Goal: Task Accomplishment & Management: Manage account settings

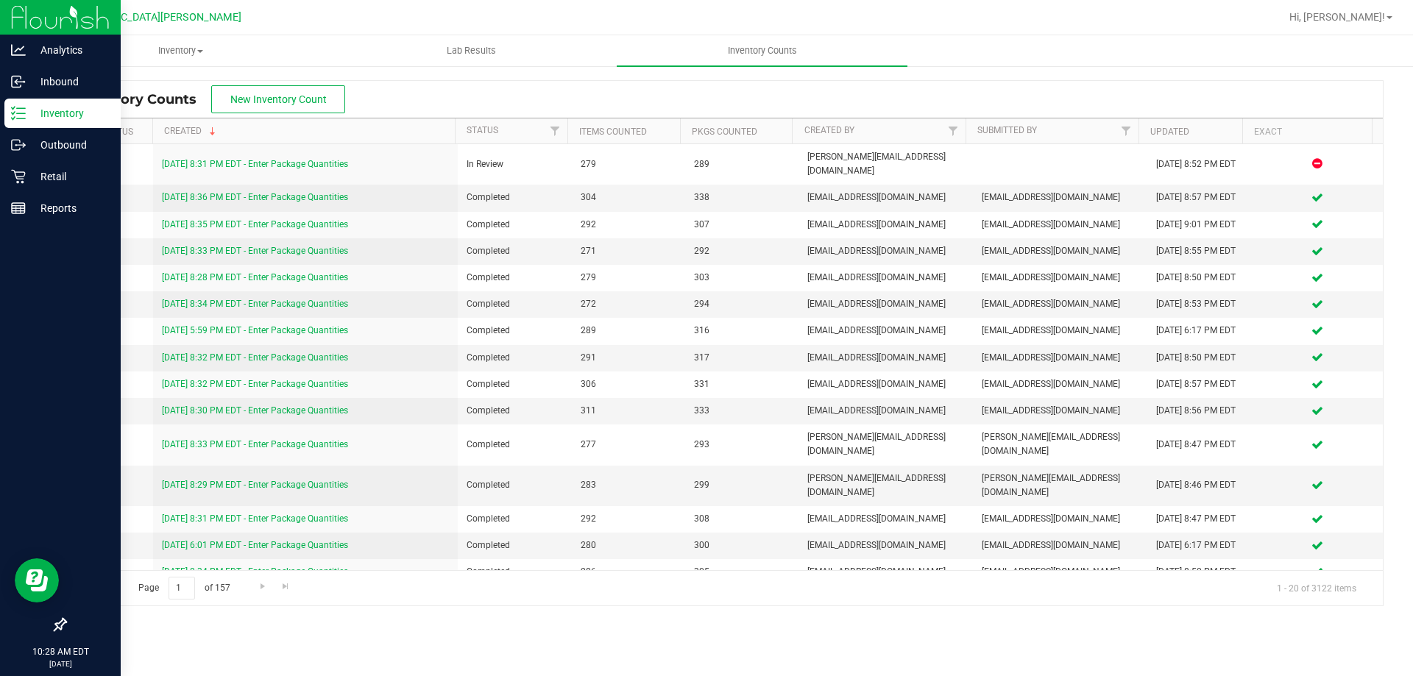
click at [20, 104] on div "Inventory" at bounding box center [62, 113] width 116 height 29
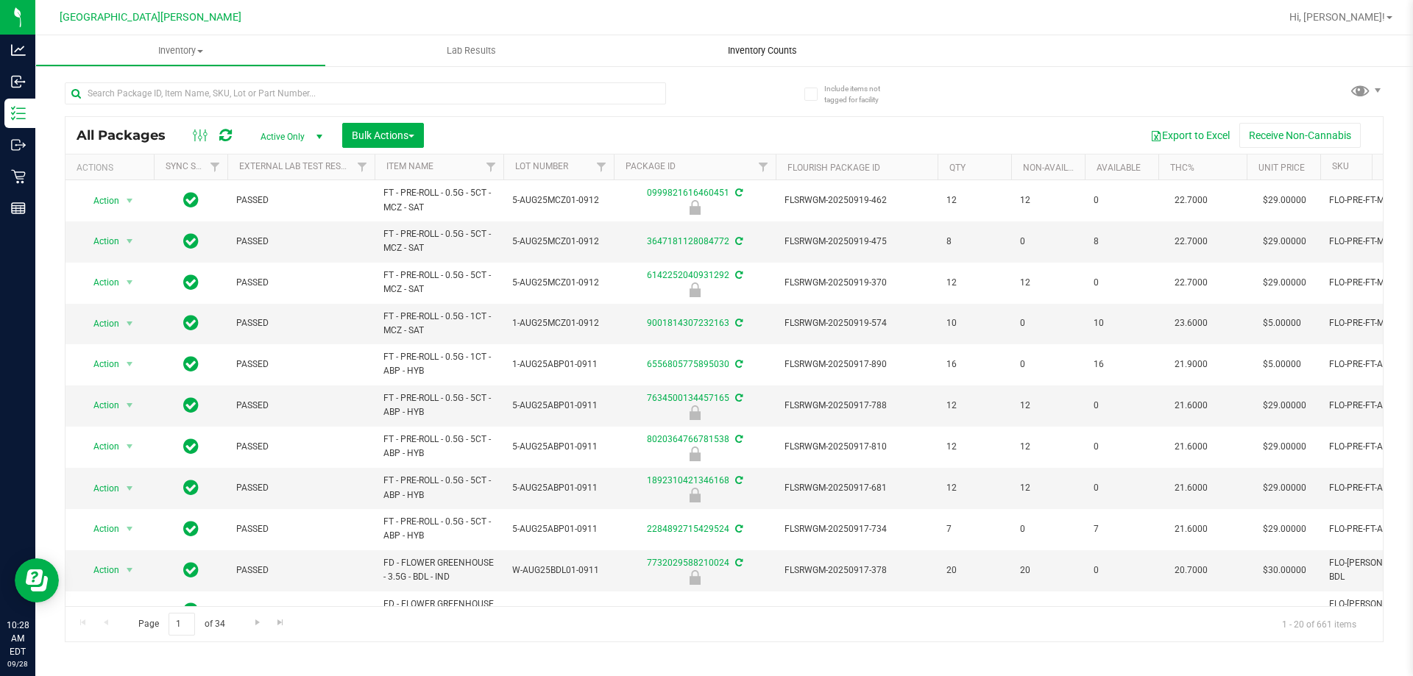
click at [745, 52] on span "Inventory Counts" at bounding box center [762, 50] width 109 height 13
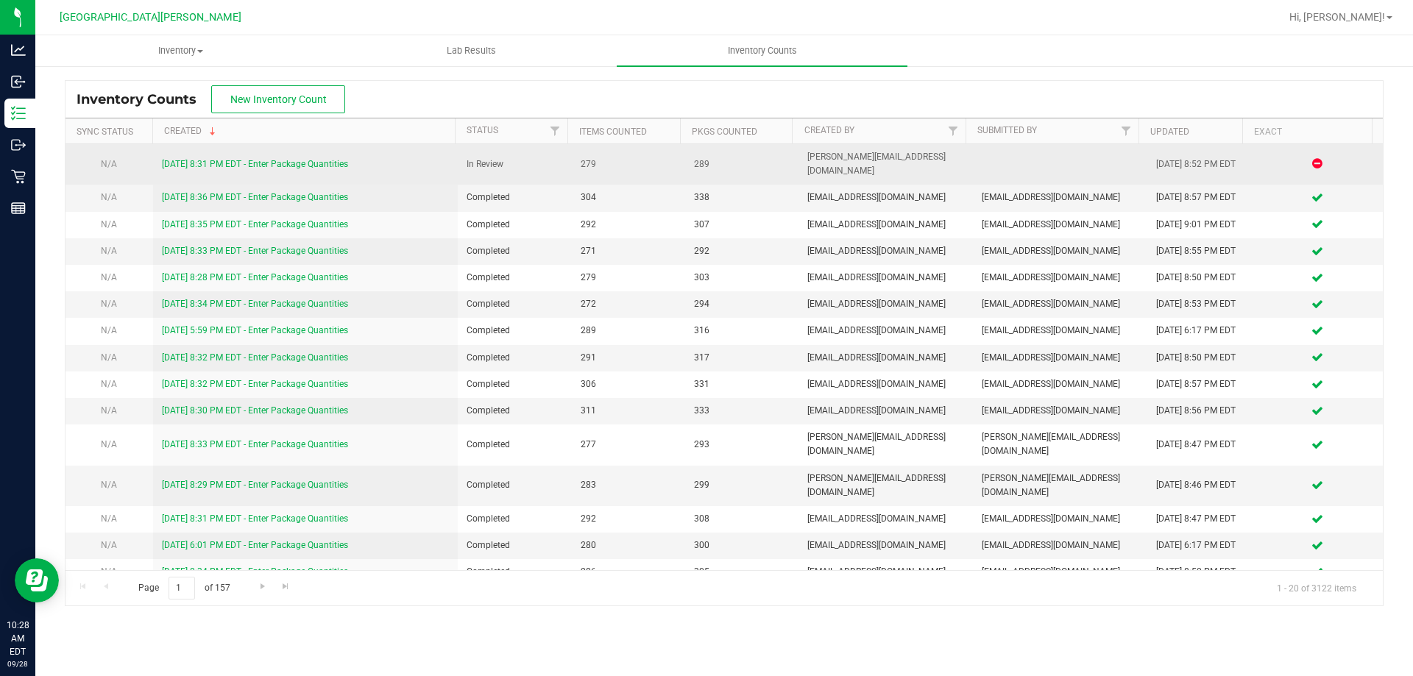
click at [305, 159] on link "9/27/25 8:31 PM EDT - Enter Package Quantities" at bounding box center [255, 164] width 186 height 10
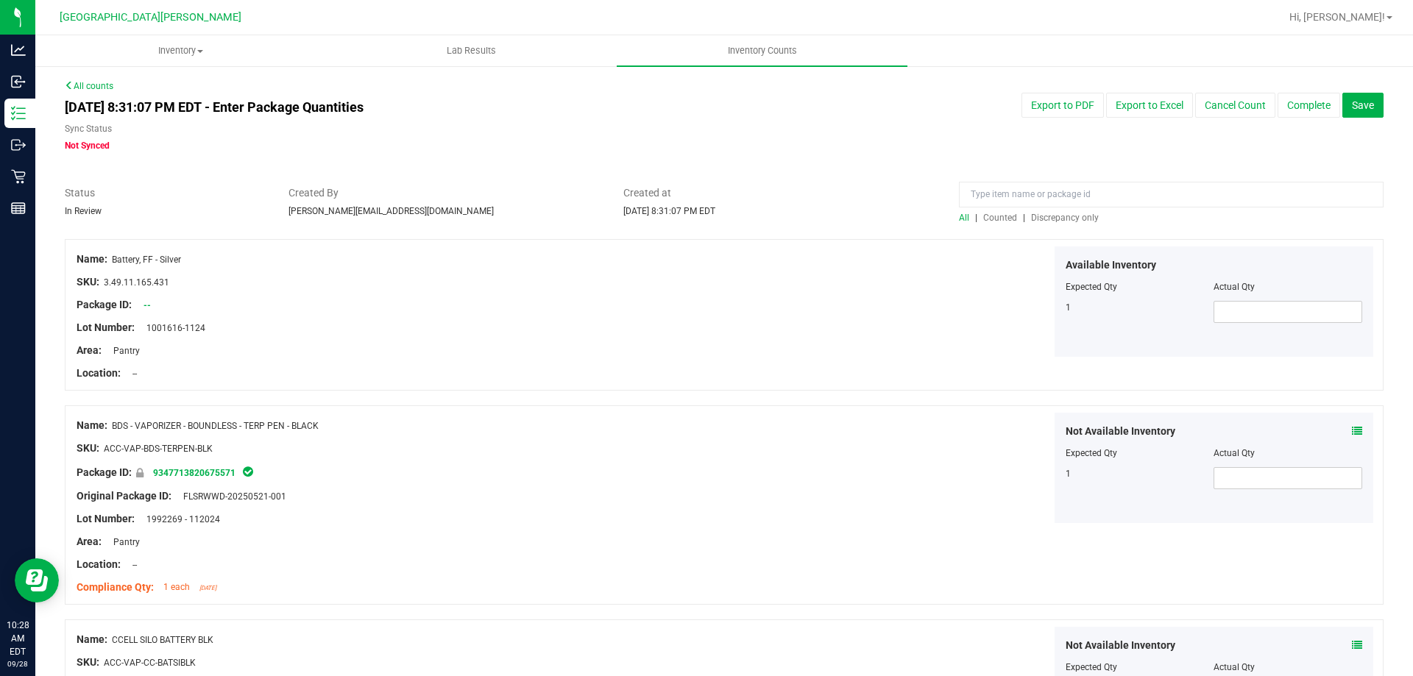
click at [1062, 211] on div "All | Counted | Discrepancy only" at bounding box center [1171, 217] width 424 height 13
click at [1059, 221] on span "Discrepancy only" at bounding box center [1065, 218] width 68 height 10
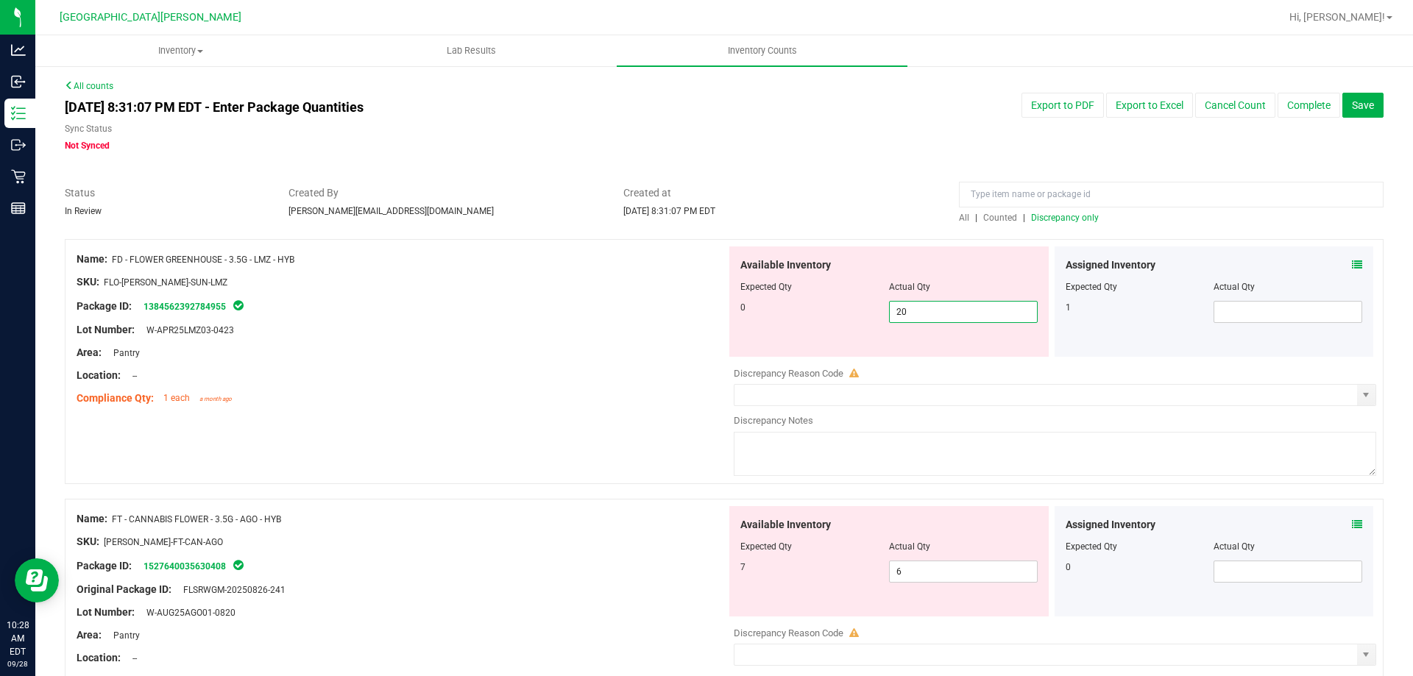
click at [949, 317] on span "20 20" at bounding box center [963, 312] width 149 height 22
type input "2"
type input "0"
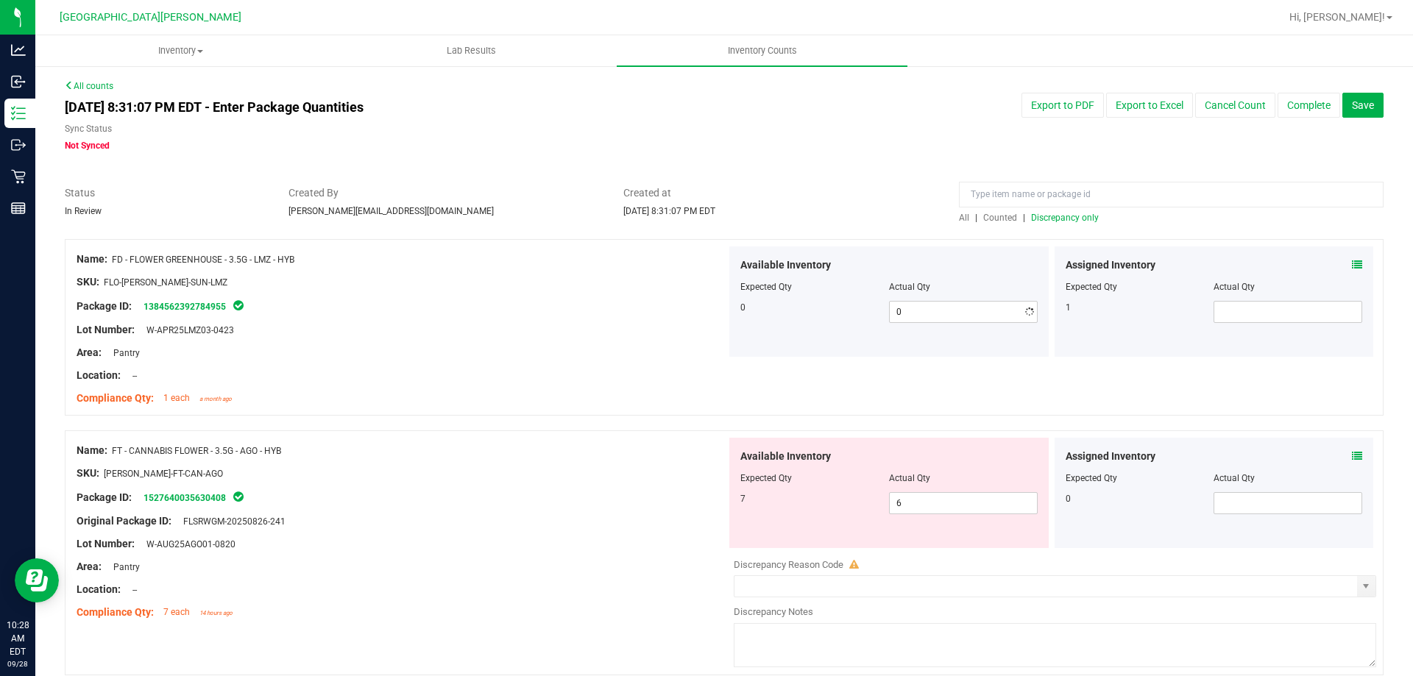
click at [619, 322] on div "Lot Number: W-APR25LMZ03-0423" at bounding box center [402, 329] width 650 height 15
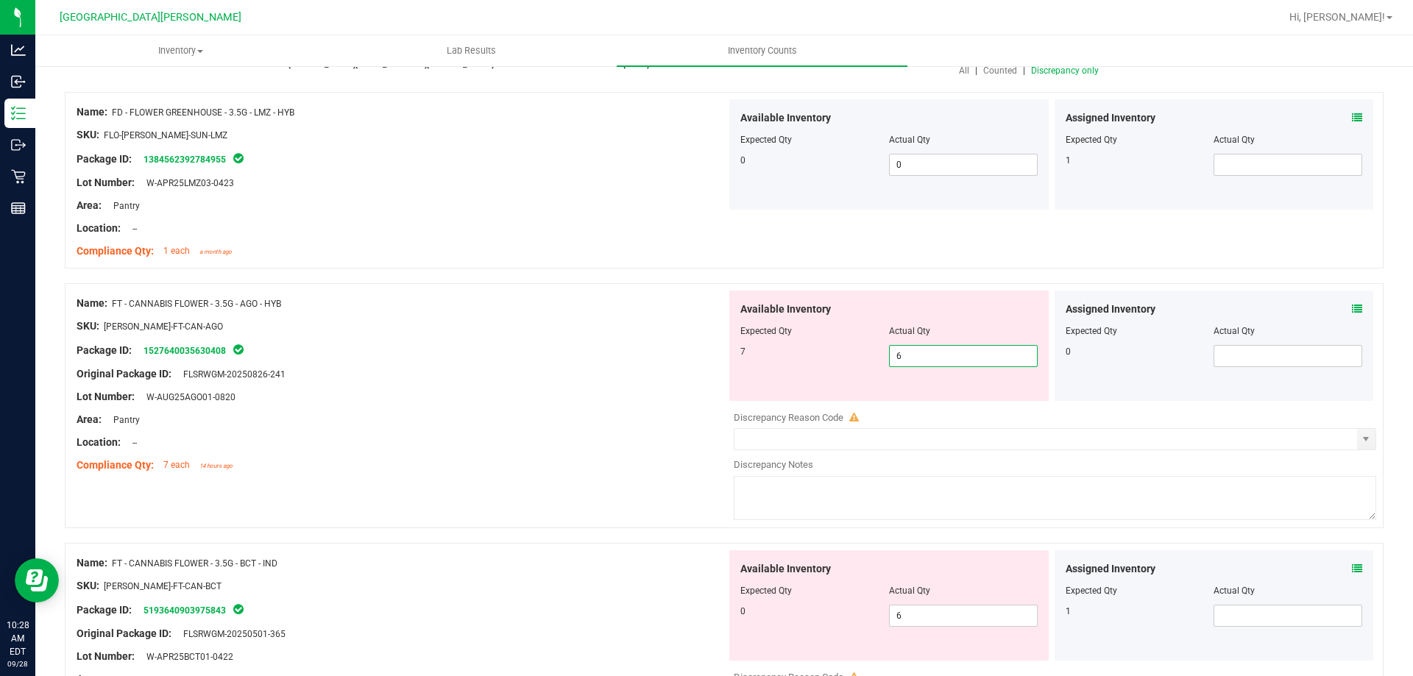
click at [908, 363] on span "6 6" at bounding box center [963, 356] width 149 height 22
type input "7"
click at [584, 413] on div "Area: Pantry" at bounding box center [402, 419] width 650 height 15
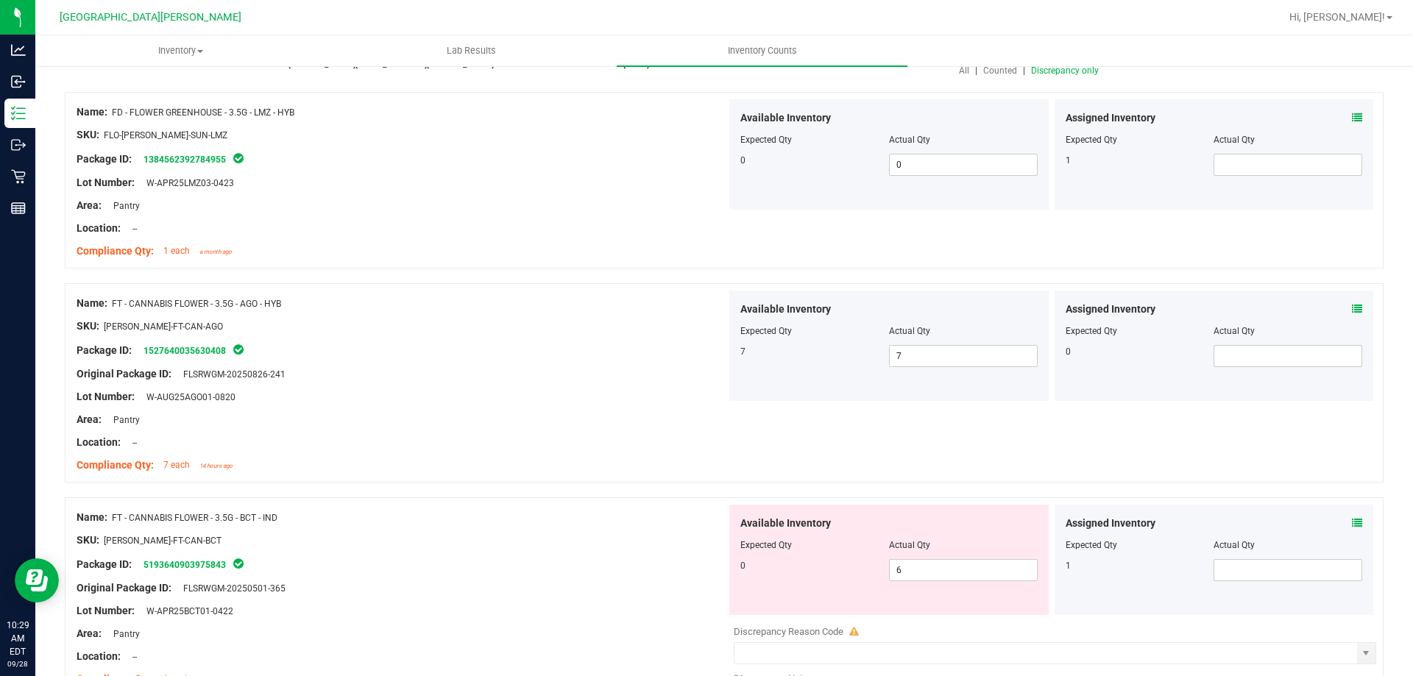
scroll to position [515, 0]
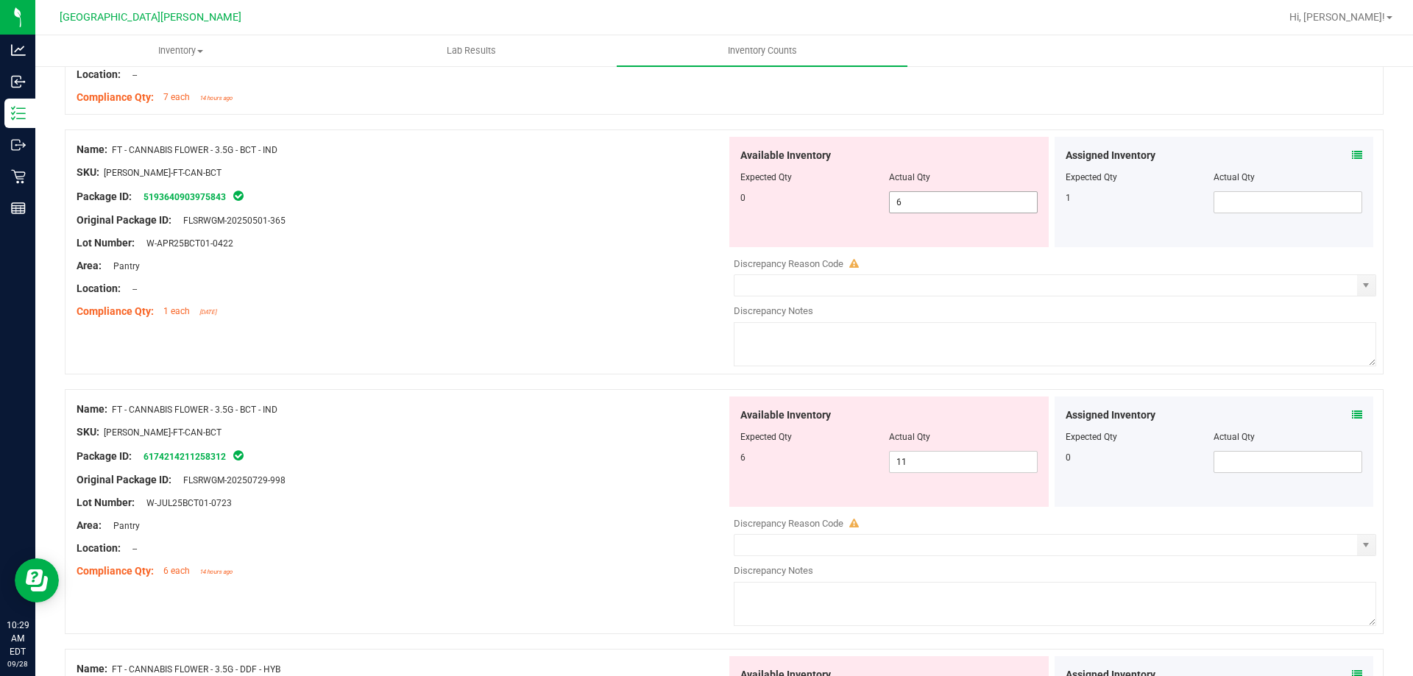
click at [939, 204] on span "6 6" at bounding box center [963, 202] width 149 height 22
type input "0"
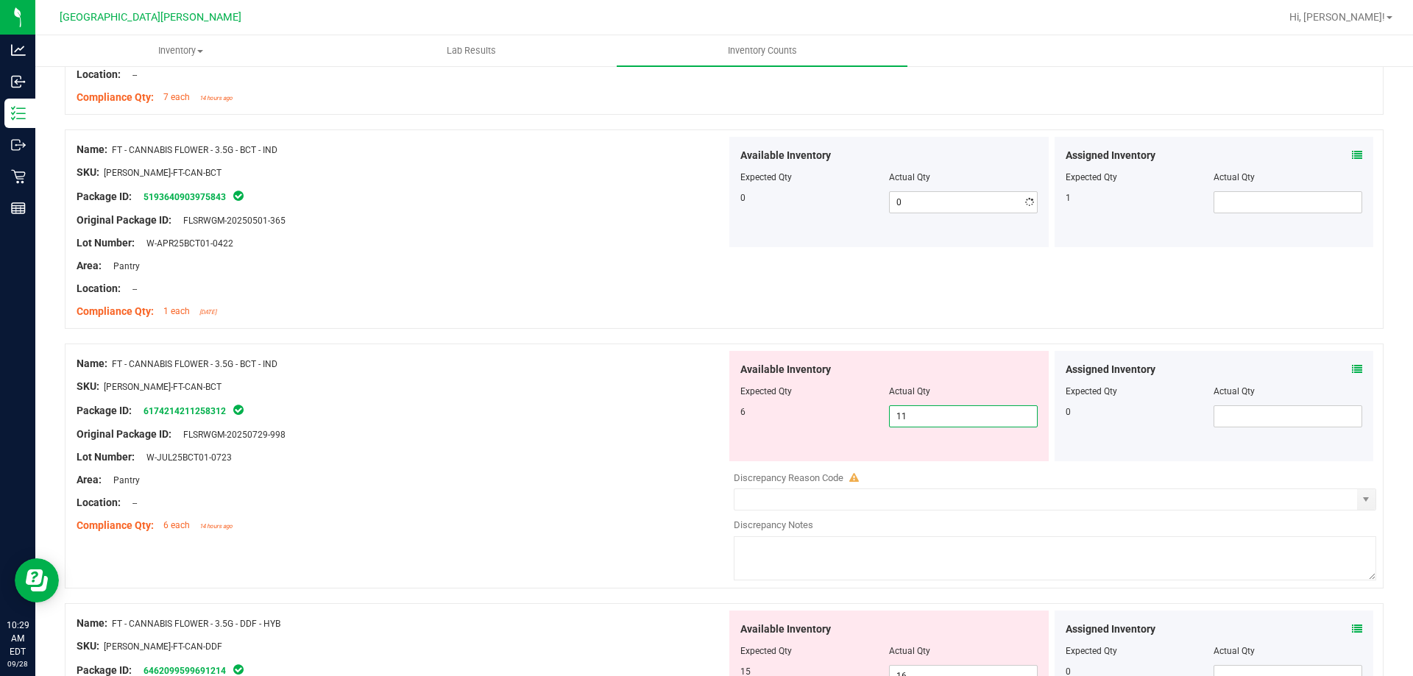
click at [920, 463] on div "Available Inventory Expected Qty Actual Qty 6 11 11" at bounding box center [1051, 467] width 650 height 233
type input "1"
type input "6"
click at [604, 380] on div "SKU: FLO-BUD-FT-CAN-BCT" at bounding box center [402, 386] width 650 height 15
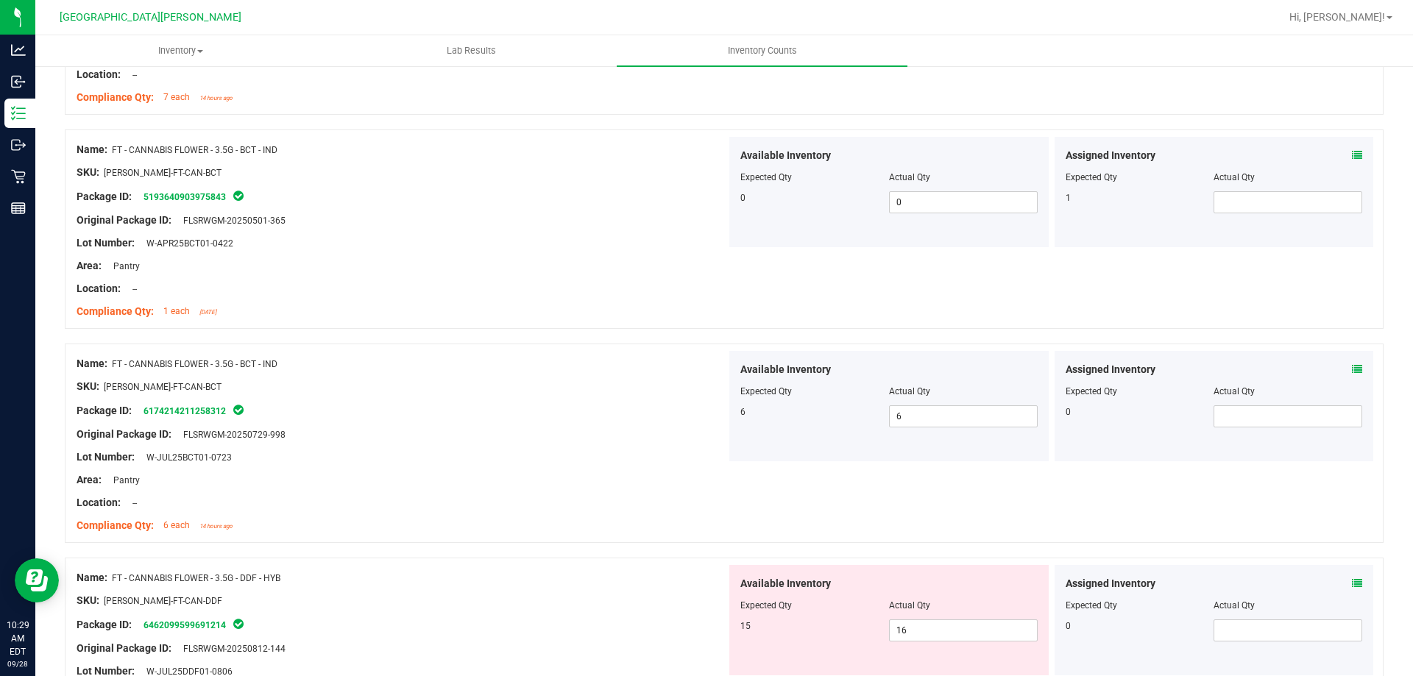
scroll to position [736, 0]
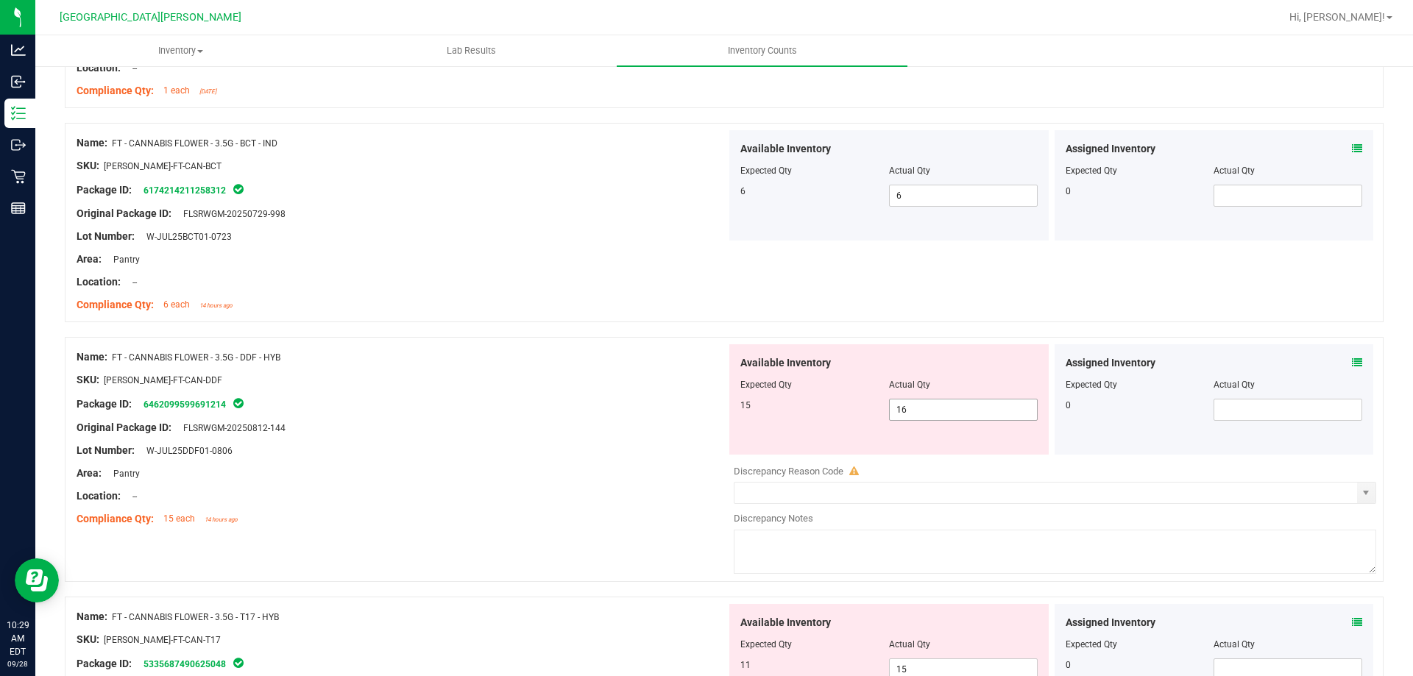
click at [927, 413] on span "16 16" at bounding box center [963, 410] width 149 height 22
type input "1"
type input "15"
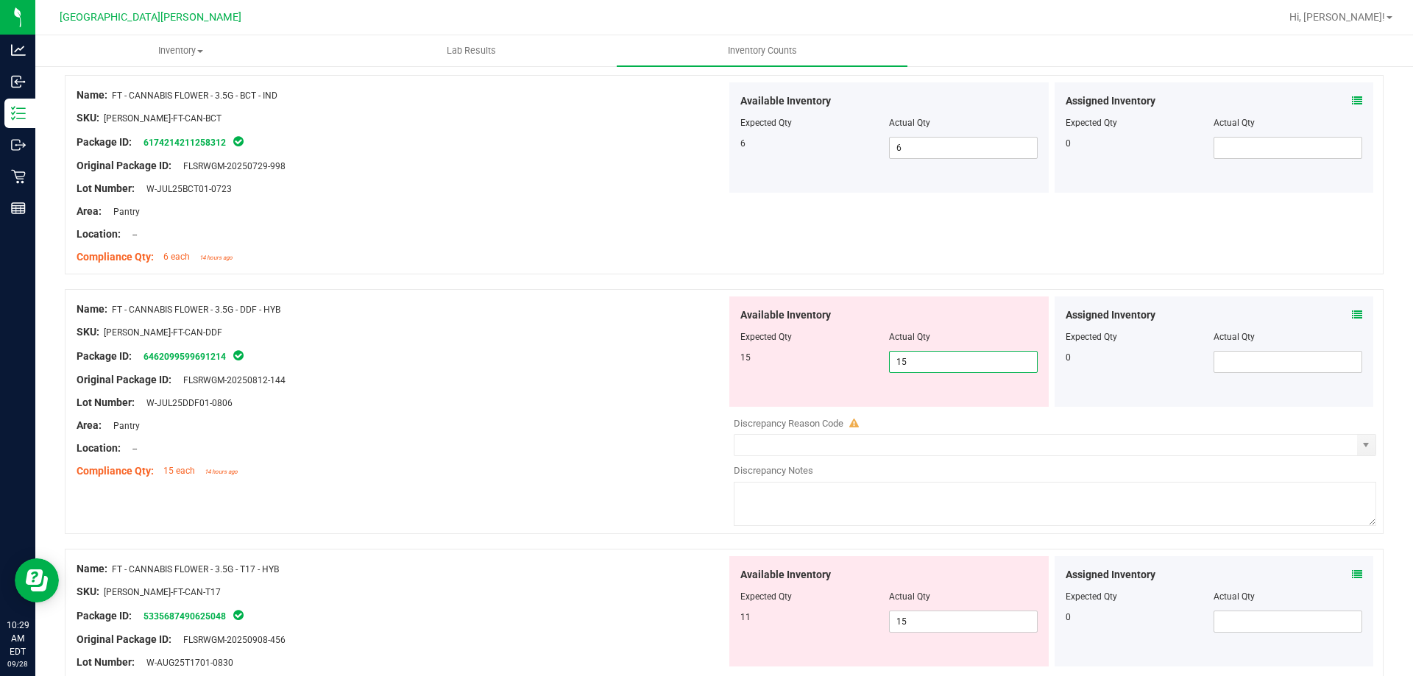
scroll to position [956, 0]
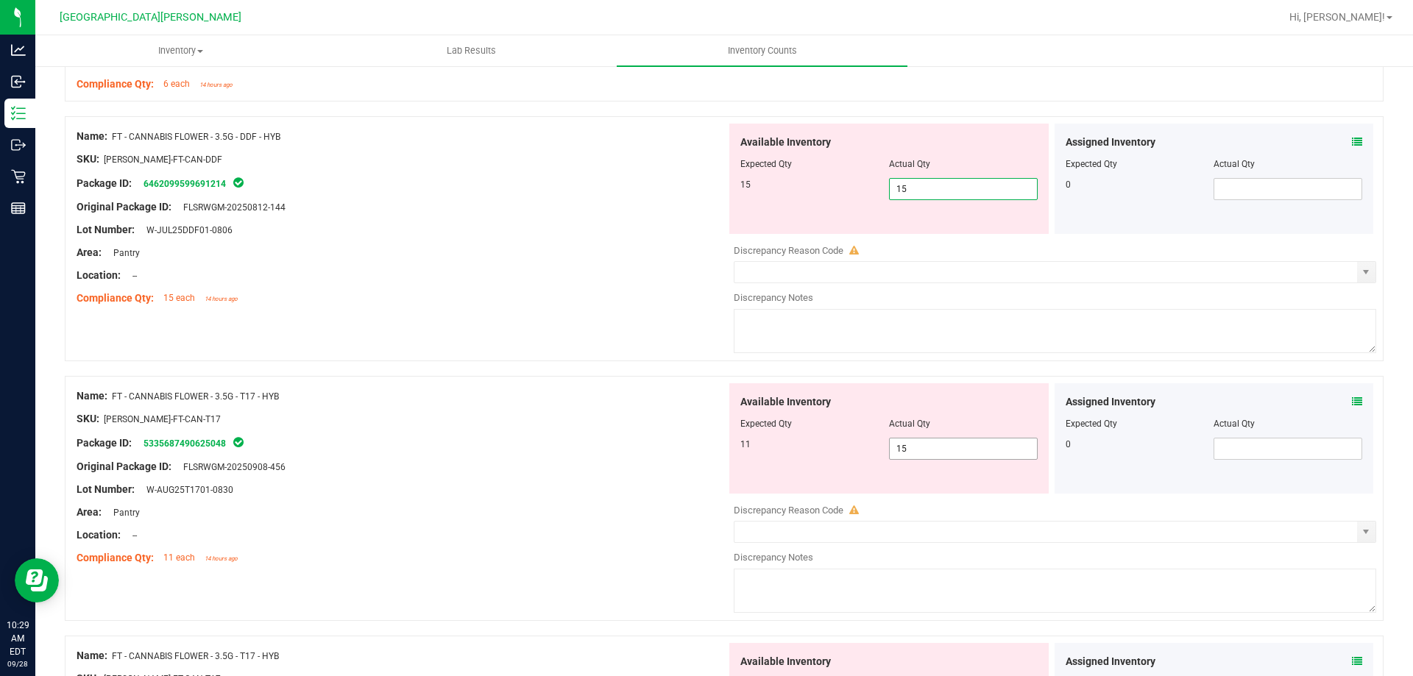
click at [934, 447] on div "Available Inventory Expected Qty Actual Qty 11 15 15" at bounding box center [888, 438] width 319 height 110
type input "15"
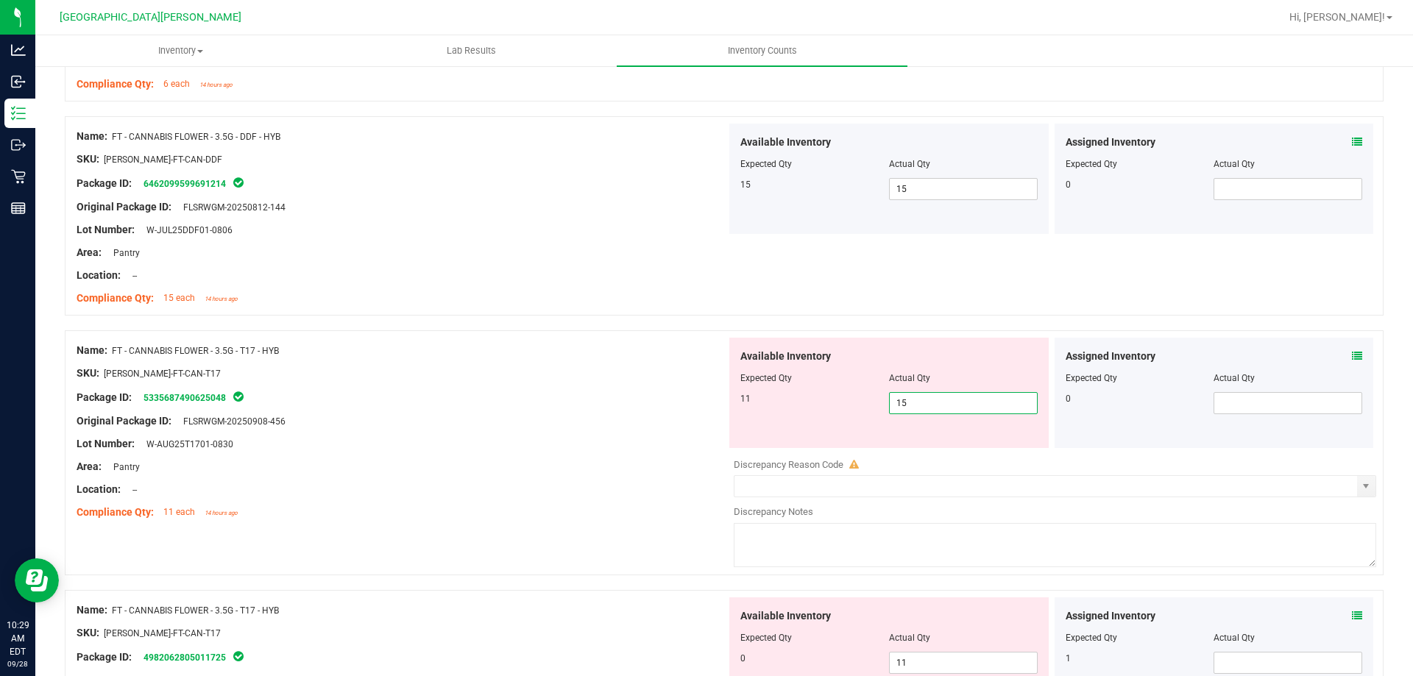
type input "1"
type input "11"
click at [580, 380] on div "SKU: FLO-BUD-FT-CAN-T17" at bounding box center [402, 373] width 650 height 15
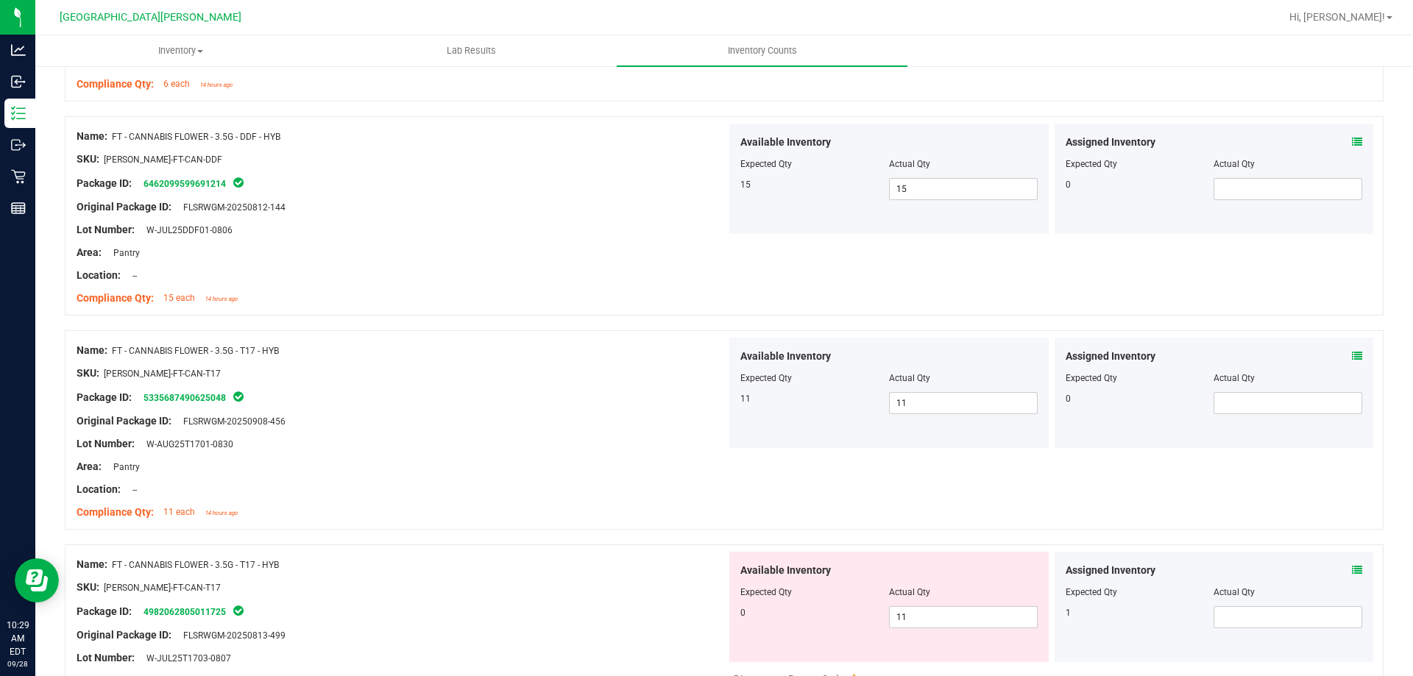
scroll to position [1177, 0]
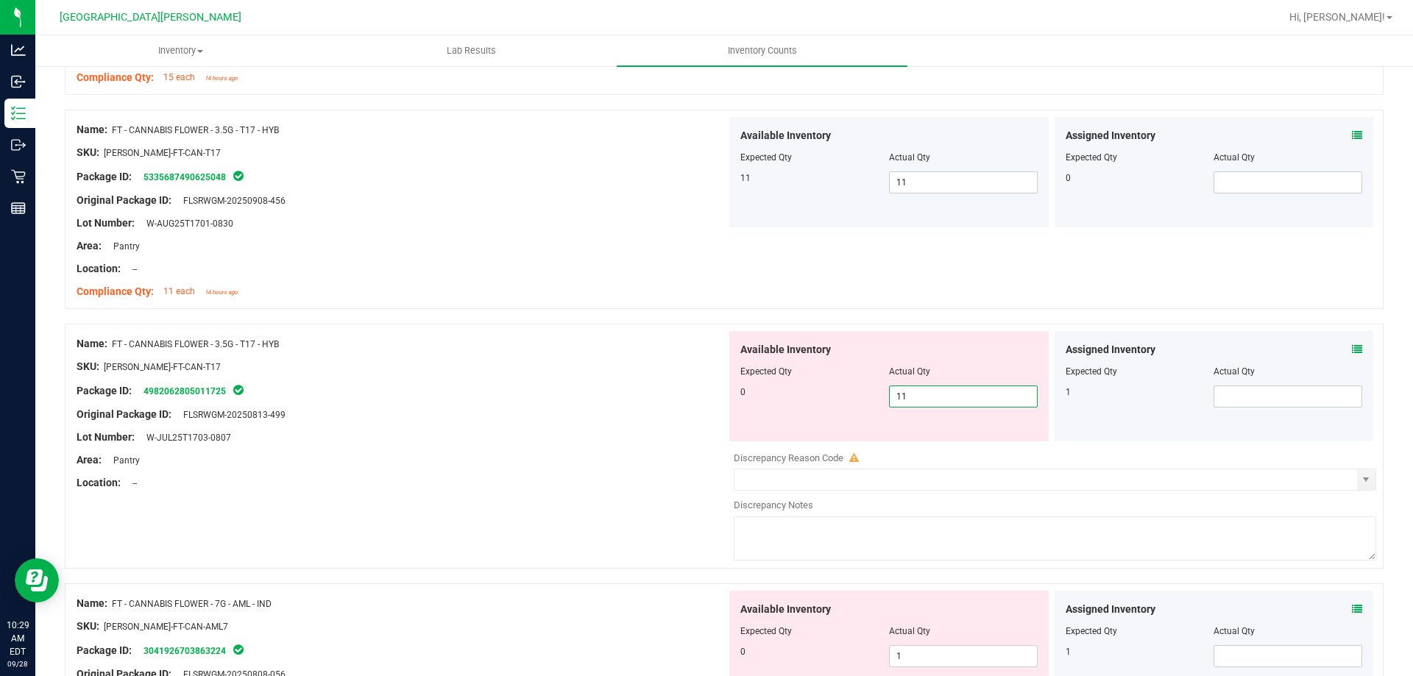
click at [932, 391] on span "11 11" at bounding box center [963, 397] width 149 height 22
type input "1"
type input "0"
click at [514, 366] on div "SKU: FLO-BUD-FT-CAN-T17" at bounding box center [402, 366] width 650 height 15
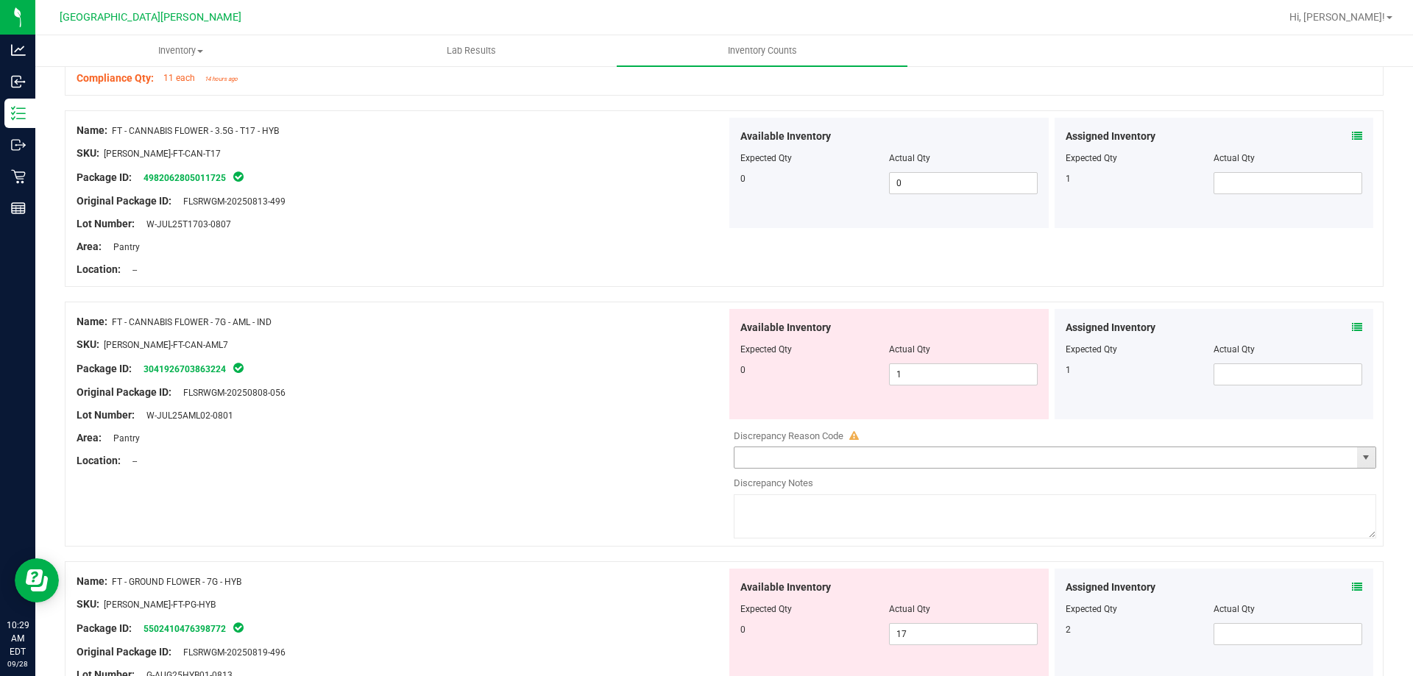
scroll to position [1398, 0]
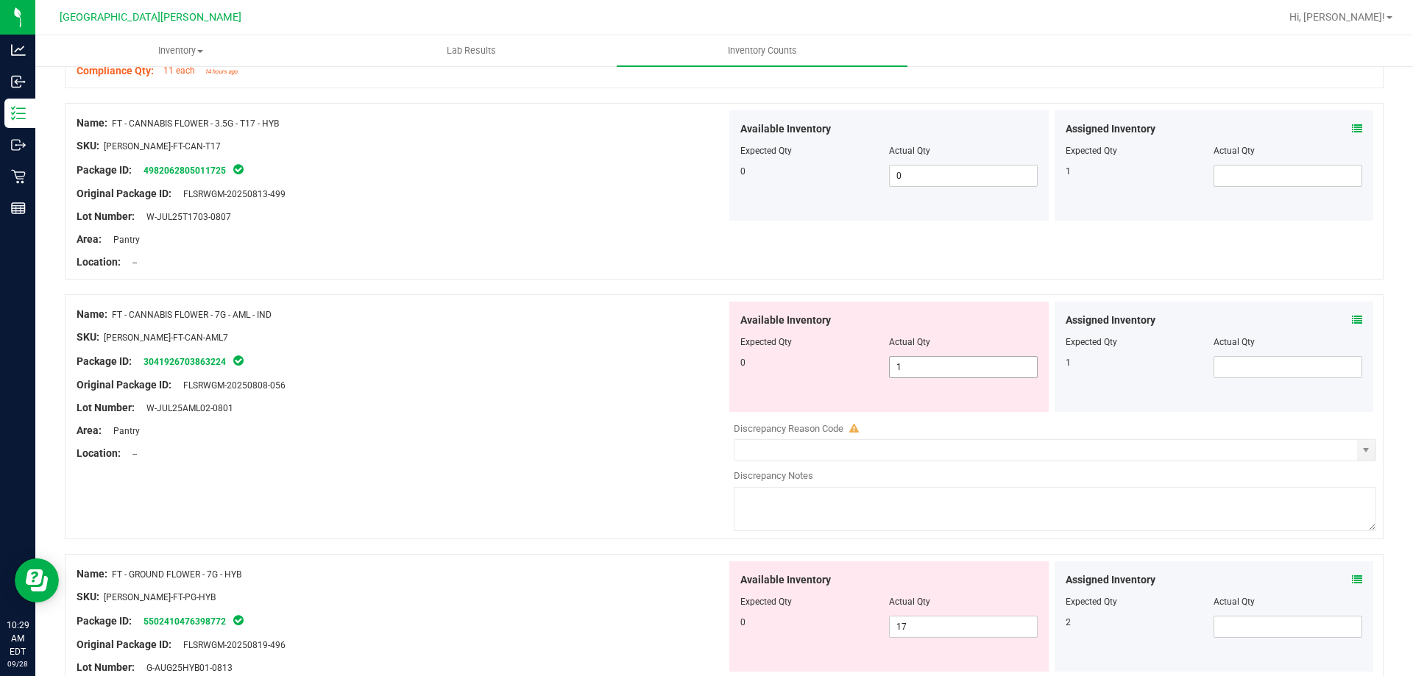
click at [949, 370] on span "1 1" at bounding box center [963, 367] width 149 height 22
type input "0"
click at [530, 452] on div "Location: --" at bounding box center [402, 453] width 650 height 15
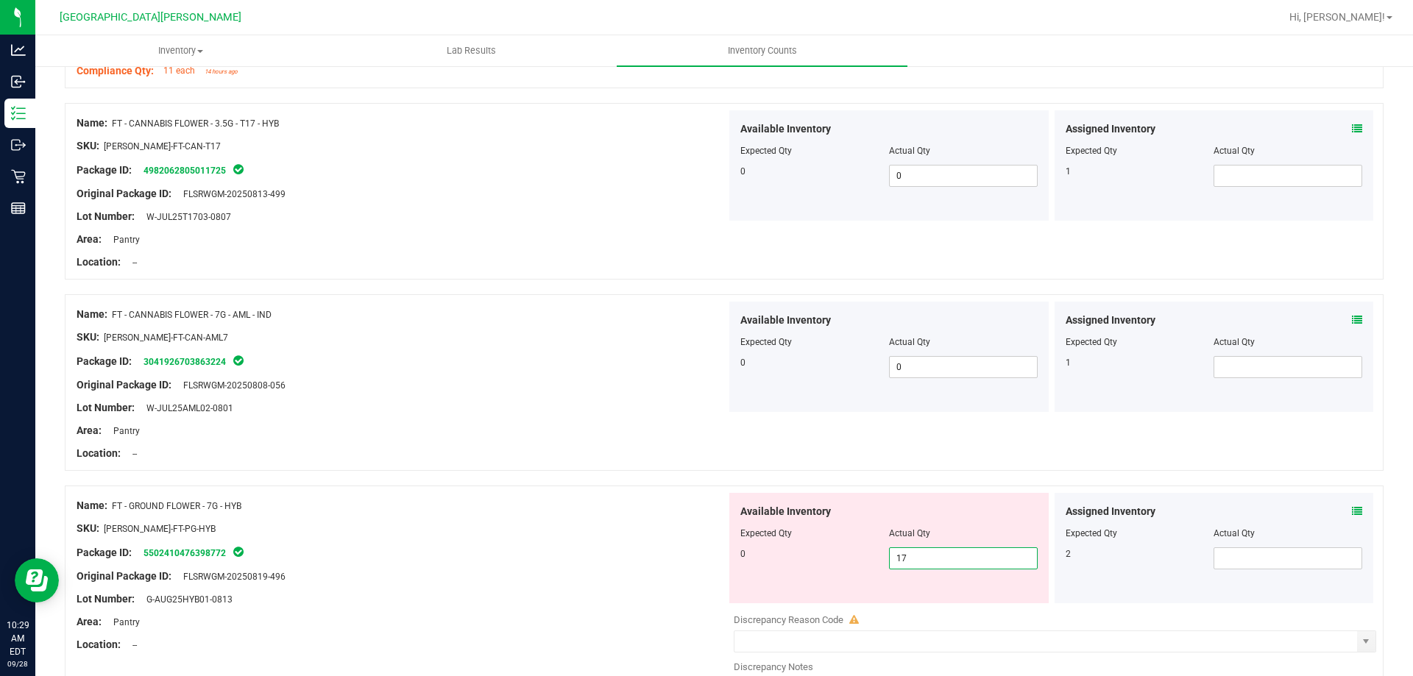
click at [921, 556] on span "17 17" at bounding box center [963, 558] width 149 height 22
type input "1"
type input "0"
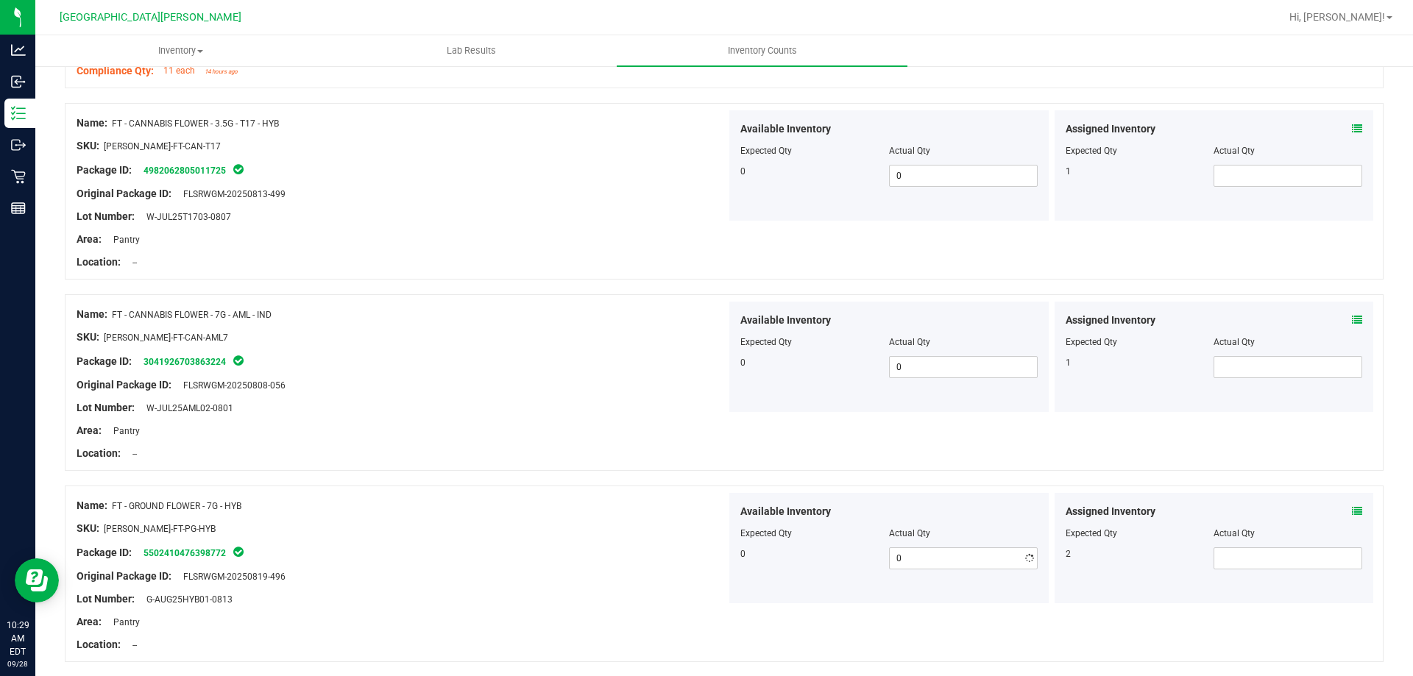
click at [488, 454] on div "Location: --" at bounding box center [402, 453] width 650 height 15
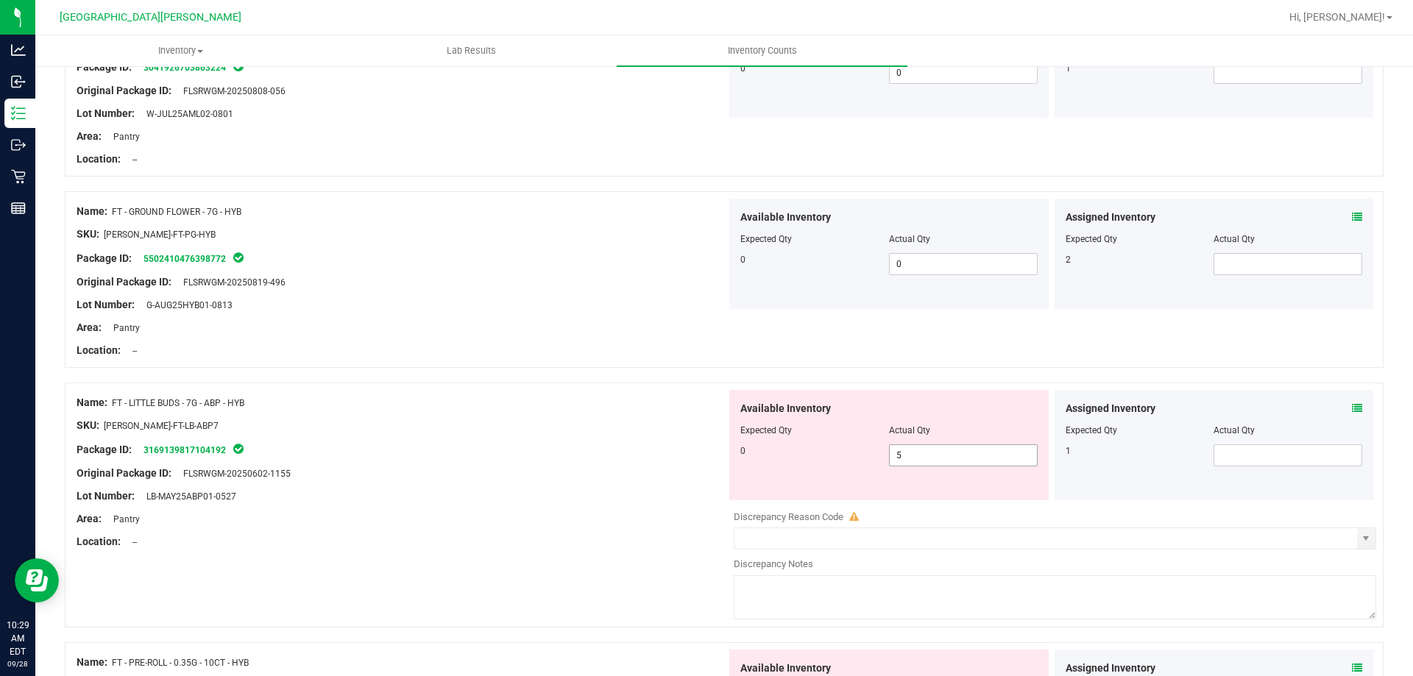
click at [924, 463] on span "5 5" at bounding box center [963, 455] width 149 height 22
type input "0"
click at [471, 427] on div "SKU: FLO-BUD-FT-LB-ABP7" at bounding box center [402, 425] width 650 height 15
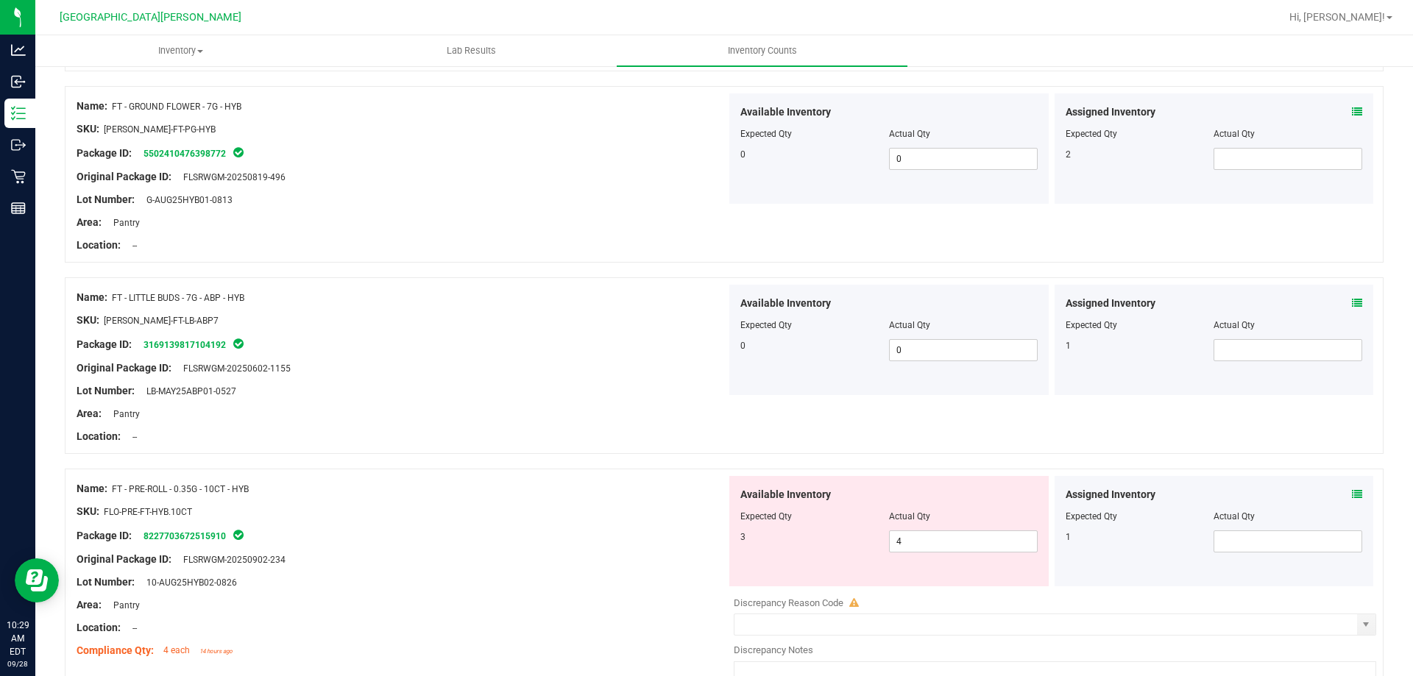
scroll to position [2060, 0]
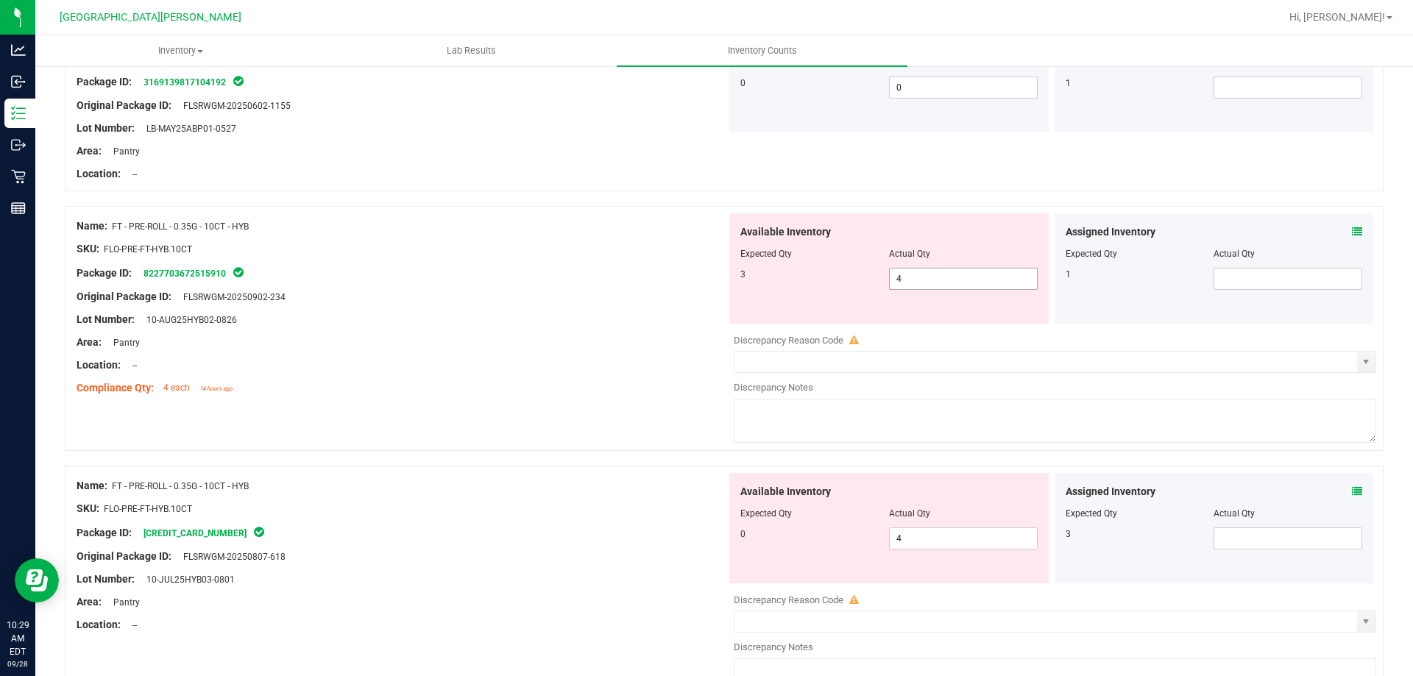
click at [928, 280] on span "4 4" at bounding box center [963, 279] width 149 height 22
type input "3"
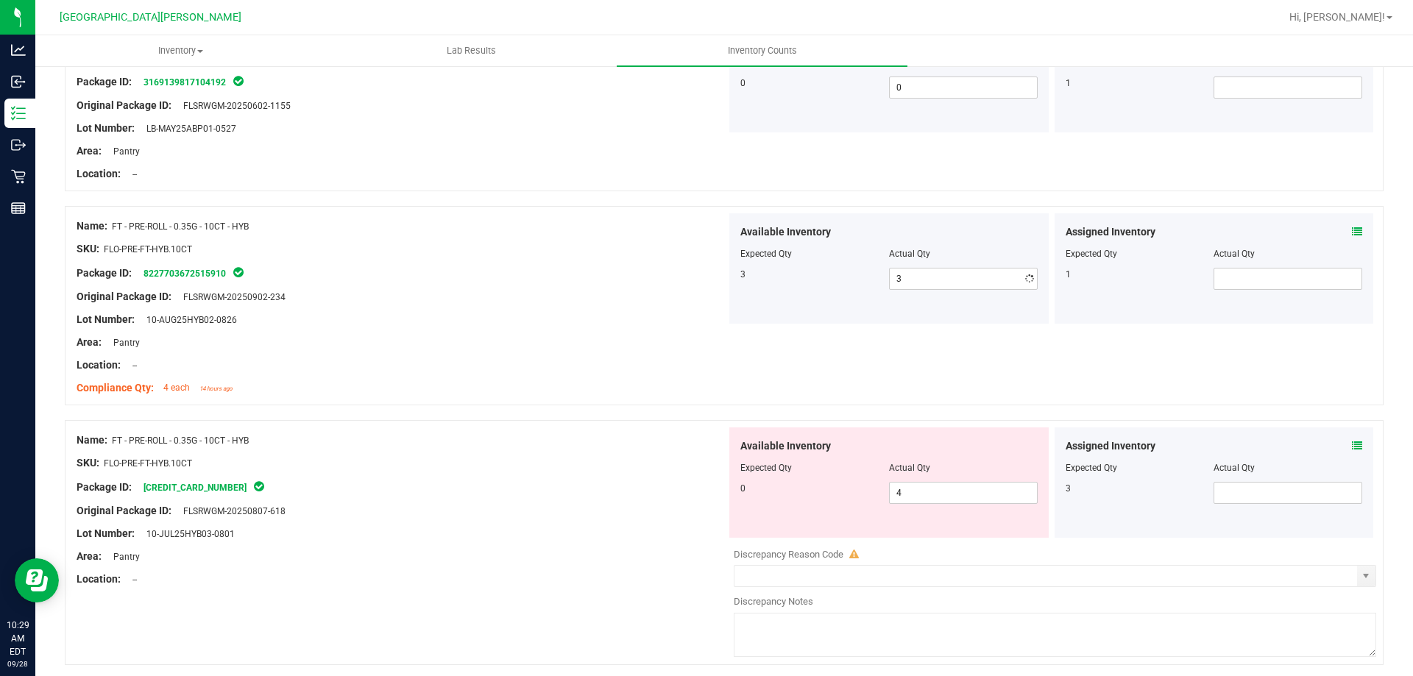
click at [519, 326] on div "Lot Number: 10-AUG25HYB02-0826" at bounding box center [402, 319] width 650 height 15
click at [923, 496] on span "4 4" at bounding box center [963, 493] width 149 height 22
type input "0"
click at [682, 446] on div "Name: FT - PRE-ROLL - 0.35G - 10CT - HYB" at bounding box center [402, 440] width 650 height 15
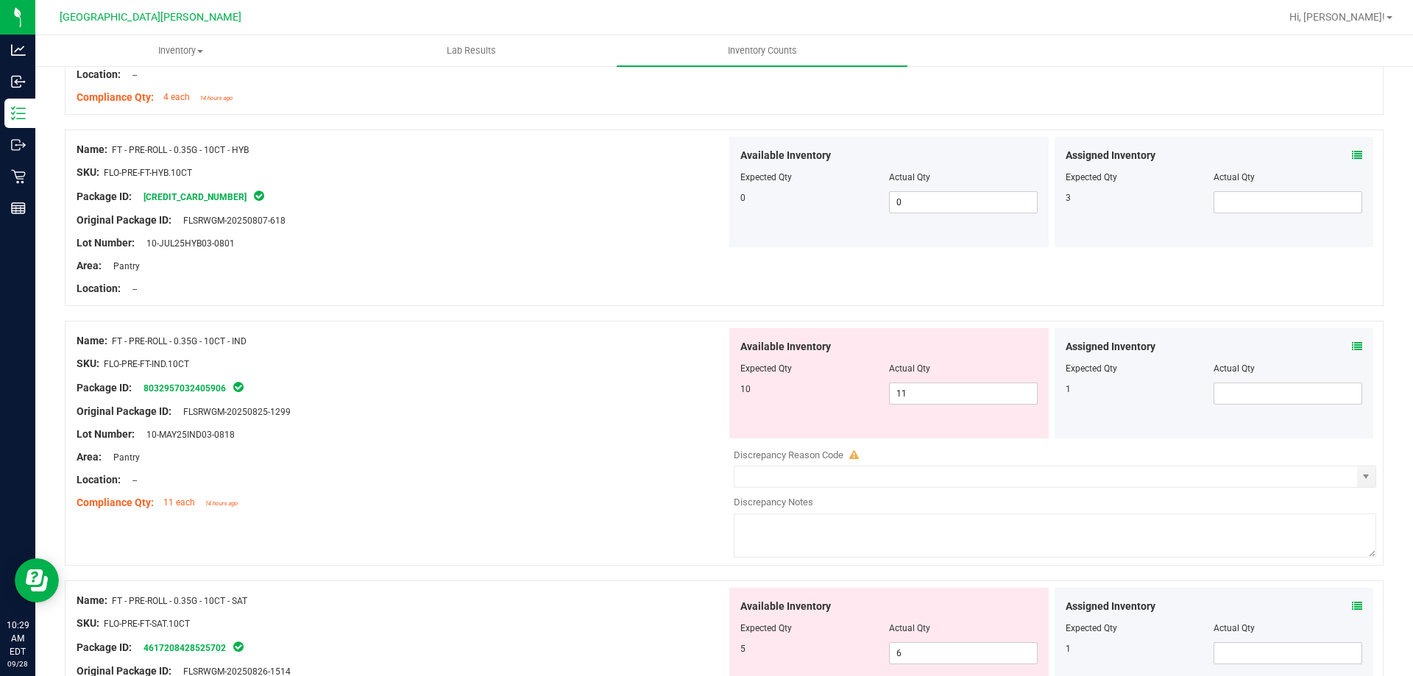
scroll to position [2354, 0]
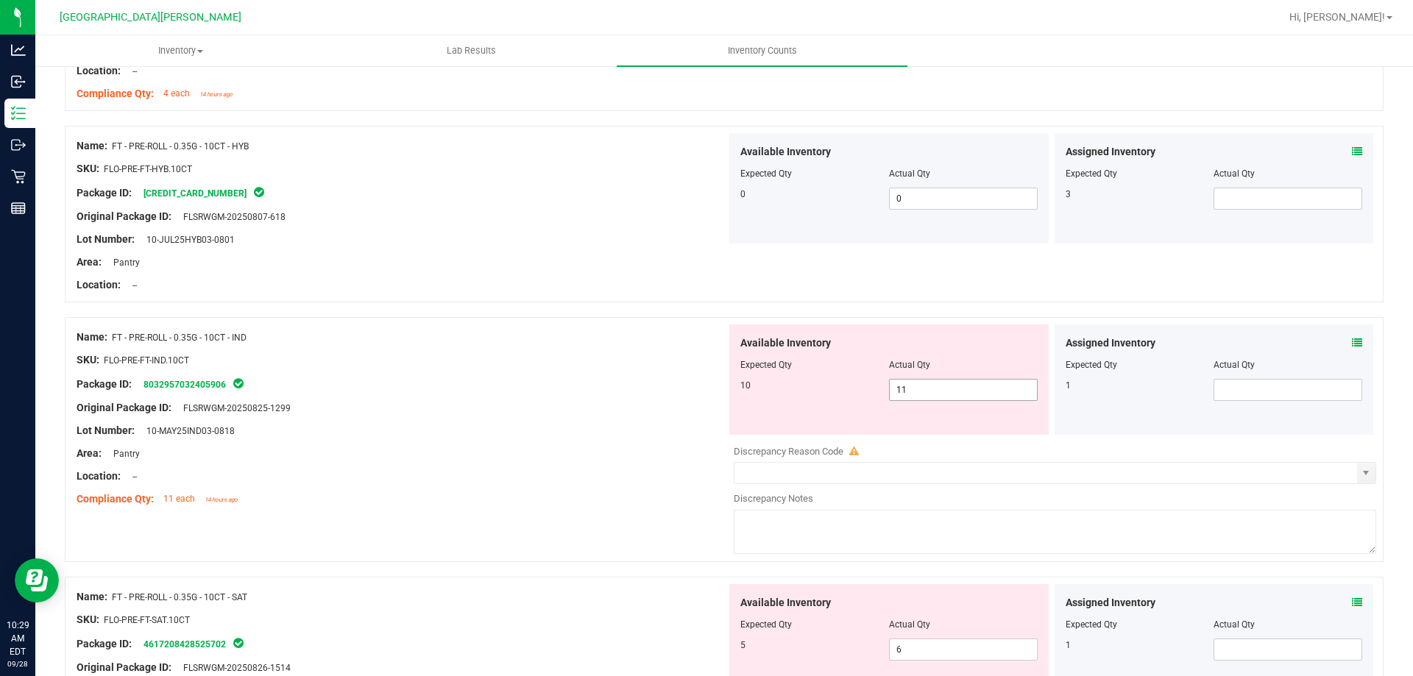
click at [945, 394] on span "11 11" at bounding box center [963, 390] width 149 height 22
type input "10"
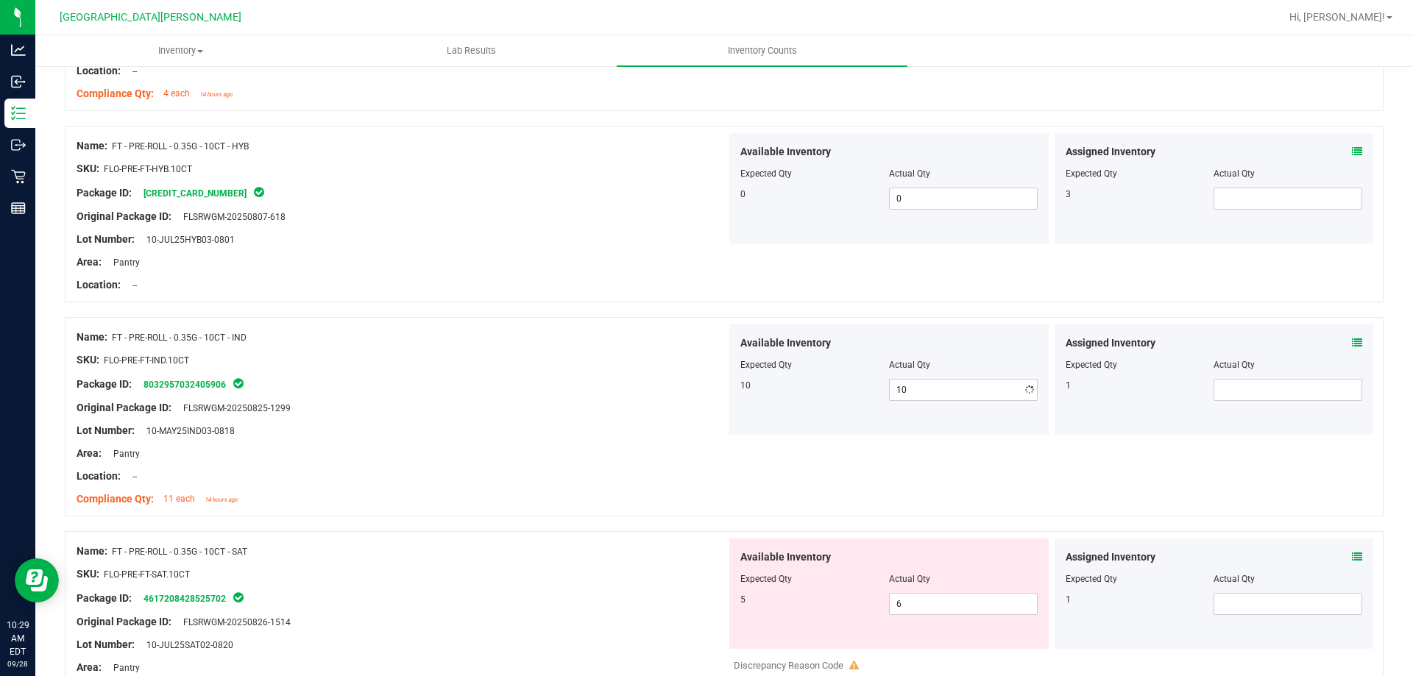
click at [494, 363] on div "SKU: FLO-PRE-FT-IND.10CT" at bounding box center [402, 359] width 650 height 15
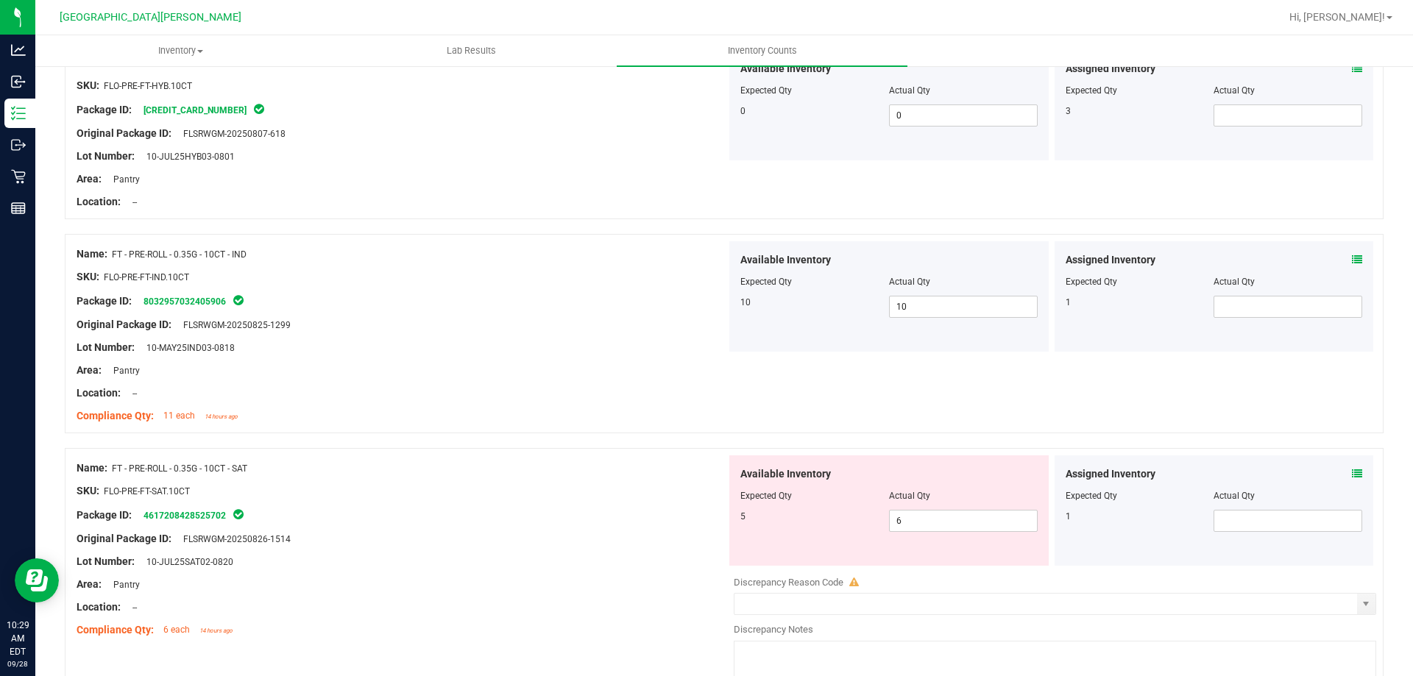
scroll to position [2649, 0]
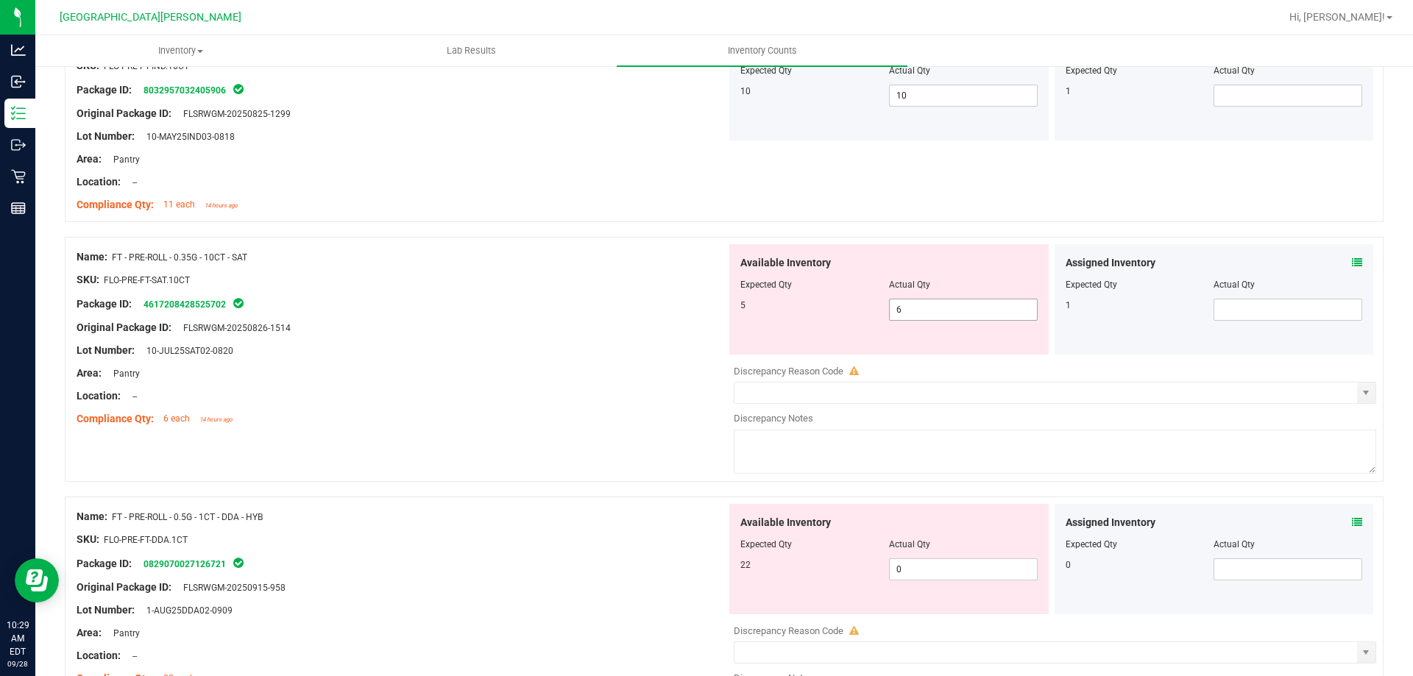
click at [907, 310] on span "6 6" at bounding box center [963, 310] width 149 height 22
type input "5"
click at [917, 568] on div "Available Inventory Expected Qty Actual Qty 22 0 0" at bounding box center [888, 559] width 319 height 110
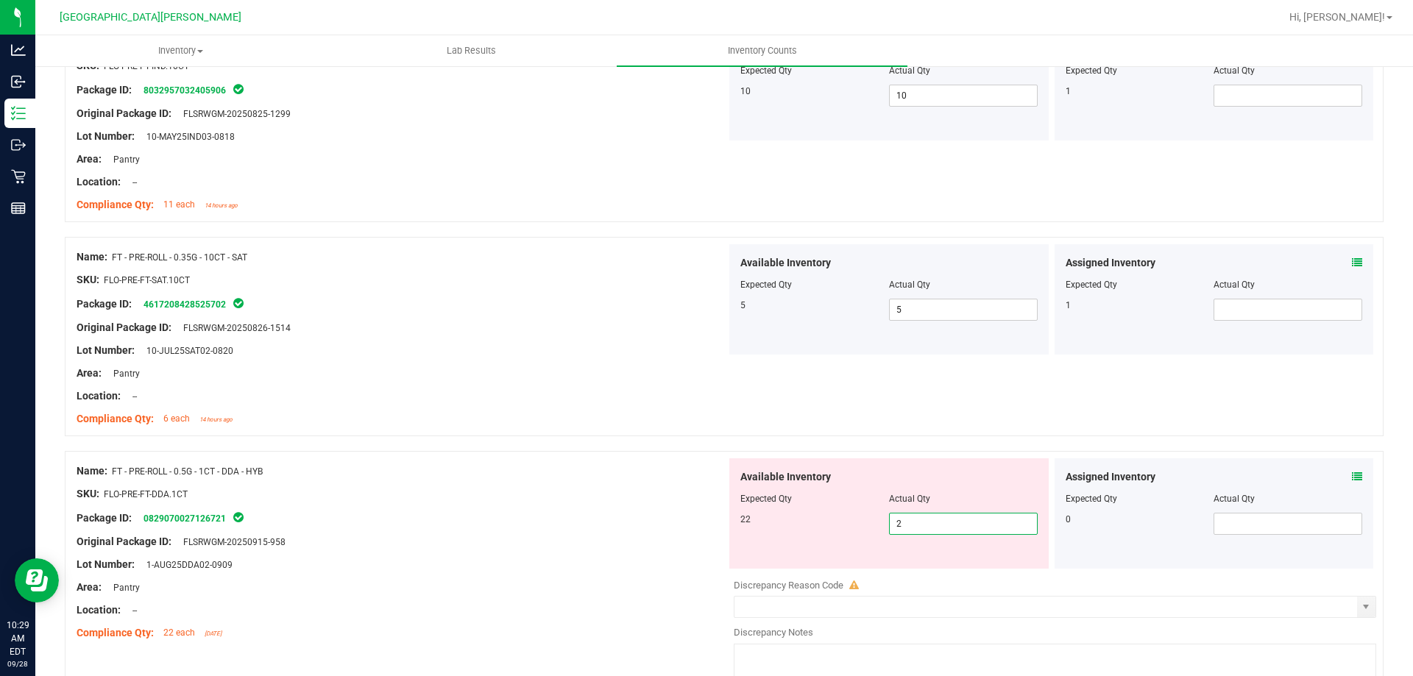
type input "22"
click at [492, 506] on div at bounding box center [402, 505] width 650 height 7
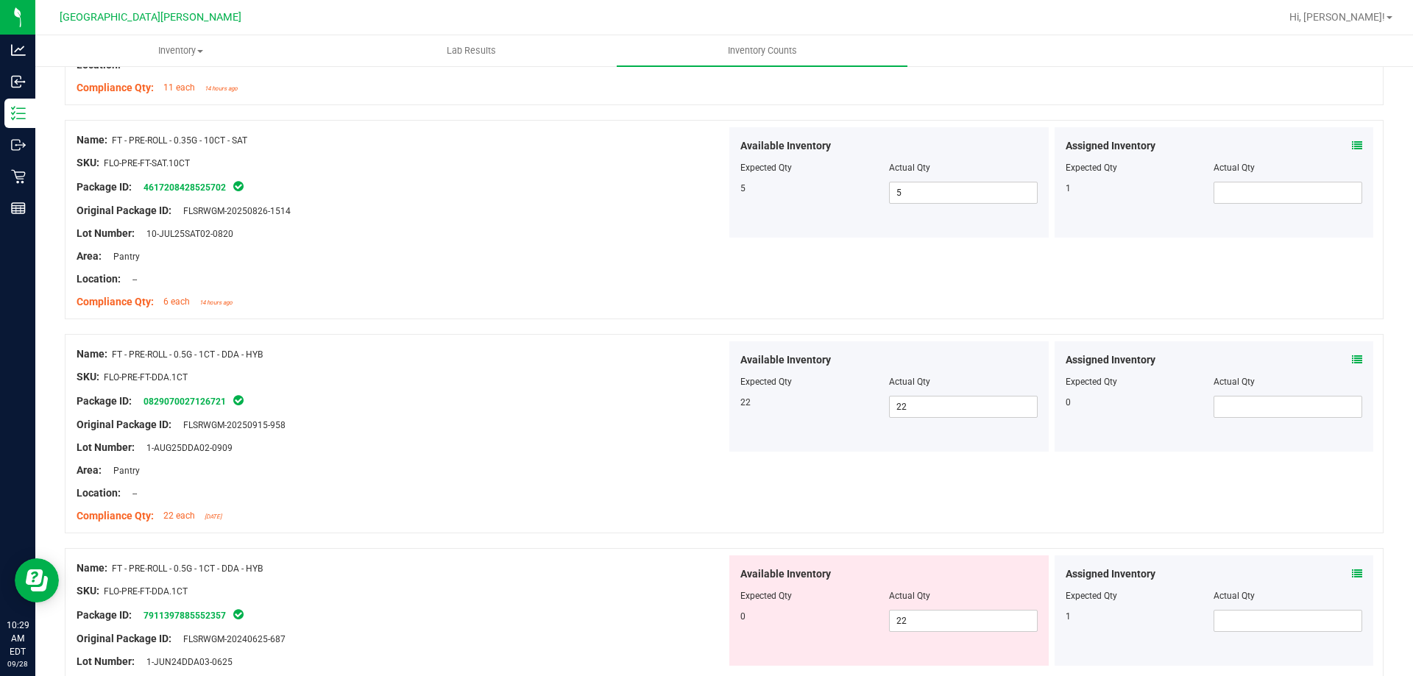
scroll to position [2943, 0]
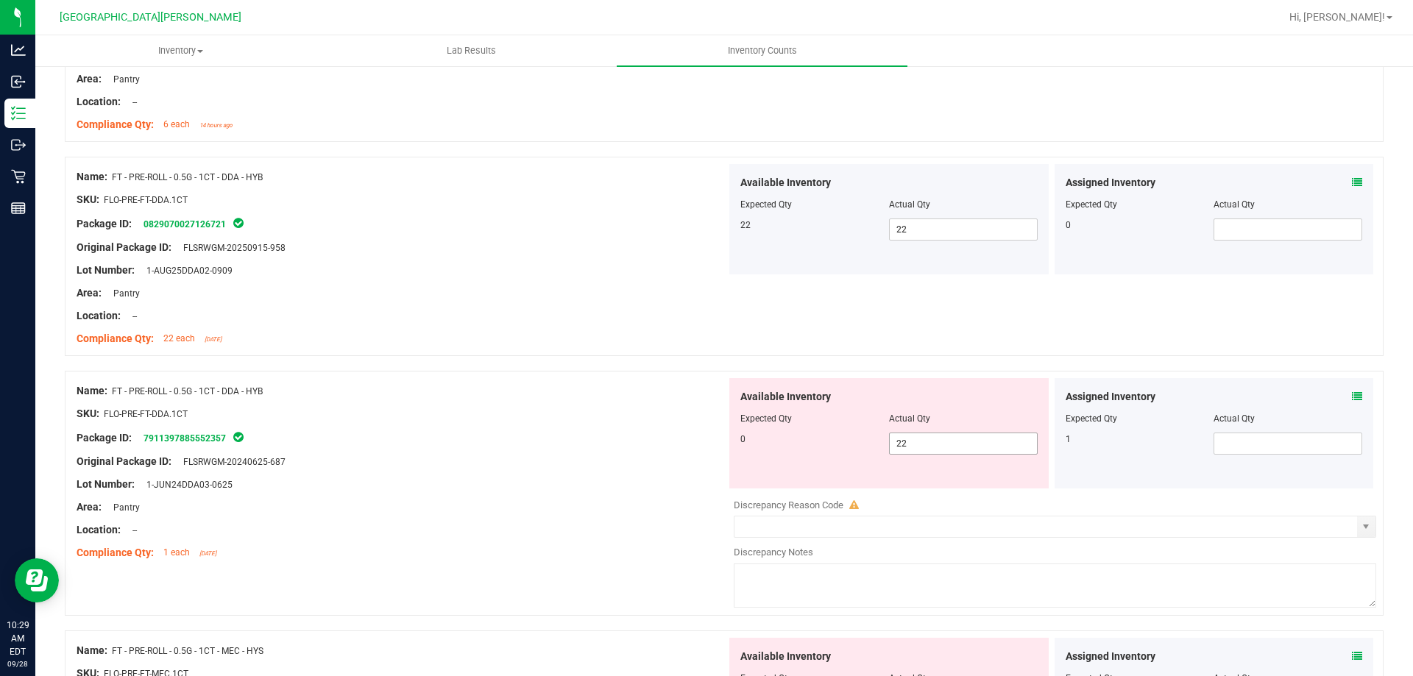
click at [937, 450] on span "22 22" at bounding box center [963, 444] width 149 height 22
type input "2"
type input "0"
click at [465, 380] on div "Name: FT - PRE-ROLL - 0.5G - 1CT - DDA - HYB SKU: FLO-PRE-FT-DDA.1CT Package ID…" at bounding box center [402, 472] width 650 height 188
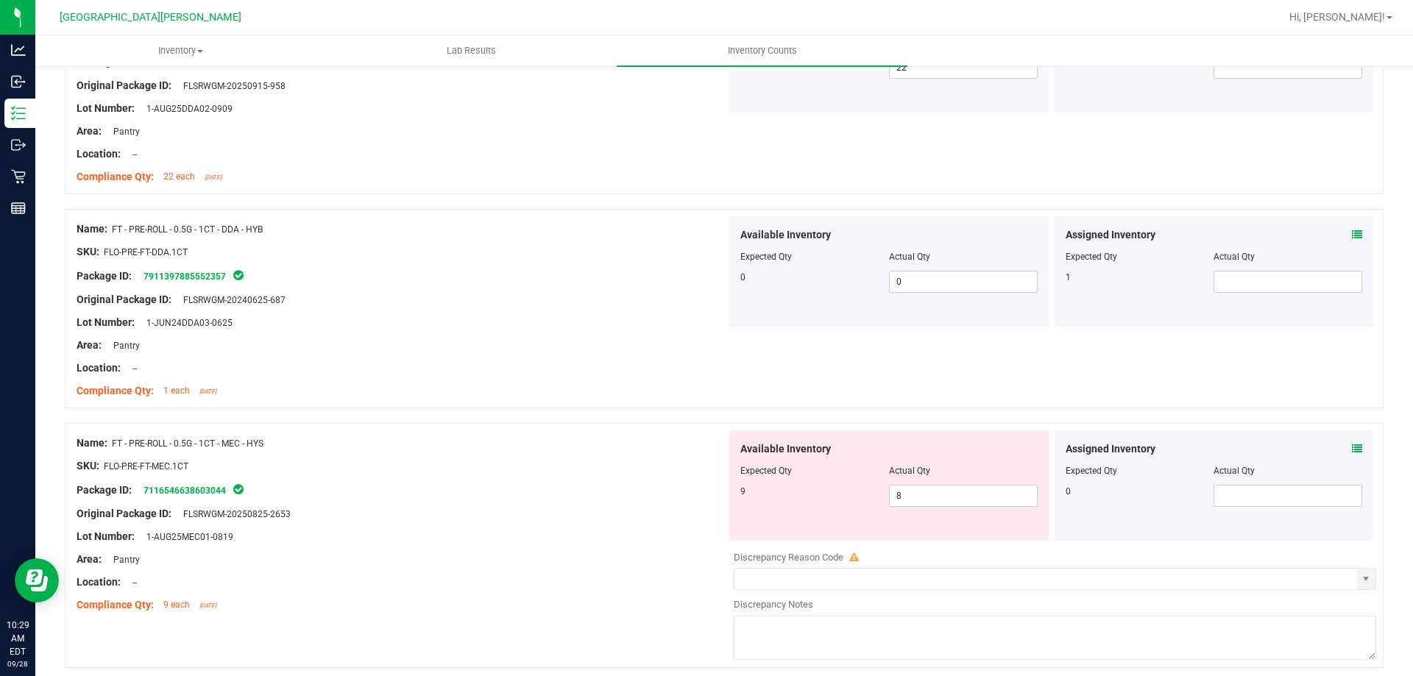
scroll to position [3237, 0]
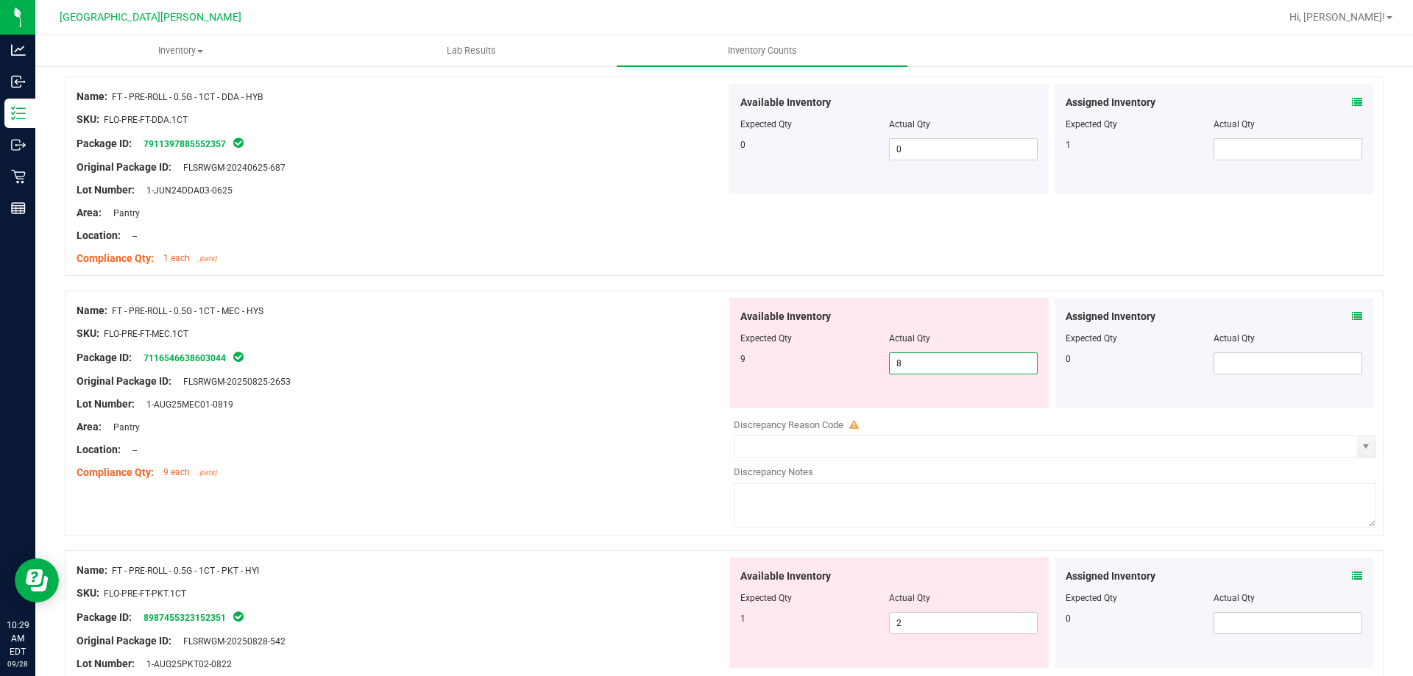
click at [925, 358] on span "8 8" at bounding box center [963, 363] width 149 height 22
type input "9"
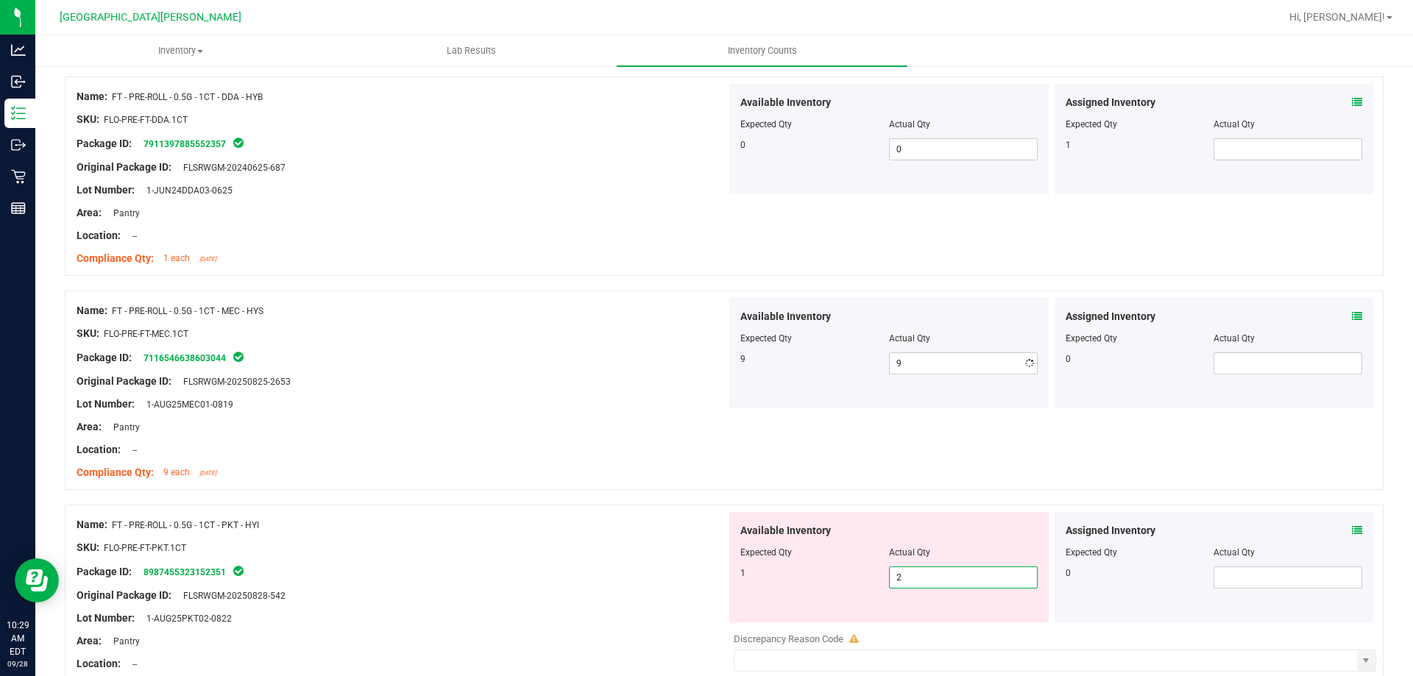
click at [909, 623] on div "Available Inventory Expected Qty Actual Qty 1 2 2" at bounding box center [1051, 628] width 650 height 233
type input "1"
click at [513, 530] on div "Name: FT - PRE-ROLL - 0.5G - 1CT - PKT - HYI" at bounding box center [402, 524] width 650 height 15
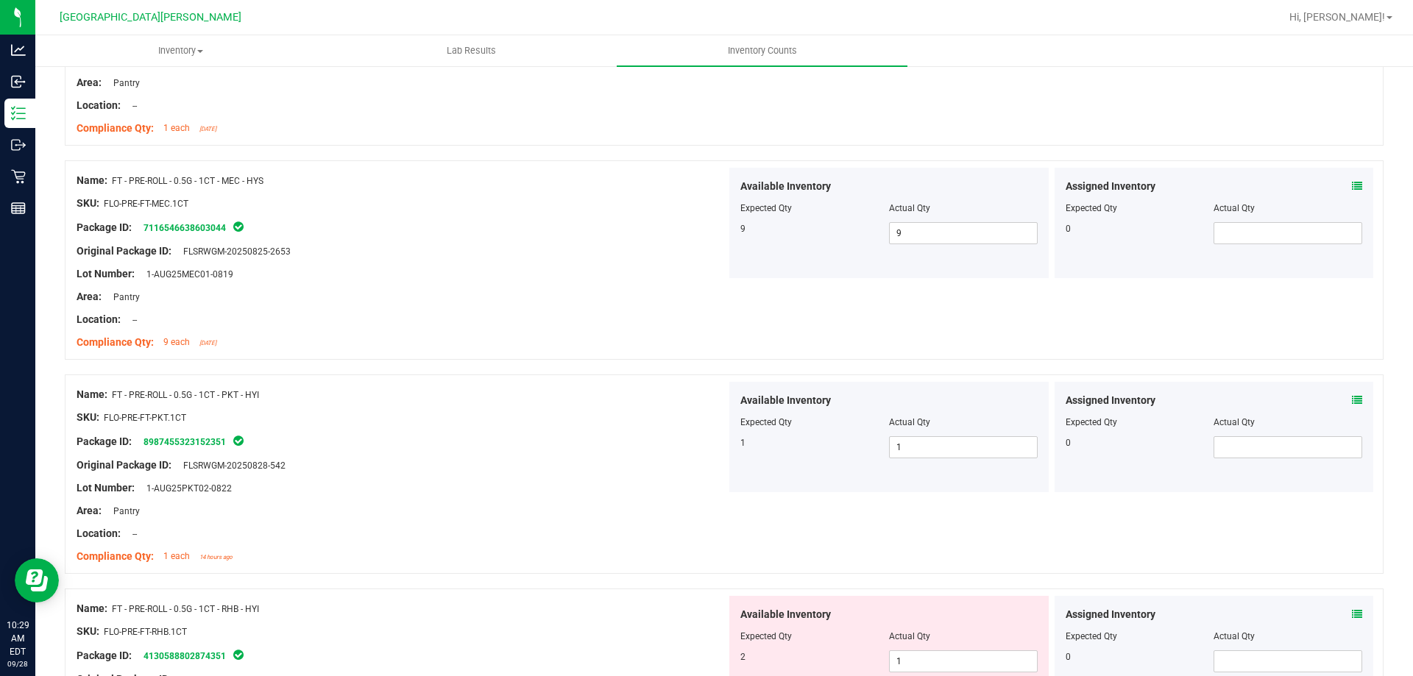
scroll to position [3605, 0]
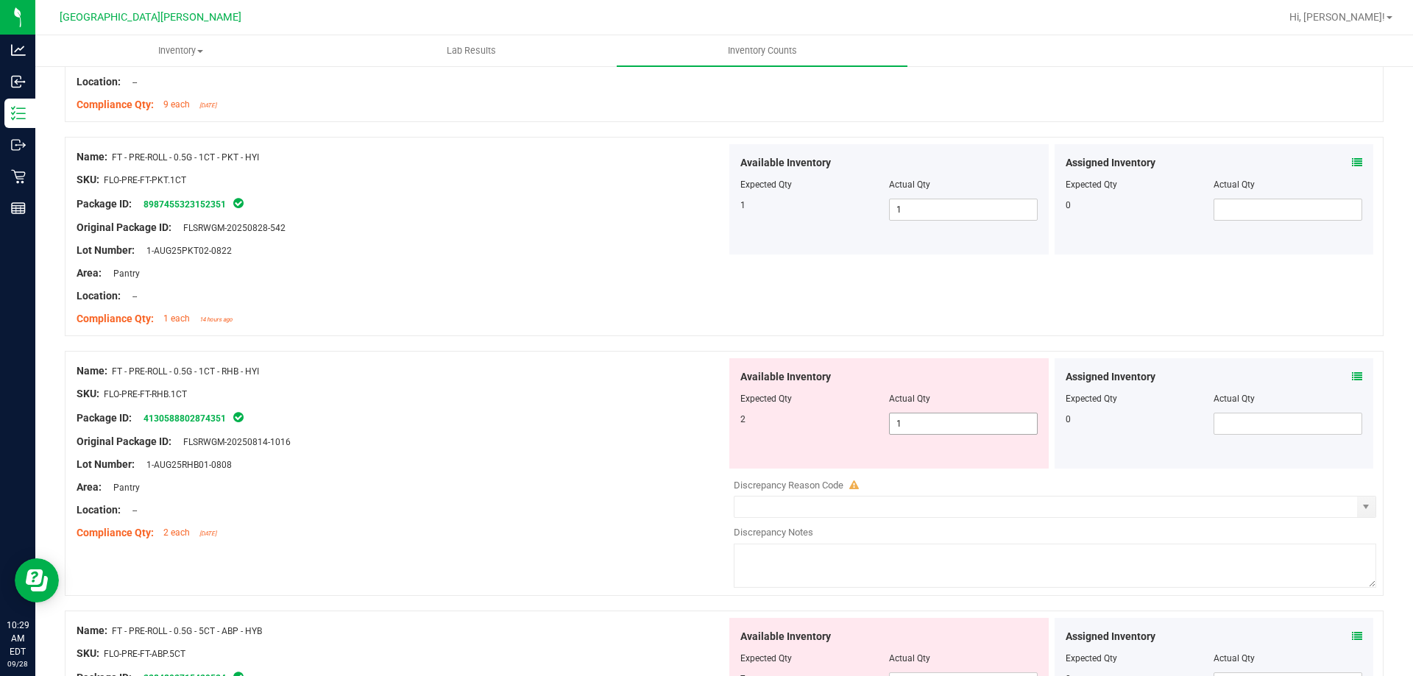
click at [909, 419] on span "1 1" at bounding box center [963, 424] width 149 height 22
type input "2"
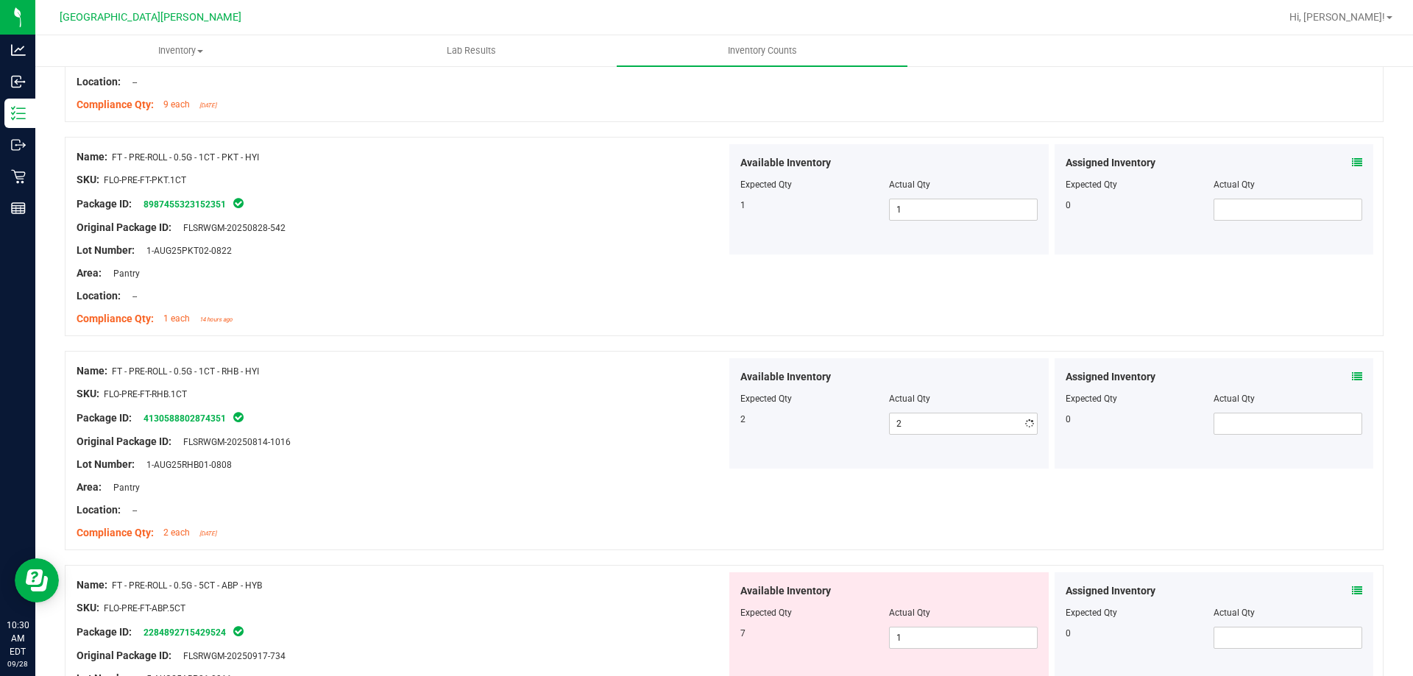
click at [622, 413] on div "Package ID: 4130588802874351" at bounding box center [402, 418] width 650 height 18
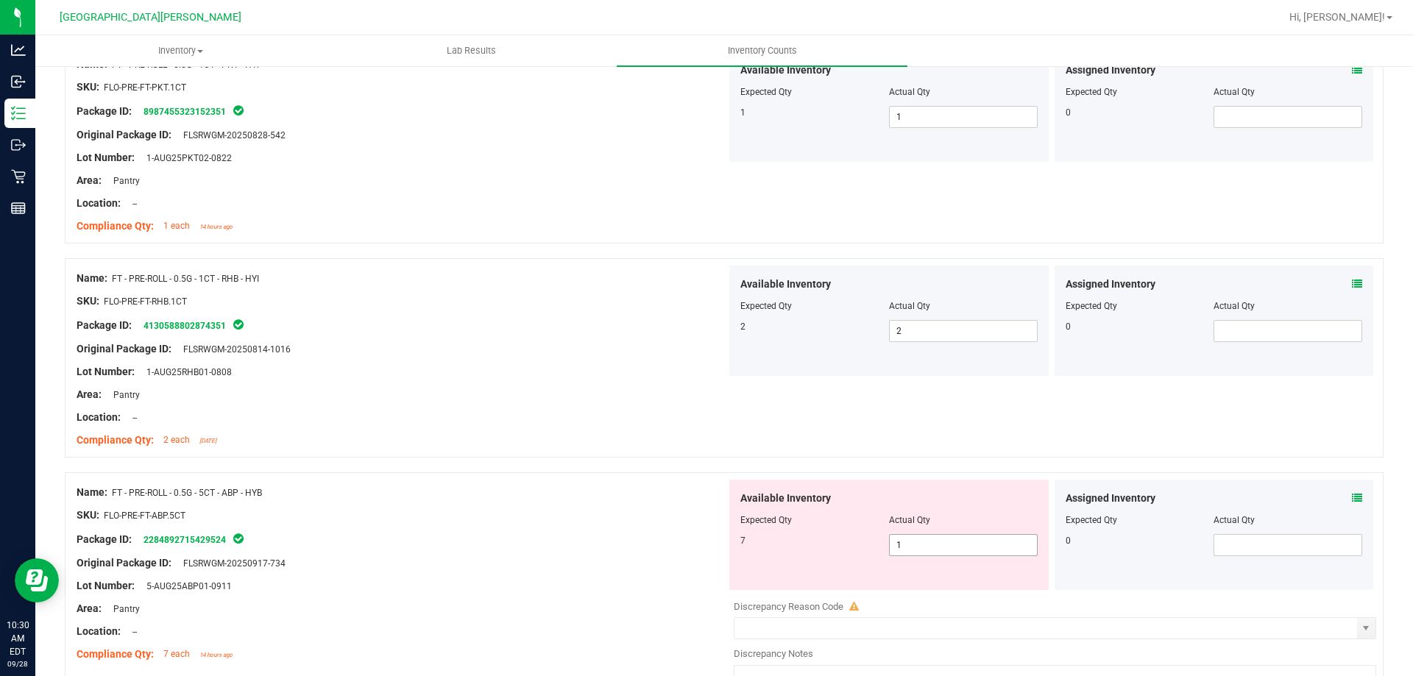
scroll to position [3804, 0]
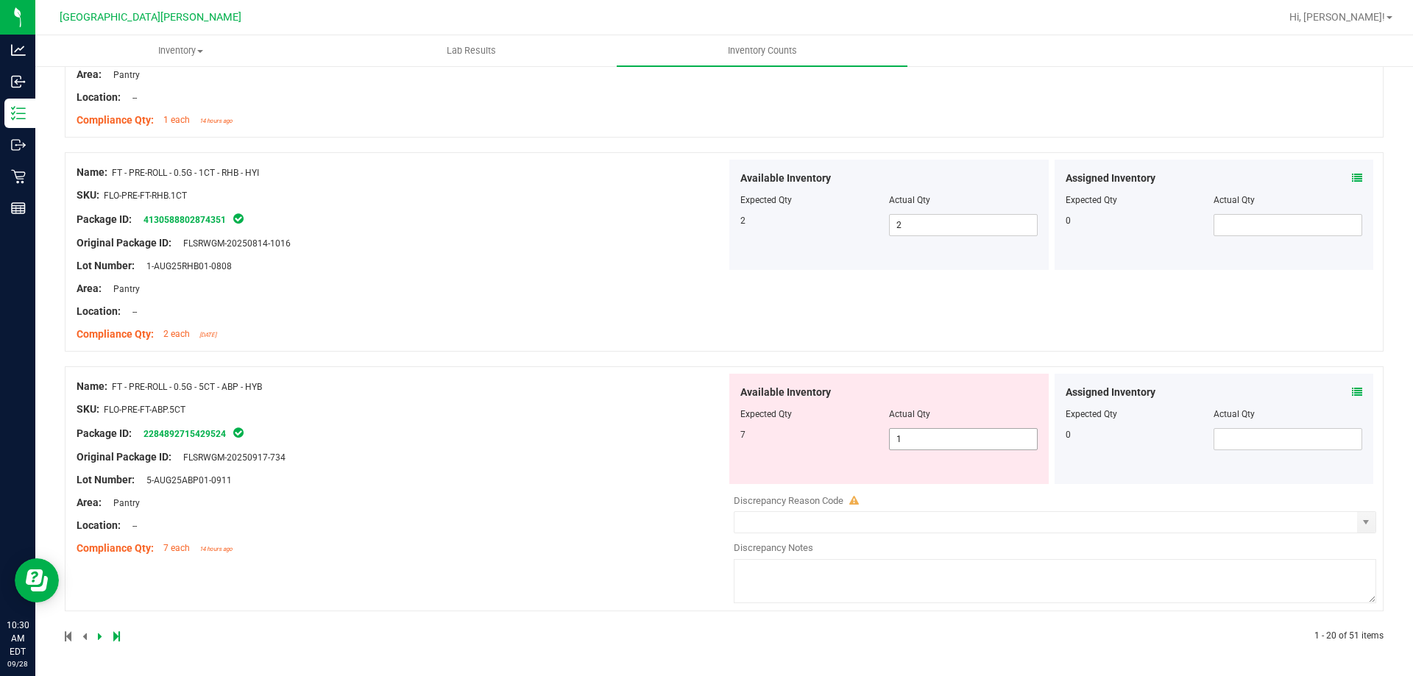
click at [923, 440] on span "1 1" at bounding box center [963, 439] width 149 height 22
type input "2"
type input "7"
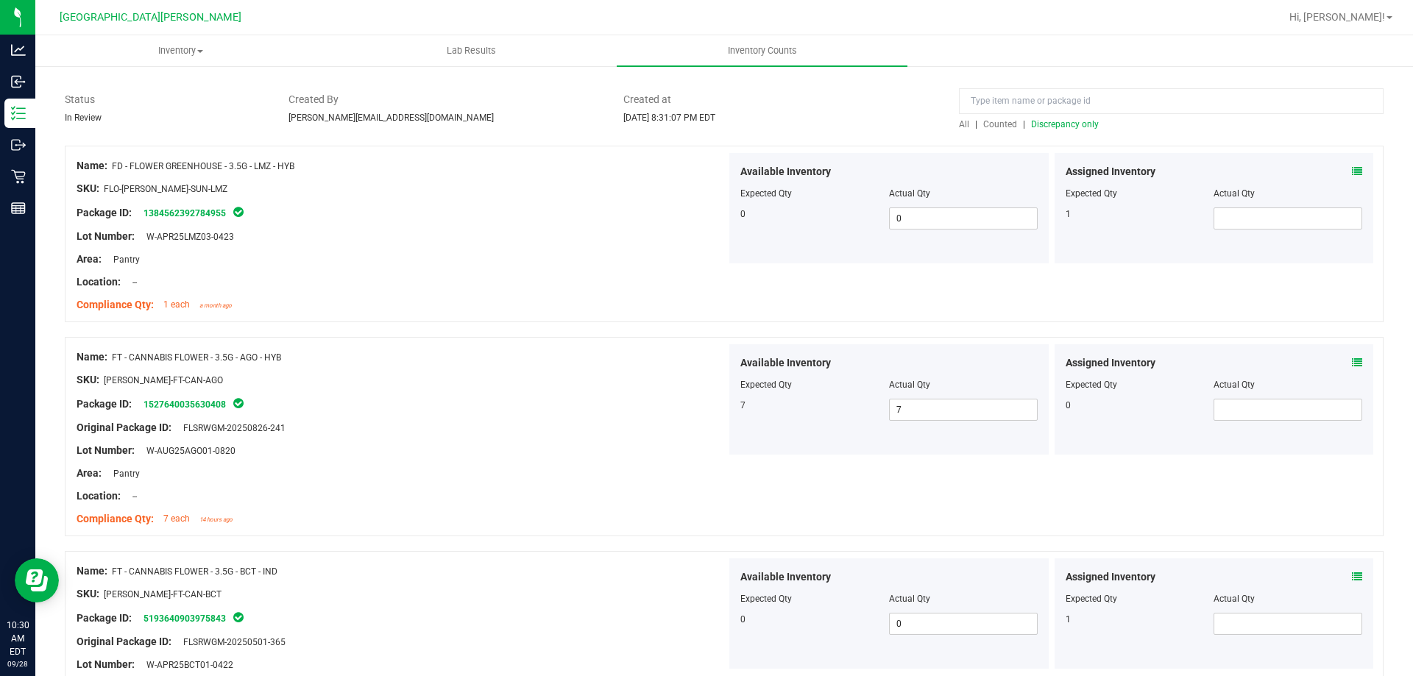
scroll to position [0, 0]
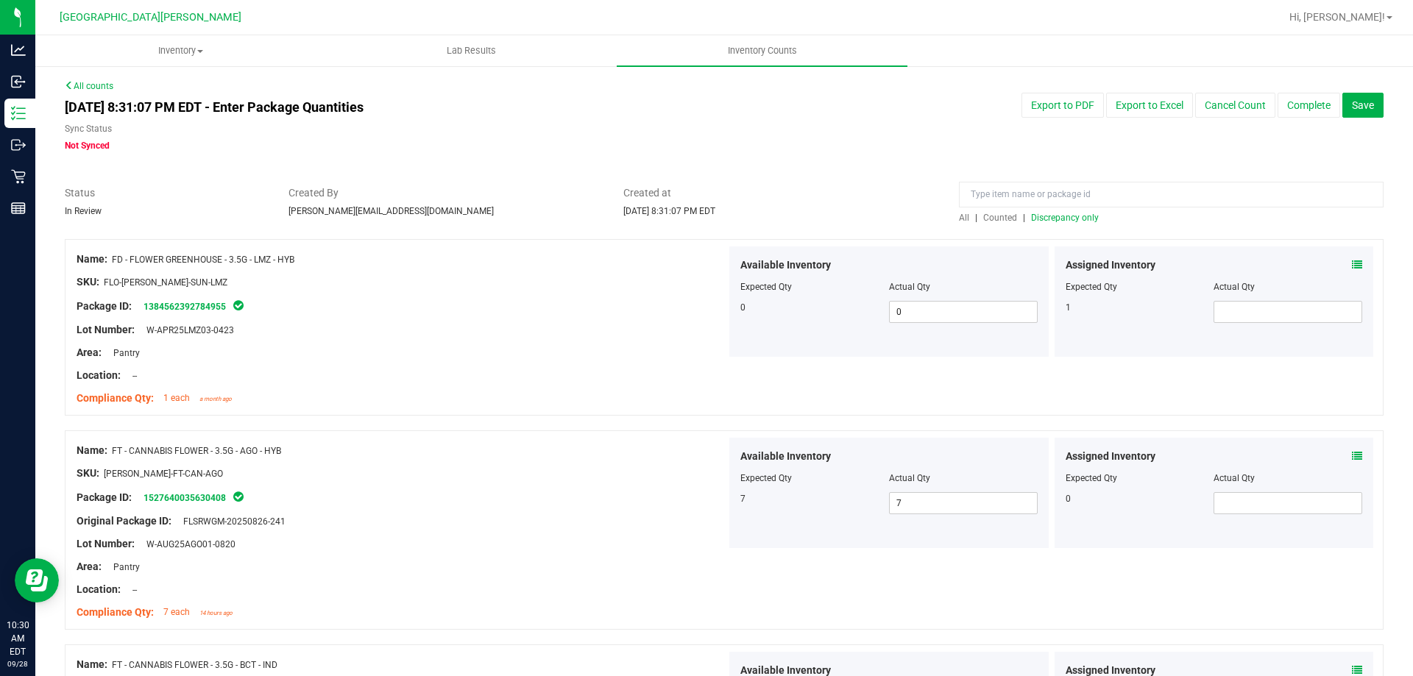
click at [1077, 215] on span "Discrepancy only" at bounding box center [1065, 218] width 68 height 10
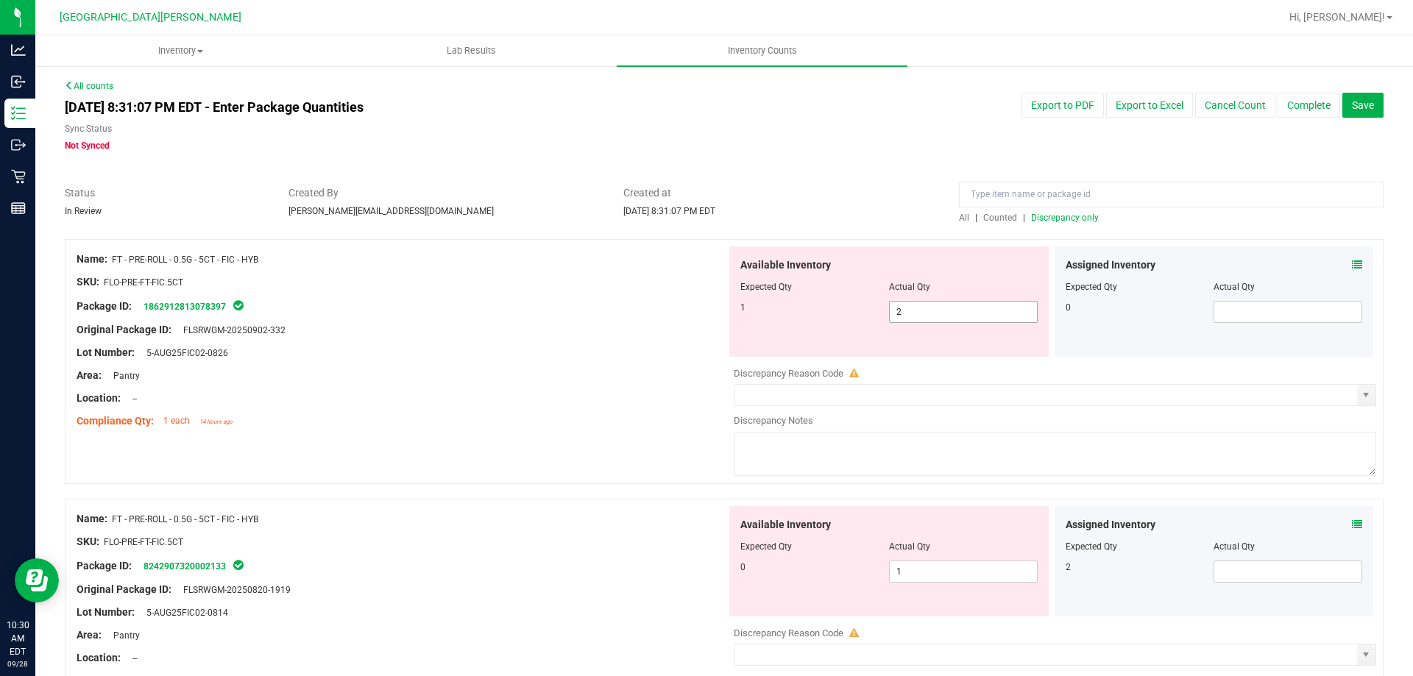
click at [946, 311] on span "2 2" at bounding box center [963, 312] width 149 height 22
type input "1"
click at [958, 578] on div "Available Inventory Expected Qty Actual Qty 0 1 1" at bounding box center [1051, 622] width 650 height 233
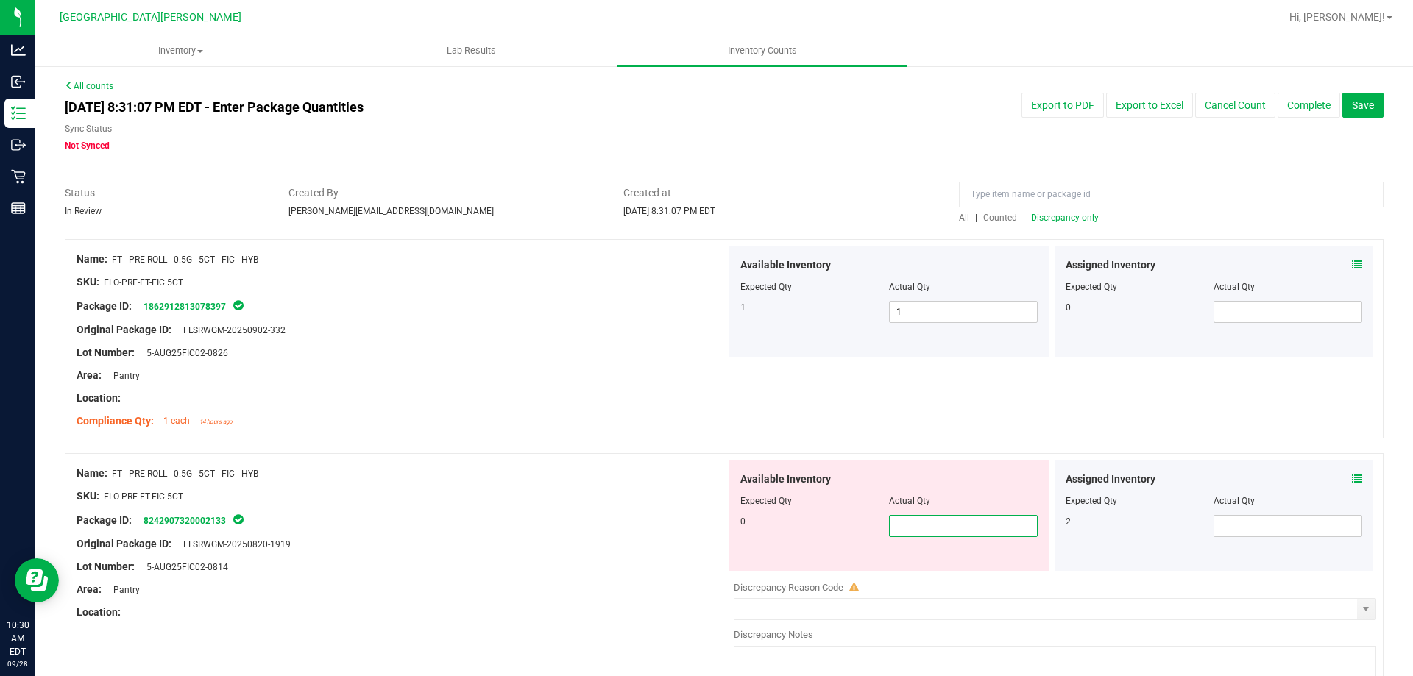
type input "0"
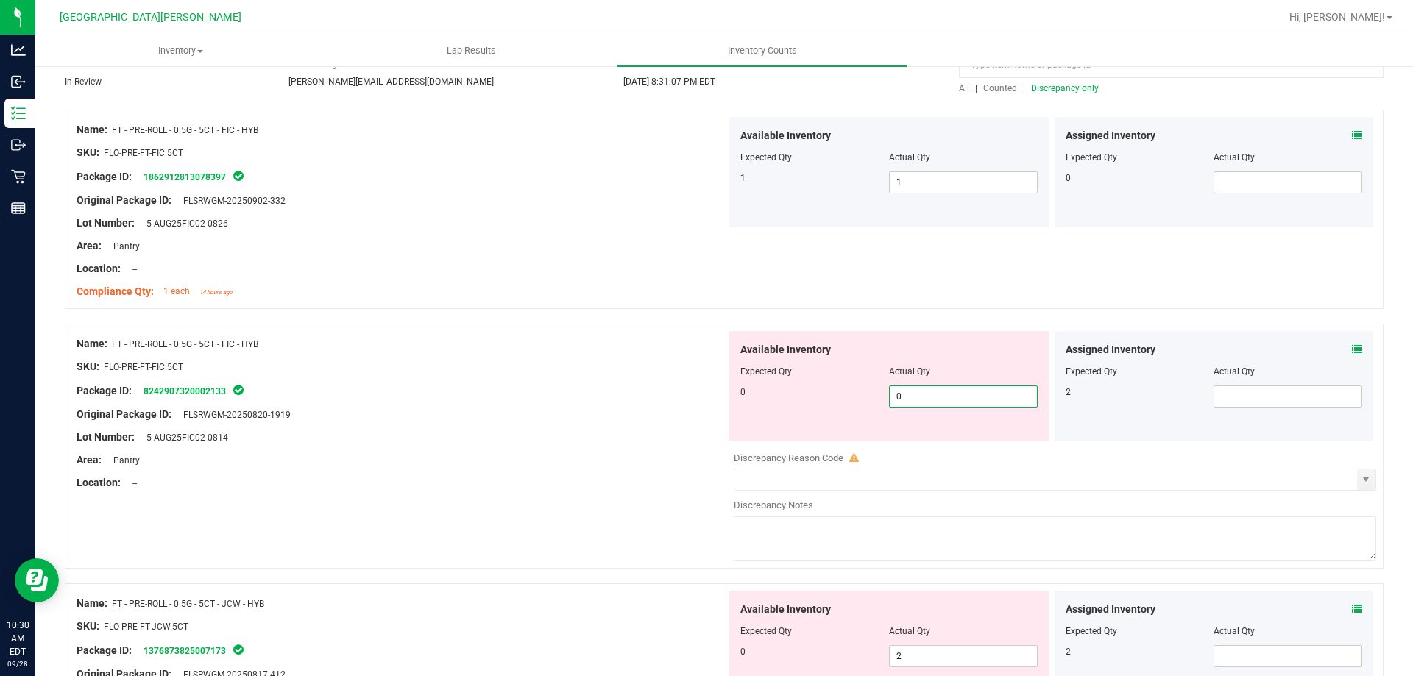
scroll to position [441, 0]
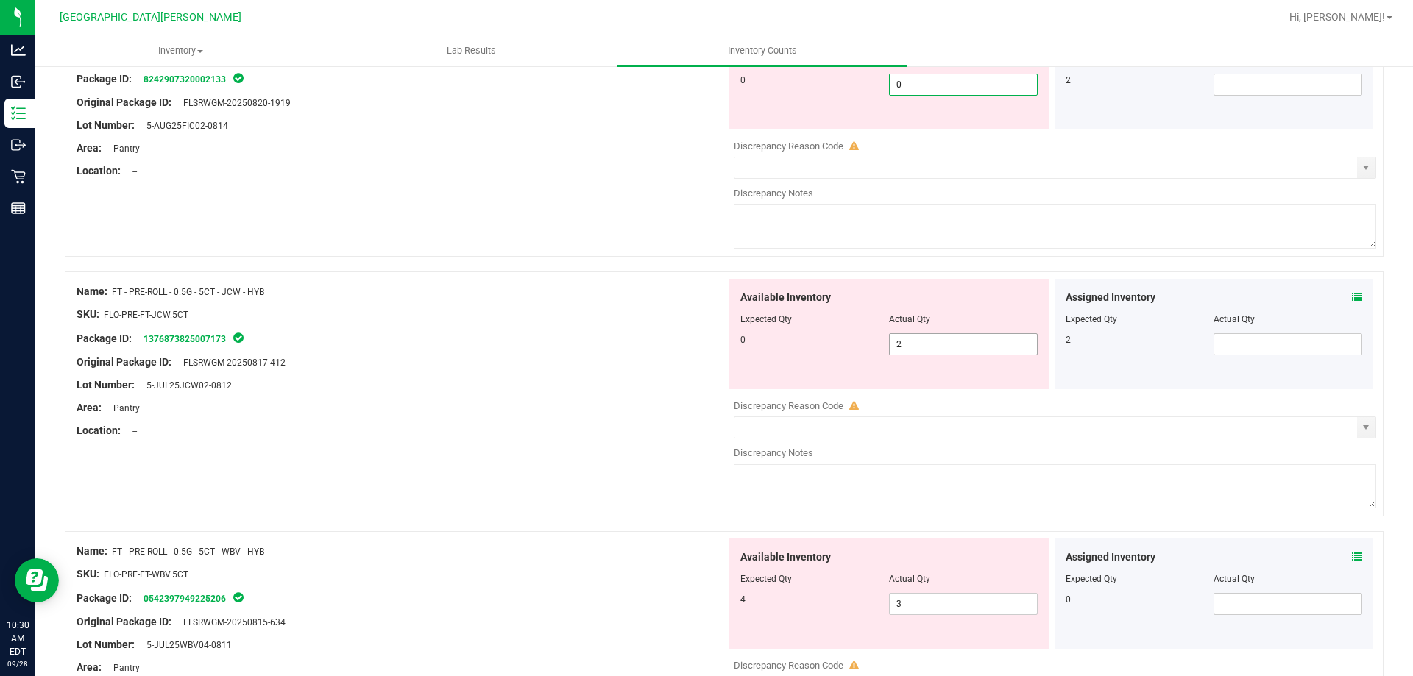
click at [945, 345] on div "Available Inventory Expected Qty Actual Qty 0 2 2" at bounding box center [1051, 395] width 650 height 233
type input "0"
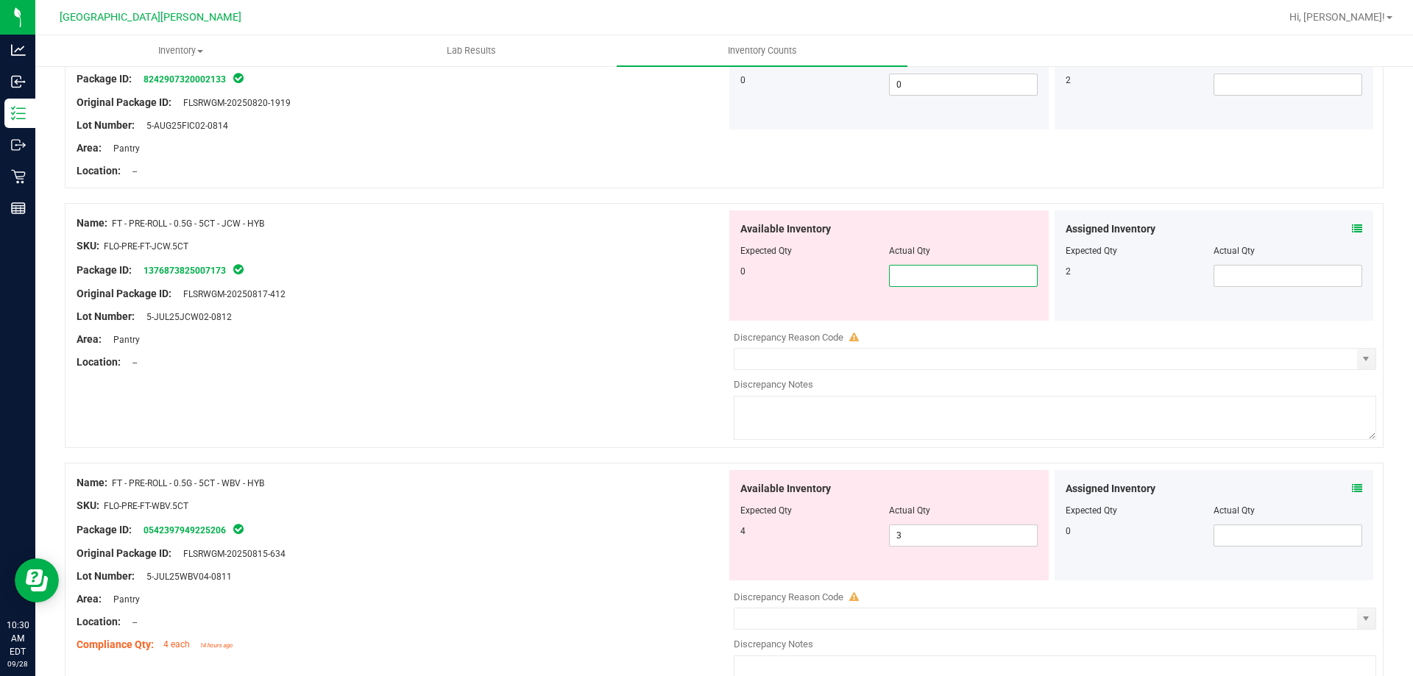
type input "2"
click at [912, 536] on span "3 3" at bounding box center [963, 536] width 149 height 22
type input "4"
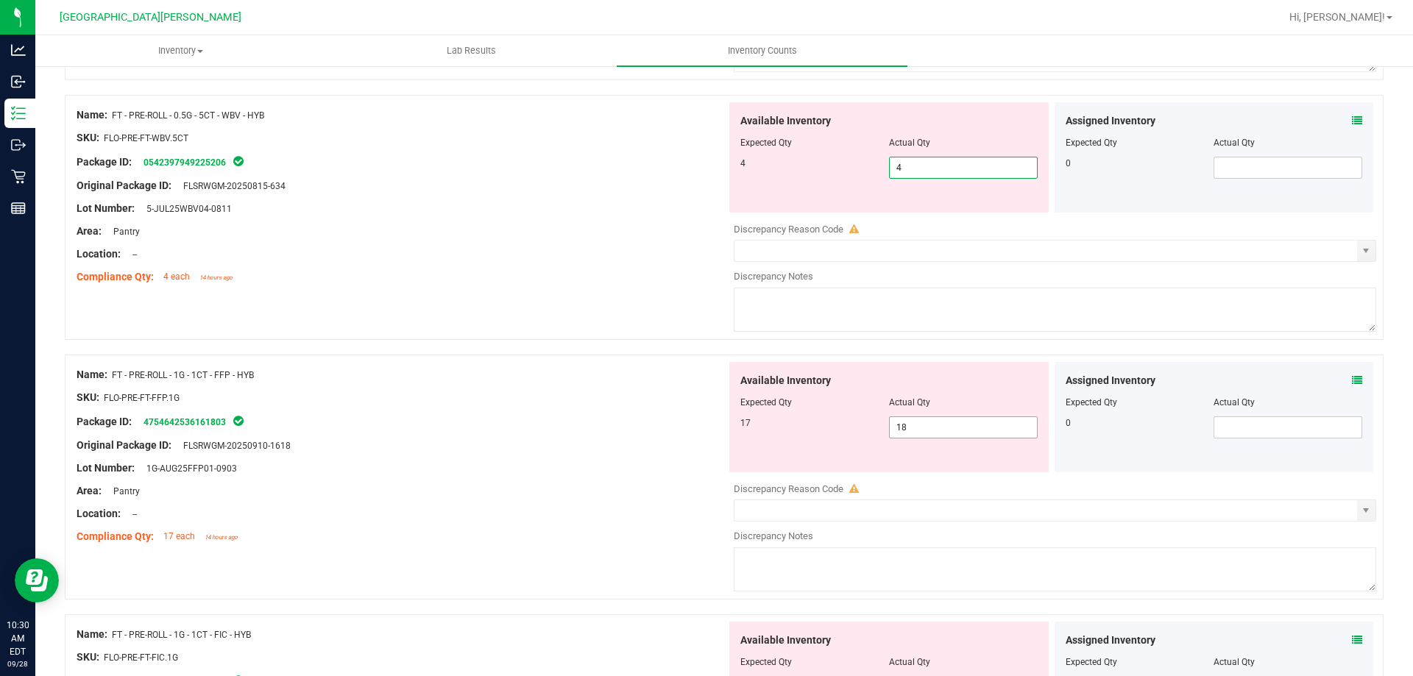
click at [901, 427] on div "Available Inventory Expected Qty Actual Qty 17 18 18" at bounding box center [1051, 478] width 650 height 233
type input "4"
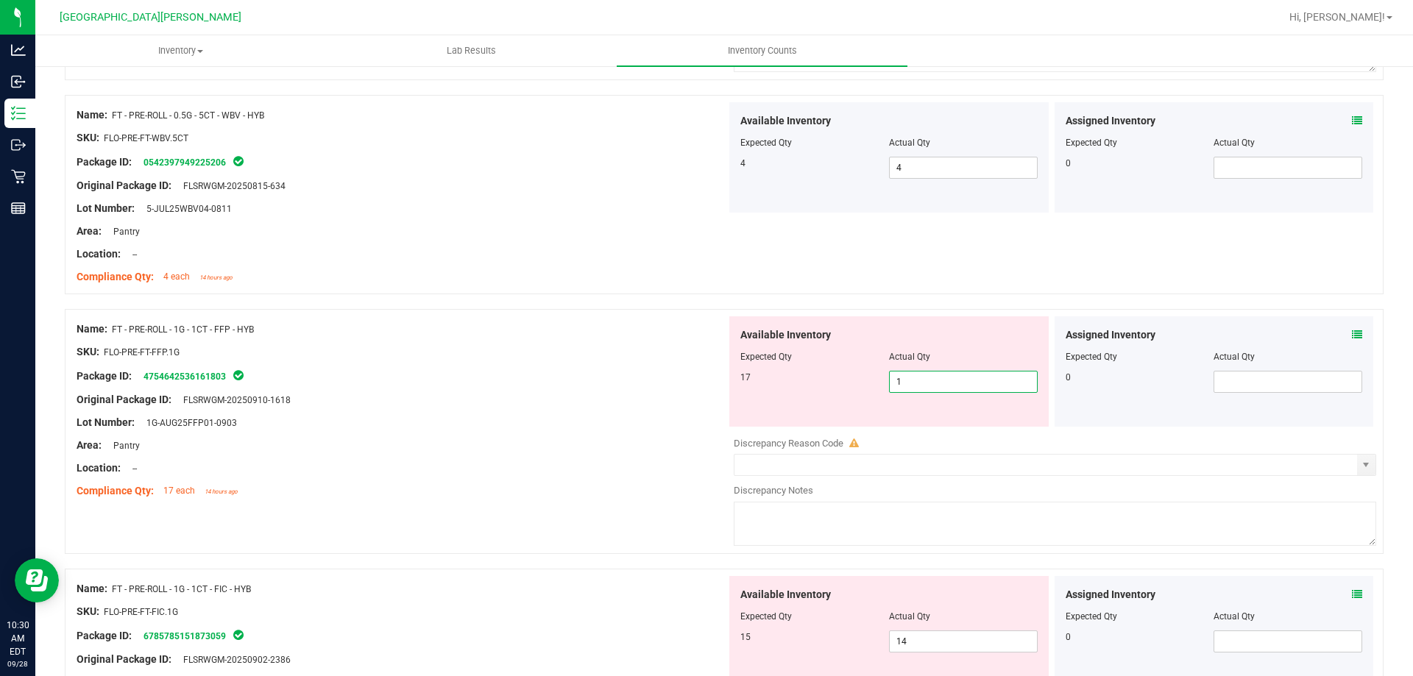
type input "17"
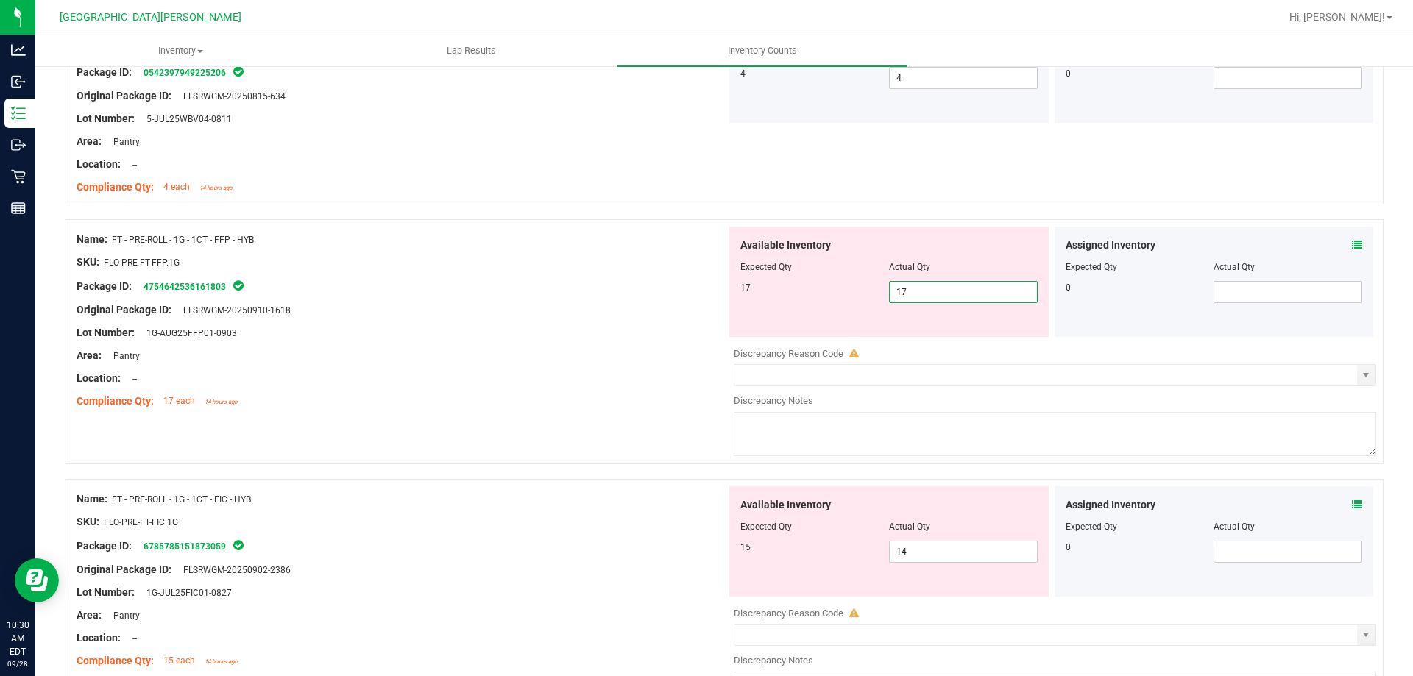
scroll to position [1030, 0]
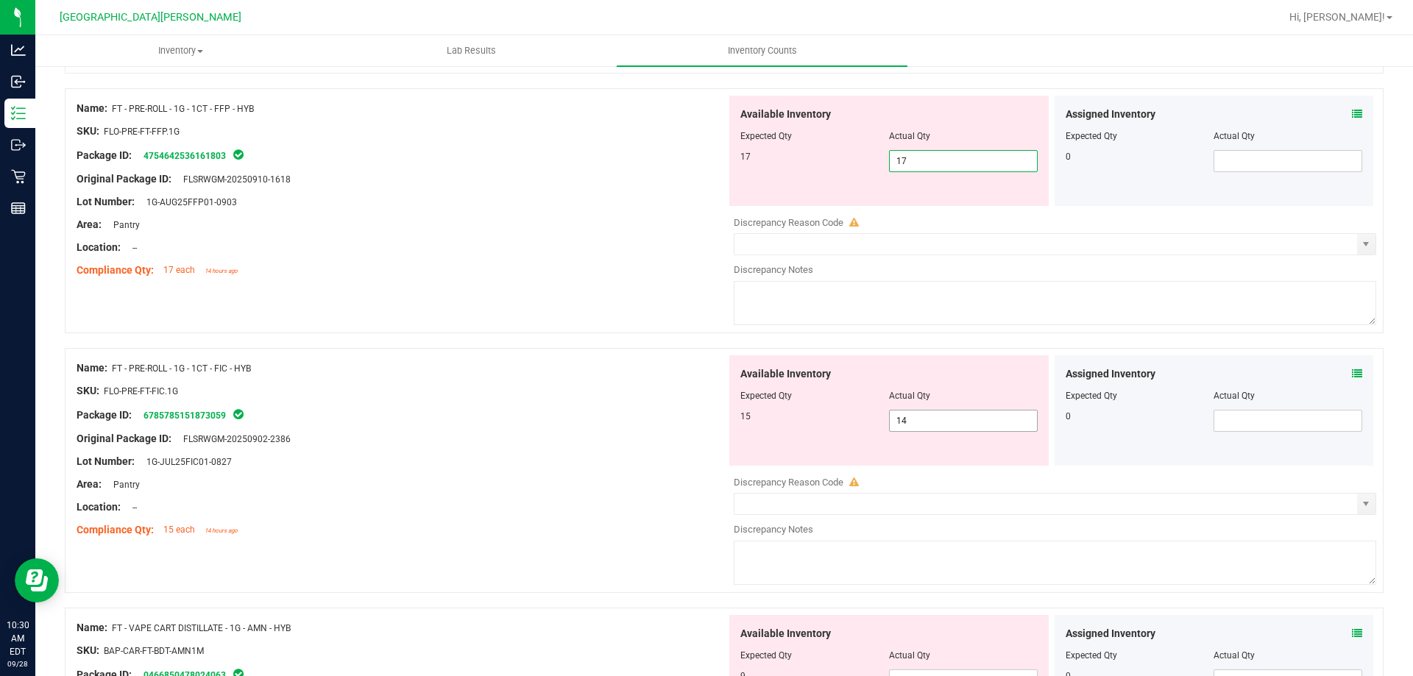
click at [923, 422] on div "Available Inventory Expected Qty Actual Qty 15 14 14" at bounding box center [1051, 471] width 650 height 233
type input "17"
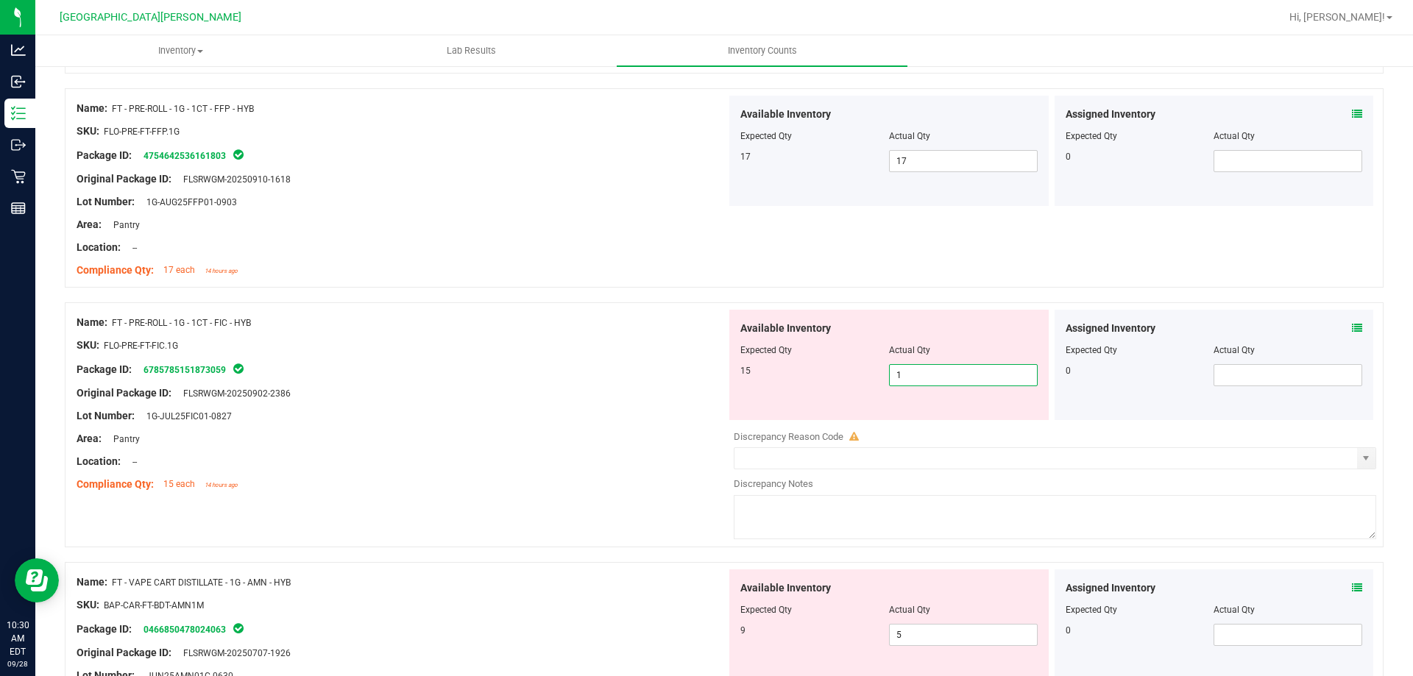
type input "15"
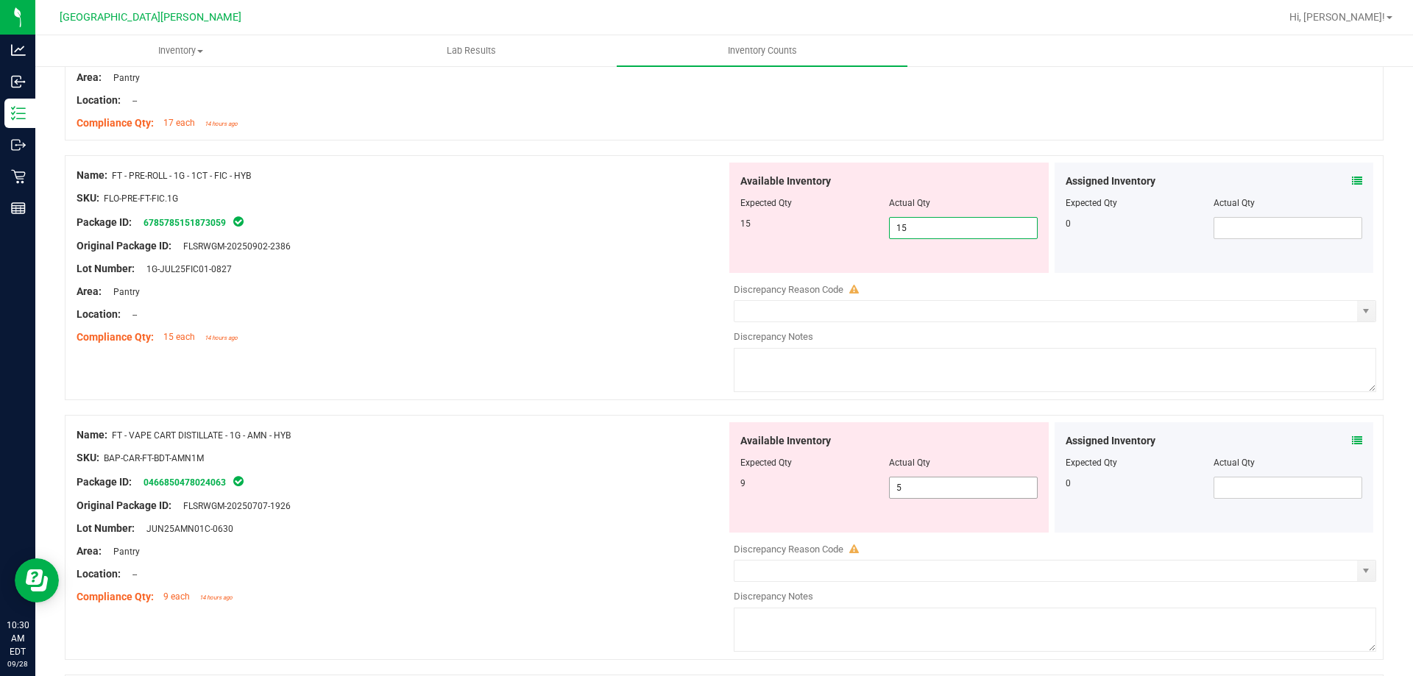
type input "15"
click at [917, 487] on div "Available Inventory Expected Qty Actual Qty 9 5 5" at bounding box center [1051, 538] width 650 height 233
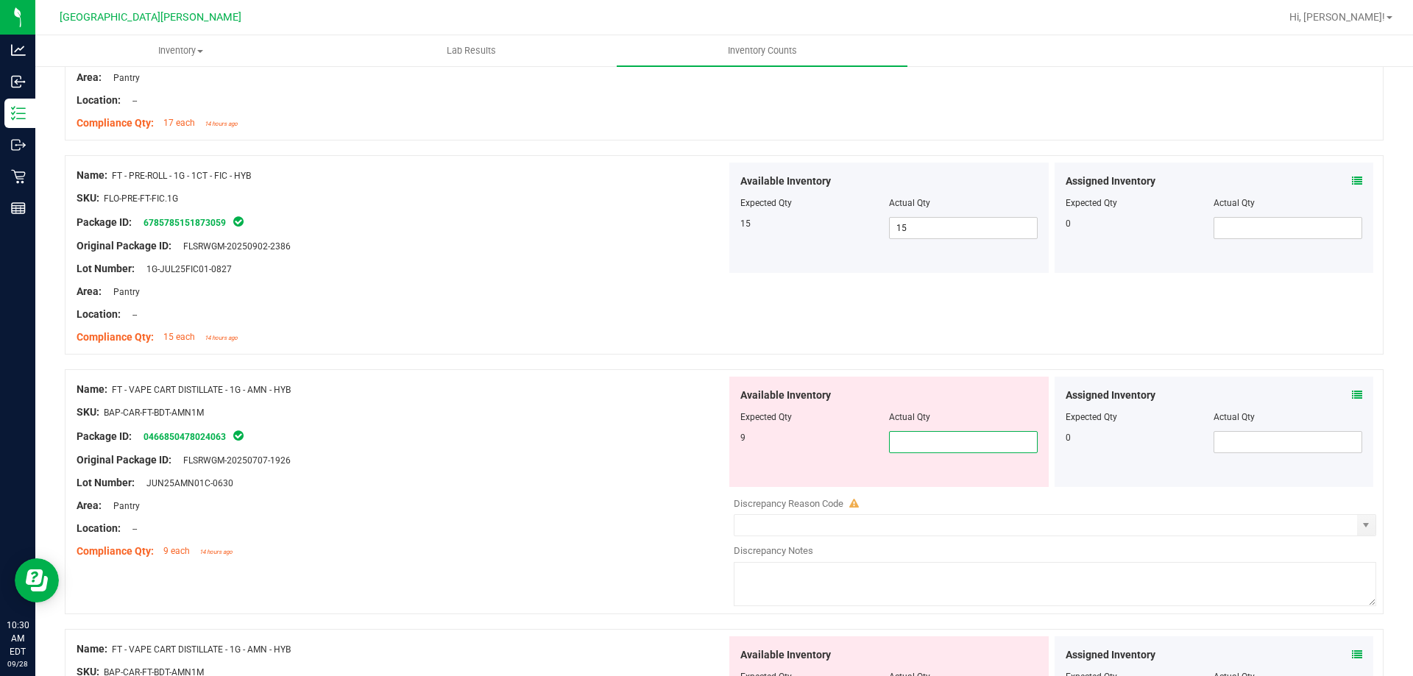
type input "9"
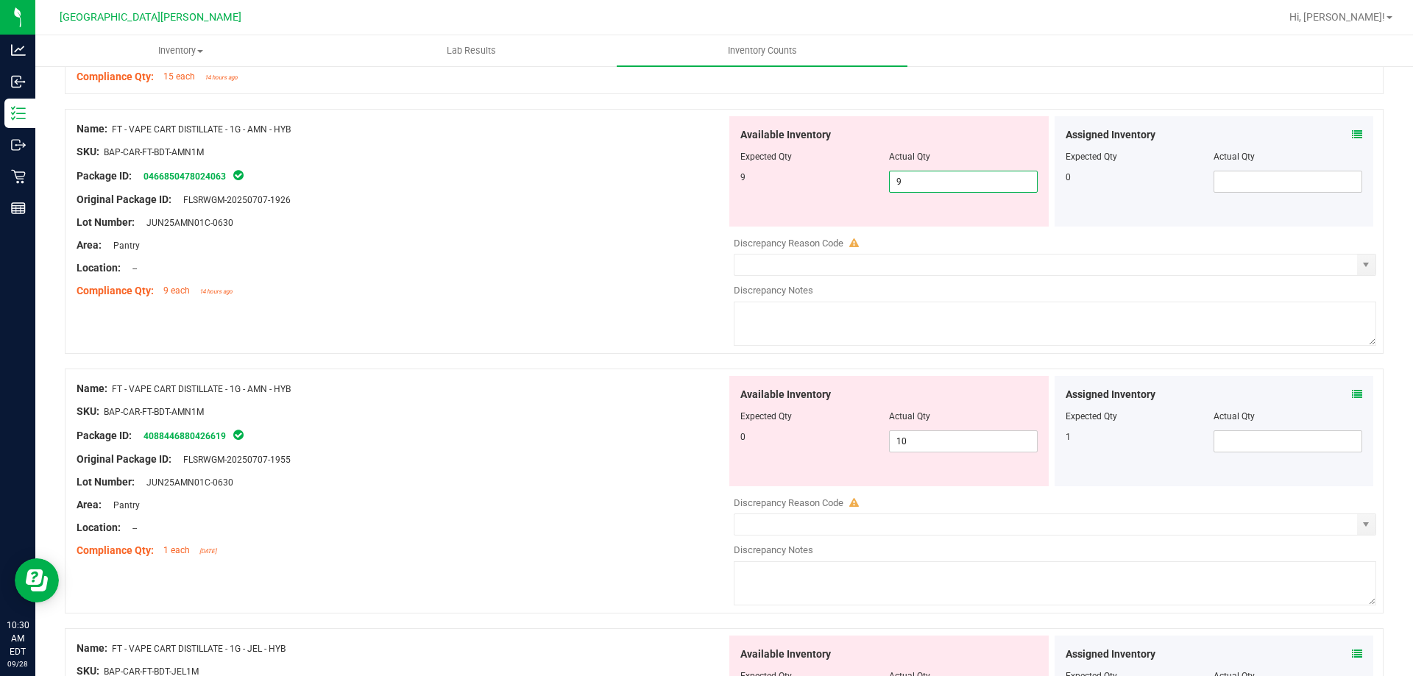
scroll to position [1471, 0]
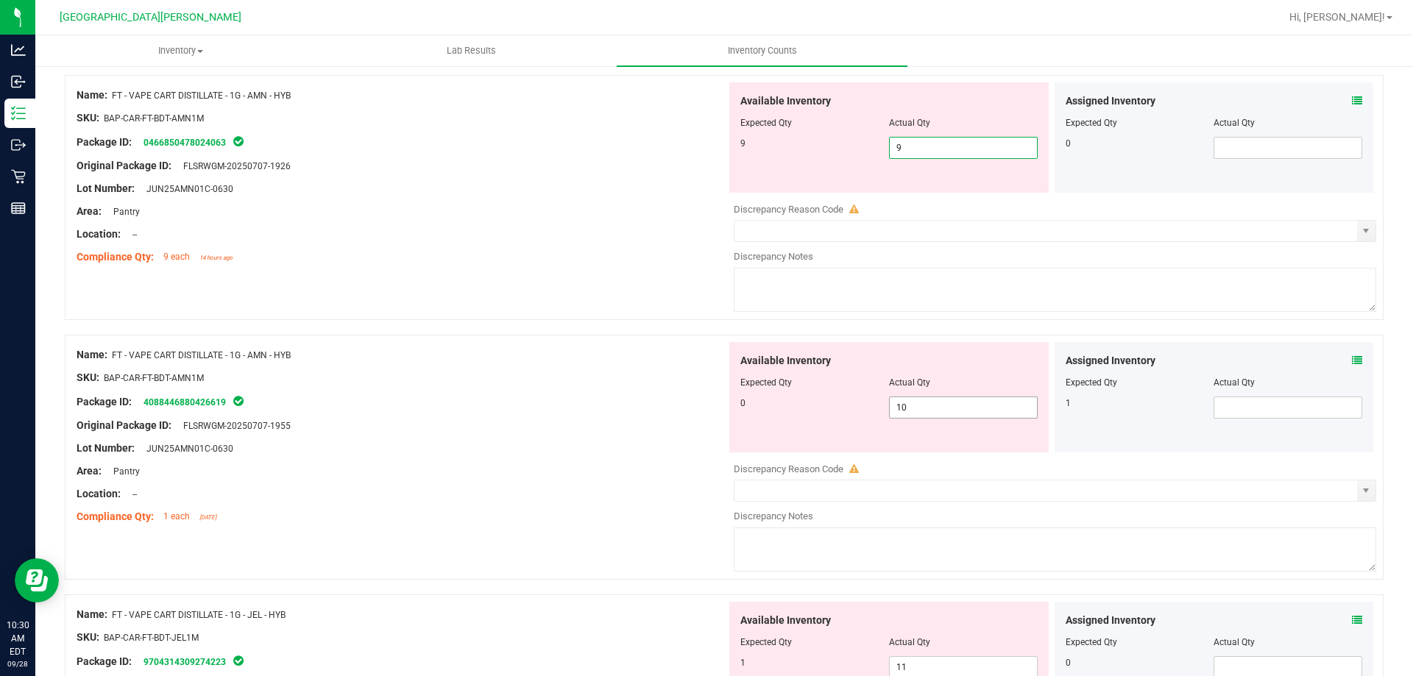
type input "9"
click at [923, 403] on div "Available Inventory Expected Qty Actual Qty 0 10 10" at bounding box center [888, 397] width 319 height 110
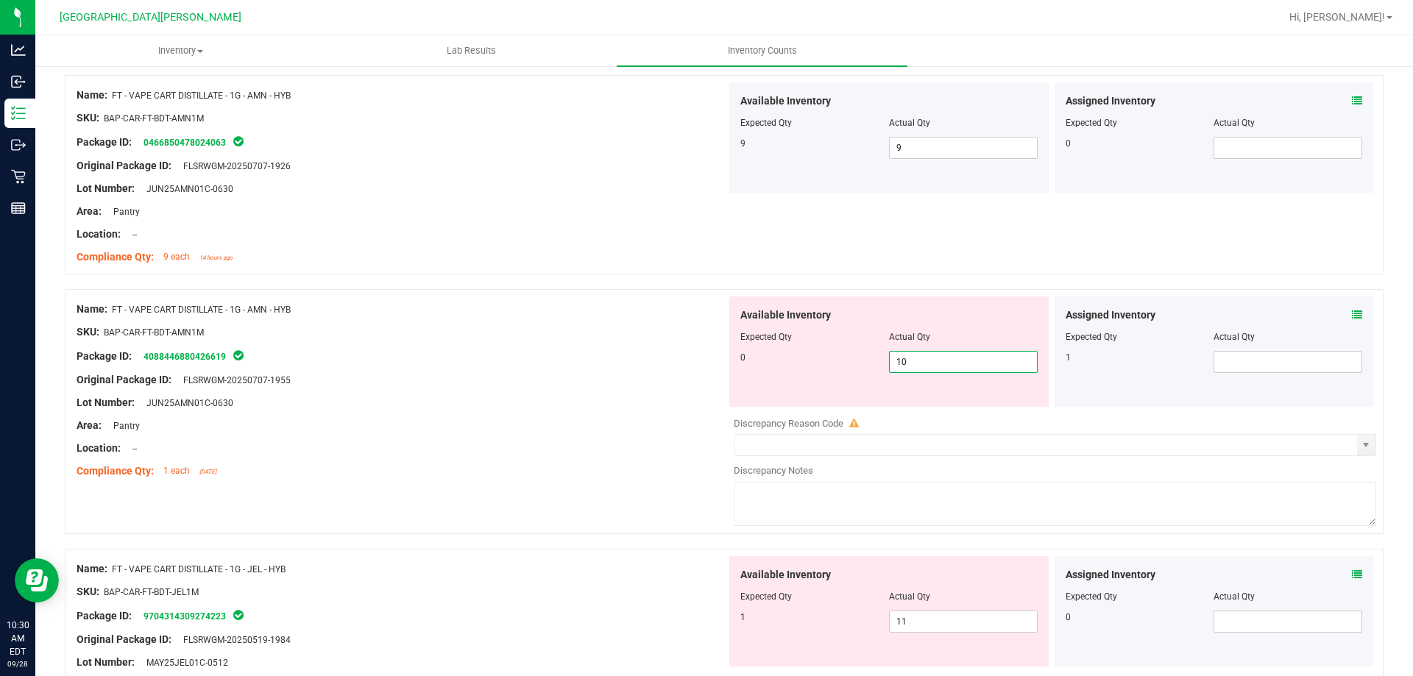
type input "1"
type input "0"
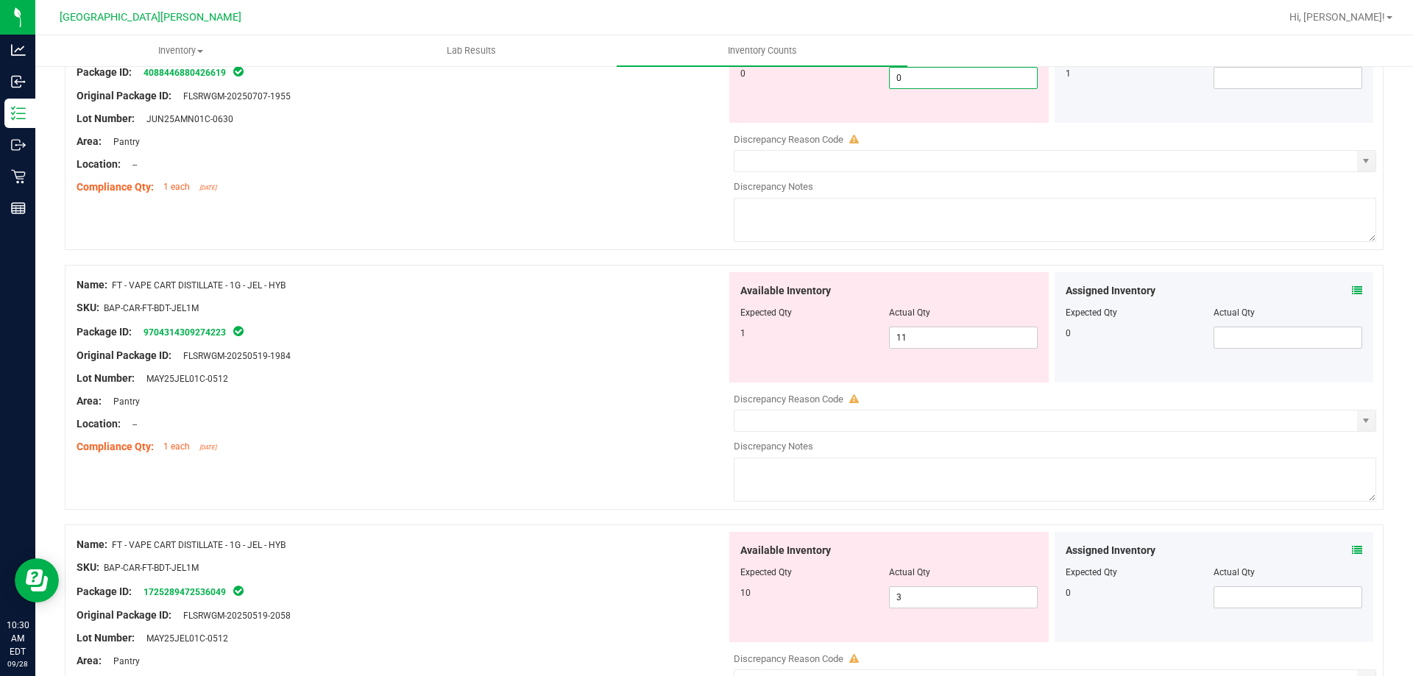
scroll to position [1766, 0]
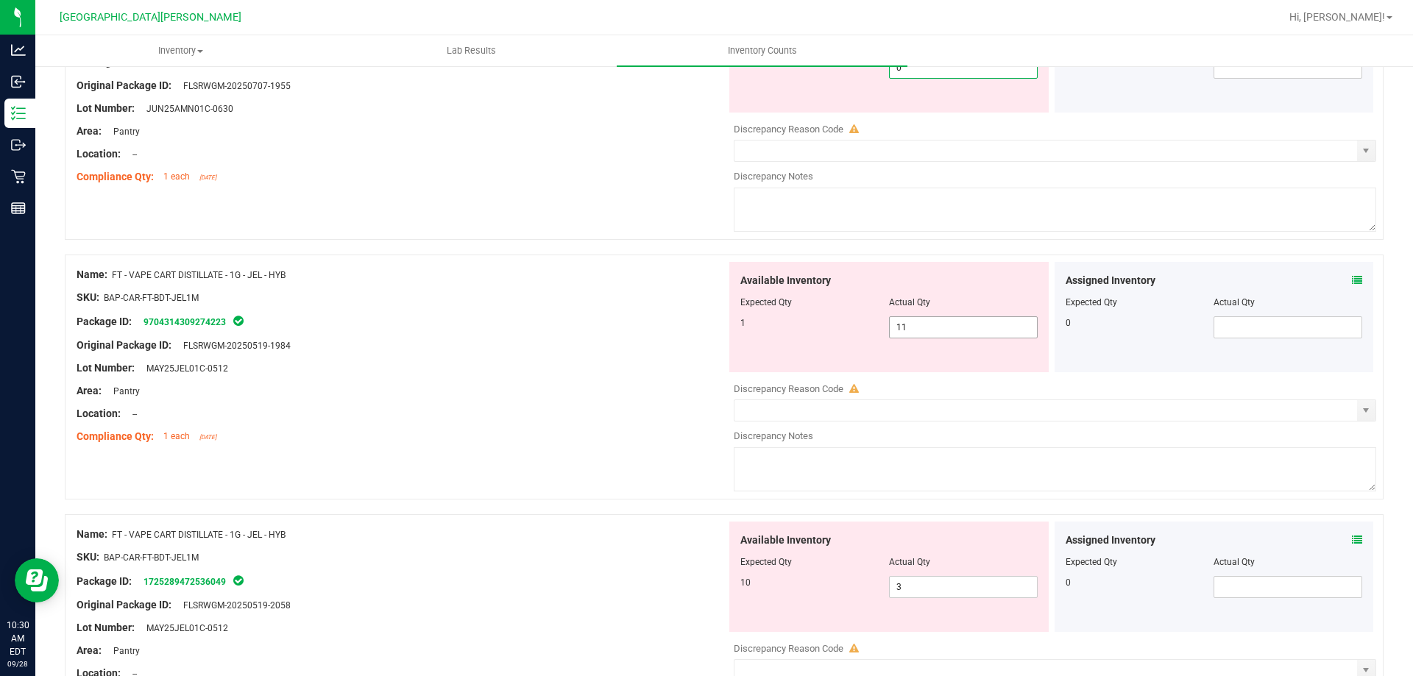
click at [908, 321] on div "Available Inventory Expected Qty Actual Qty 1 11 11" at bounding box center [888, 317] width 319 height 110
type input "0"
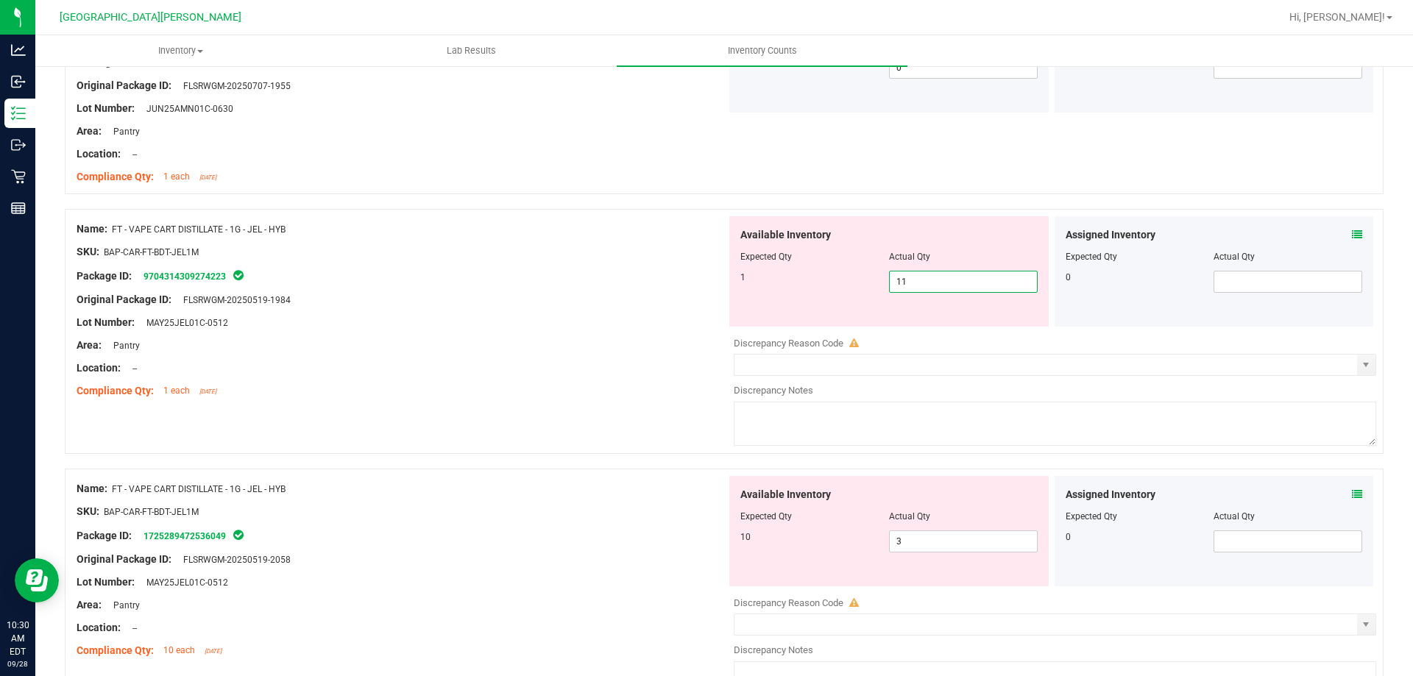
type input "1"
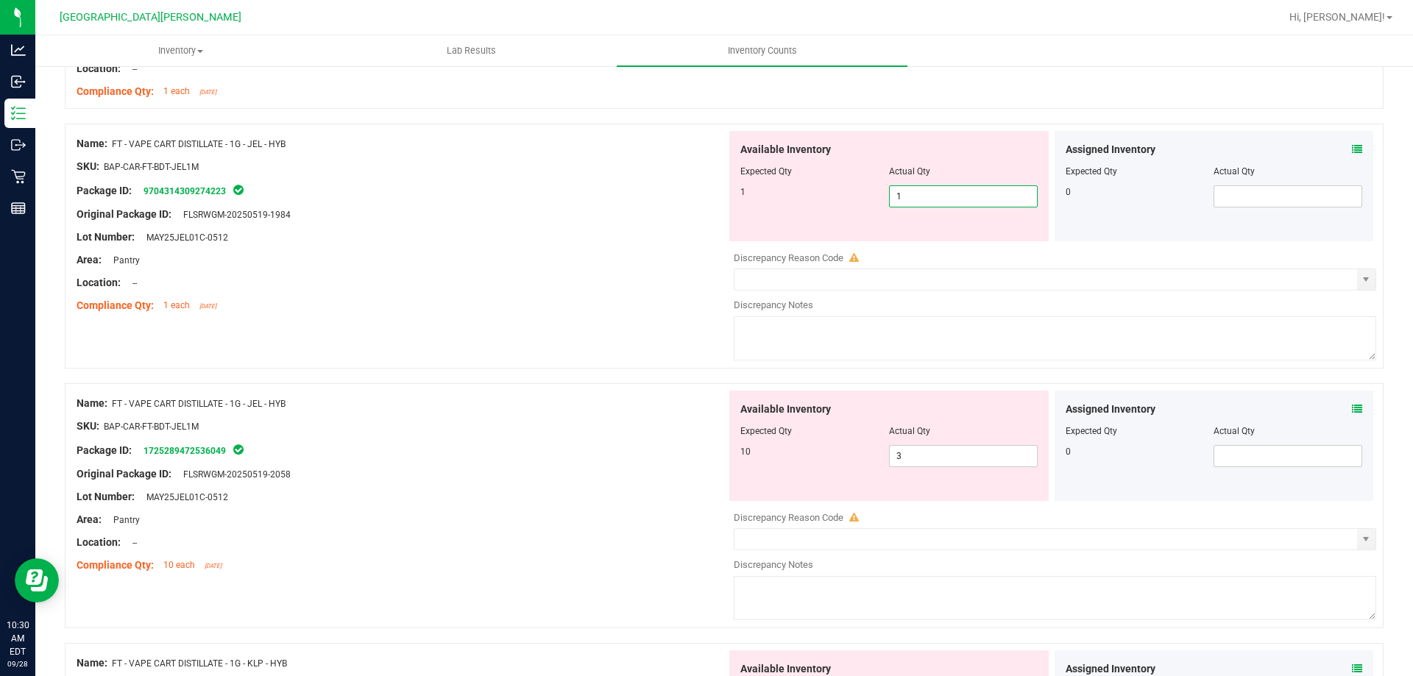
scroll to position [1986, 0]
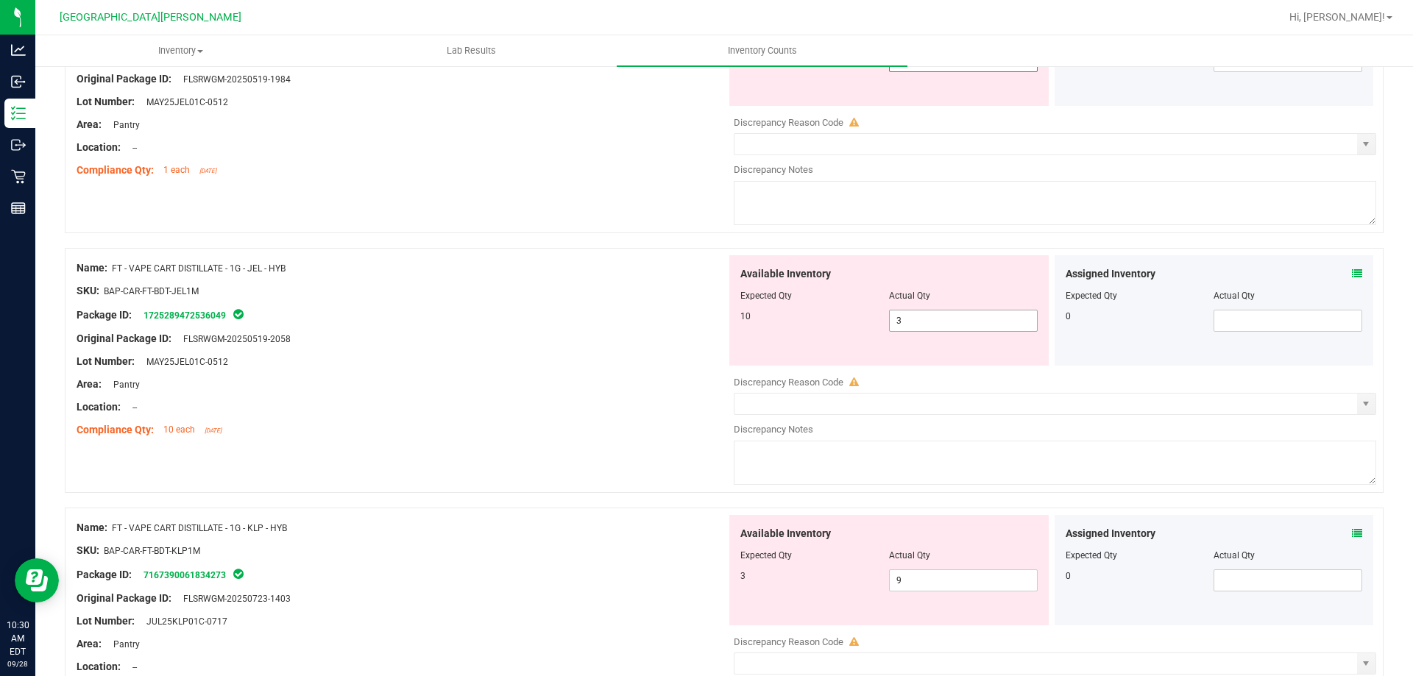
type input "1"
click at [916, 316] on div "Available Inventory Expected Qty Actual Qty 10 3 3" at bounding box center [888, 310] width 319 height 110
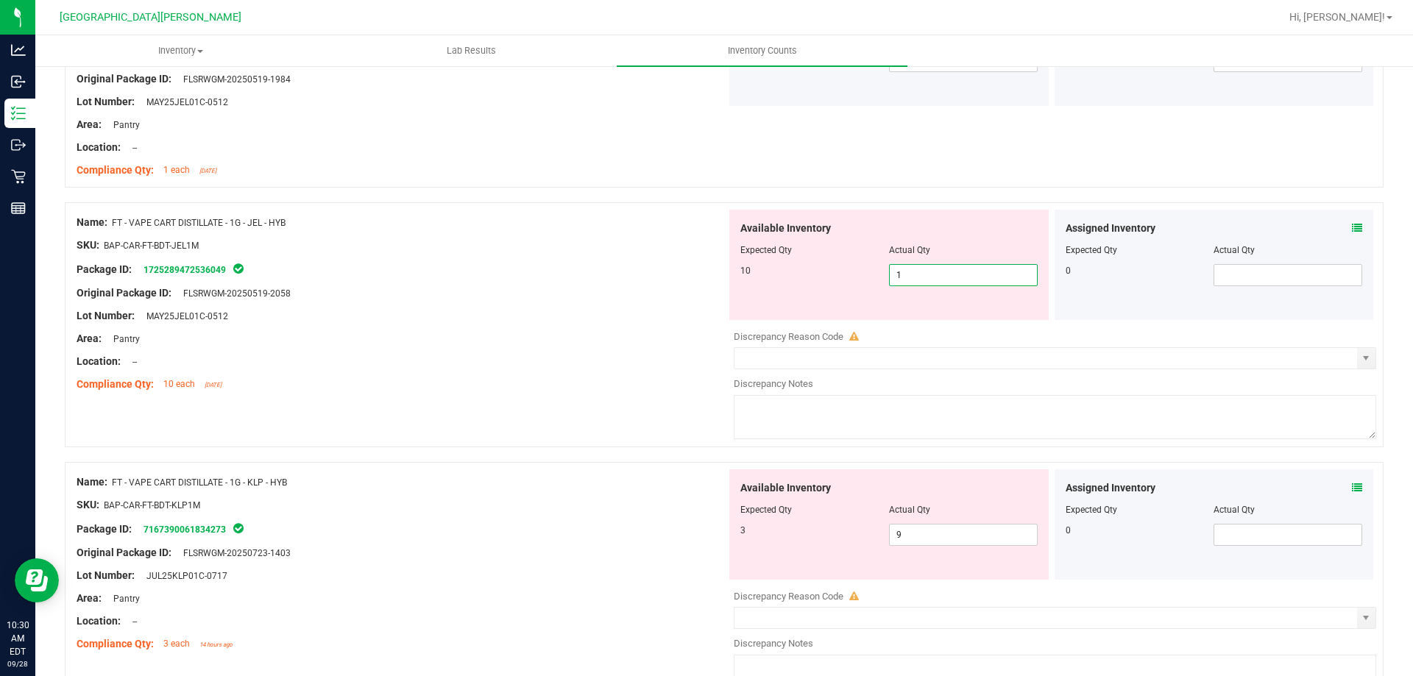
type input "10"
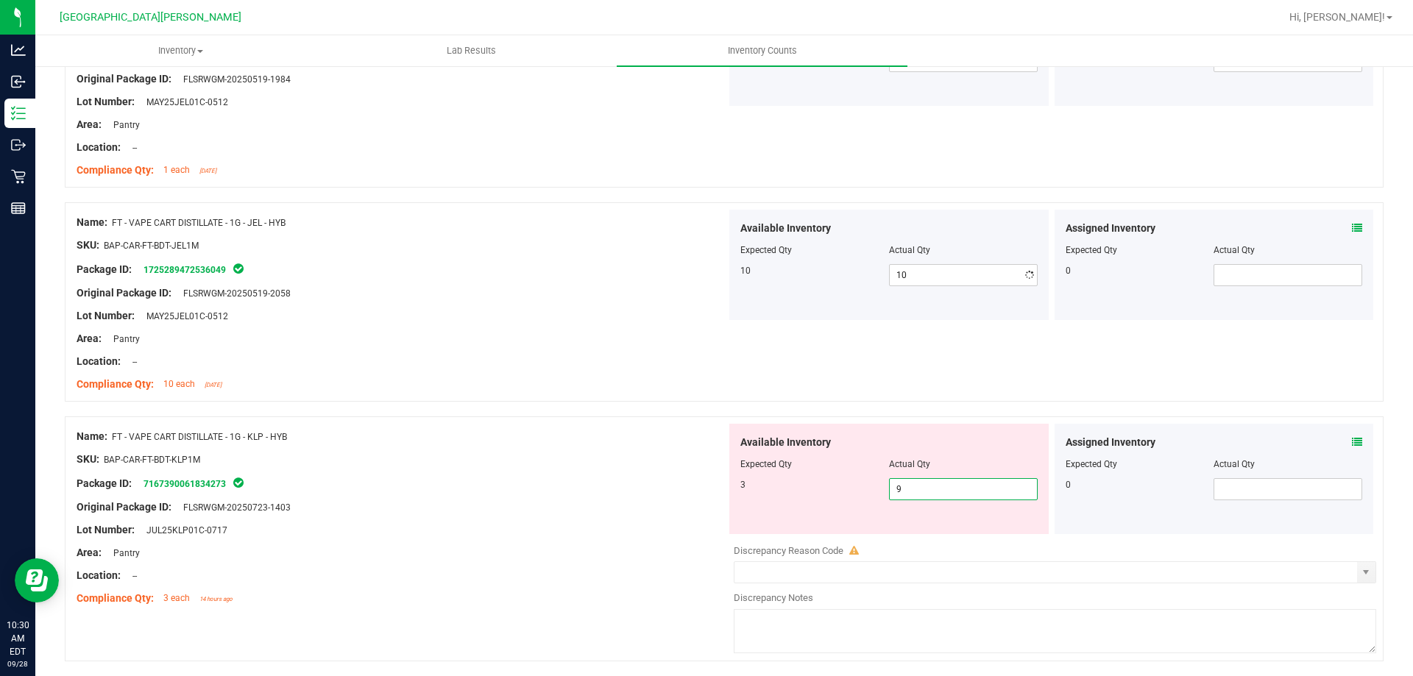
click at [916, 533] on div "Available Inventory Expected Qty Actual Qty 3 9 9" at bounding box center [888, 479] width 319 height 110
type input "3"
click at [653, 425] on div "Name: FT - VAPE CART DISTILLATE - 1G - KLP - HYB SKU: BAP-CAR-FT-BDT-KLP1M Pack…" at bounding box center [402, 518] width 650 height 188
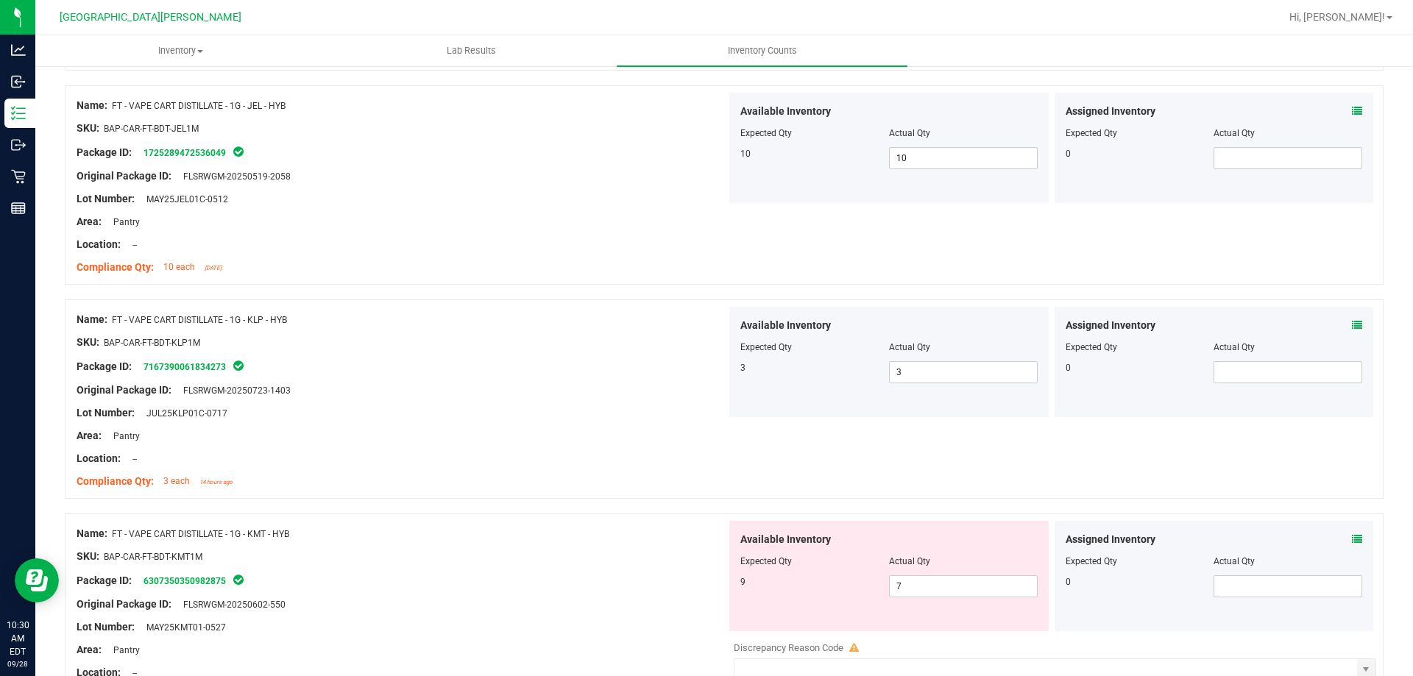
scroll to position [2281, 0]
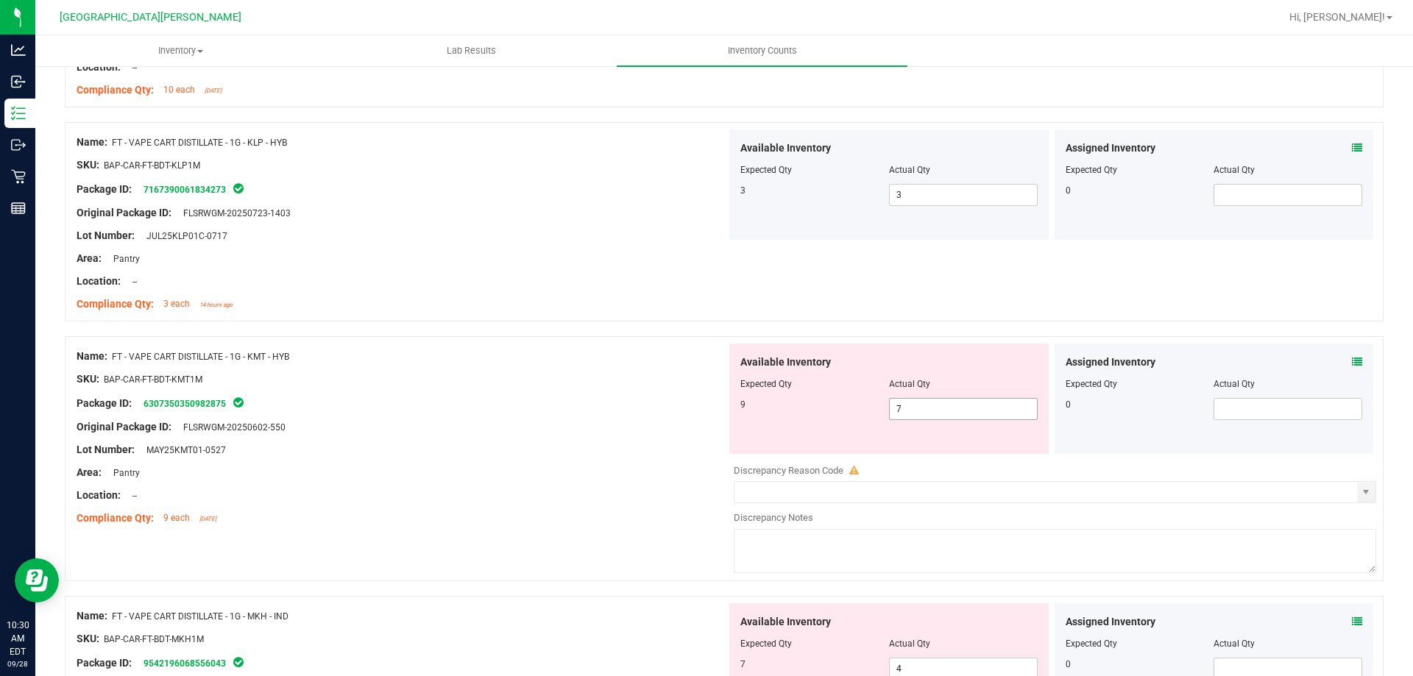
click at [914, 409] on span "7 7" at bounding box center [963, 409] width 149 height 22
type input "9"
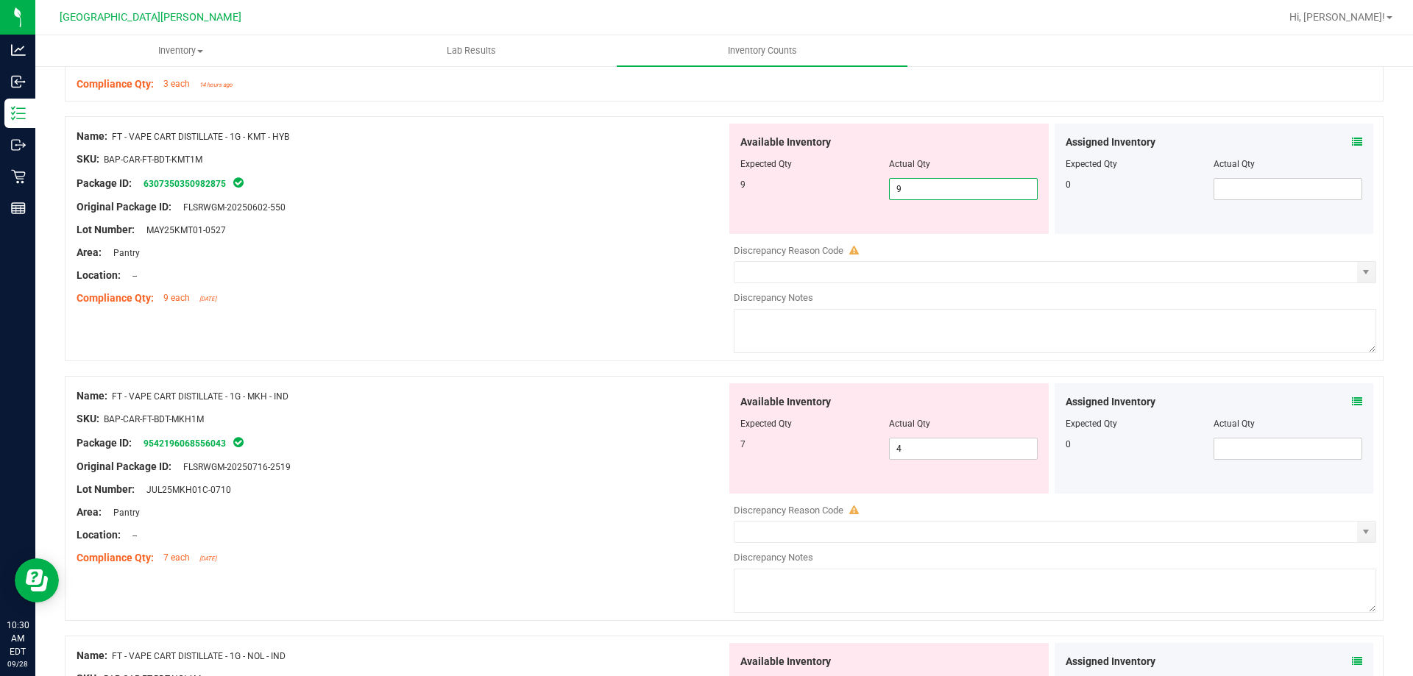
scroll to position [2501, 0]
type input "9"
click at [917, 447] on div "Available Inventory Expected Qty Actual Qty 7 4 4" at bounding box center [1051, 499] width 650 height 233
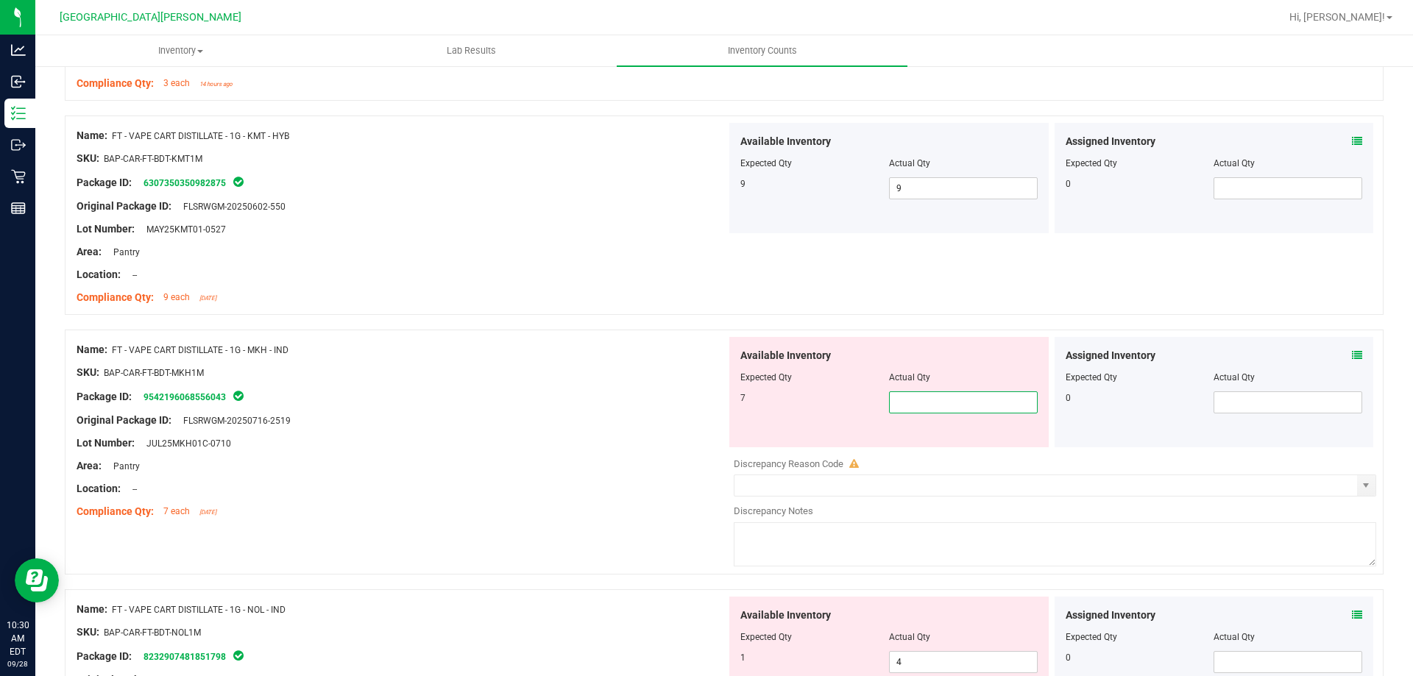
type input "7"
click at [903, 657] on div "Available Inventory Expected Qty Actual Qty 1 4 4" at bounding box center [888, 652] width 319 height 110
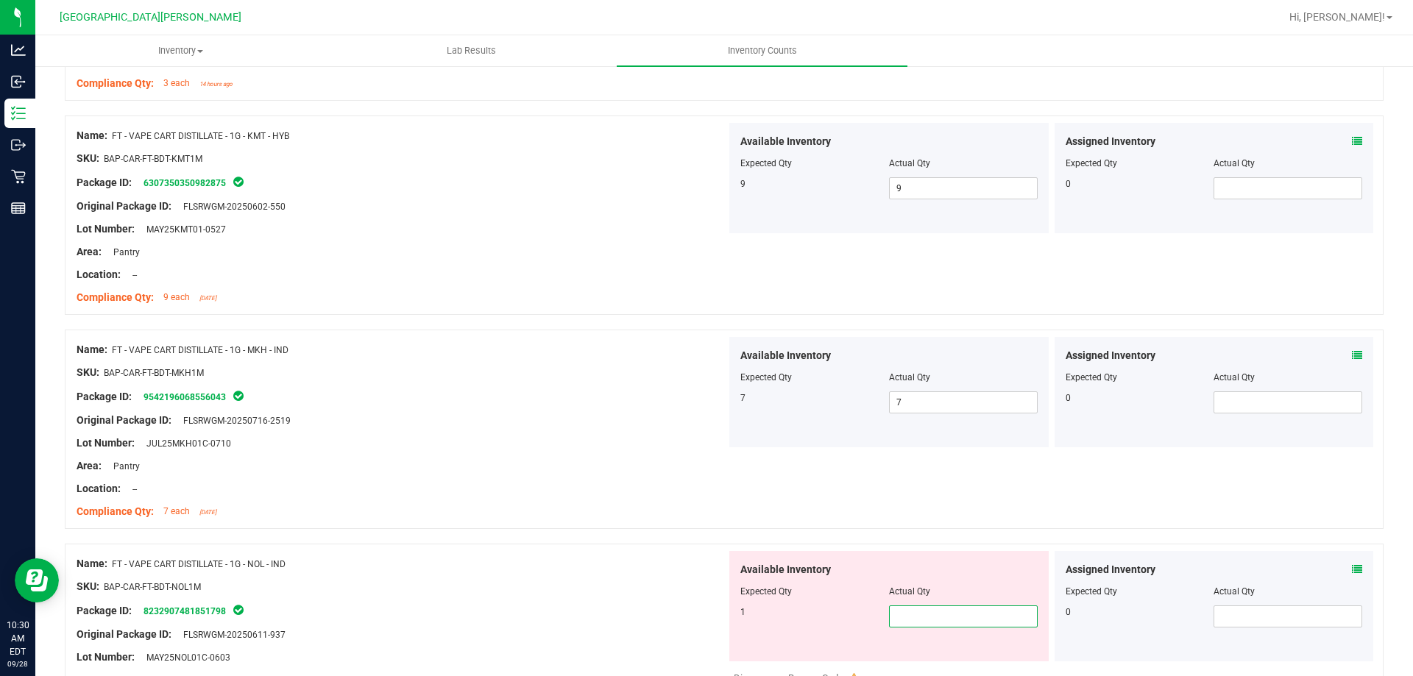
type input "1"
click at [540, 490] on div "Location: --" at bounding box center [402, 488] width 650 height 15
type input "1"
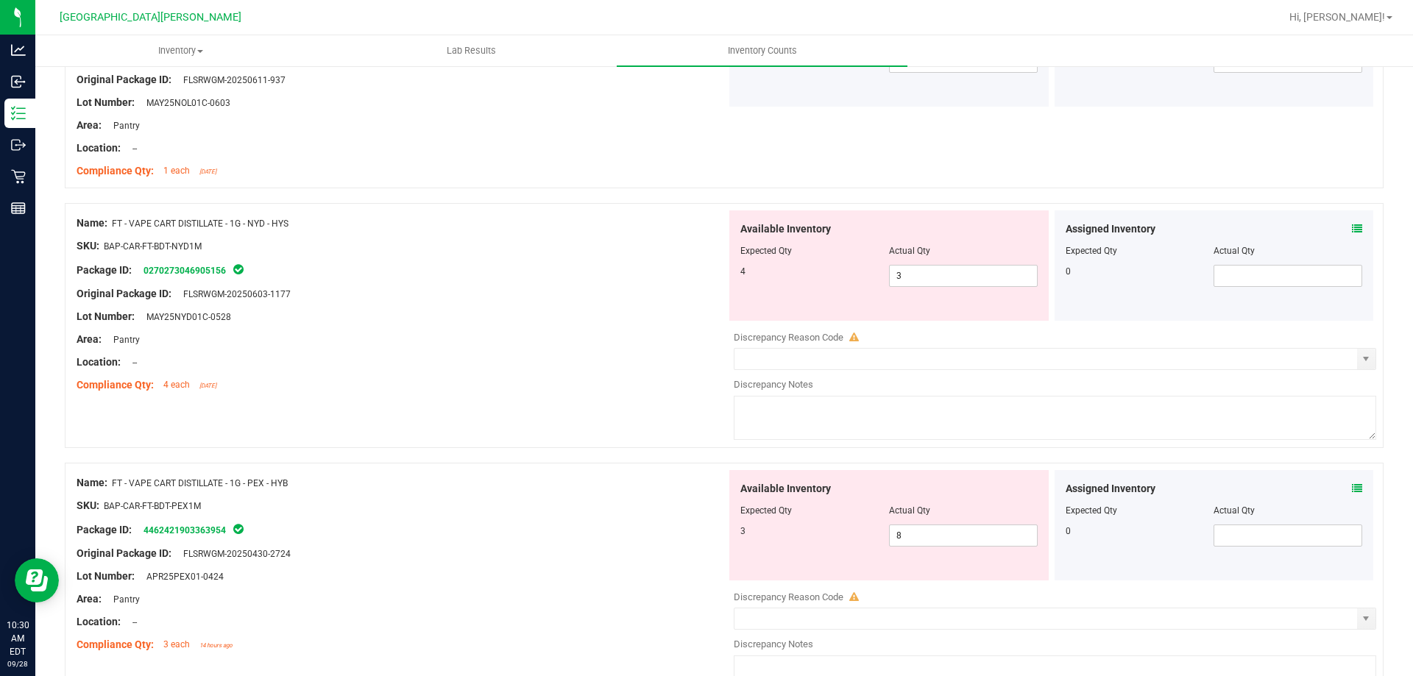
scroll to position [3090, 0]
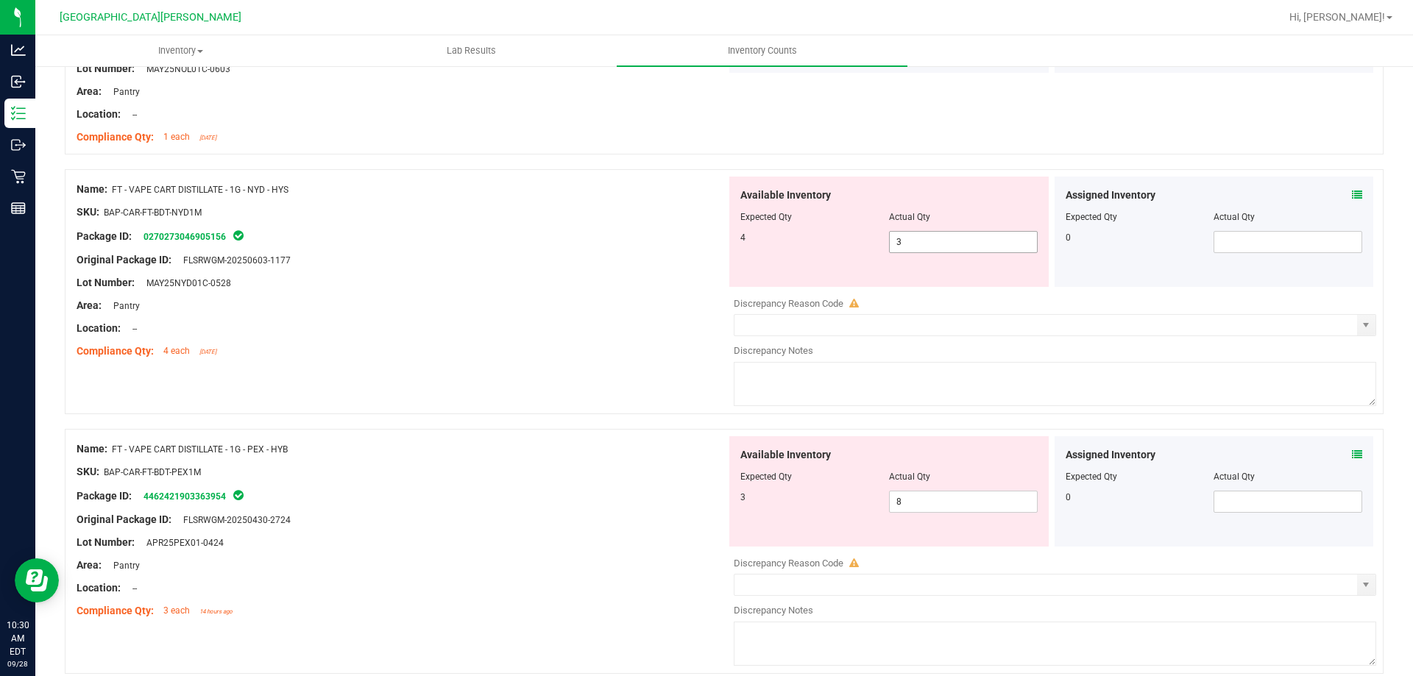
click at [930, 251] on span "3 3" at bounding box center [963, 242] width 149 height 22
type input "4"
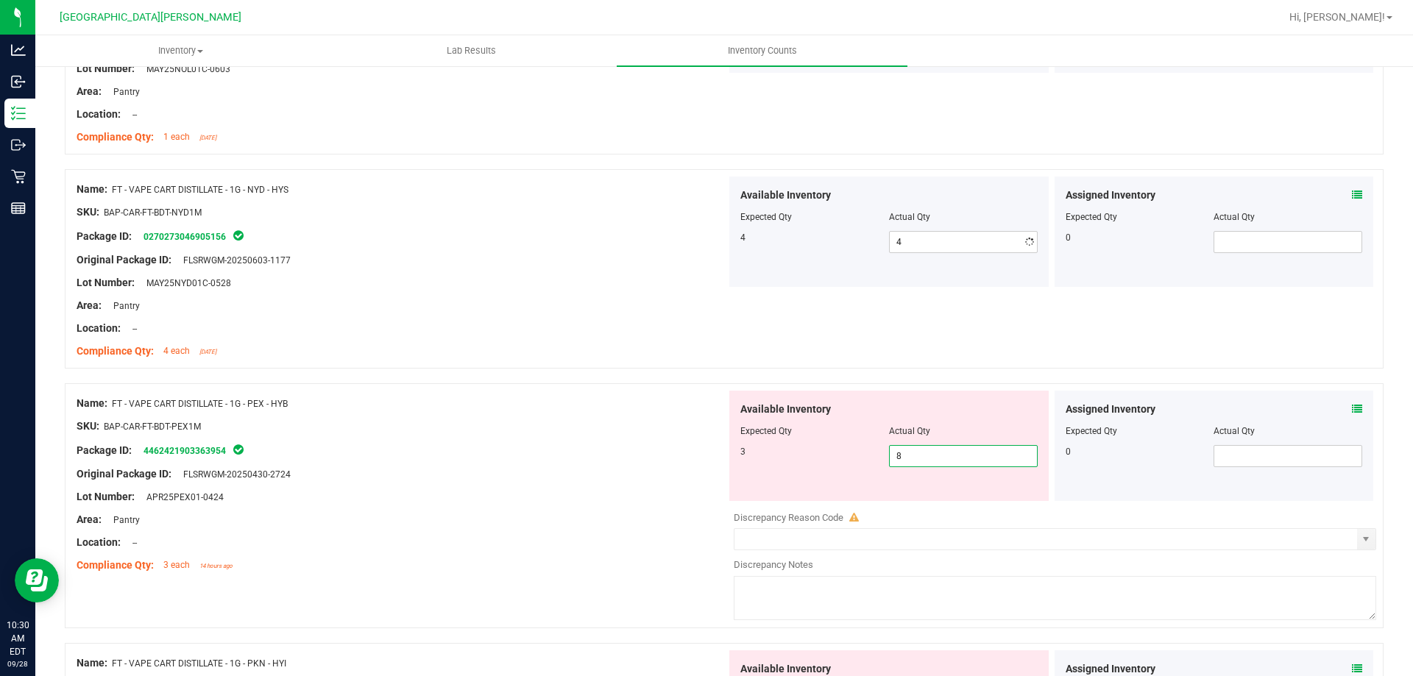
click at [899, 495] on div "Available Inventory Expected Qty Actual Qty 3 8 8" at bounding box center [888, 446] width 319 height 110
type input "3"
click at [764, 349] on div "Name: FT - VAPE CART DISTILLATE - 1G - NYD - HYS SKU: BAP-CAR-FT-BDT-NYD1M Pack…" at bounding box center [724, 268] width 1318 height 199
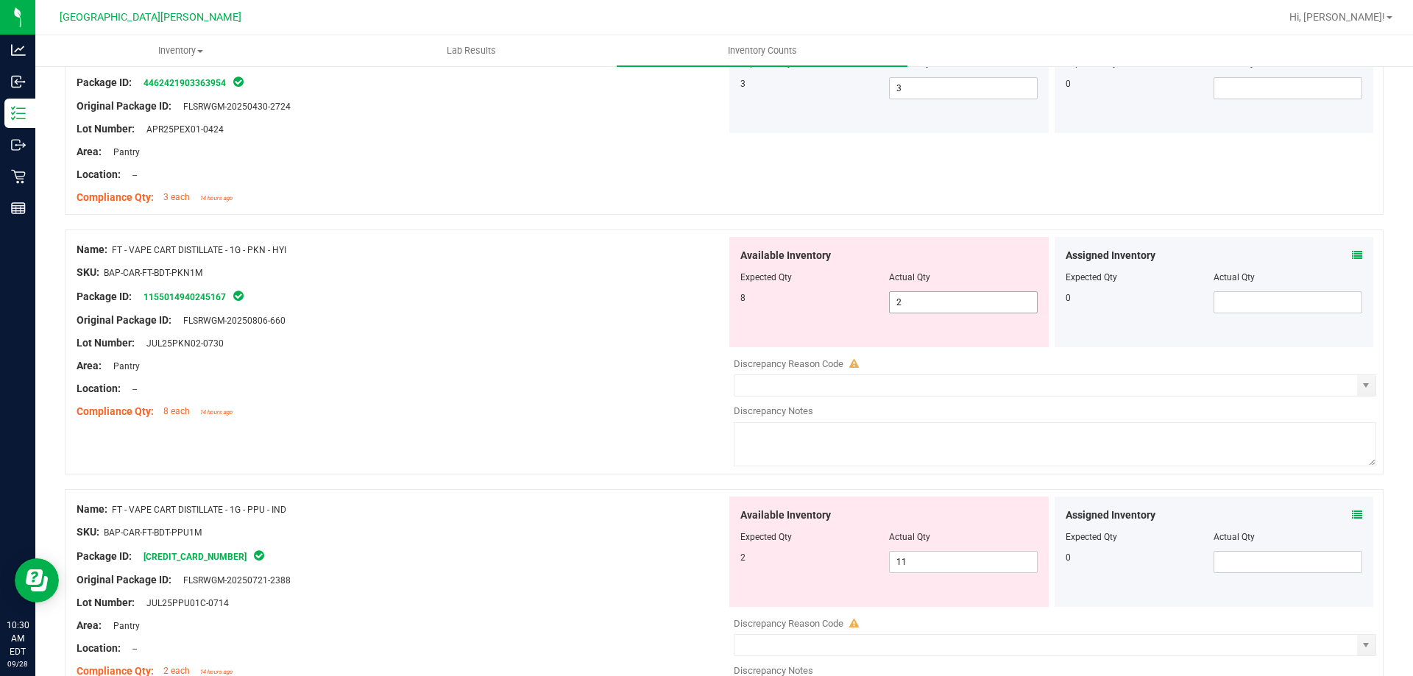
click at [959, 305] on span "2 2" at bounding box center [963, 302] width 149 height 22
type input "8"
click at [921, 557] on div "Available Inventory Expected Qty Actual Qty 2 11 11" at bounding box center [888, 552] width 319 height 110
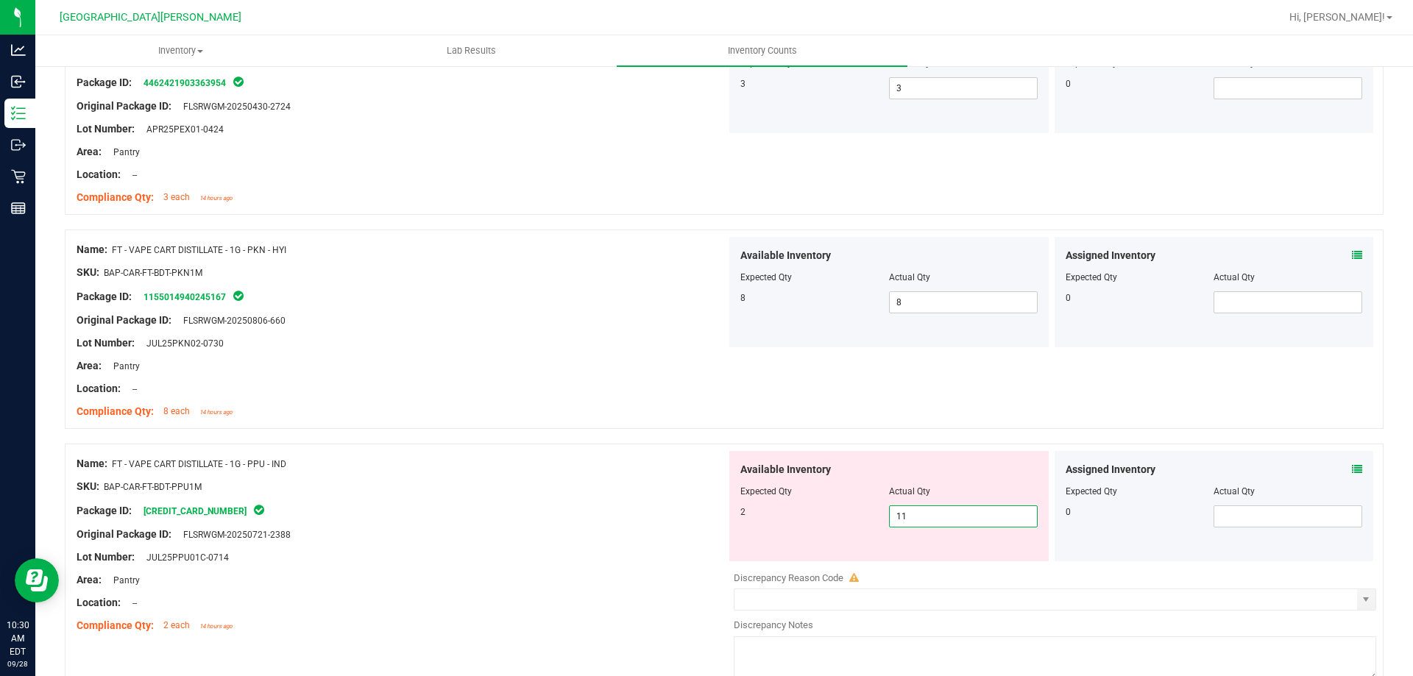
type input "1"
type input "2"
click at [946, 413] on div "Name: FT - VAPE CART DISTILLATE - 1G - PKN - HYI SKU: BAP-CAR-FT-BDT-PKN1M Pack…" at bounding box center [724, 329] width 1318 height 199
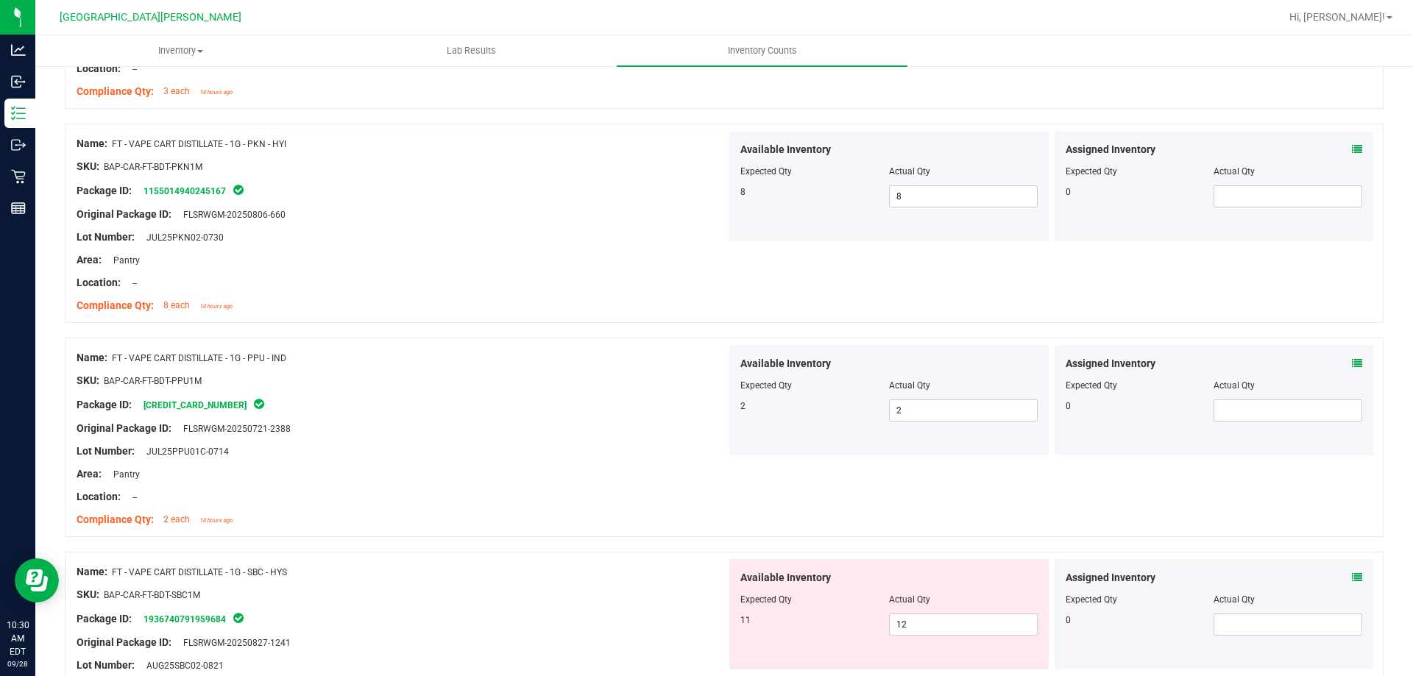
scroll to position [3826, 0]
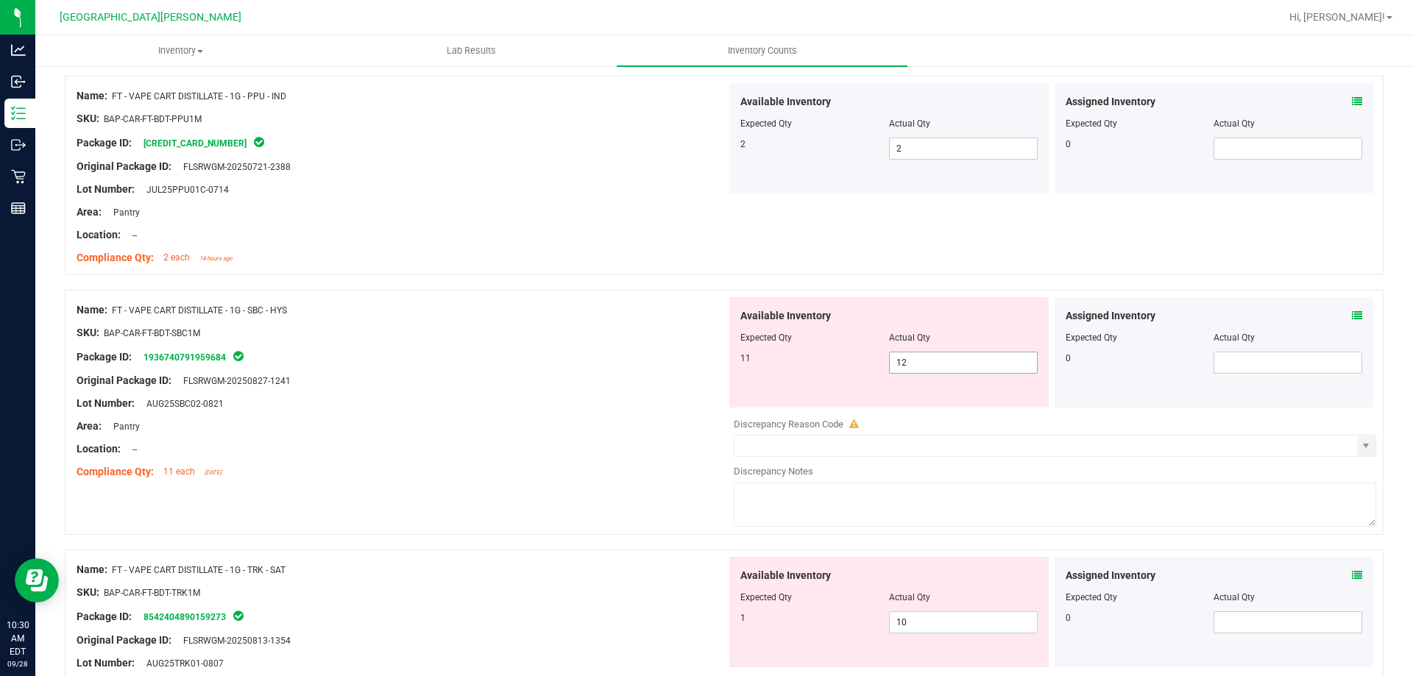
click at [932, 361] on span "12 12" at bounding box center [963, 363] width 149 height 22
type input "11"
click at [914, 623] on div "Available Inventory Expected Qty Actual Qty 1 10 10" at bounding box center [1051, 673] width 650 height 233
type input "1"
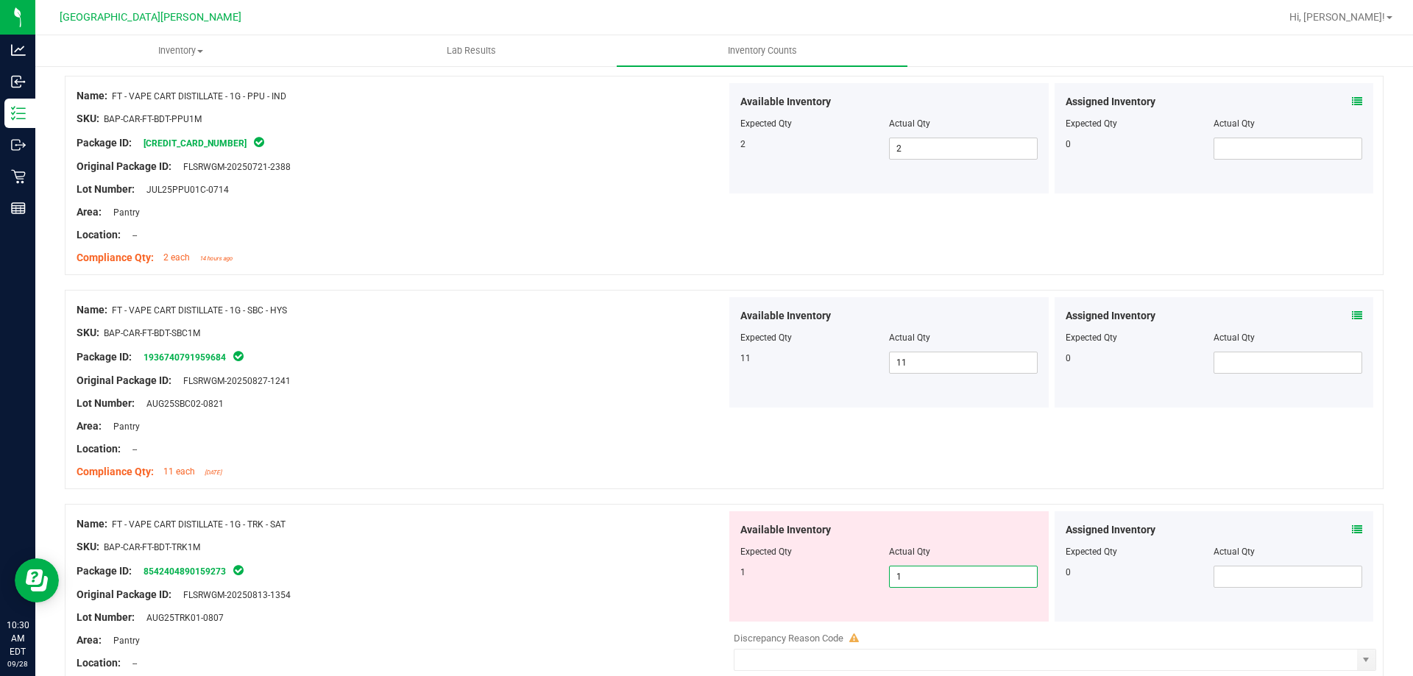
type input "1"
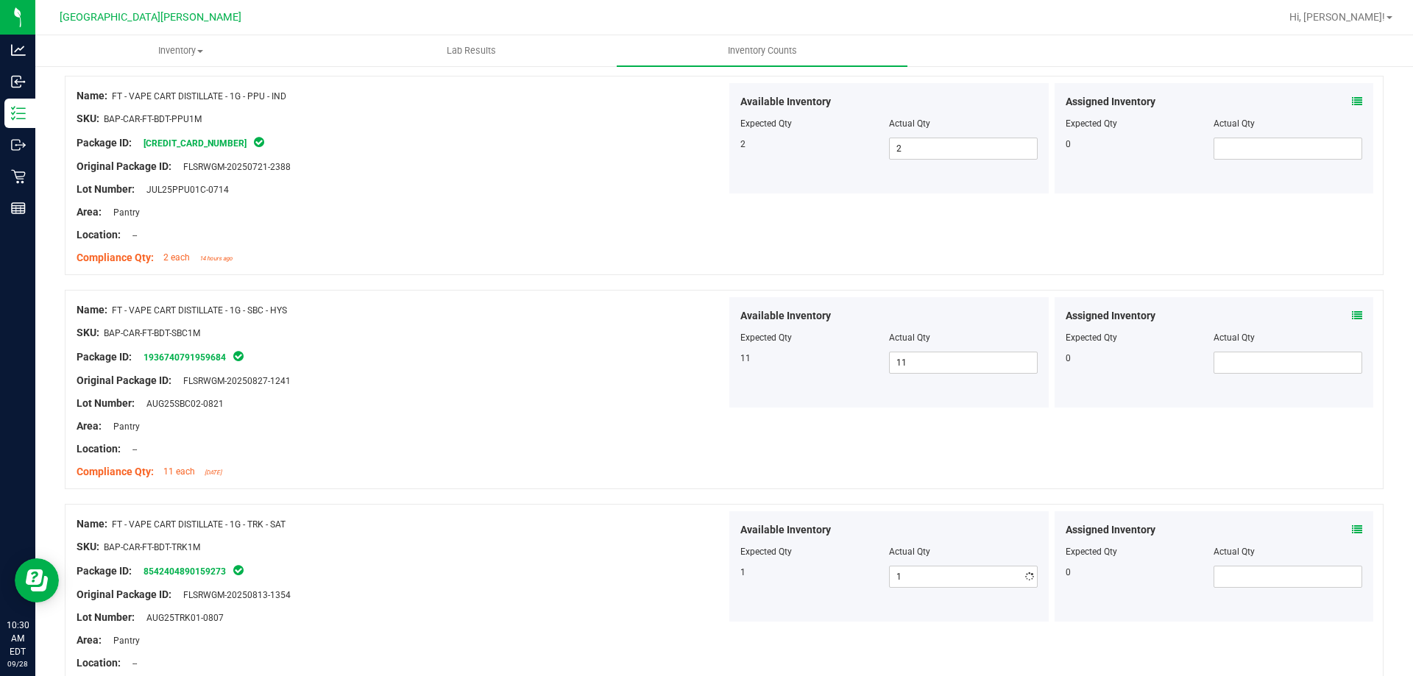
click at [909, 424] on div "Name: FT - VAPE CART DISTILLATE - 1G - SBC - HYS SKU: BAP-CAR-FT-BDT-SBC1M Pack…" at bounding box center [724, 389] width 1318 height 199
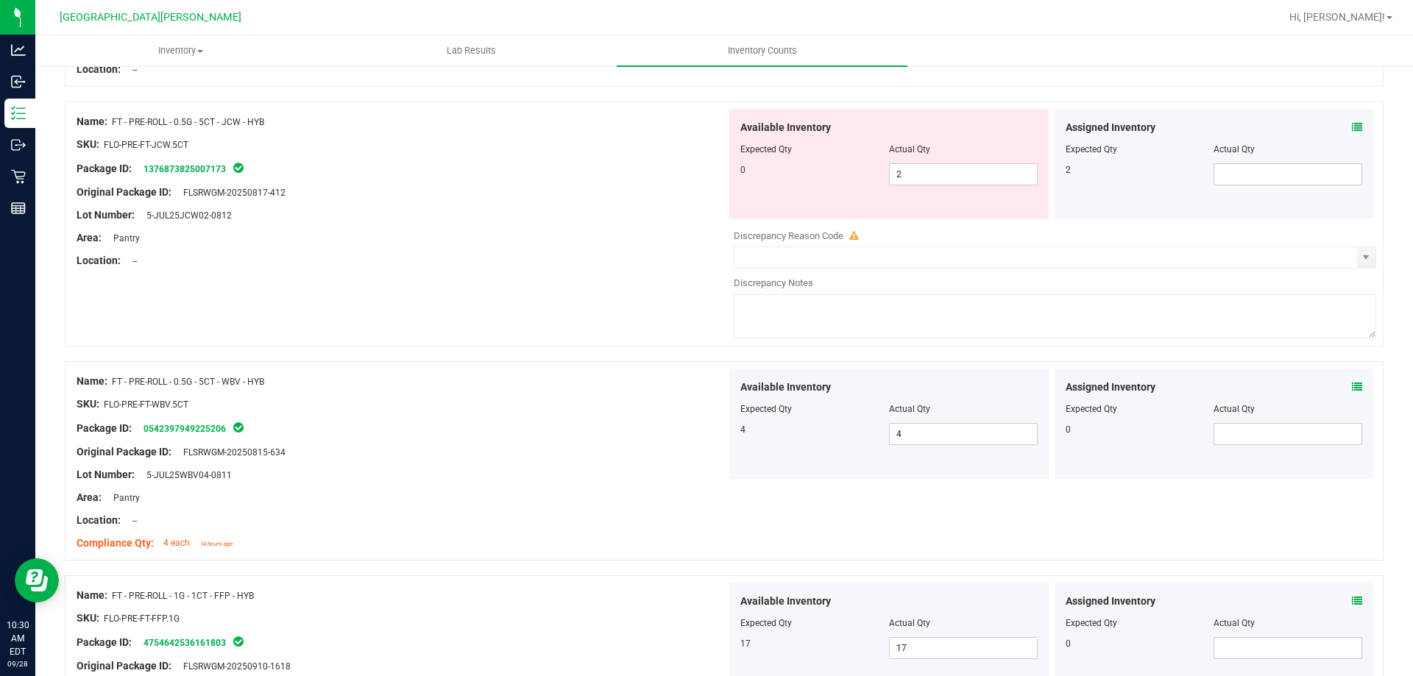
scroll to position [239, 0]
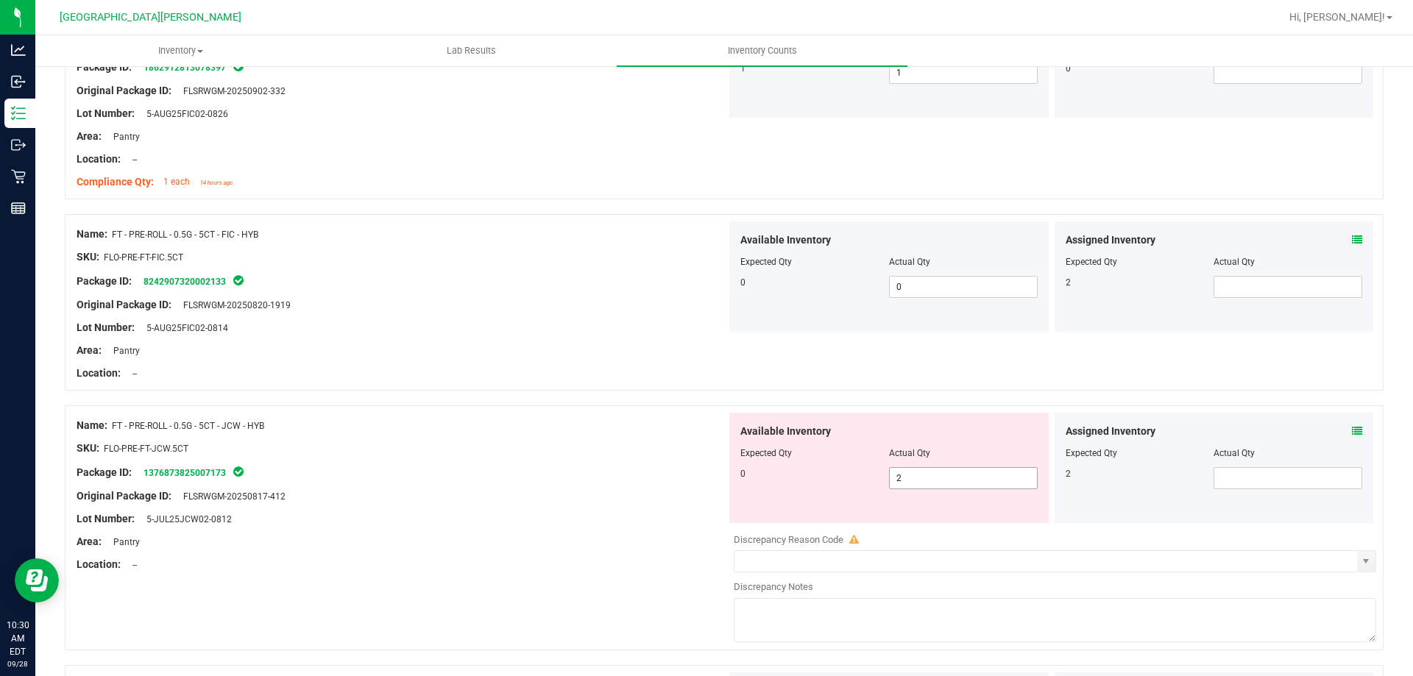
click at [909, 486] on span "2 2" at bounding box center [963, 478] width 149 height 22
type input "0"
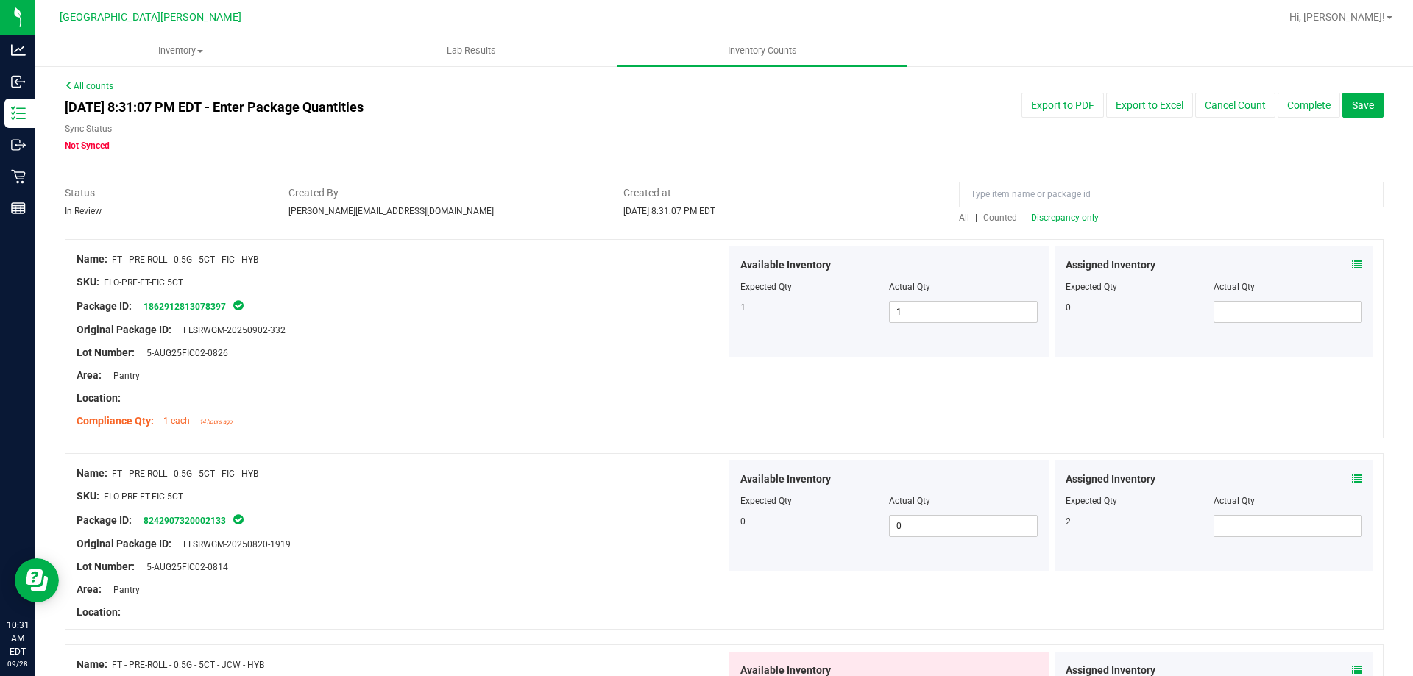
type input "0"
click at [1037, 217] on span "Discrepancy only" at bounding box center [1065, 218] width 68 height 10
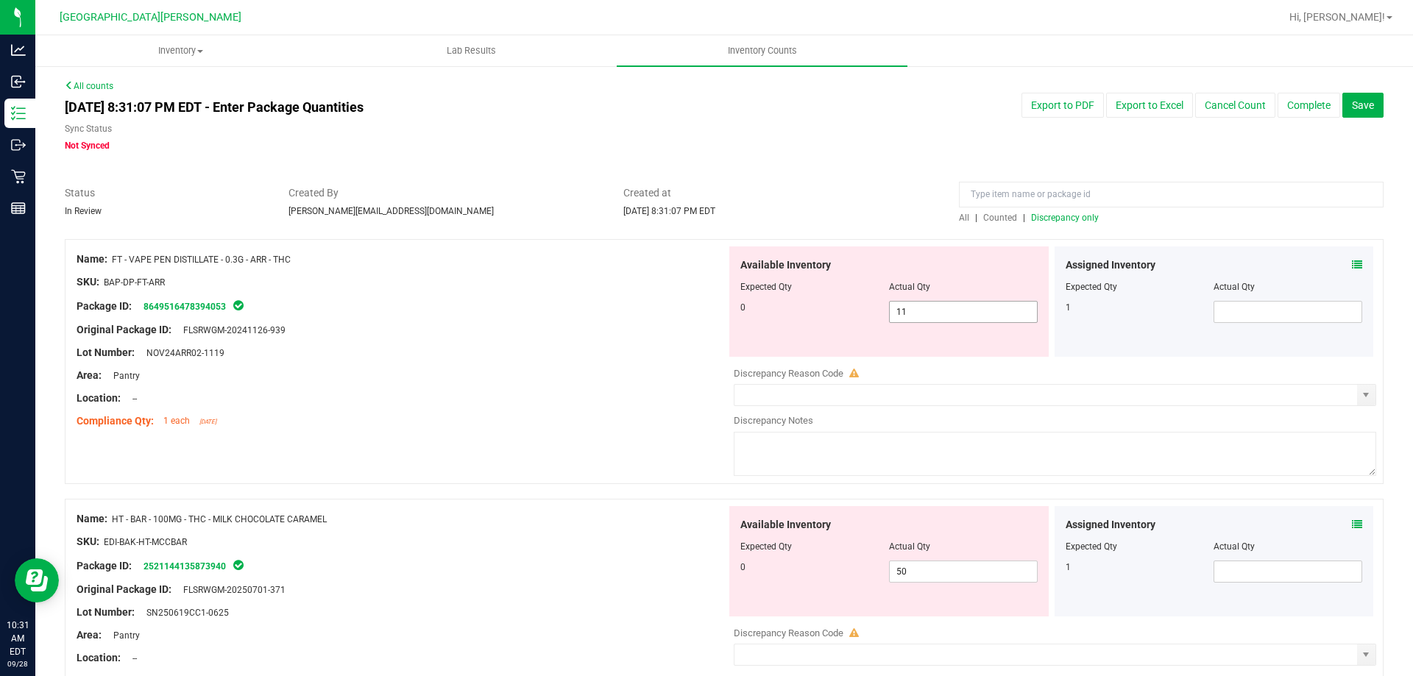
click at [937, 316] on span "11 11" at bounding box center [963, 312] width 149 height 22
type input "1"
type input "0"
click at [928, 570] on div "Available Inventory Expected Qty Actual Qty 0 50 50" at bounding box center [888, 561] width 319 height 110
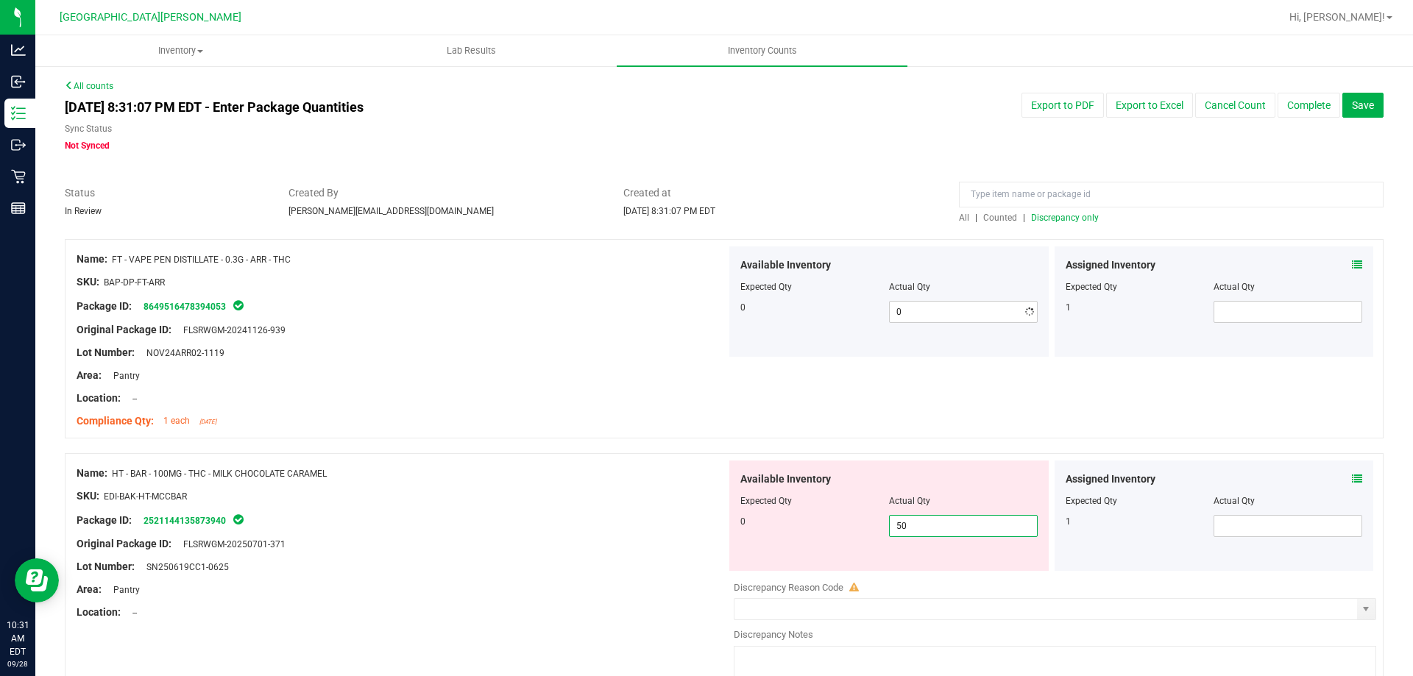
type input "5"
type input "0"
click at [475, 453] on div "Name: HT - BAR - 100MG - THC - MILK CHOCOLATE CARAMEL SKU: EDI-BAK-HT-MCCBAR Pa…" at bounding box center [724, 575] width 1318 height 245
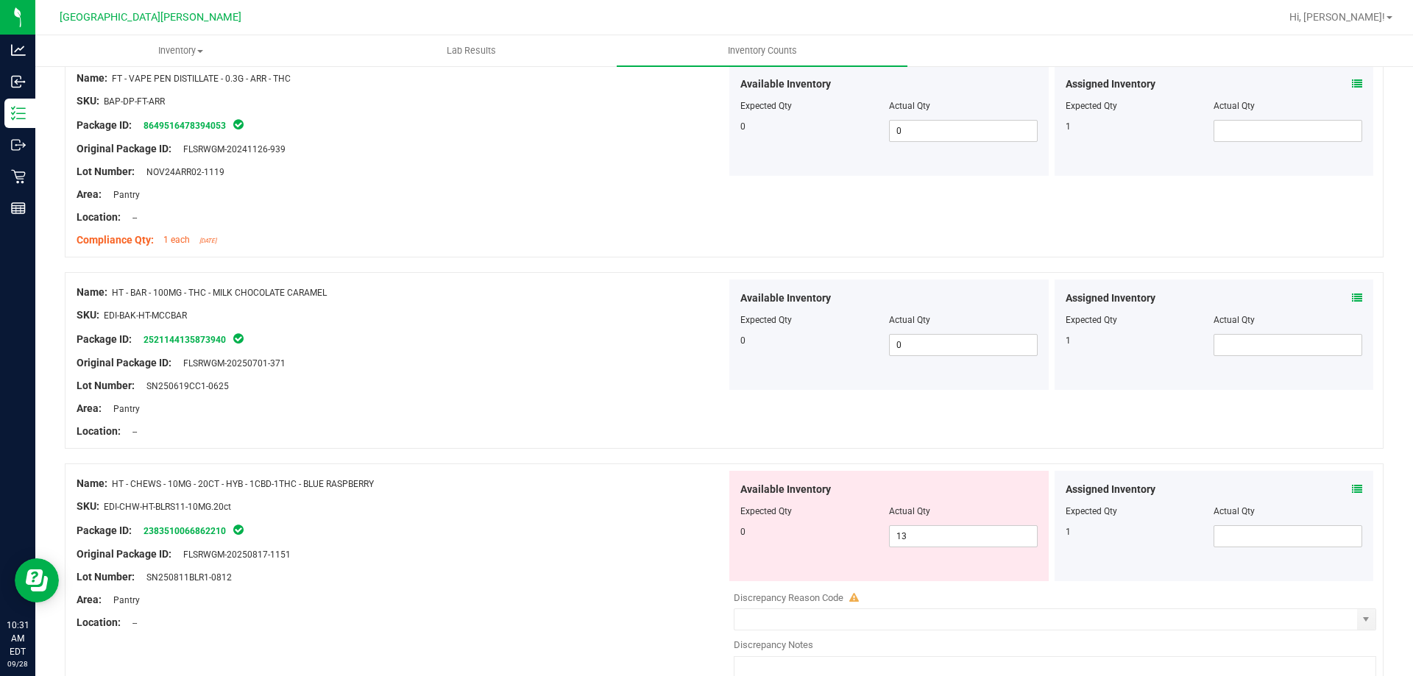
scroll to position [294, 0]
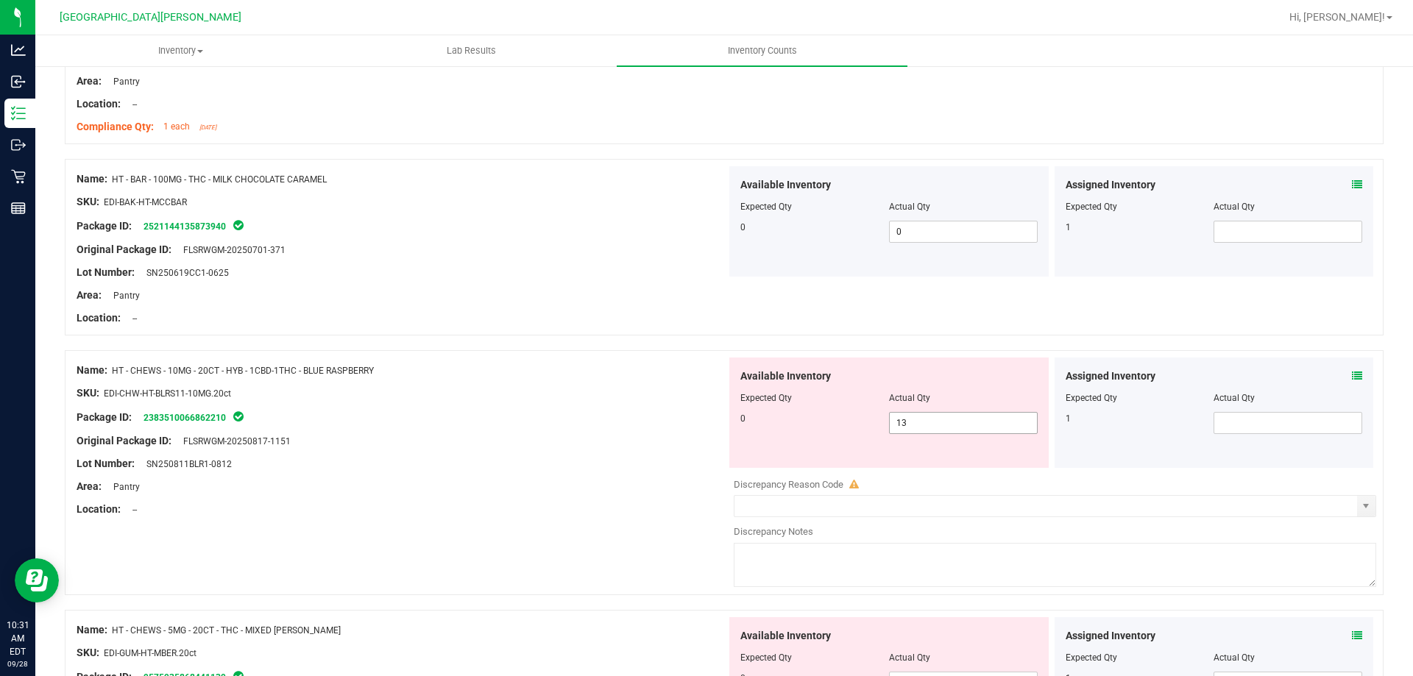
click at [942, 427] on span "13 13" at bounding box center [963, 423] width 149 height 22
type input "1"
type input "0"
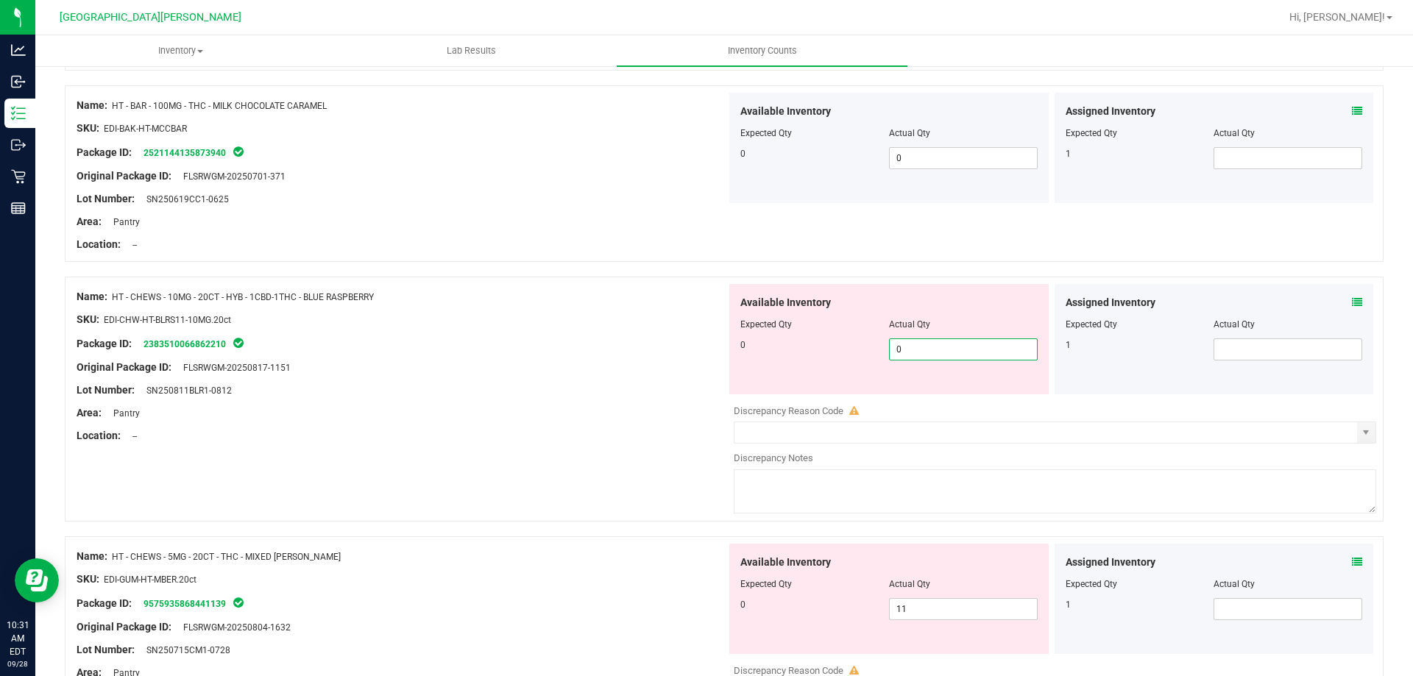
scroll to position [662, 0]
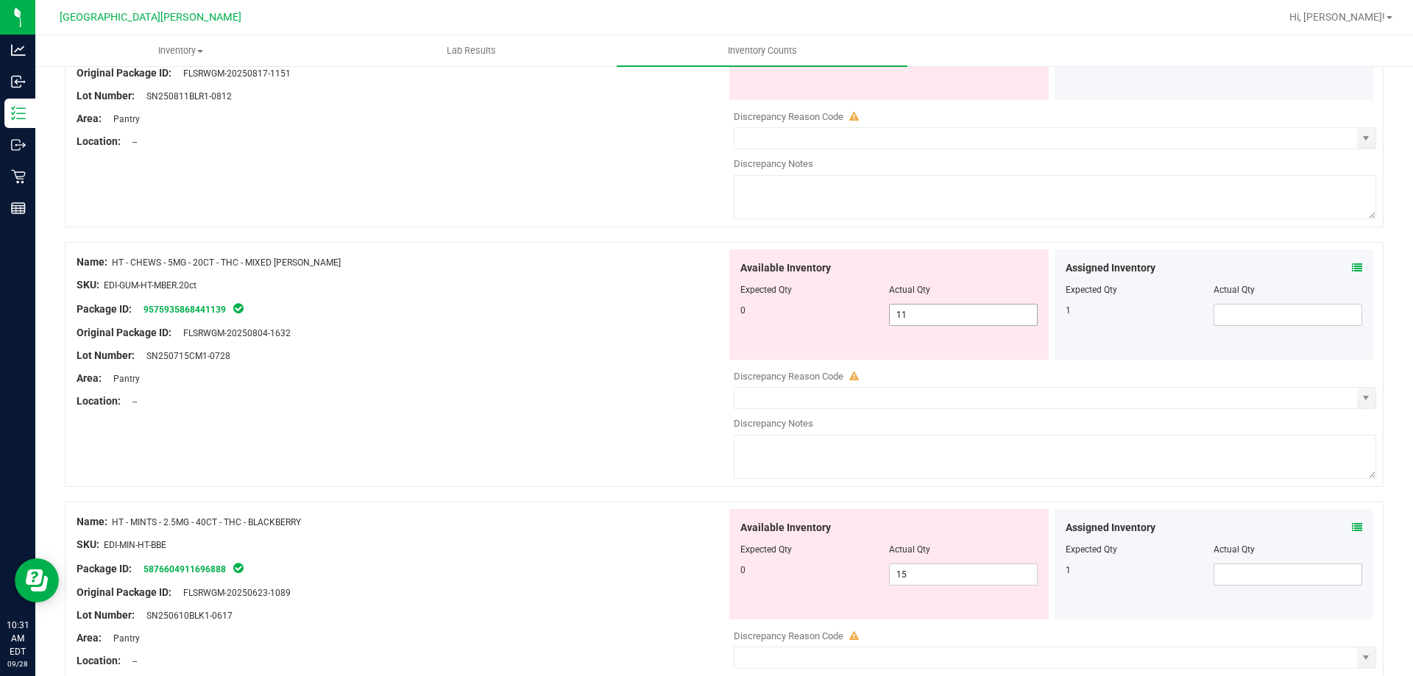
type input "0"
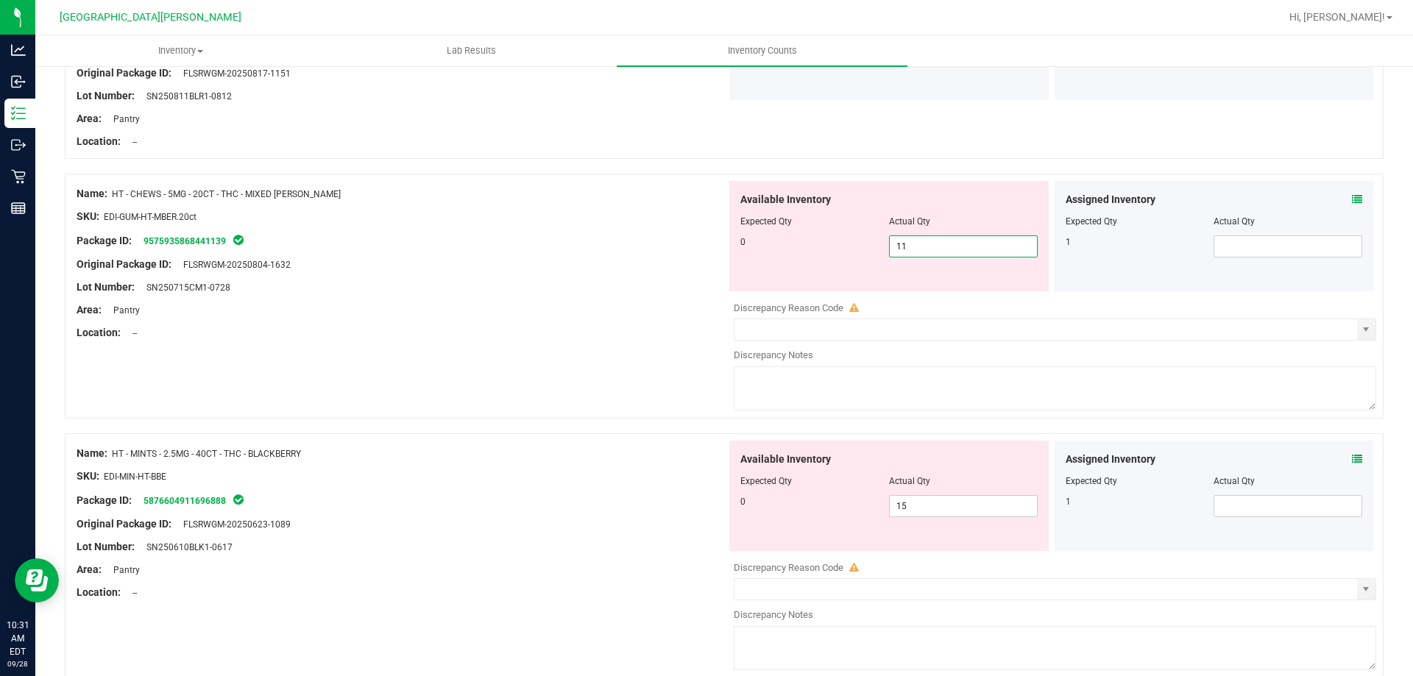
click at [934, 313] on div "Available Inventory Expected Qty Actual Qty 0 11 11" at bounding box center [1051, 297] width 650 height 233
type input "1"
type input "0"
click at [937, 506] on div "Available Inventory Expected Qty Actual Qty 0 15 15" at bounding box center [1051, 557] width 650 height 233
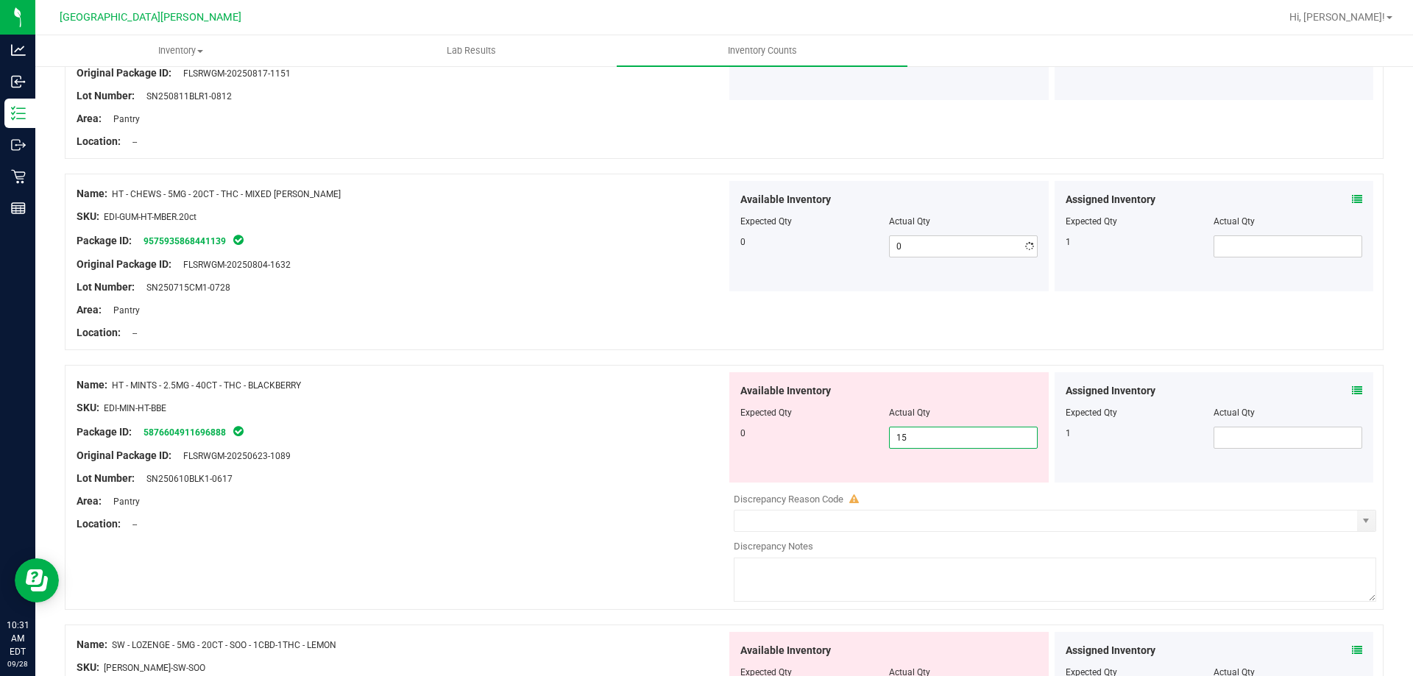
type input "1"
type input "0"
click at [584, 491] on div at bounding box center [402, 489] width 650 height 7
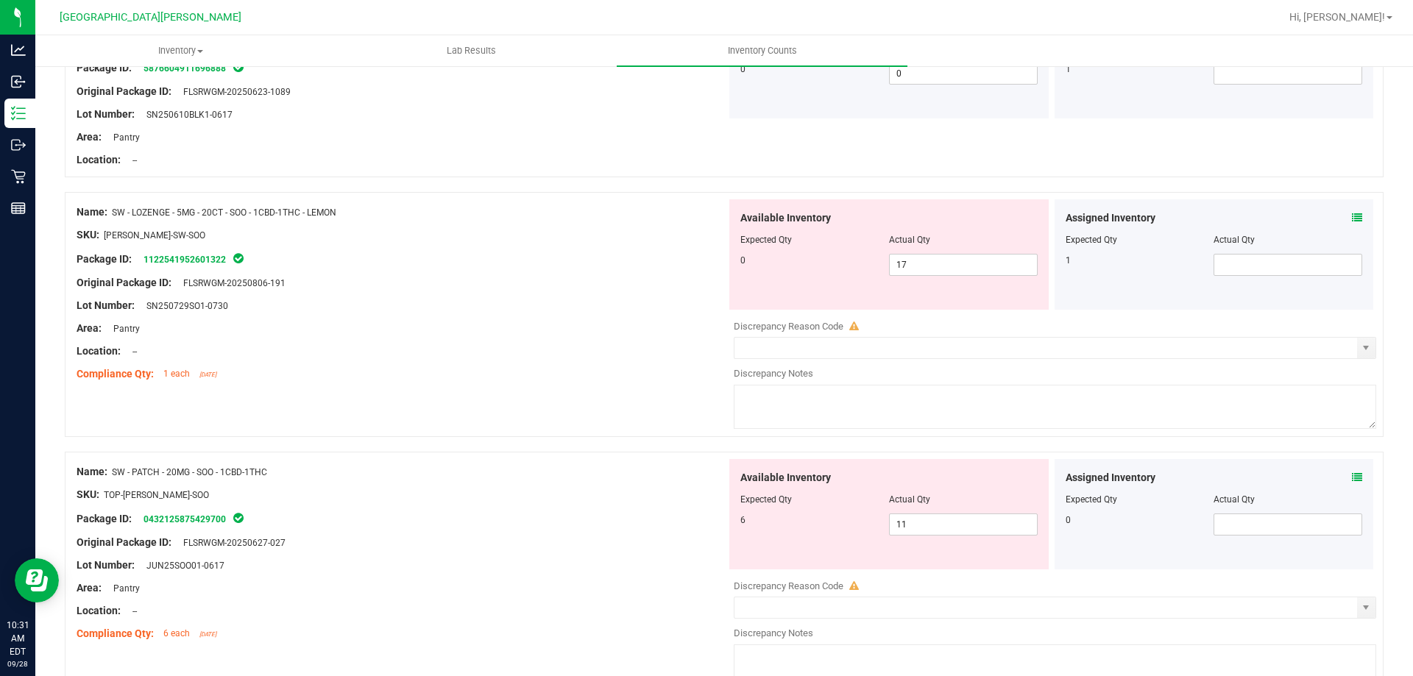
scroll to position [1030, 0]
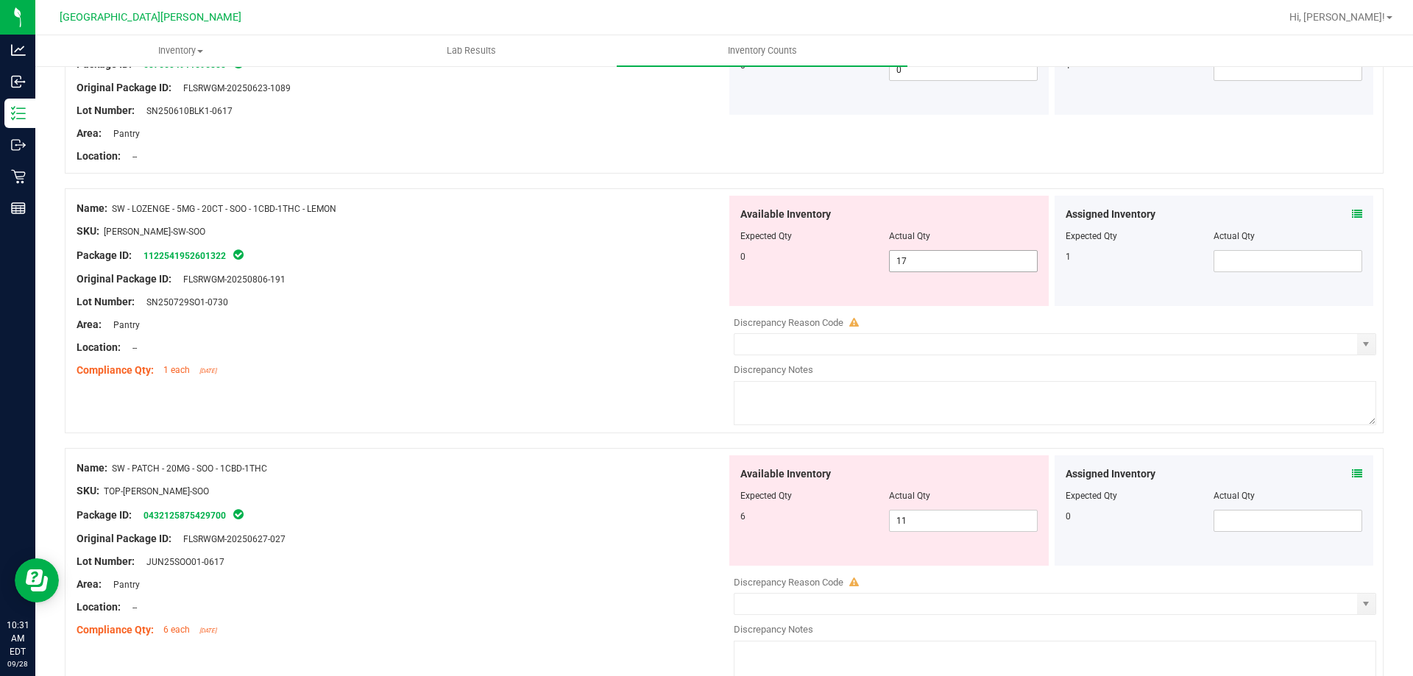
click at [921, 267] on span "17 17" at bounding box center [963, 261] width 149 height 22
type input "1"
type input "0"
click at [959, 511] on div "Available Inventory Expected Qty Actual Qty 6 11 11" at bounding box center [888, 510] width 319 height 110
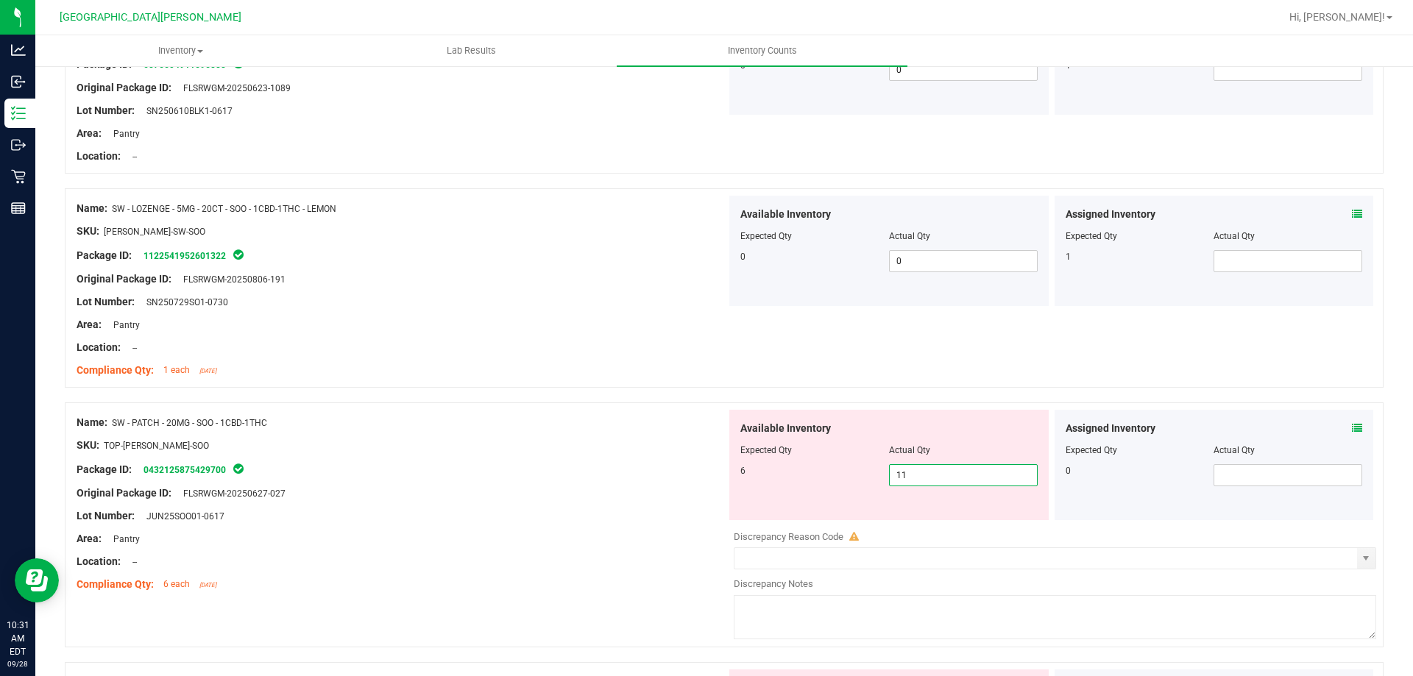
type input "1"
type input "6"
click at [552, 491] on div "Original Package ID: FLSRWGM-20250627-027" at bounding box center [402, 493] width 650 height 15
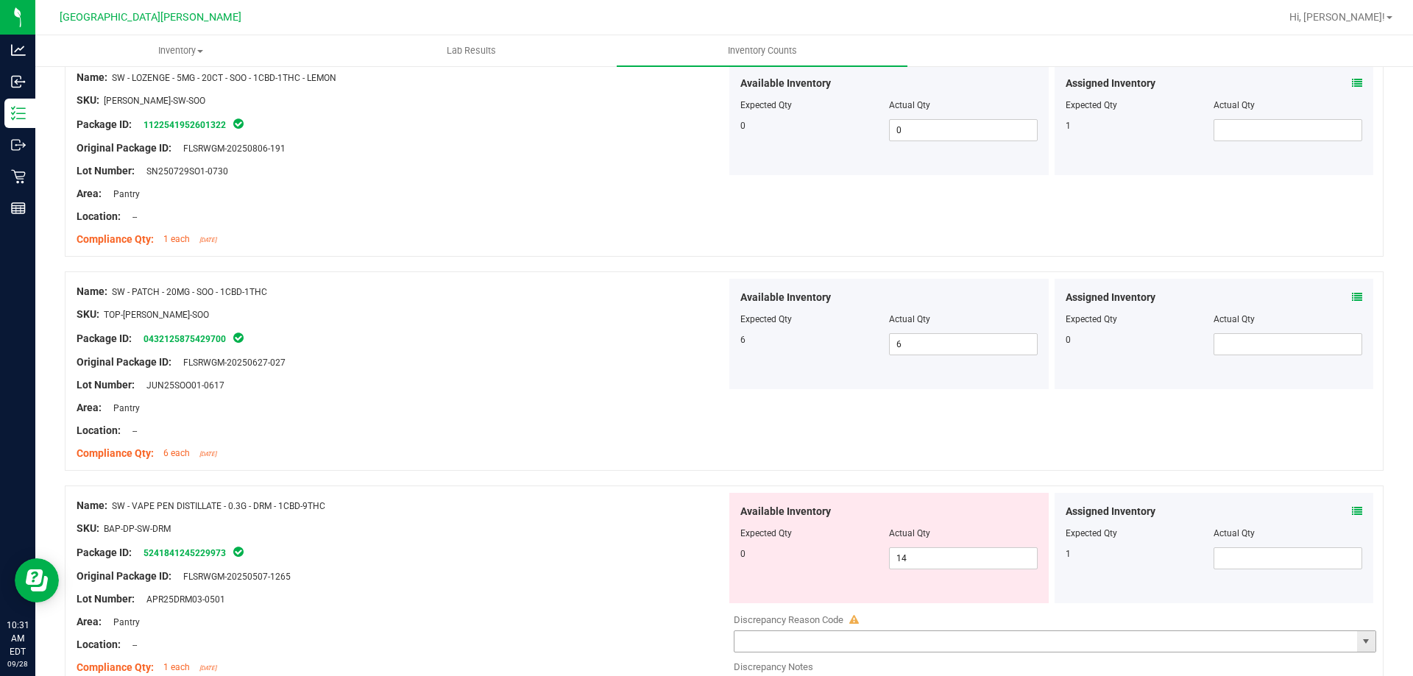
scroll to position [1324, 0]
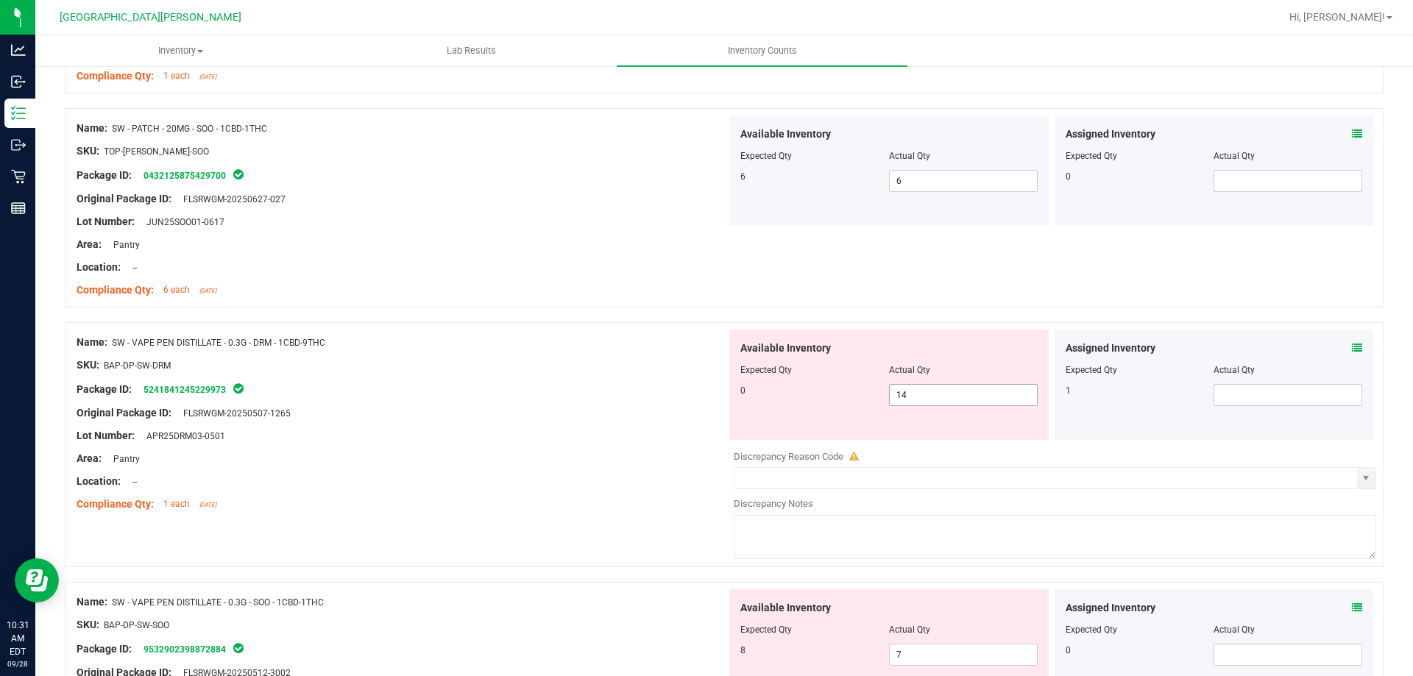
click at [920, 386] on span "14 14" at bounding box center [963, 395] width 149 height 22
click at [920, 386] on input "14" at bounding box center [962, 395] width 147 height 21
type input "0"
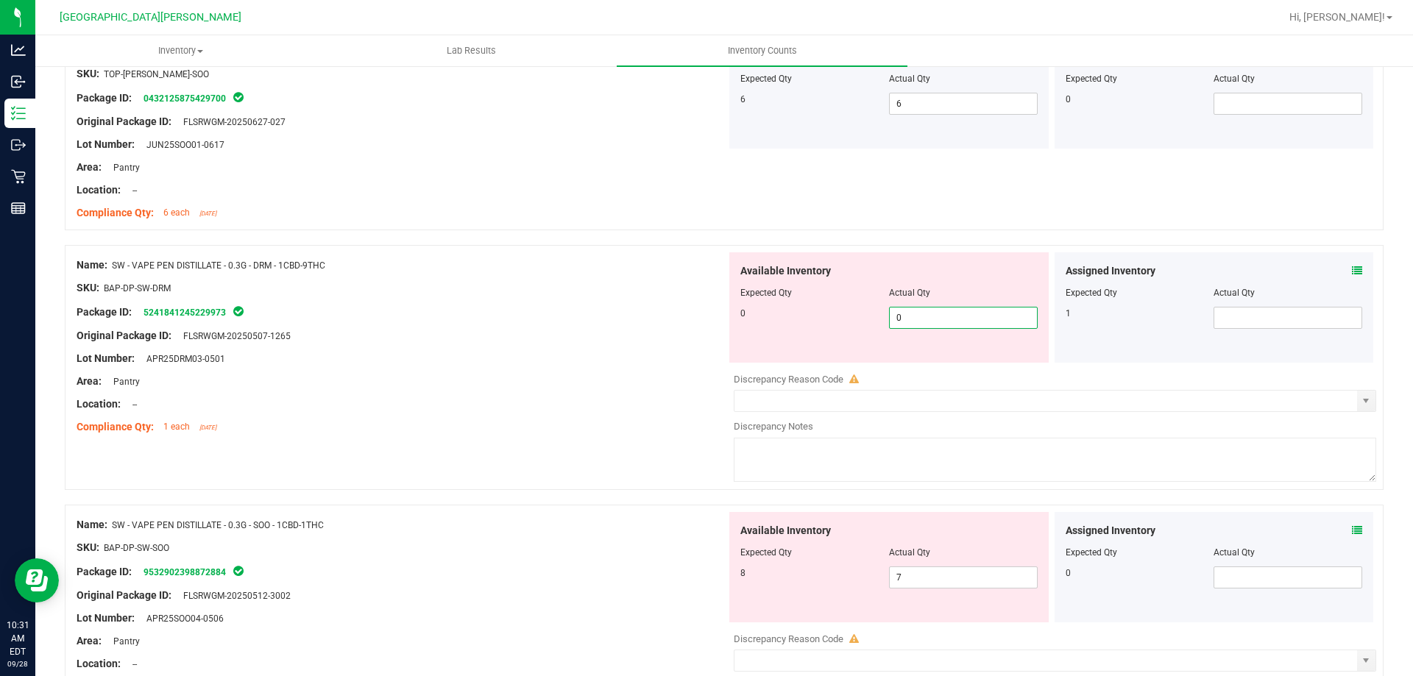
scroll to position [1692, 0]
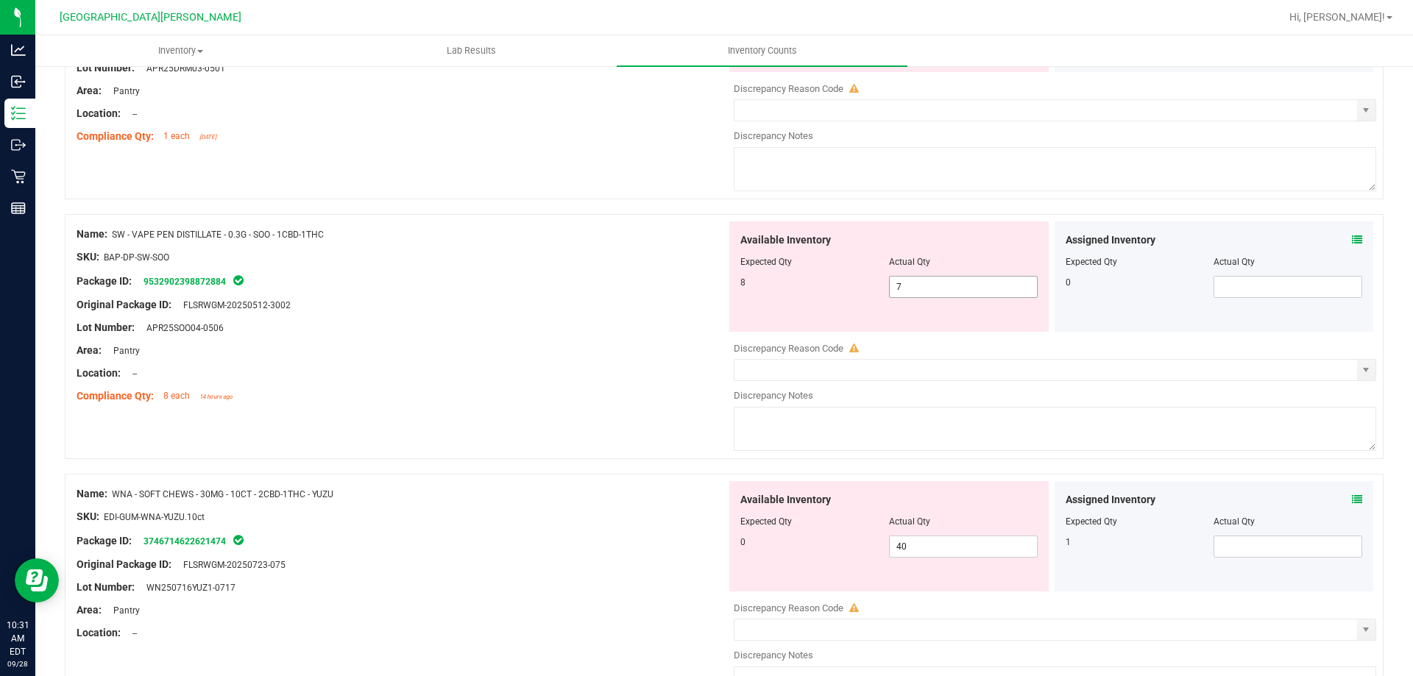
type input "0"
click at [905, 285] on div "Available Inventory Expected Qty Actual Qty 8 7 7" at bounding box center [888, 276] width 319 height 110
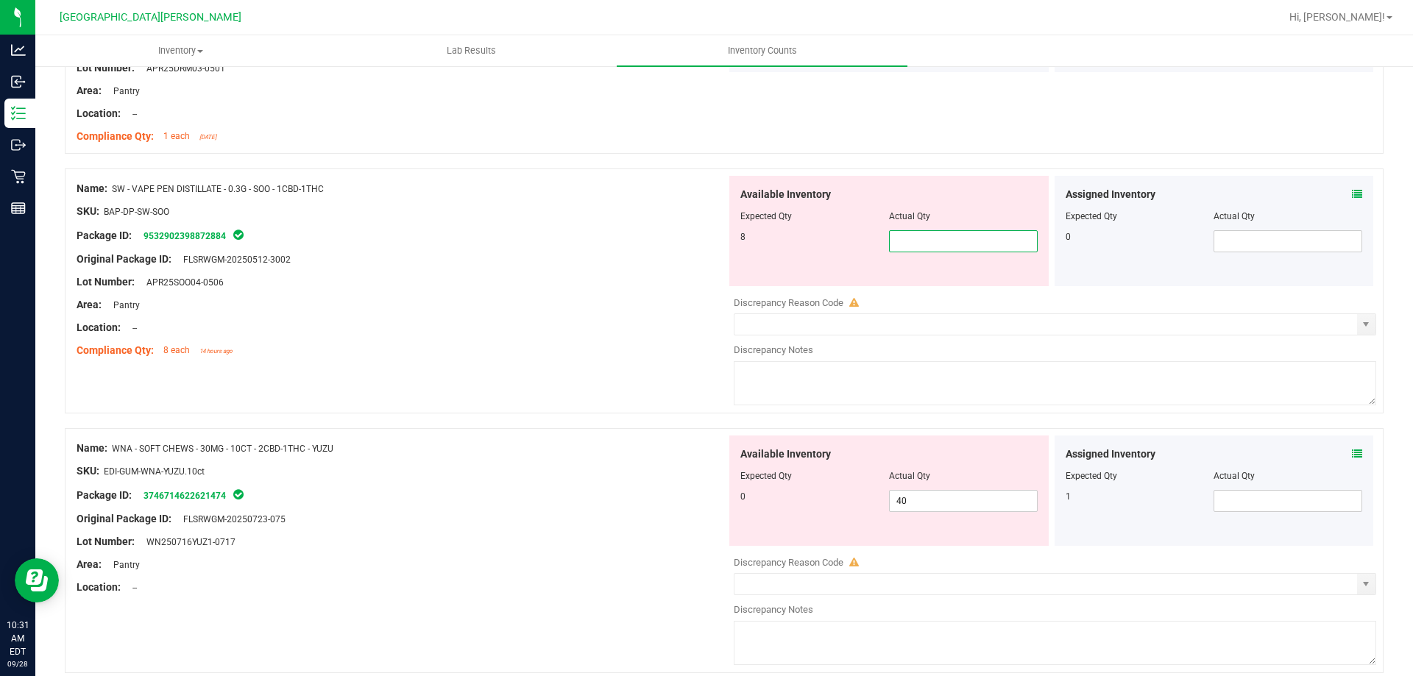
type input "8"
click at [909, 500] on div "Available Inventory Expected Qty Actual Qty 0 40 40" at bounding box center [888, 491] width 319 height 110
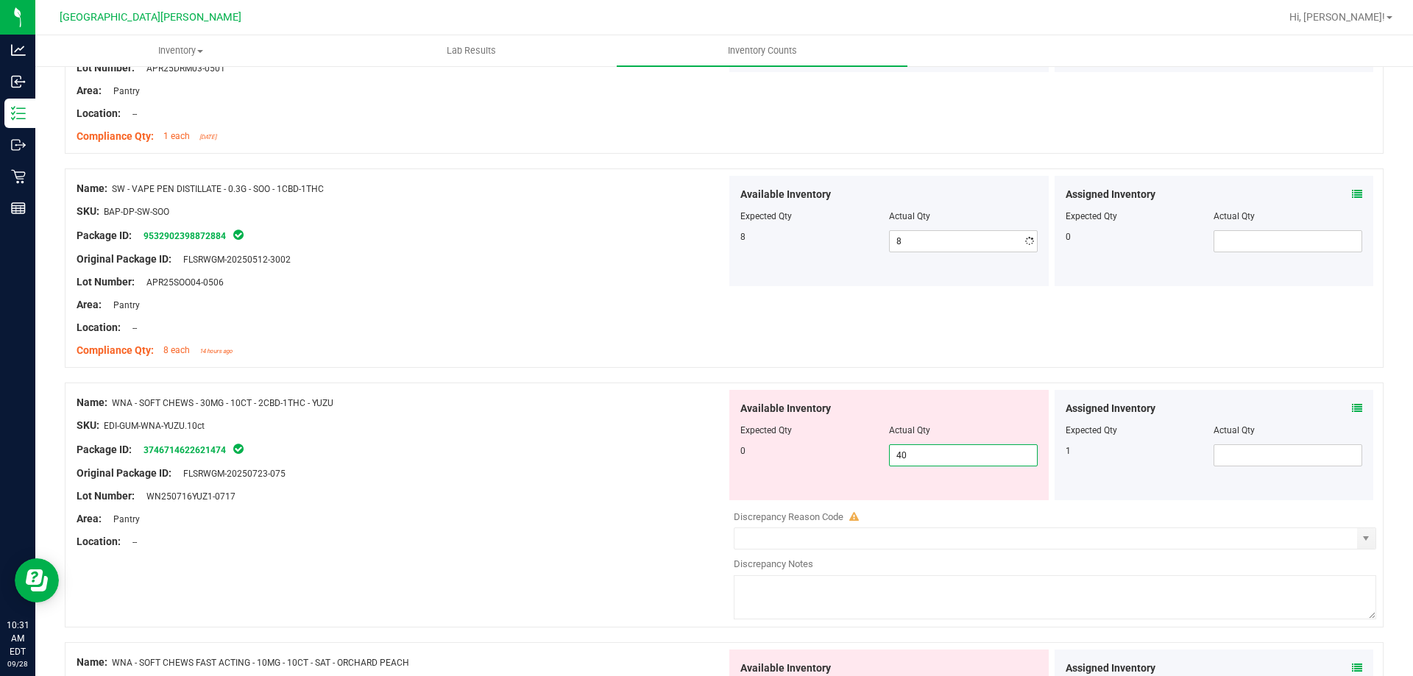
type input "4"
type input "0"
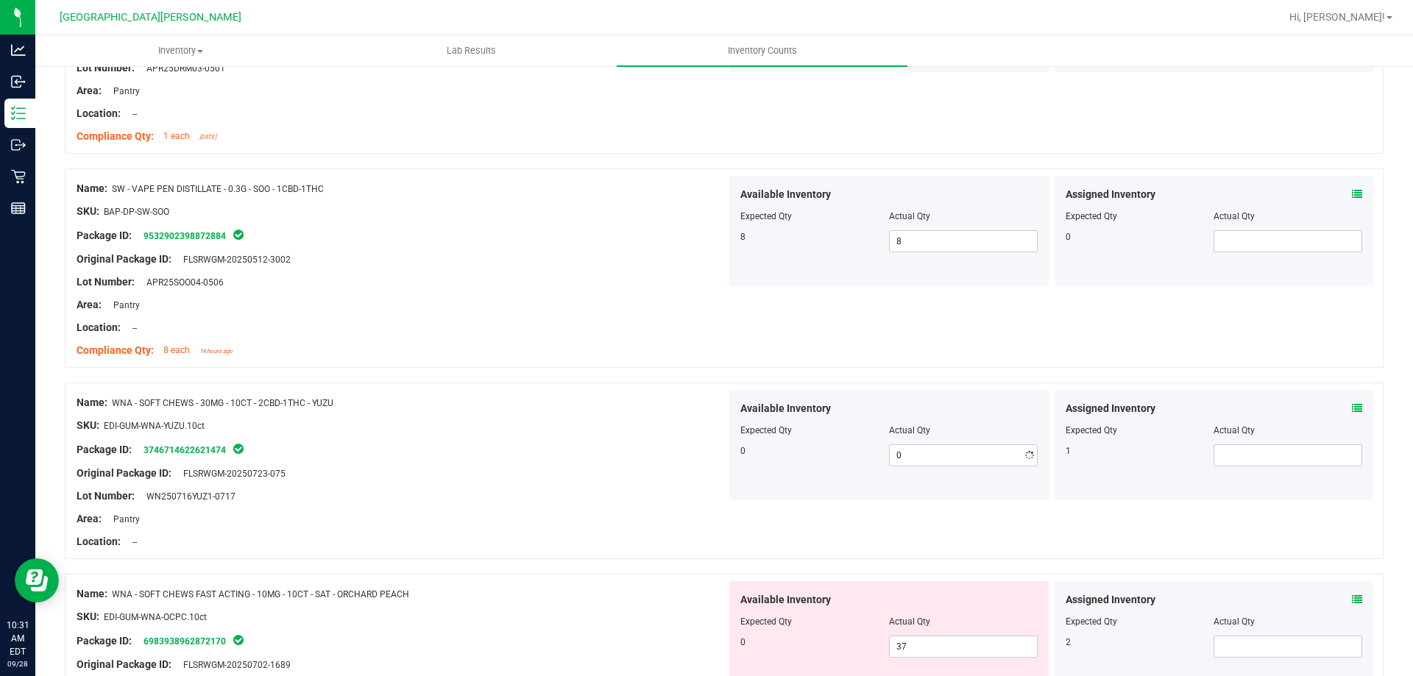
click at [533, 486] on div at bounding box center [402, 484] width 650 height 7
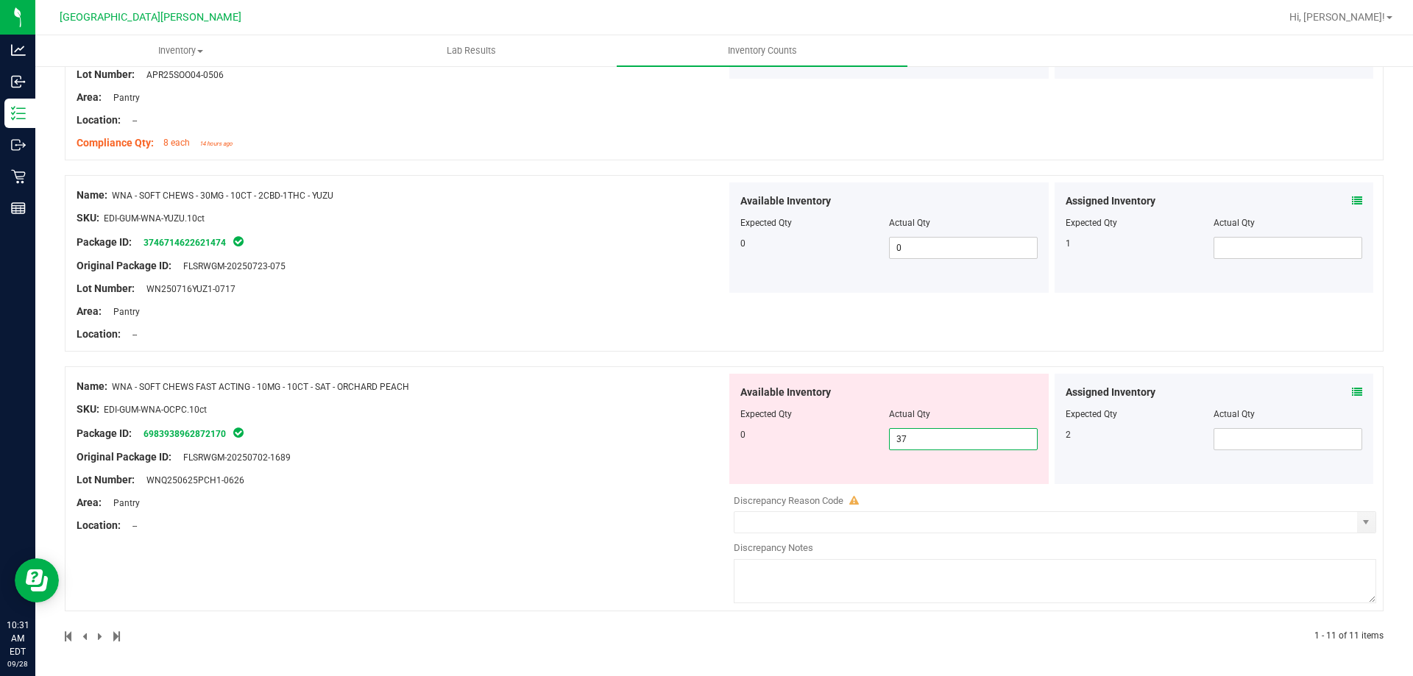
click at [914, 432] on span "37 37" at bounding box center [963, 439] width 149 height 22
type input "3"
type input "0"
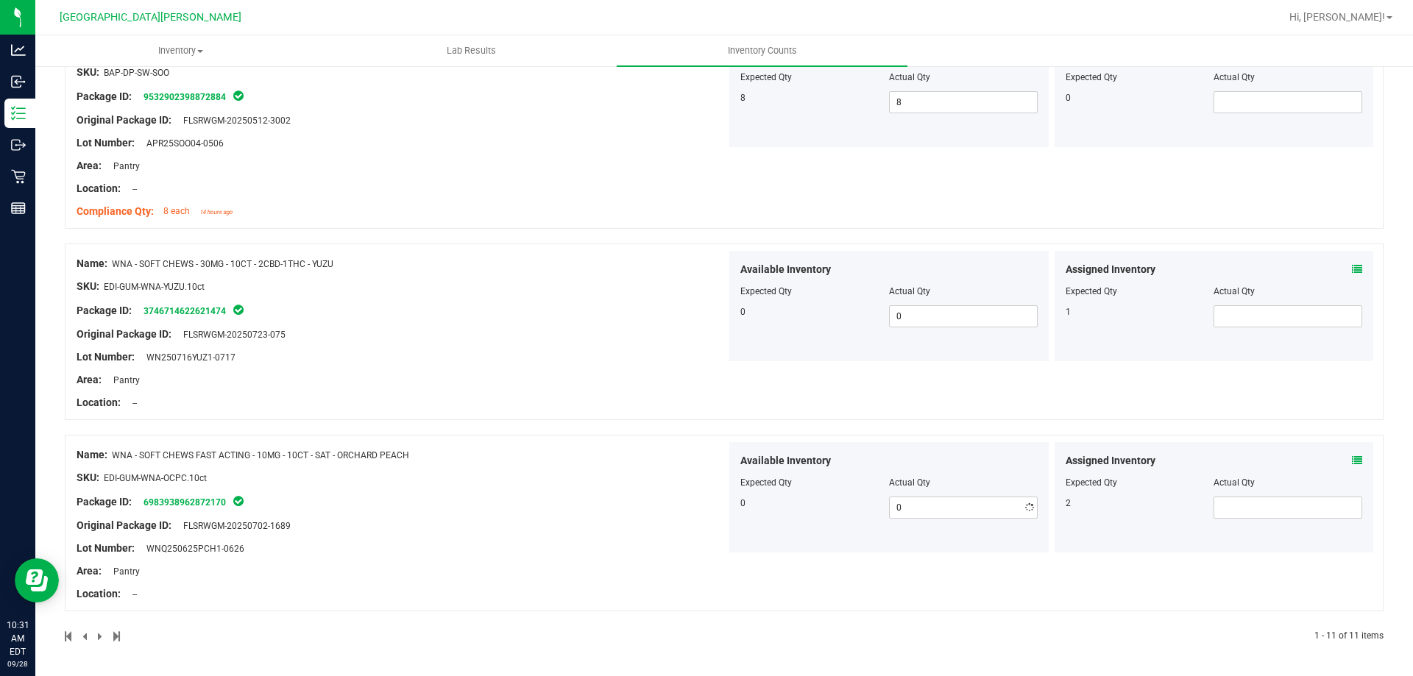
click at [600, 437] on div "Name: WNA - SOFT CHEWS FAST ACTING - 10MG - 10CT - SAT - ORCHARD PEACH SKU: EDI…" at bounding box center [724, 523] width 1318 height 177
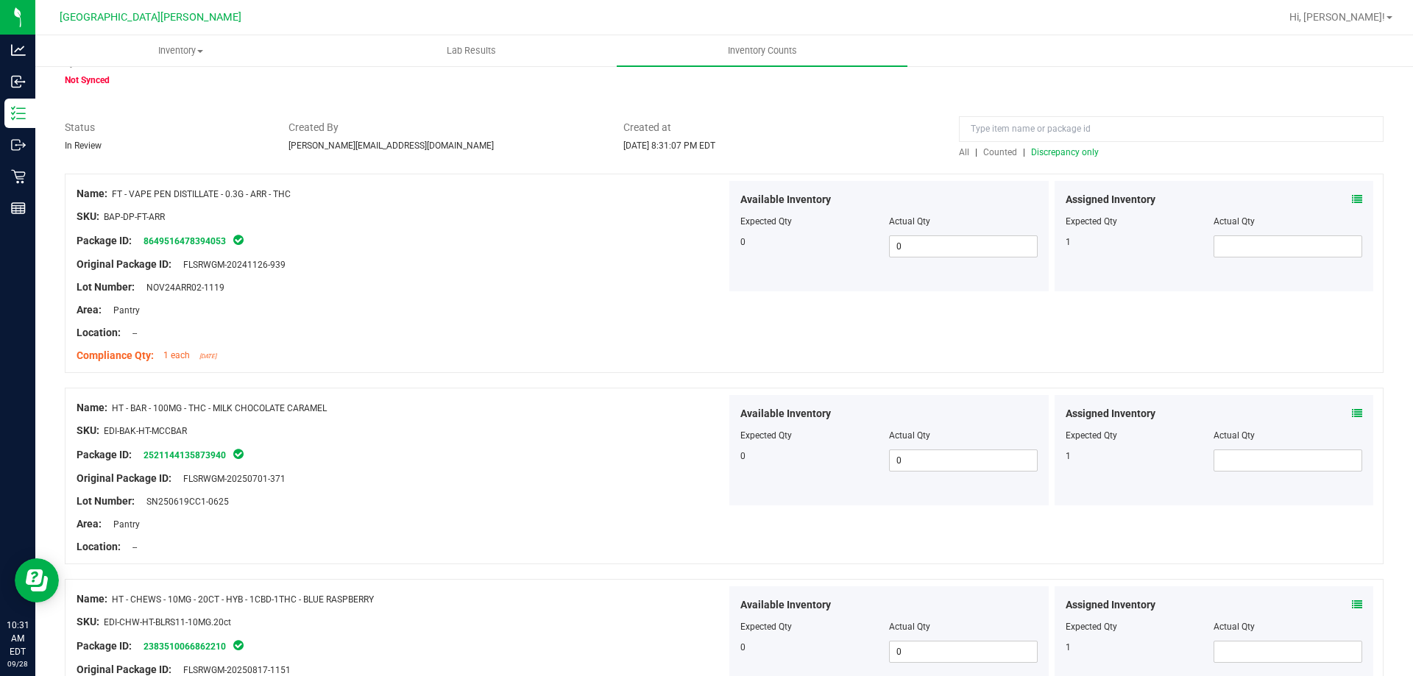
scroll to position [0, 0]
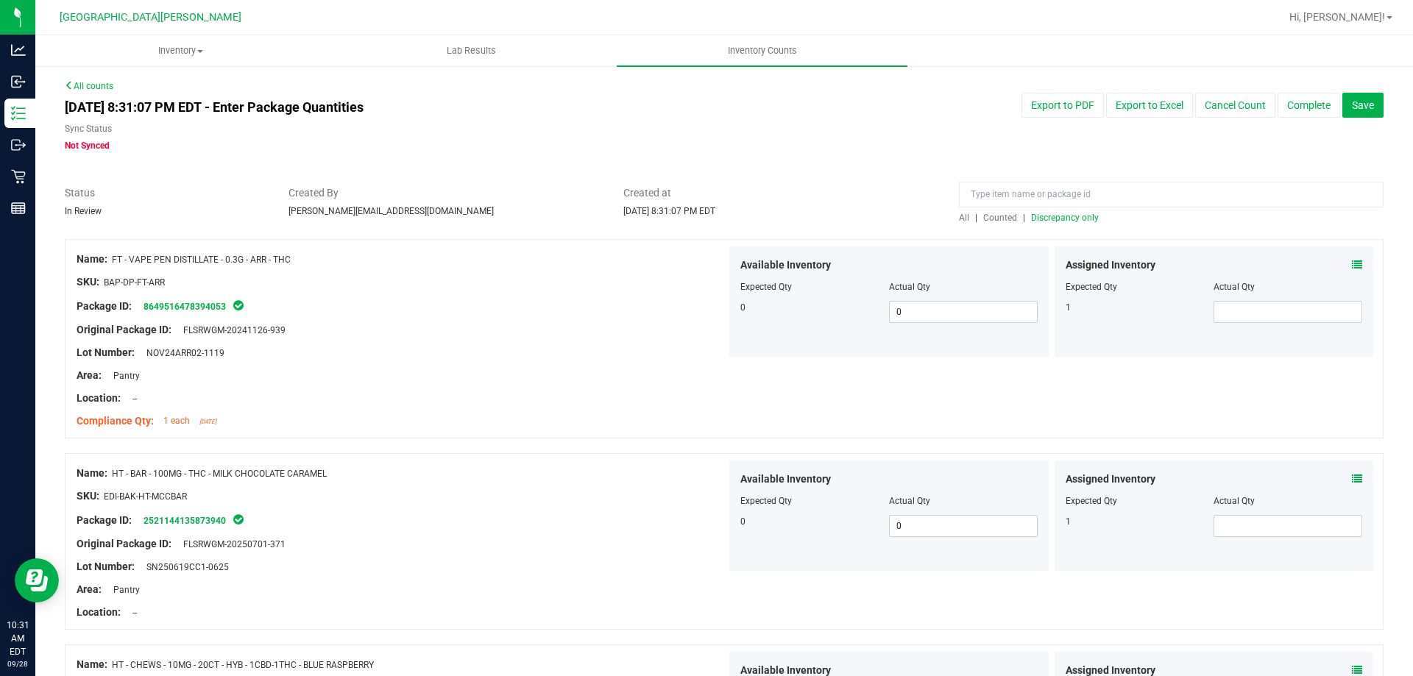
click at [1056, 216] on span "Discrepancy only" at bounding box center [1065, 218] width 68 height 10
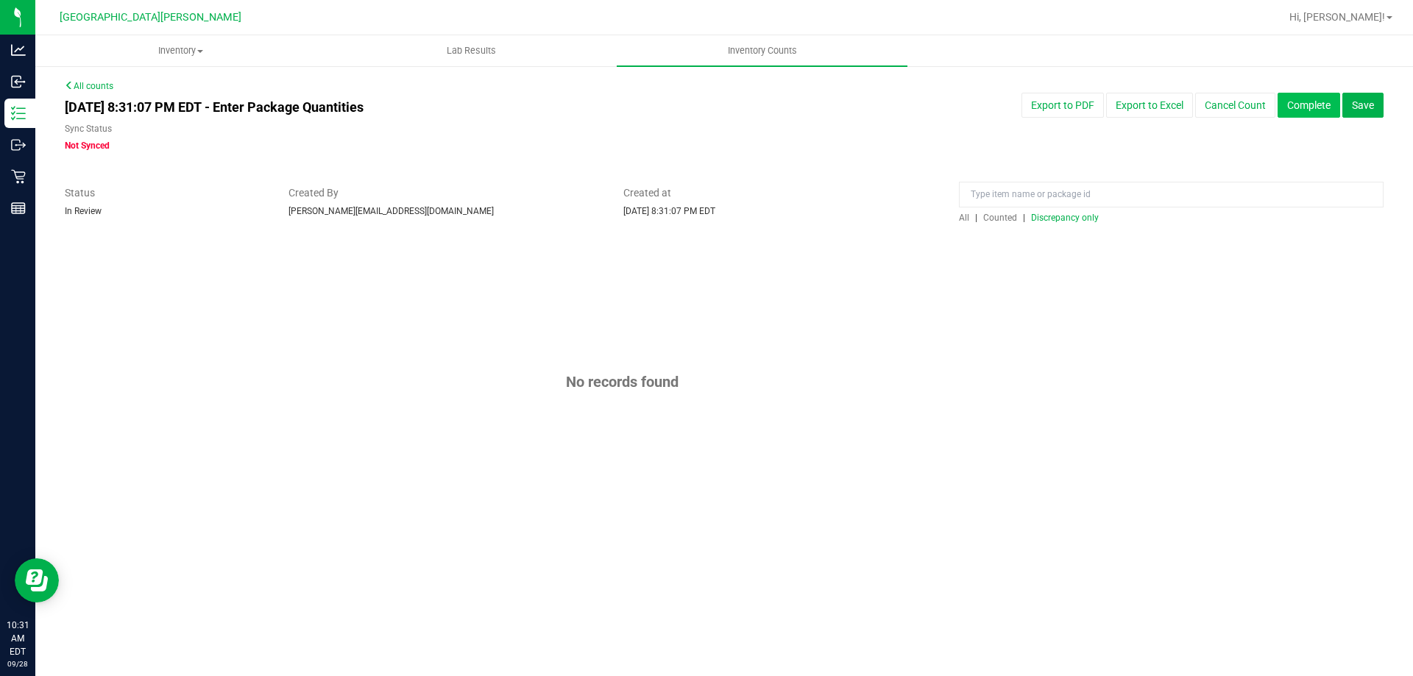
click at [1329, 99] on button "Complete" at bounding box center [1308, 105] width 63 height 25
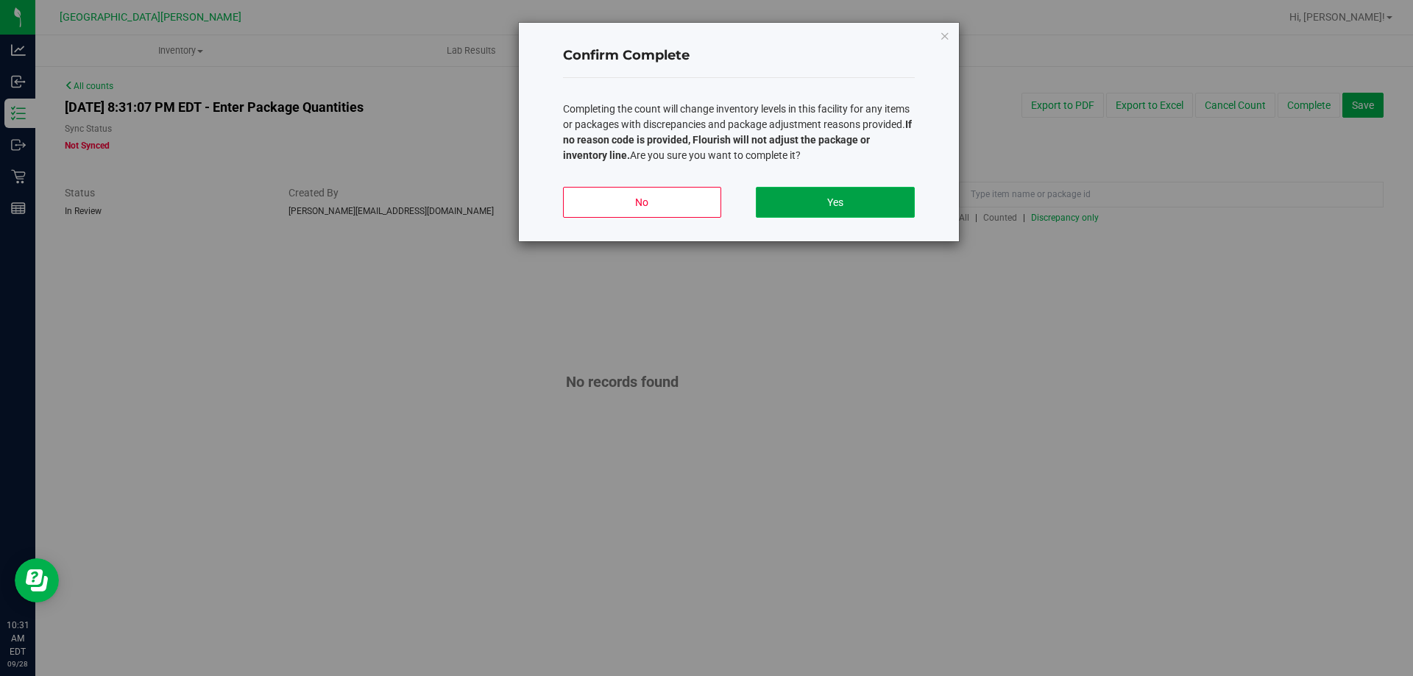
click at [851, 193] on button "Yes" at bounding box center [835, 202] width 158 height 31
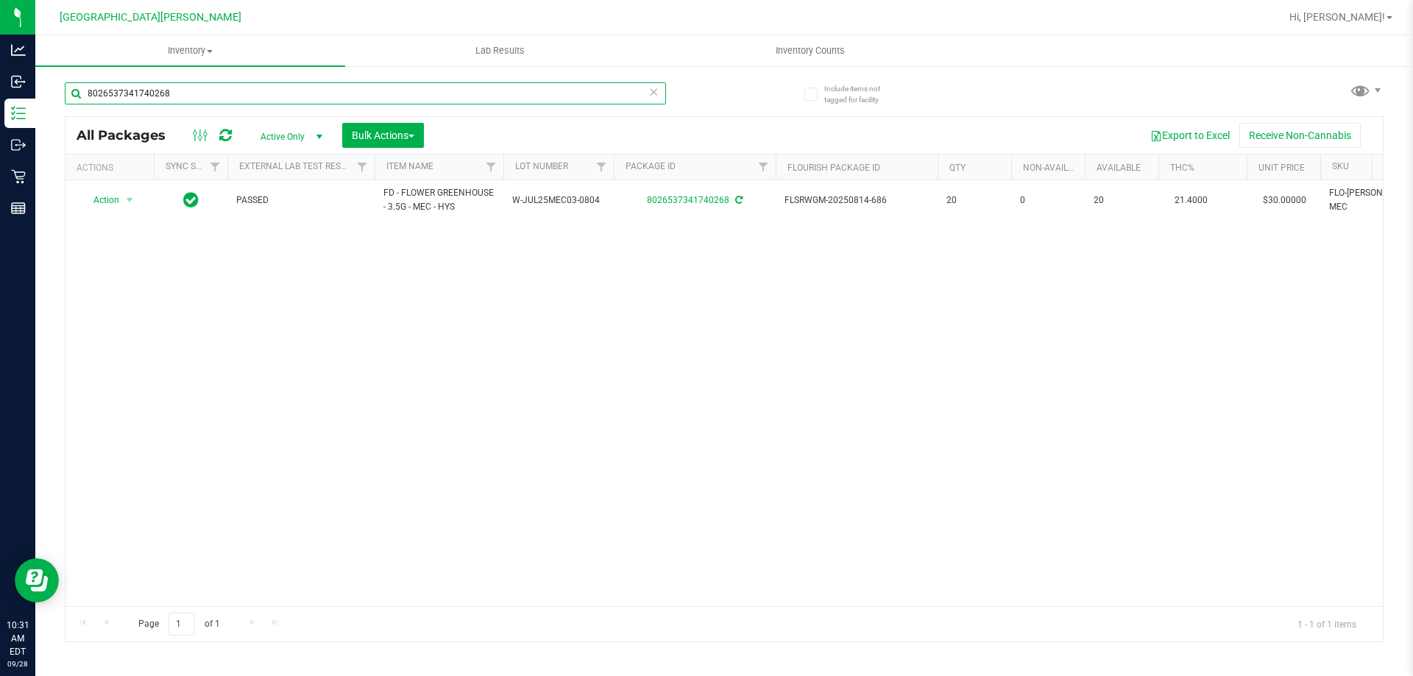
click at [190, 92] on input "8026537341740268" at bounding box center [365, 93] width 601 height 22
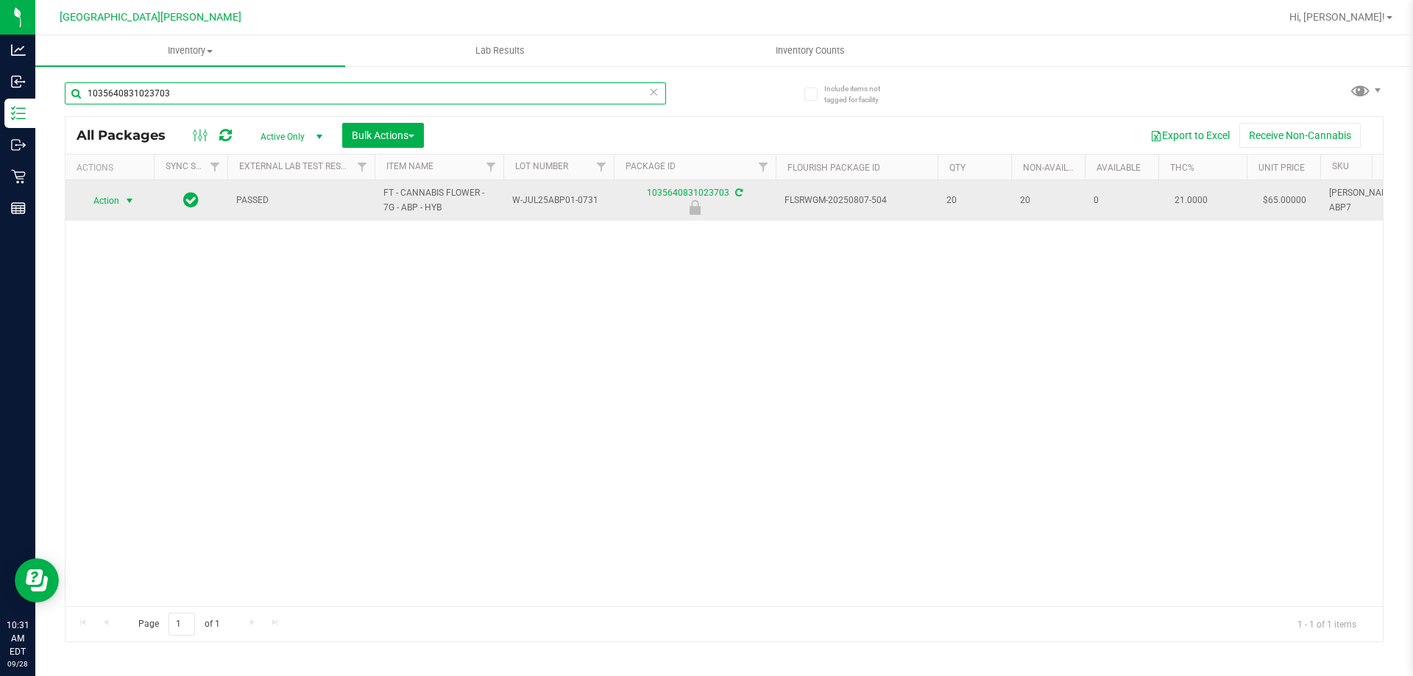
type input "1035640831023703"
click at [127, 200] on span "select" at bounding box center [130, 201] width 12 height 12
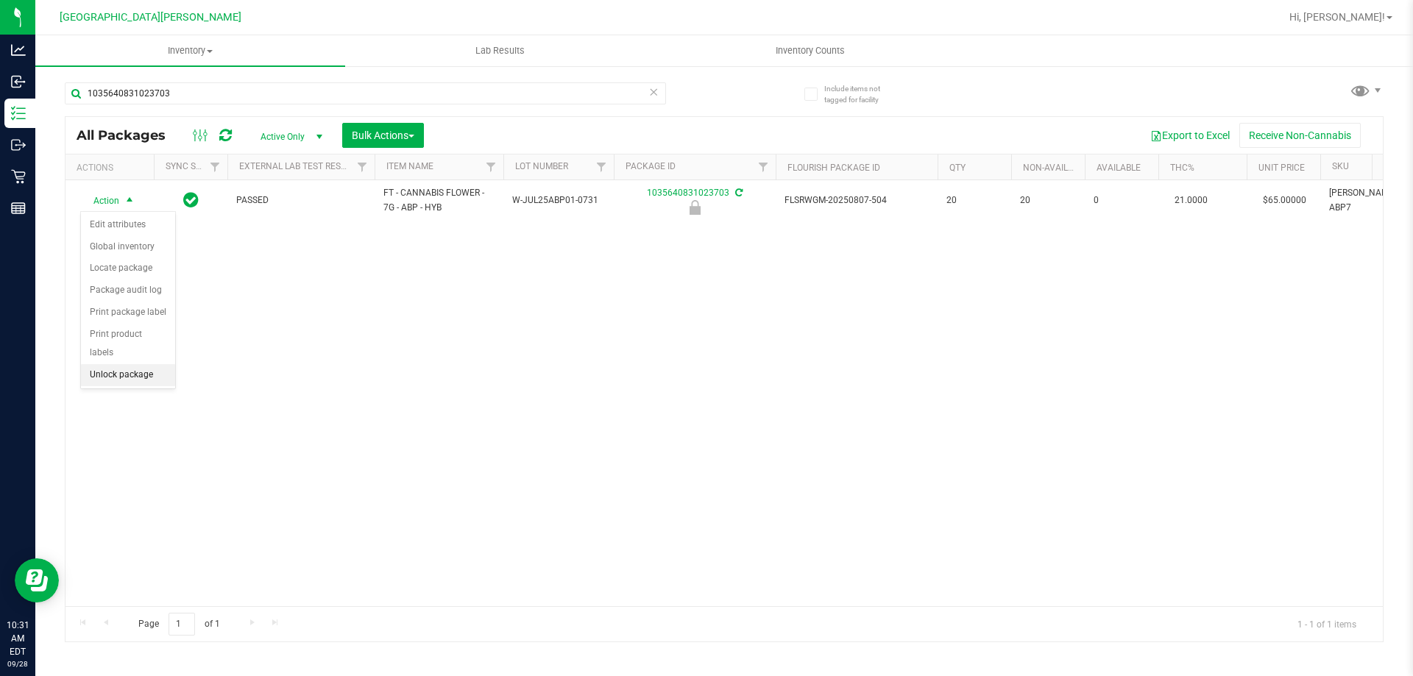
click at [121, 364] on li "Unlock package" at bounding box center [128, 375] width 94 height 22
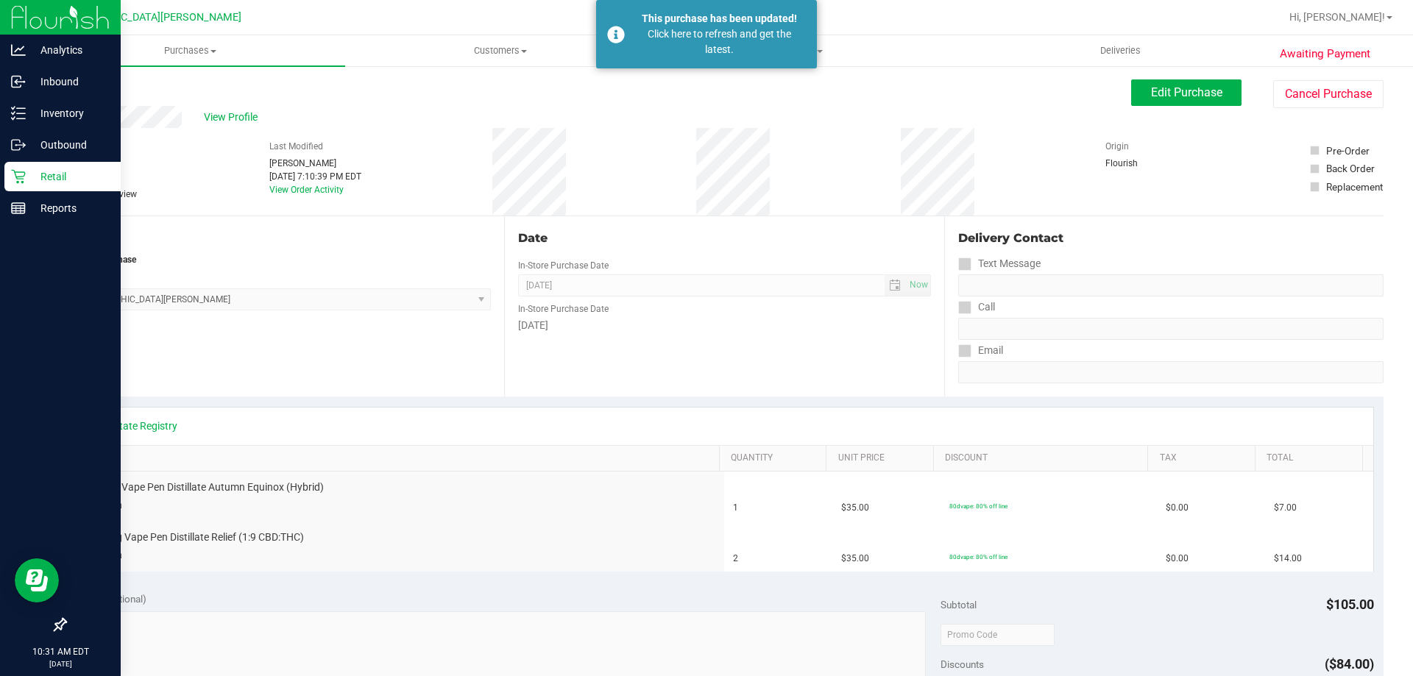
click at [32, 163] on div "Retail" at bounding box center [62, 176] width 116 height 29
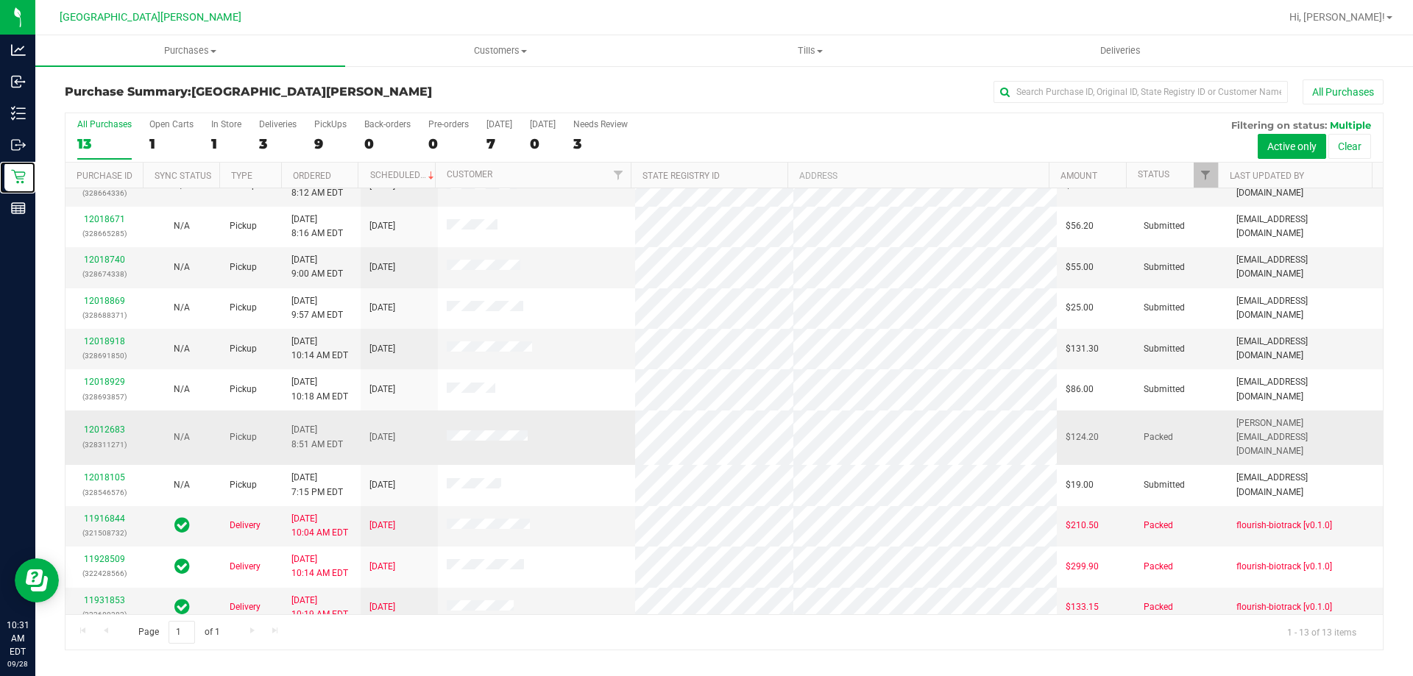
scroll to position [103, 0]
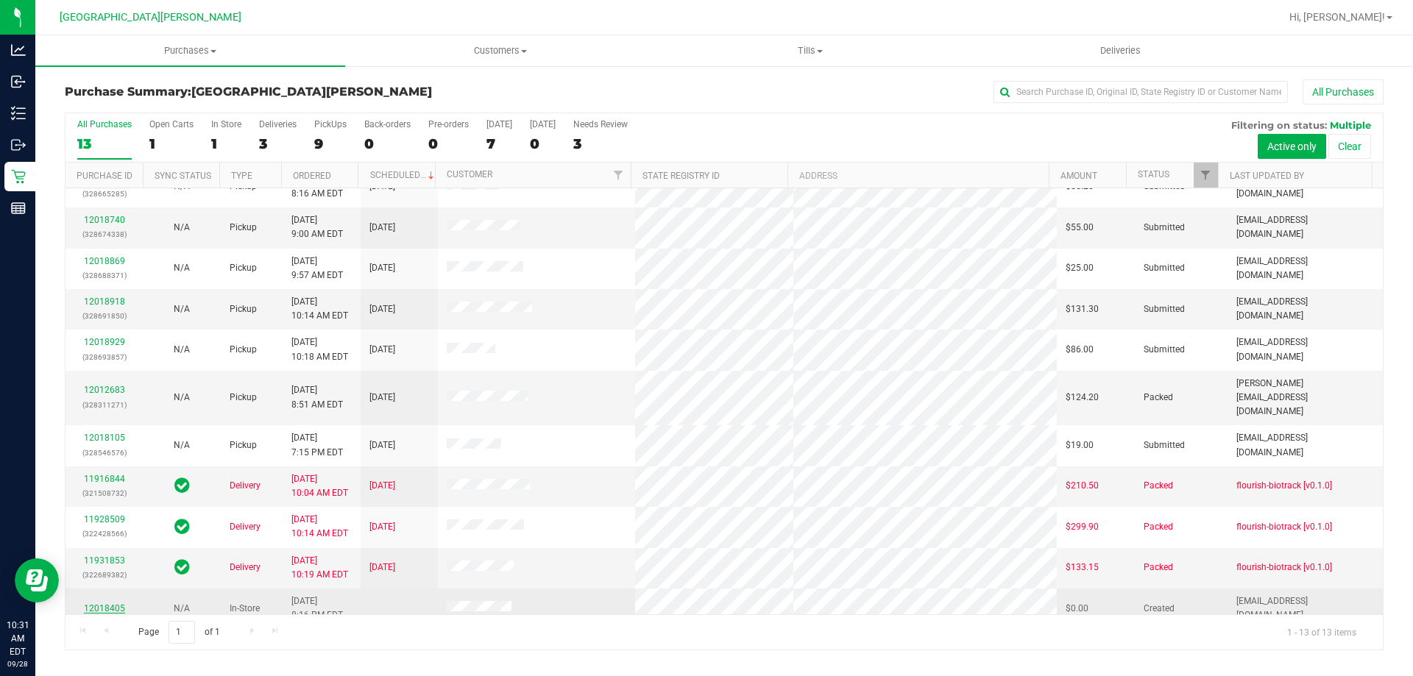
click at [98, 603] on link "12018405" at bounding box center [104, 608] width 41 height 10
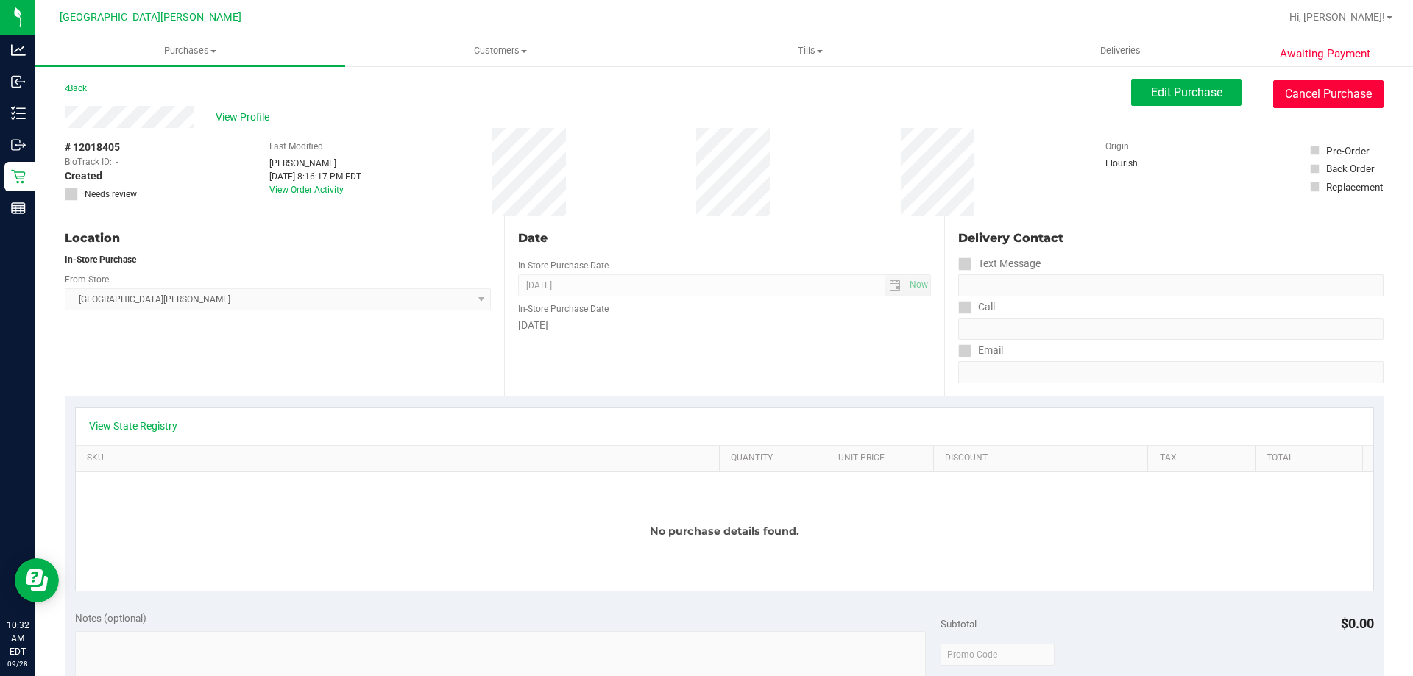
click at [1340, 95] on button "Cancel Purchase" at bounding box center [1328, 94] width 110 height 28
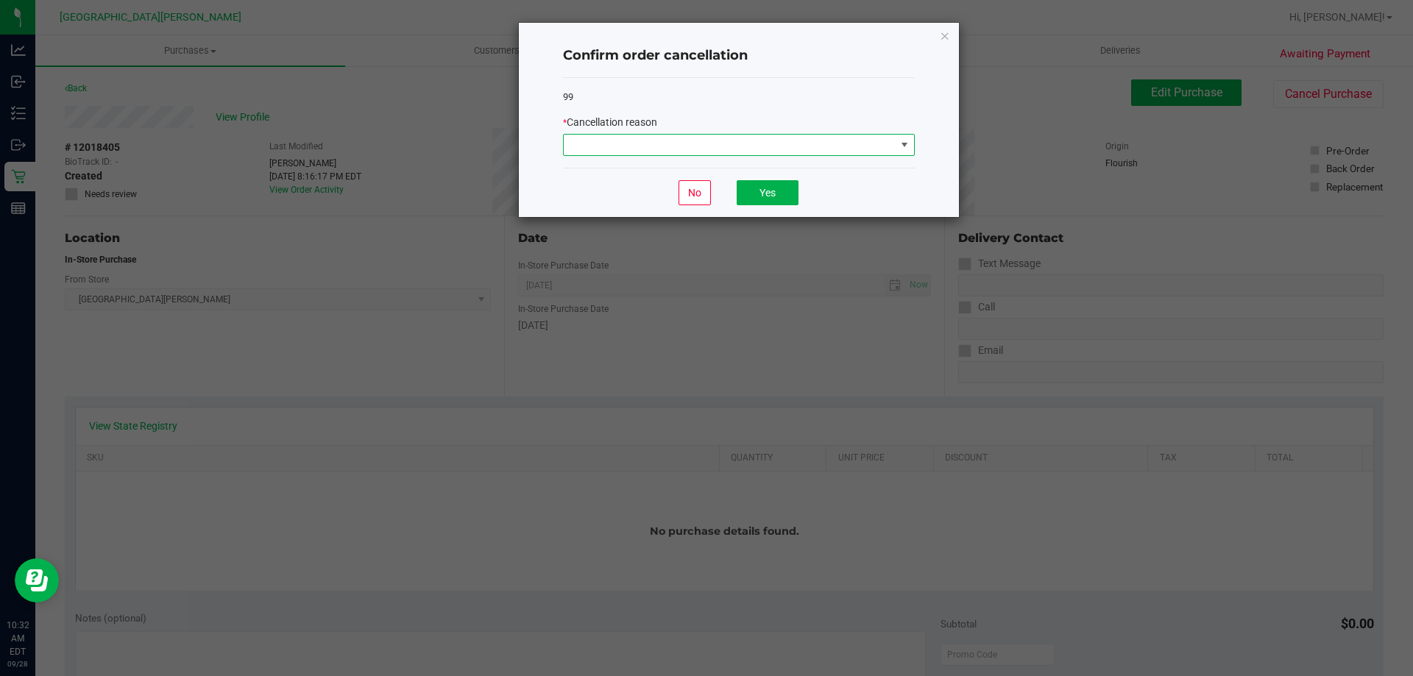
click at [752, 152] on span at bounding box center [730, 145] width 332 height 21
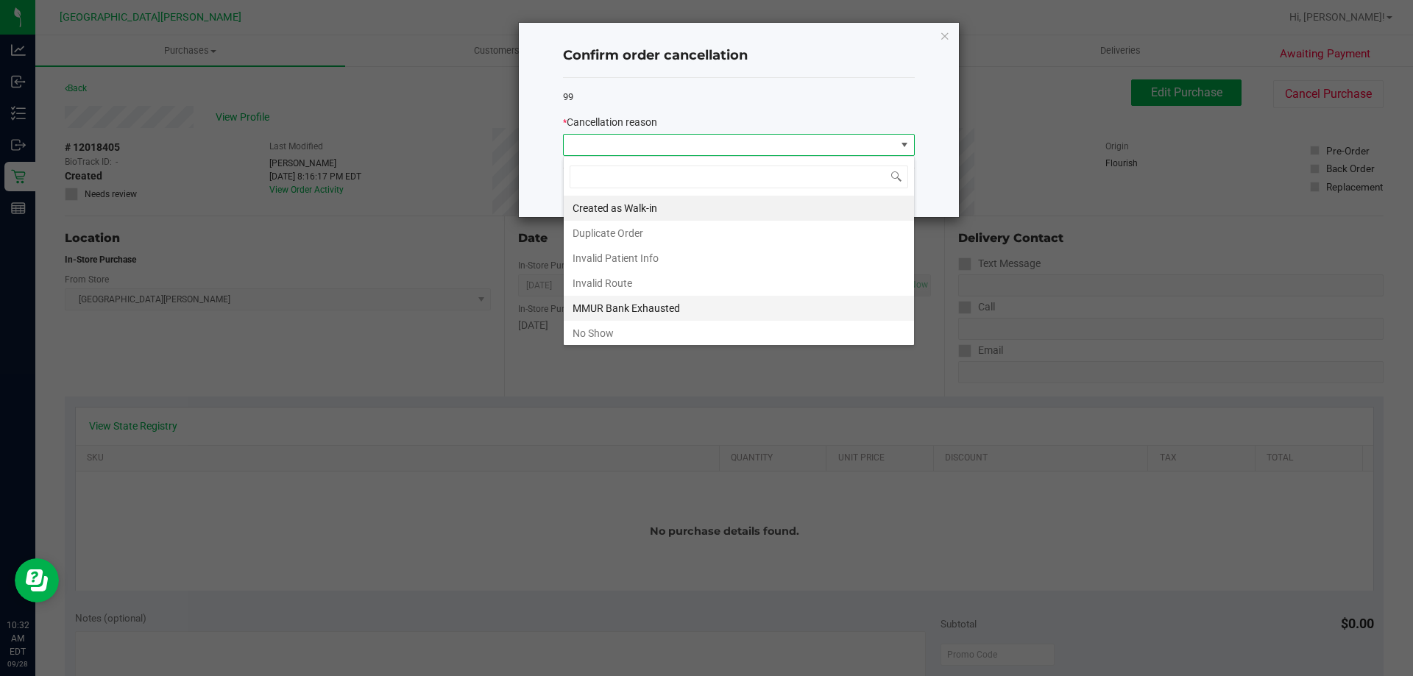
scroll to position [22, 352]
click at [608, 330] on li "No Show" at bounding box center [739, 333] width 350 height 25
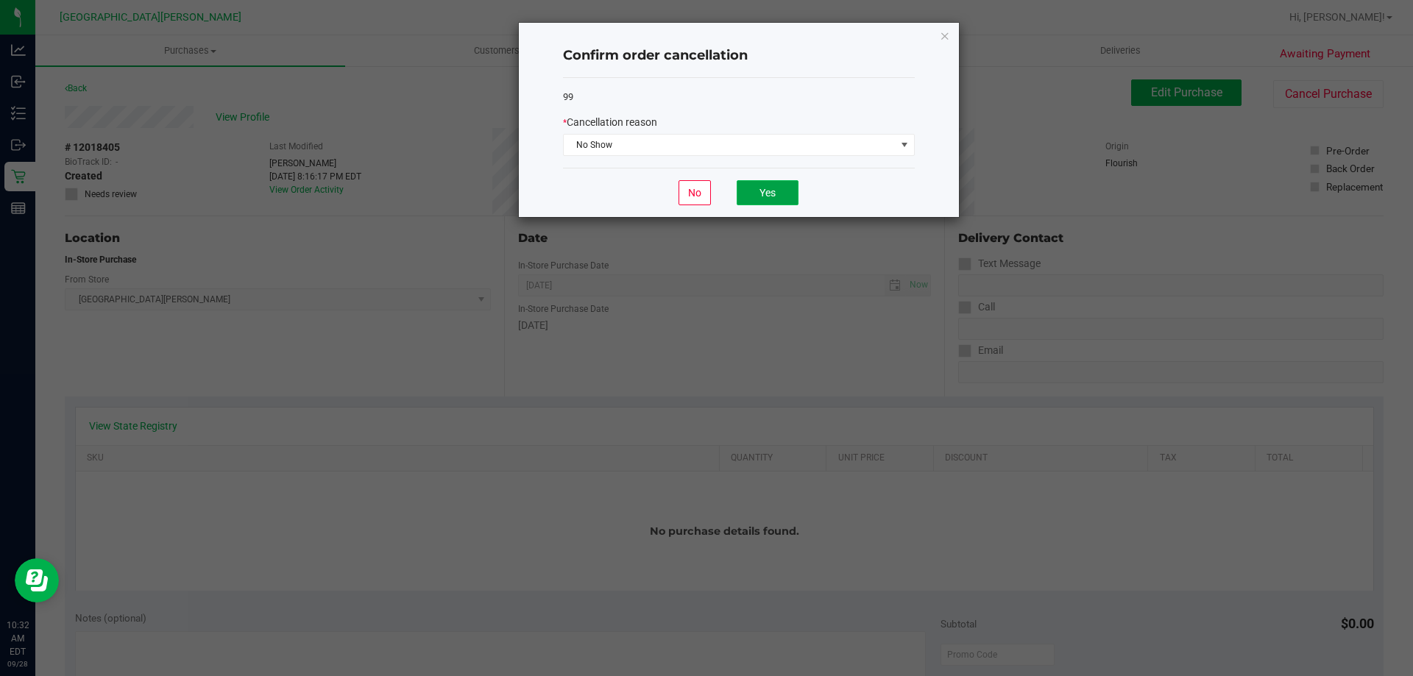
click at [761, 193] on button "Yes" at bounding box center [767, 192] width 62 height 25
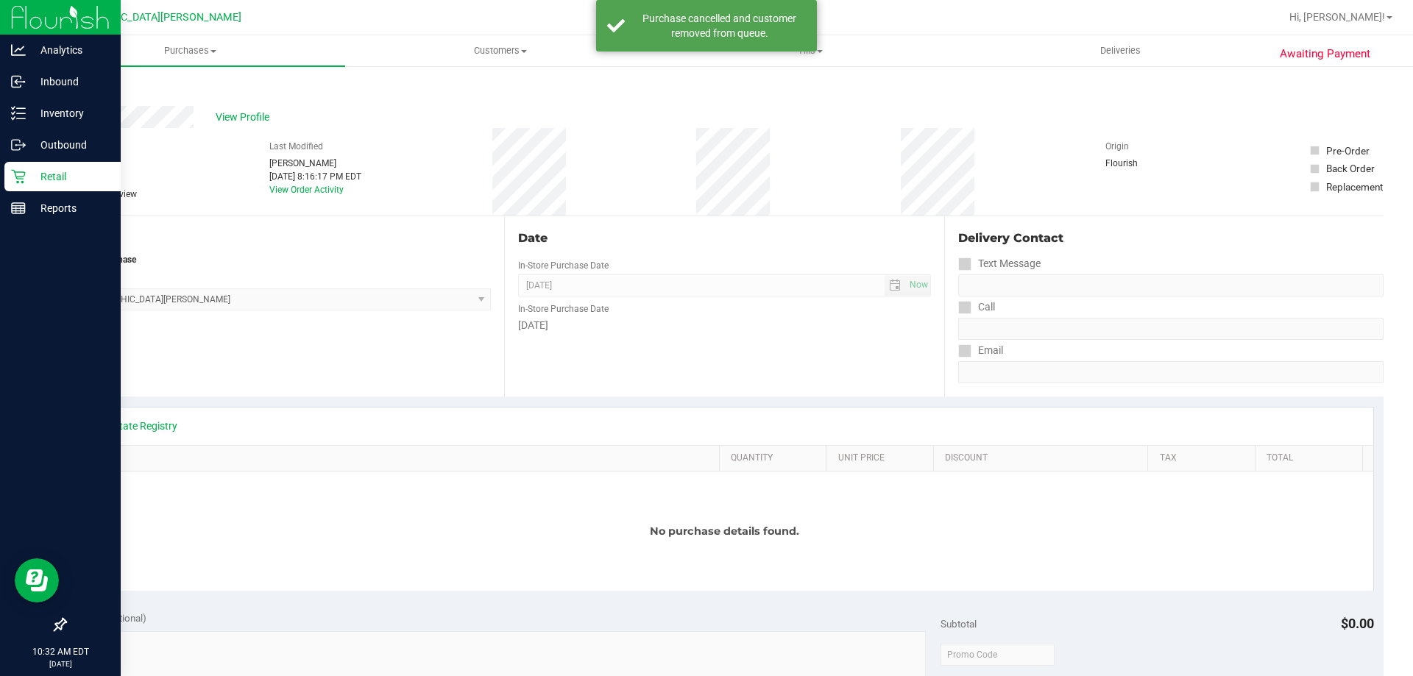
click at [44, 182] on p "Retail" at bounding box center [70, 177] width 88 height 18
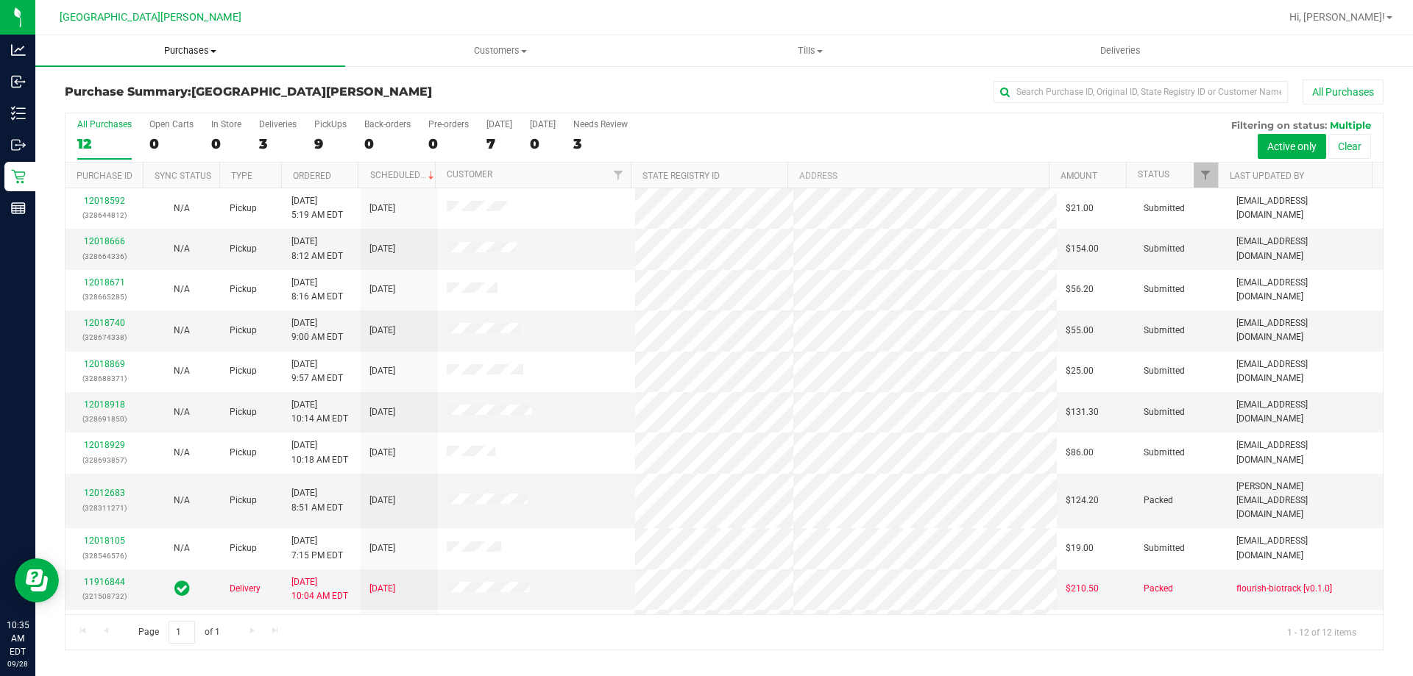
click at [207, 54] on span "Purchases" at bounding box center [190, 50] width 310 height 13
click at [182, 110] on li "Fulfillment" at bounding box center [190, 107] width 310 height 18
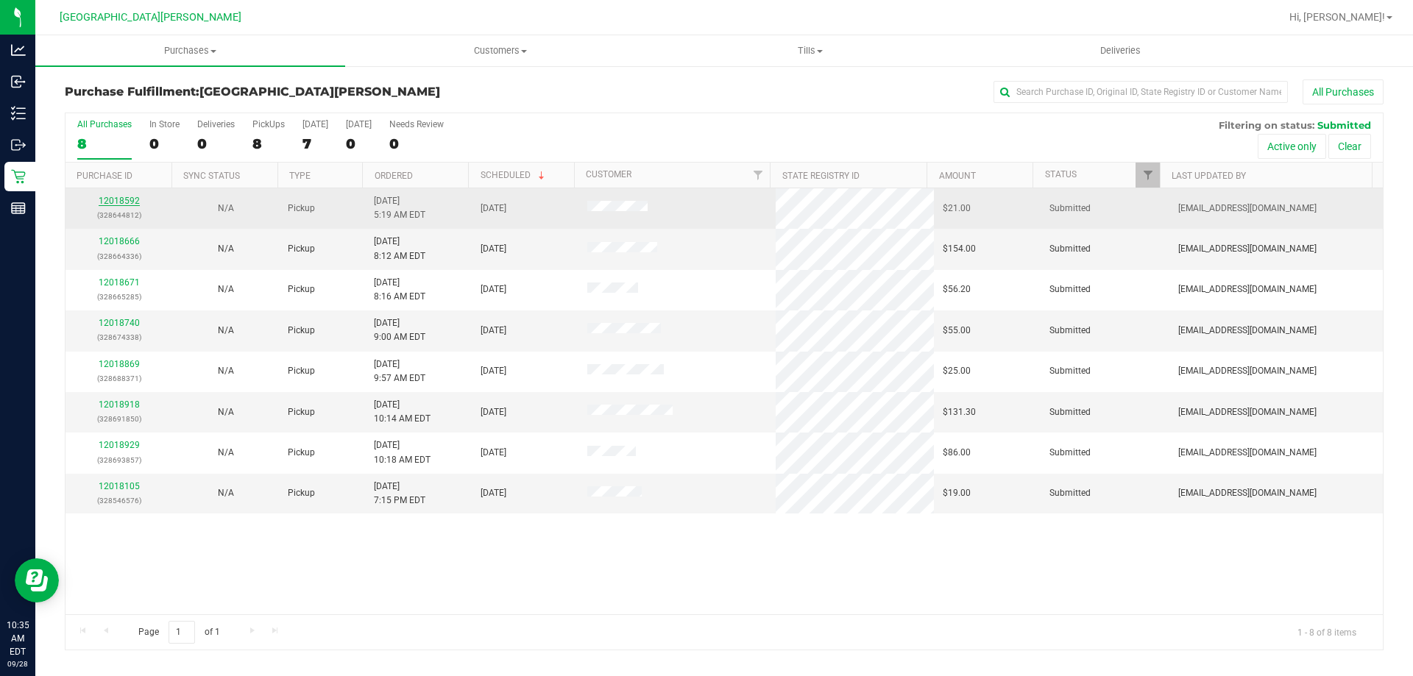
click at [113, 196] on link "12018592" at bounding box center [119, 201] width 41 height 10
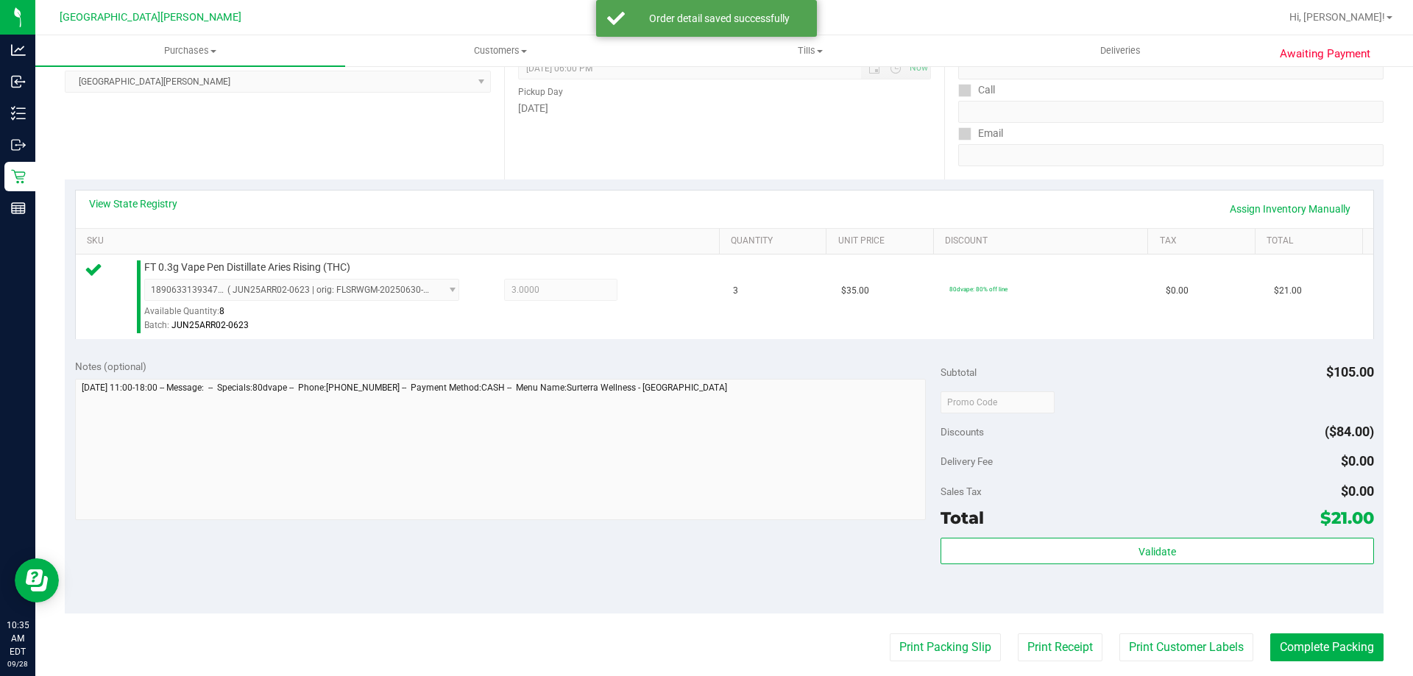
scroll to position [527, 0]
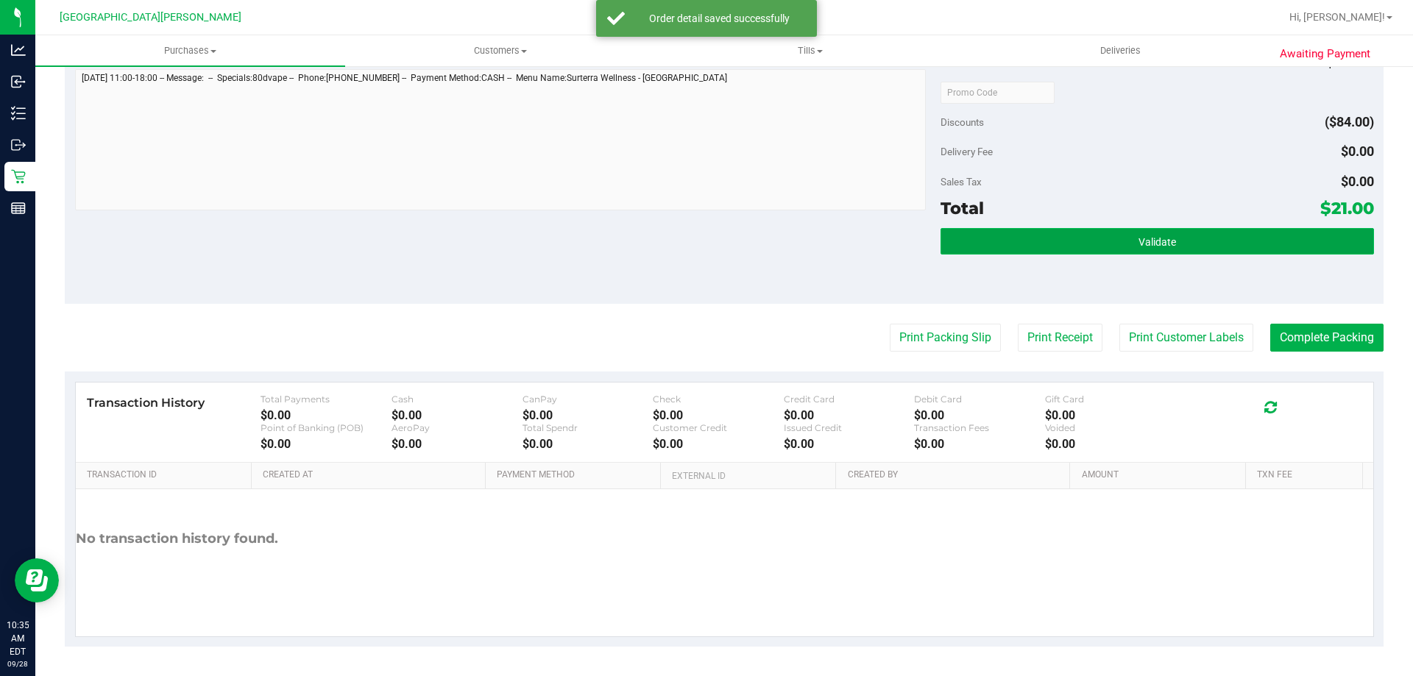
click at [1058, 252] on button "Validate" at bounding box center [1156, 241] width 433 height 26
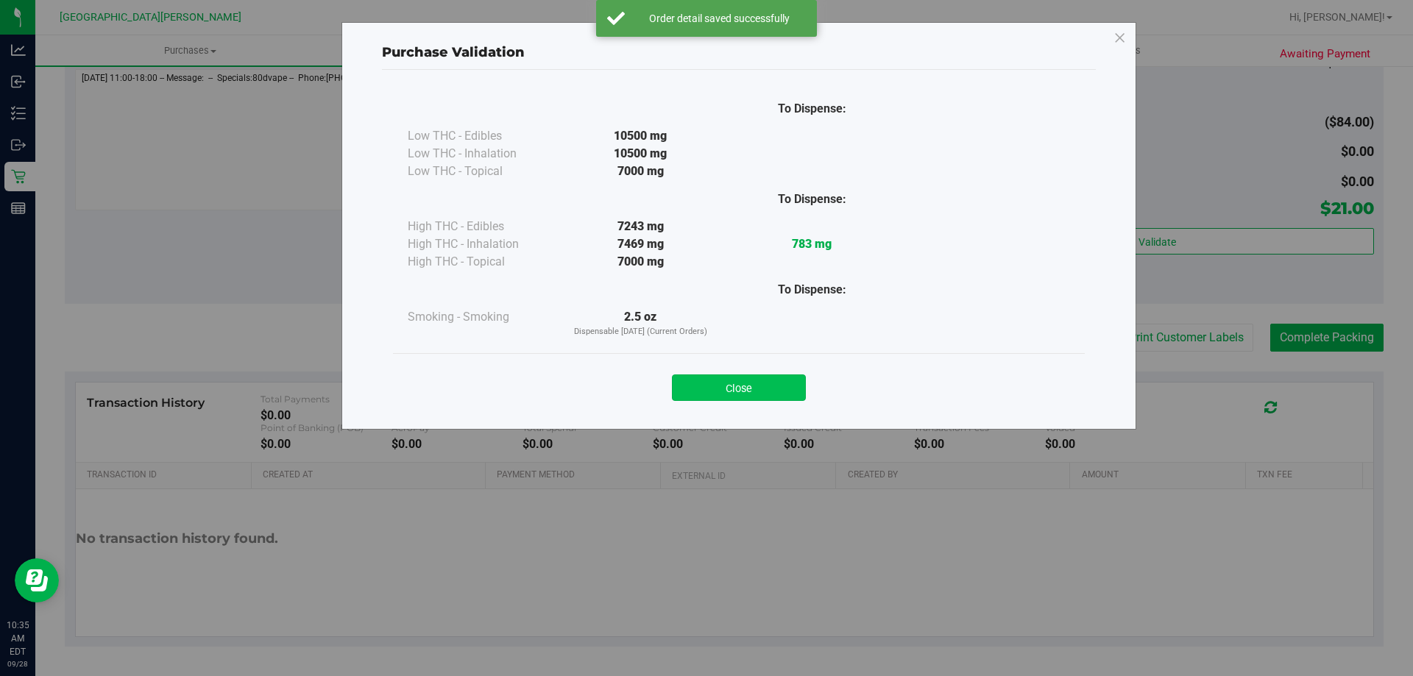
click at [720, 387] on button "Close" at bounding box center [739, 387] width 134 height 26
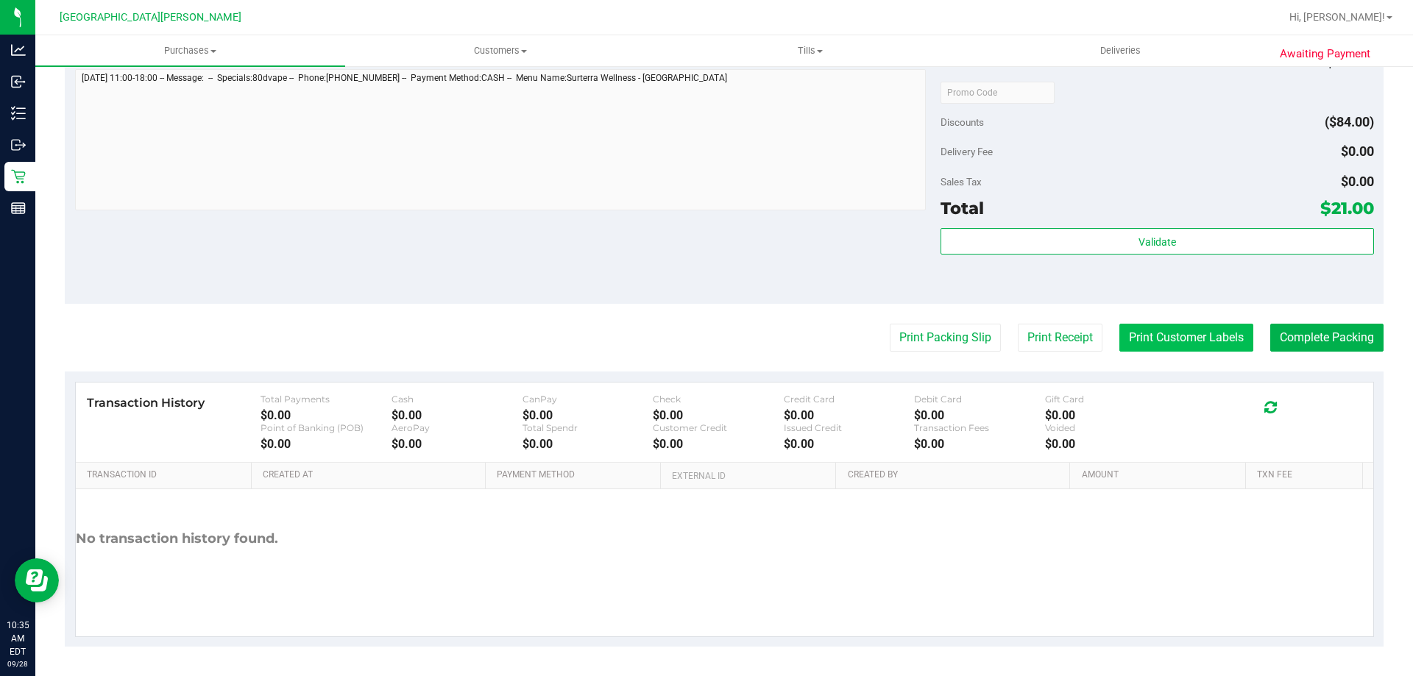
click at [1209, 329] on button "Print Customer Labels" at bounding box center [1186, 338] width 134 height 28
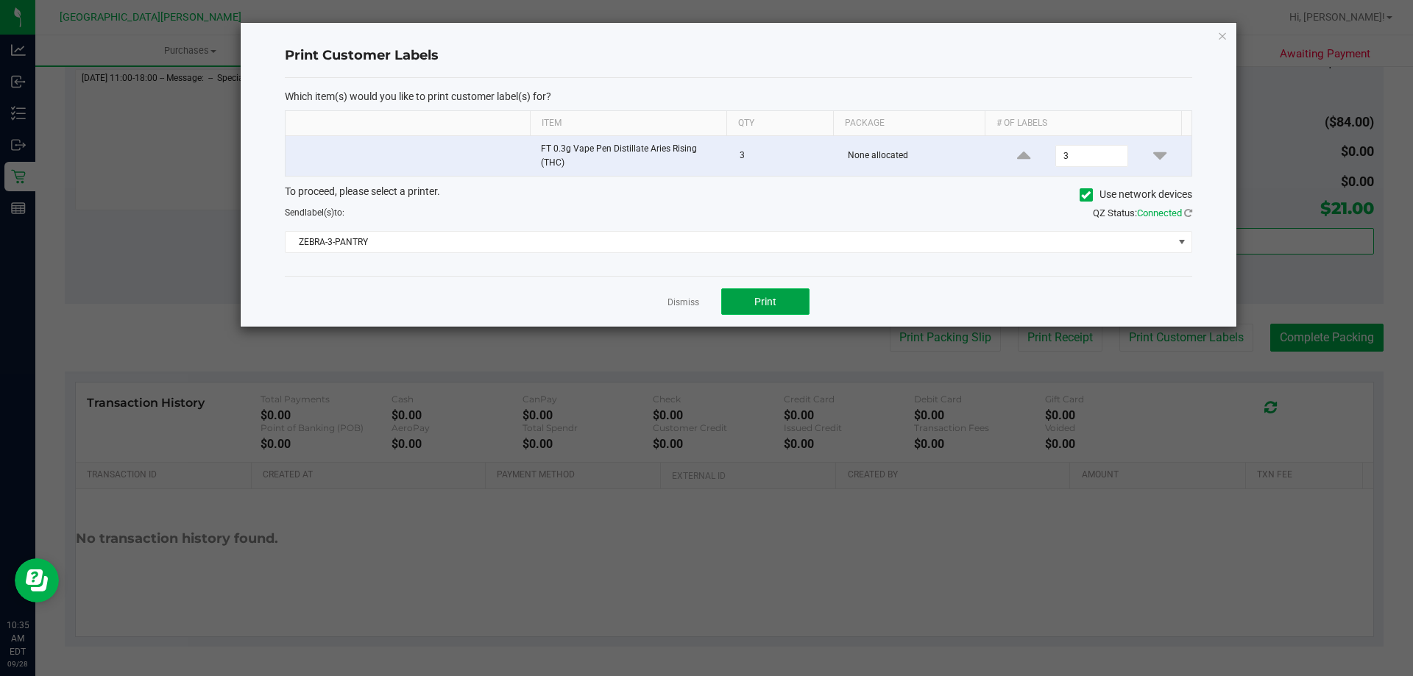
click at [789, 311] on button "Print" at bounding box center [765, 301] width 88 height 26
click at [681, 308] on link "Dismiss" at bounding box center [683, 302] width 32 height 13
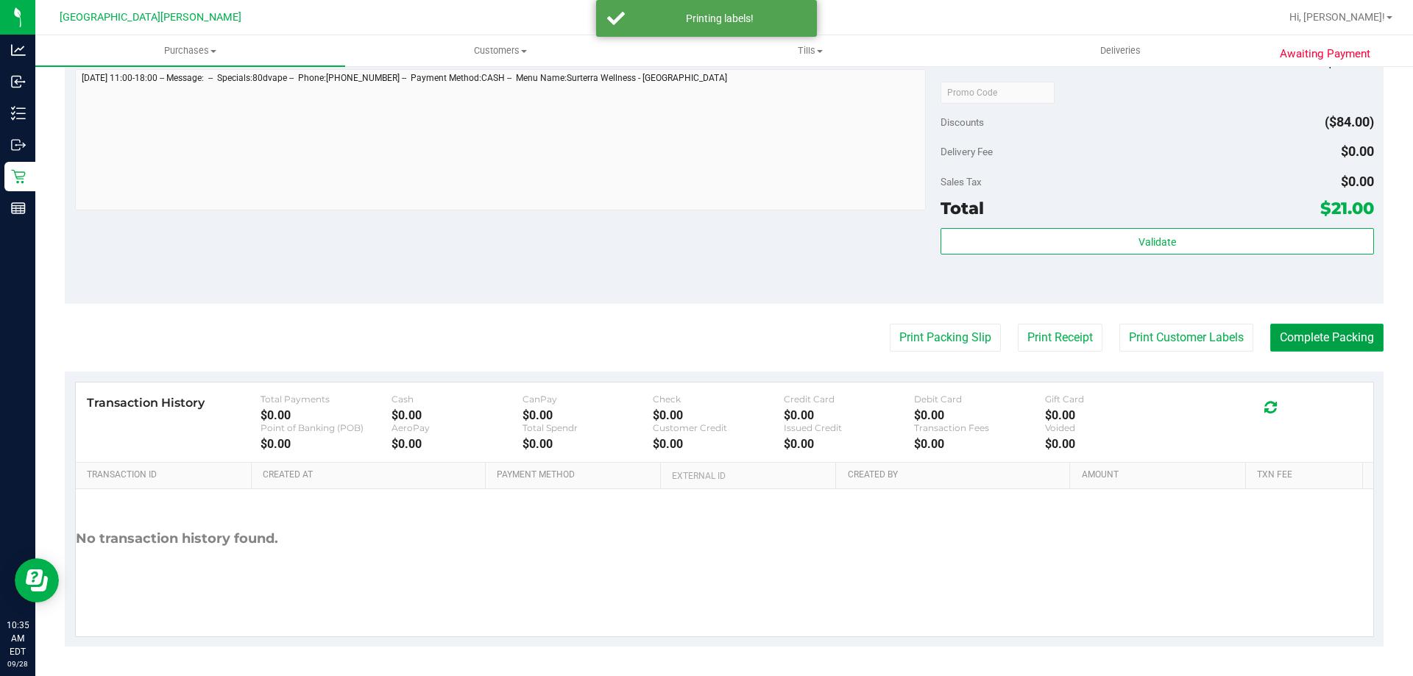
click at [1270, 335] on button "Complete Packing" at bounding box center [1326, 338] width 113 height 28
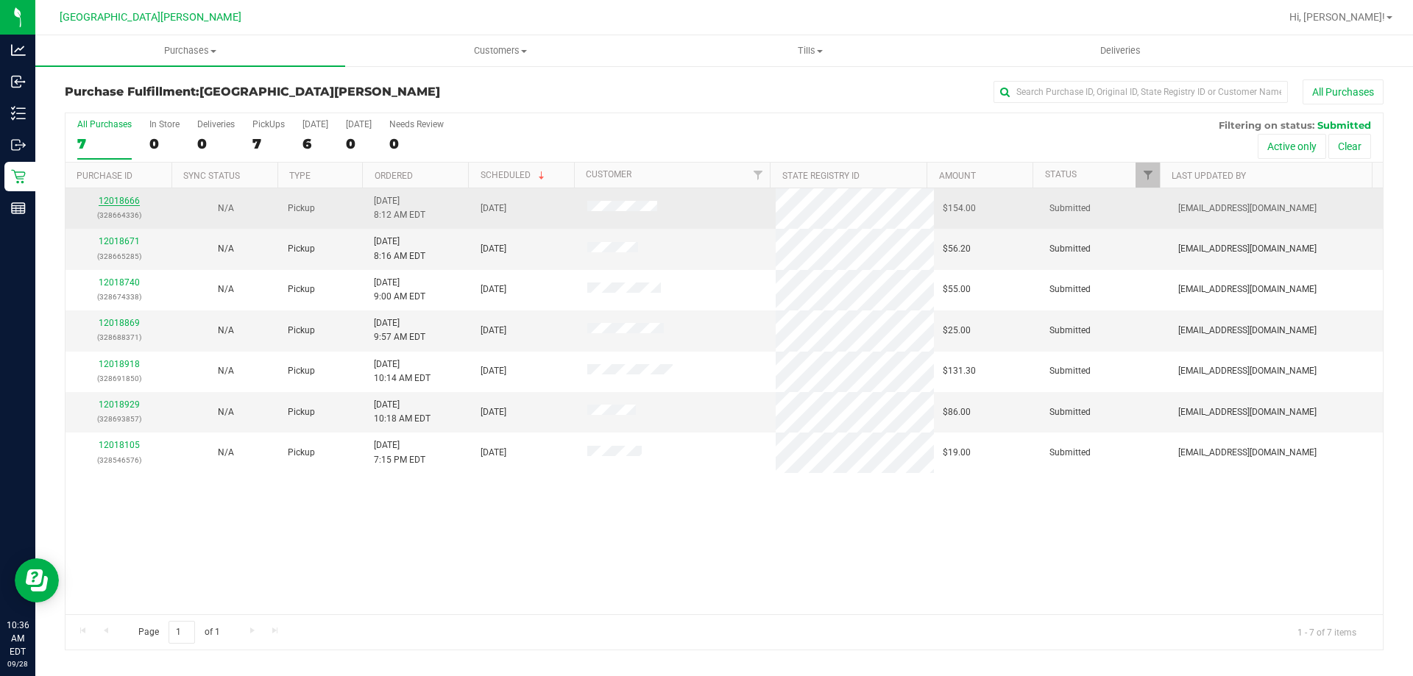
click at [118, 202] on link "12018666" at bounding box center [119, 201] width 41 height 10
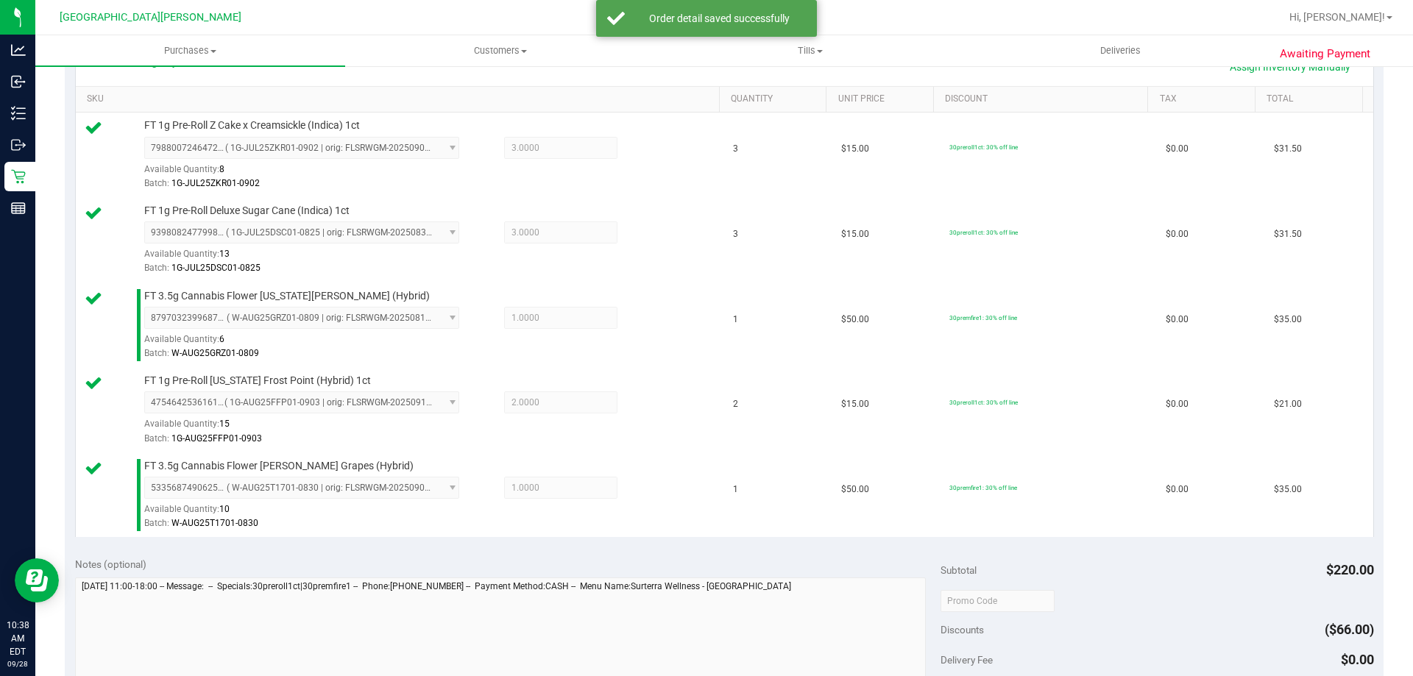
scroll to position [515, 0]
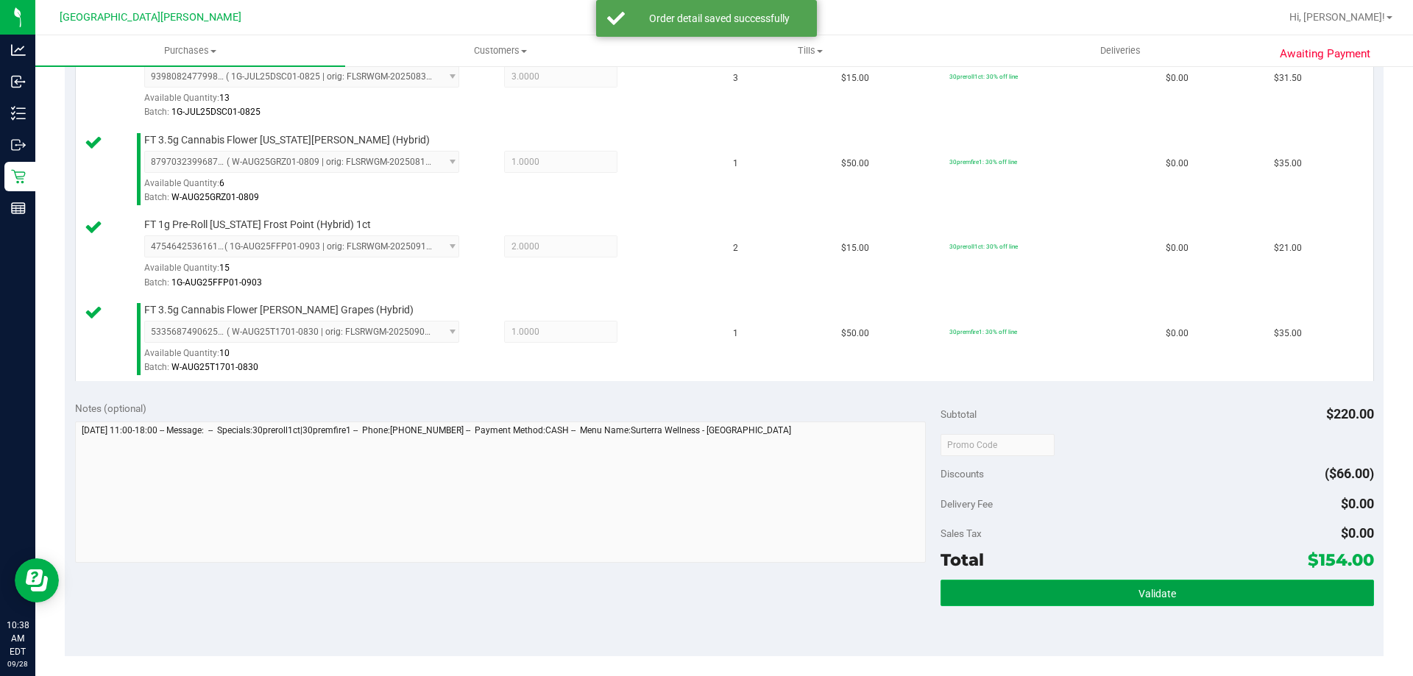
click at [1036, 584] on button "Validate" at bounding box center [1156, 593] width 433 height 26
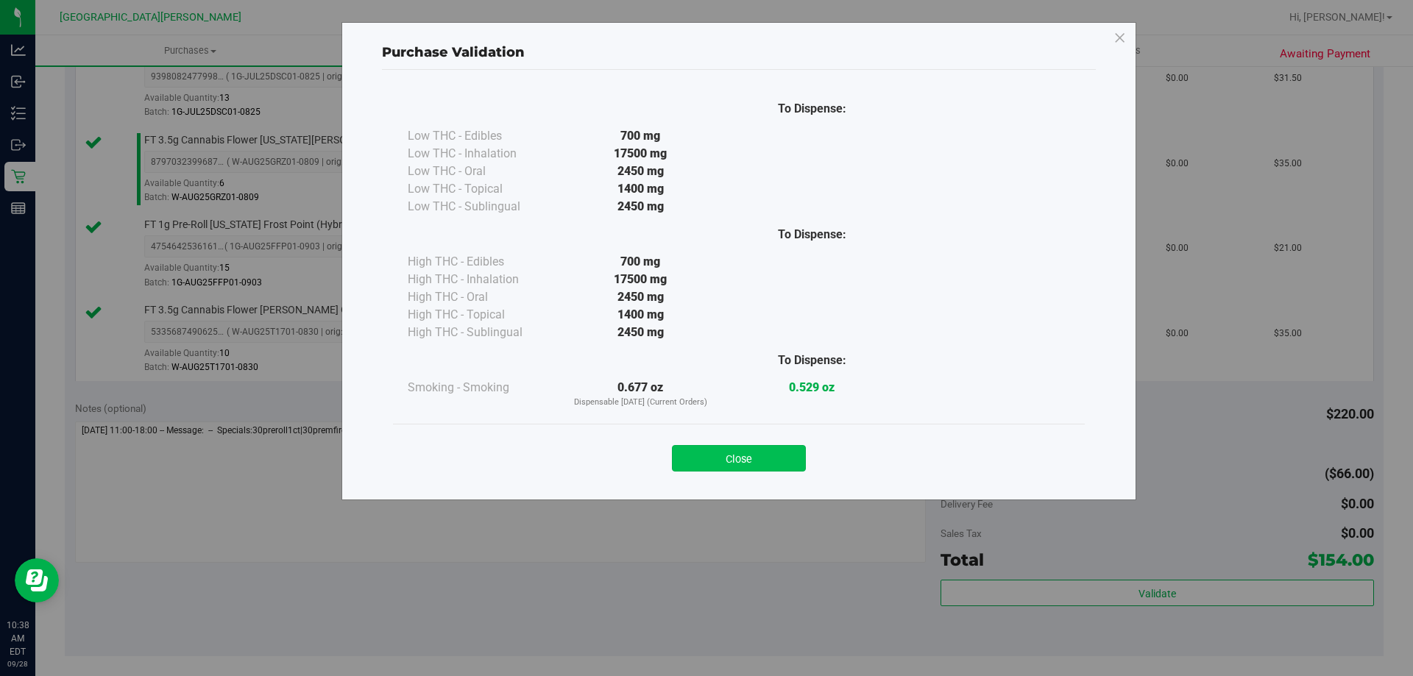
click at [701, 464] on button "Close" at bounding box center [739, 458] width 134 height 26
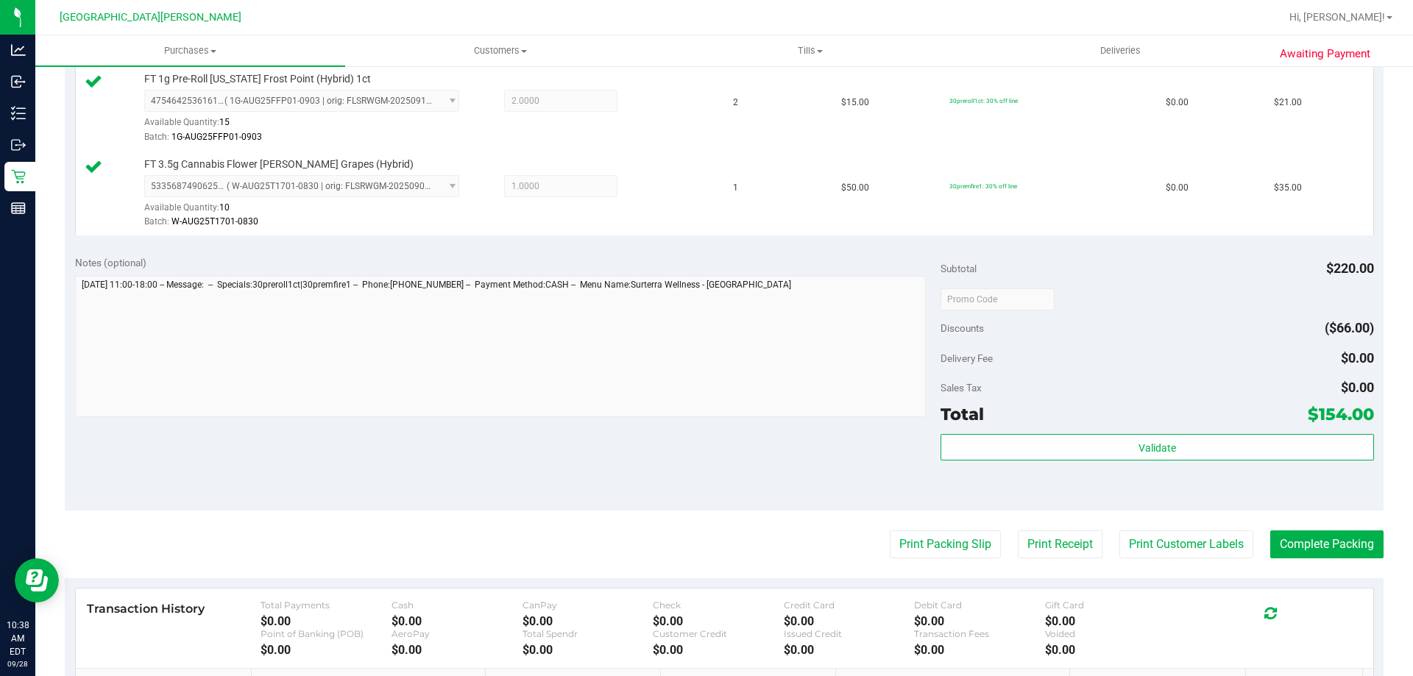
scroll to position [867, 0]
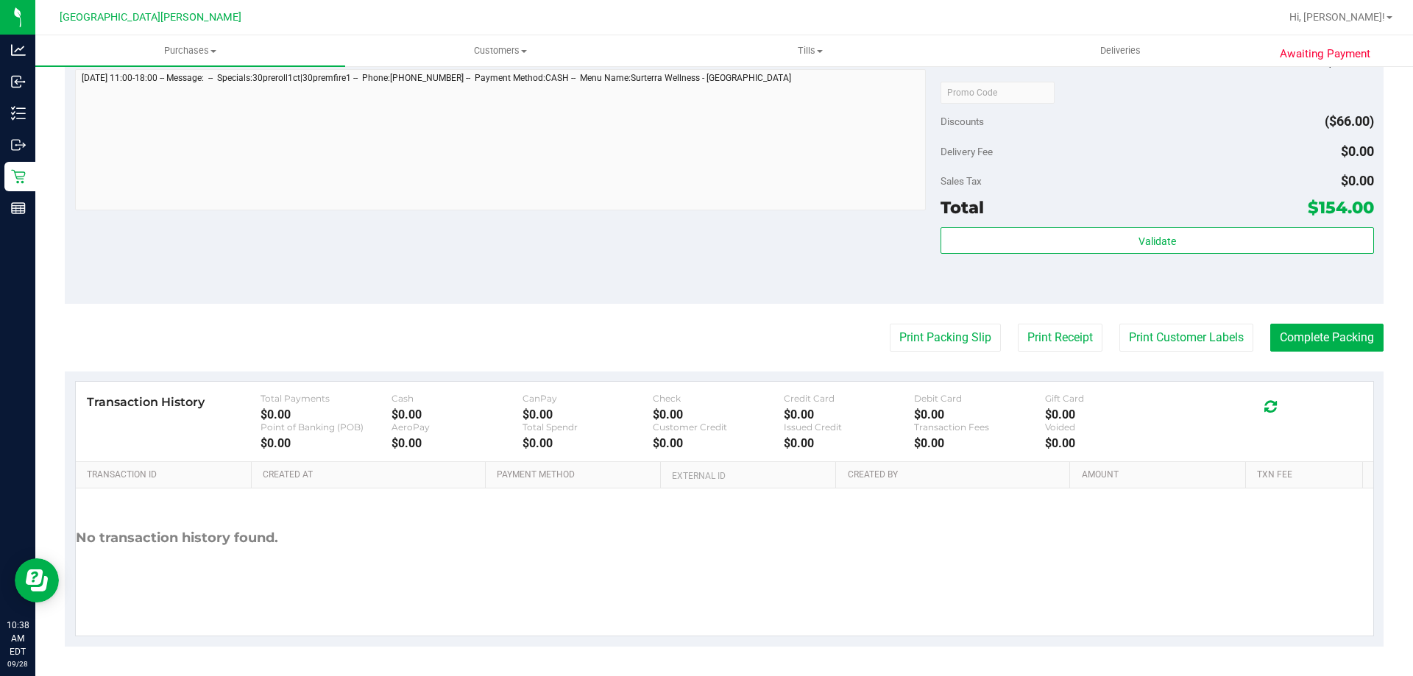
click at [1201, 332] on button "Print Customer Labels" at bounding box center [1186, 338] width 134 height 28
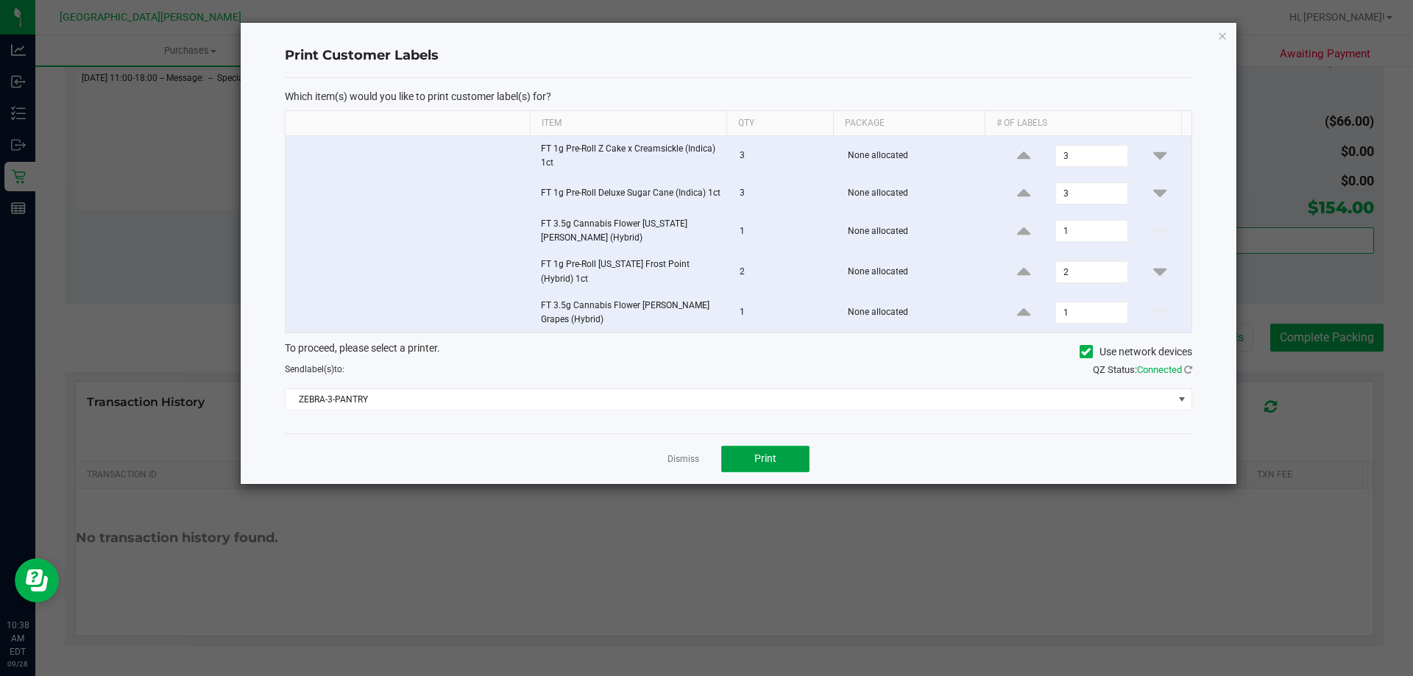
click at [800, 450] on button "Print" at bounding box center [765, 459] width 88 height 26
click at [689, 453] on link "Dismiss" at bounding box center [683, 459] width 32 height 13
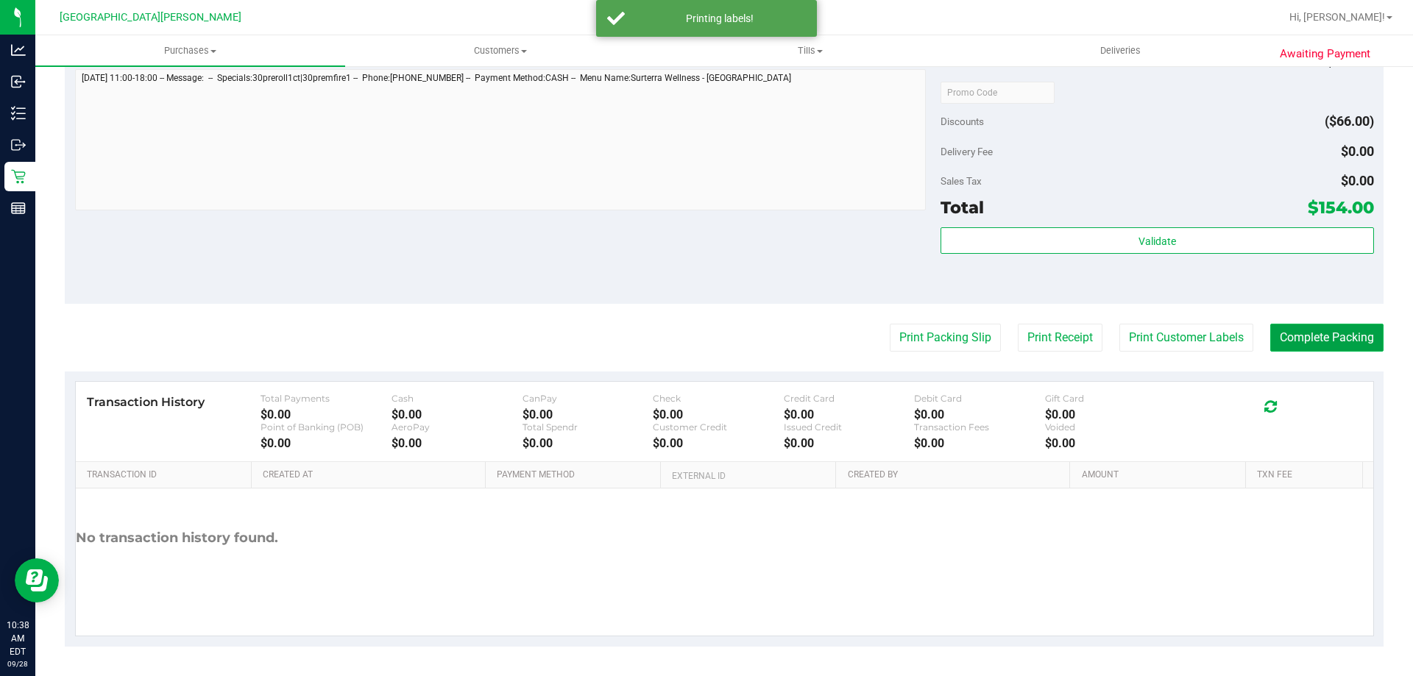
click at [1320, 337] on button "Complete Packing" at bounding box center [1326, 338] width 113 height 28
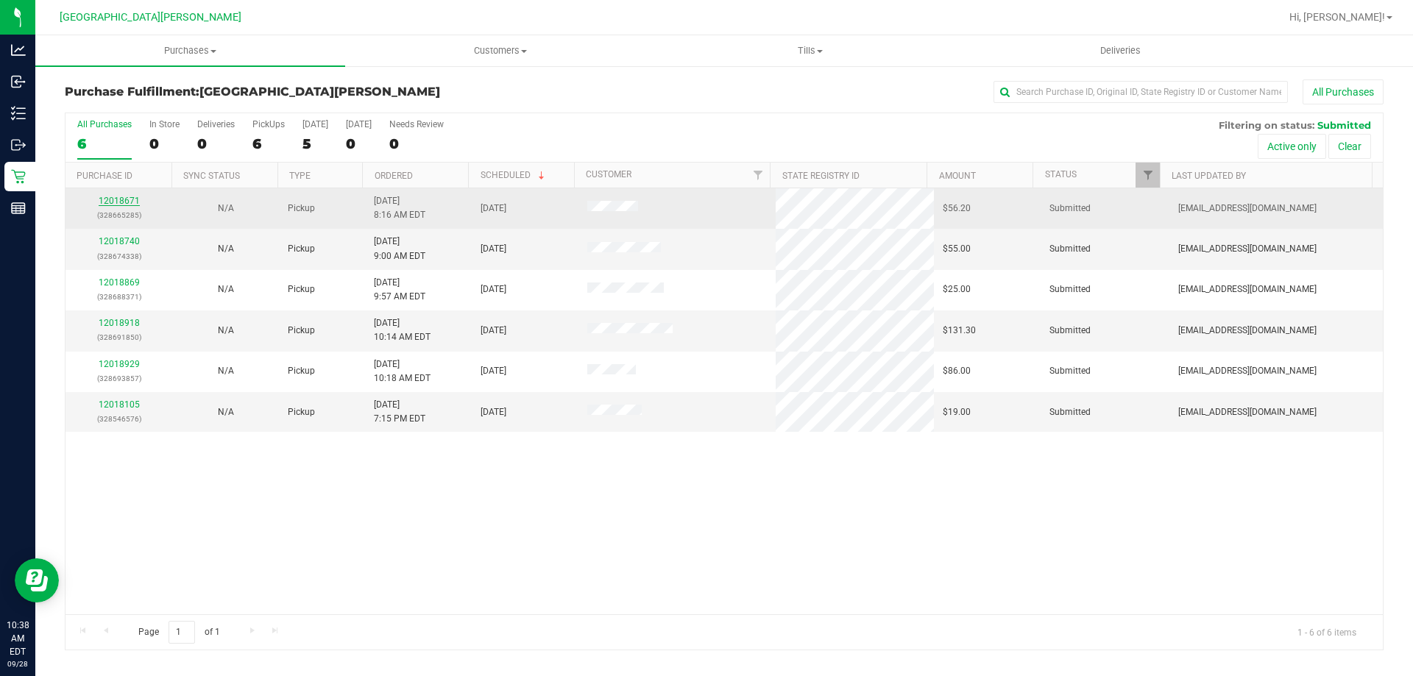
click at [131, 200] on link "12018671" at bounding box center [119, 201] width 41 height 10
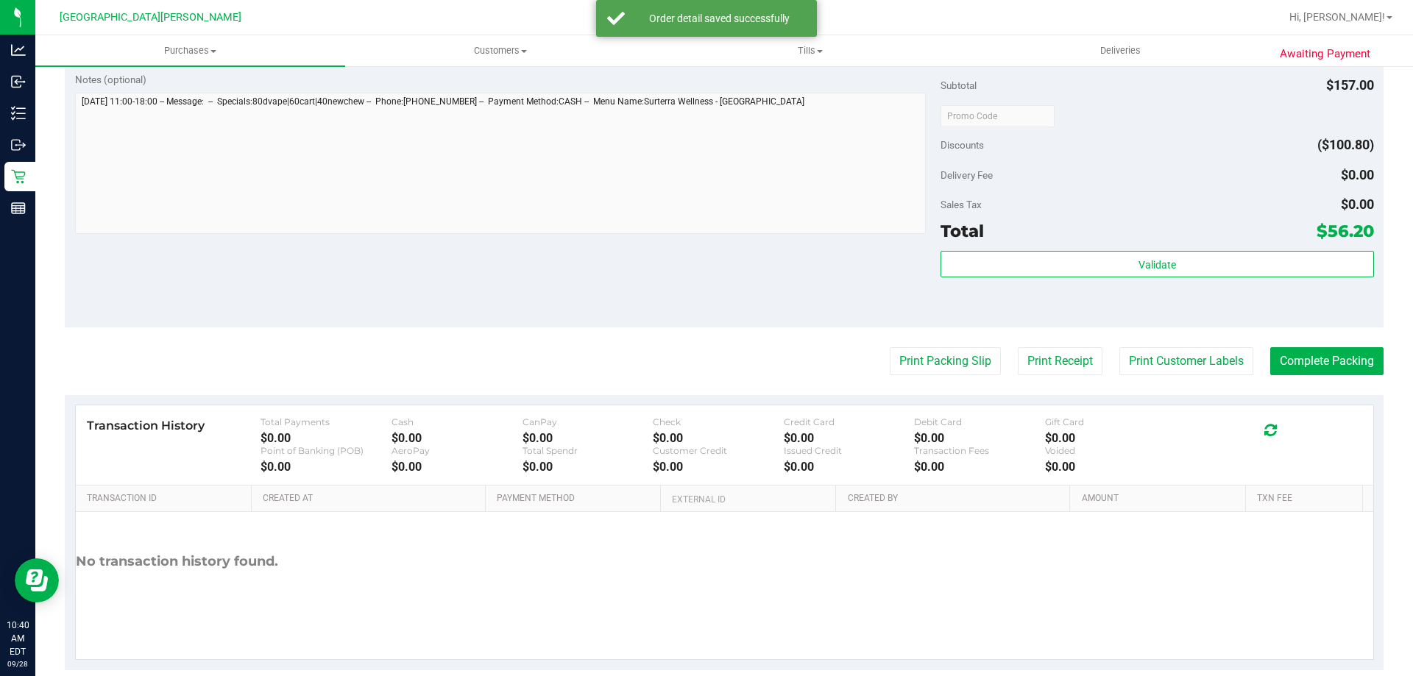
scroll to position [697, 0]
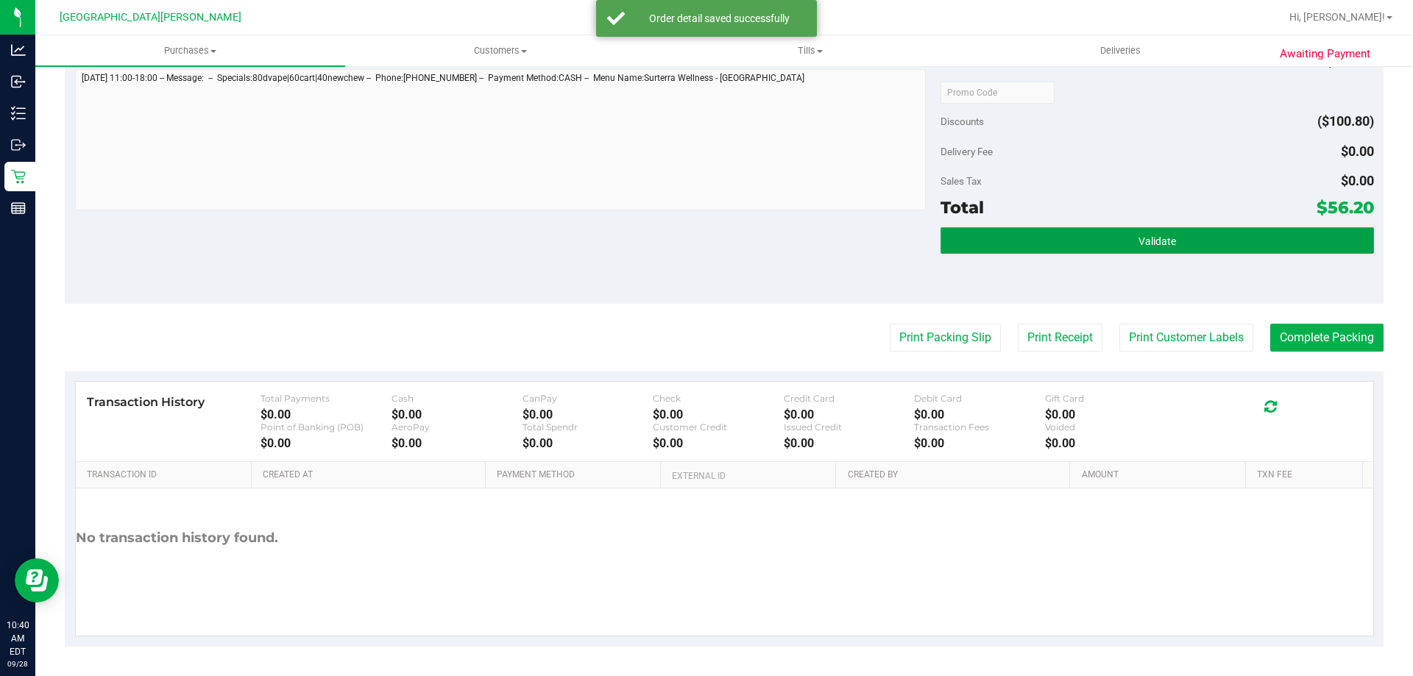
click at [1095, 230] on button "Validate" at bounding box center [1156, 240] width 433 height 26
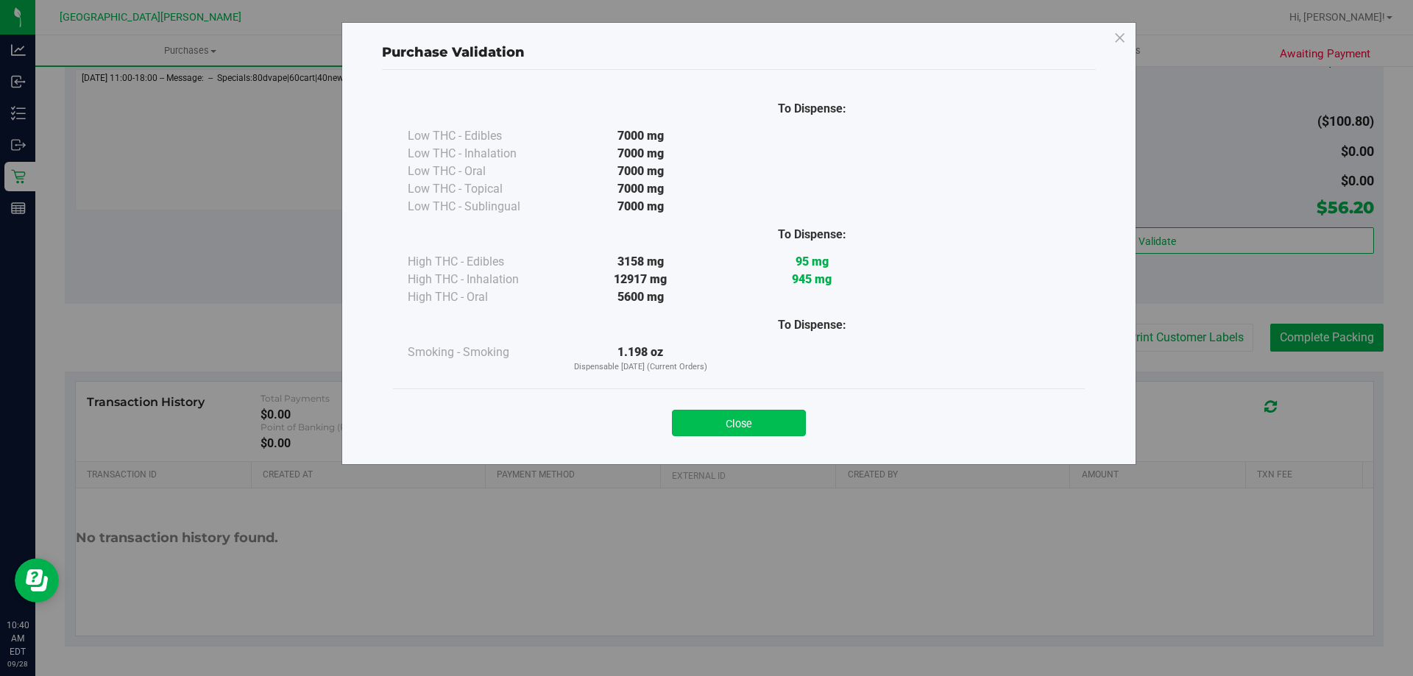
click at [789, 434] on button "Close" at bounding box center [739, 423] width 134 height 26
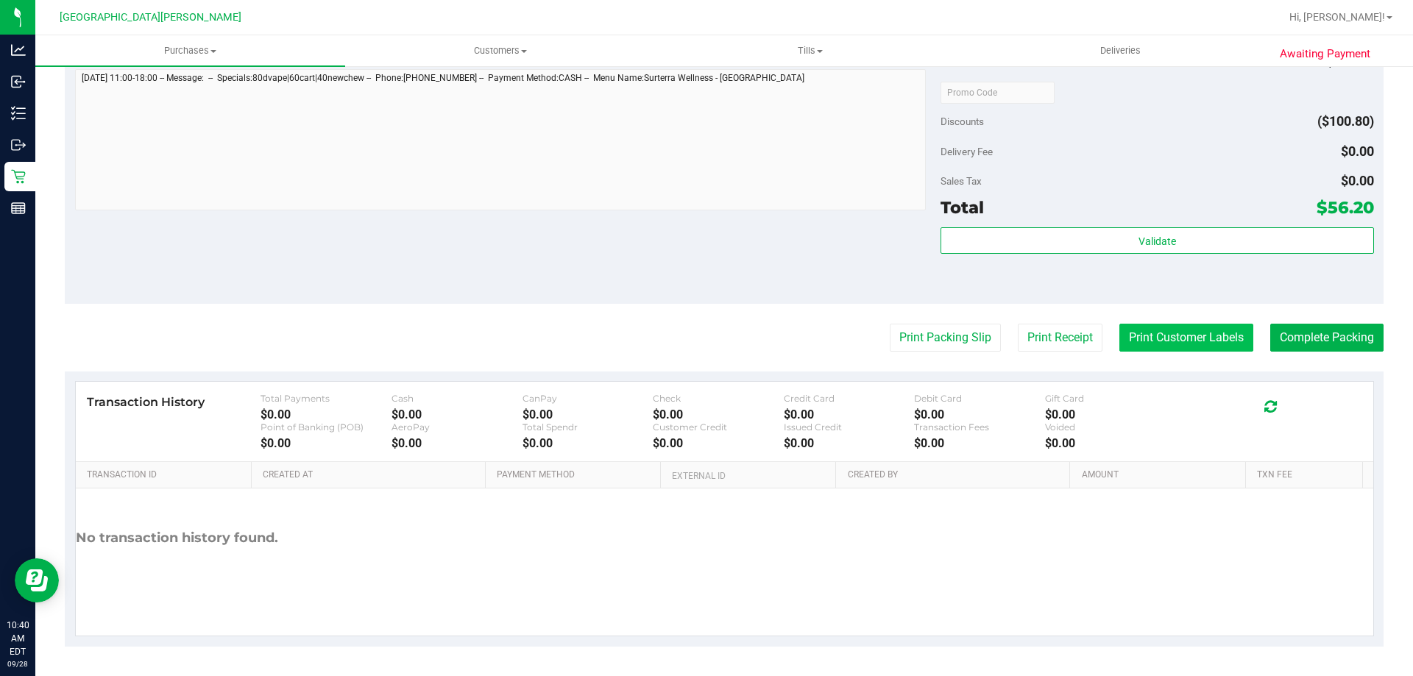
click at [1137, 338] on button "Print Customer Labels" at bounding box center [1186, 338] width 134 height 28
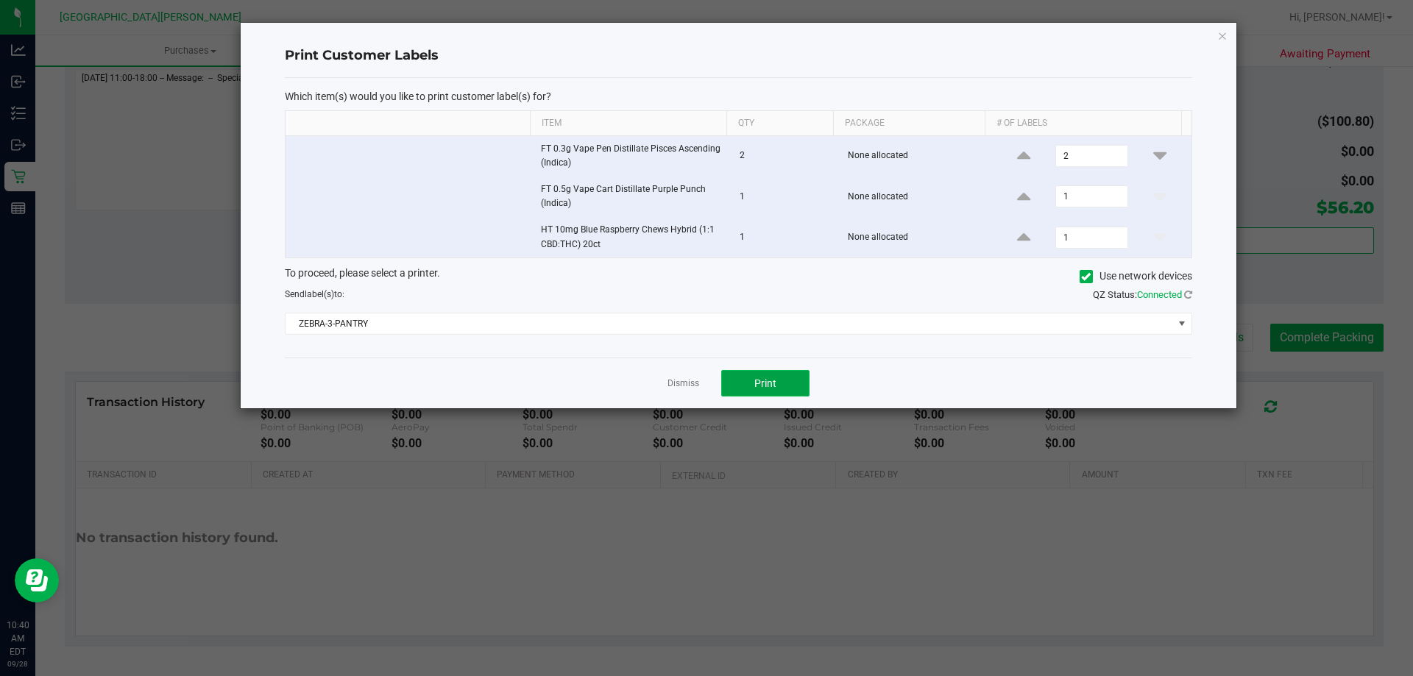
click at [793, 387] on button "Print" at bounding box center [765, 383] width 88 height 26
click at [685, 384] on link "Dismiss" at bounding box center [683, 383] width 32 height 13
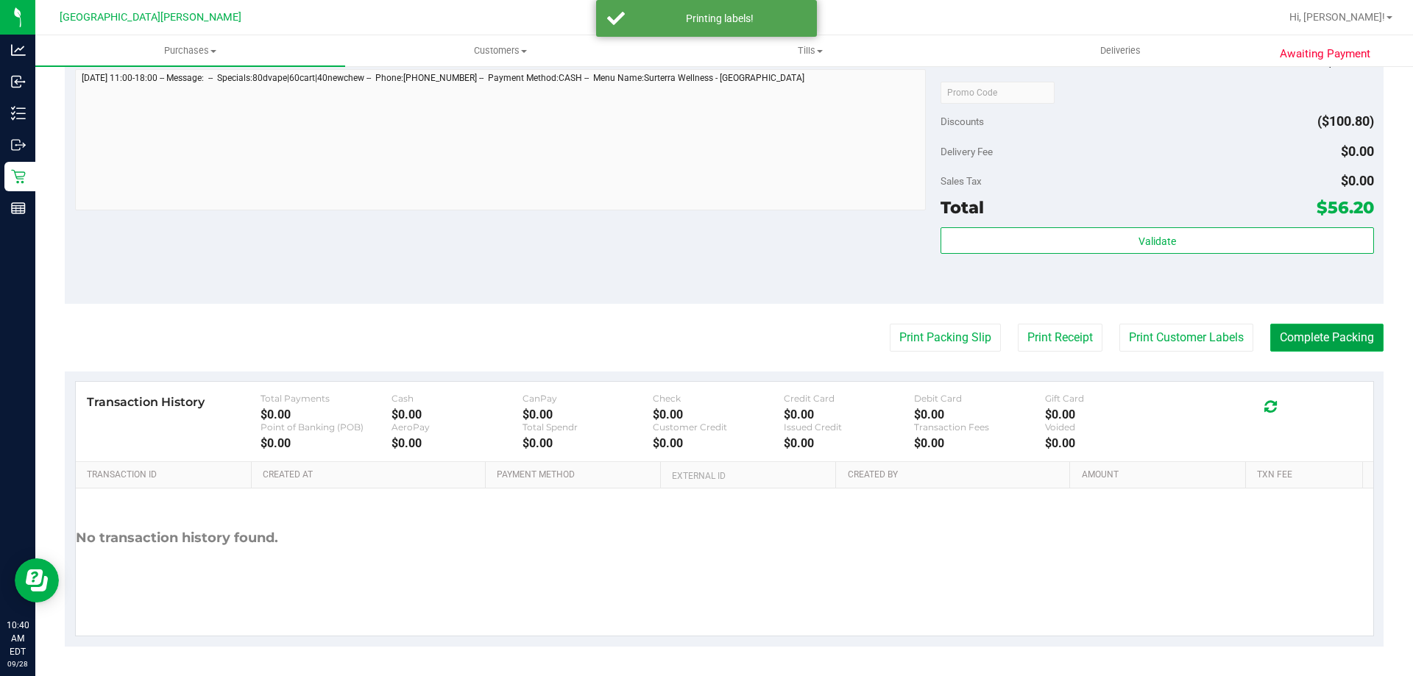
click at [1296, 336] on button "Complete Packing" at bounding box center [1326, 338] width 113 height 28
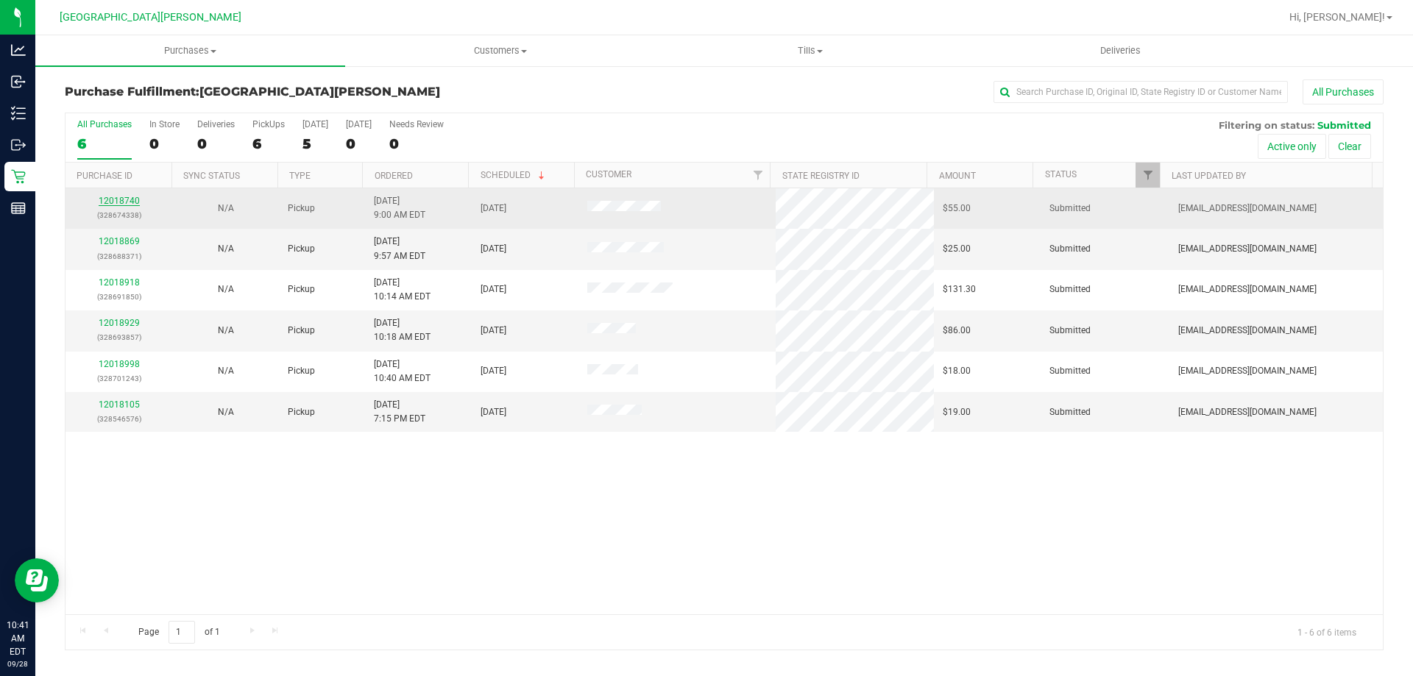
click at [121, 202] on link "12018740" at bounding box center [119, 201] width 41 height 10
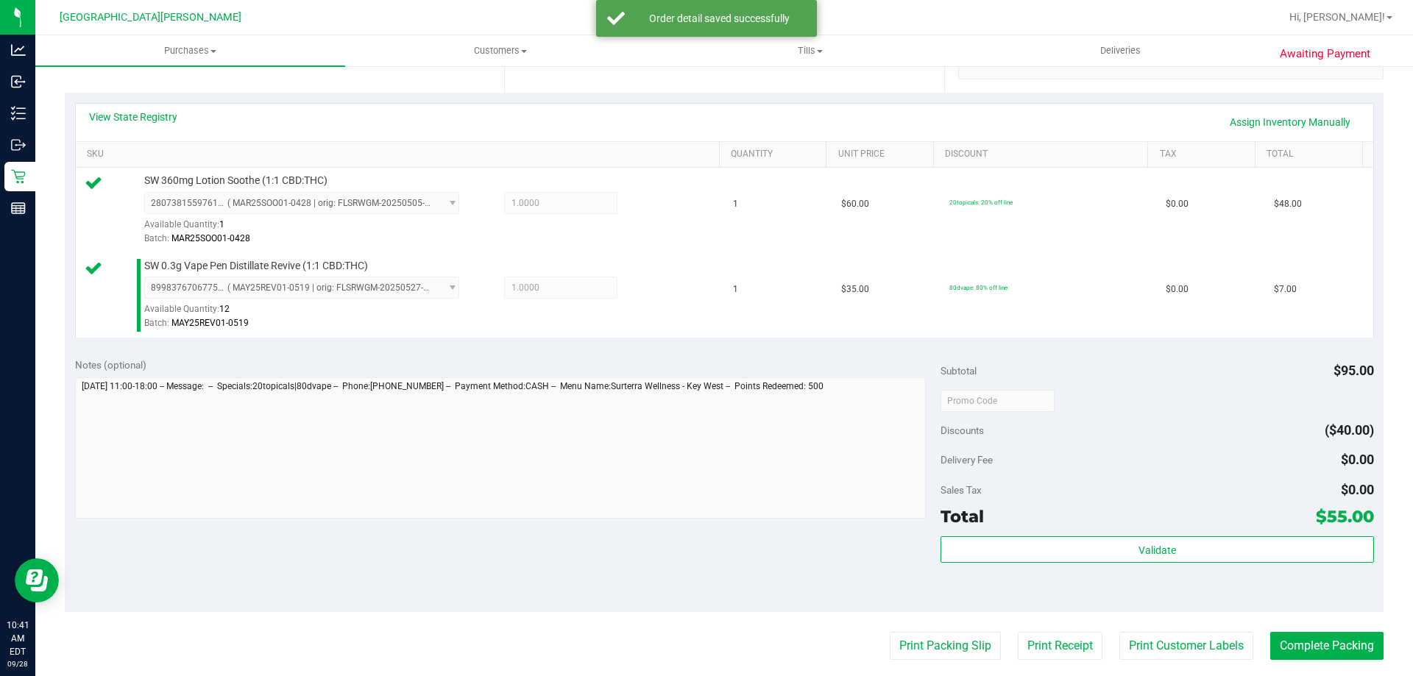
scroll to position [441, 0]
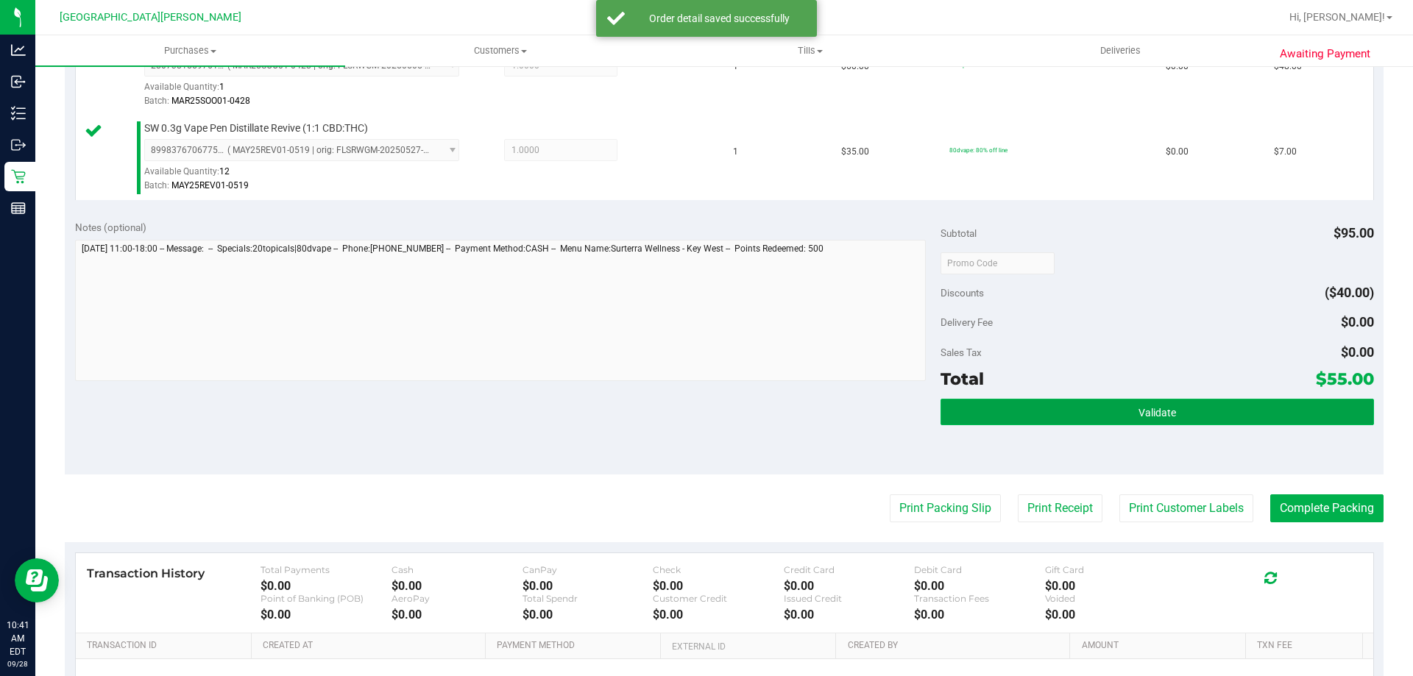
click at [1009, 402] on button "Validate" at bounding box center [1156, 412] width 433 height 26
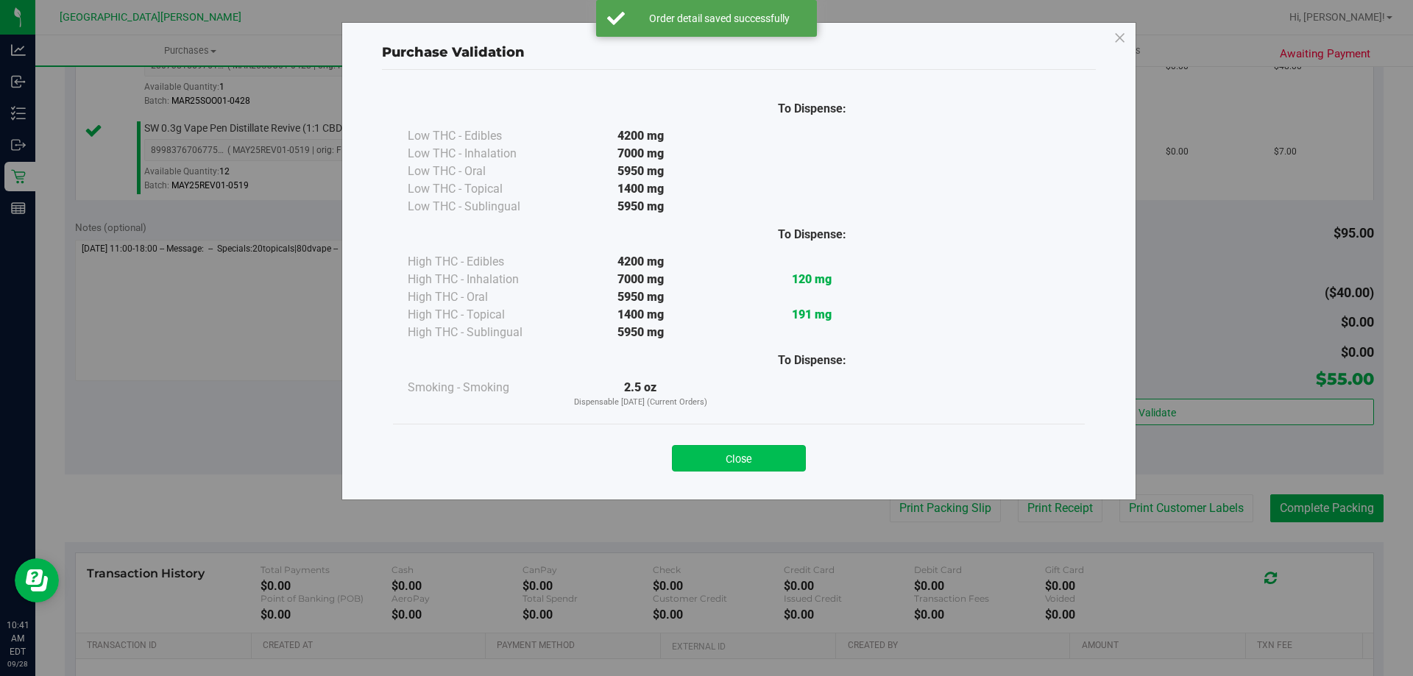
click at [786, 456] on button "Close" at bounding box center [739, 458] width 134 height 26
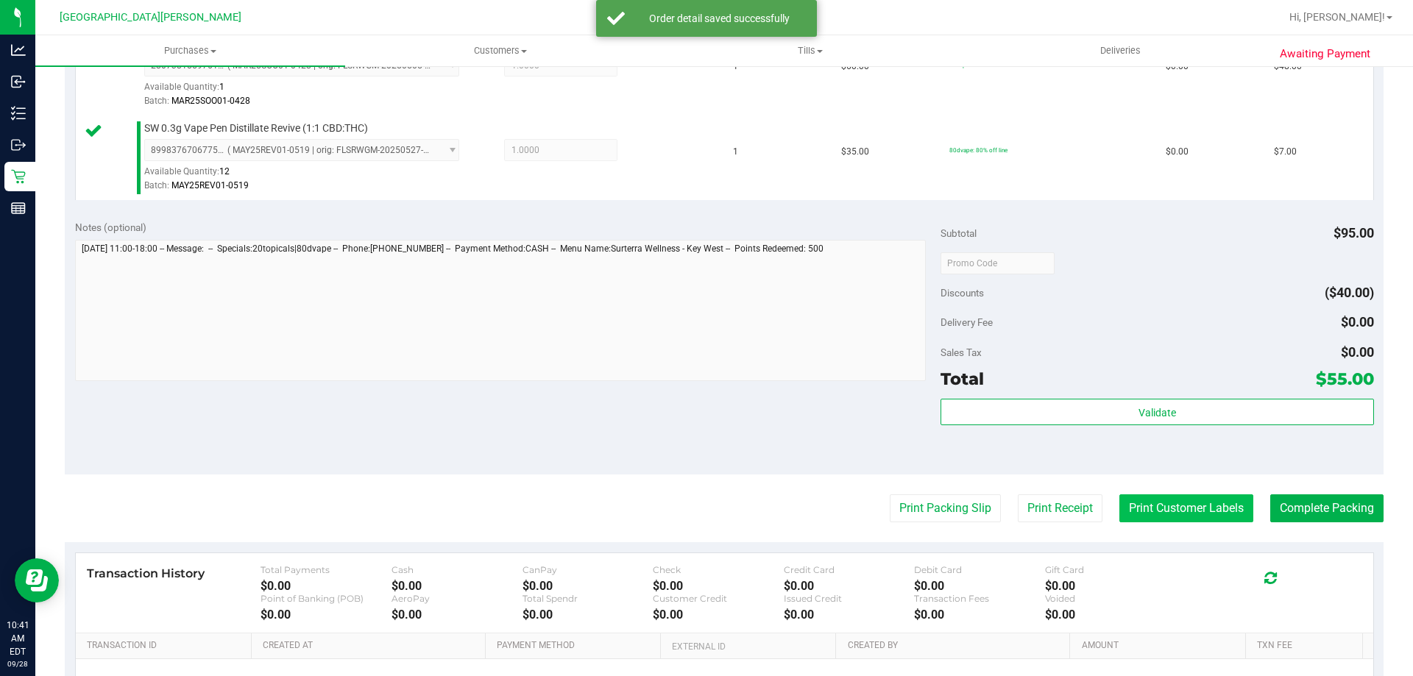
click at [1130, 500] on button "Print Customer Labels" at bounding box center [1186, 508] width 134 height 28
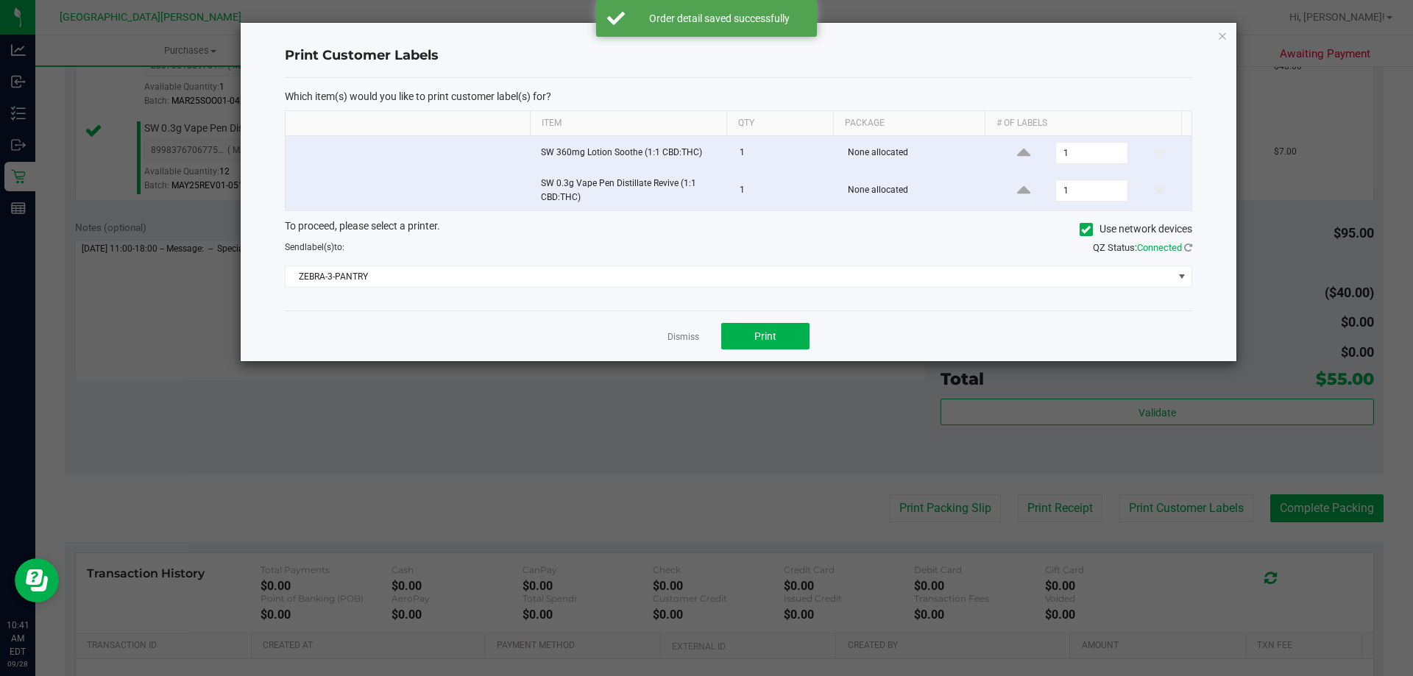
click at [775, 350] on div "Dismiss Print" at bounding box center [738, 335] width 907 height 51
click at [768, 347] on button "Print" at bounding box center [765, 336] width 88 height 26
click at [670, 341] on link "Dismiss" at bounding box center [683, 337] width 32 height 13
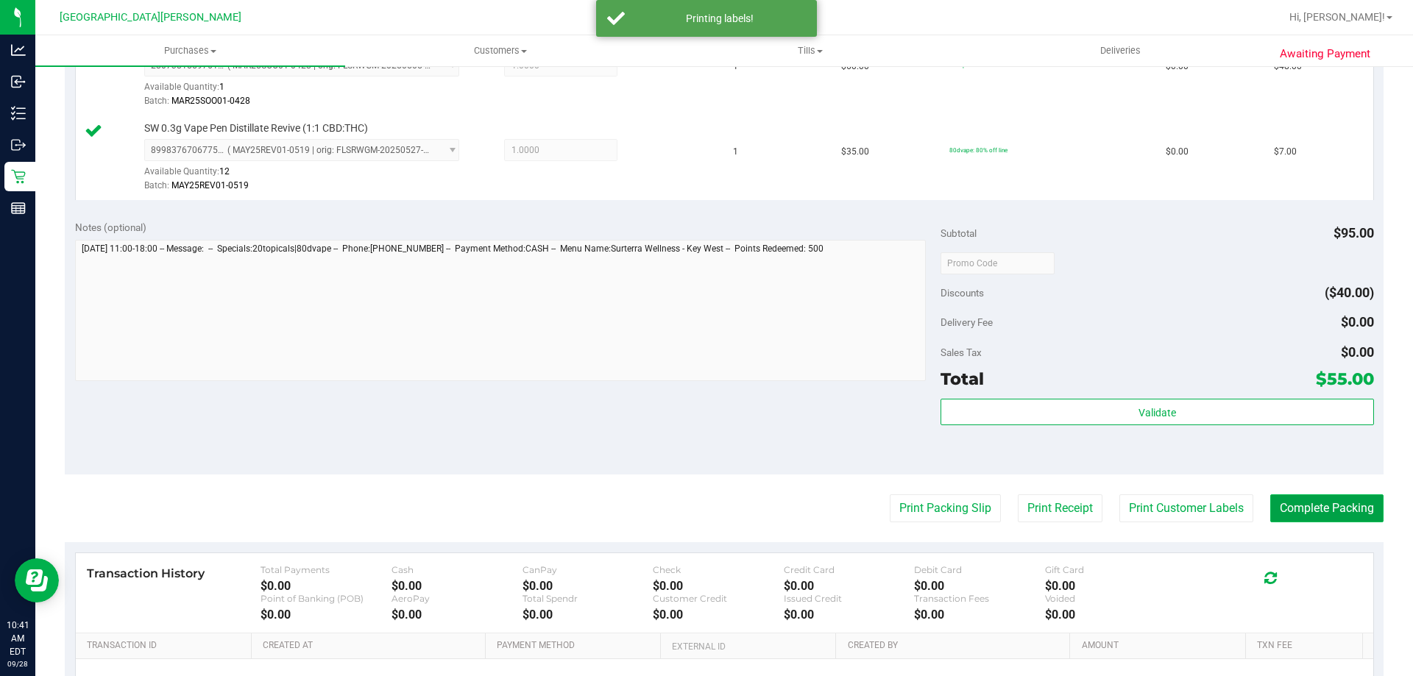
click at [1270, 505] on button "Complete Packing" at bounding box center [1326, 508] width 113 height 28
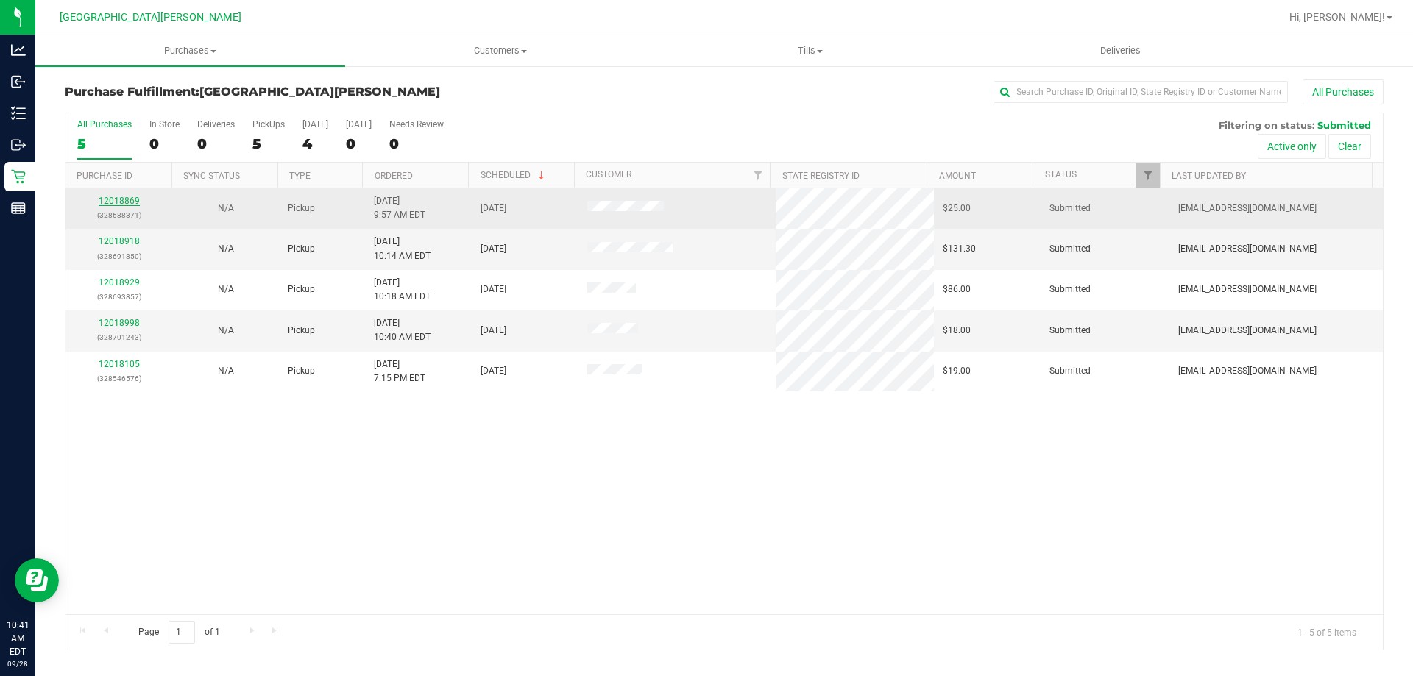
click at [124, 202] on link "12018869" at bounding box center [119, 201] width 41 height 10
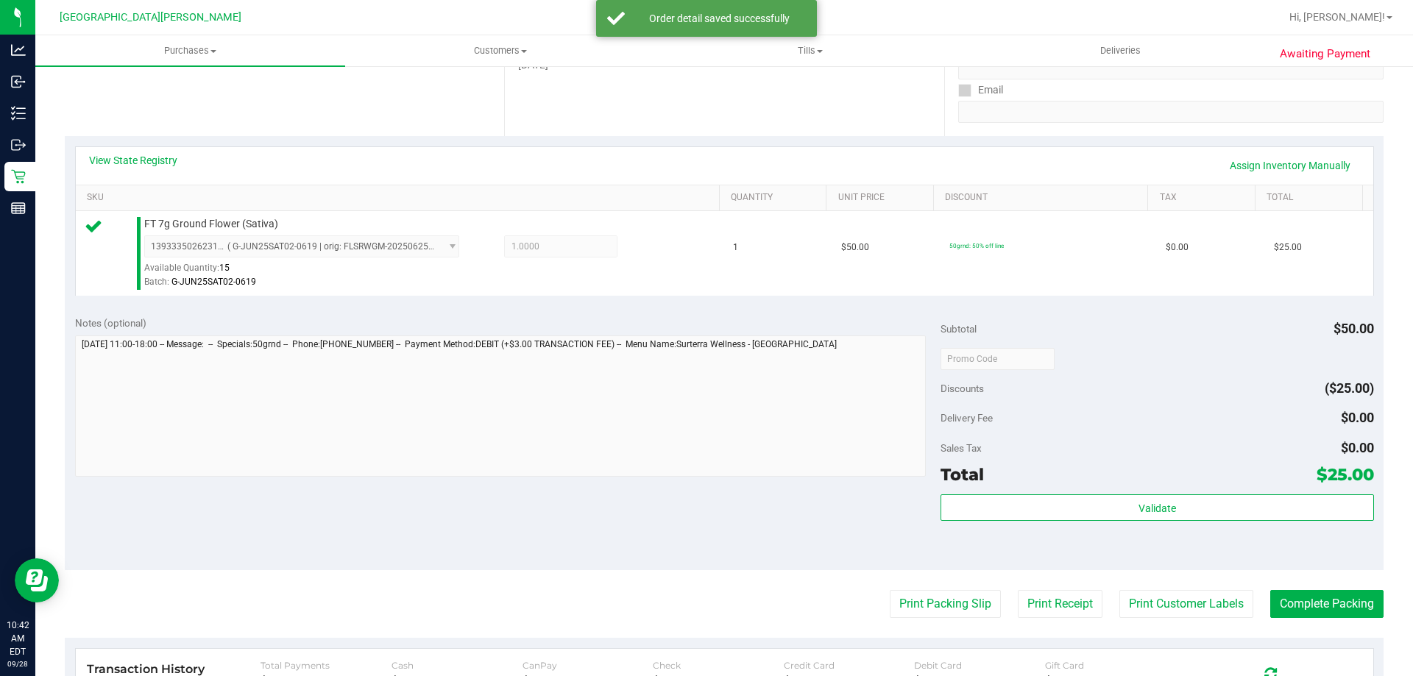
scroll to position [441, 0]
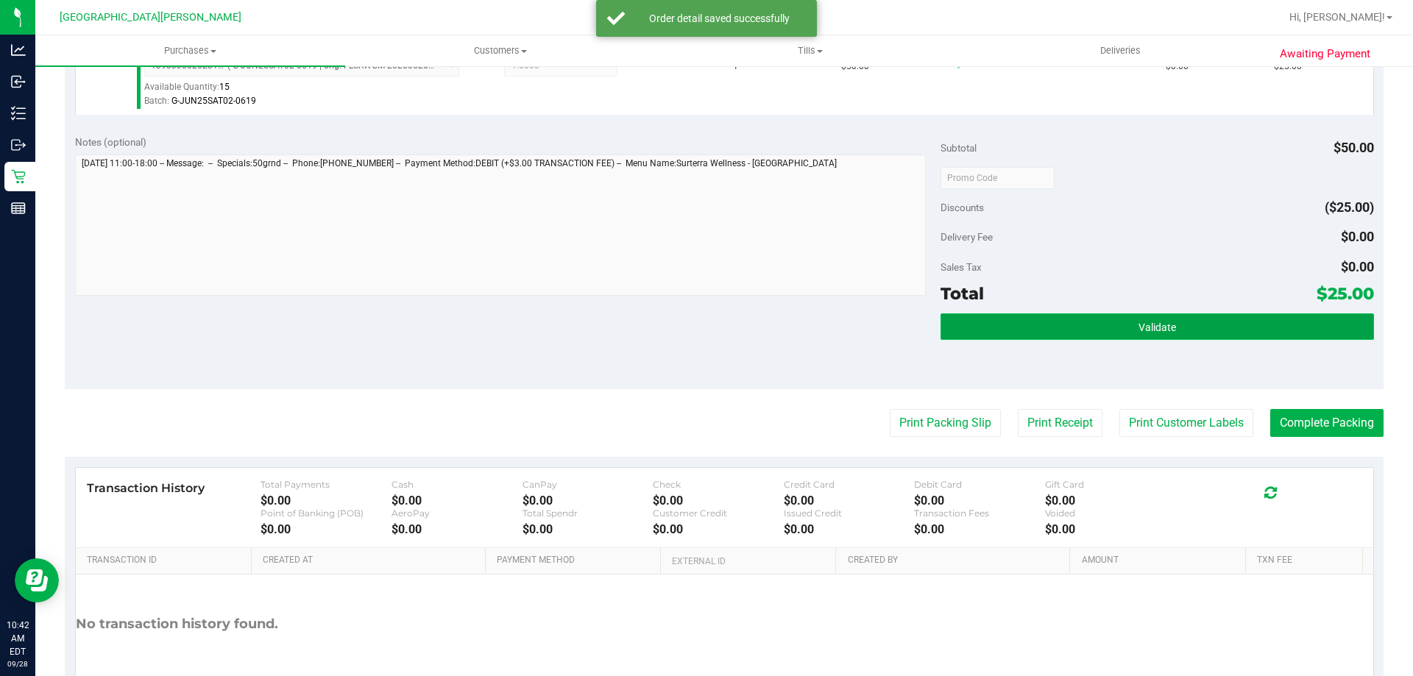
click at [976, 333] on button "Validate" at bounding box center [1156, 326] width 433 height 26
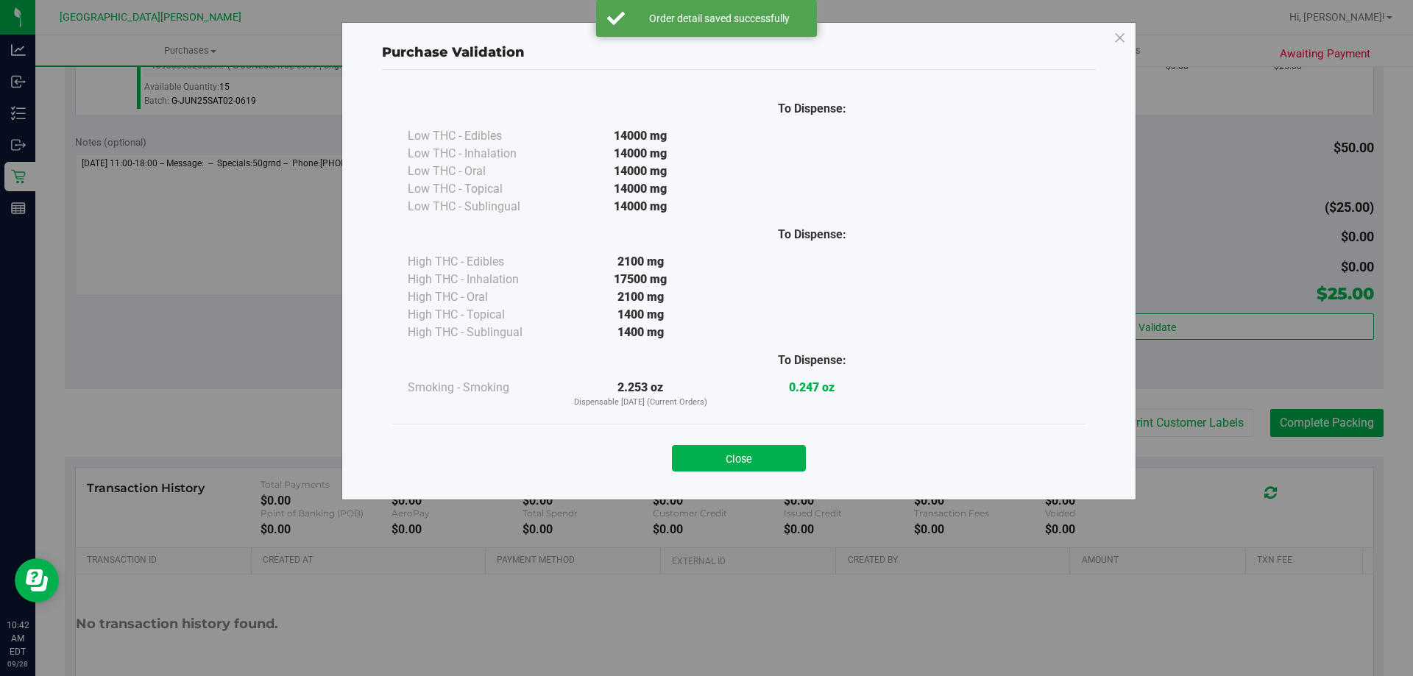
click at [786, 461] on button "Close" at bounding box center [739, 458] width 134 height 26
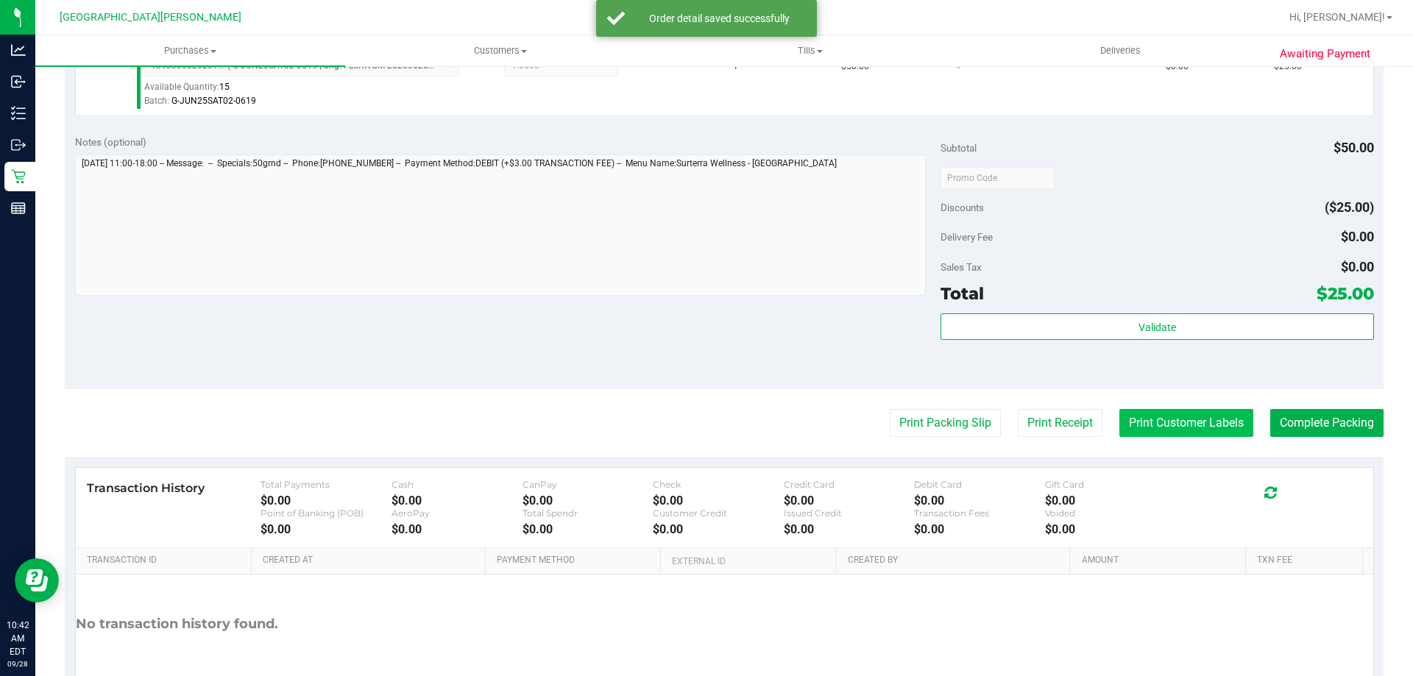
click at [1140, 423] on button "Print Customer Labels" at bounding box center [1186, 423] width 134 height 28
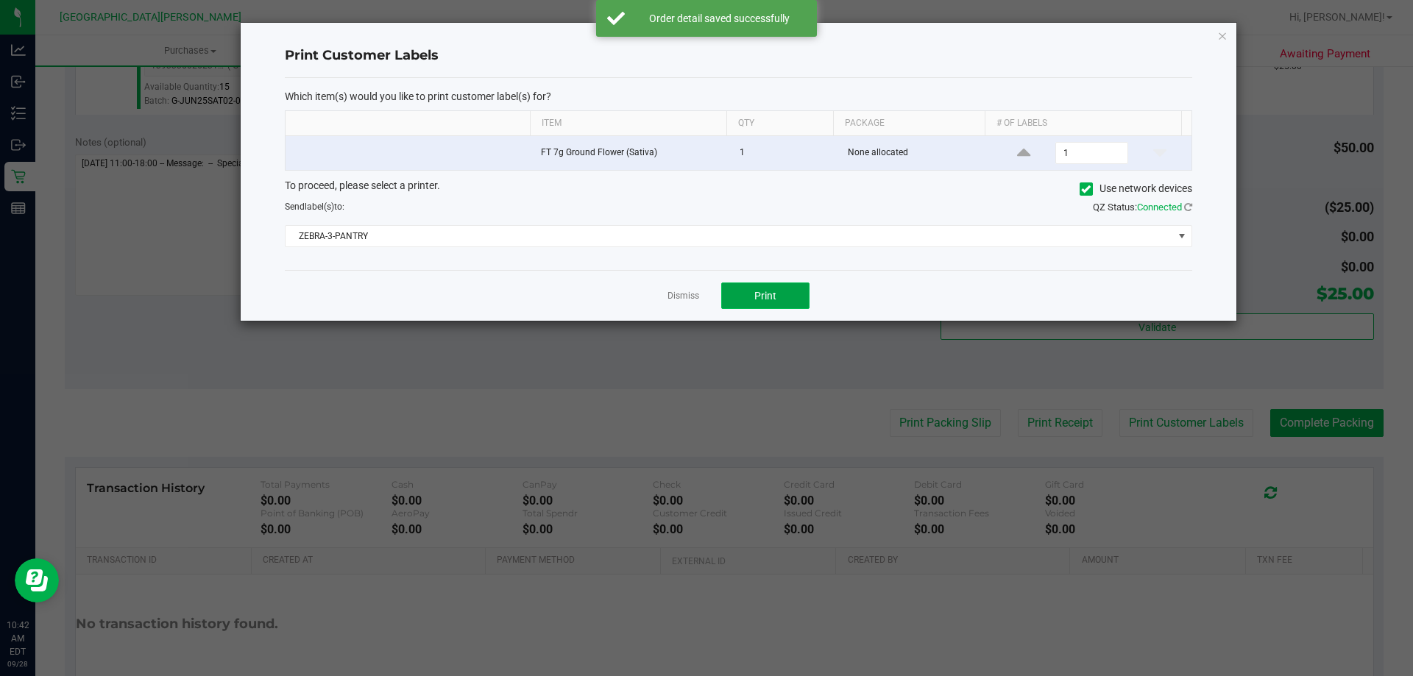
click at [770, 302] on span "Print" at bounding box center [765, 296] width 22 height 12
click at [689, 298] on link "Dismiss" at bounding box center [683, 296] width 32 height 13
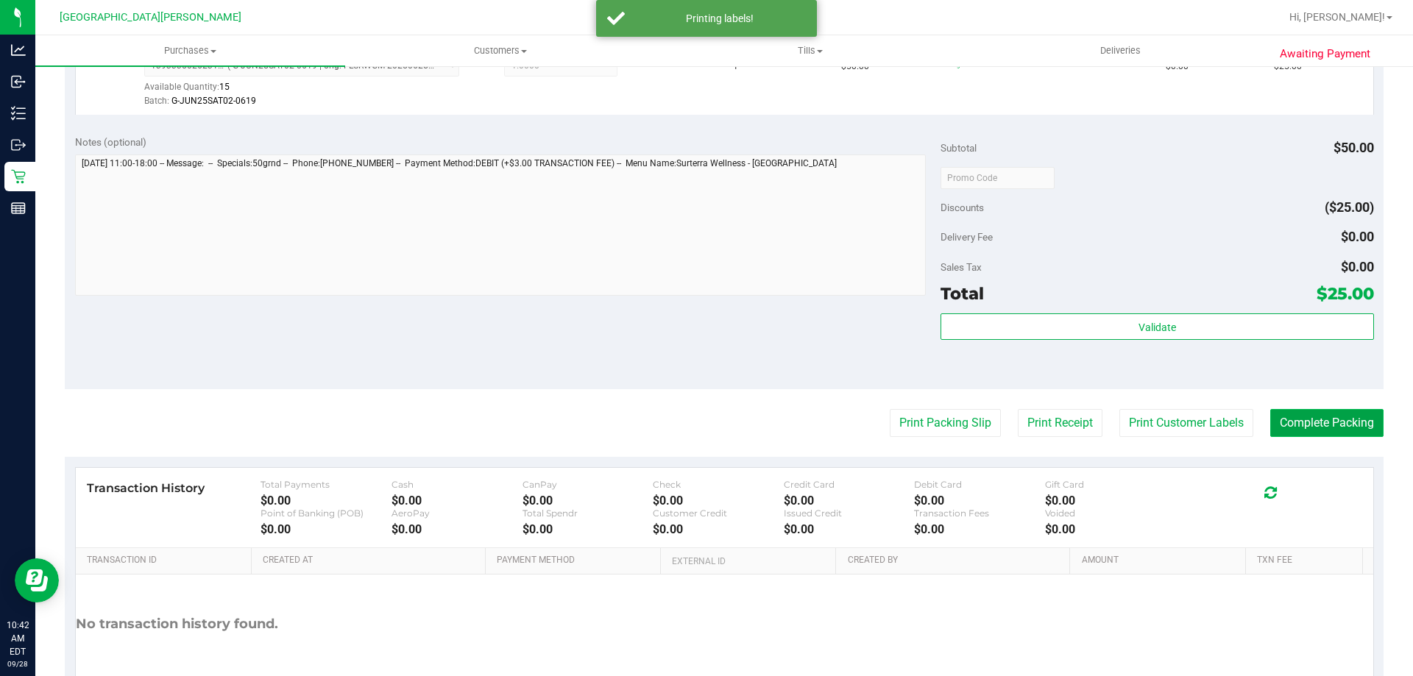
click at [1288, 433] on button "Complete Packing" at bounding box center [1326, 423] width 113 height 28
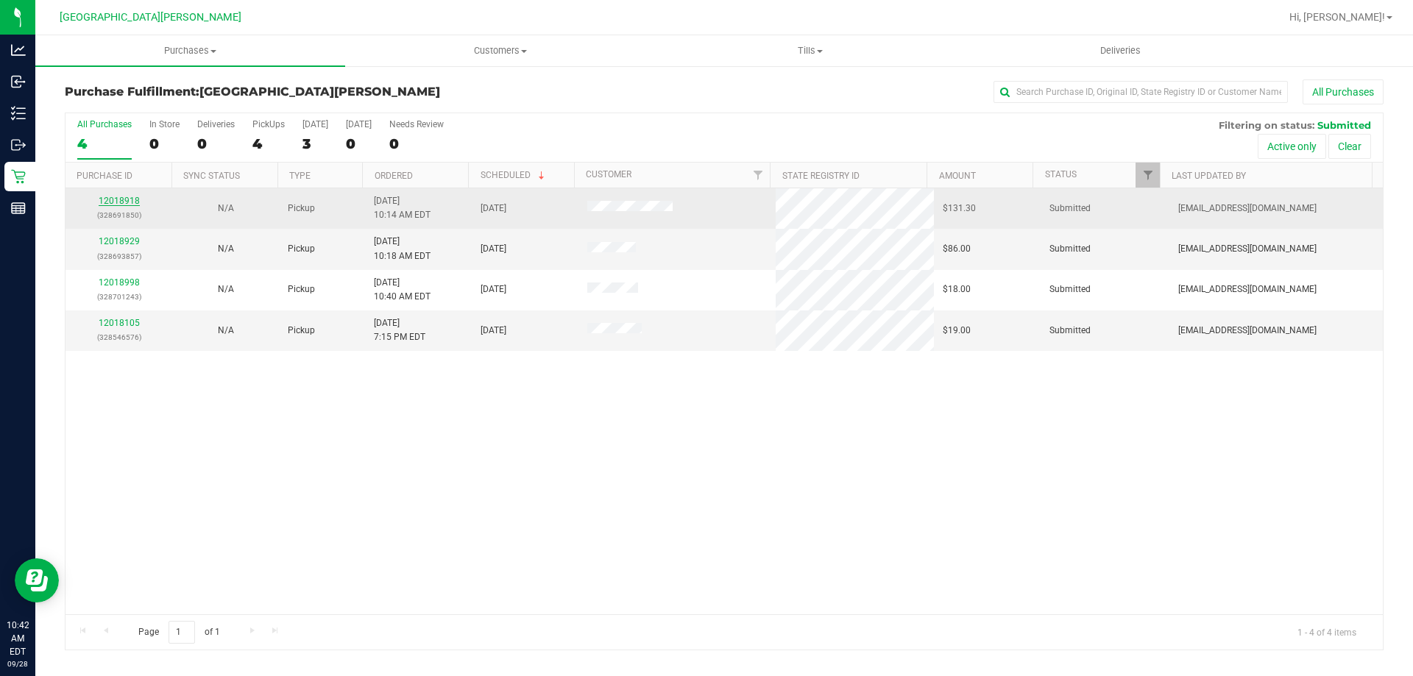
click at [128, 196] on link "12018918" at bounding box center [119, 201] width 41 height 10
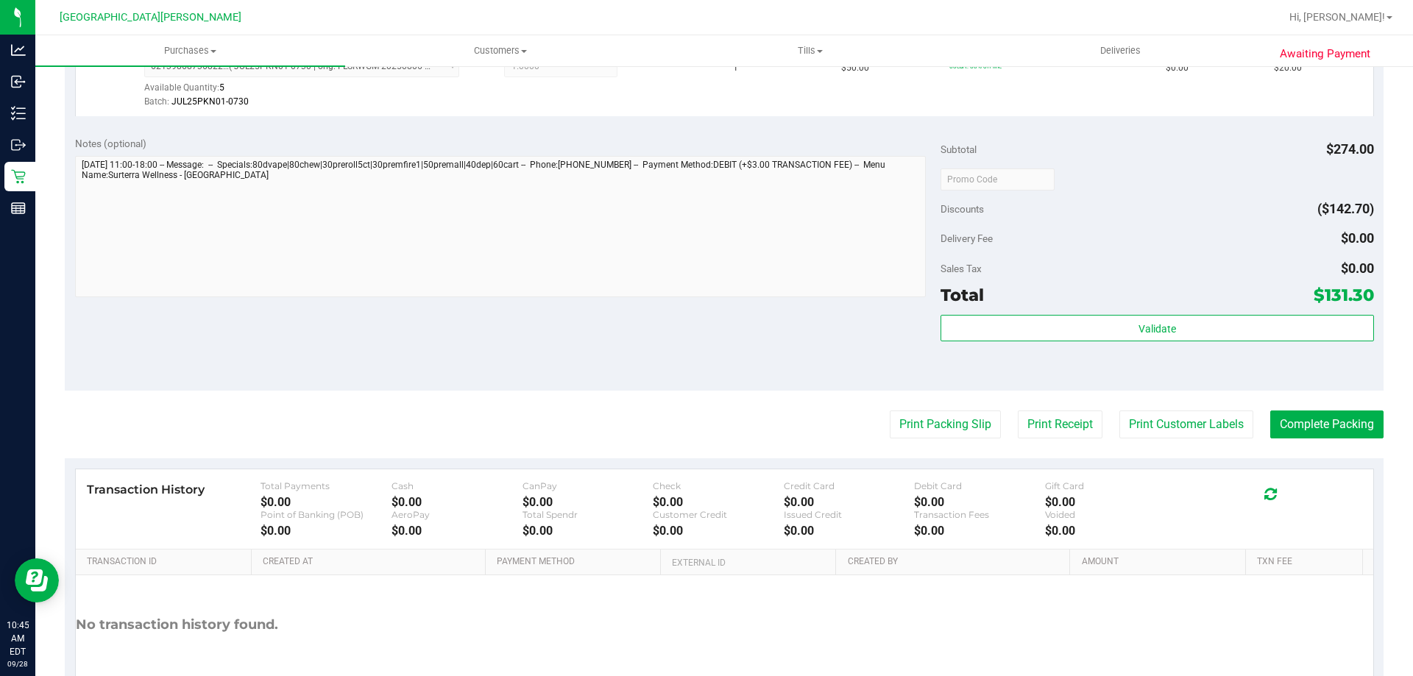
scroll to position [956, 0]
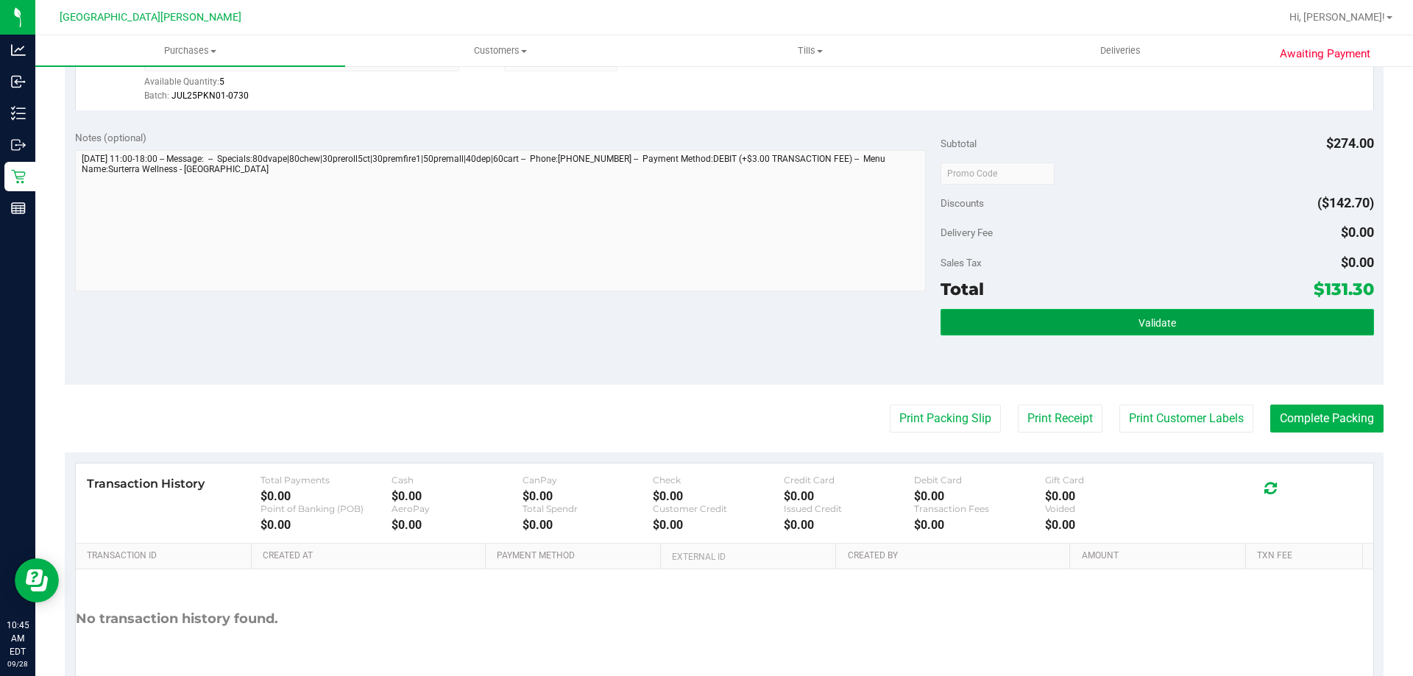
click at [987, 322] on button "Validate" at bounding box center [1156, 322] width 433 height 26
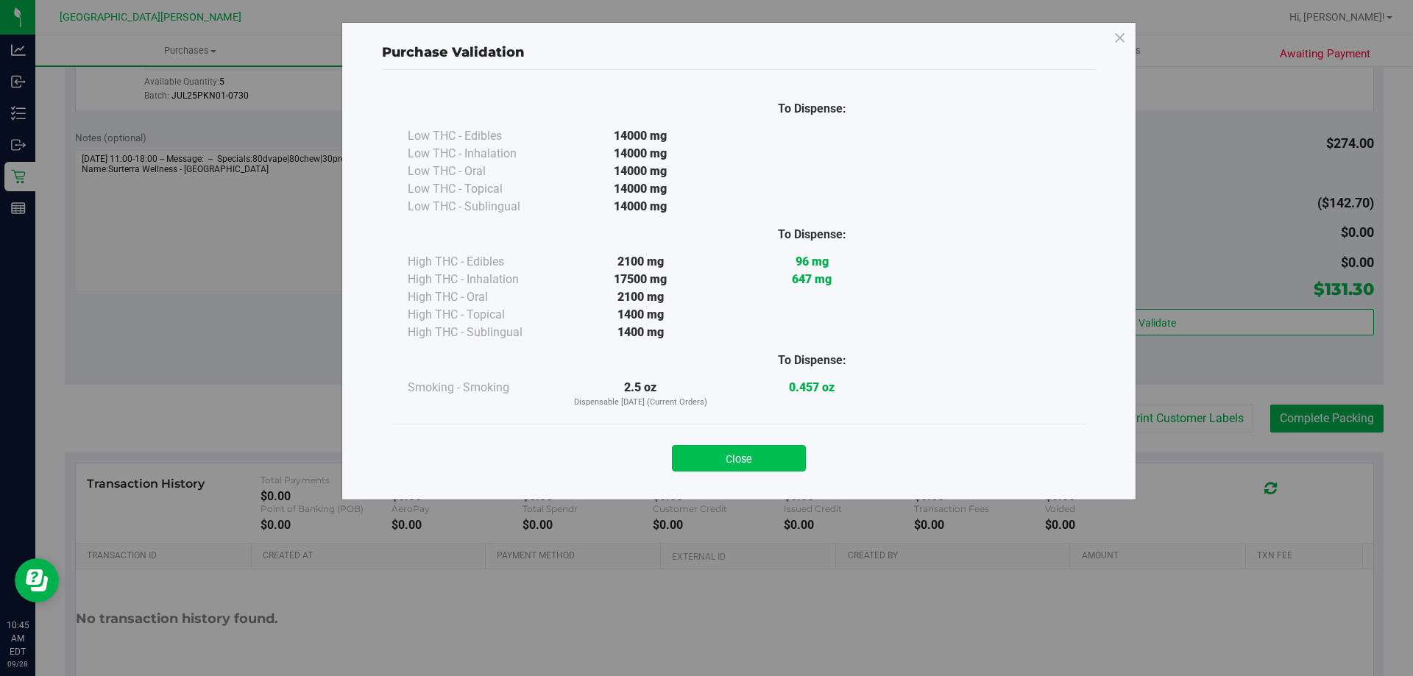
click at [753, 463] on button "Close" at bounding box center [739, 458] width 134 height 26
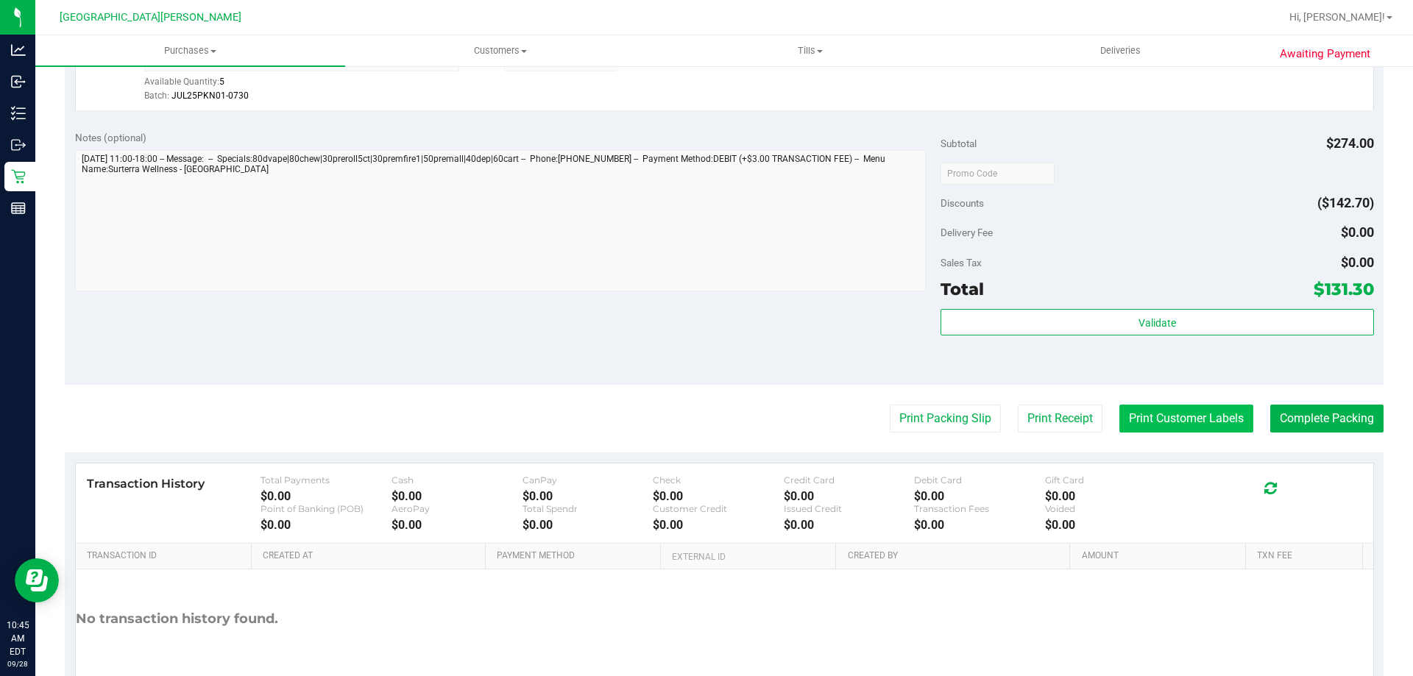
click at [1162, 425] on button "Print Customer Labels" at bounding box center [1186, 419] width 134 height 28
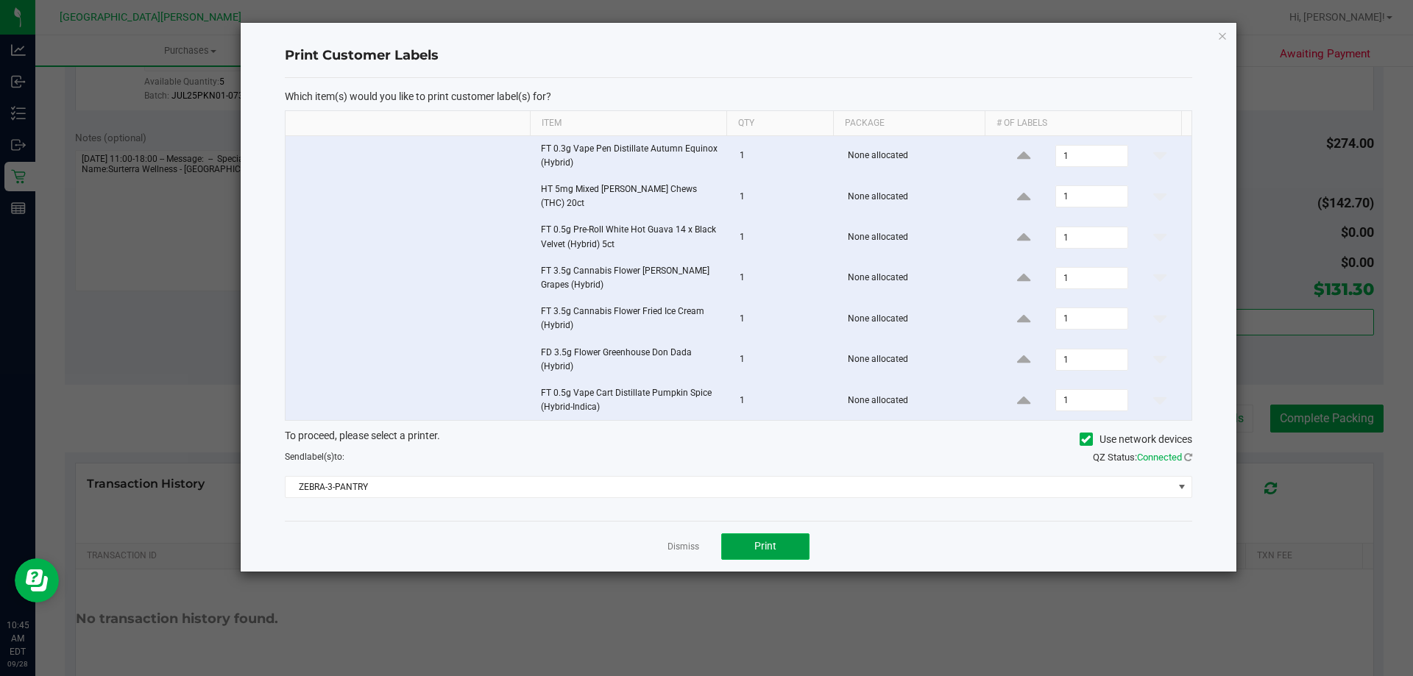
click at [775, 545] on span "Print" at bounding box center [765, 546] width 22 height 12
click at [681, 543] on link "Dismiss" at bounding box center [683, 547] width 32 height 13
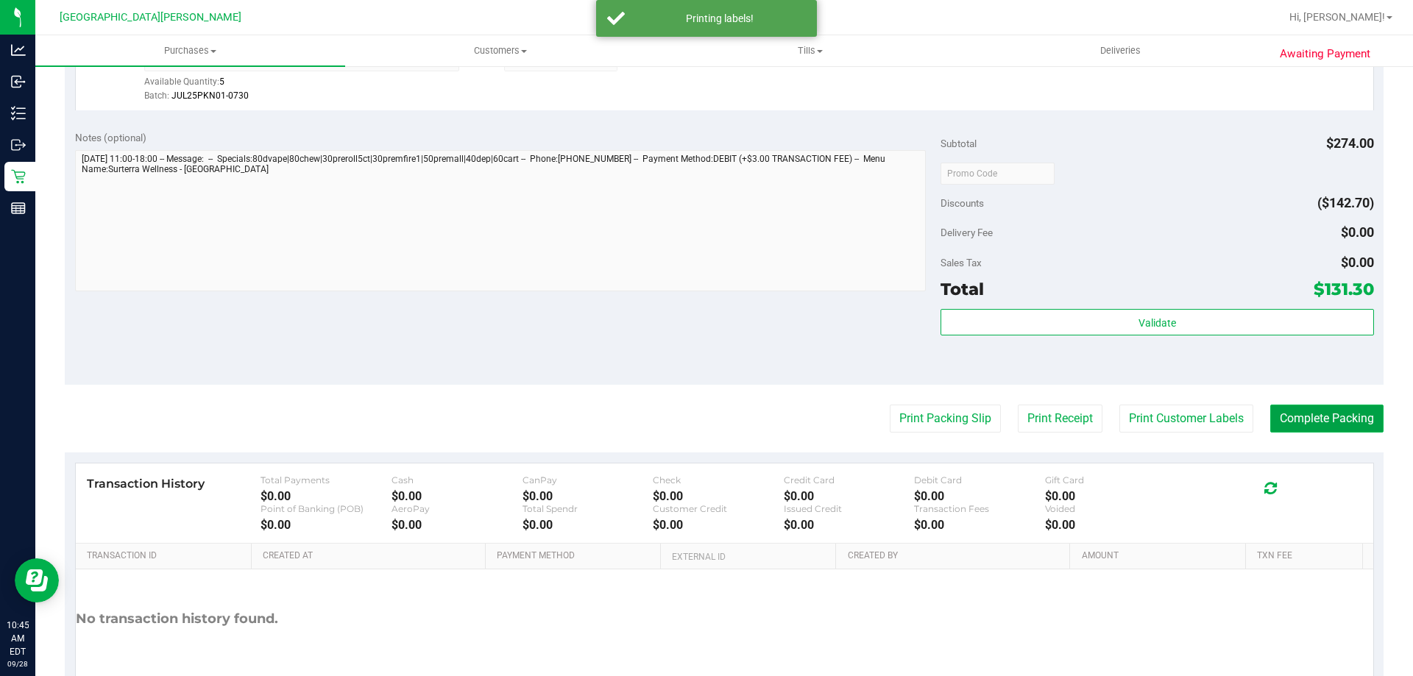
click at [1304, 426] on button "Complete Packing" at bounding box center [1326, 419] width 113 height 28
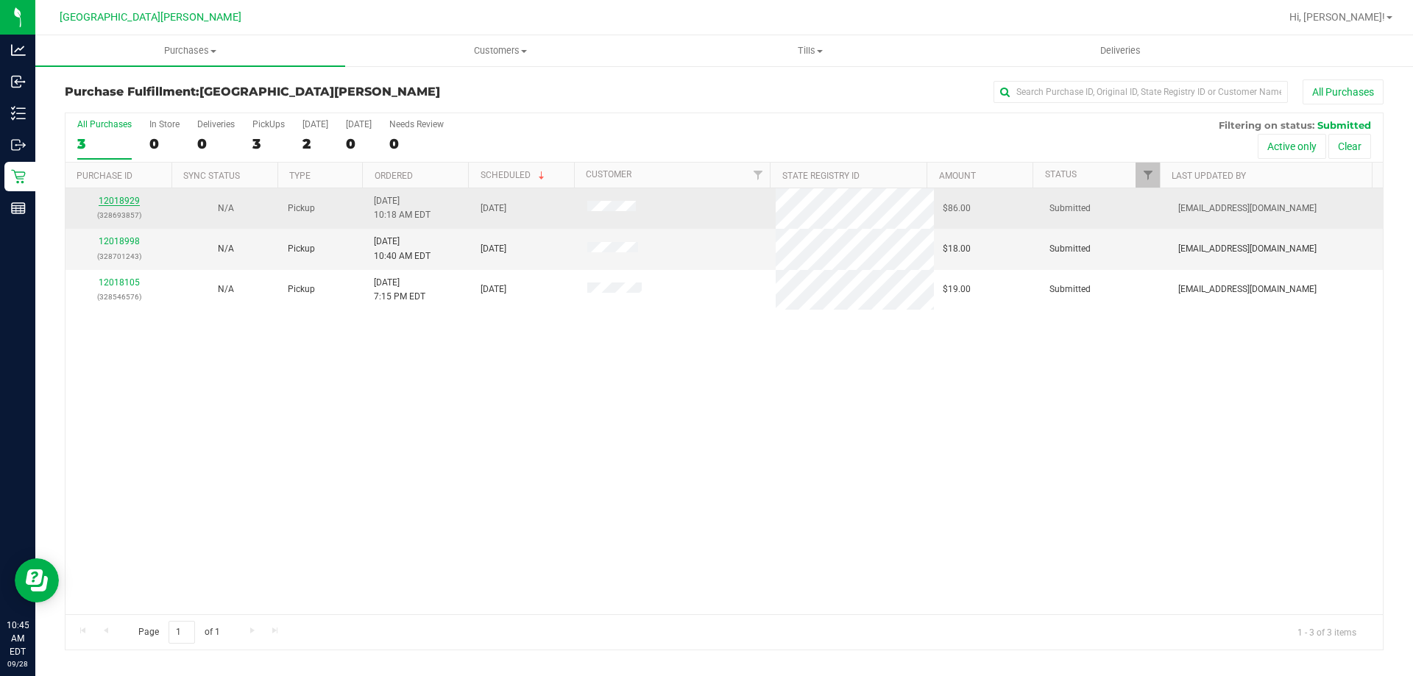
click at [133, 203] on link "12018929" at bounding box center [119, 201] width 41 height 10
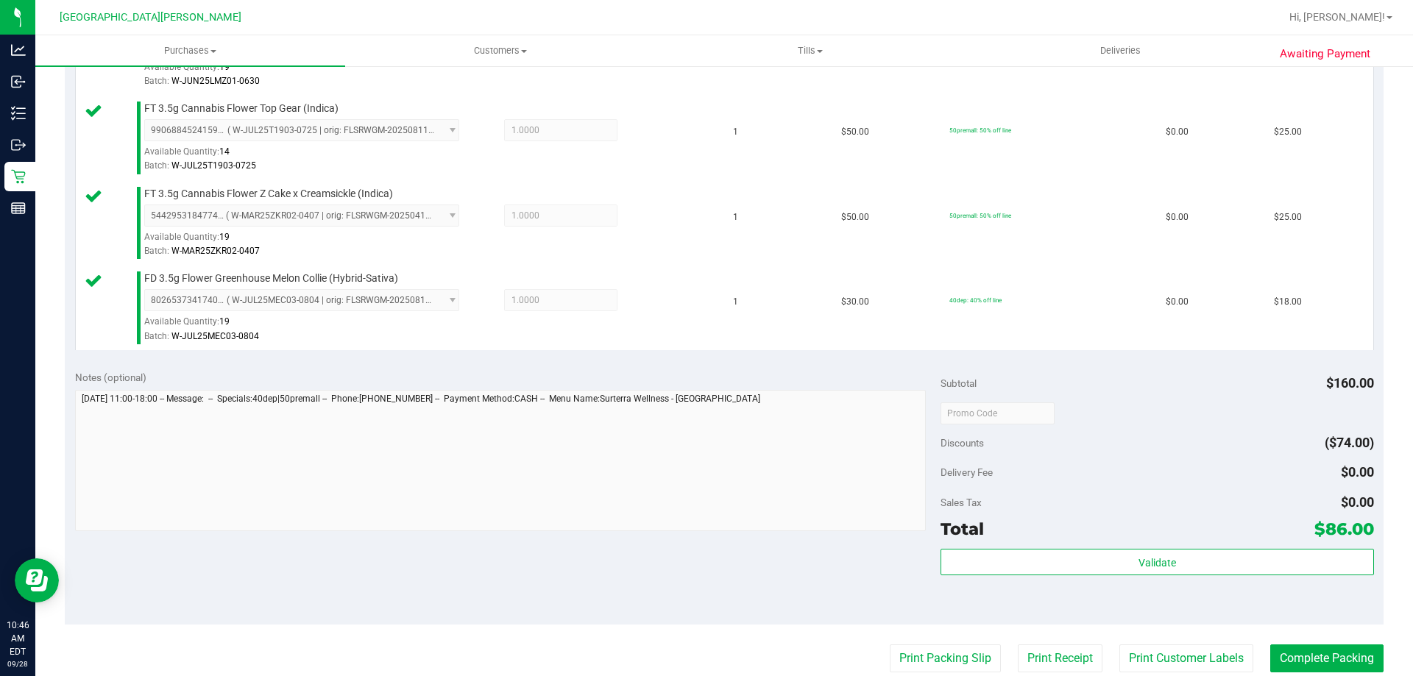
scroll to position [515, 0]
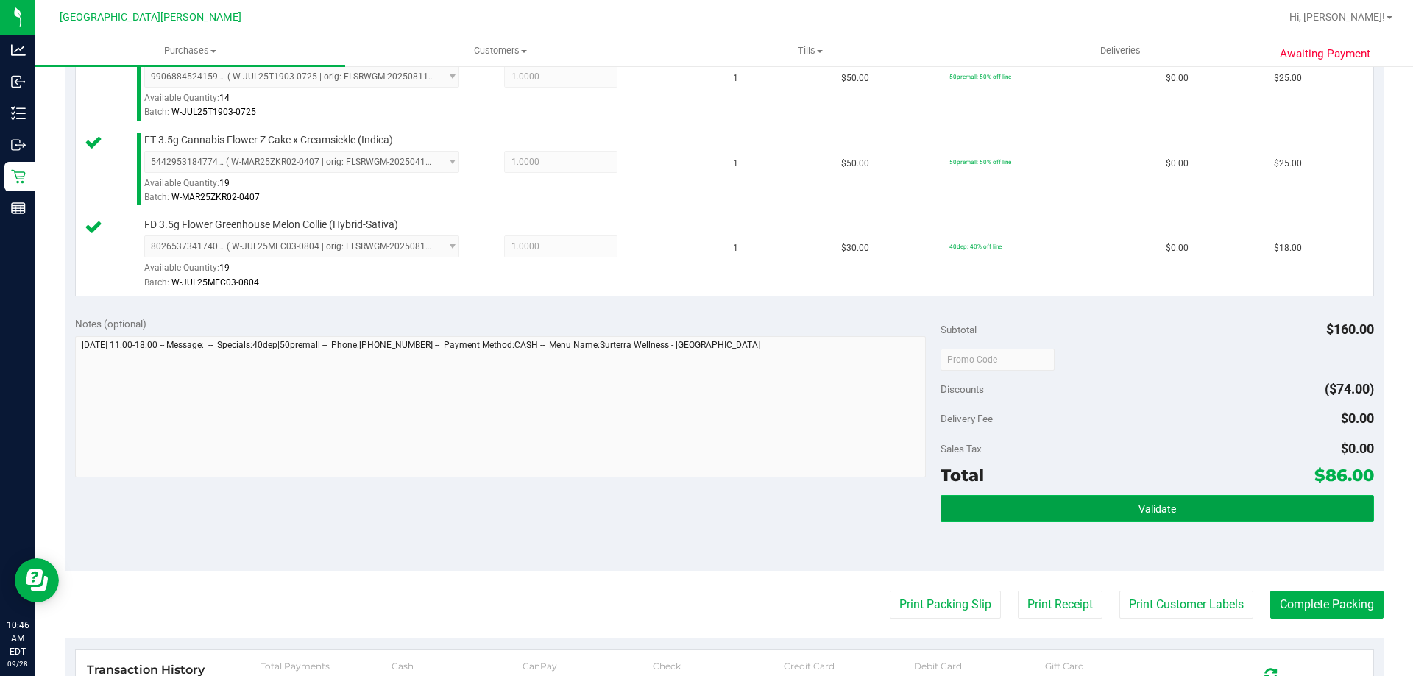
click at [1162, 520] on button "Validate" at bounding box center [1156, 508] width 433 height 26
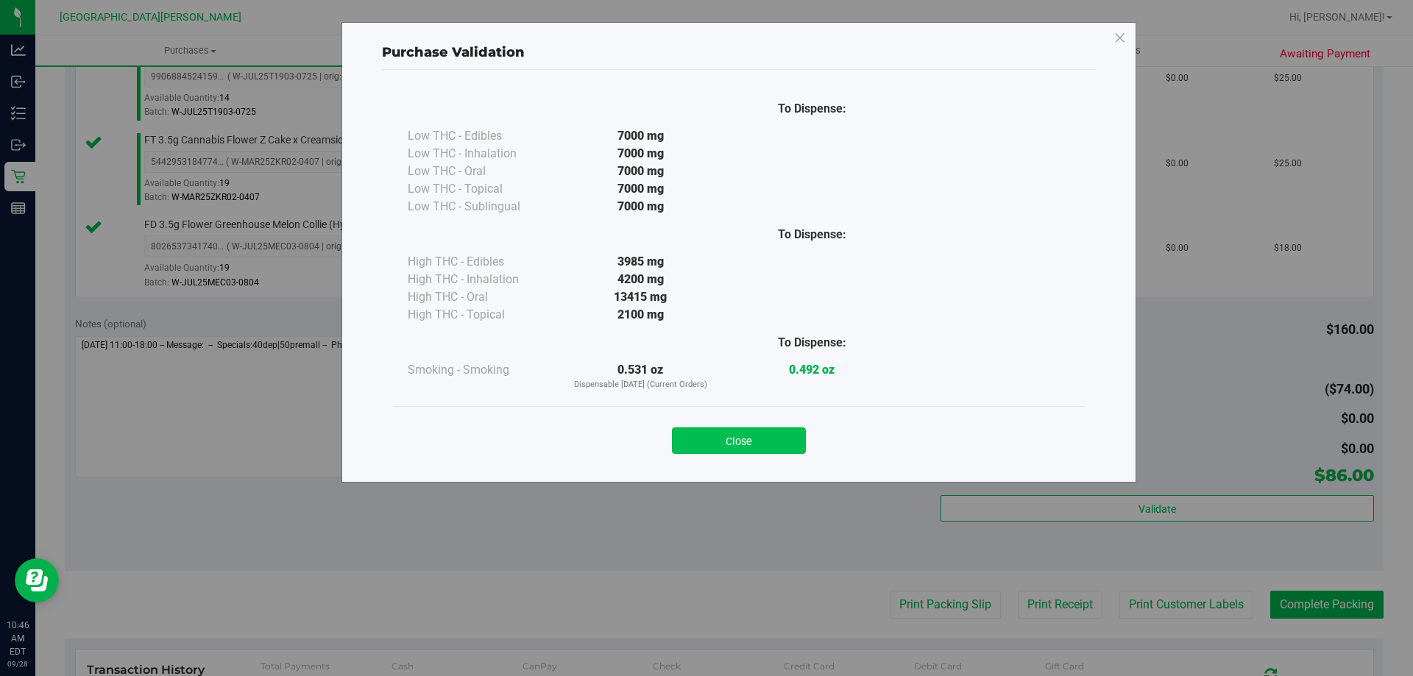
click at [732, 455] on div "Close" at bounding box center [739, 436] width 692 height 60
click at [740, 439] on button "Close" at bounding box center [739, 440] width 134 height 26
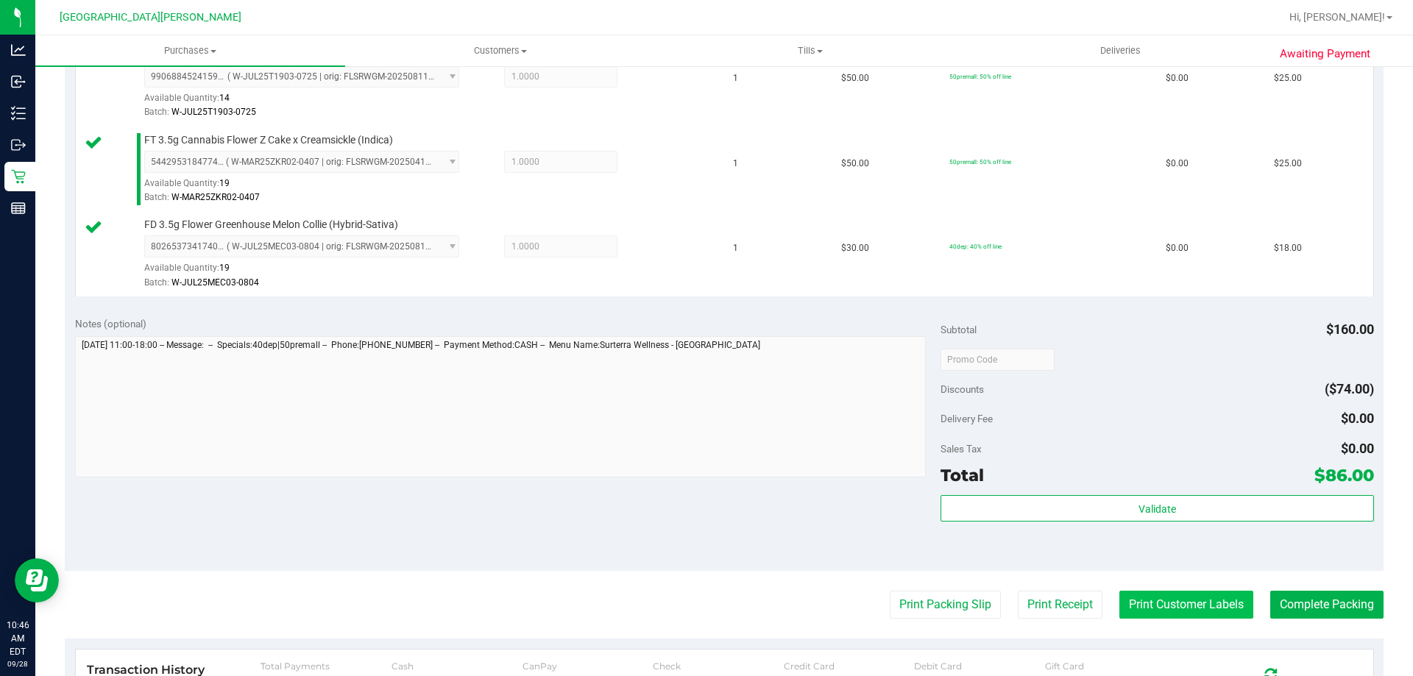
click at [1160, 600] on button "Print Customer Labels" at bounding box center [1186, 605] width 134 height 28
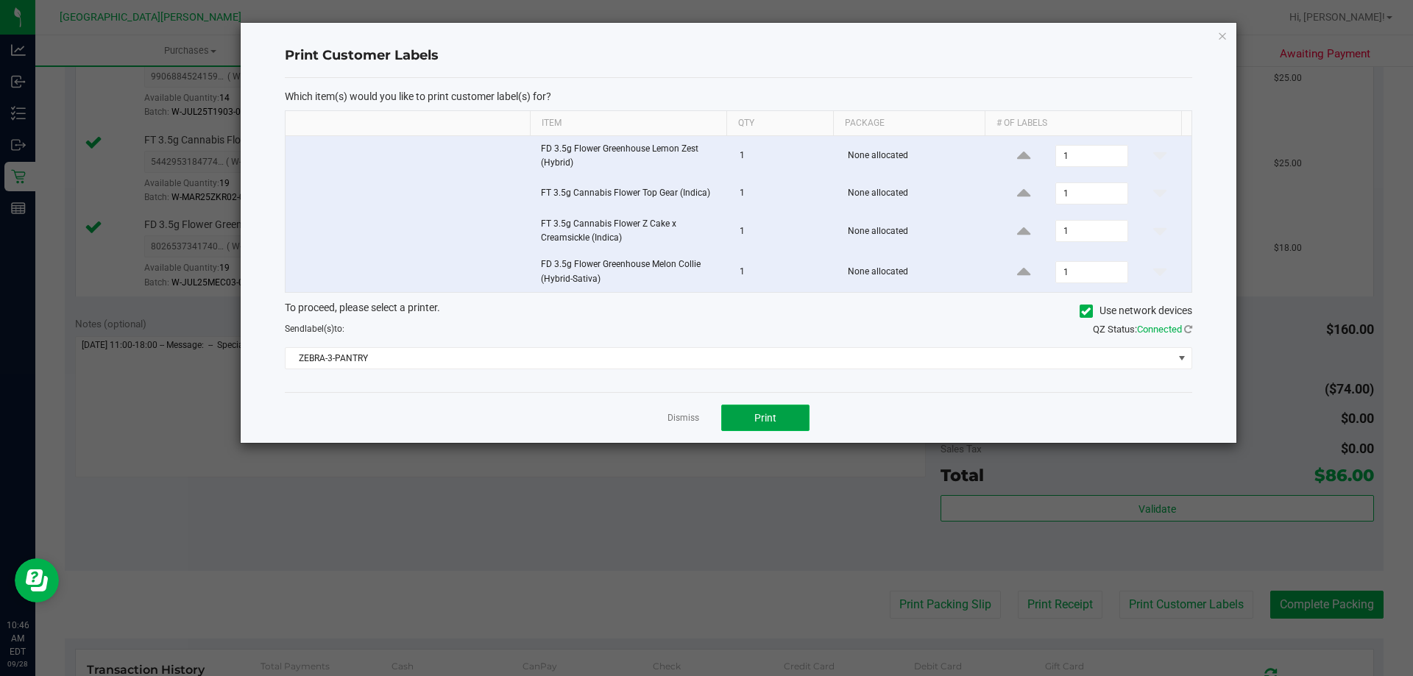
click at [772, 418] on span "Print" at bounding box center [765, 418] width 22 height 12
click at [682, 413] on link "Dismiss" at bounding box center [683, 418] width 32 height 13
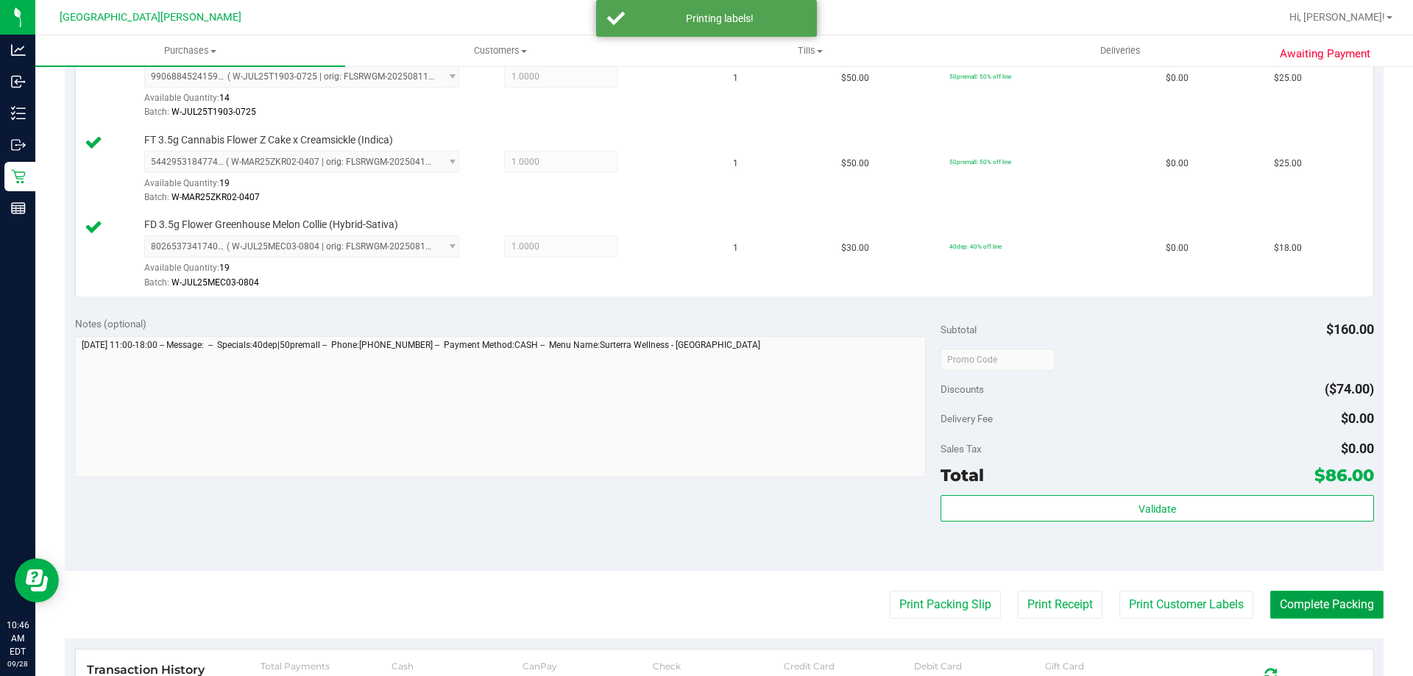
click at [1346, 599] on button "Complete Packing" at bounding box center [1326, 605] width 113 height 28
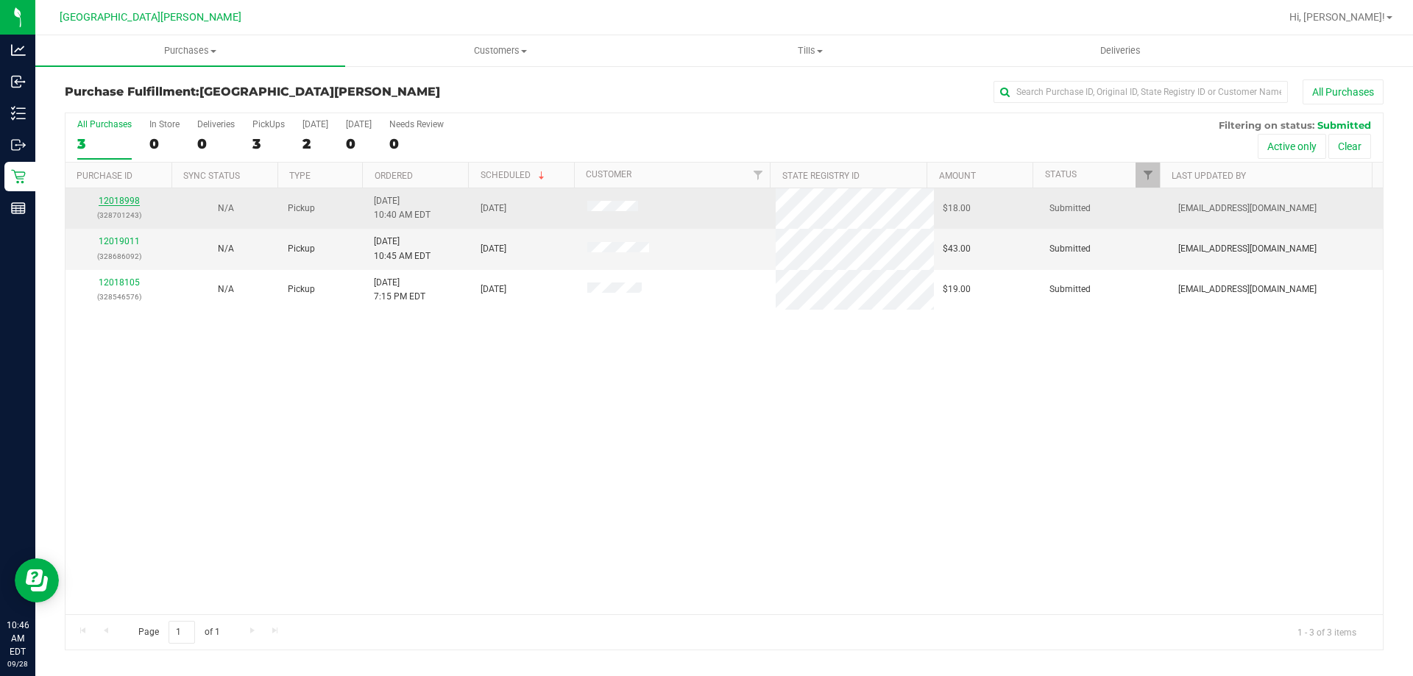
click at [130, 202] on link "12018998" at bounding box center [119, 201] width 41 height 10
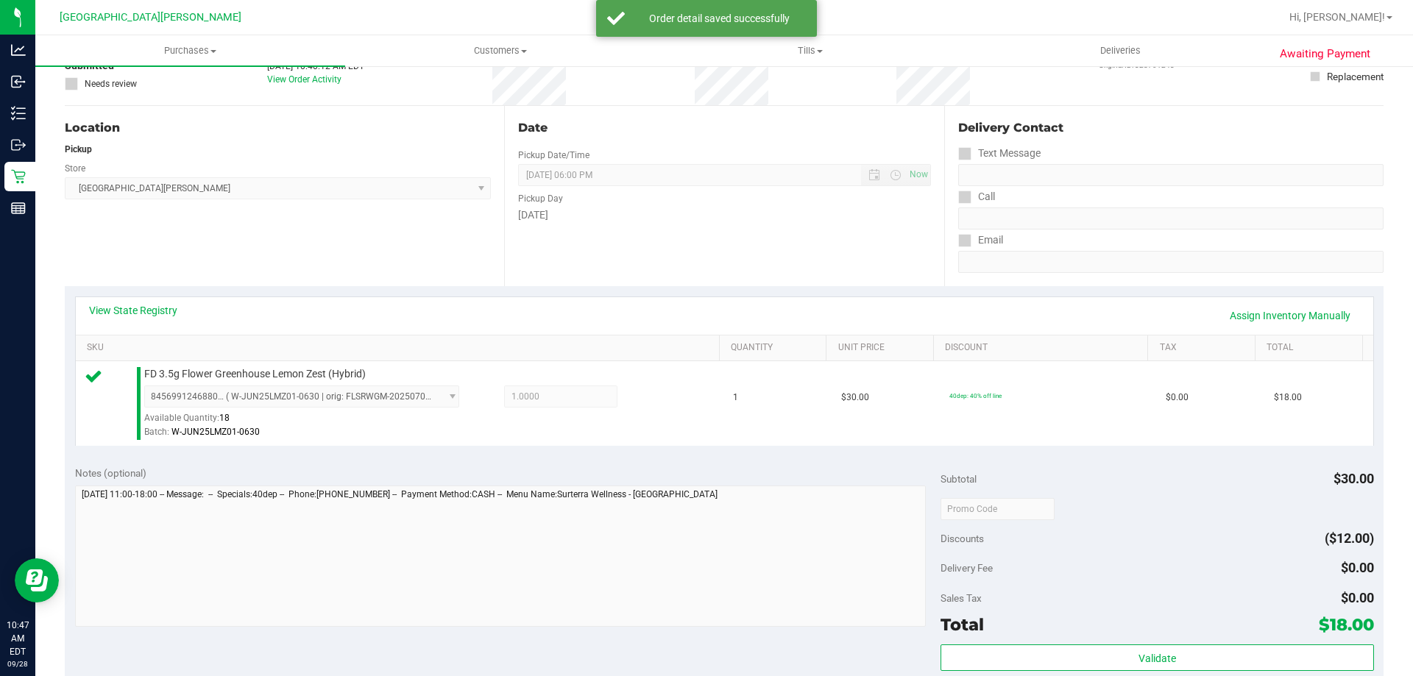
scroll to position [441, 0]
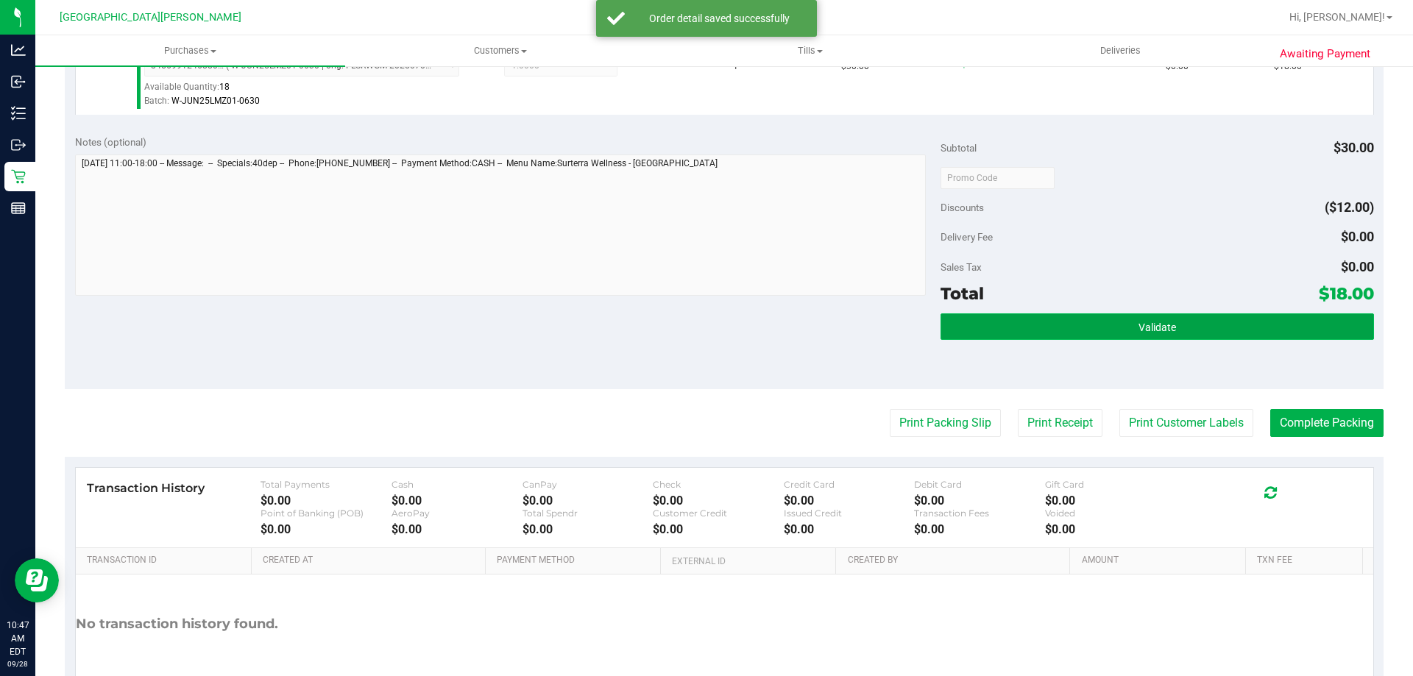
click at [1171, 326] on button "Validate" at bounding box center [1156, 326] width 433 height 26
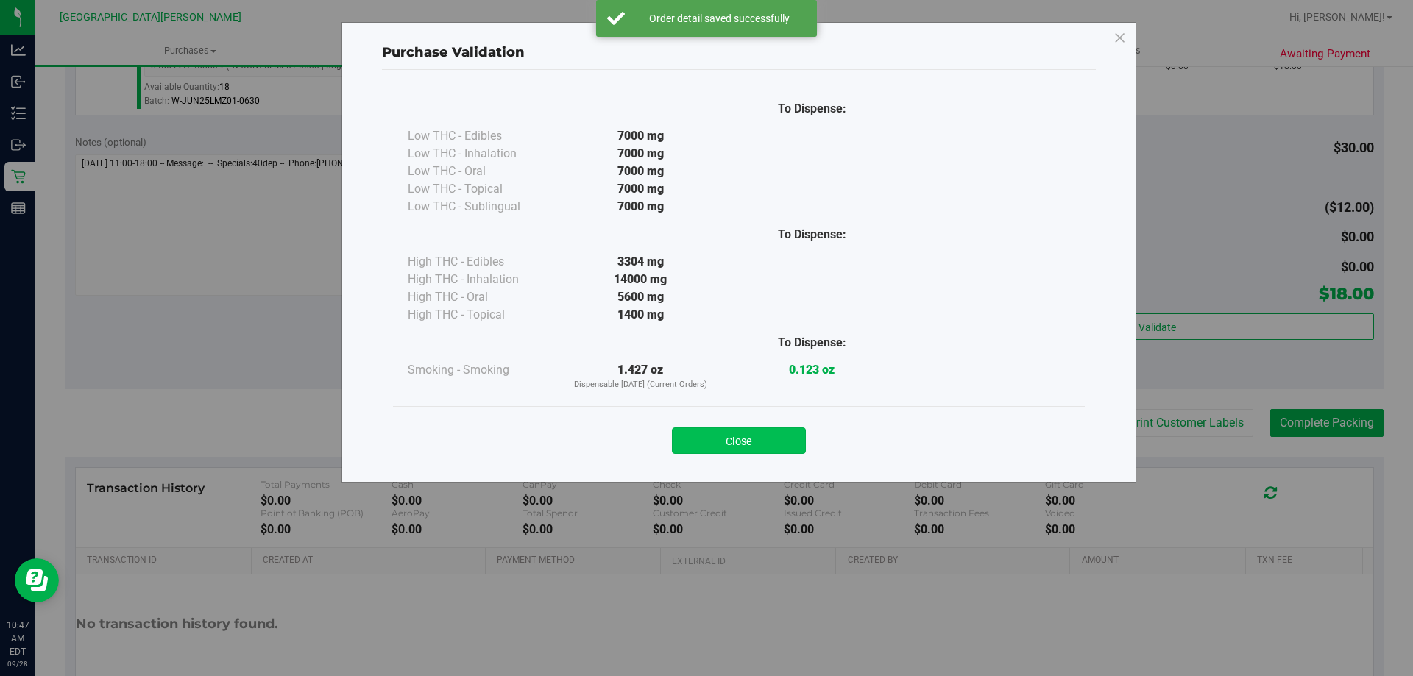
click at [789, 437] on button "Close" at bounding box center [739, 440] width 134 height 26
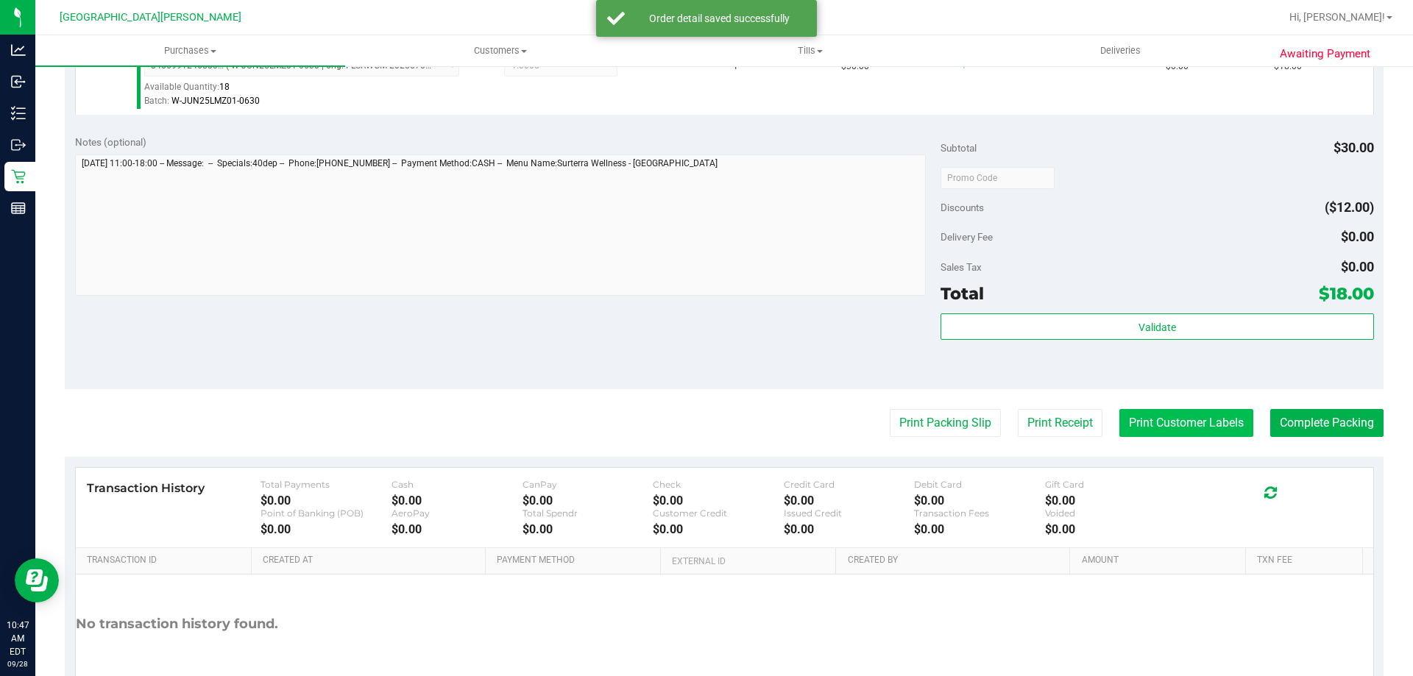
click at [1154, 426] on button "Print Customer Labels" at bounding box center [1186, 423] width 134 height 28
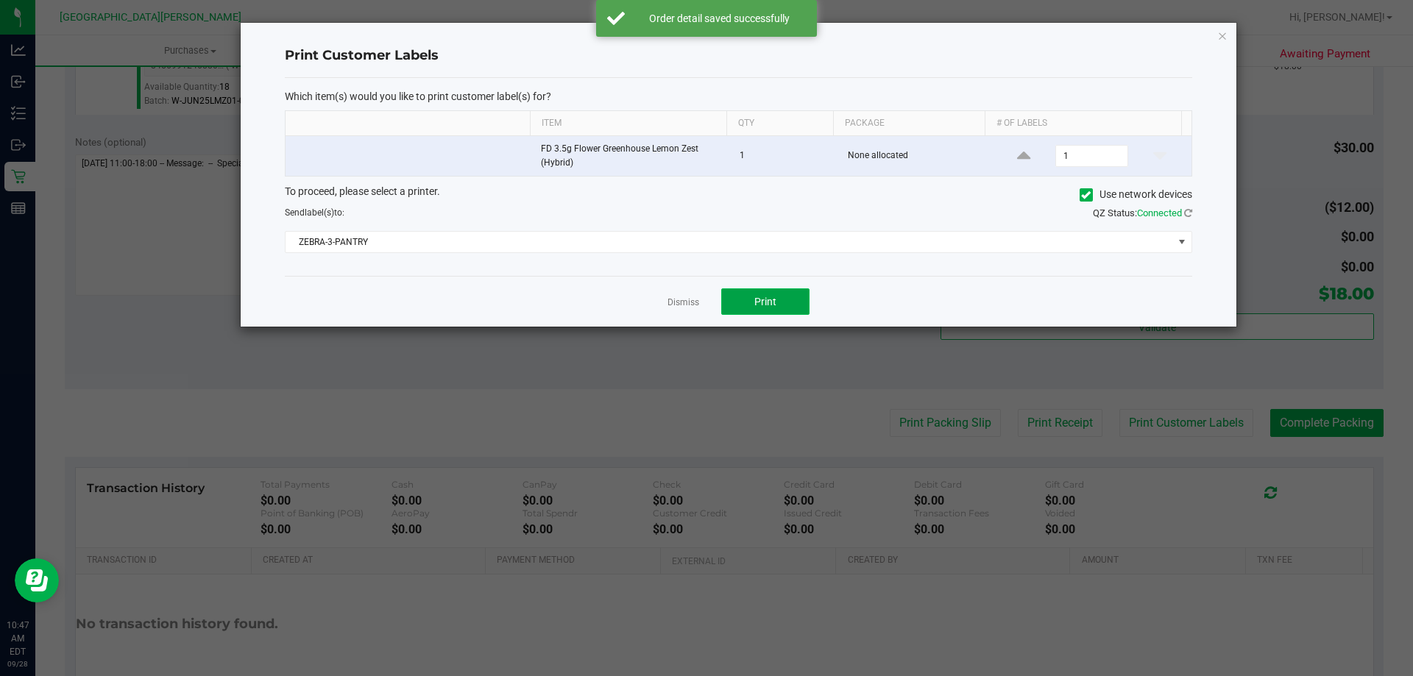
click at [775, 299] on span "Print" at bounding box center [765, 302] width 22 height 12
click at [680, 305] on link "Dismiss" at bounding box center [683, 302] width 32 height 13
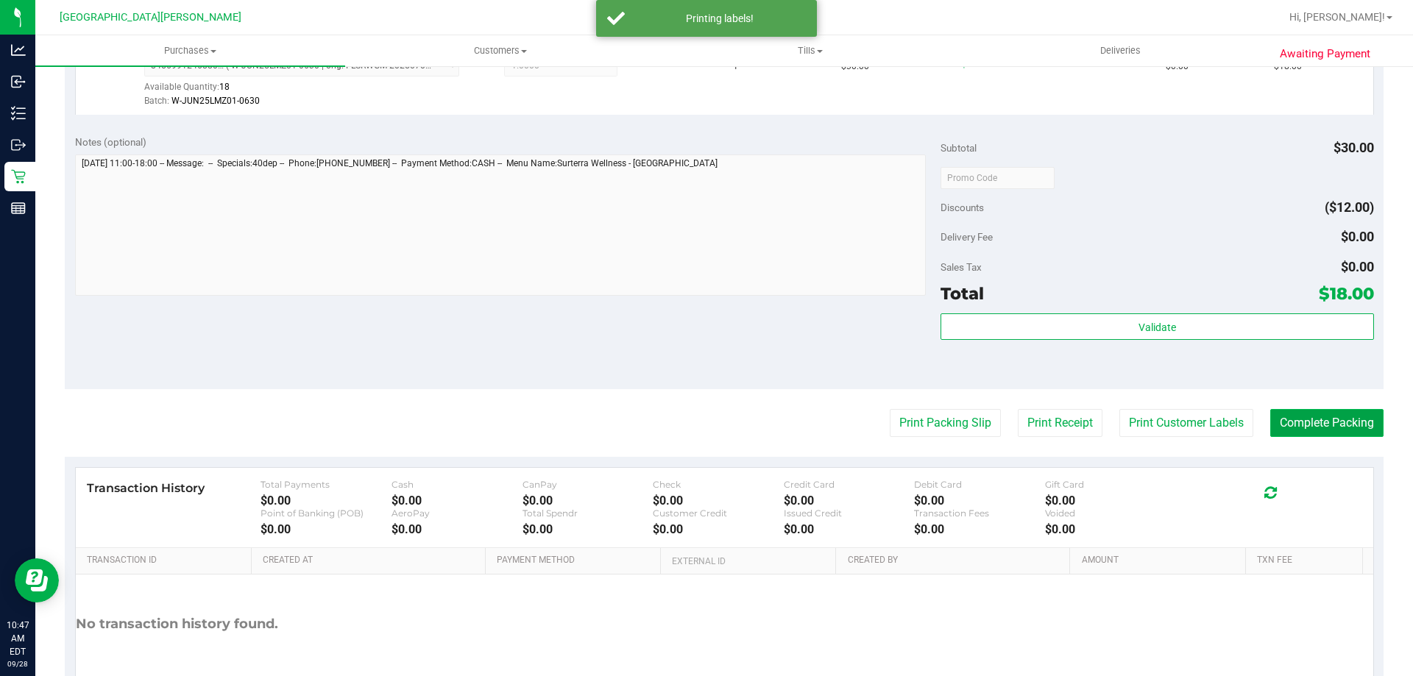
click at [1309, 428] on button "Complete Packing" at bounding box center [1326, 423] width 113 height 28
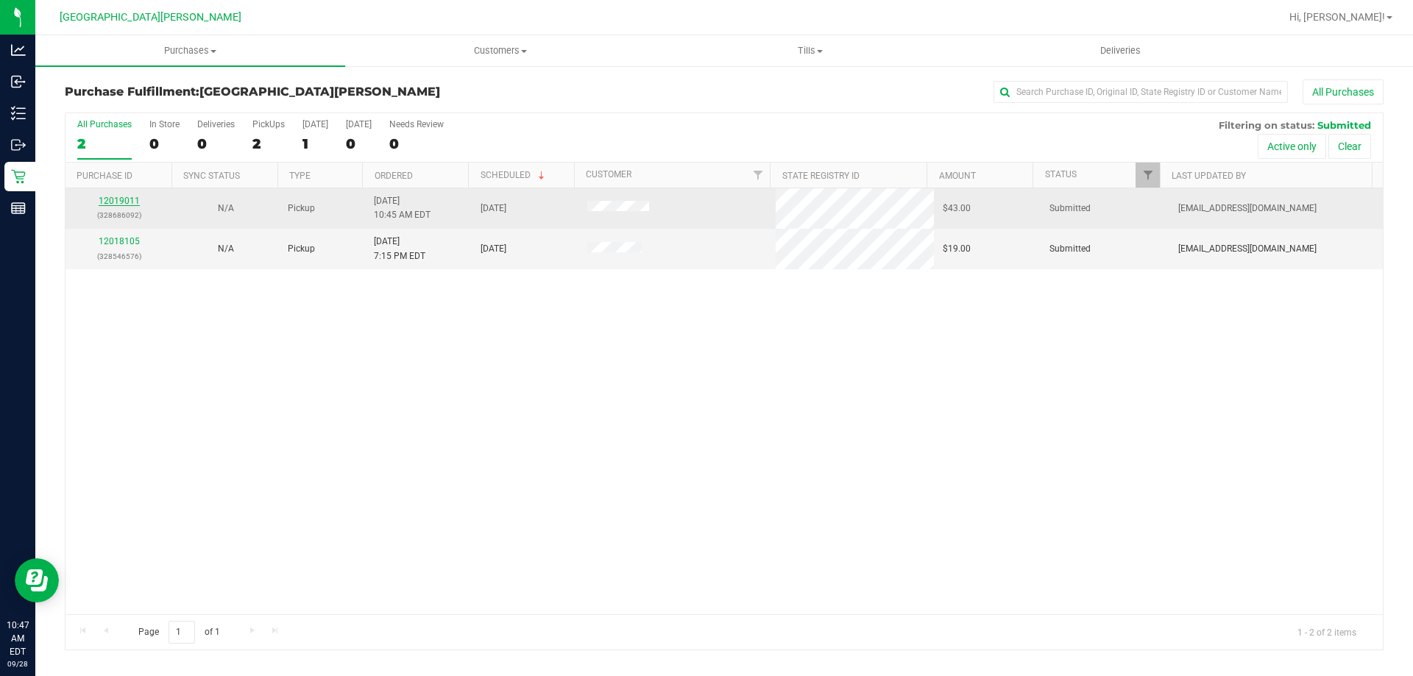
click at [113, 197] on link "12019011" at bounding box center [119, 201] width 41 height 10
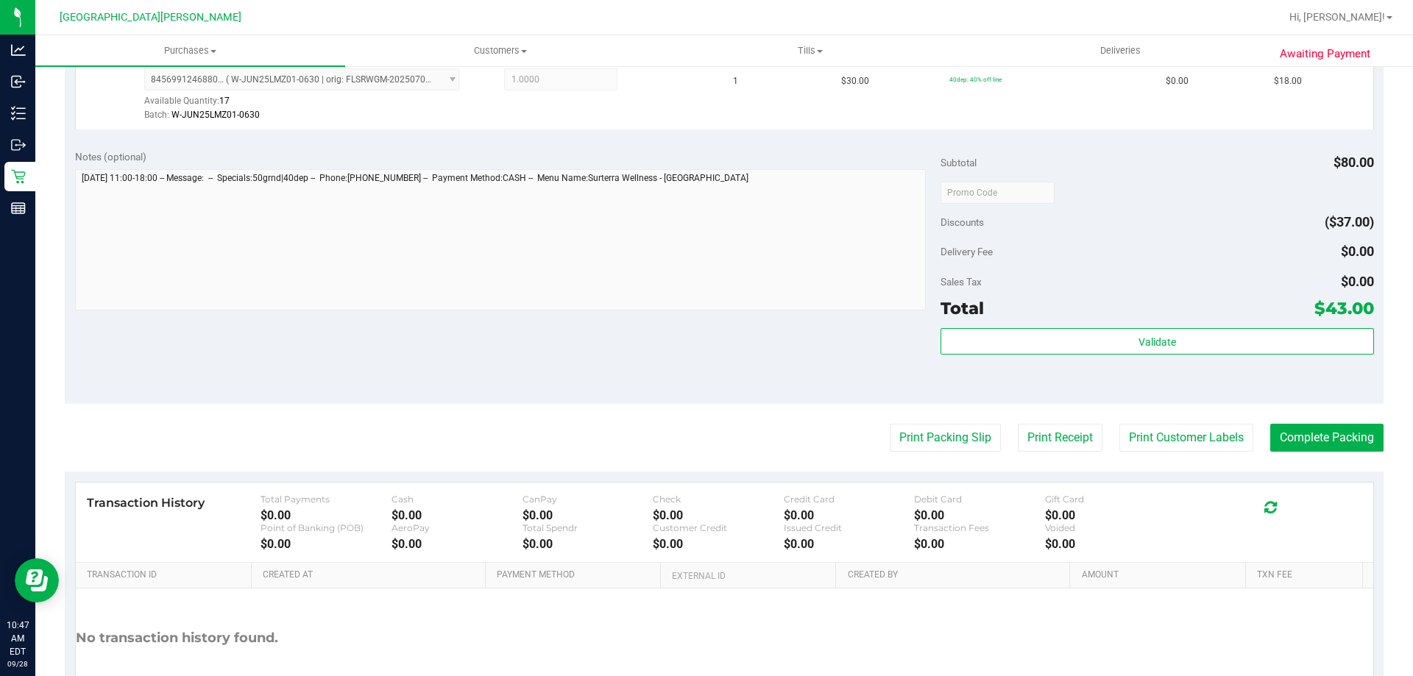
scroll to position [515, 0]
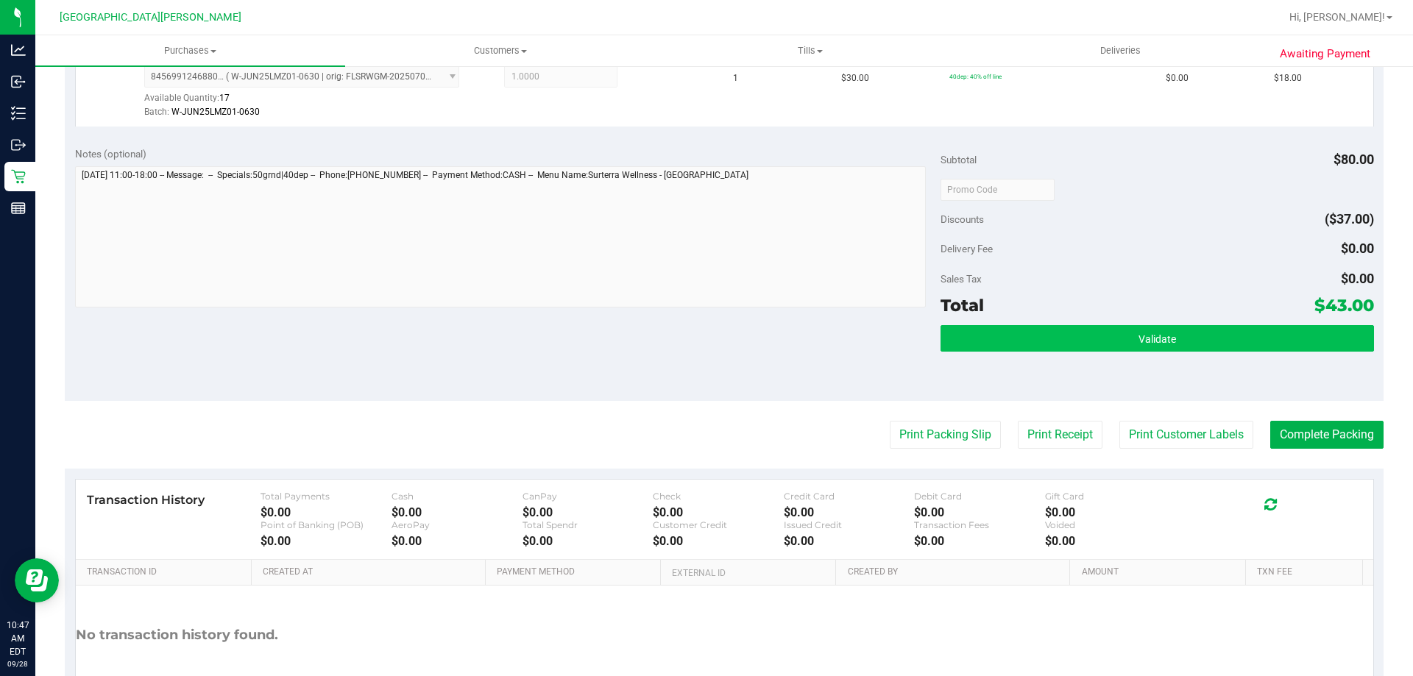
drag, startPoint x: 983, startPoint y: 354, endPoint x: 990, endPoint y: 337, distance: 18.2
click at [984, 354] on div "Validate" at bounding box center [1156, 358] width 433 height 66
click at [990, 336] on button "Validate" at bounding box center [1156, 338] width 433 height 26
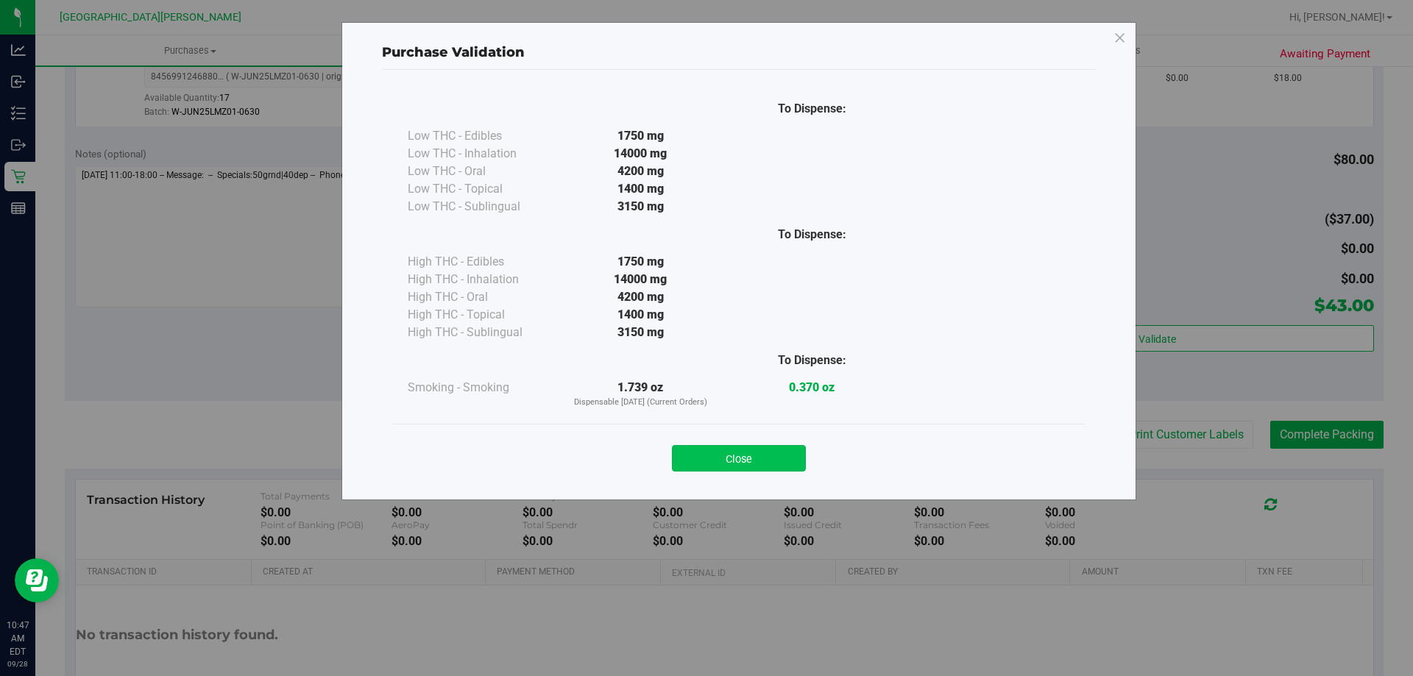
click at [743, 459] on button "Close" at bounding box center [739, 458] width 134 height 26
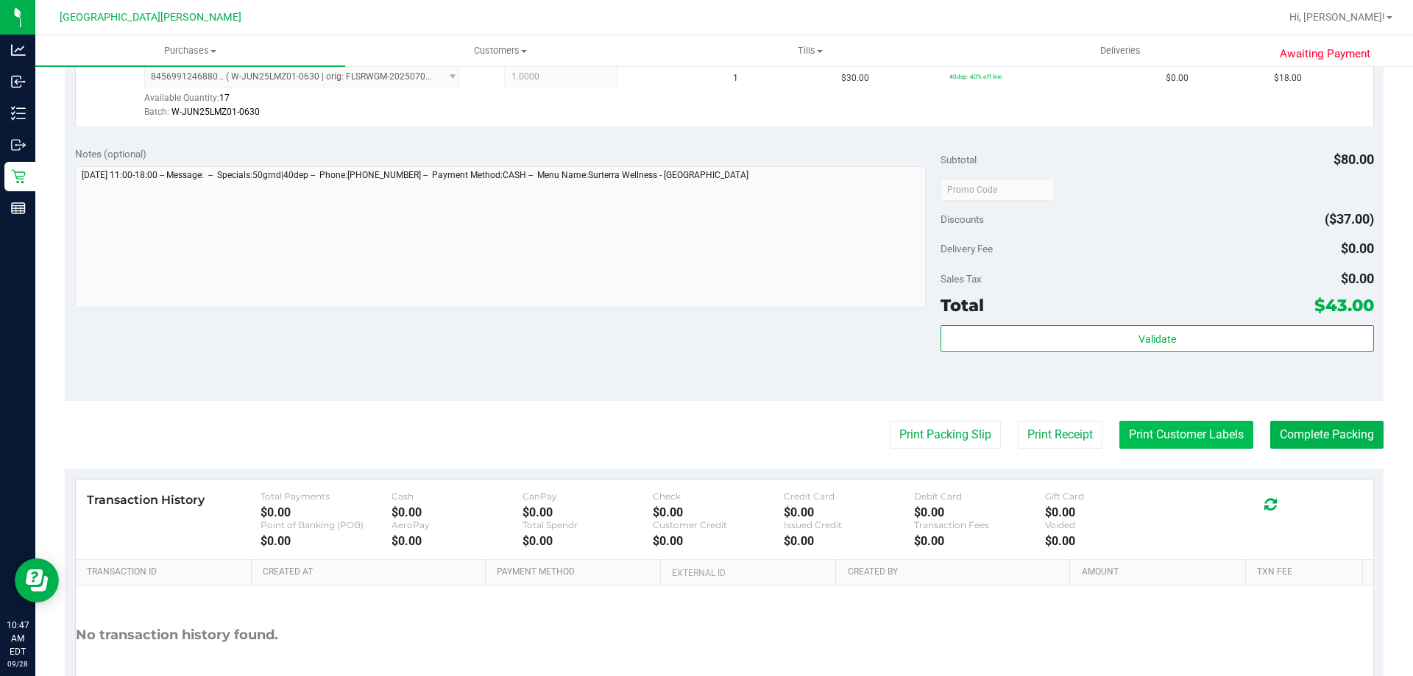
click at [1163, 441] on button "Print Customer Labels" at bounding box center [1186, 435] width 134 height 28
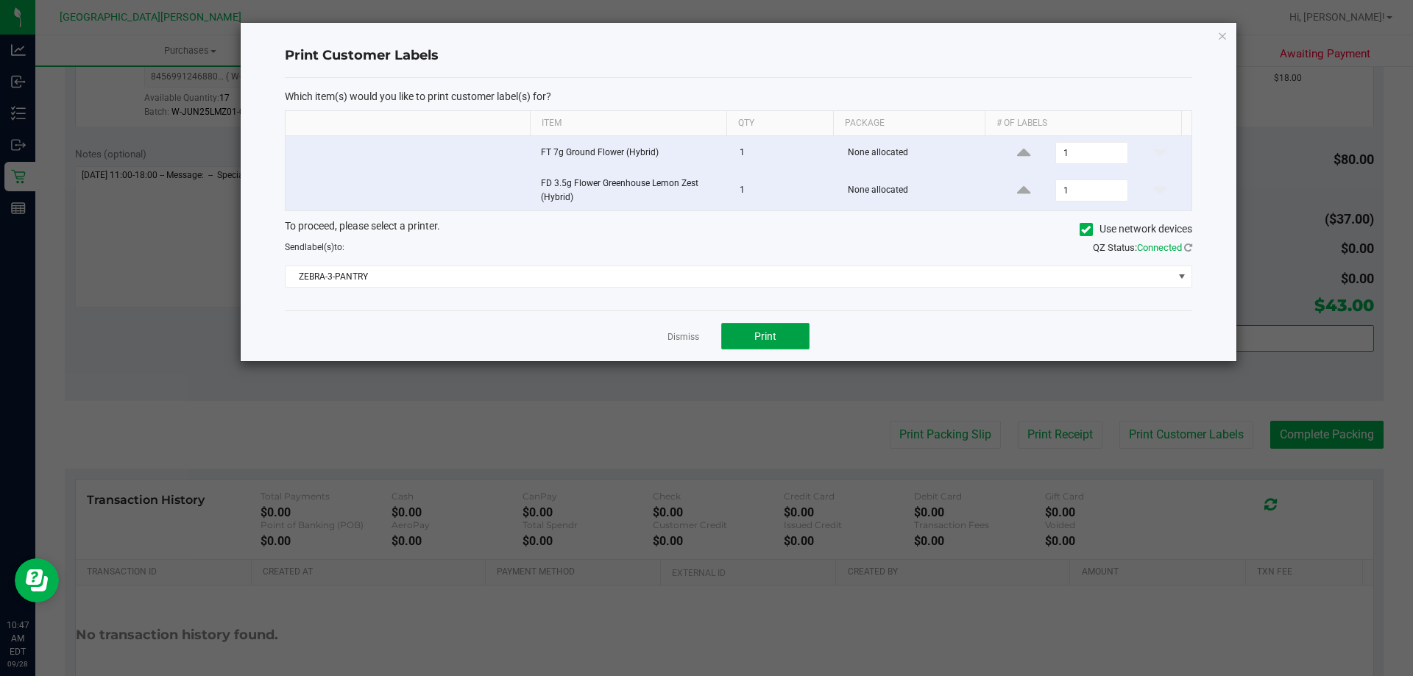
click at [781, 338] on button "Print" at bounding box center [765, 336] width 88 height 26
click at [683, 330] on app-cancel-button "Dismiss" at bounding box center [683, 336] width 32 height 15
click at [668, 342] on link "Dismiss" at bounding box center [683, 337] width 32 height 13
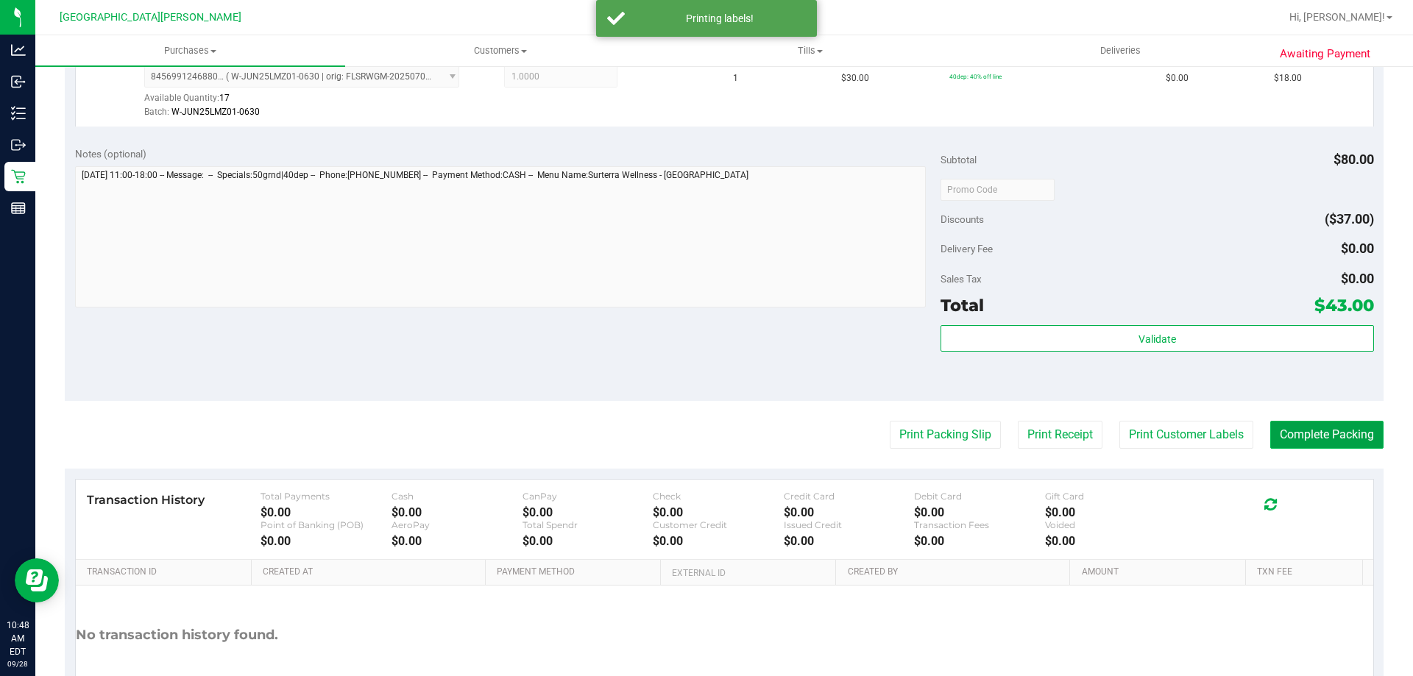
click at [1304, 432] on button "Complete Packing" at bounding box center [1326, 435] width 113 height 28
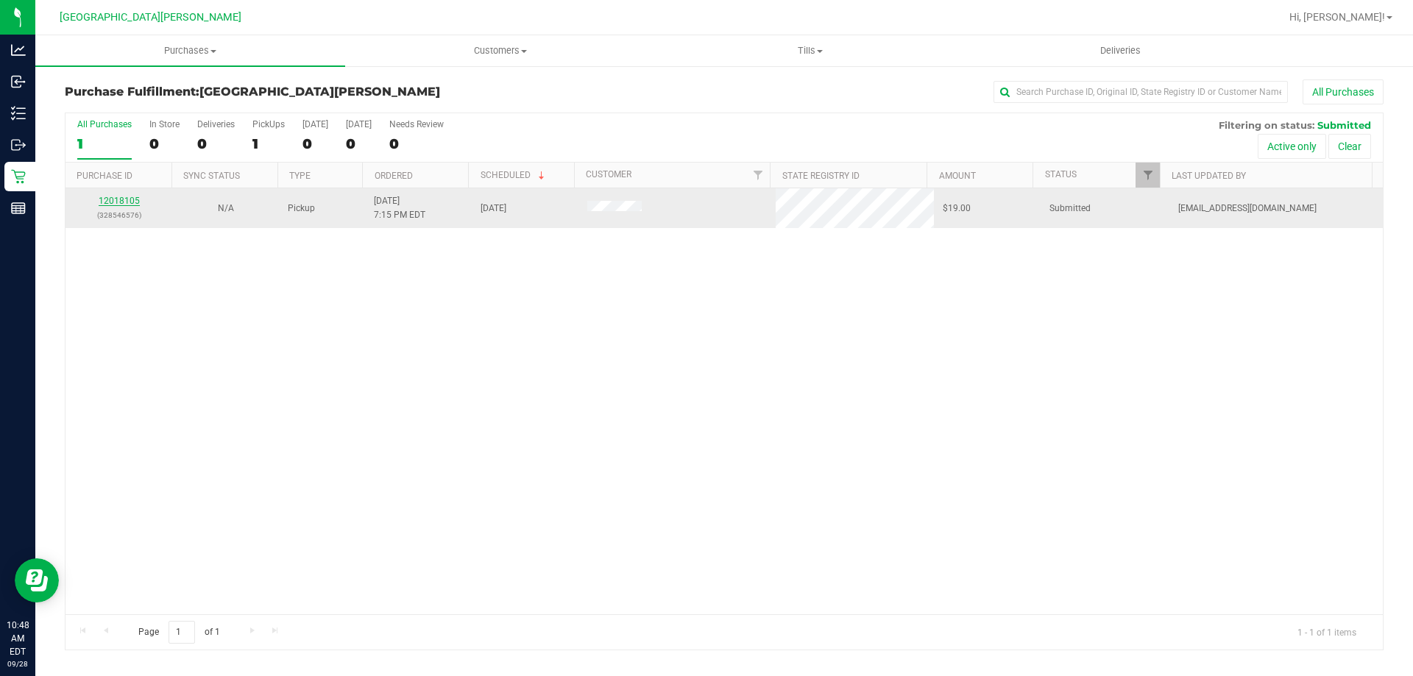
click at [135, 201] on link "12018105" at bounding box center [119, 201] width 41 height 10
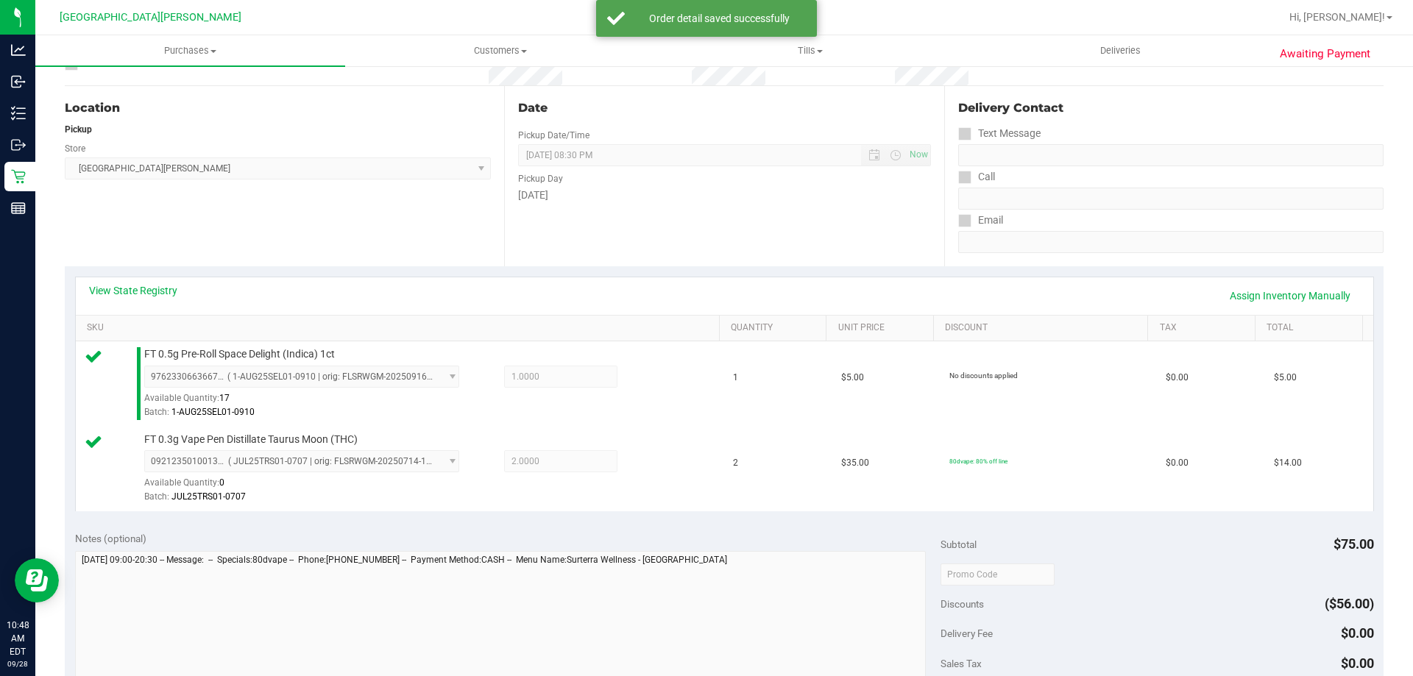
scroll to position [368, 0]
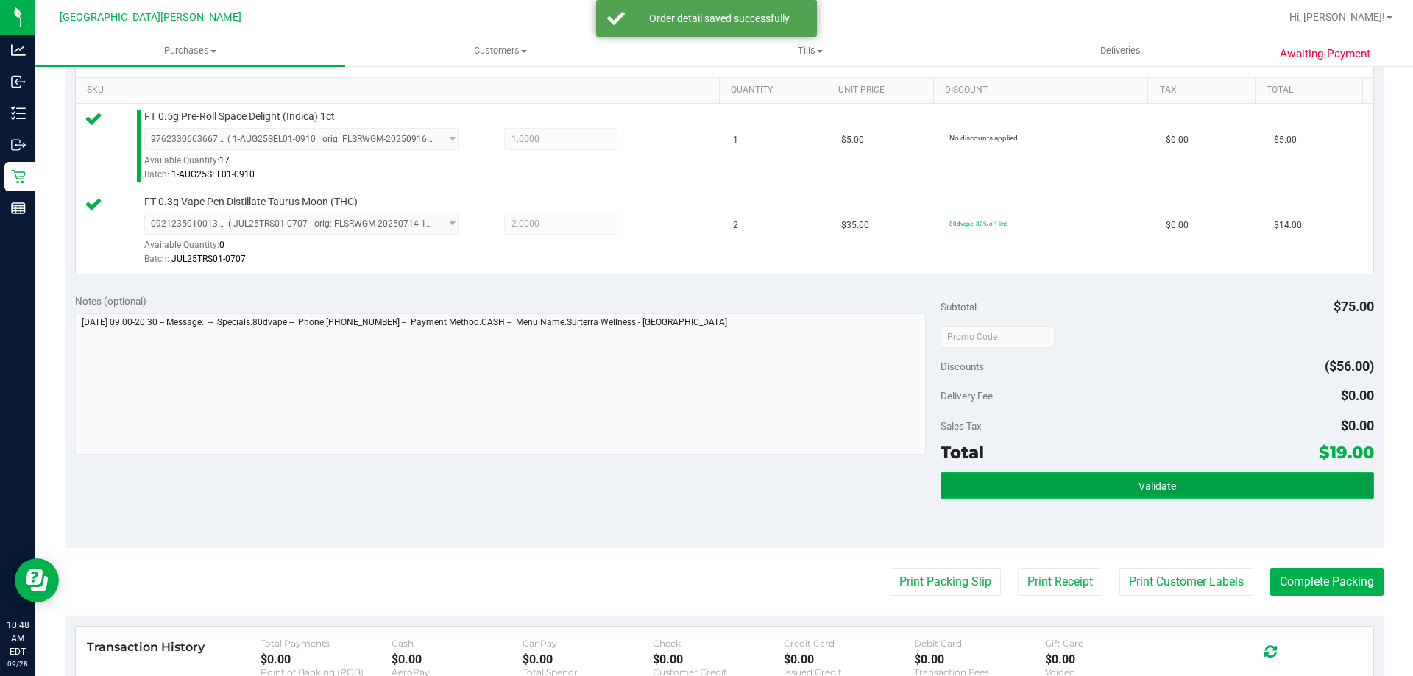
click at [1167, 474] on button "Validate" at bounding box center [1156, 485] width 433 height 26
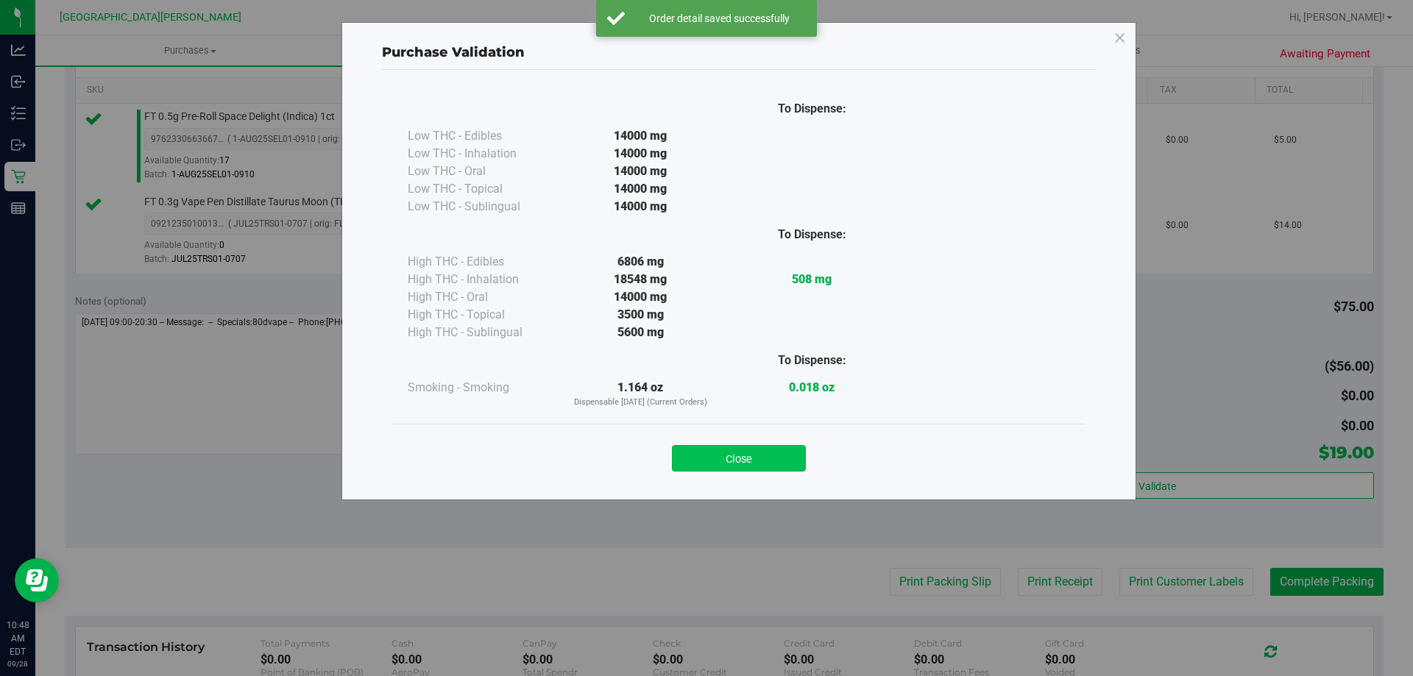
click at [741, 445] on button "Close" at bounding box center [739, 458] width 134 height 26
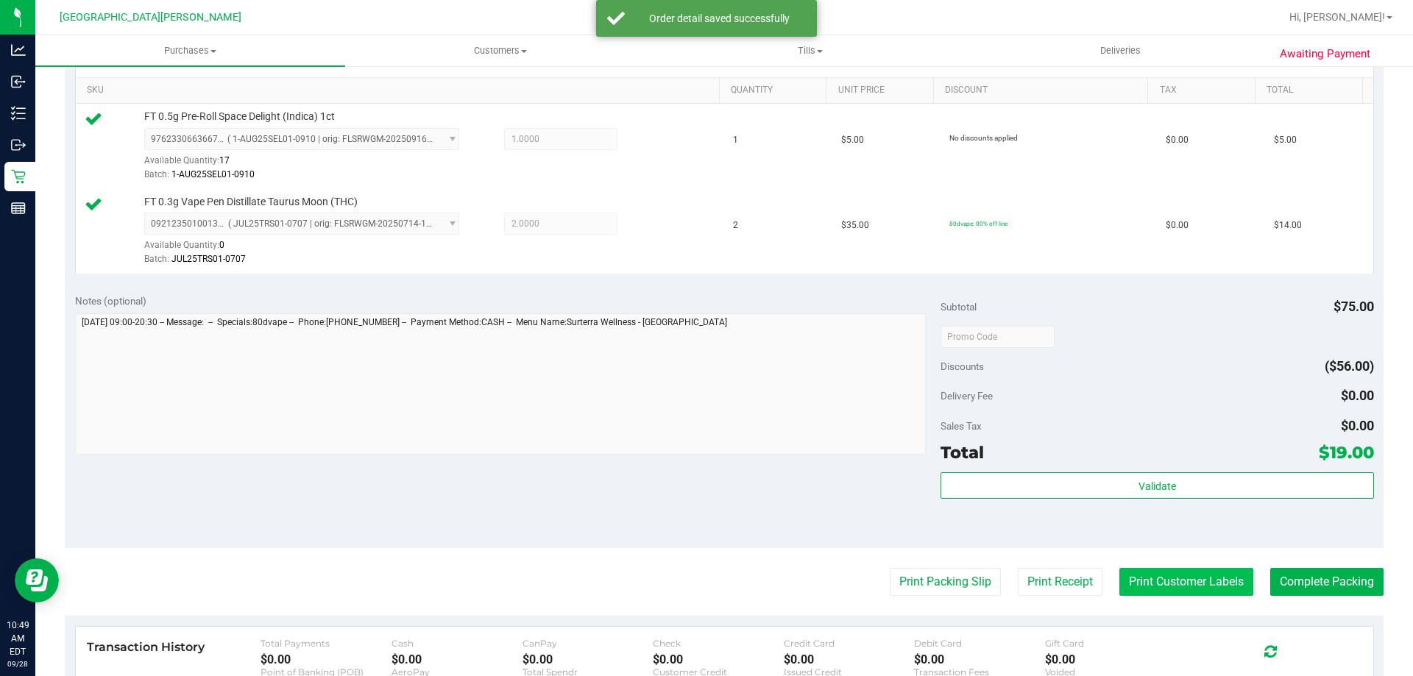
click at [1141, 592] on button "Print Customer Labels" at bounding box center [1186, 582] width 134 height 28
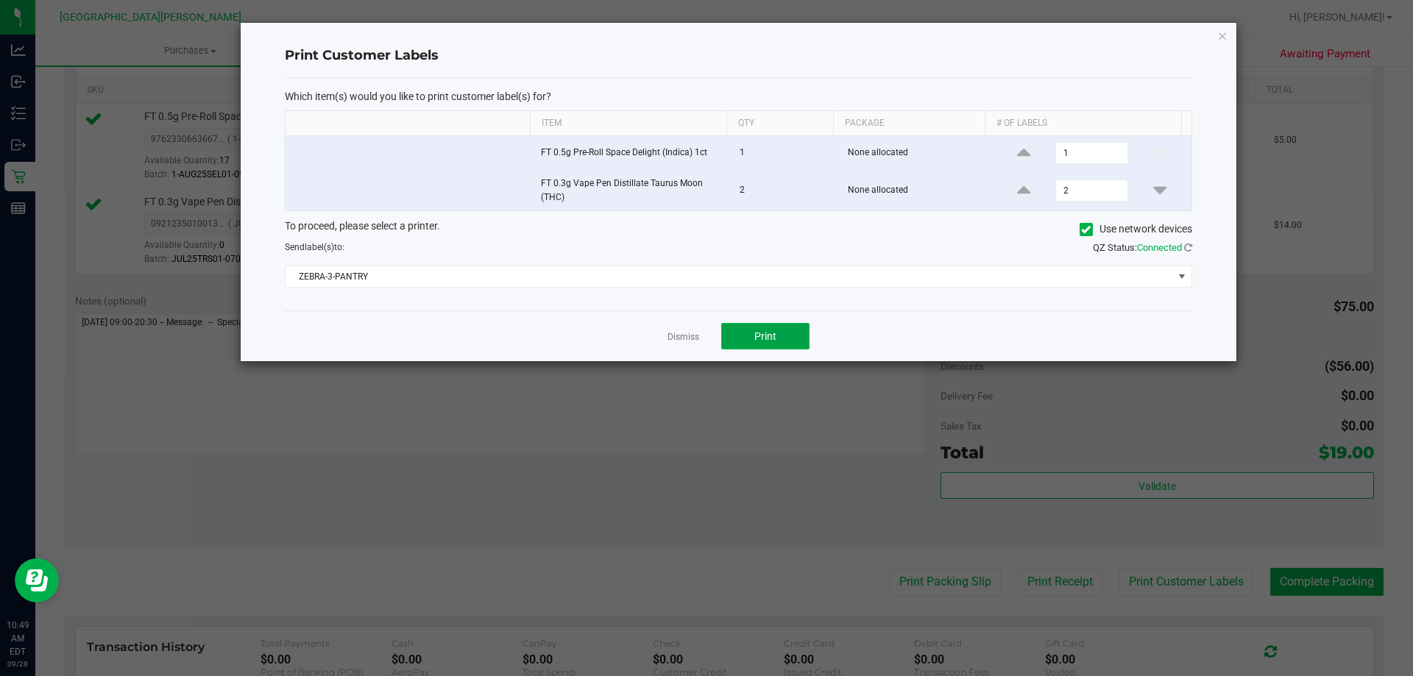
click at [762, 347] on button "Print" at bounding box center [765, 336] width 88 height 26
click at [686, 334] on link "Dismiss" at bounding box center [683, 337] width 32 height 13
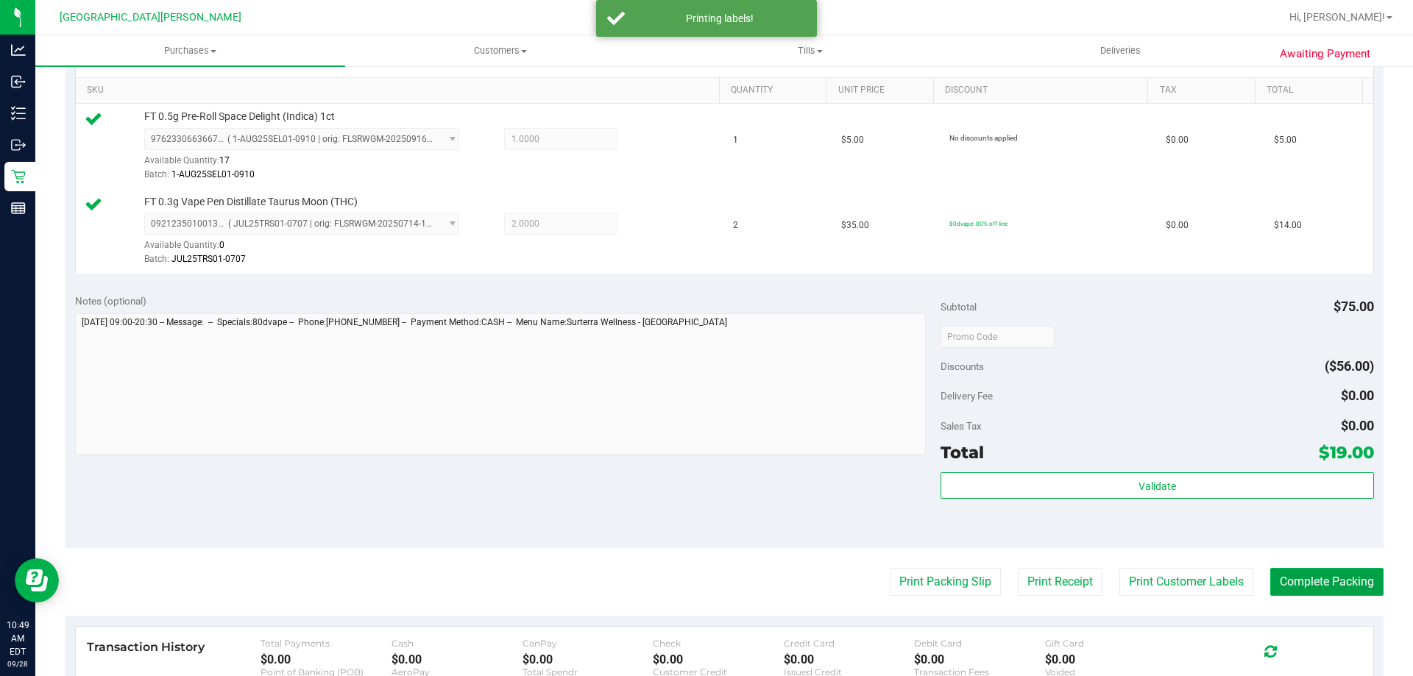
click at [1275, 583] on button "Complete Packing" at bounding box center [1326, 582] width 113 height 28
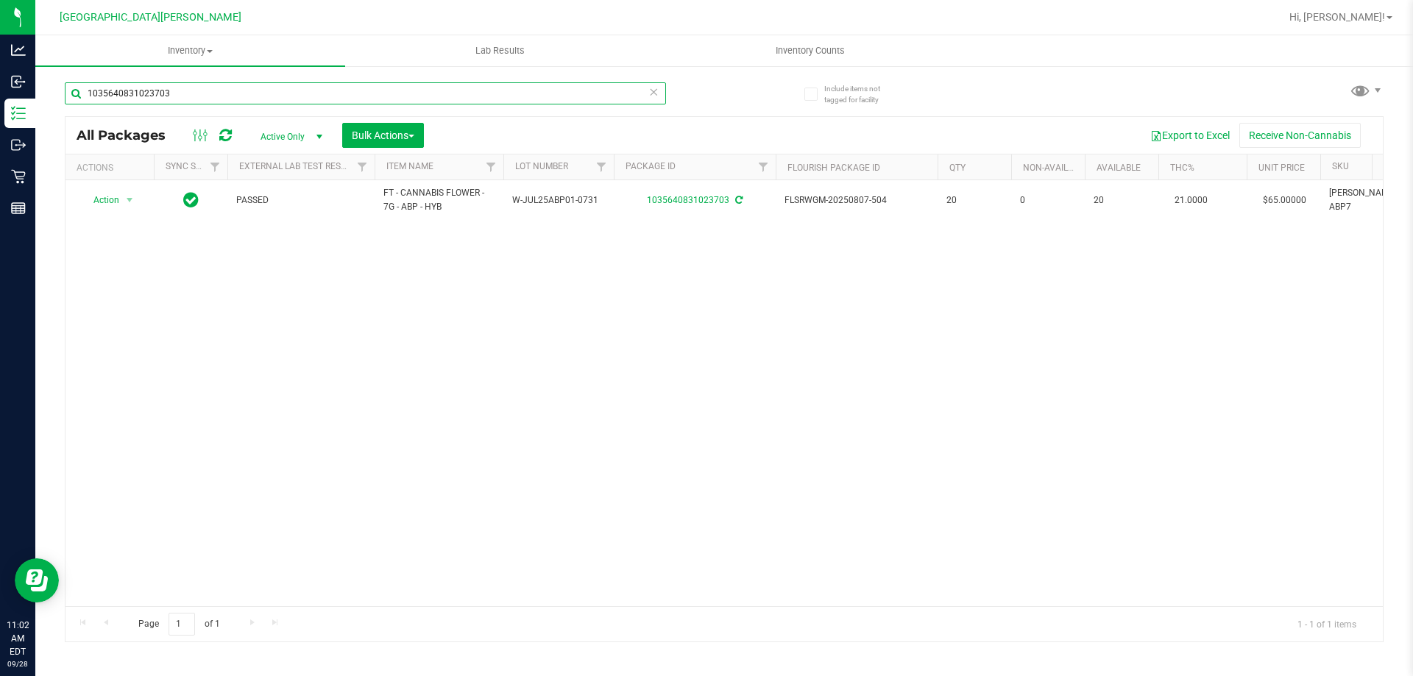
click at [205, 96] on input "1035640831023703" at bounding box center [365, 93] width 601 height 22
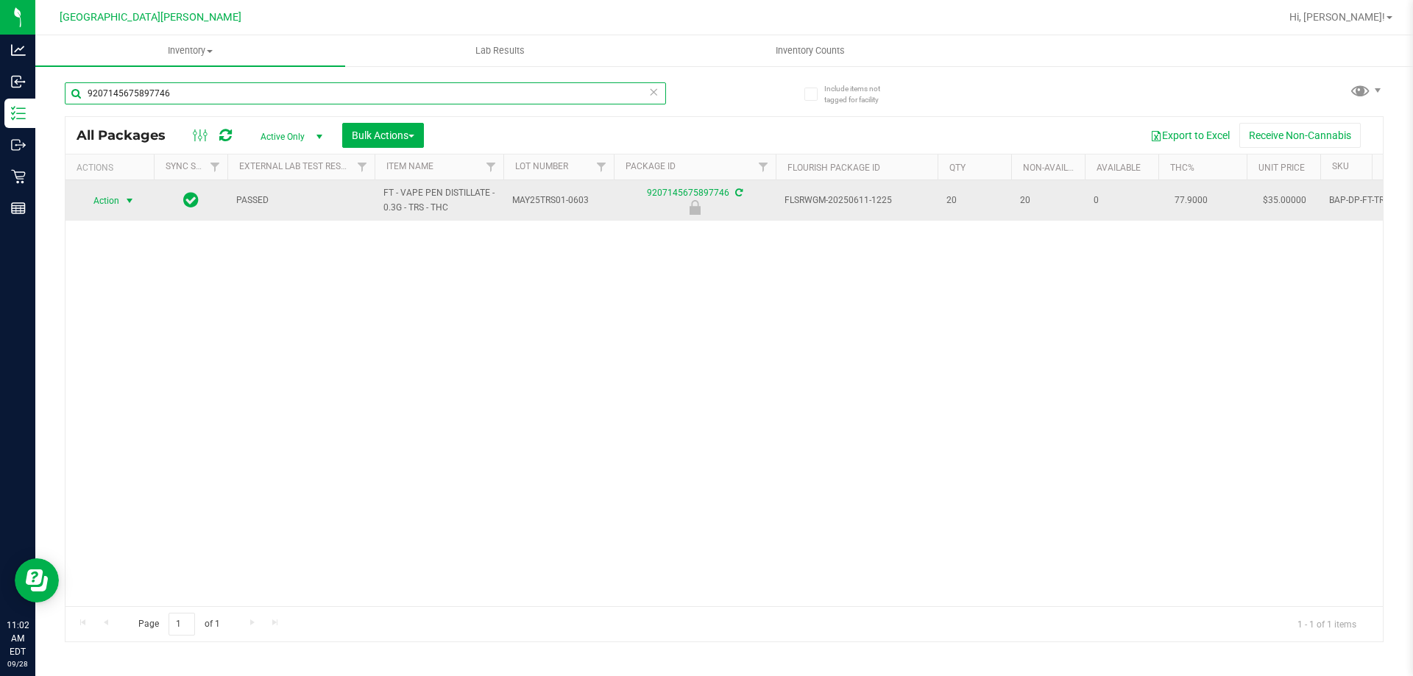
type input "9207145675897746"
click at [124, 204] on span "select" at bounding box center [130, 201] width 12 height 12
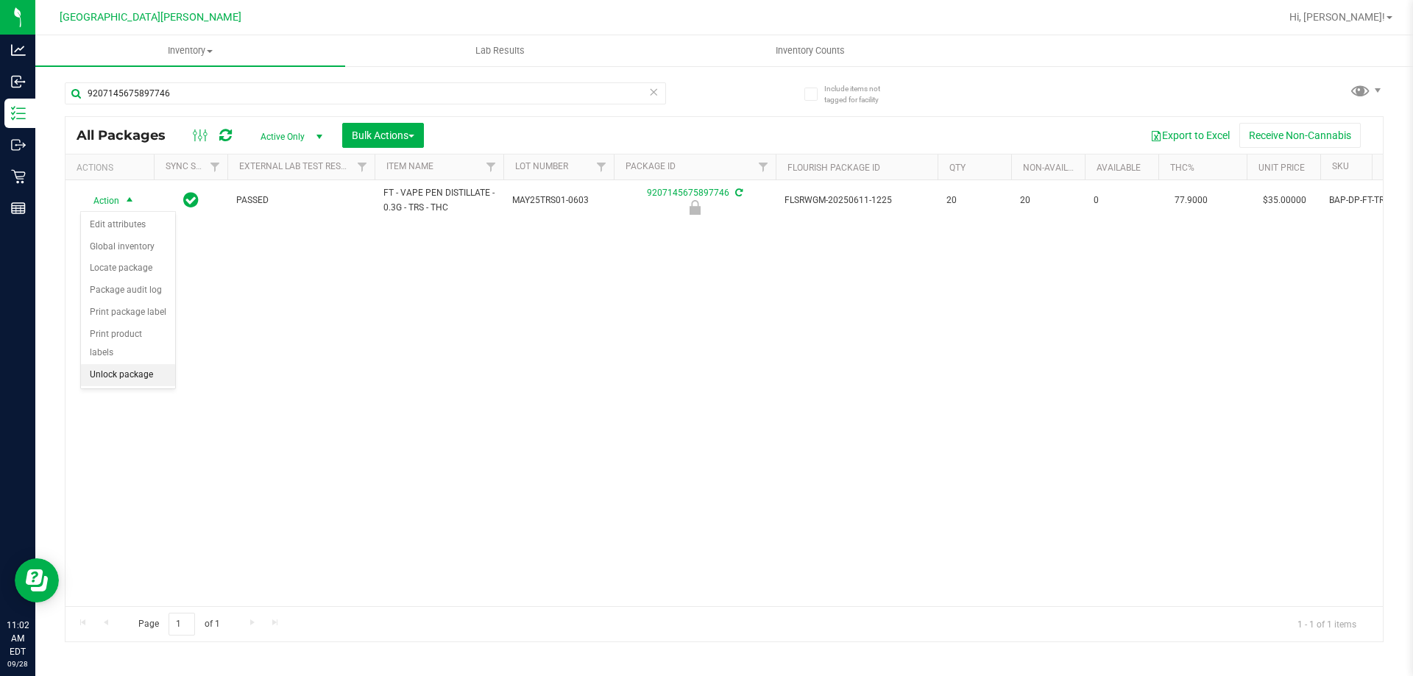
click at [120, 364] on li "Unlock package" at bounding box center [128, 375] width 94 height 22
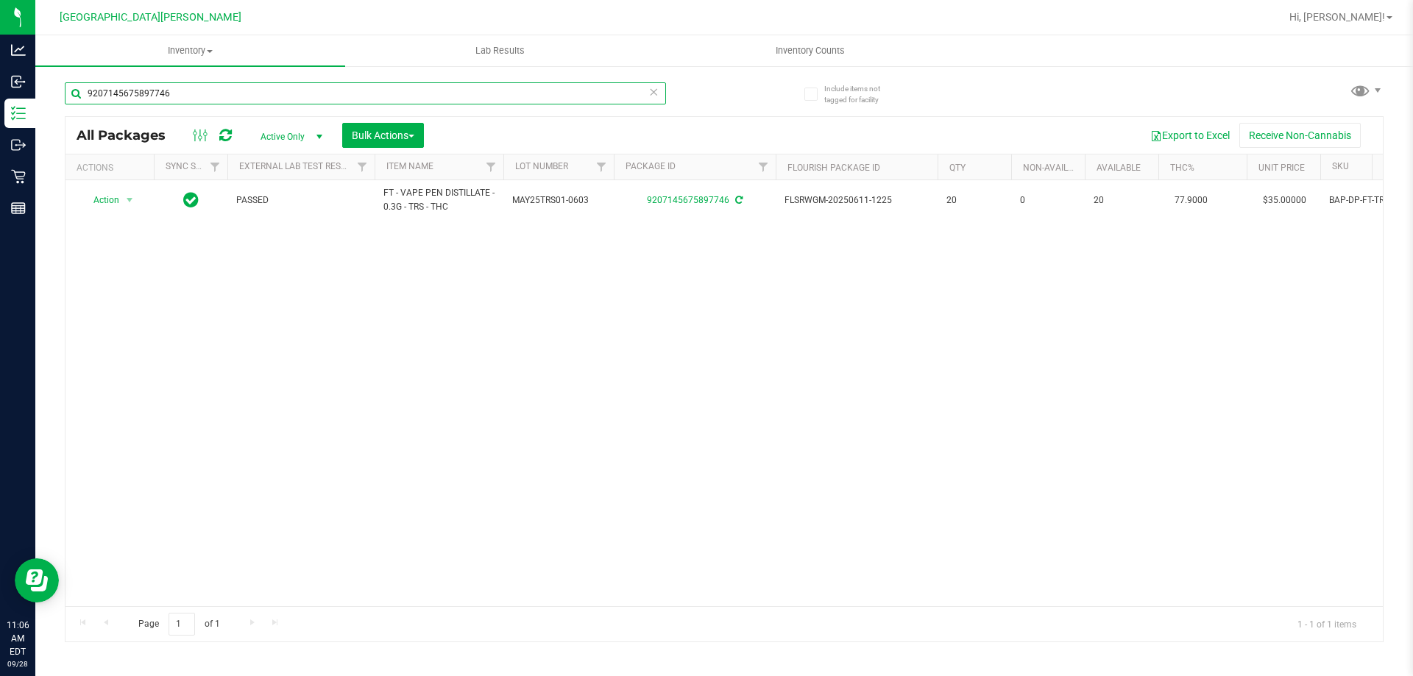
click at [304, 95] on input "9207145675897746" at bounding box center [365, 93] width 601 height 22
click at [304, 94] on input "9207145675897746" at bounding box center [365, 93] width 601 height 22
paste input "FT 0.5g Pre-Roll PK Trophy (Hybrid-Indica) 1ct"
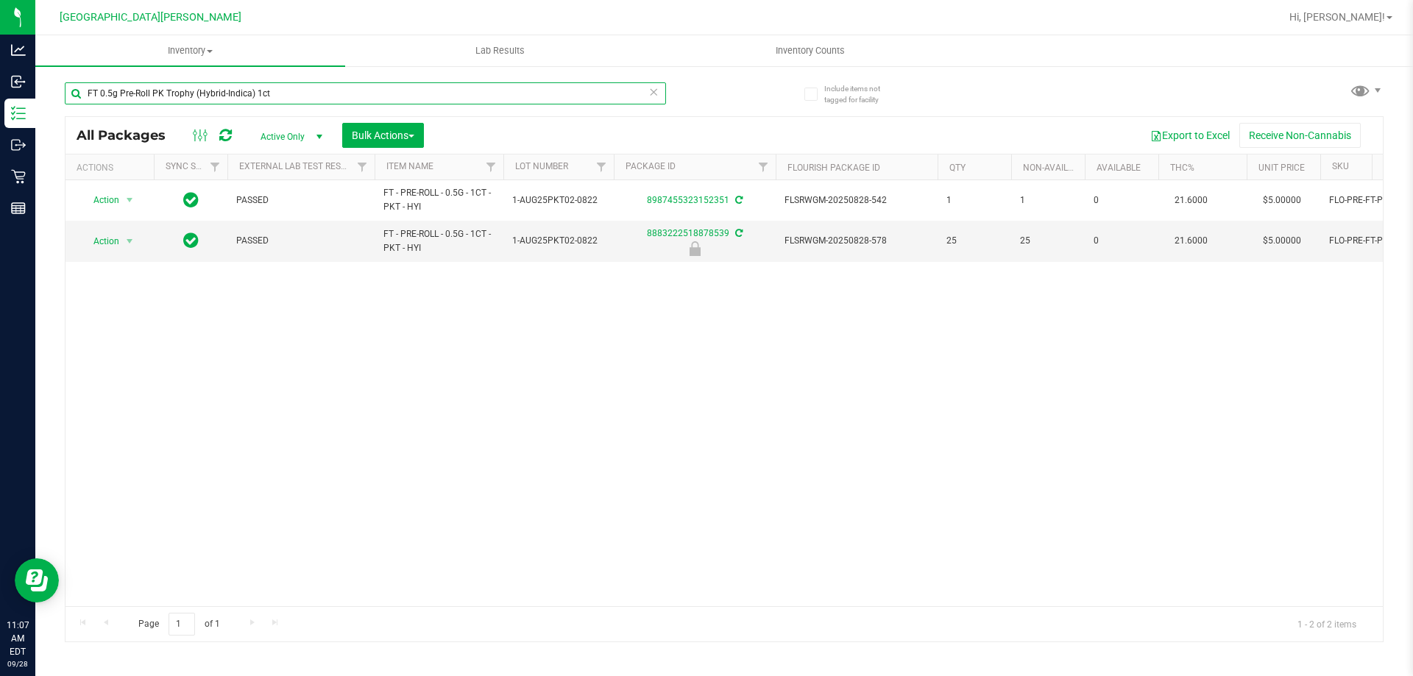
type input "FT 0.5g Pre-Roll PK Trophy (Hybrid-Indica) 1ct"
click at [132, 243] on span "select" at bounding box center [130, 241] width 12 height 12
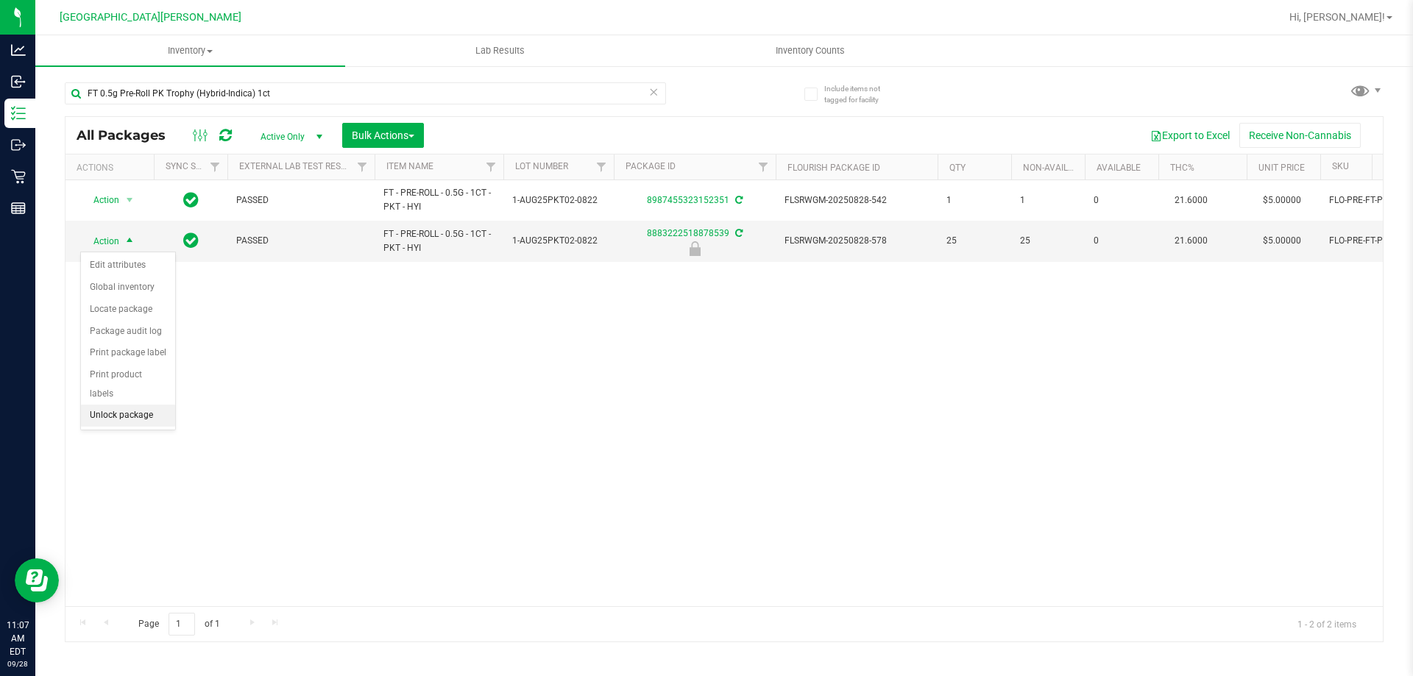
click at [125, 405] on li "Unlock package" at bounding box center [128, 416] width 94 height 22
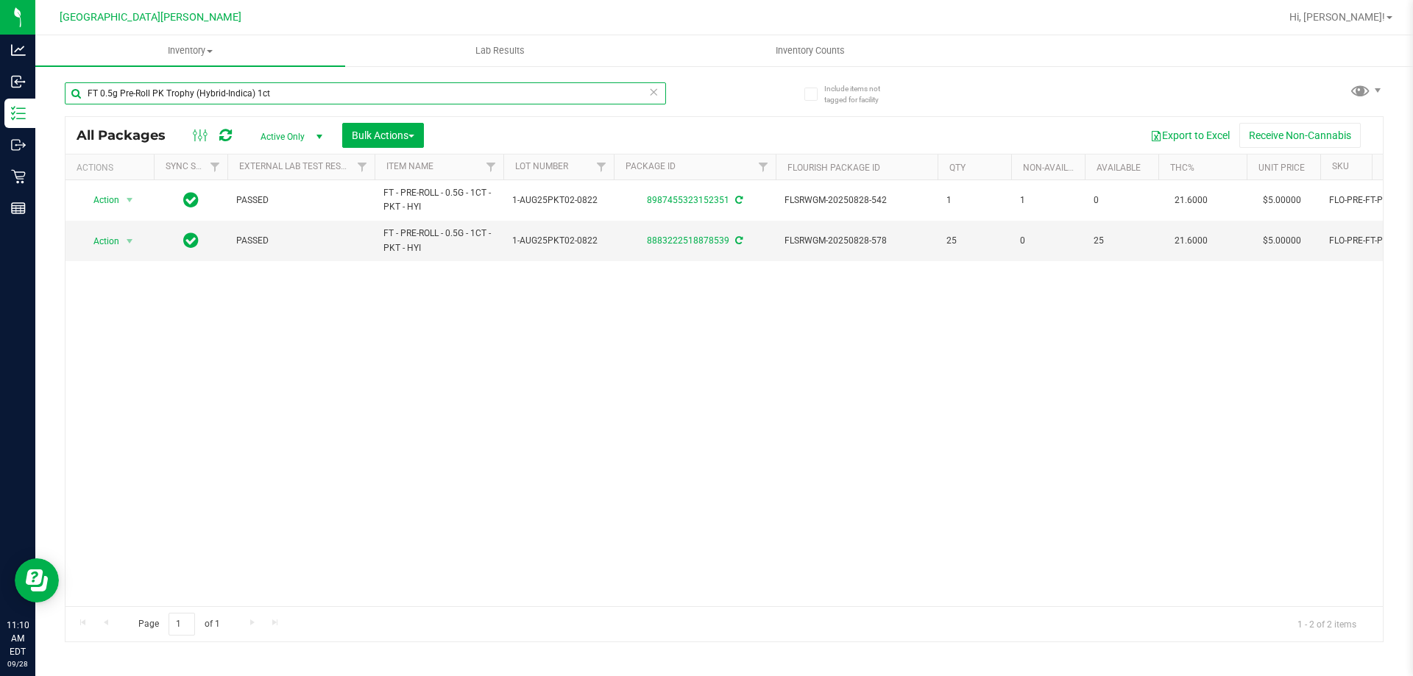
click at [296, 99] on input "FT 0.5g Pre-Roll PK Trophy (Hybrid-Indica) 1ct" at bounding box center [365, 93] width 601 height 22
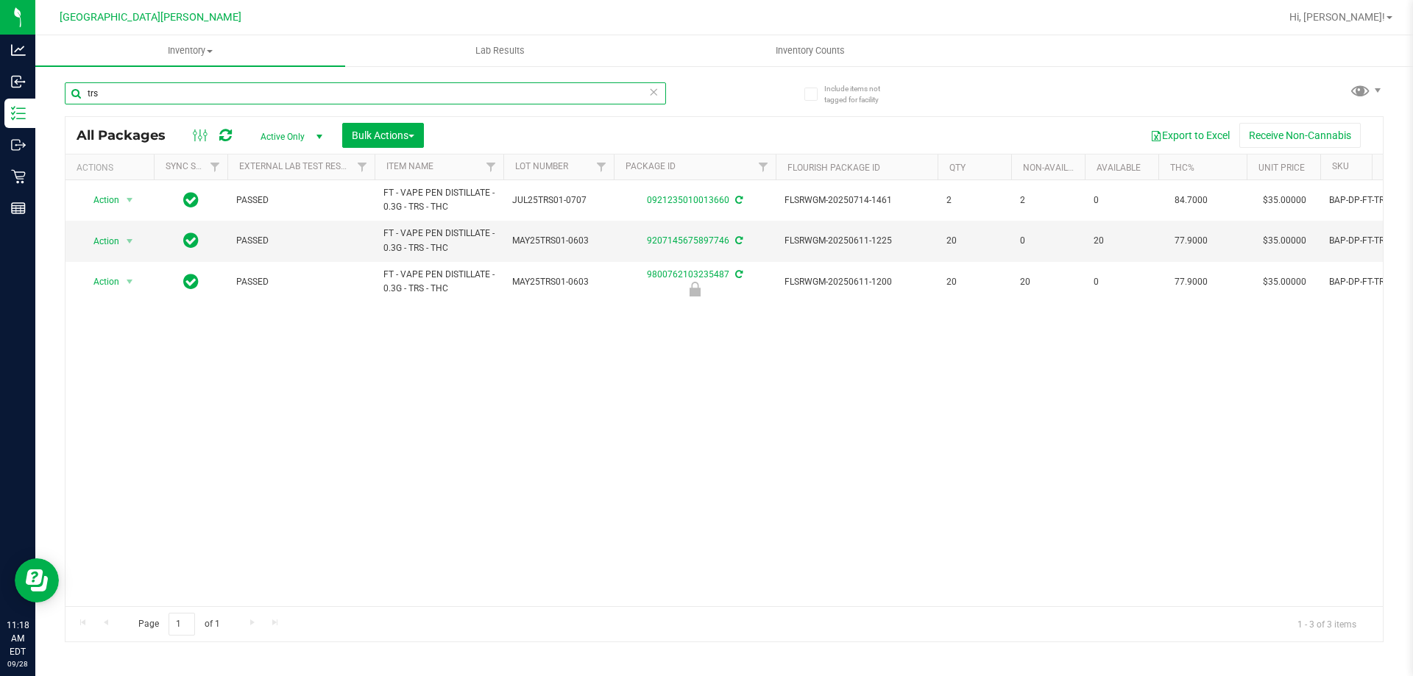
click at [146, 95] on input "trs" at bounding box center [365, 93] width 601 height 22
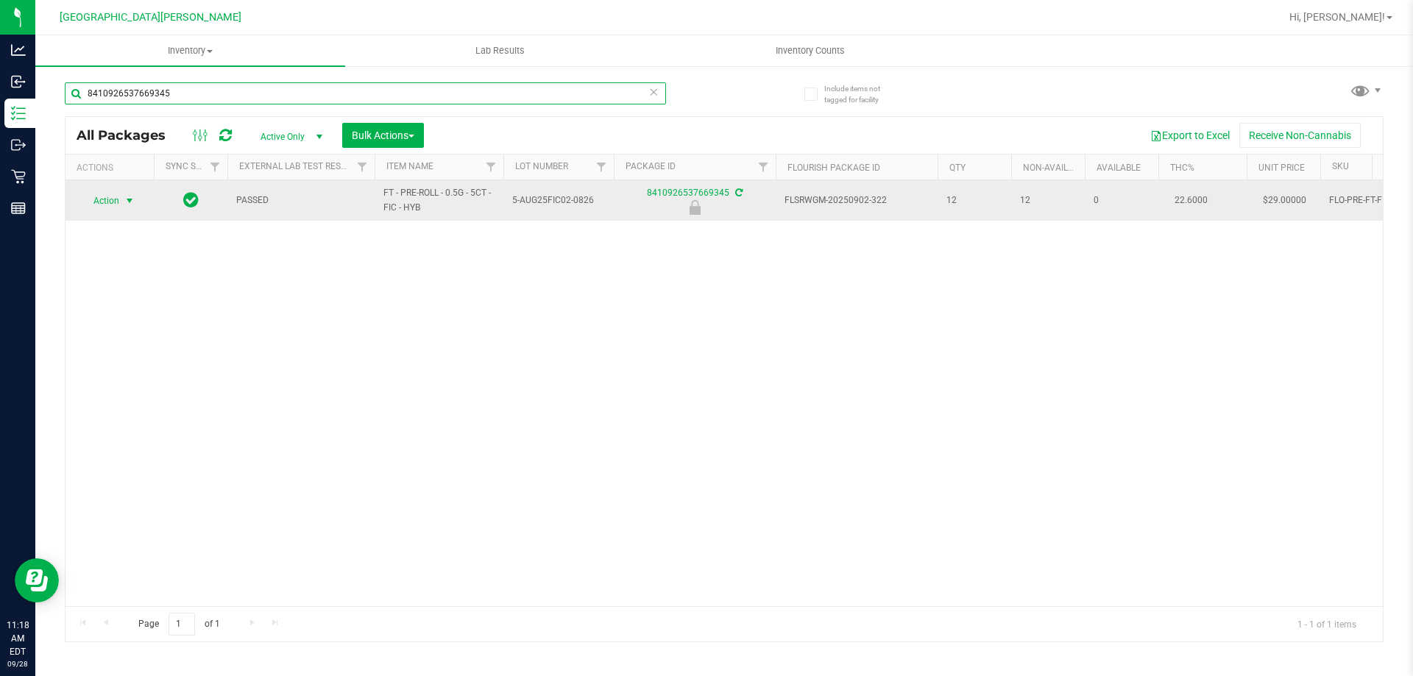
type input "8410926537669345"
click at [132, 203] on span "select" at bounding box center [130, 201] width 12 height 12
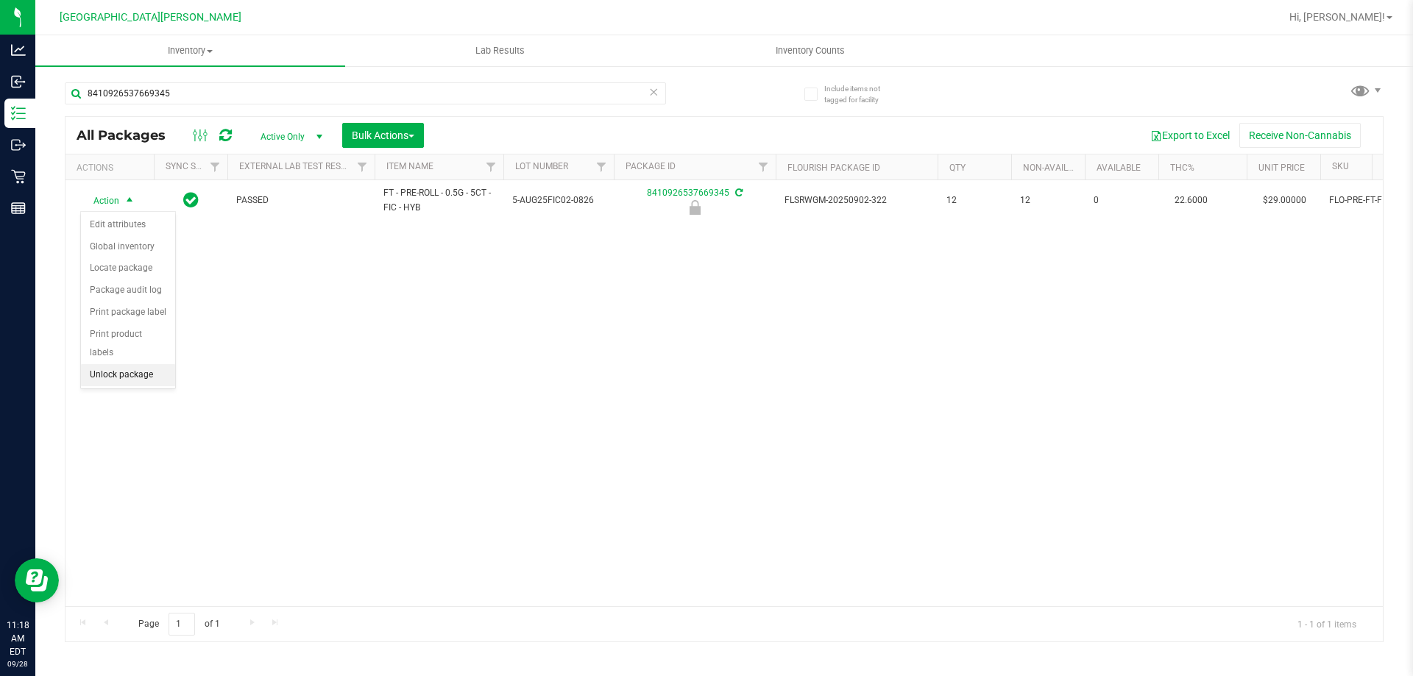
click at [143, 364] on li "Unlock package" at bounding box center [128, 375] width 94 height 22
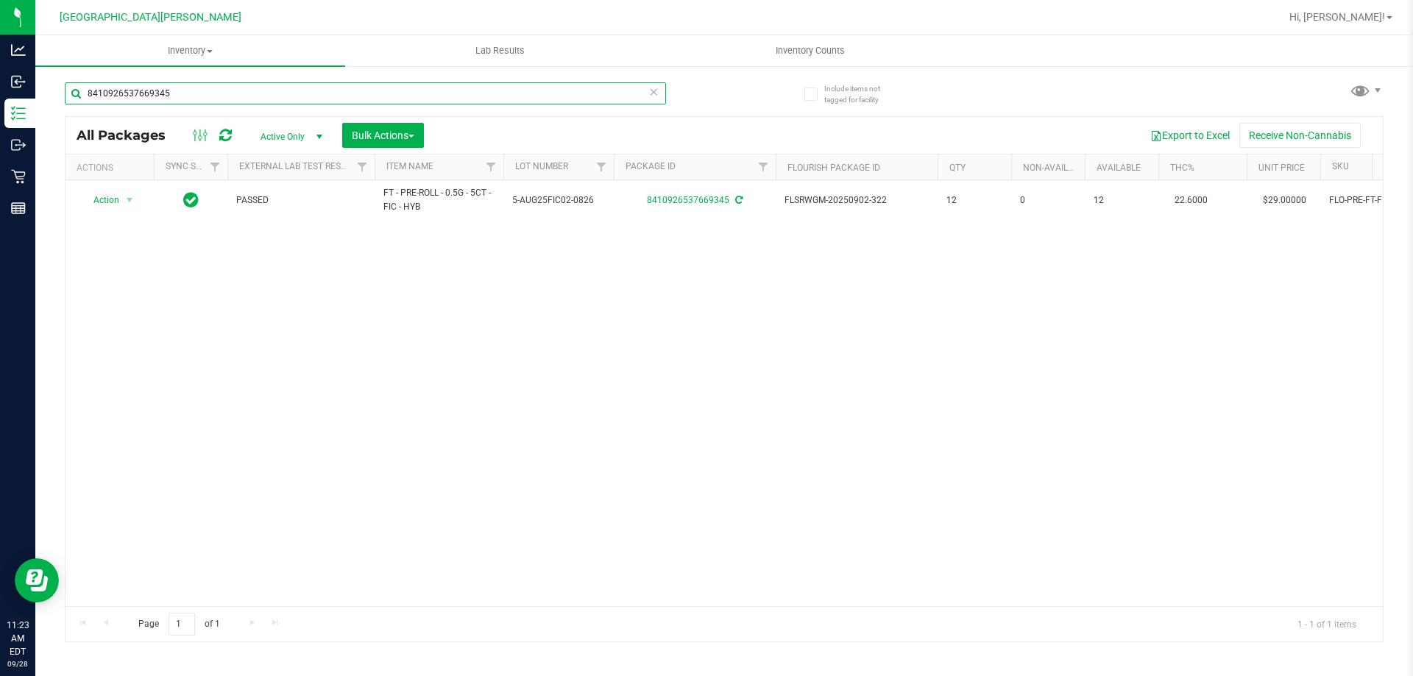
click at [246, 85] on input "8410926537669345" at bounding box center [365, 93] width 601 height 22
type input "grz"
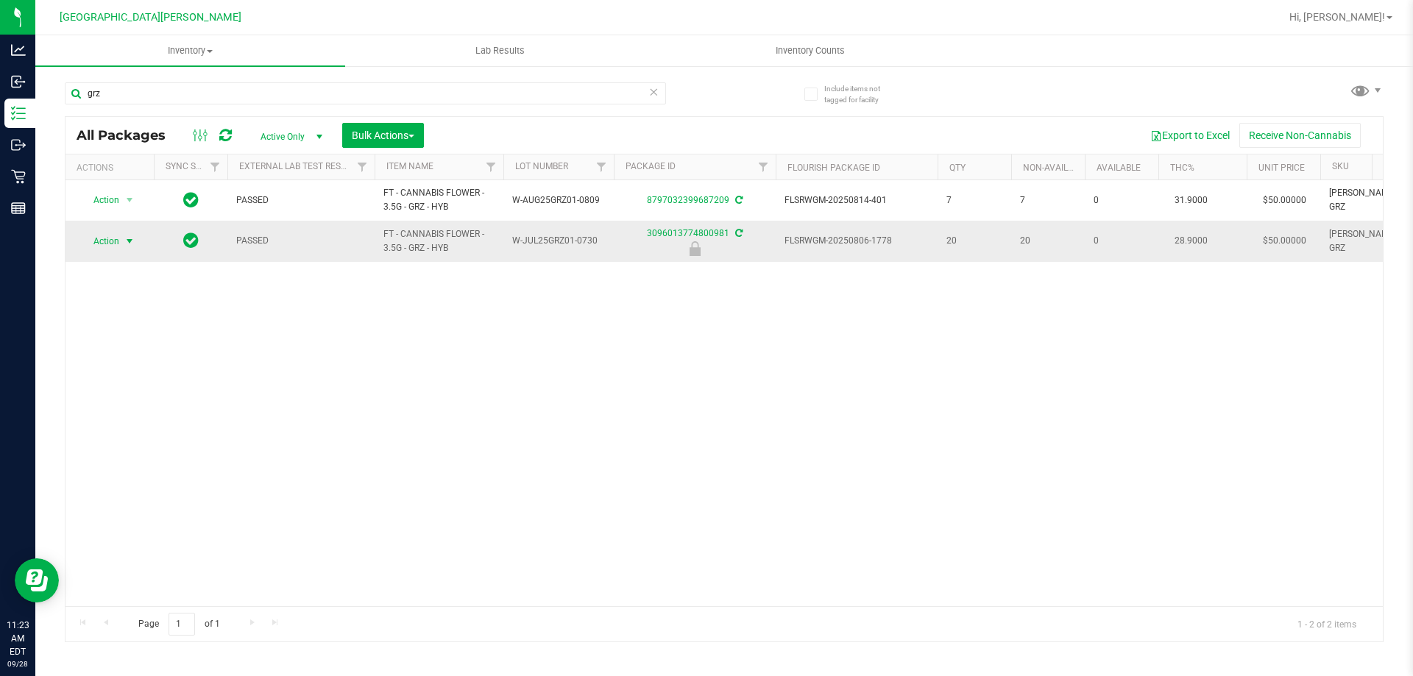
click at [125, 239] on span "select" at bounding box center [130, 241] width 12 height 12
click at [127, 405] on li "Unlock package" at bounding box center [128, 416] width 94 height 22
click at [170, 97] on input "grz" at bounding box center [365, 93] width 601 height 22
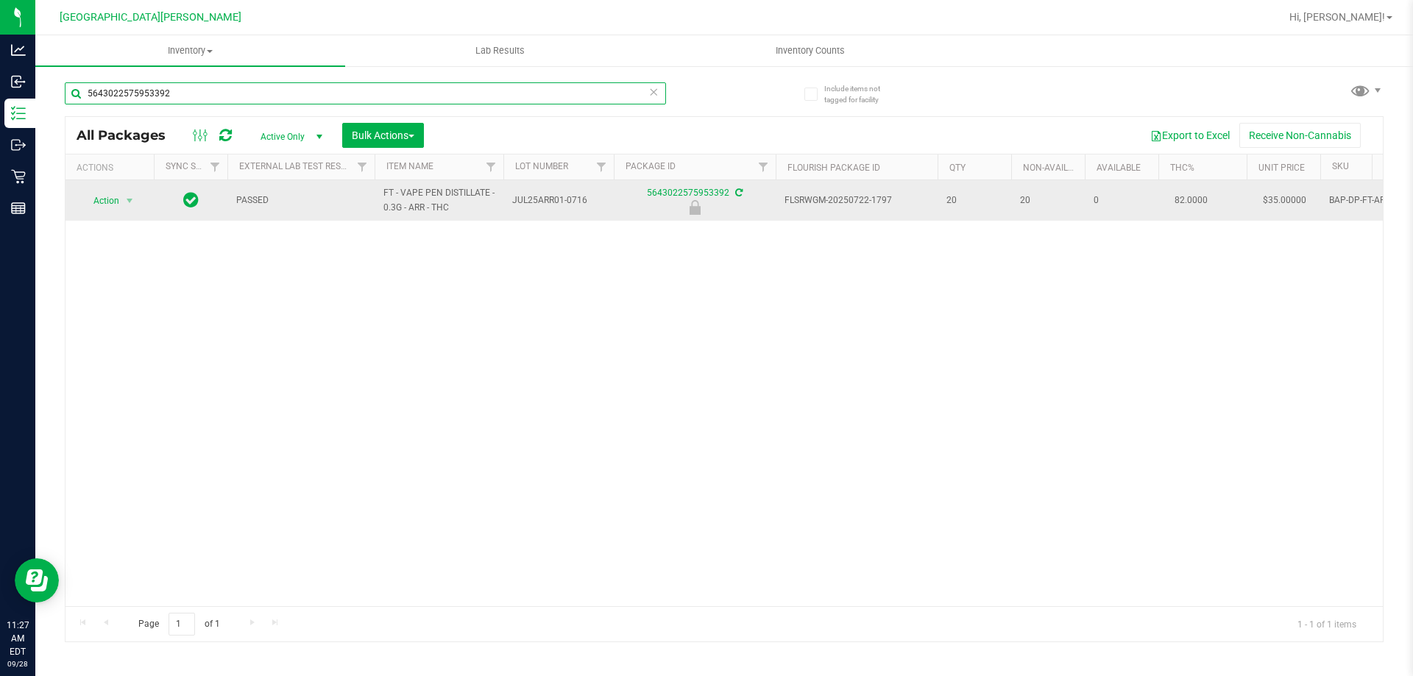
type input "5643022575953392"
click at [118, 201] on span "Action" at bounding box center [100, 201] width 40 height 21
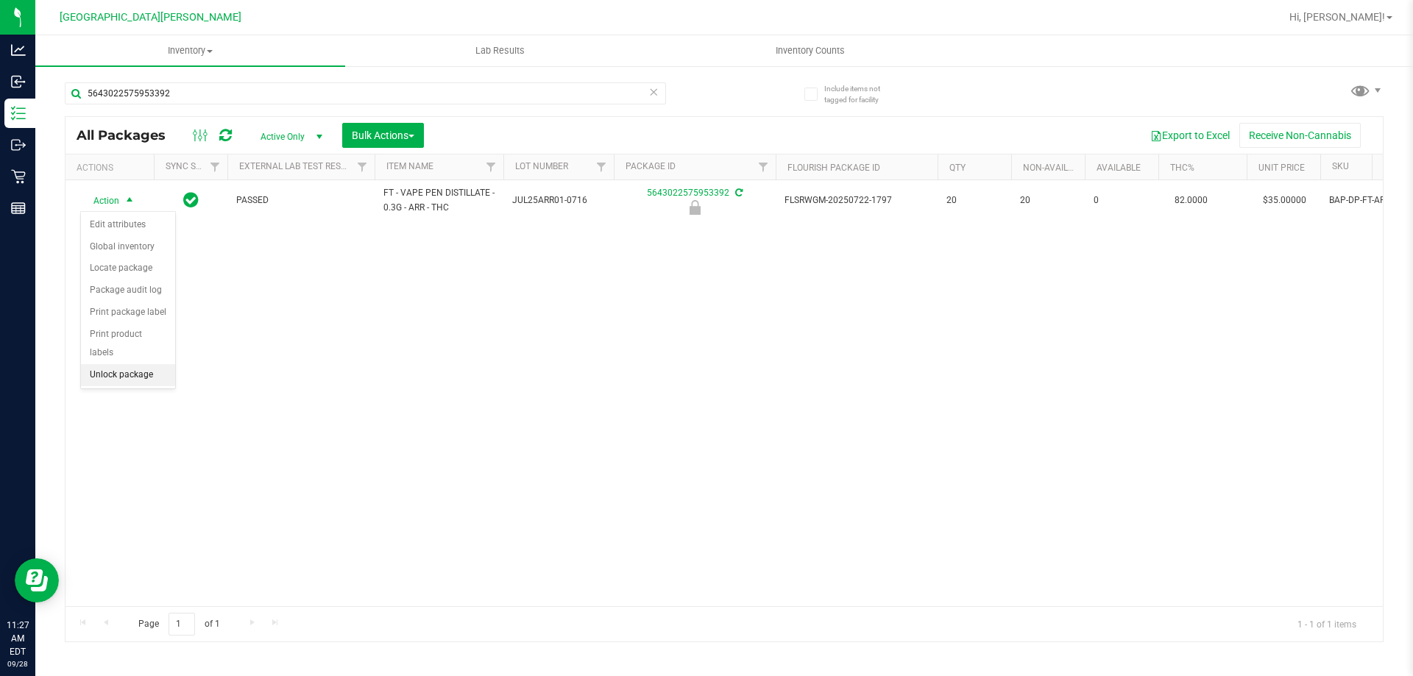
click at [100, 364] on li "Unlock package" at bounding box center [128, 375] width 94 height 22
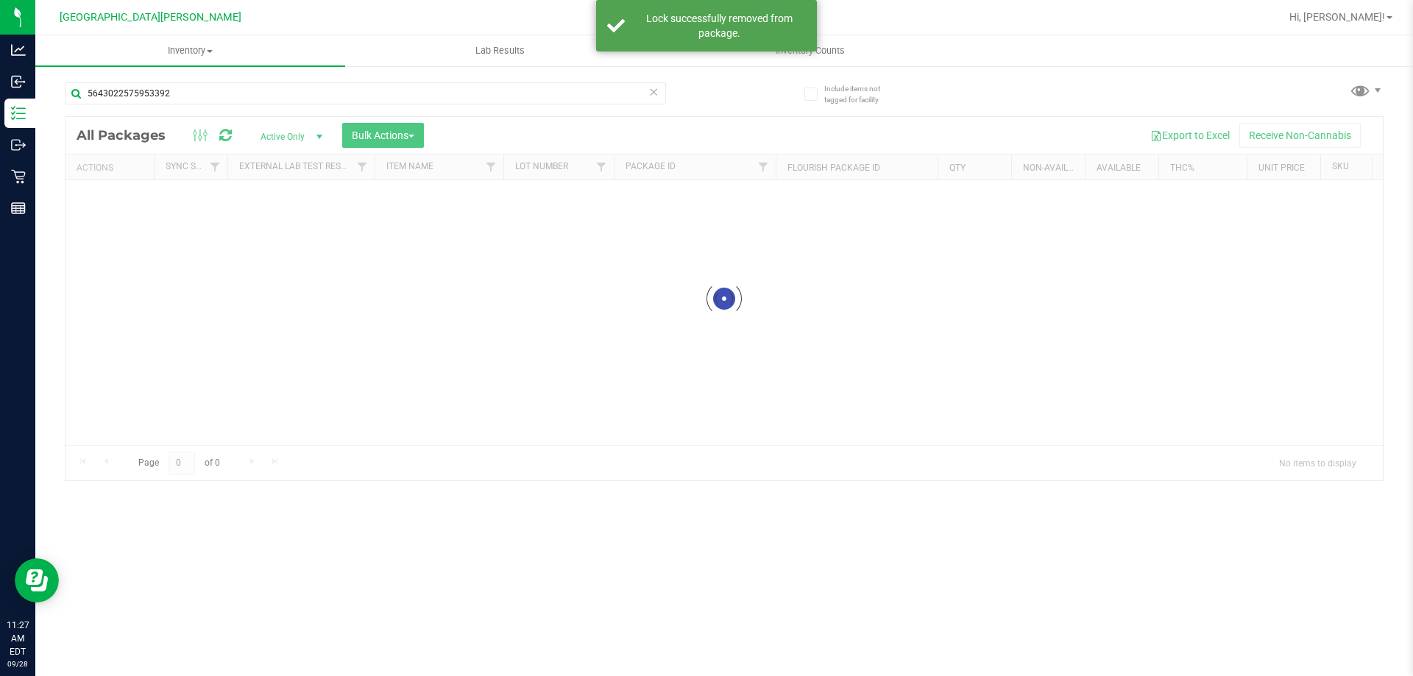
click at [175, 97] on input "5643022575953392" at bounding box center [365, 93] width 601 height 22
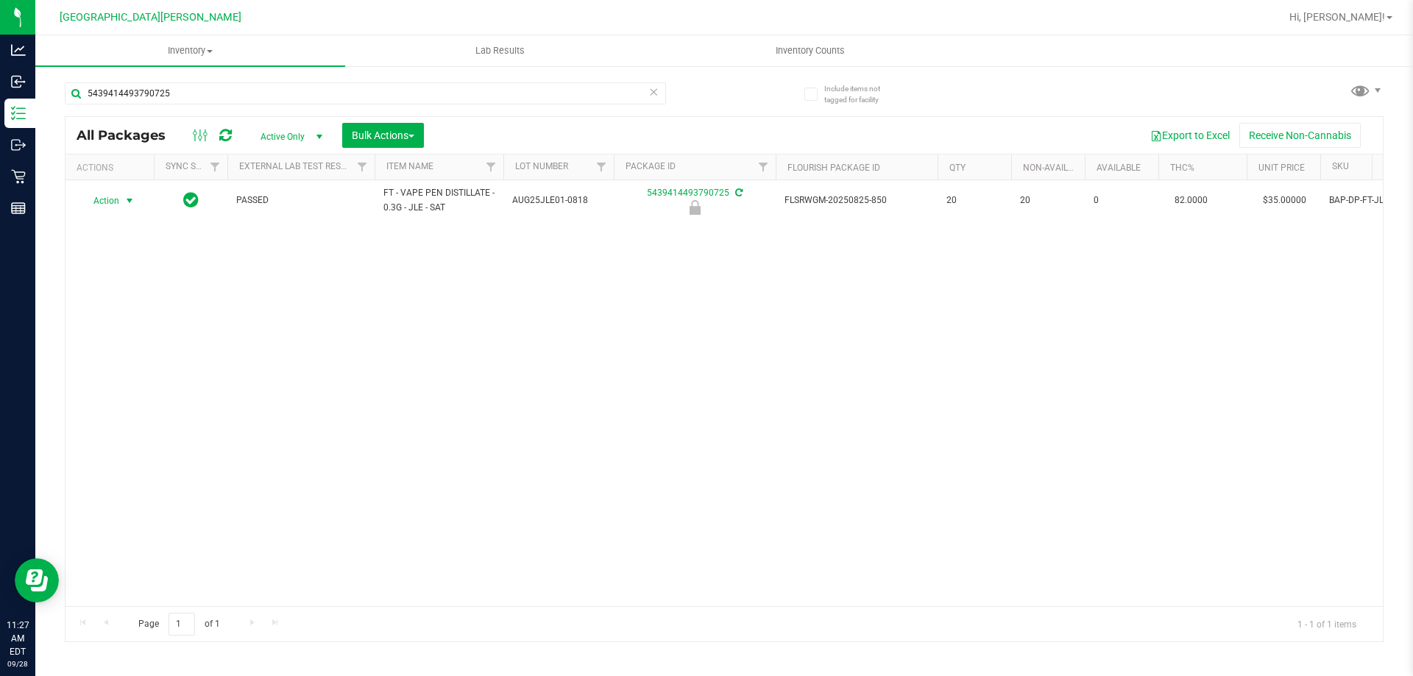
type input "5439414493790725"
click at [128, 204] on span "select" at bounding box center [130, 201] width 12 height 12
click at [141, 364] on li "Unlock package" at bounding box center [128, 375] width 94 height 22
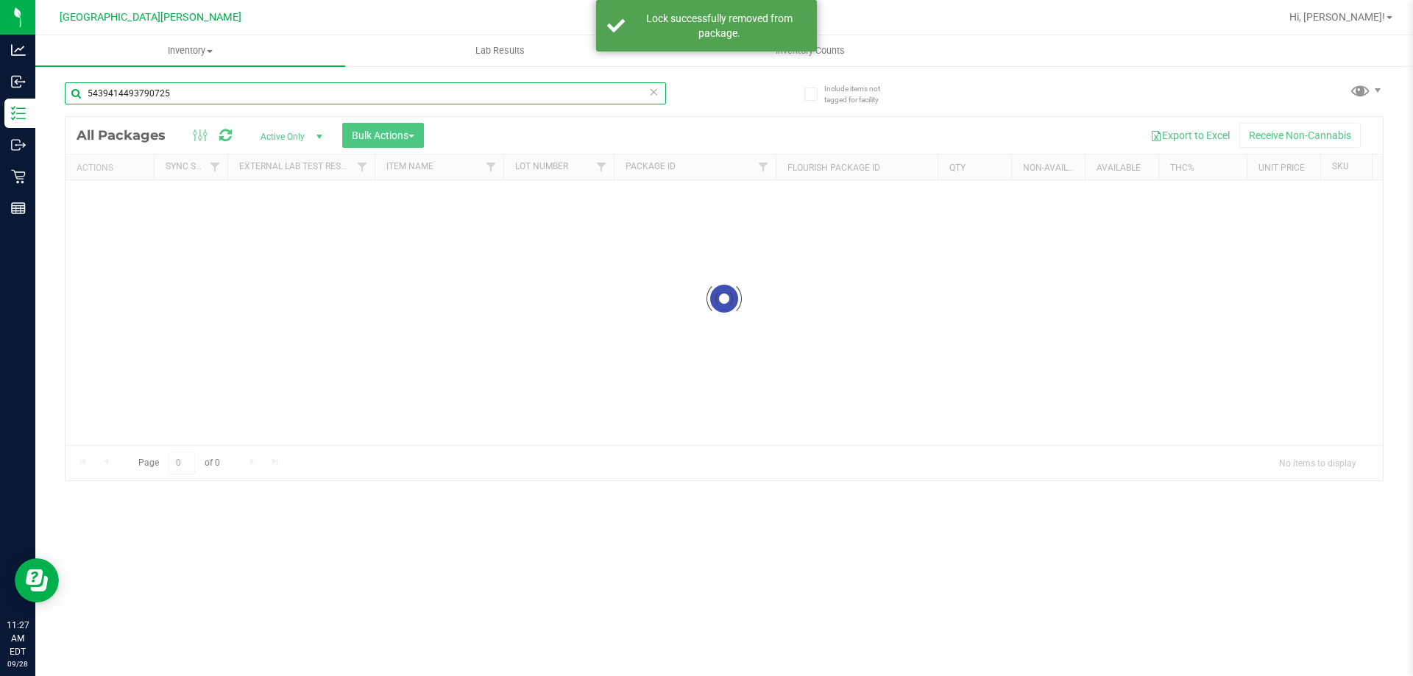
click at [175, 89] on input "5439414493790725" at bounding box center [365, 93] width 601 height 22
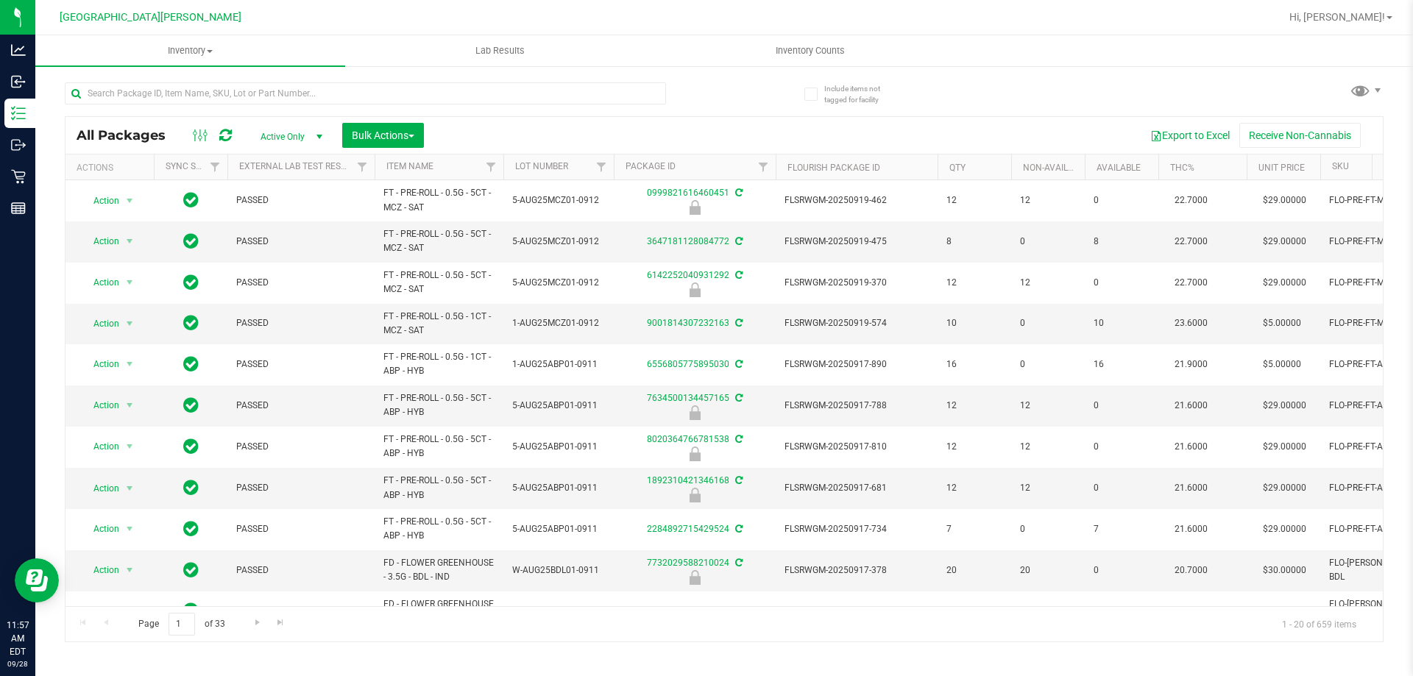
click at [304, 81] on div at bounding box center [394, 92] width 659 height 47
click at [299, 90] on input "text" at bounding box center [365, 93] width 601 height 22
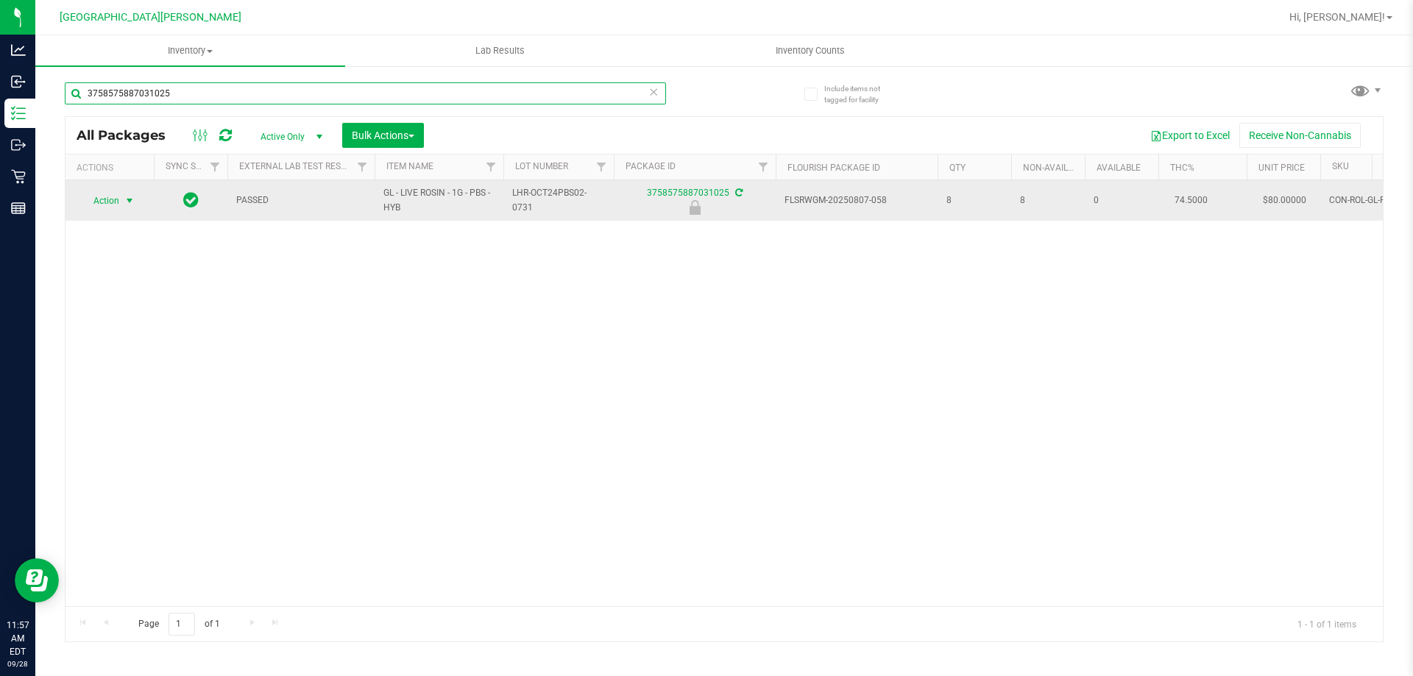
type input "3758575887031025"
click at [129, 203] on span "select" at bounding box center [130, 201] width 12 height 12
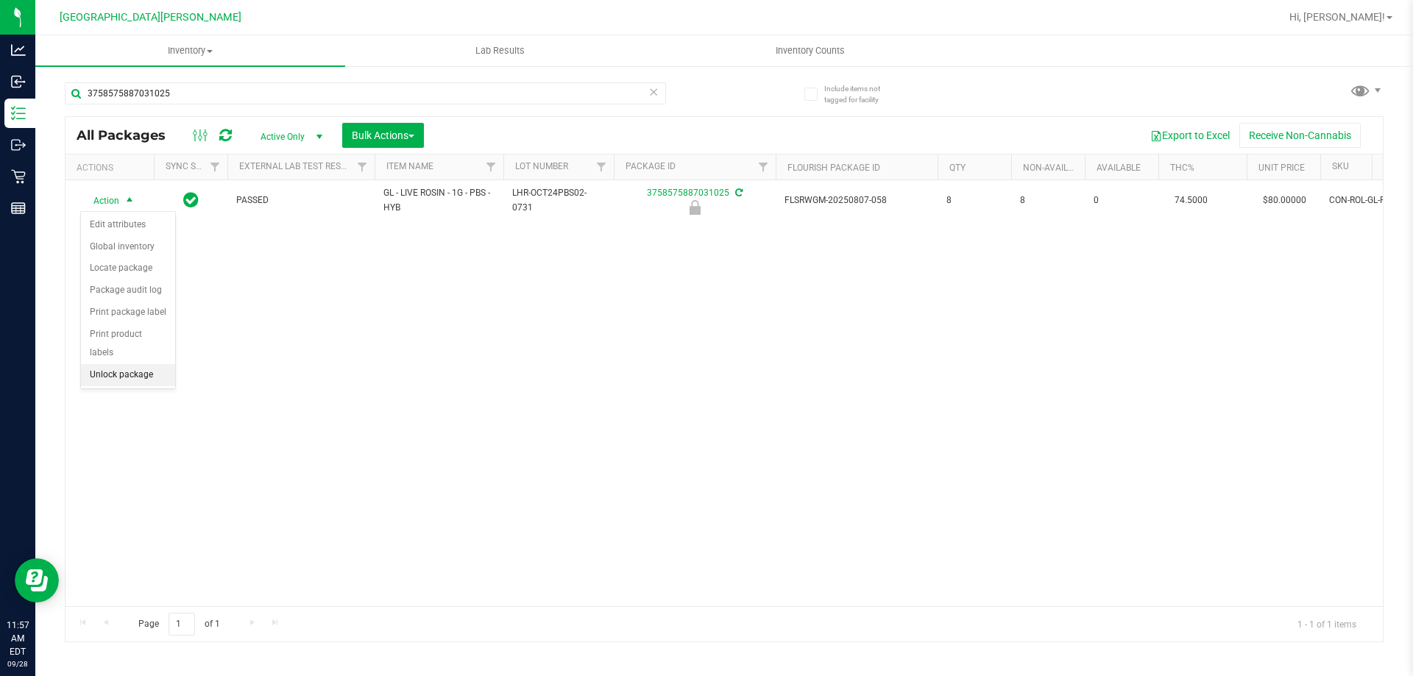
click at [116, 364] on li "Unlock package" at bounding box center [128, 375] width 94 height 22
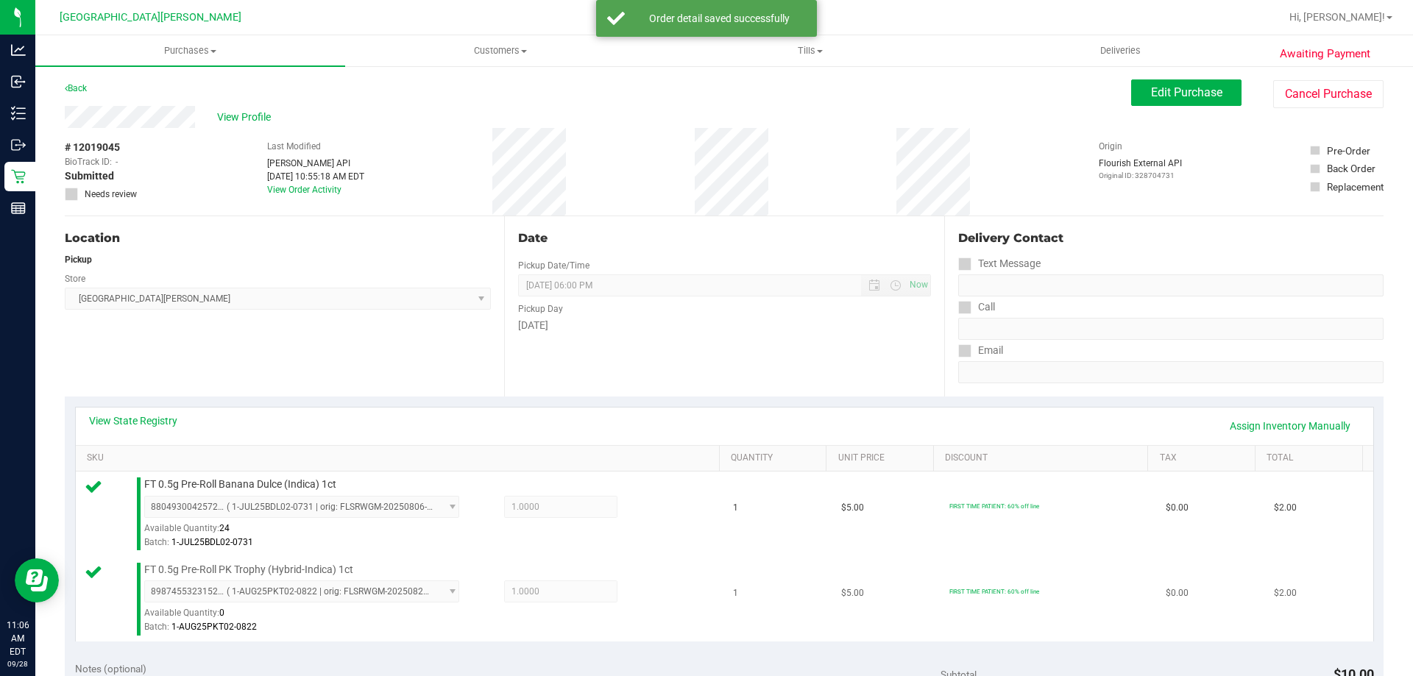
click at [290, 572] on span "FT 0.5g Pre-Roll PK Trophy (Hybrid-Indica) 1ct" at bounding box center [248, 570] width 209 height 14
copy div "FT 0.5g Pre-Roll PK Trophy (Hybrid-Indica) 1ct"
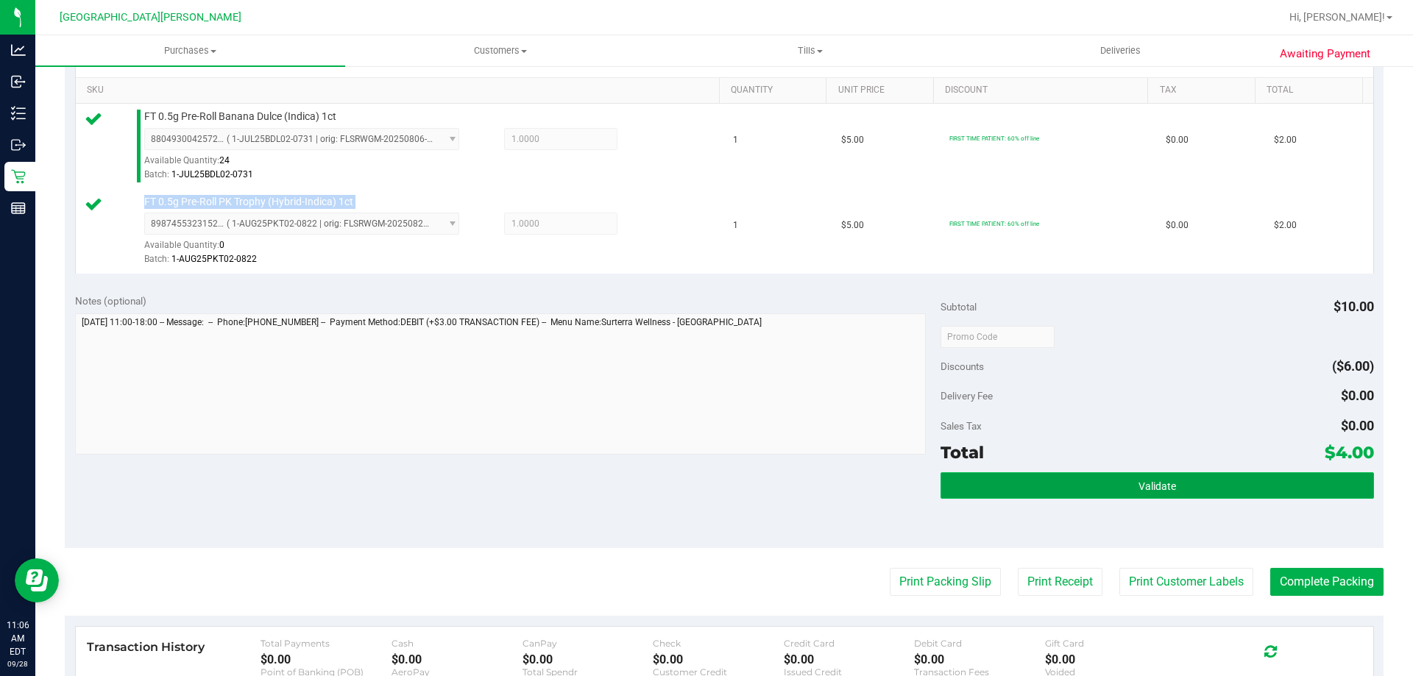
click at [1222, 478] on button "Validate" at bounding box center [1156, 485] width 433 height 26
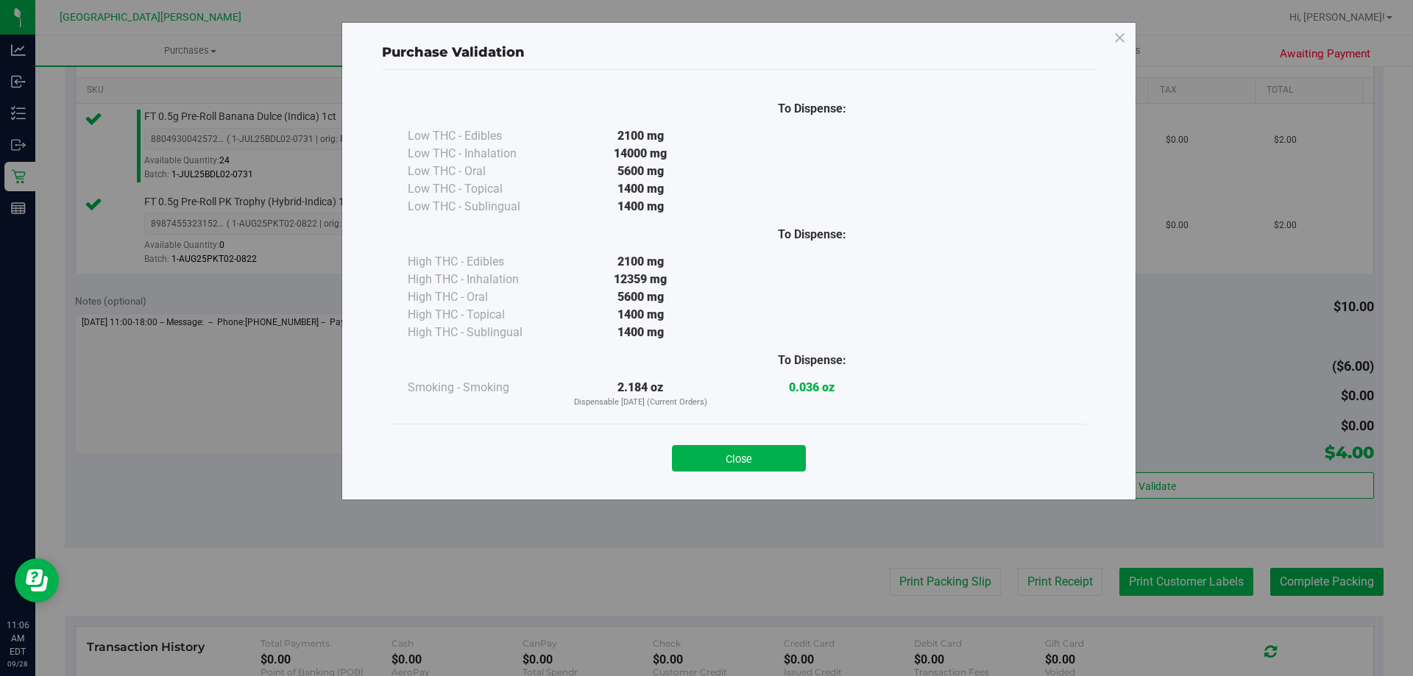
click at [1182, 575] on div "Purchase Validation To Dispense: Low THC - Edibles 2100 mg" at bounding box center [712, 338] width 1424 height 676
click at [750, 461] on button "Close" at bounding box center [739, 458] width 134 height 26
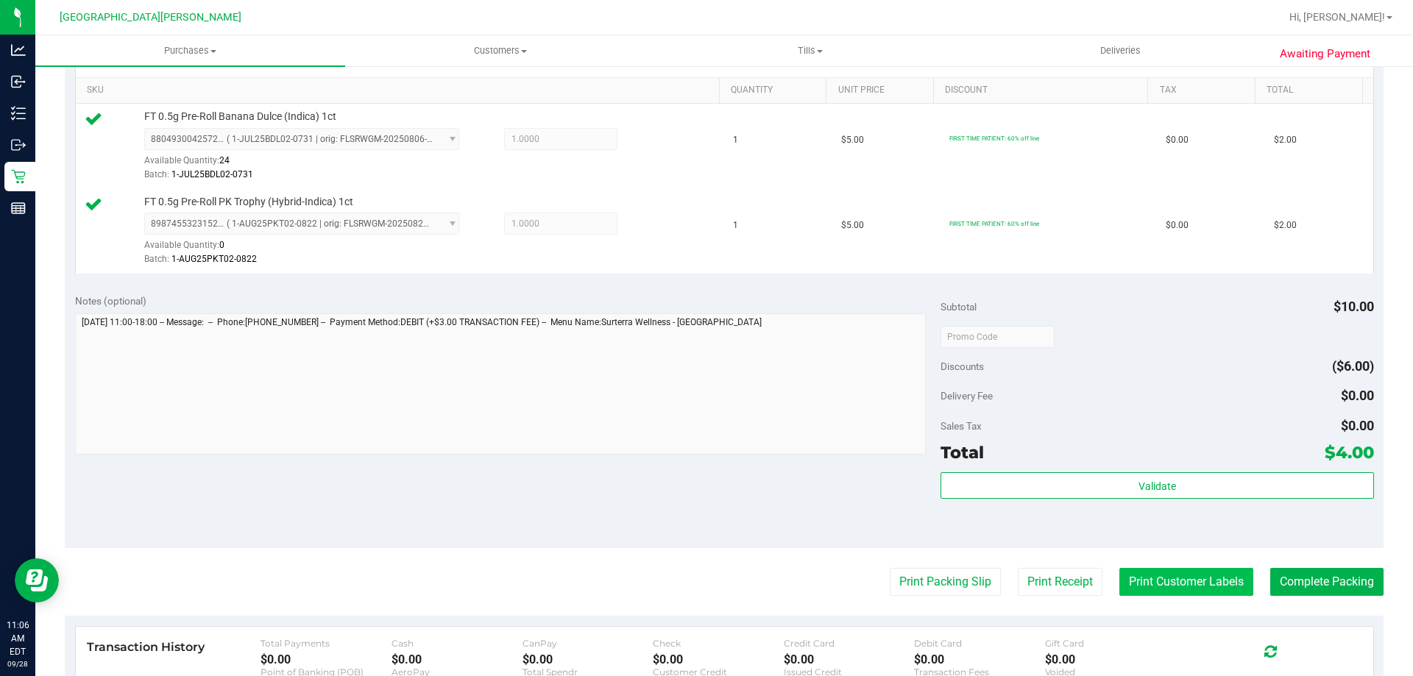
click at [1148, 580] on button "Print Customer Labels" at bounding box center [1186, 582] width 134 height 28
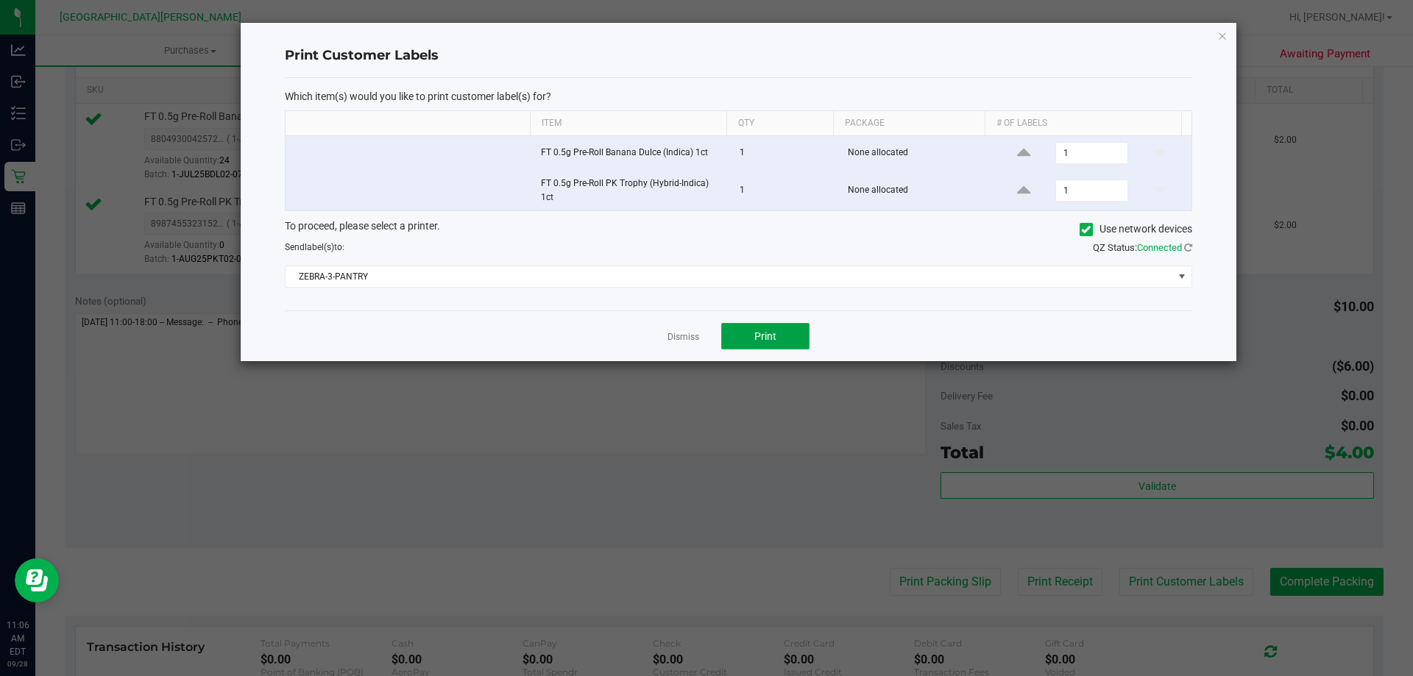
click at [792, 338] on button "Print" at bounding box center [765, 336] width 88 height 26
click at [676, 338] on link "Dismiss" at bounding box center [683, 337] width 32 height 13
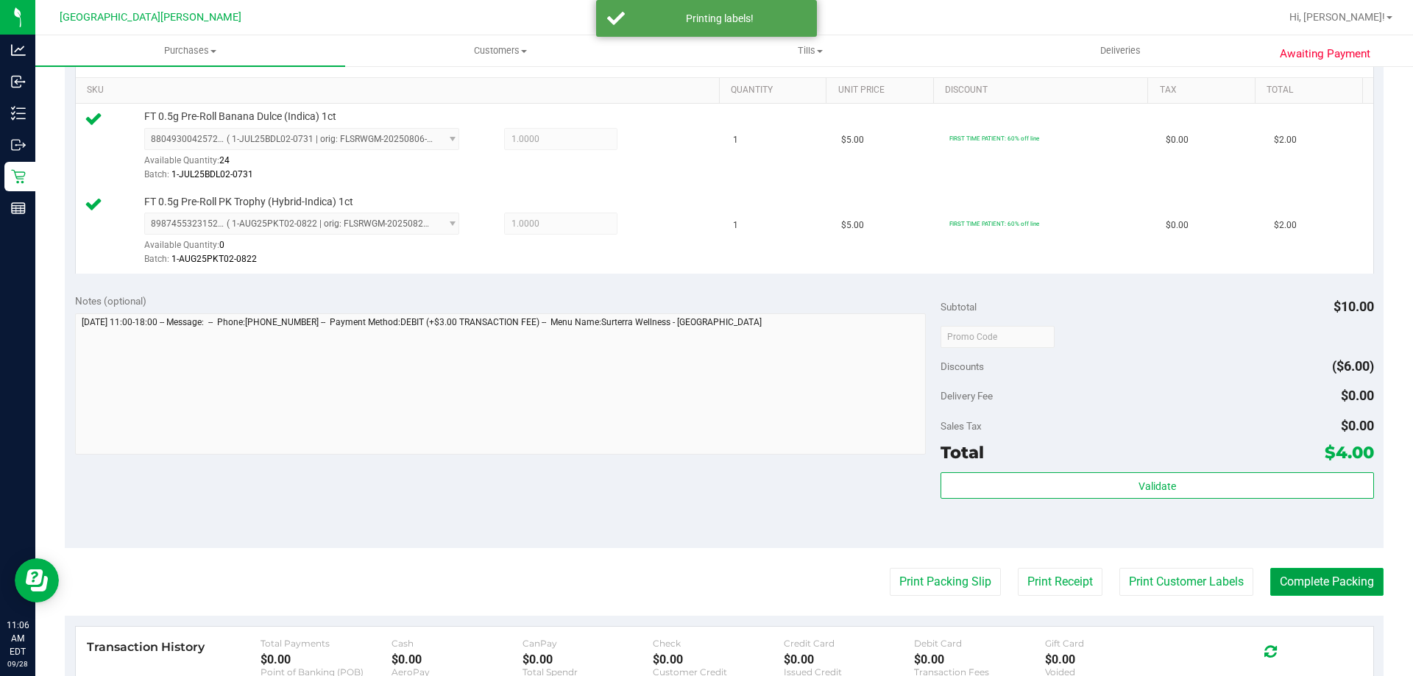
click at [1351, 572] on button "Complete Packing" at bounding box center [1326, 582] width 113 height 28
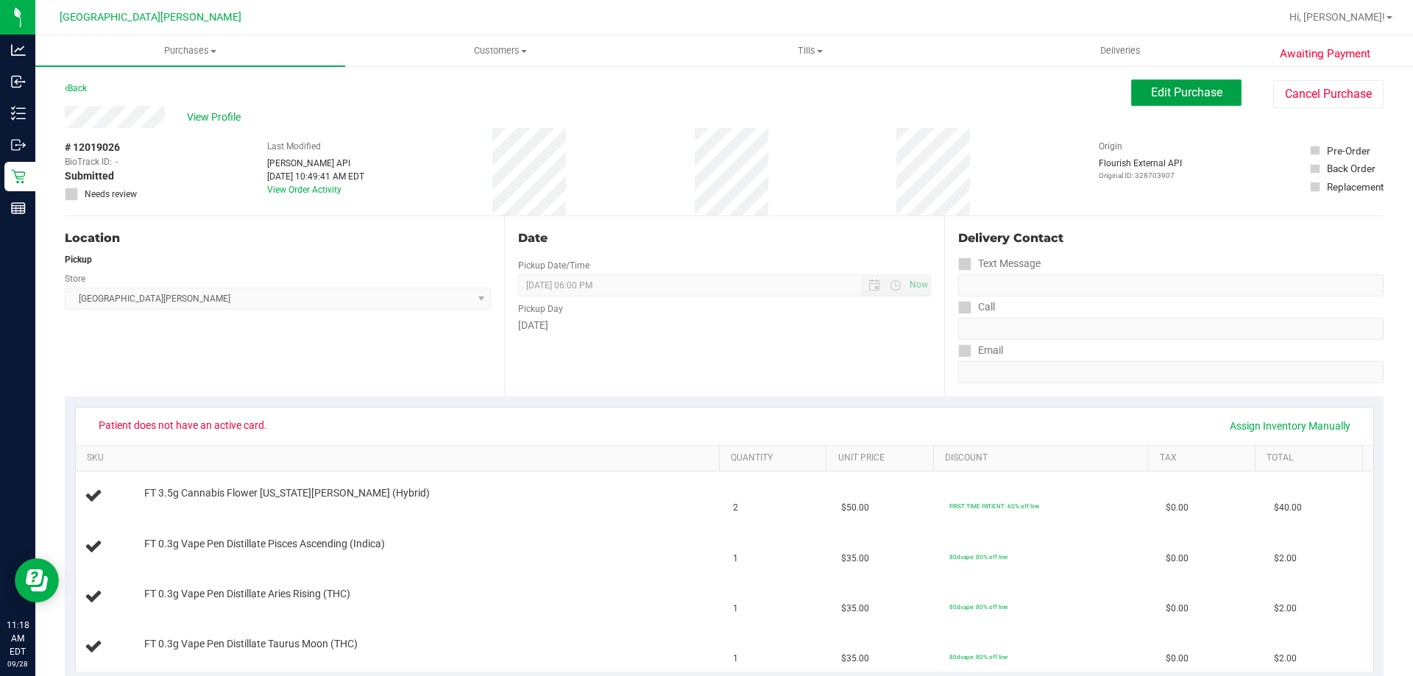
click at [1159, 93] on span "Edit Purchase" at bounding box center [1186, 92] width 71 height 14
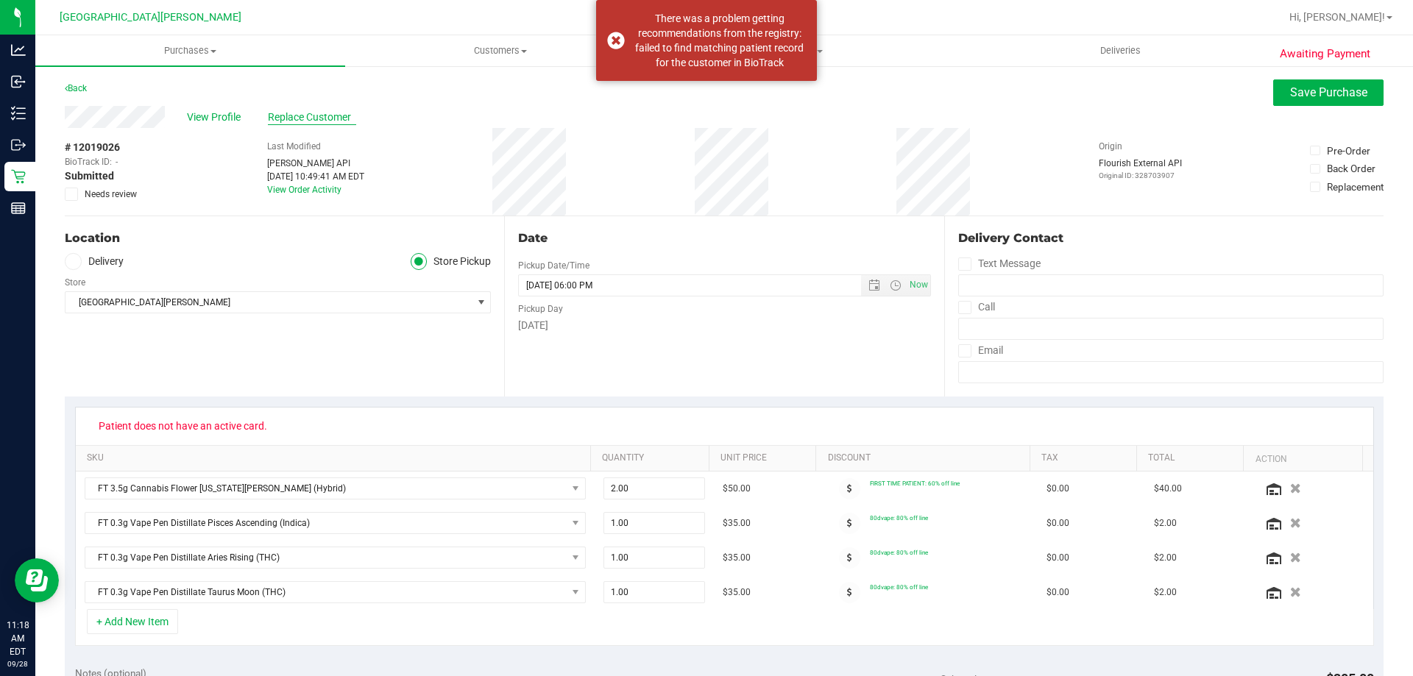
click at [298, 114] on span "Replace Customer" at bounding box center [312, 117] width 88 height 15
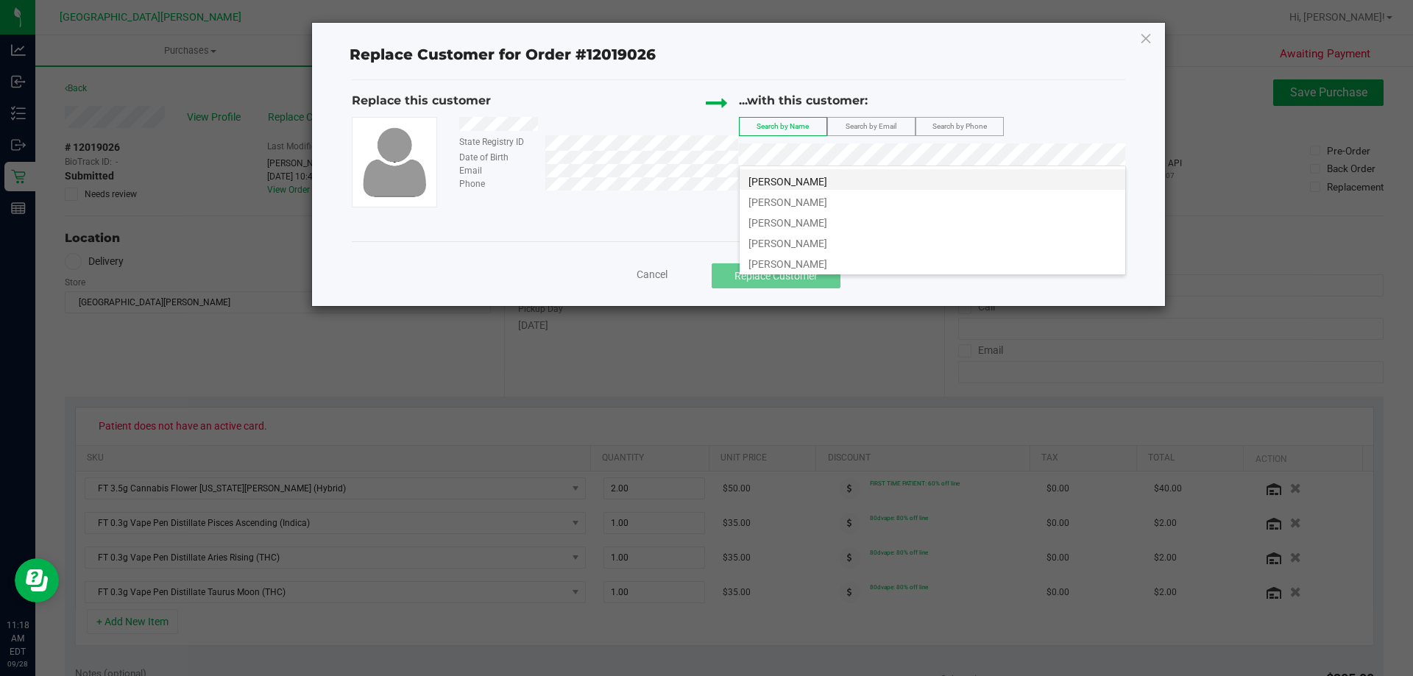
click at [814, 185] on span "[PERSON_NAME]" at bounding box center [787, 182] width 79 height 12
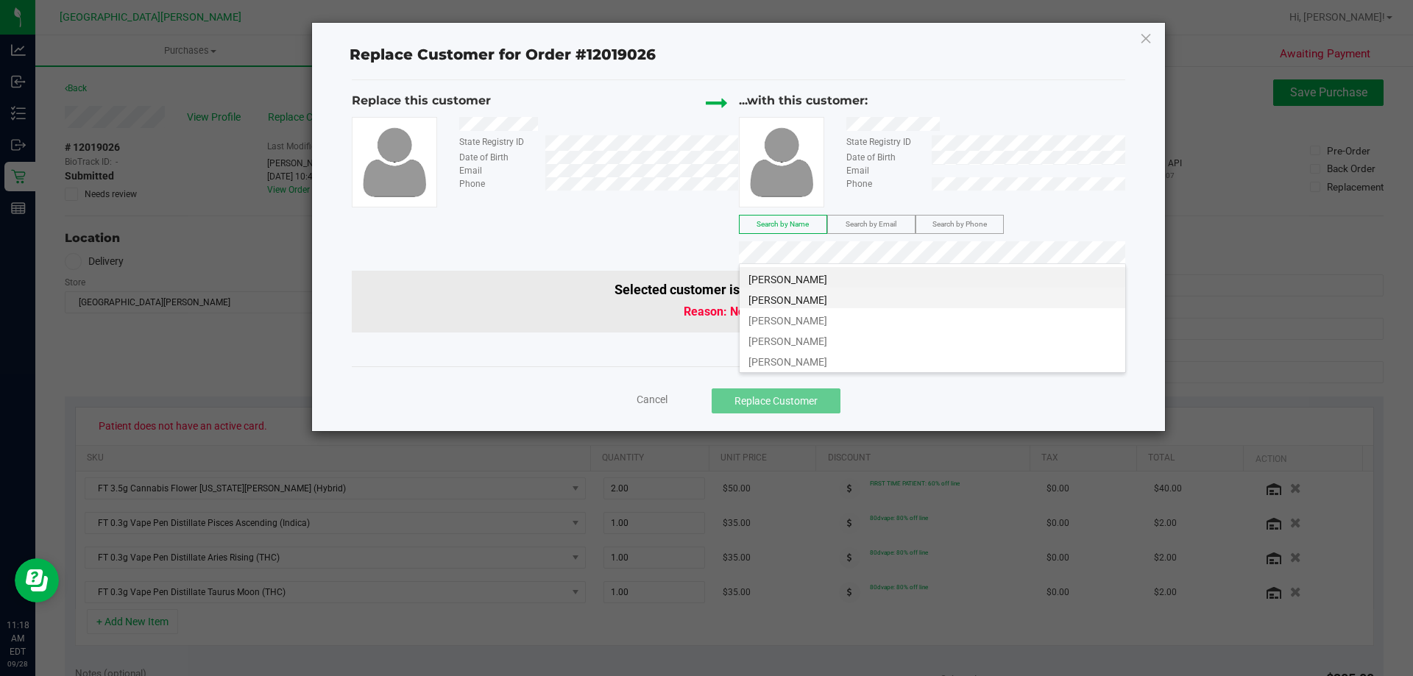
click at [792, 295] on span "[PERSON_NAME]" at bounding box center [787, 300] width 79 height 12
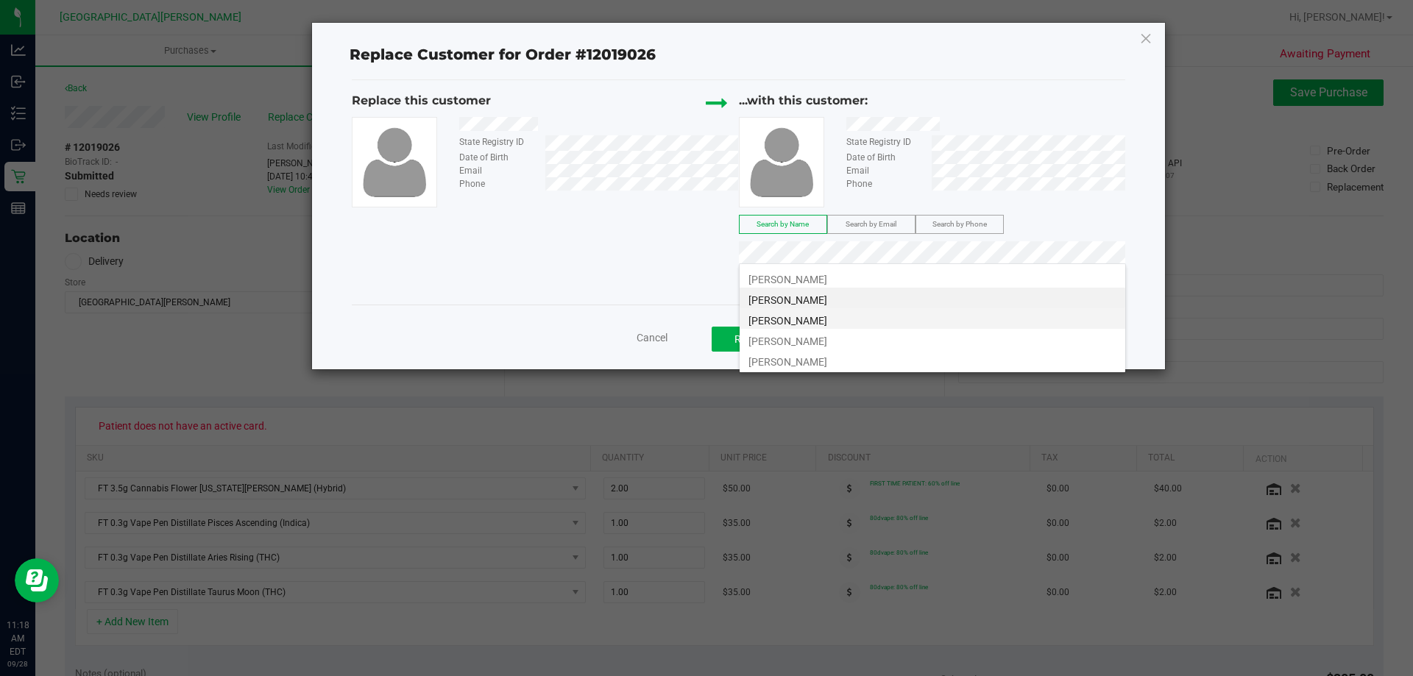
click at [790, 319] on span "[PERSON_NAME]" at bounding box center [787, 321] width 79 height 12
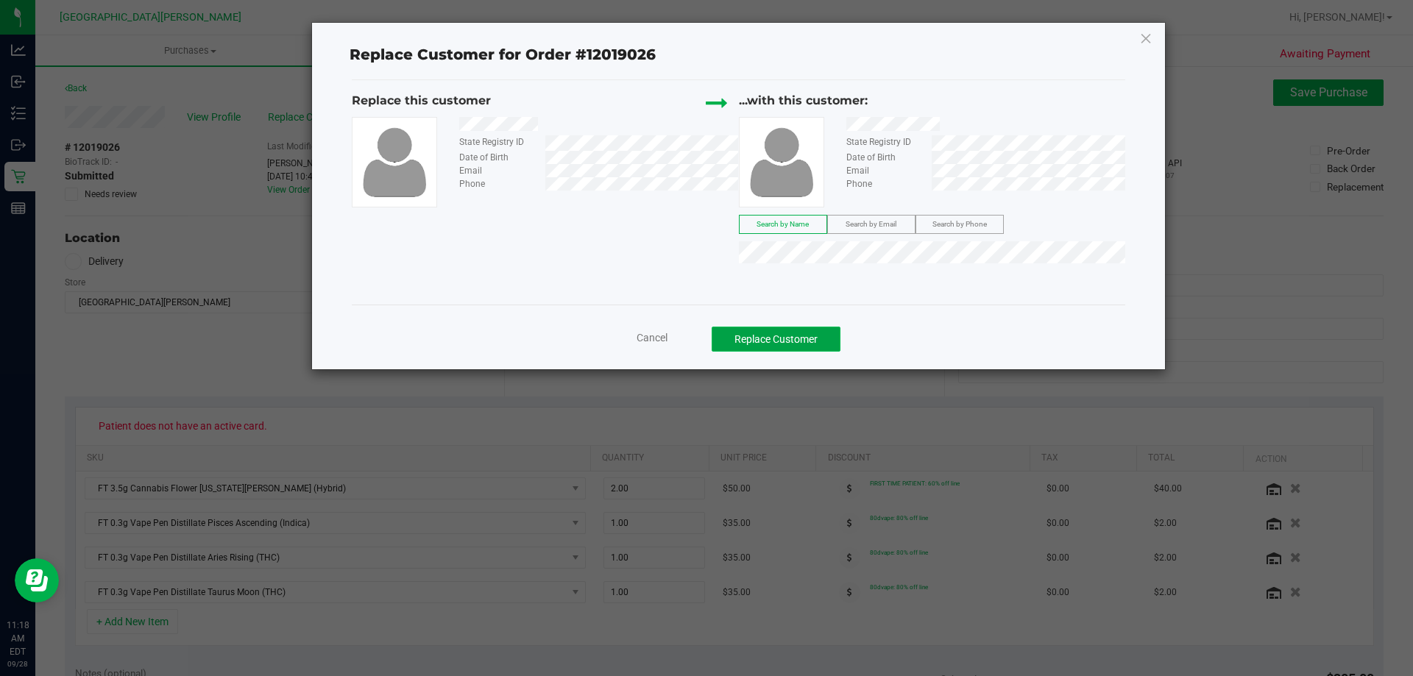
click at [811, 343] on button "Replace Customer" at bounding box center [775, 339] width 129 height 25
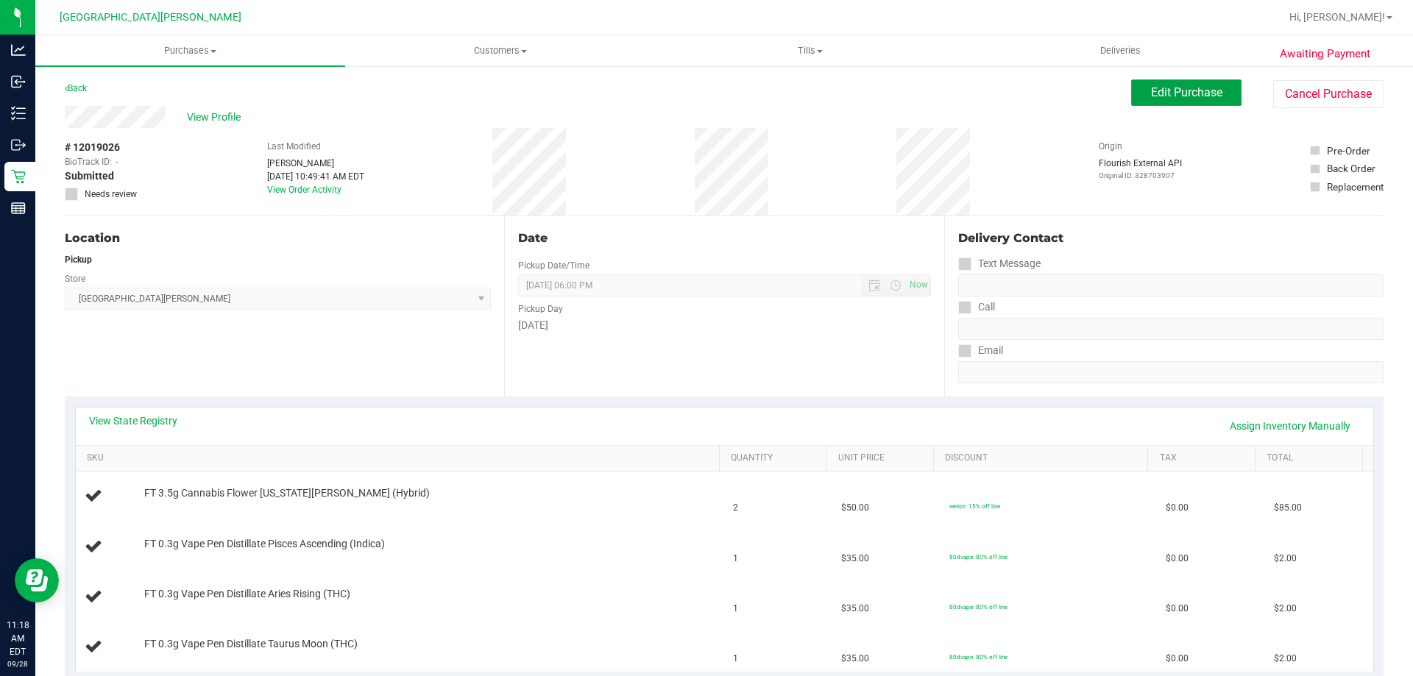
click at [1145, 79] on button "Edit Purchase" at bounding box center [1186, 92] width 110 height 26
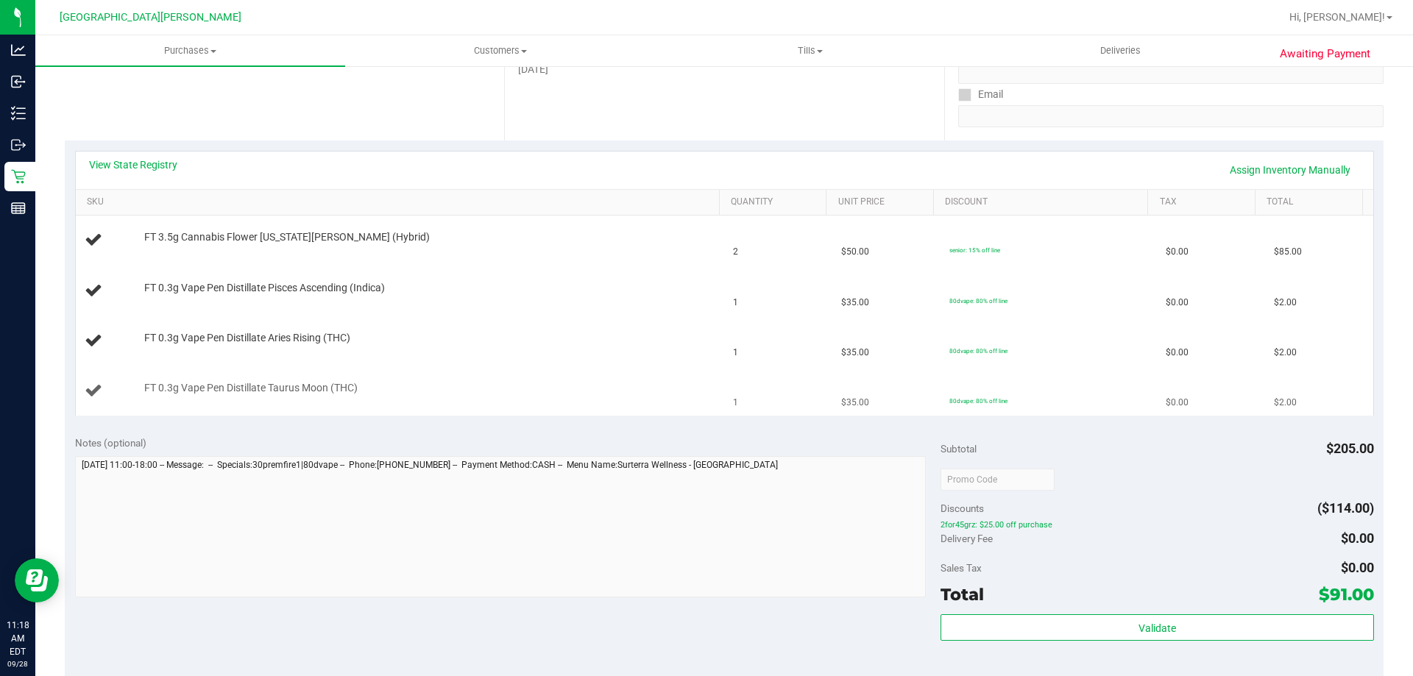
scroll to position [294, 0]
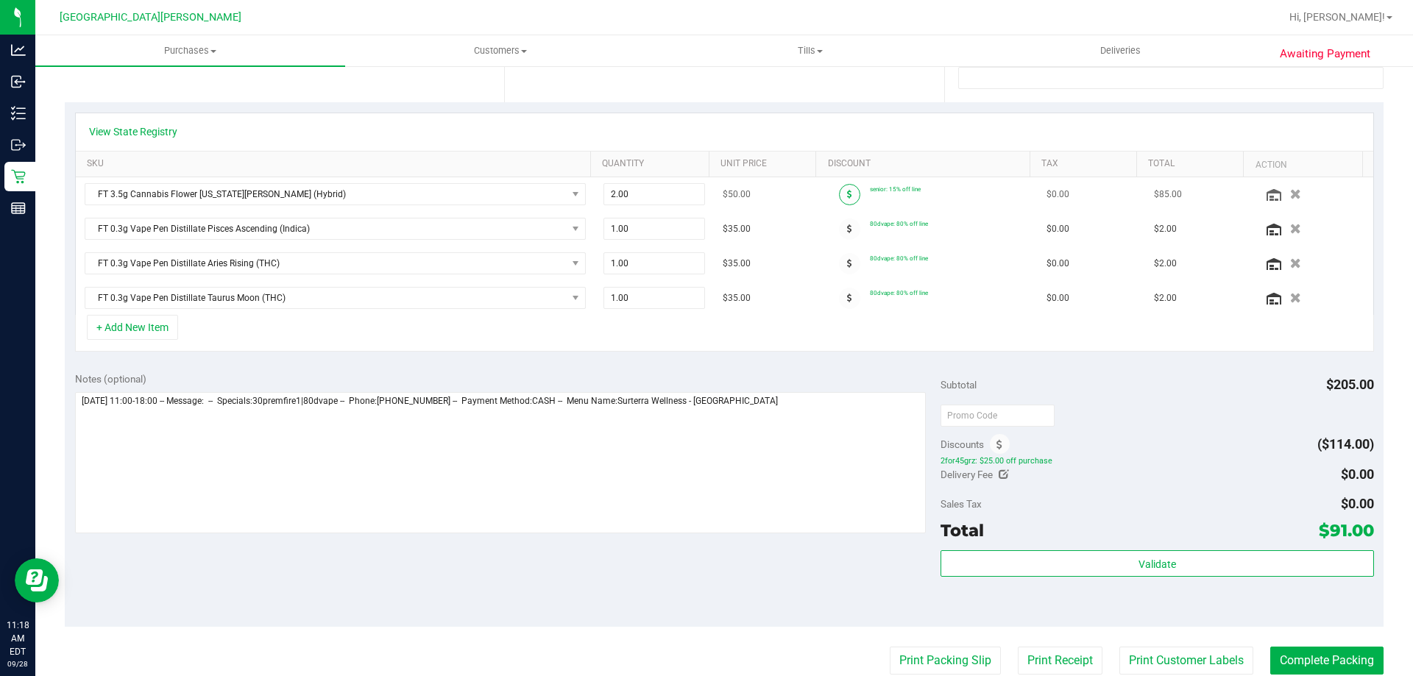
click at [839, 191] on span at bounding box center [849, 194] width 21 height 21
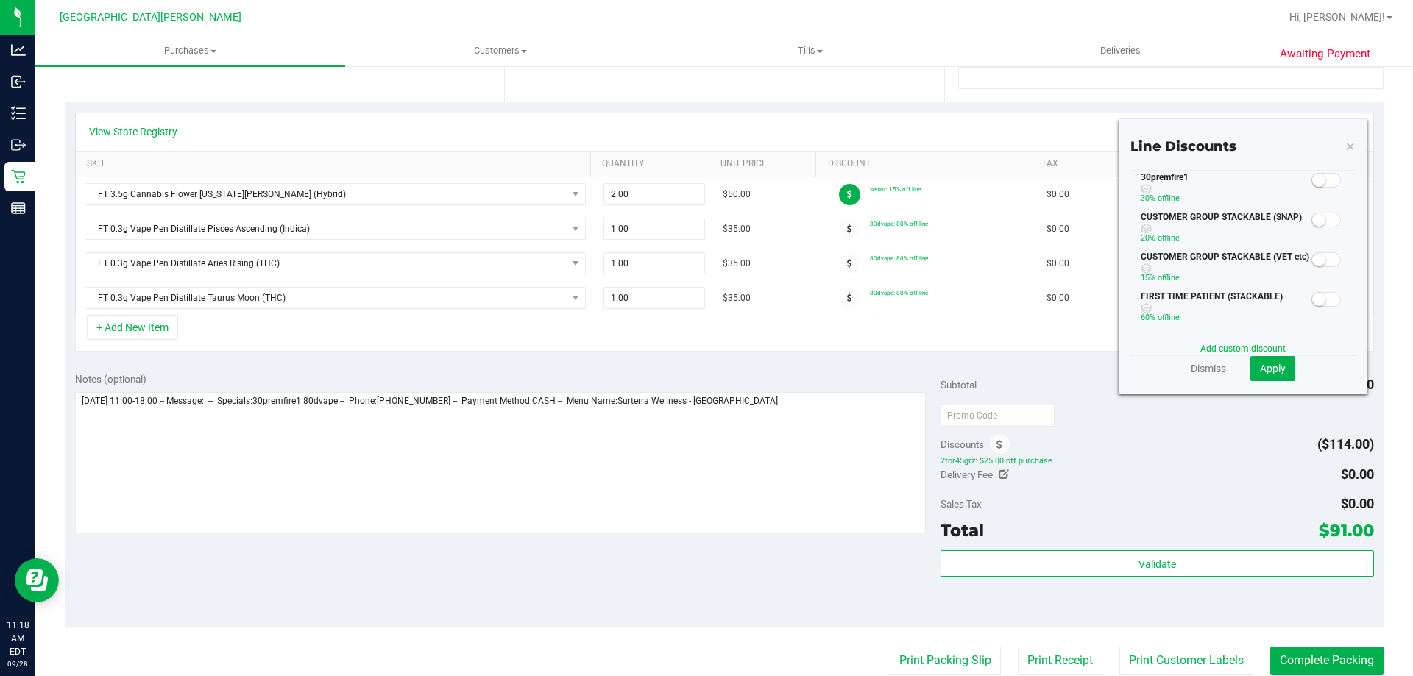
click at [1312, 177] on small at bounding box center [1318, 180] width 13 height 13
click at [1265, 363] on span "Apply" at bounding box center [1273, 369] width 26 height 12
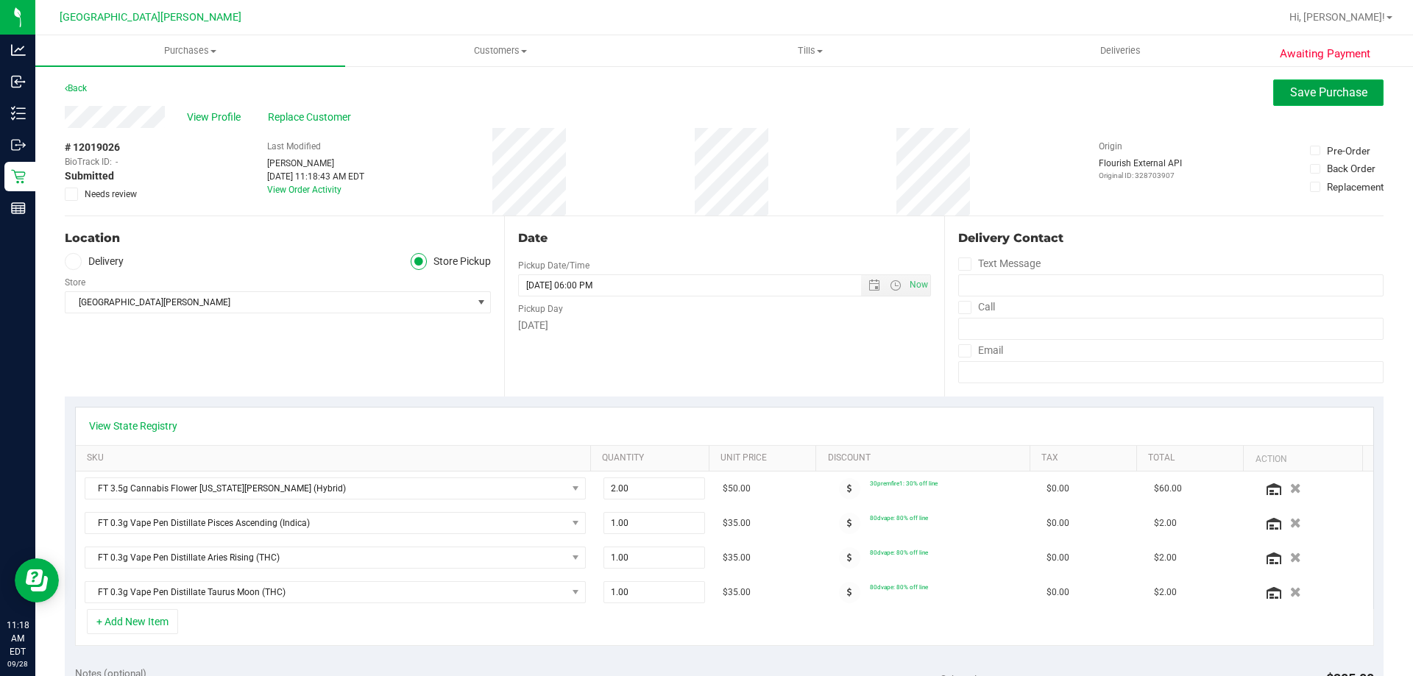
click at [1304, 96] on span "Save Purchase" at bounding box center [1328, 92] width 77 height 14
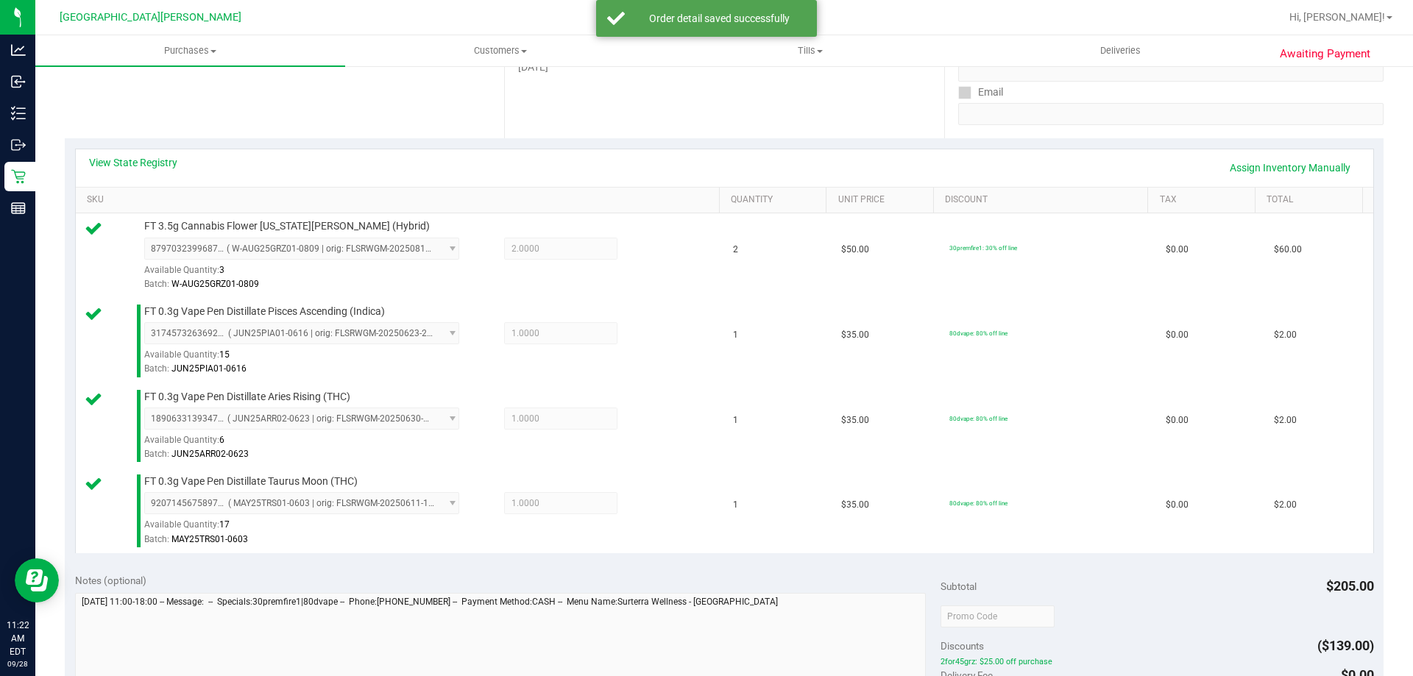
scroll to position [736, 0]
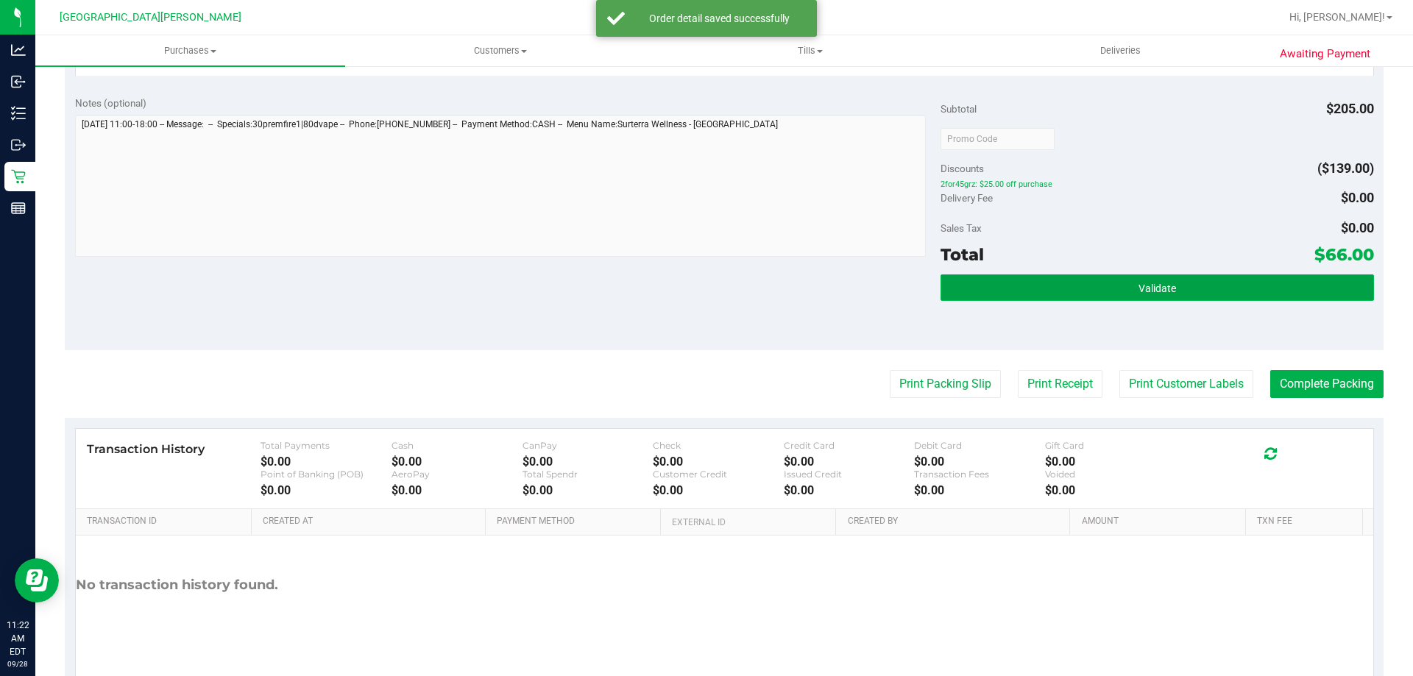
click at [1173, 289] on button "Validate" at bounding box center [1156, 287] width 433 height 26
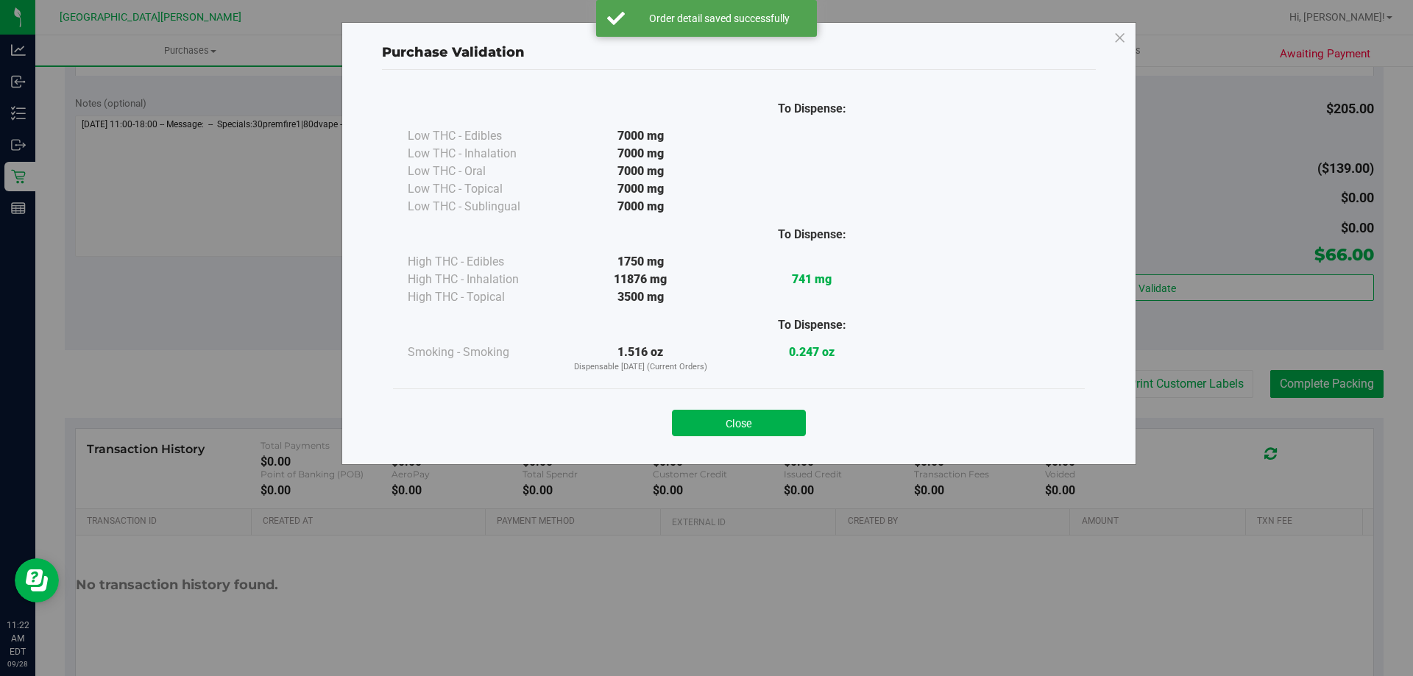
click at [807, 424] on div "Close" at bounding box center [738, 418] width 669 height 37
click at [783, 421] on button "Close" at bounding box center [739, 423] width 134 height 26
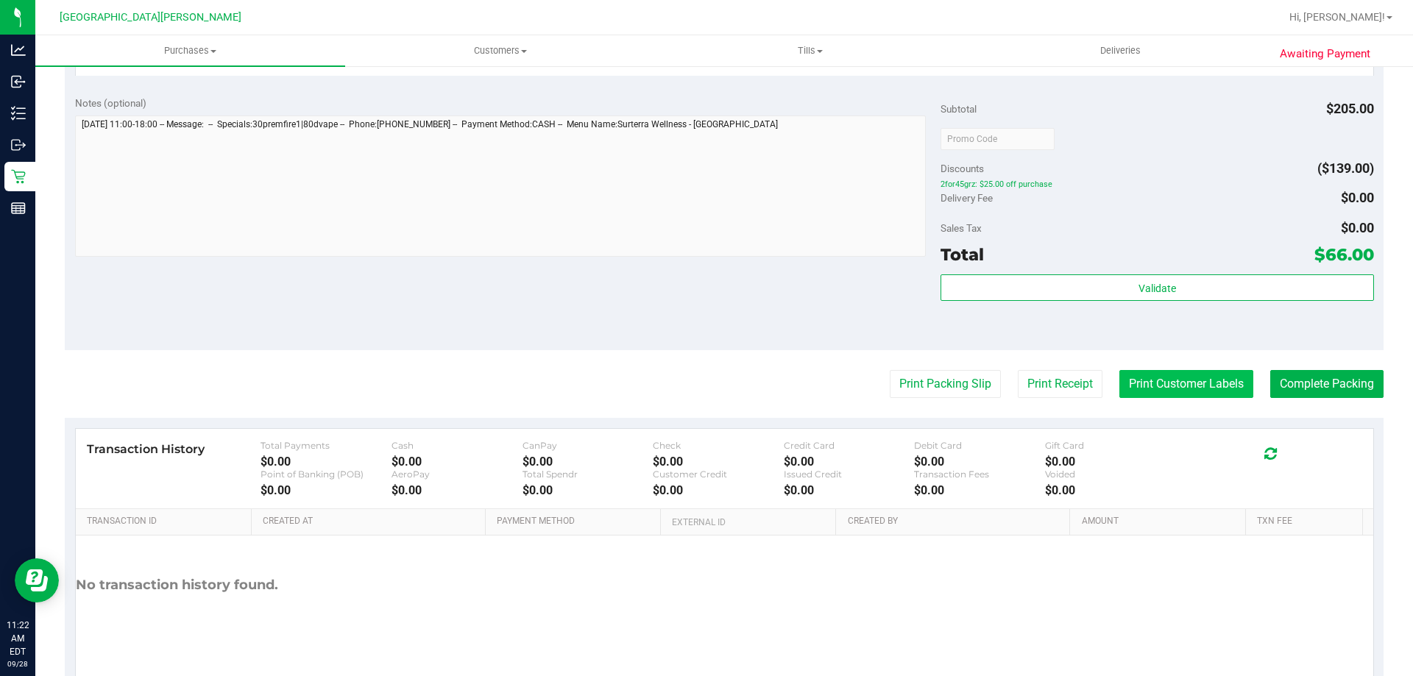
click at [1152, 380] on button "Print Customer Labels" at bounding box center [1186, 384] width 134 height 28
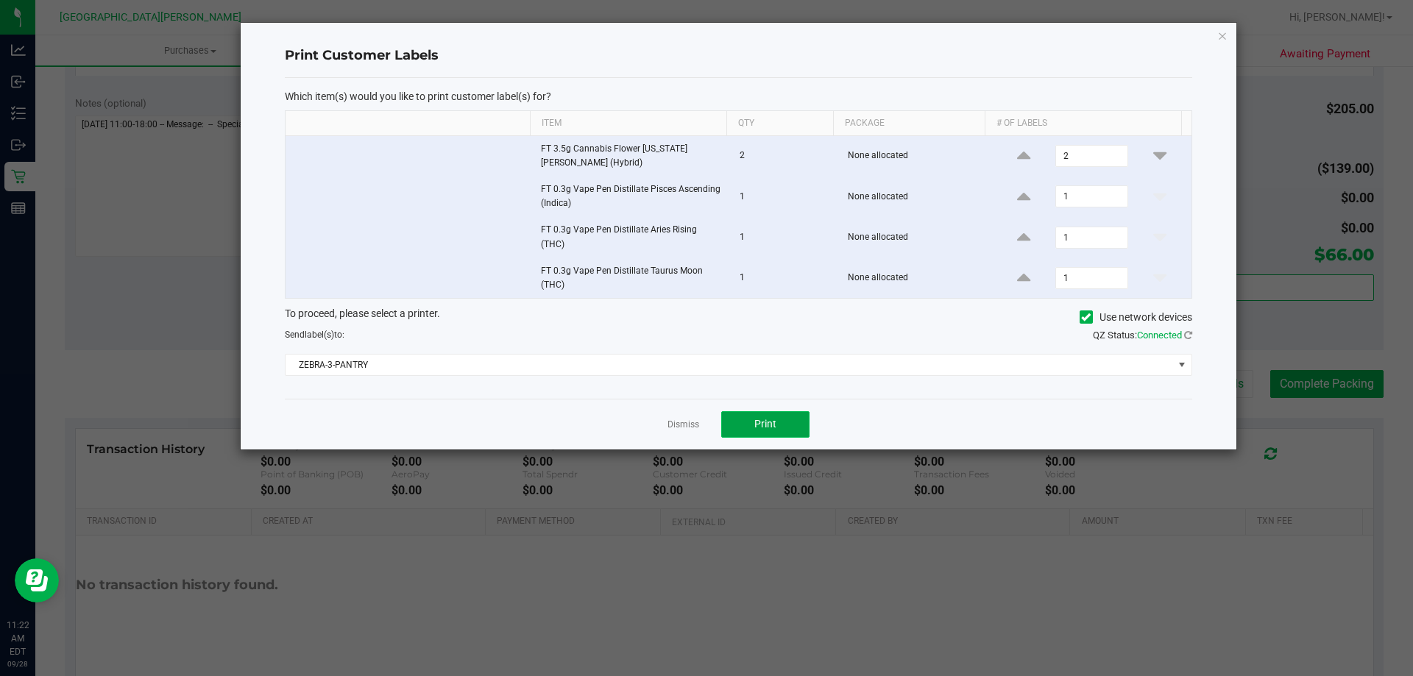
click at [776, 422] on button "Print" at bounding box center [765, 424] width 88 height 26
click at [1218, 36] on icon "button" at bounding box center [1222, 35] width 10 height 18
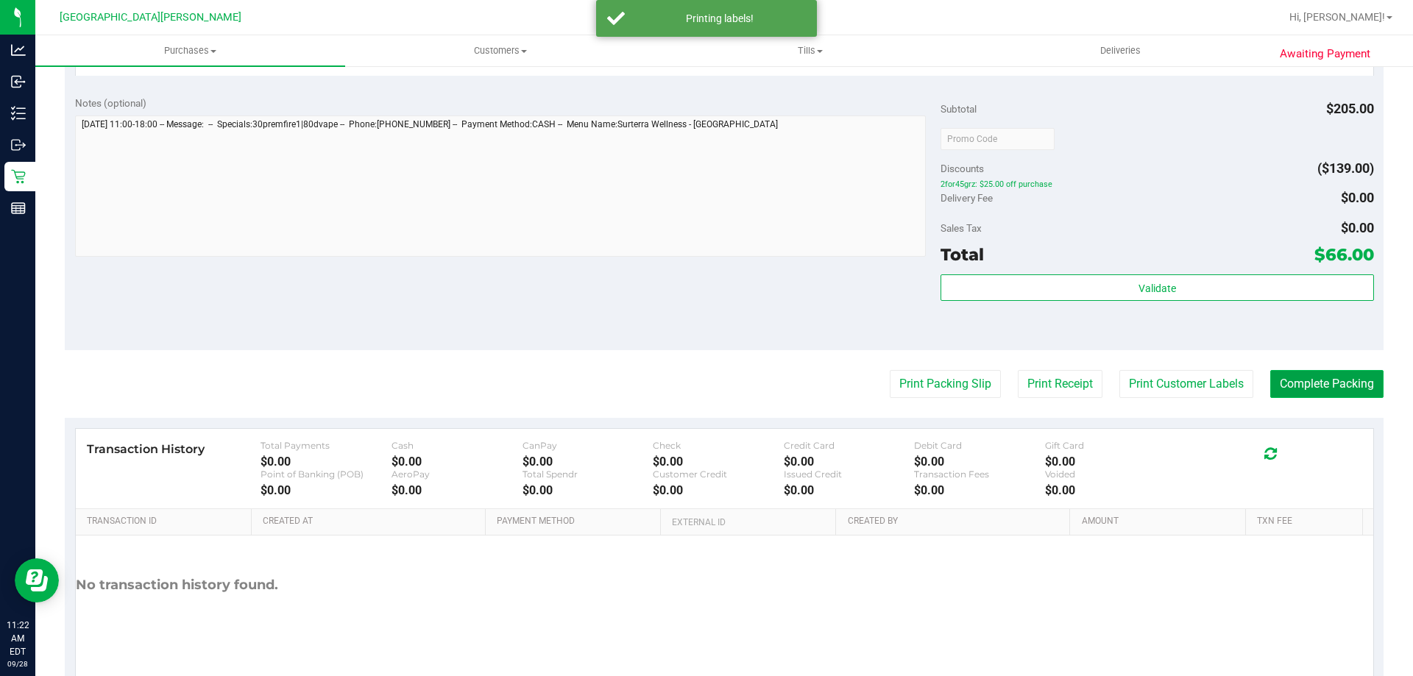
click at [1302, 381] on button "Complete Packing" at bounding box center [1326, 384] width 113 height 28
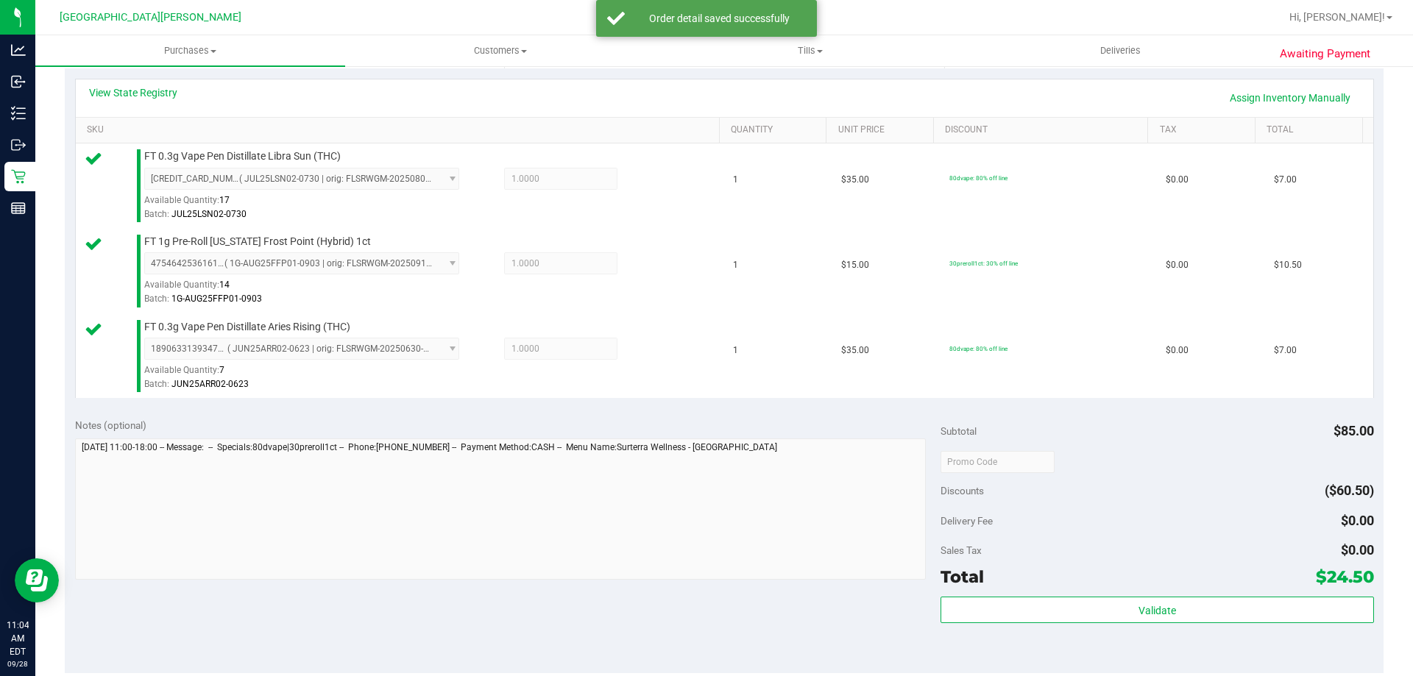
scroll to position [515, 0]
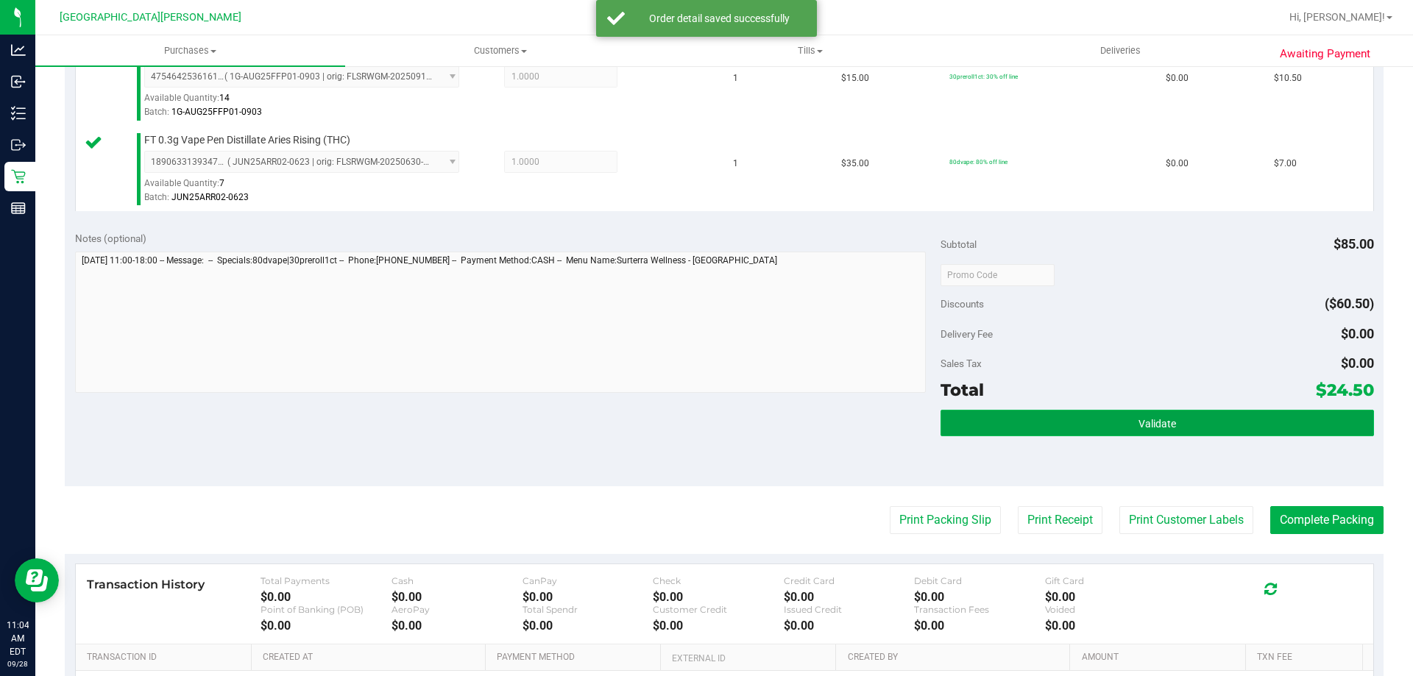
click at [1172, 424] on button "Validate" at bounding box center [1156, 423] width 433 height 26
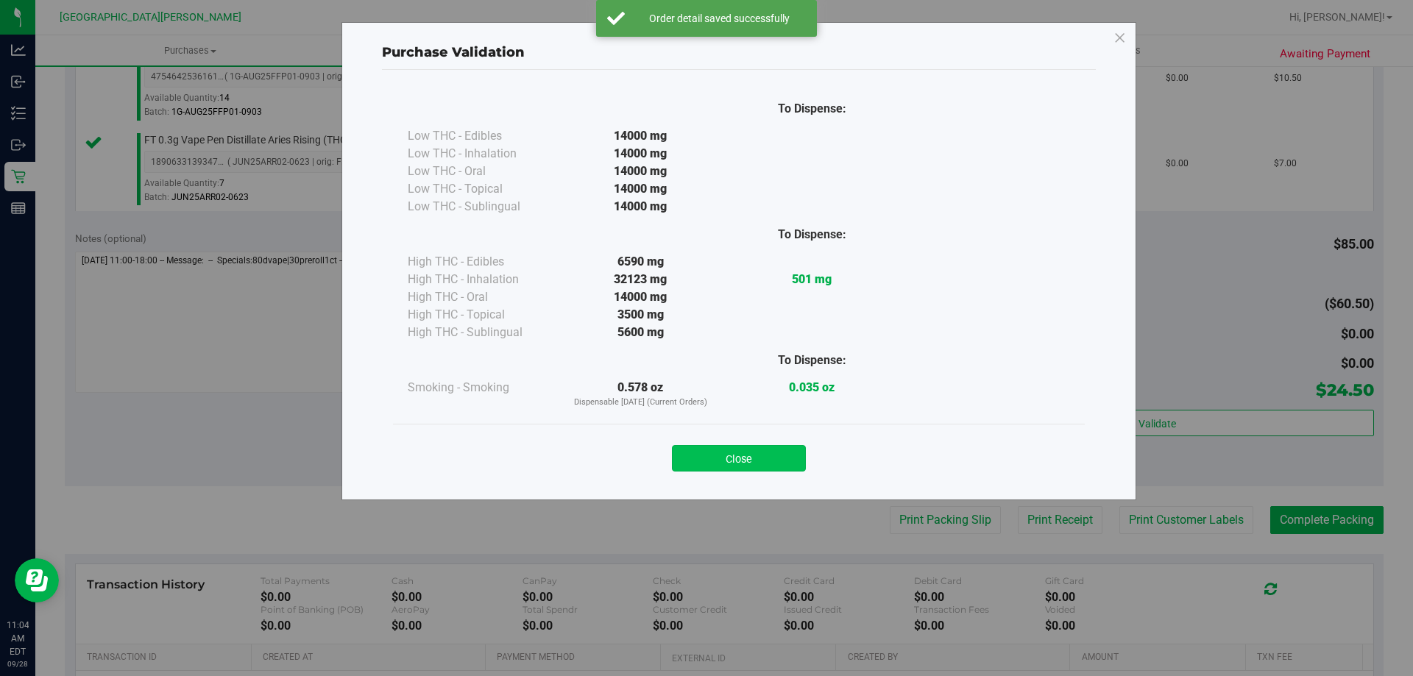
click at [783, 454] on button "Close" at bounding box center [739, 458] width 134 height 26
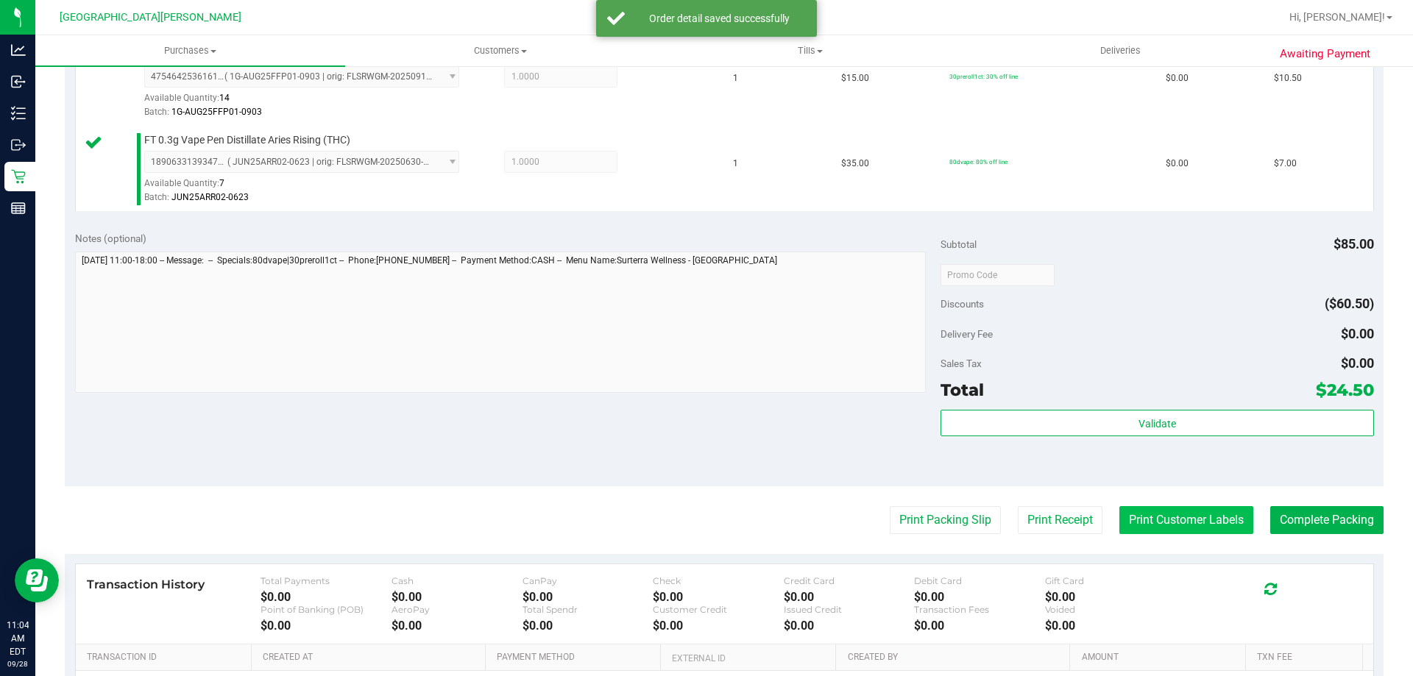
click at [1126, 520] on button "Print Customer Labels" at bounding box center [1186, 520] width 134 height 28
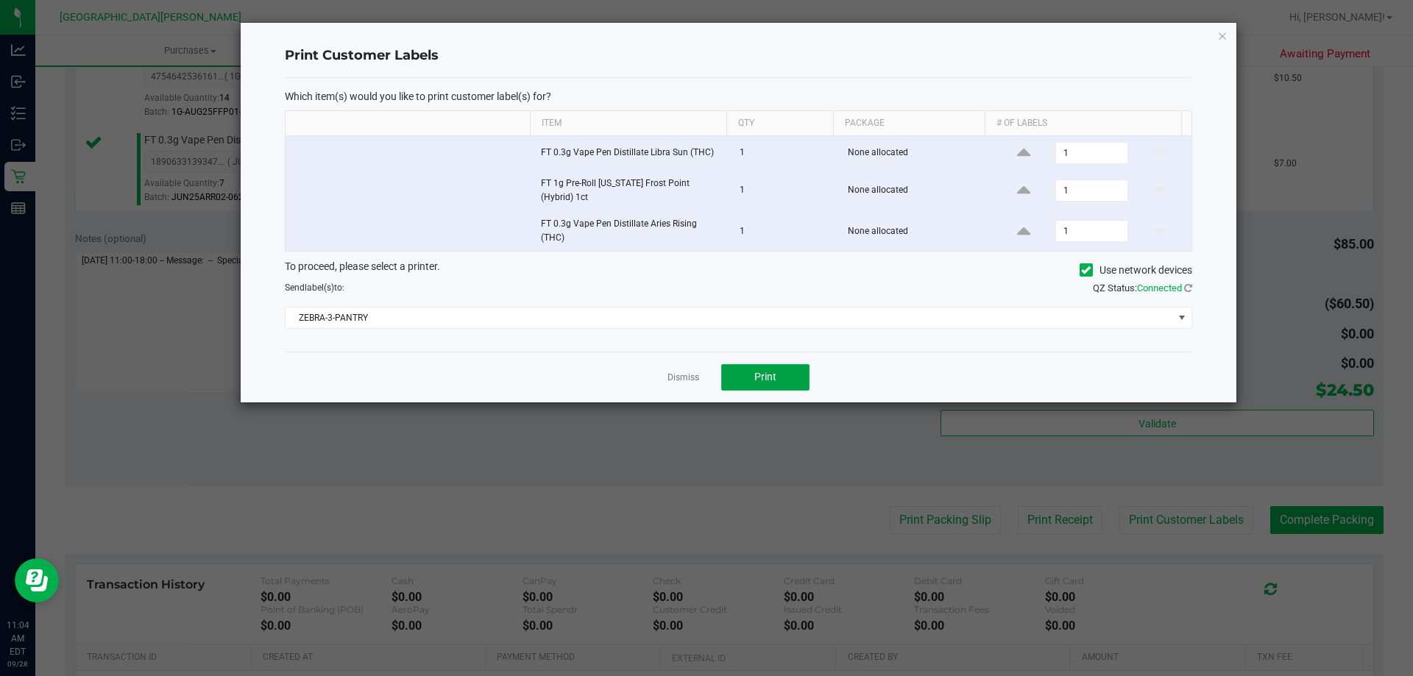
click at [775, 378] on button "Print" at bounding box center [765, 377] width 88 height 26
click at [692, 372] on link "Dismiss" at bounding box center [683, 378] width 32 height 13
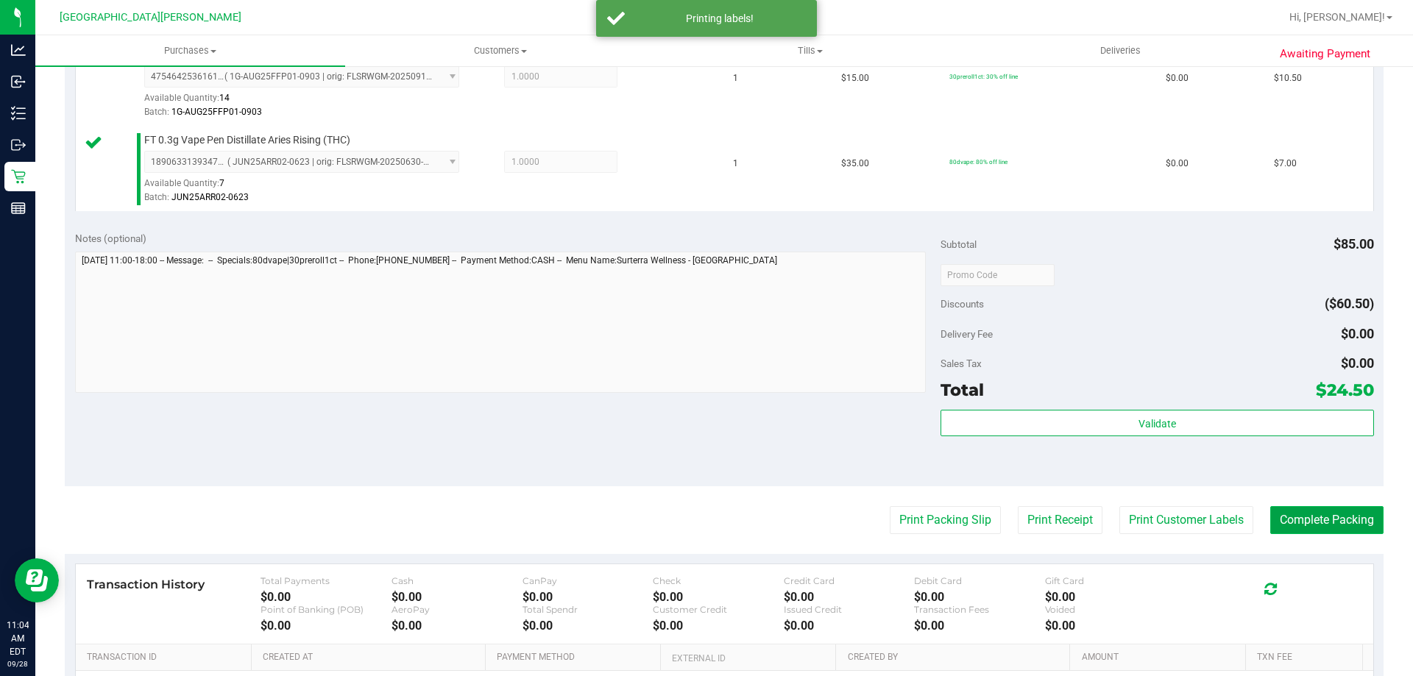
click at [1270, 508] on button "Complete Packing" at bounding box center [1326, 520] width 113 height 28
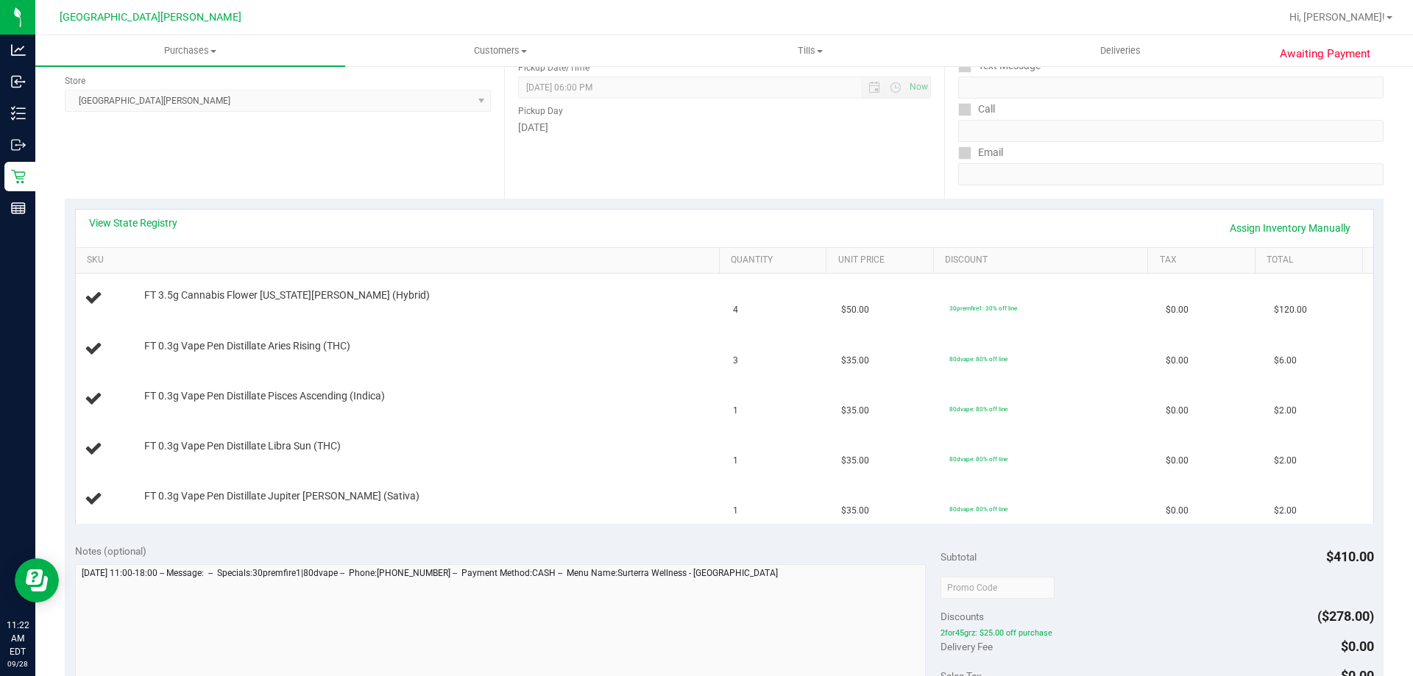
scroll to position [221, 0]
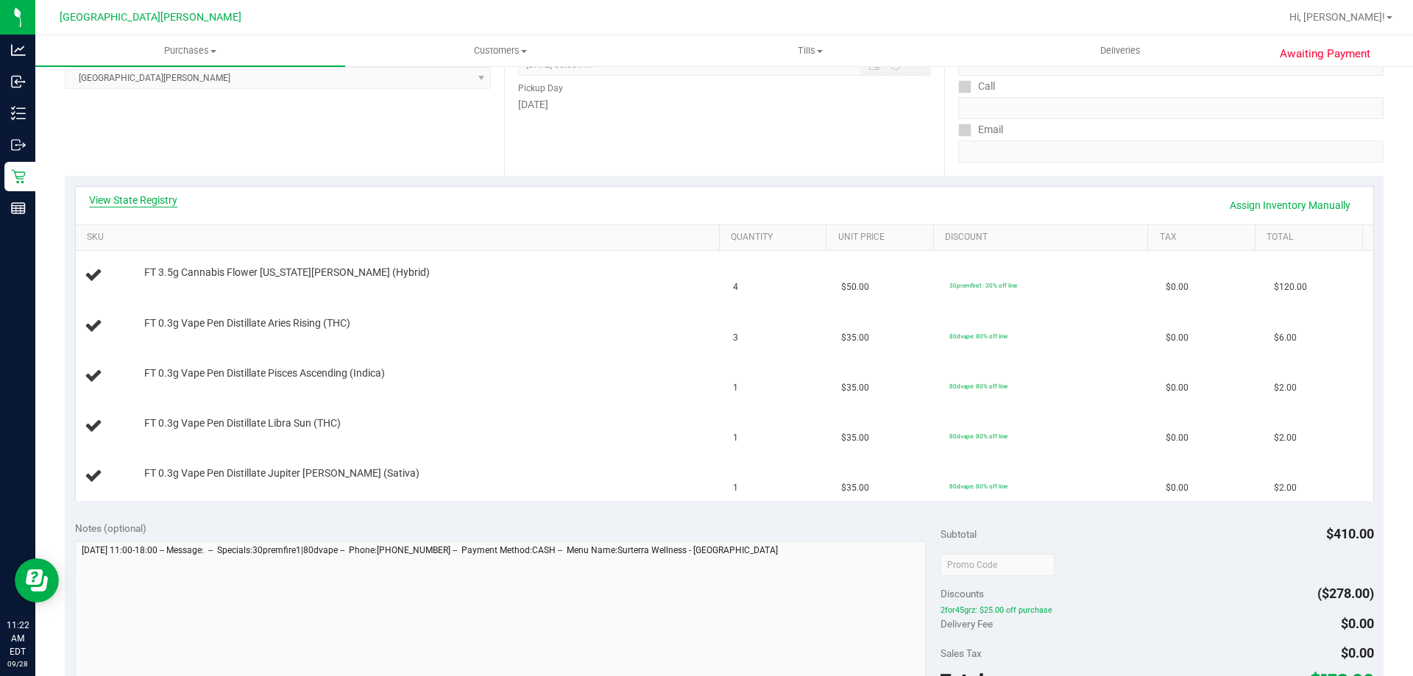
click at [155, 200] on link "View State Registry" at bounding box center [133, 200] width 88 height 15
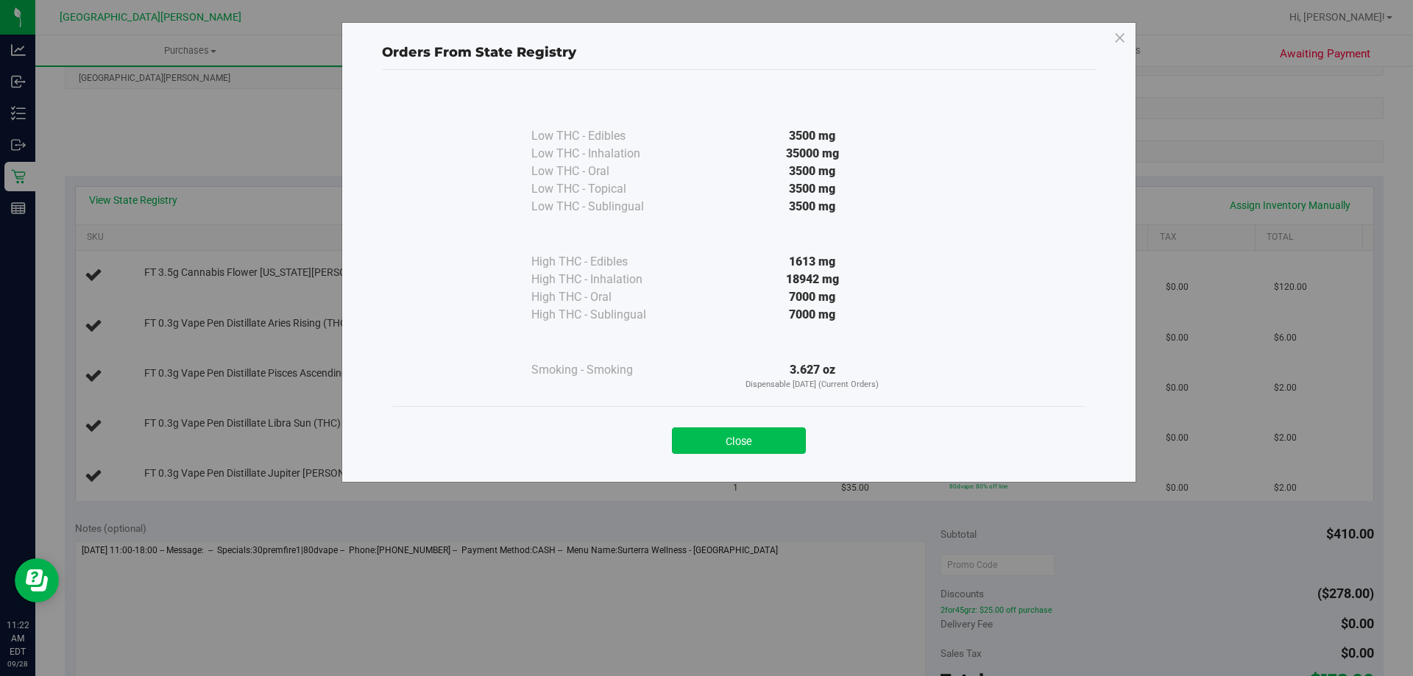
click at [748, 438] on button "Close" at bounding box center [739, 440] width 134 height 26
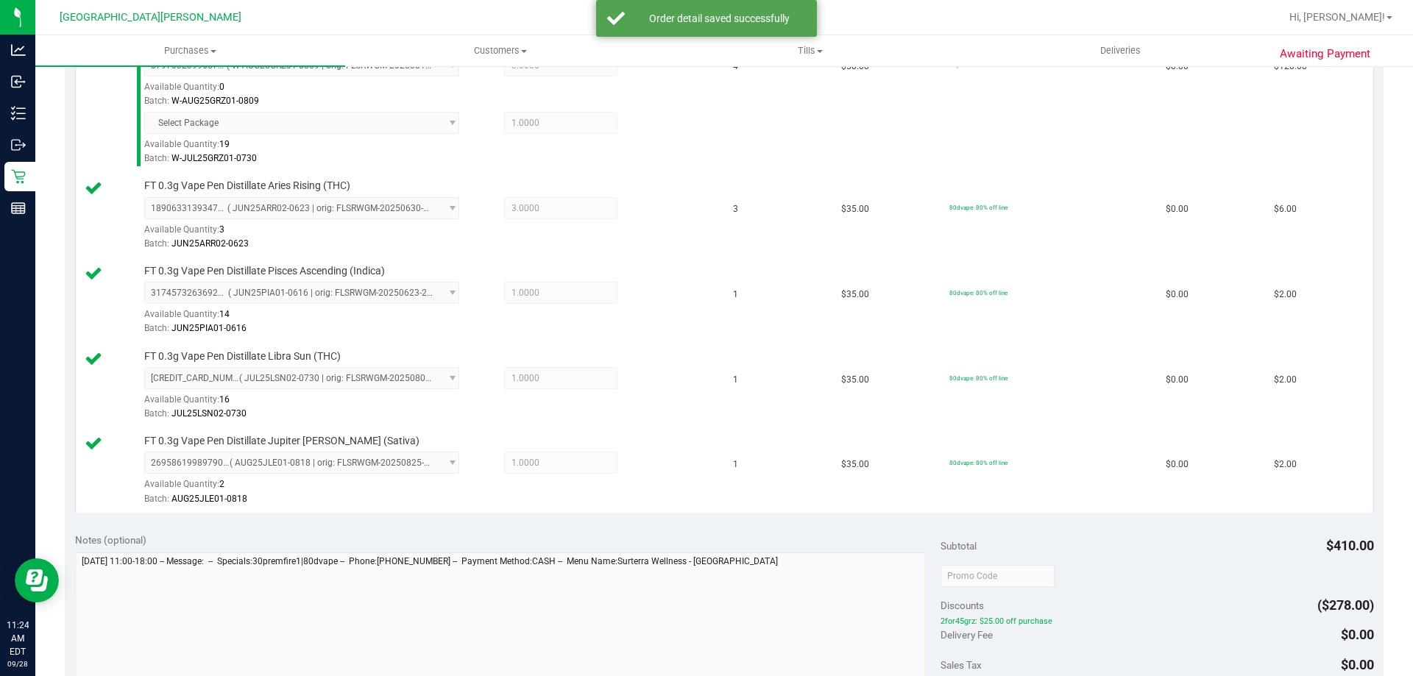
scroll to position [736, 0]
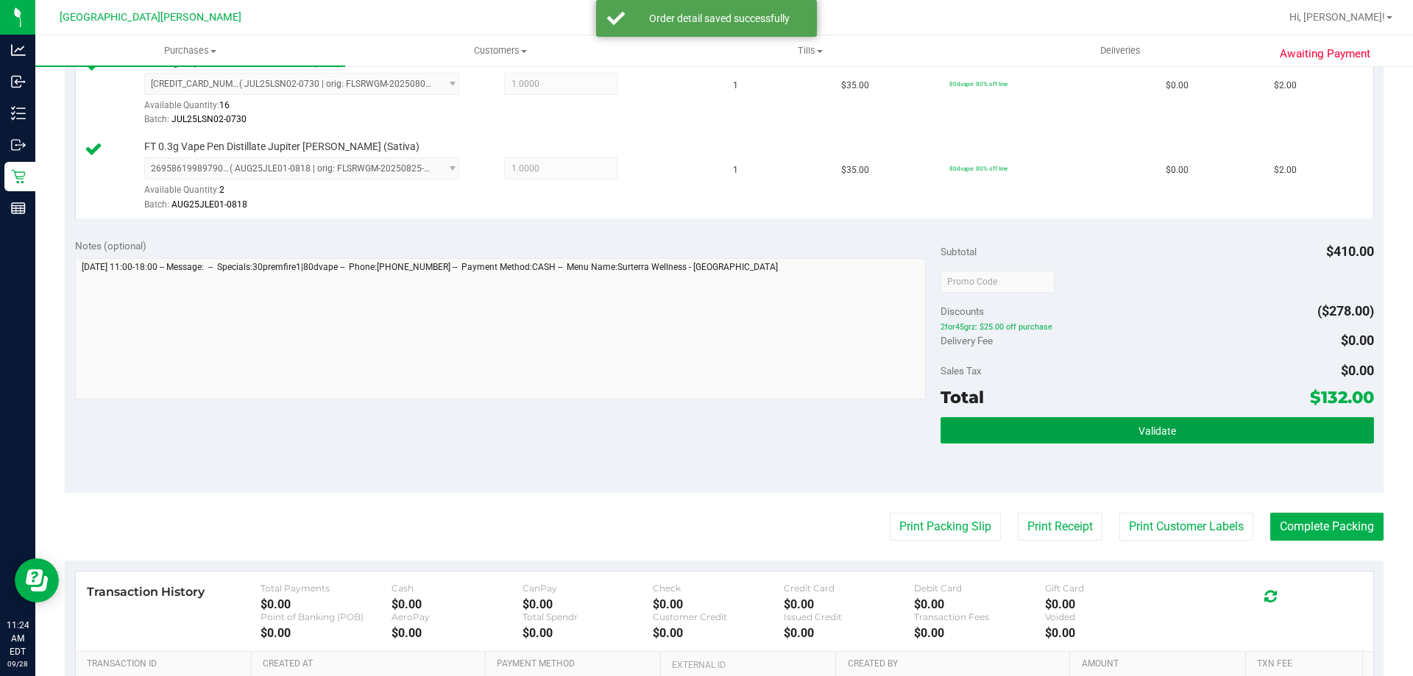
click at [1179, 436] on button "Validate" at bounding box center [1156, 430] width 433 height 26
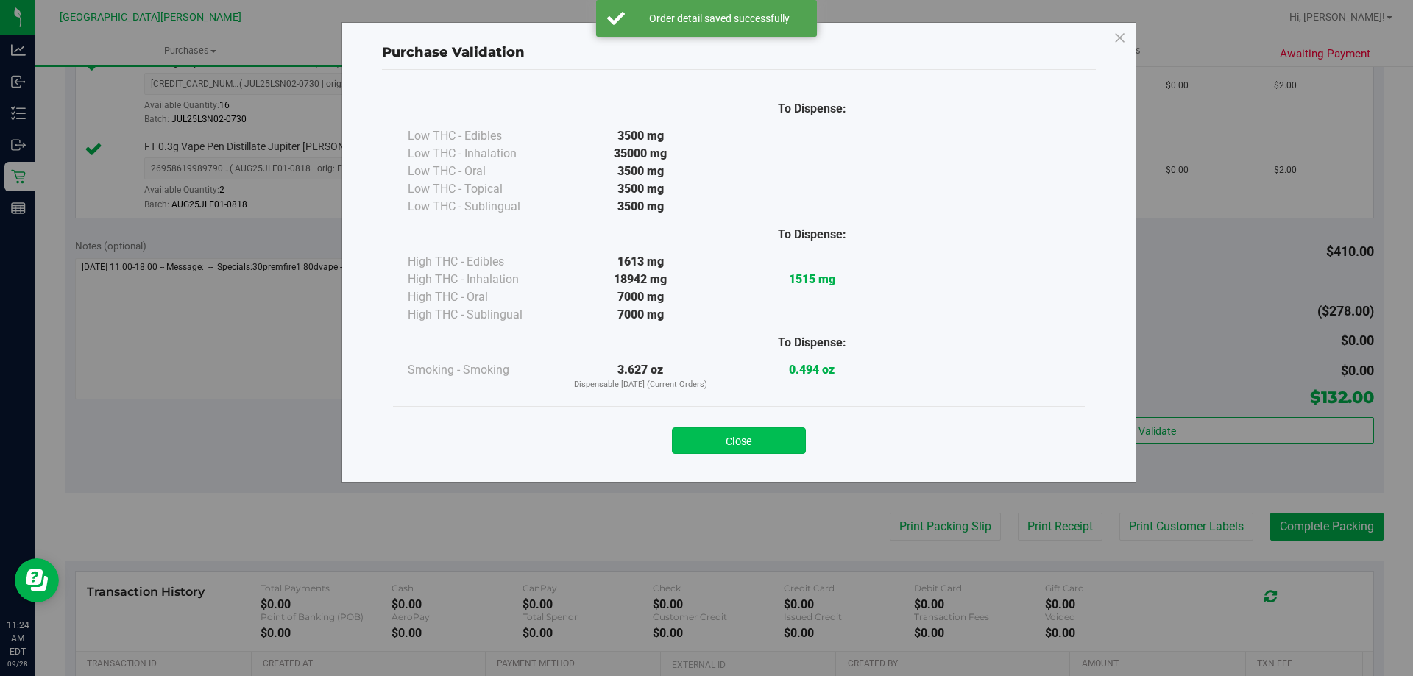
click at [736, 442] on button "Close" at bounding box center [739, 440] width 134 height 26
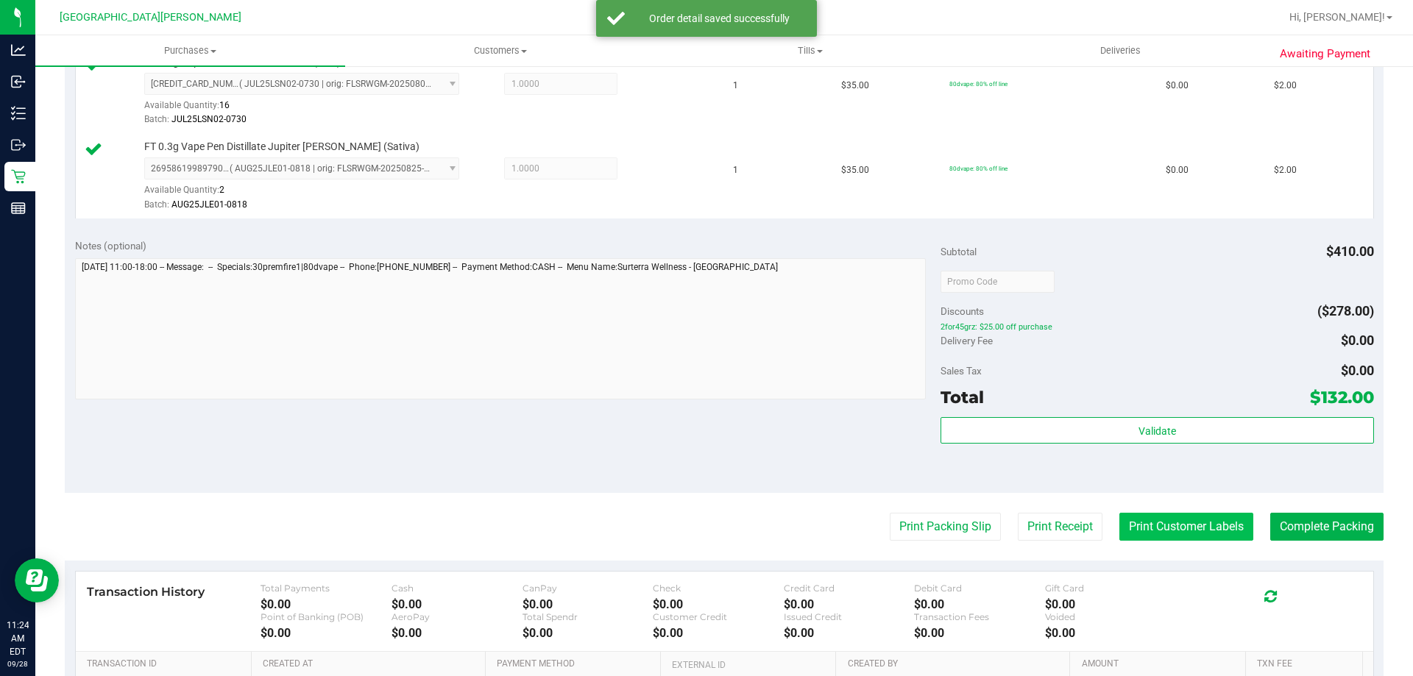
click at [1194, 531] on button "Print Customer Labels" at bounding box center [1186, 527] width 134 height 28
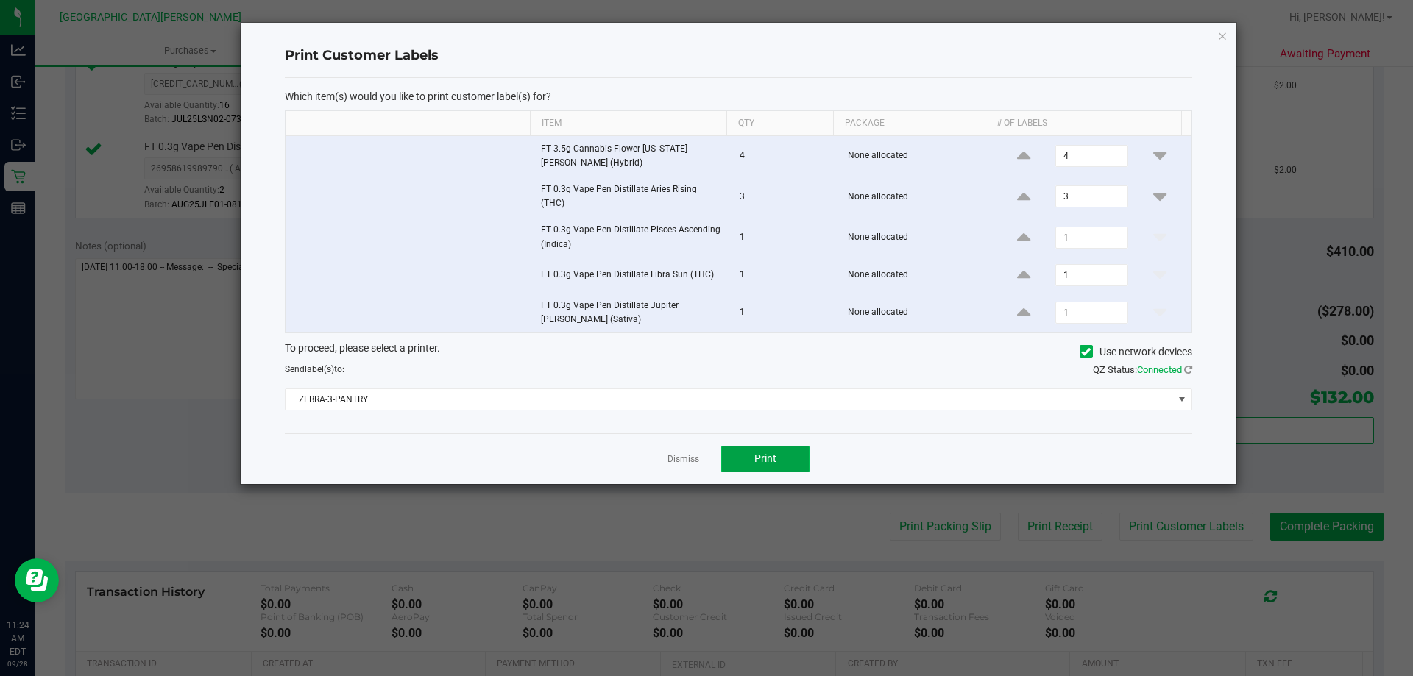
click at [787, 456] on button "Print" at bounding box center [765, 459] width 88 height 26
click at [667, 459] on div "Dismiss Print" at bounding box center [738, 458] width 907 height 51
click at [671, 459] on link "Dismiss" at bounding box center [683, 459] width 32 height 13
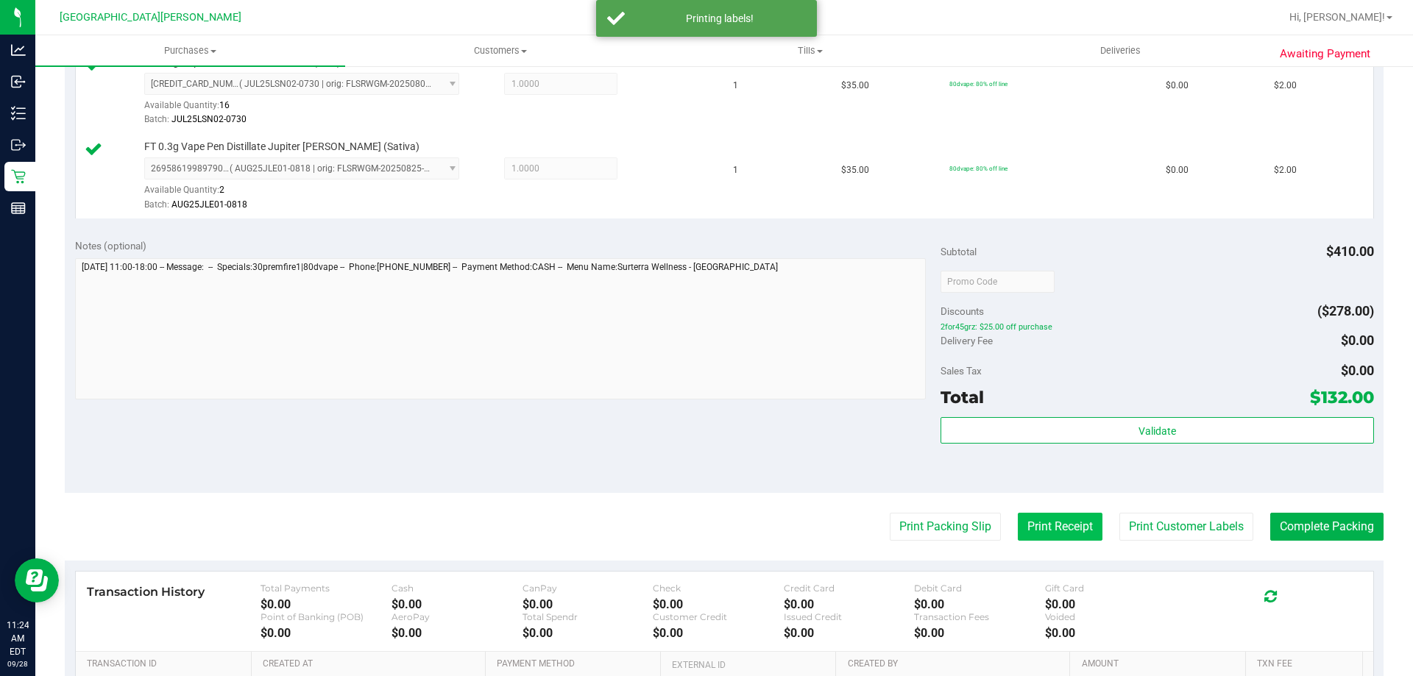
click at [1047, 533] on button "Print Receipt" at bounding box center [1059, 527] width 85 height 28
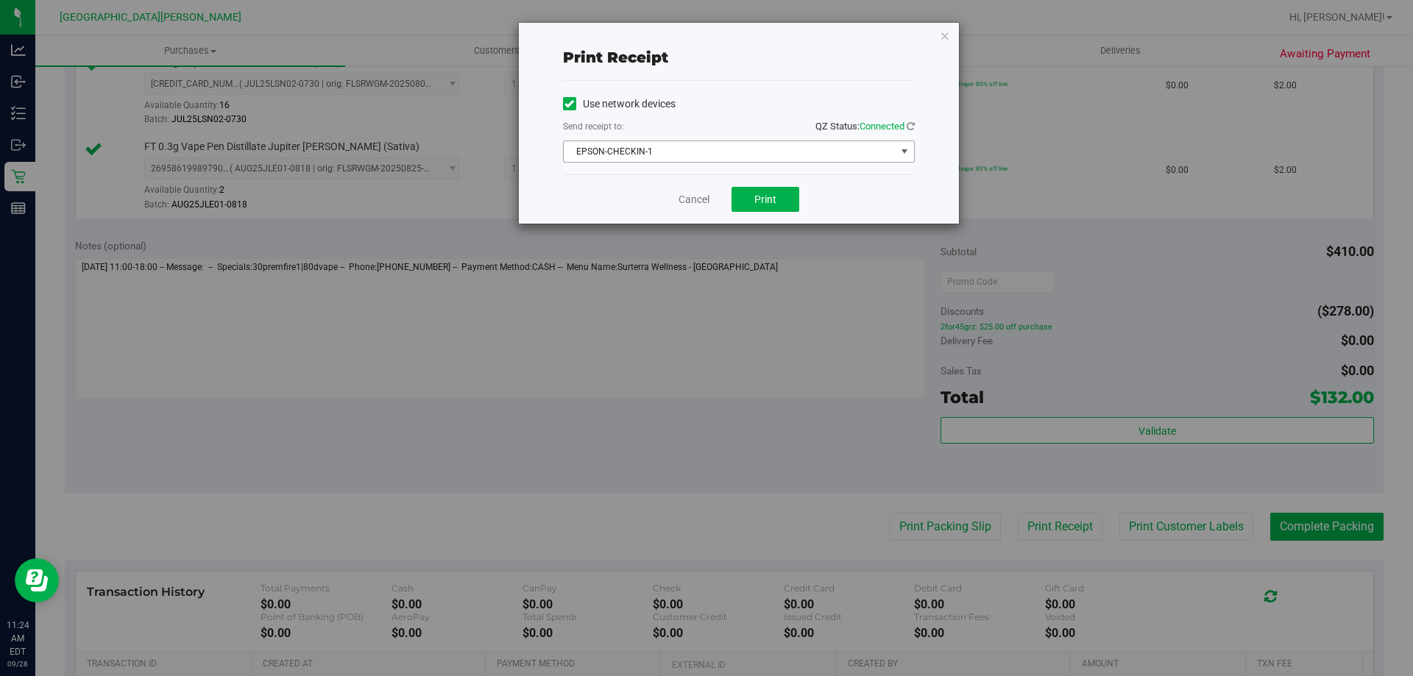
click at [777, 154] on span "EPSON-CHECKIN-1" at bounding box center [730, 151] width 332 height 21
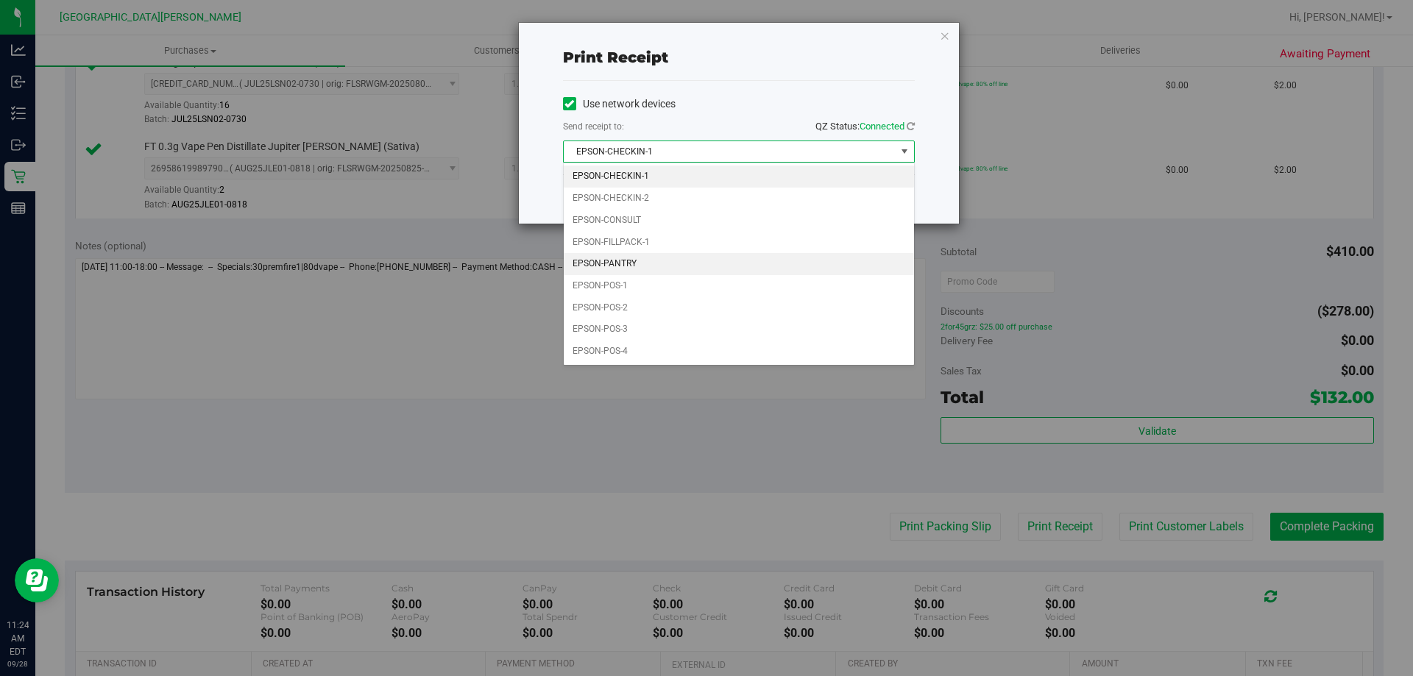
click at [633, 263] on li "EPSON-PANTRY" at bounding box center [739, 264] width 350 height 22
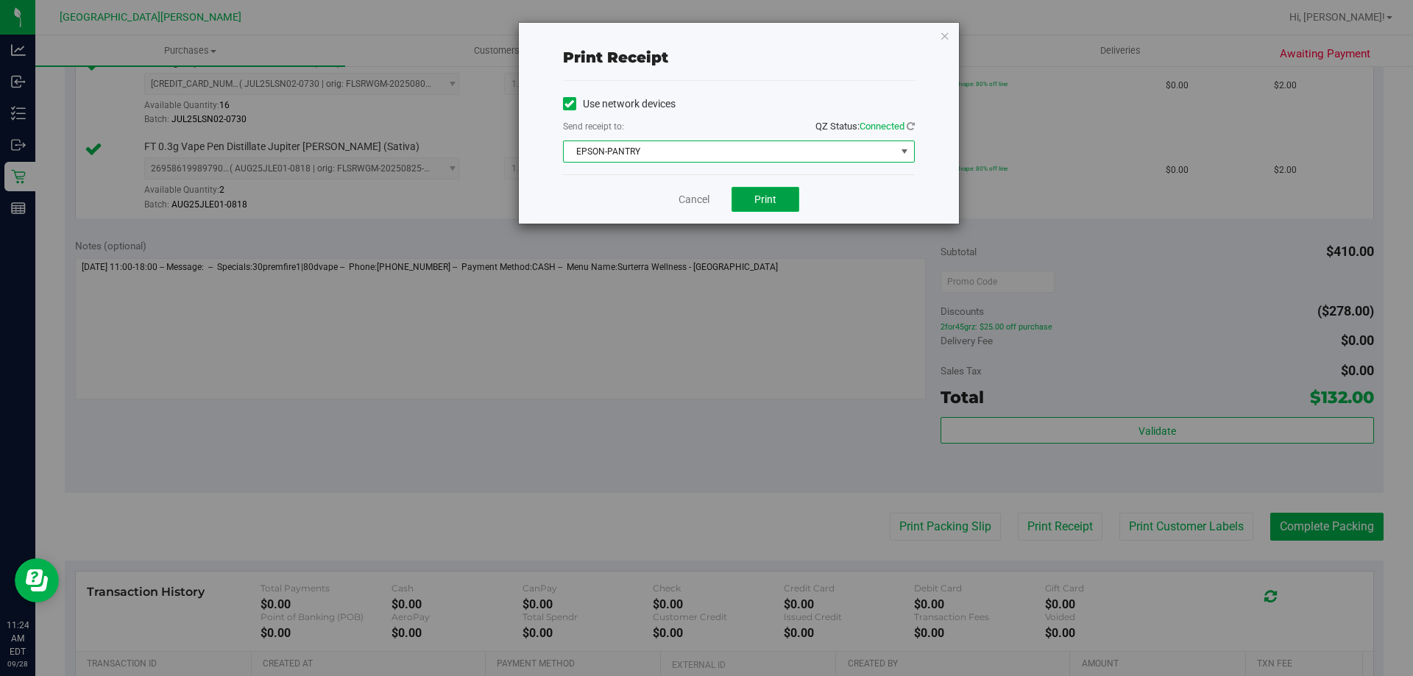
click at [764, 193] on span "Print" at bounding box center [765, 199] width 22 height 12
click at [945, 40] on icon "button" at bounding box center [944, 35] width 10 height 18
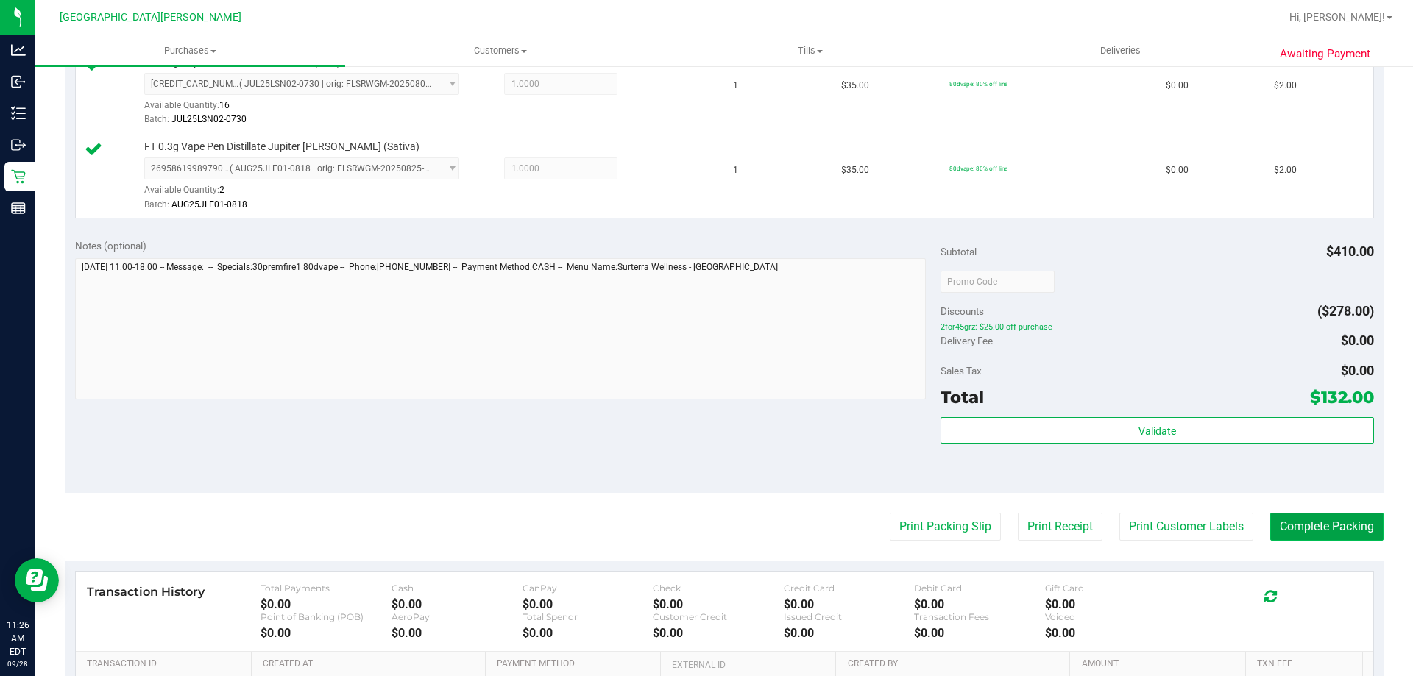
click at [1287, 522] on button "Complete Packing" at bounding box center [1326, 527] width 113 height 28
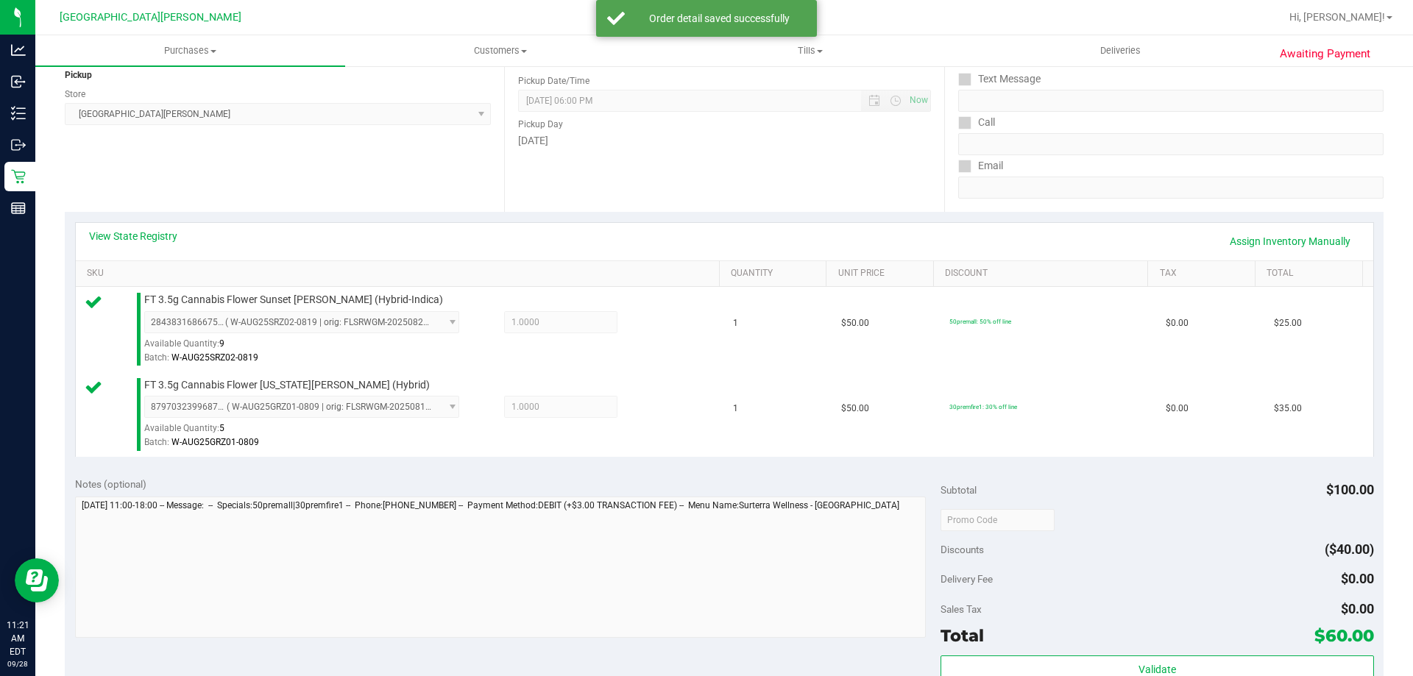
scroll to position [515, 0]
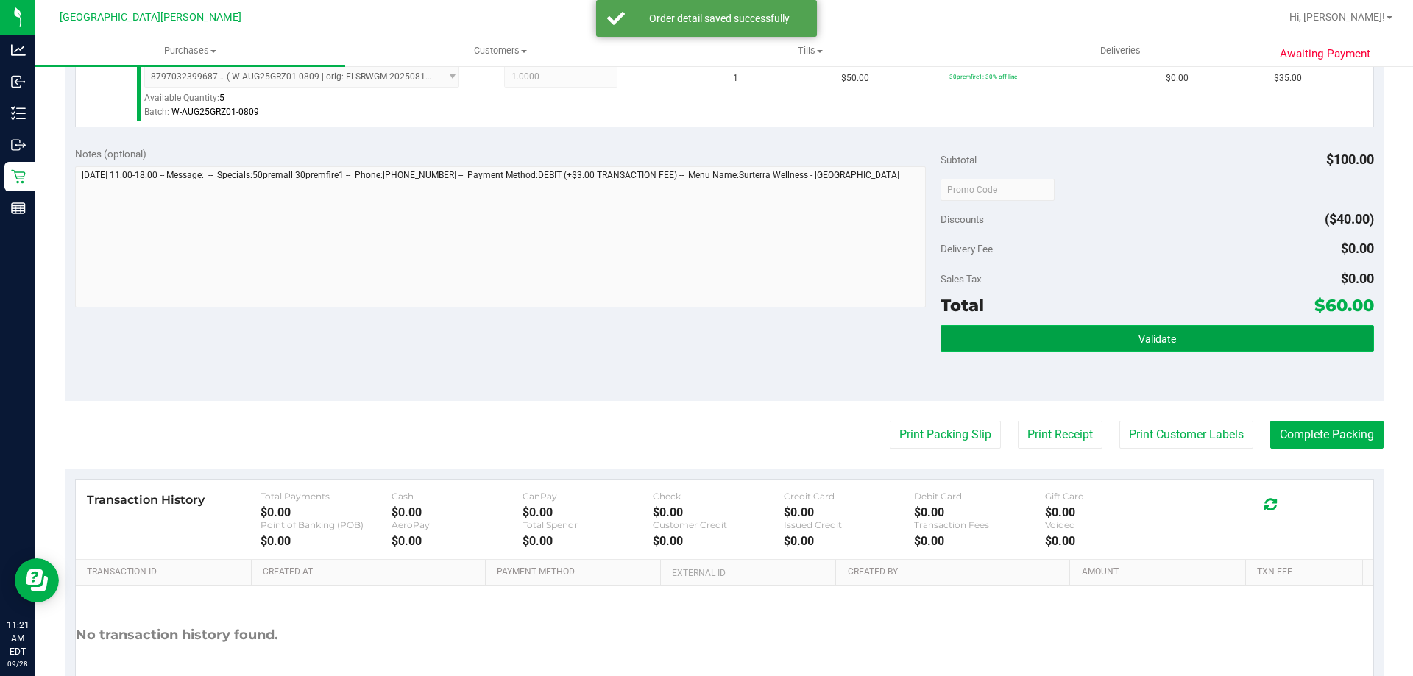
click at [1177, 334] on button "Validate" at bounding box center [1156, 338] width 433 height 26
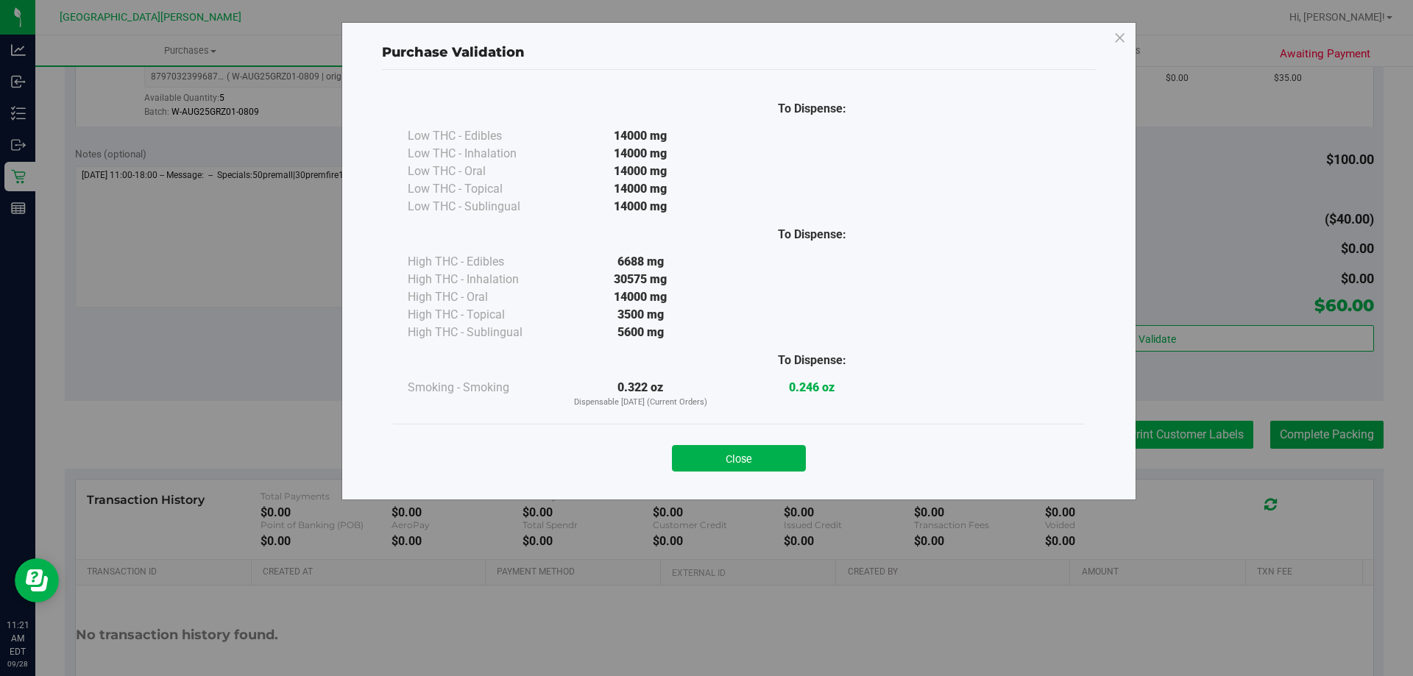
drag, startPoint x: 758, startPoint y: 452, endPoint x: 1133, endPoint y: 440, distance: 375.4
click at [759, 452] on button "Close" at bounding box center [739, 458] width 134 height 26
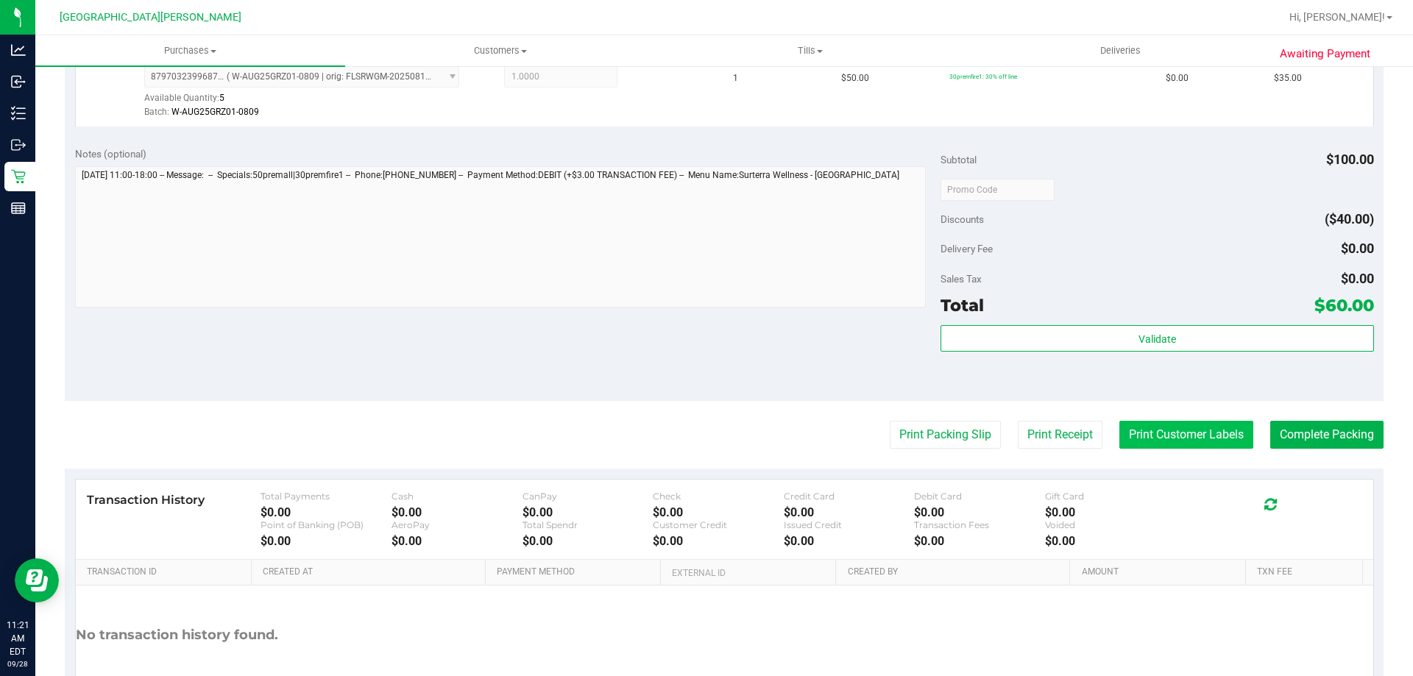
click at [1171, 430] on button "Print Customer Labels" at bounding box center [1186, 435] width 134 height 28
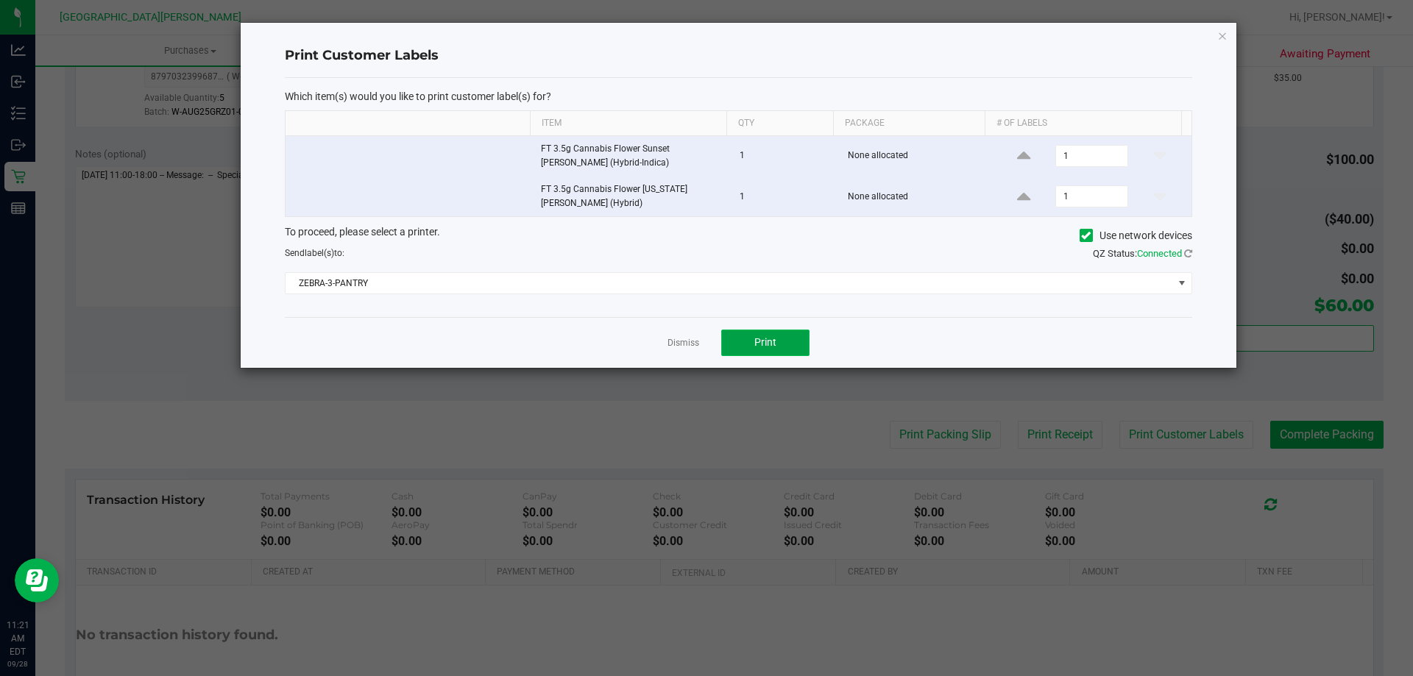
click at [758, 342] on span "Print" at bounding box center [765, 342] width 22 height 12
click at [690, 347] on link "Dismiss" at bounding box center [683, 343] width 32 height 13
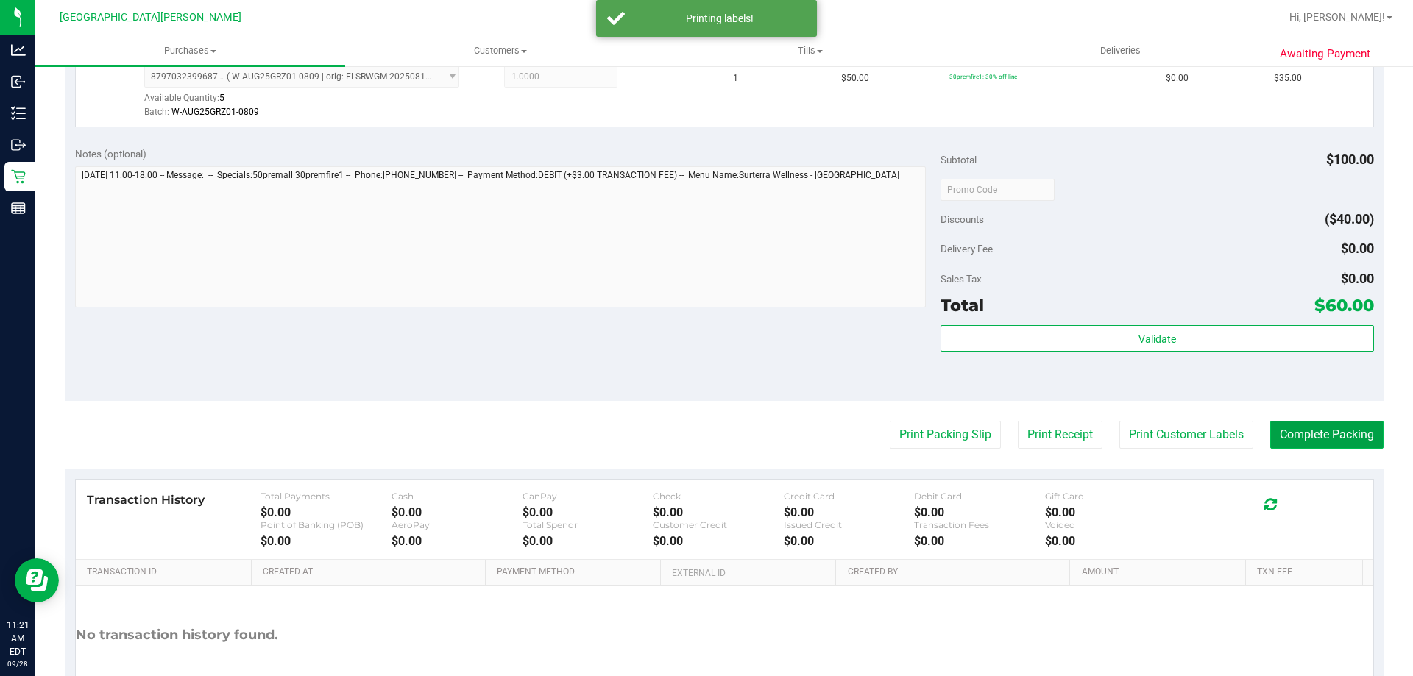
click at [1273, 429] on button "Complete Packing" at bounding box center [1326, 435] width 113 height 28
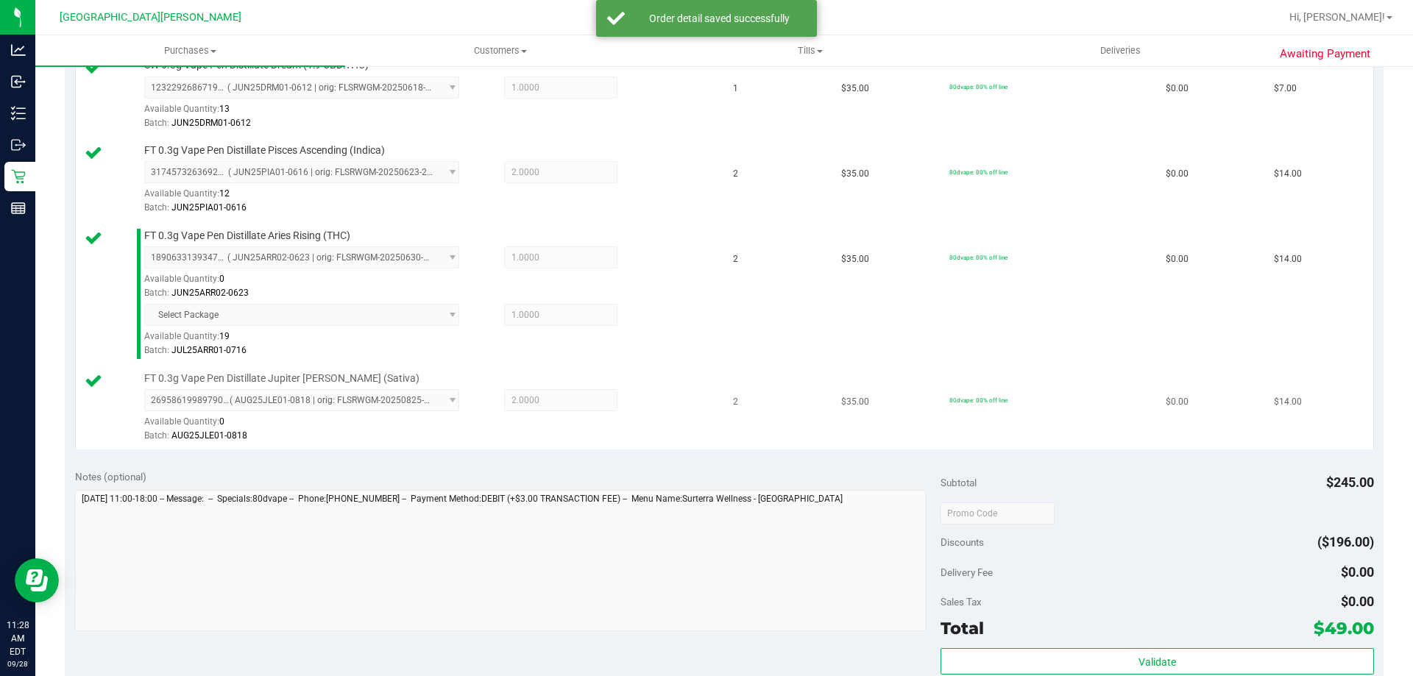
scroll to position [662, 0]
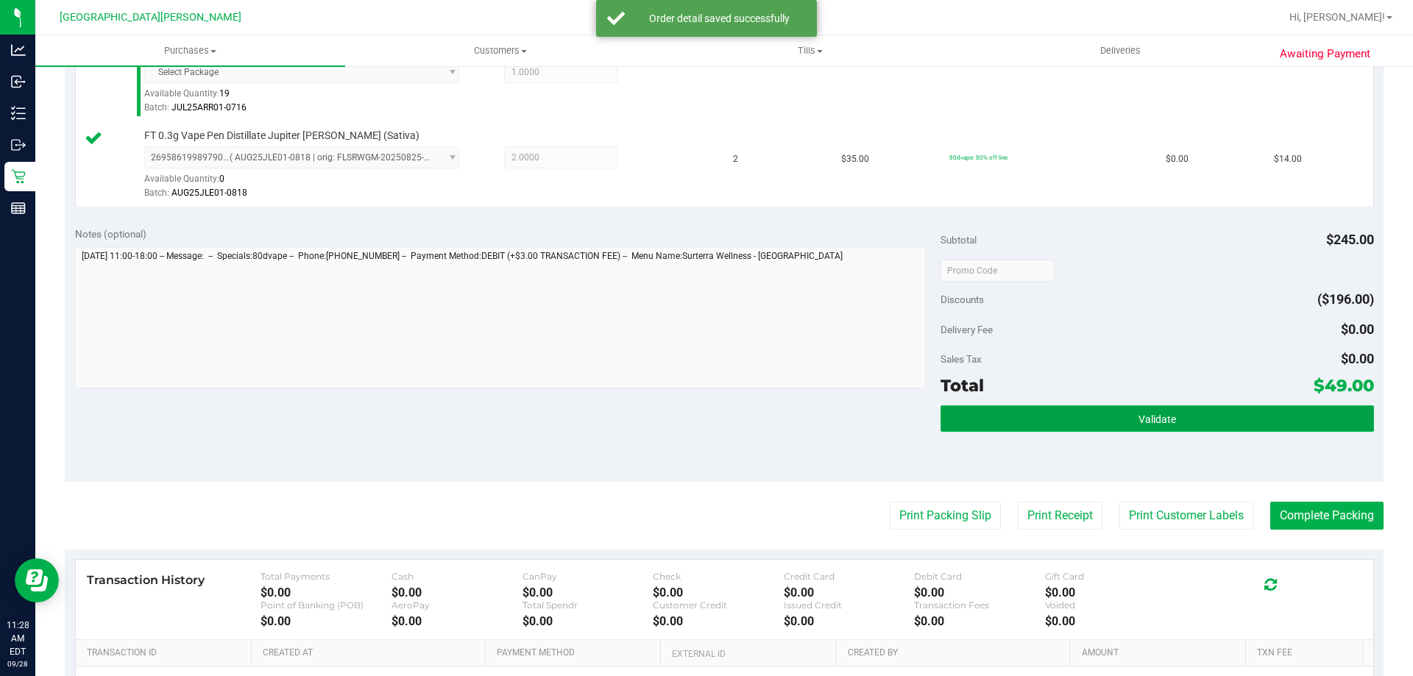
click at [1233, 422] on button "Validate" at bounding box center [1156, 418] width 433 height 26
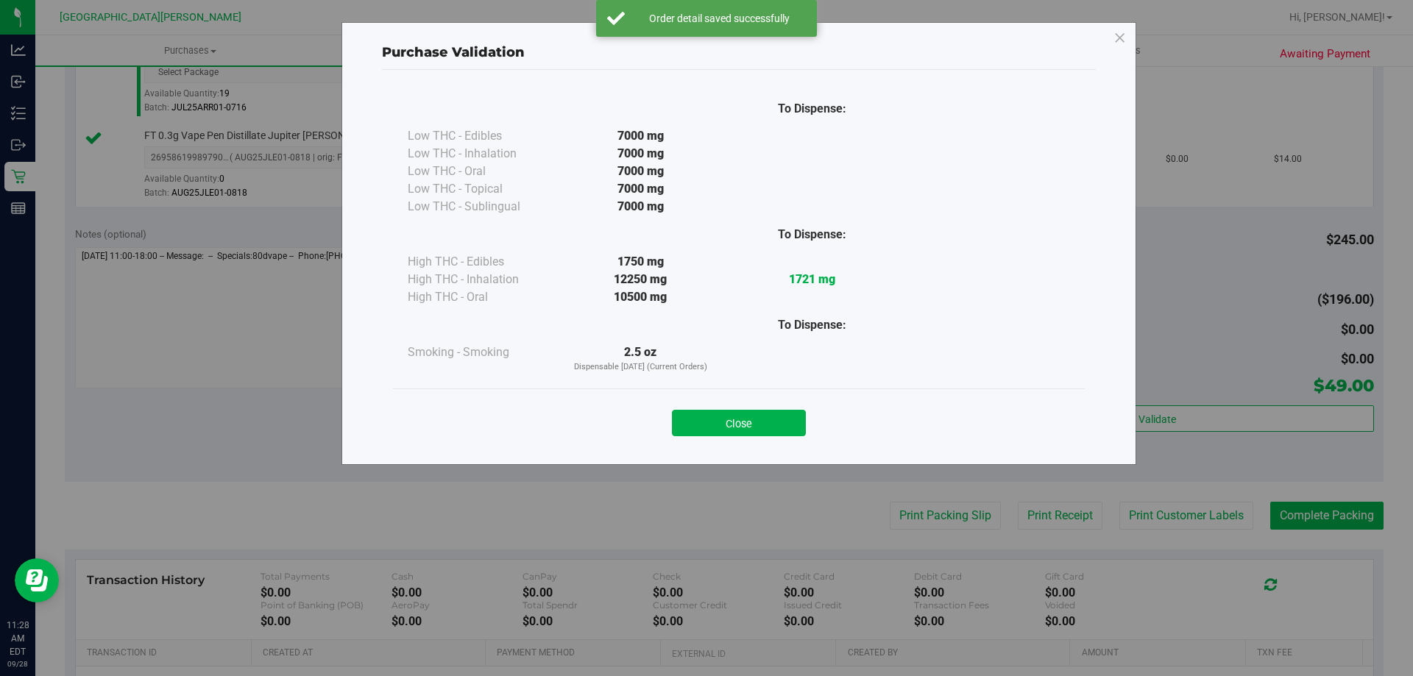
click at [734, 424] on button "Close" at bounding box center [739, 423] width 134 height 26
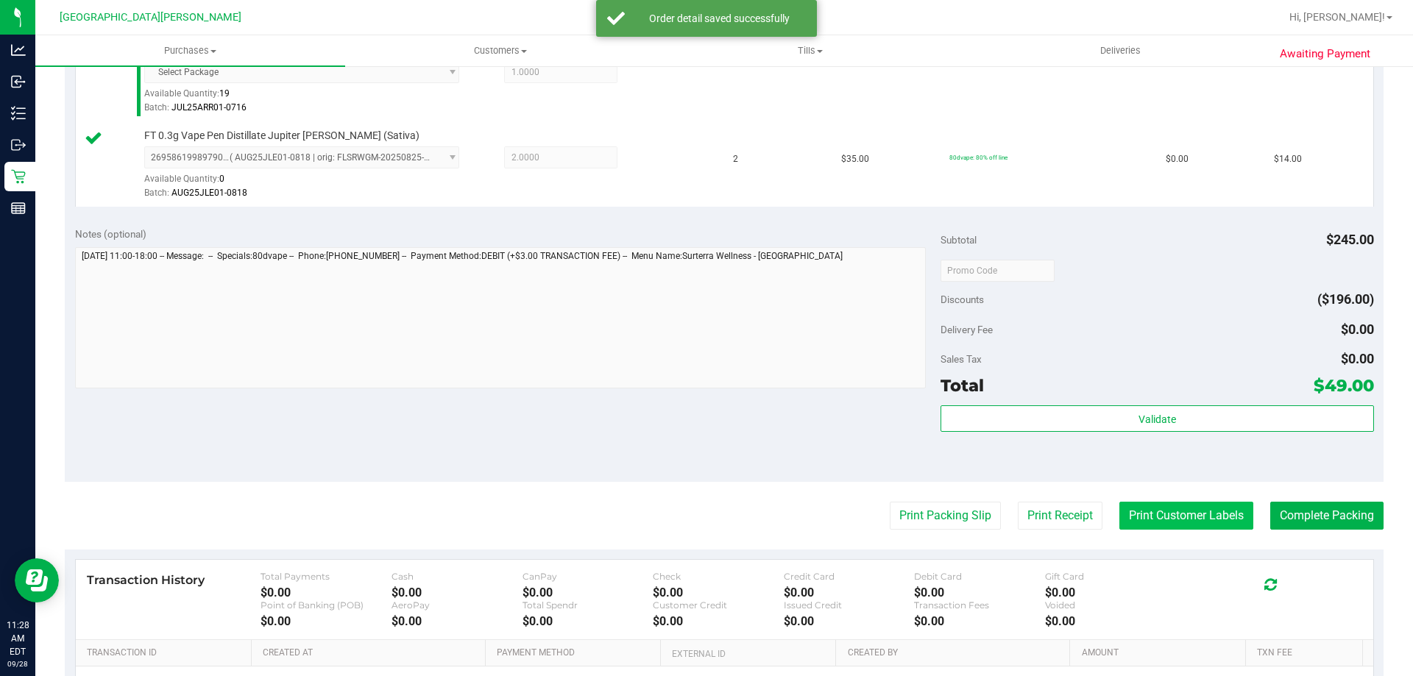
click at [1176, 520] on button "Print Customer Labels" at bounding box center [1186, 516] width 134 height 28
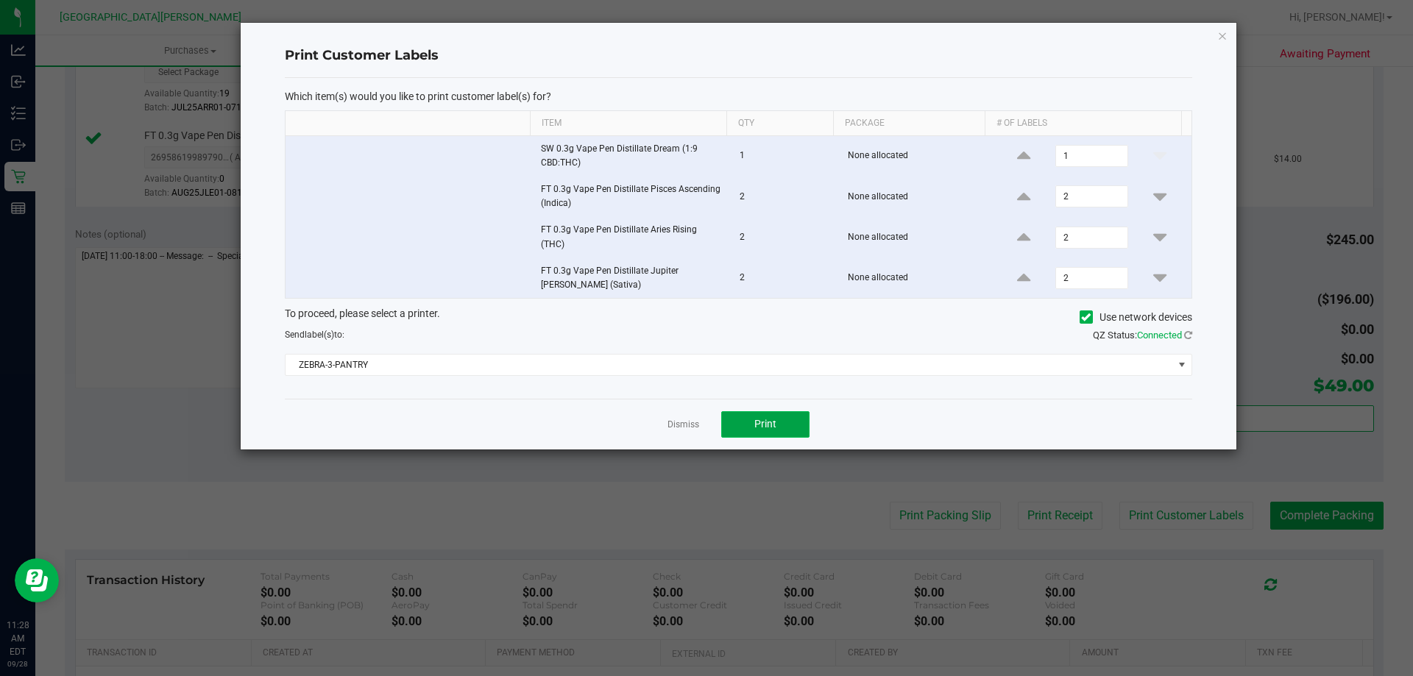
click at [776, 423] on button "Print" at bounding box center [765, 424] width 88 height 26
click at [686, 422] on link "Dismiss" at bounding box center [683, 425] width 32 height 13
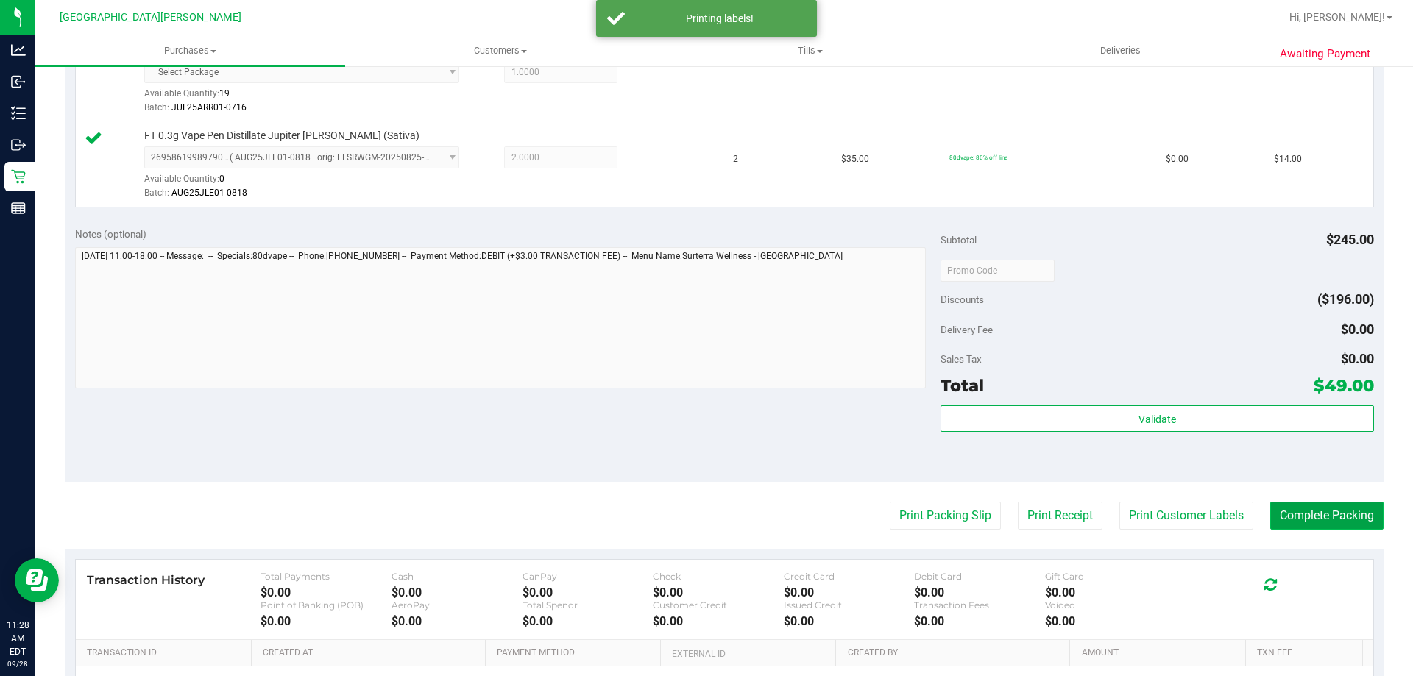
click at [1290, 514] on button "Complete Packing" at bounding box center [1326, 516] width 113 height 28
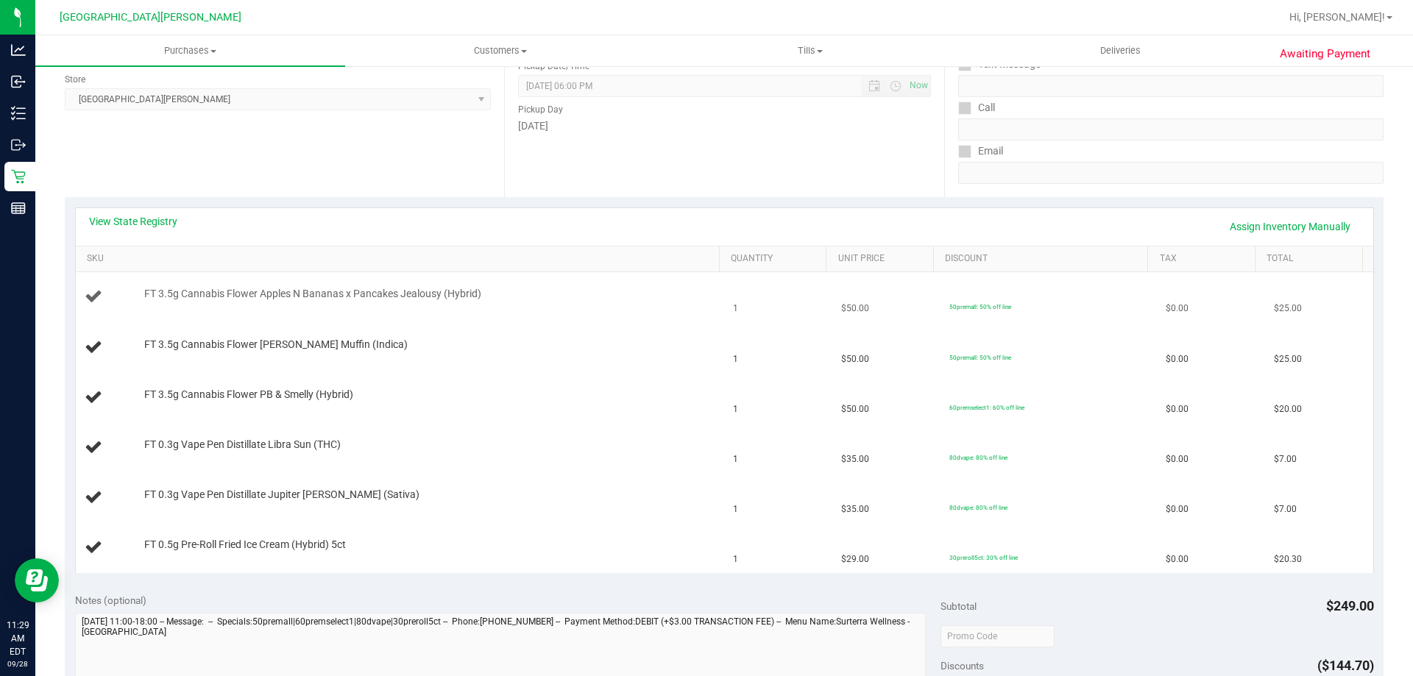
scroll to position [221, 0]
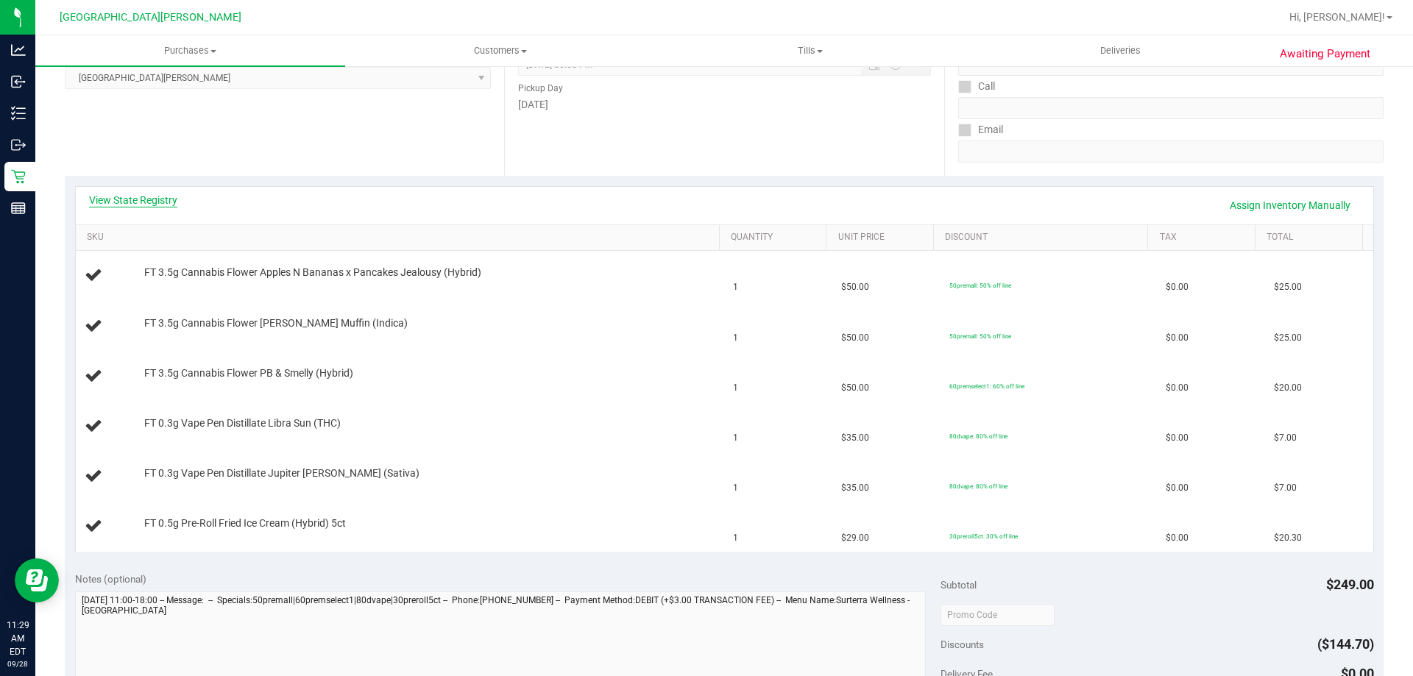
click at [163, 199] on link "View State Registry" at bounding box center [133, 200] width 88 height 15
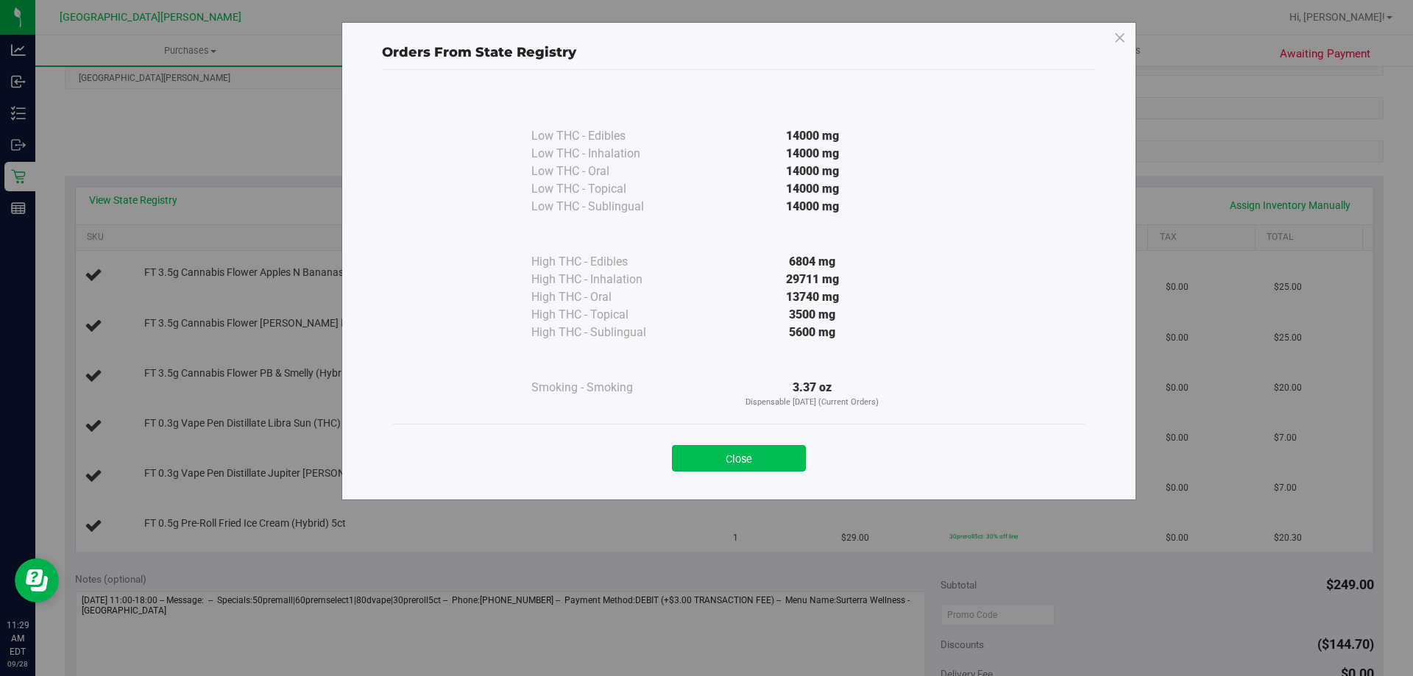
click at [781, 455] on button "Close" at bounding box center [739, 458] width 134 height 26
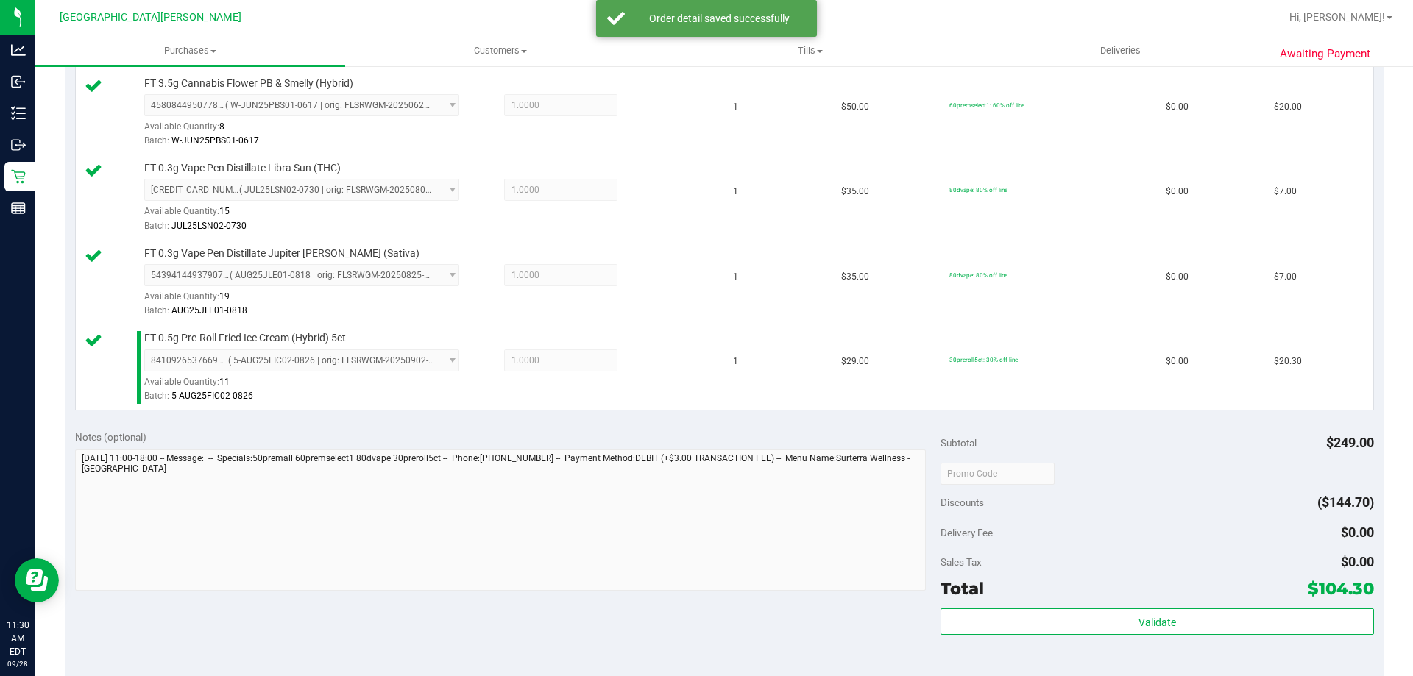
scroll to position [736, 0]
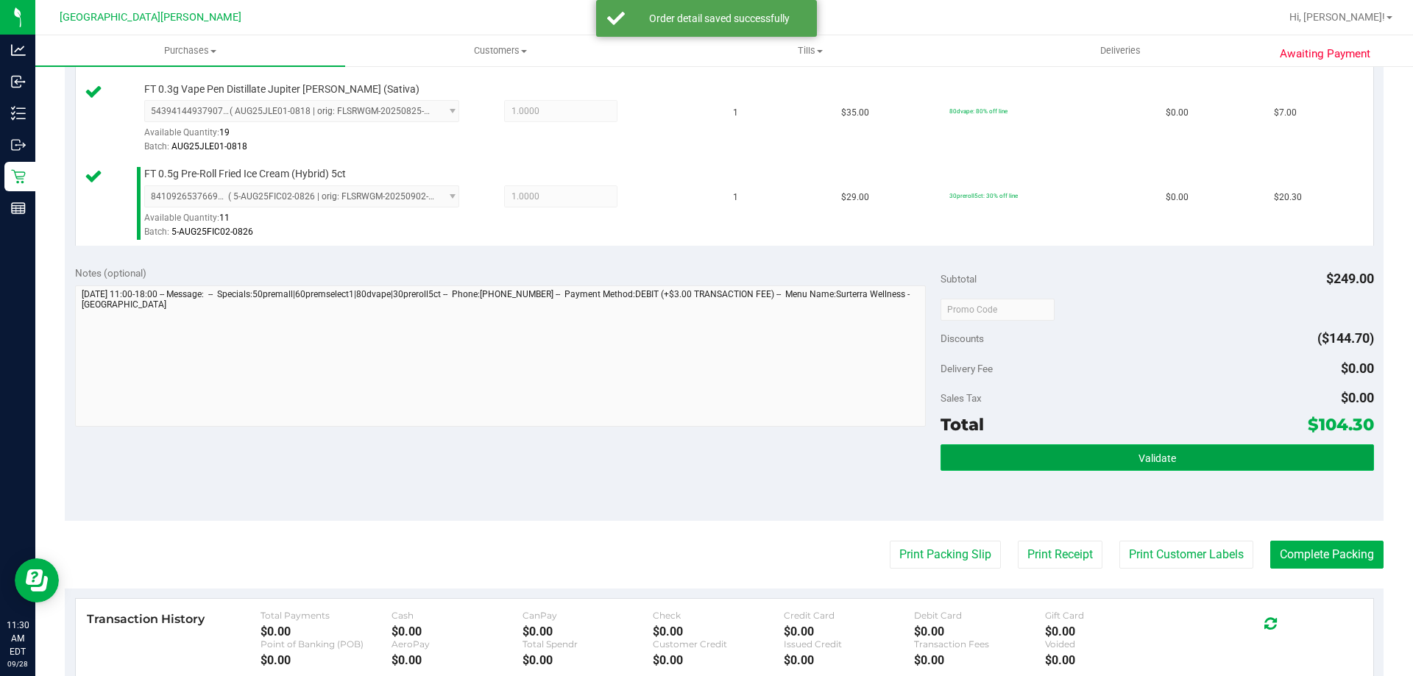
click at [1140, 463] on span "Validate" at bounding box center [1157, 458] width 38 height 12
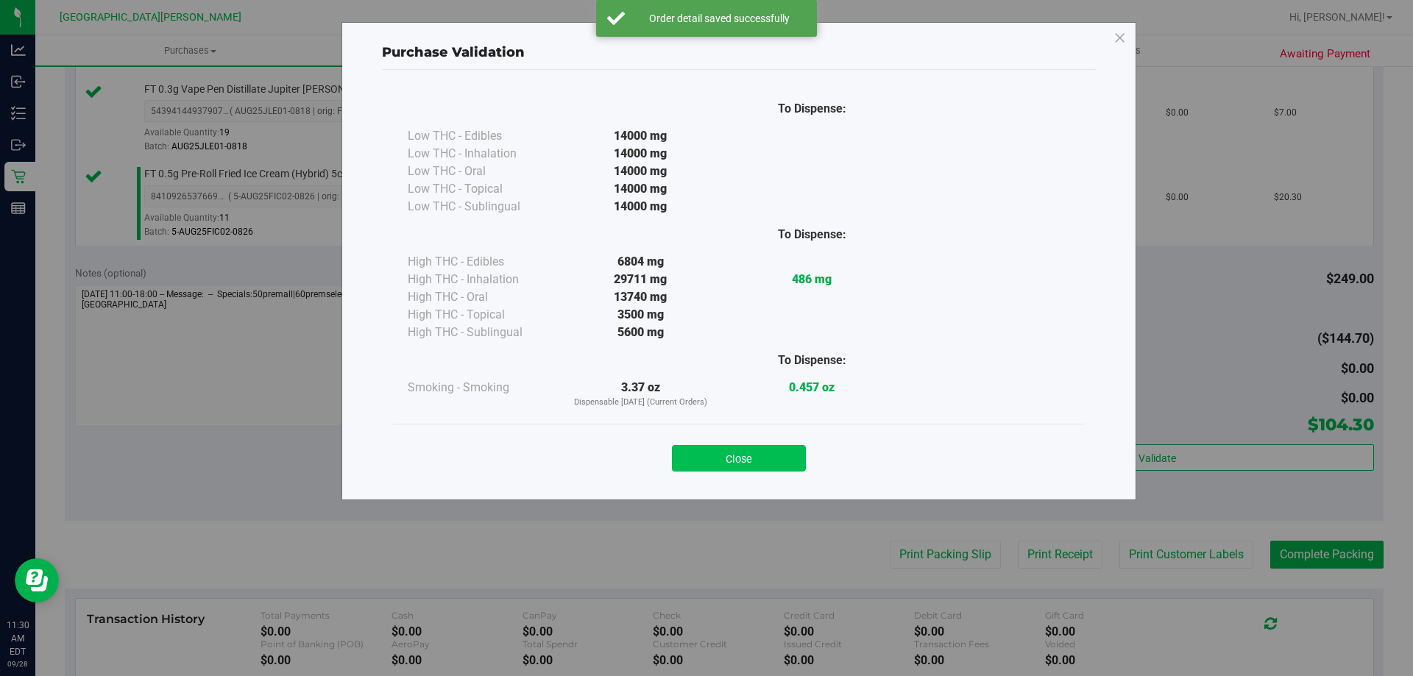
click at [779, 462] on button "Close" at bounding box center [739, 458] width 134 height 26
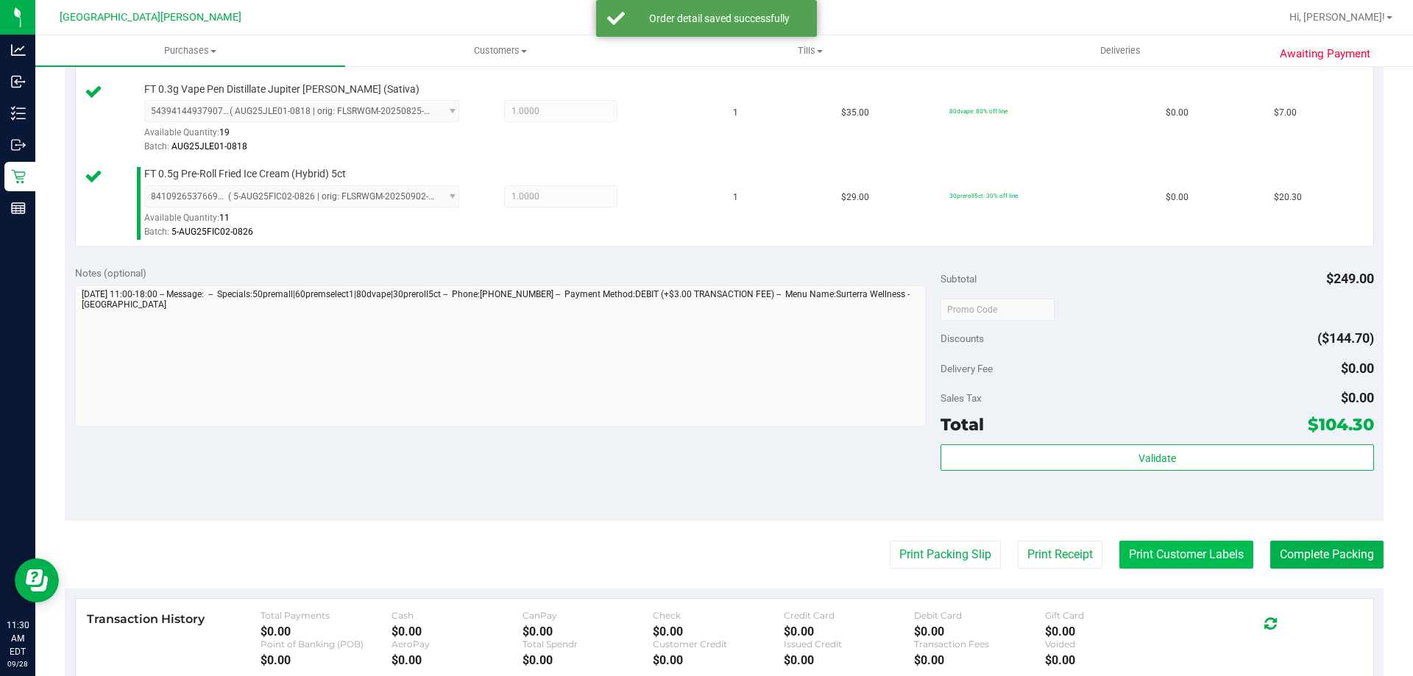
click at [1179, 555] on button "Print Customer Labels" at bounding box center [1186, 555] width 134 height 28
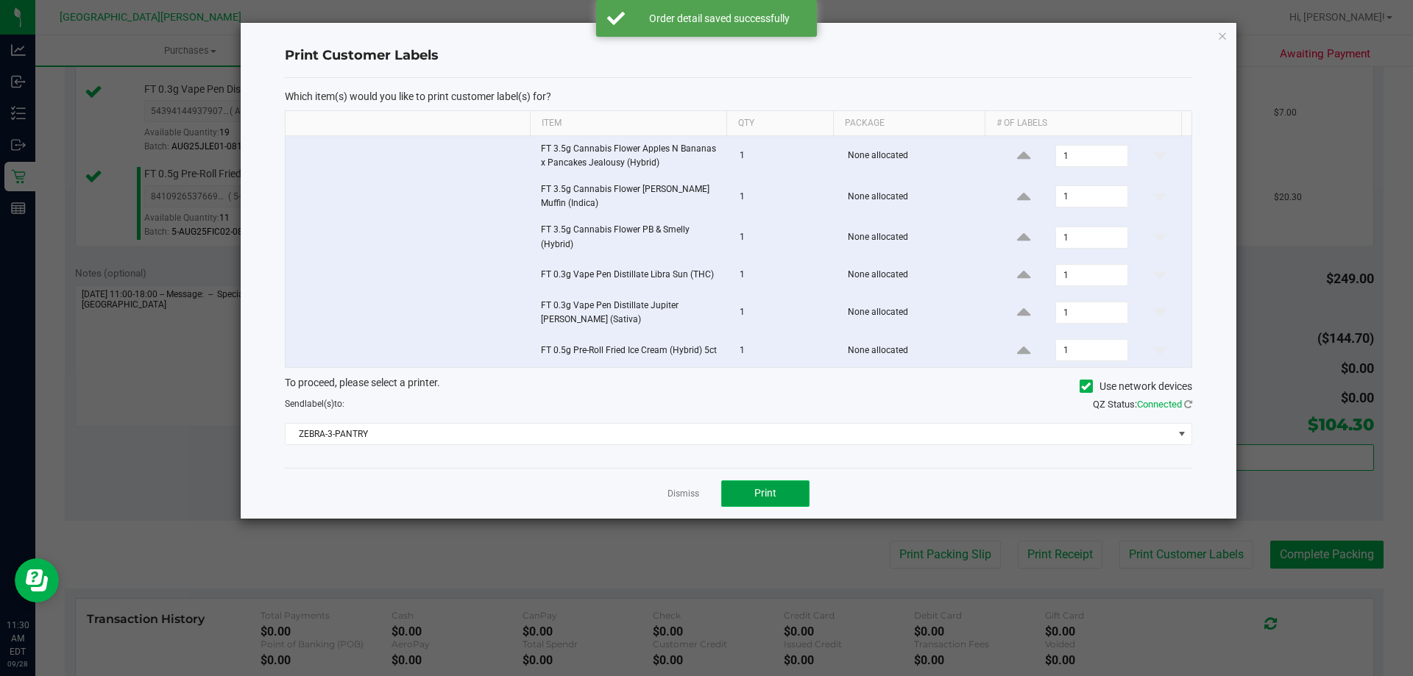
click at [747, 494] on button "Print" at bounding box center [765, 493] width 88 height 26
click at [686, 494] on link "Dismiss" at bounding box center [683, 494] width 32 height 13
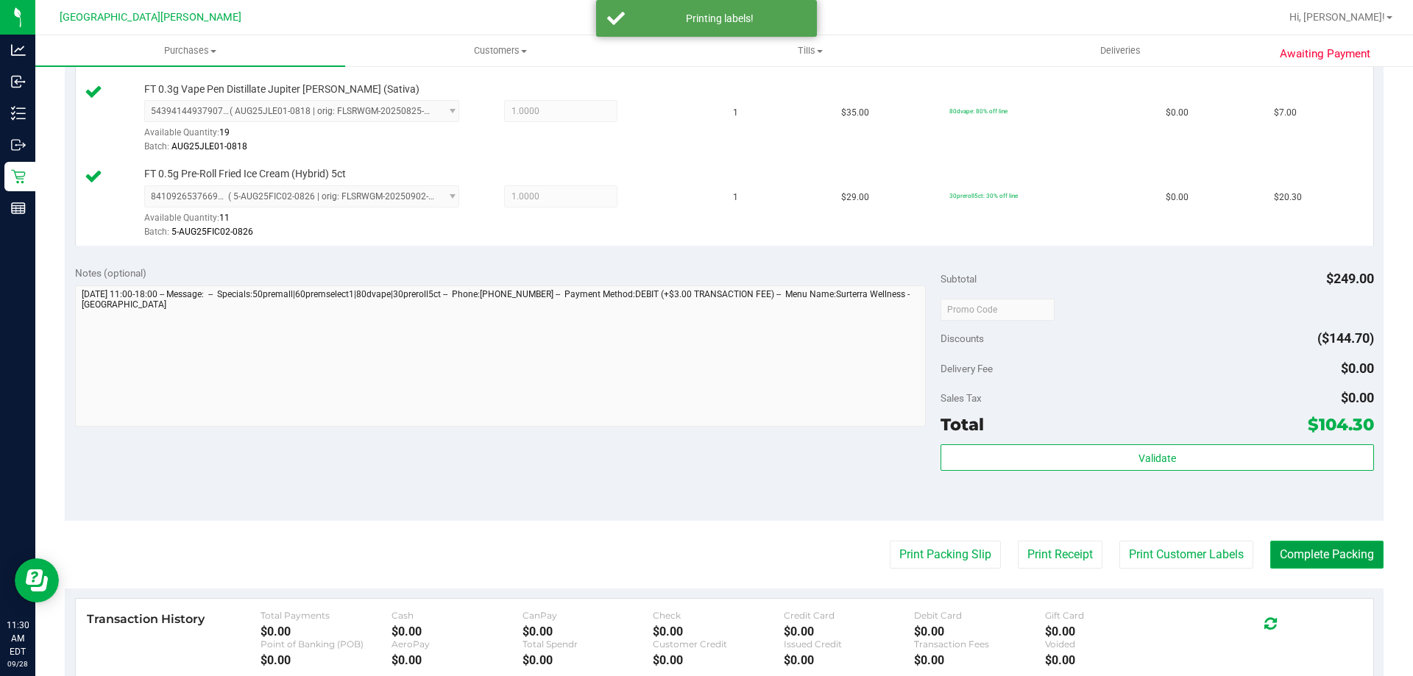
click at [1314, 550] on button "Complete Packing" at bounding box center [1326, 555] width 113 height 28
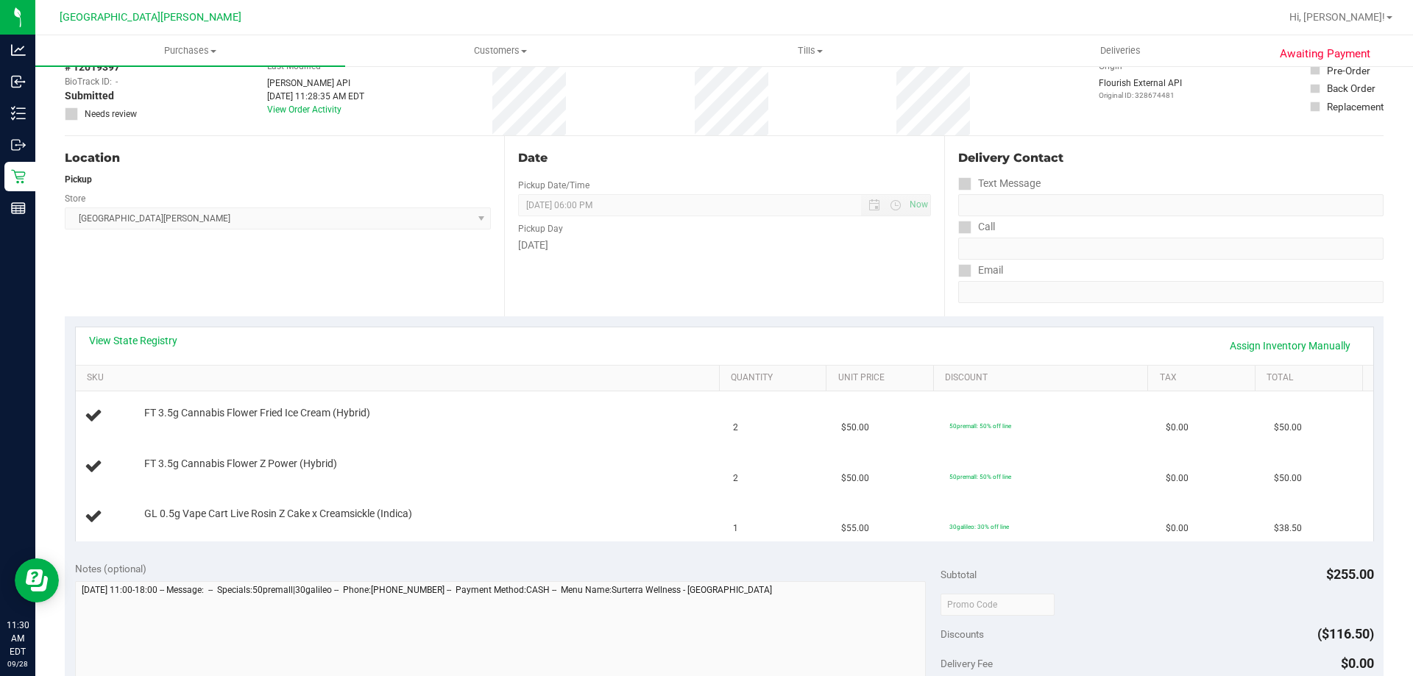
scroll to position [221, 0]
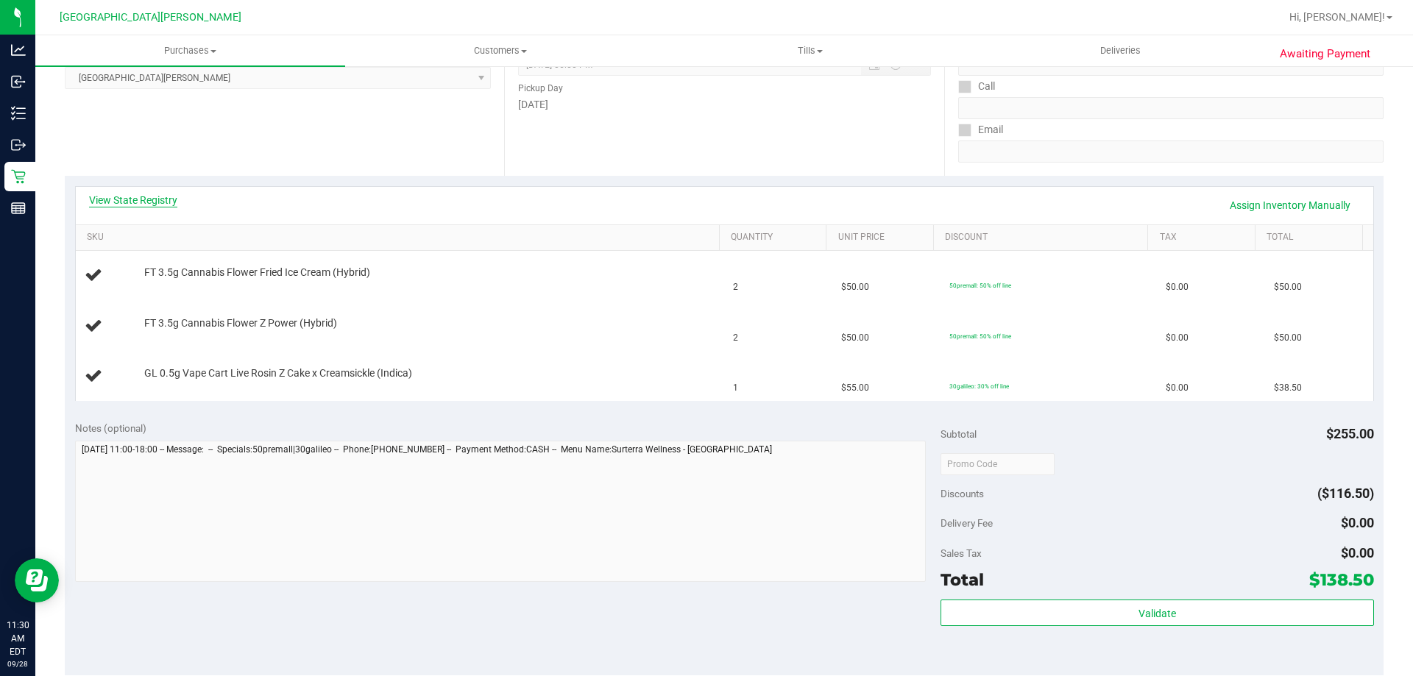
click at [139, 193] on link "View State Registry" at bounding box center [133, 200] width 88 height 15
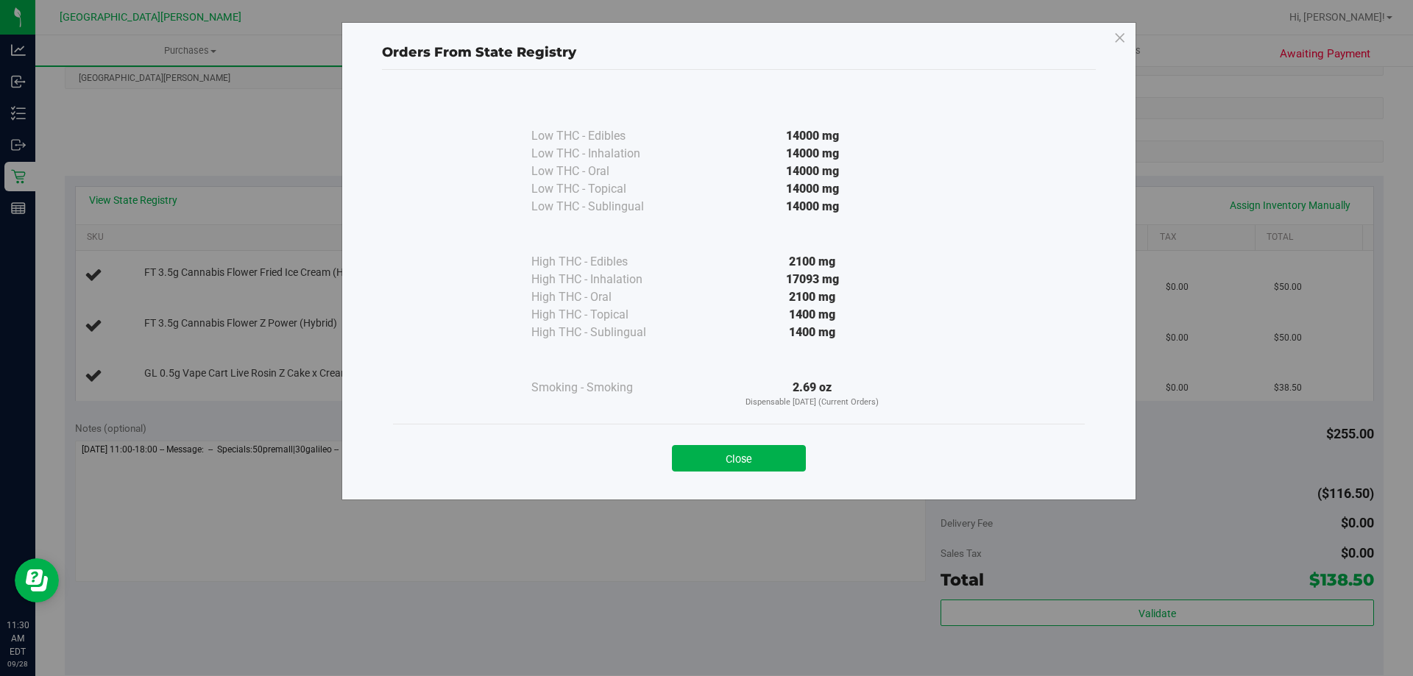
click at [744, 464] on button "Close" at bounding box center [739, 458] width 134 height 26
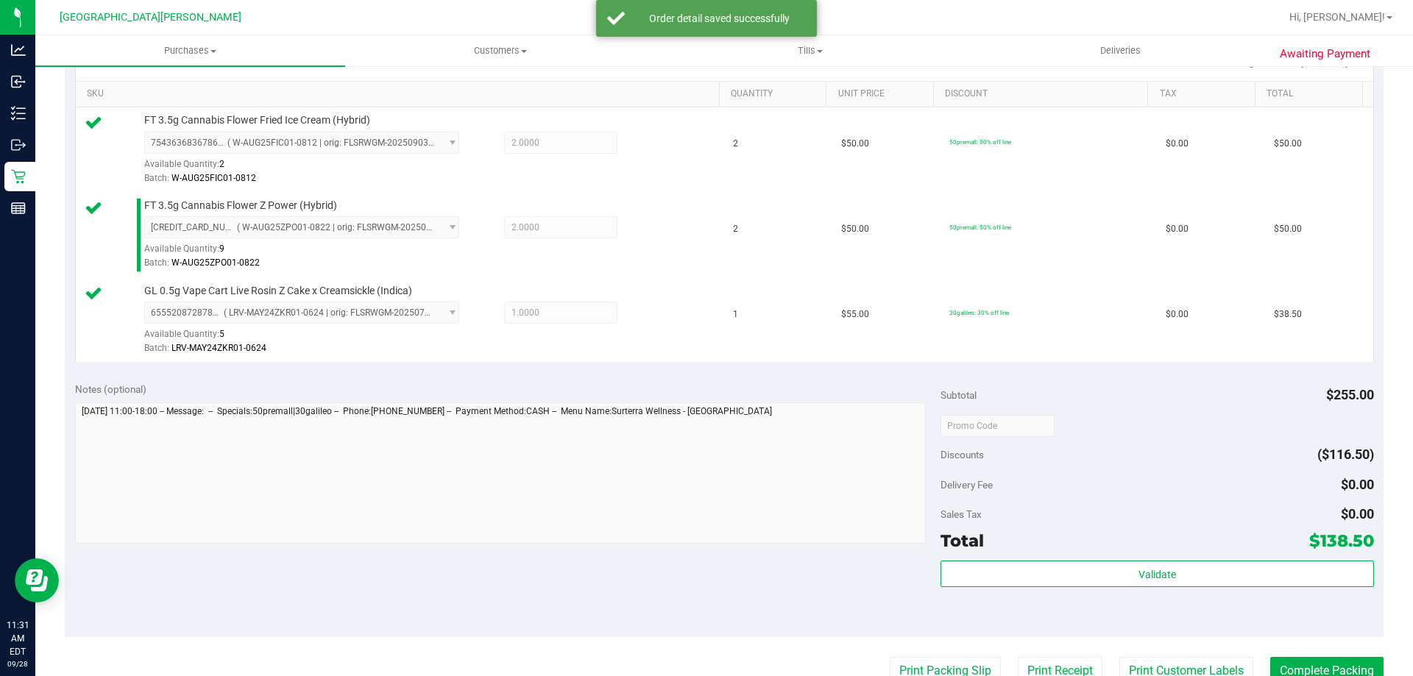
scroll to position [662, 0]
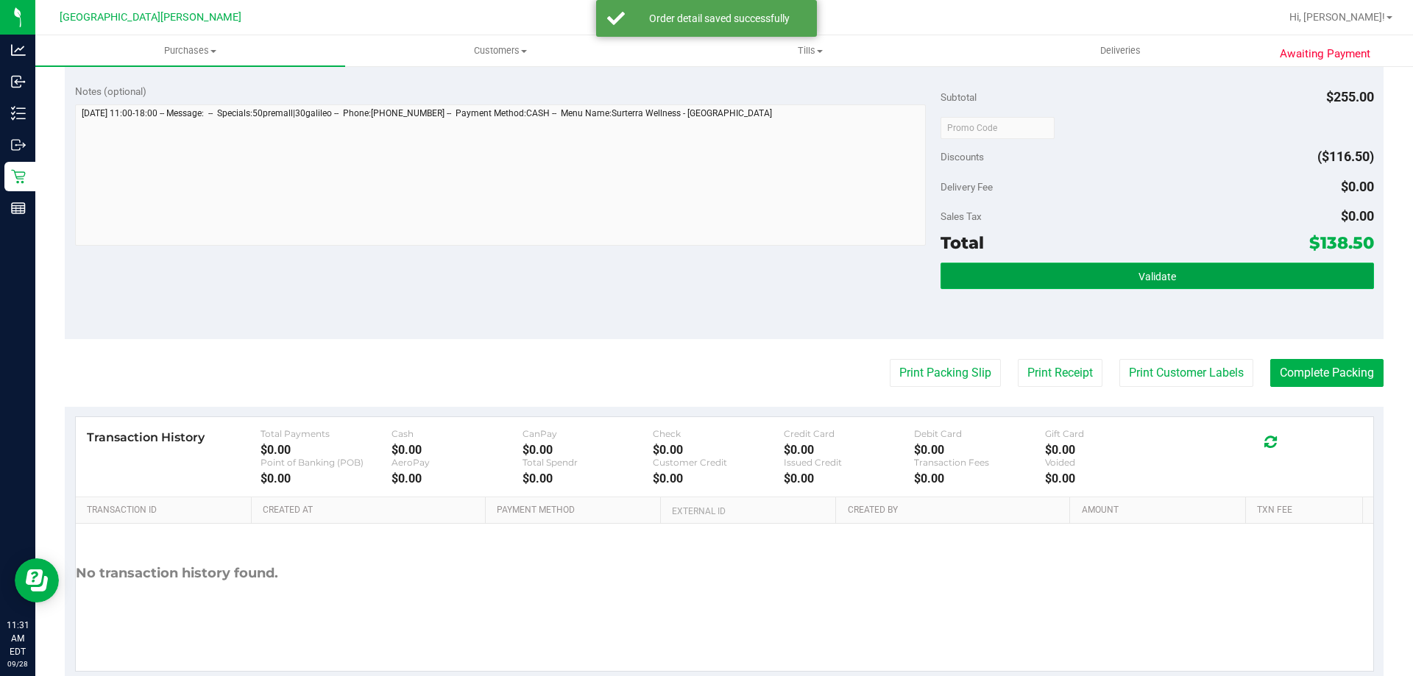
click at [1140, 276] on span "Validate" at bounding box center [1157, 277] width 38 height 12
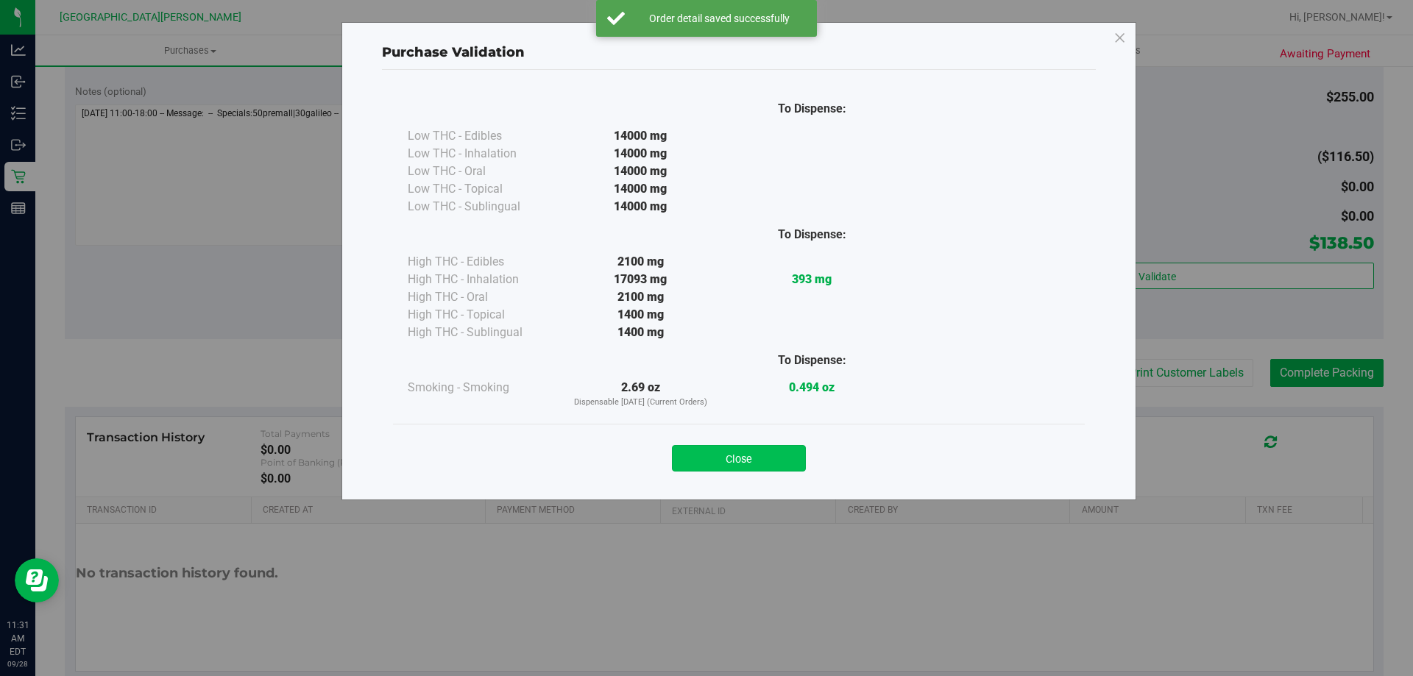
click at [773, 453] on button "Close" at bounding box center [739, 458] width 134 height 26
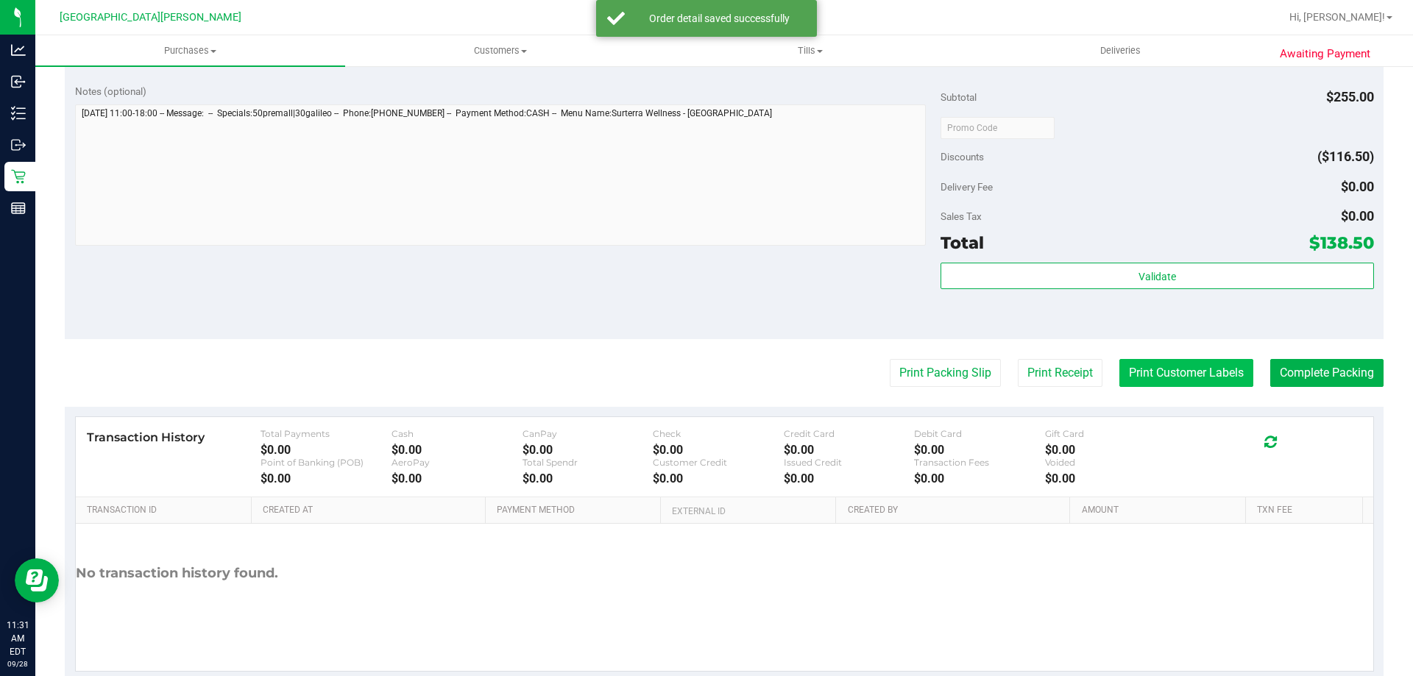
click at [1144, 374] on button "Print Customer Labels" at bounding box center [1186, 373] width 134 height 28
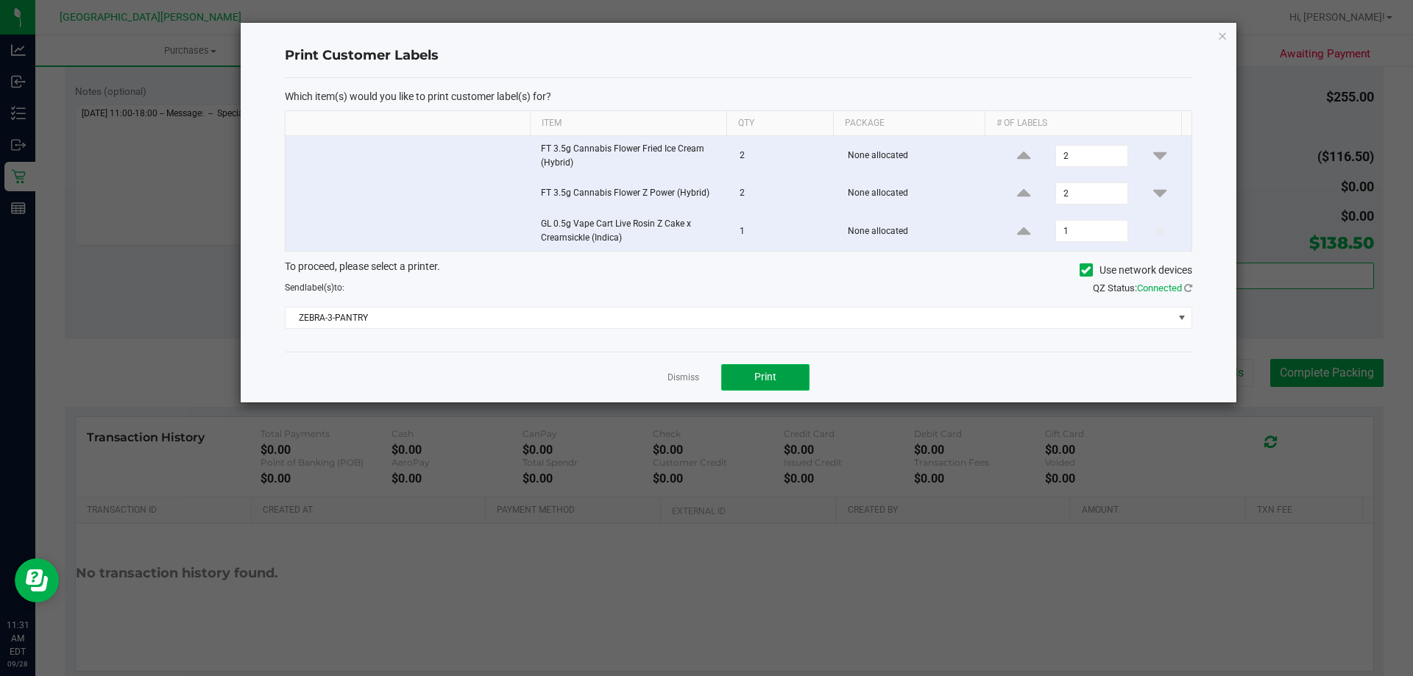
click at [745, 383] on button "Print" at bounding box center [765, 377] width 88 height 26
click at [681, 377] on link "Dismiss" at bounding box center [683, 378] width 32 height 13
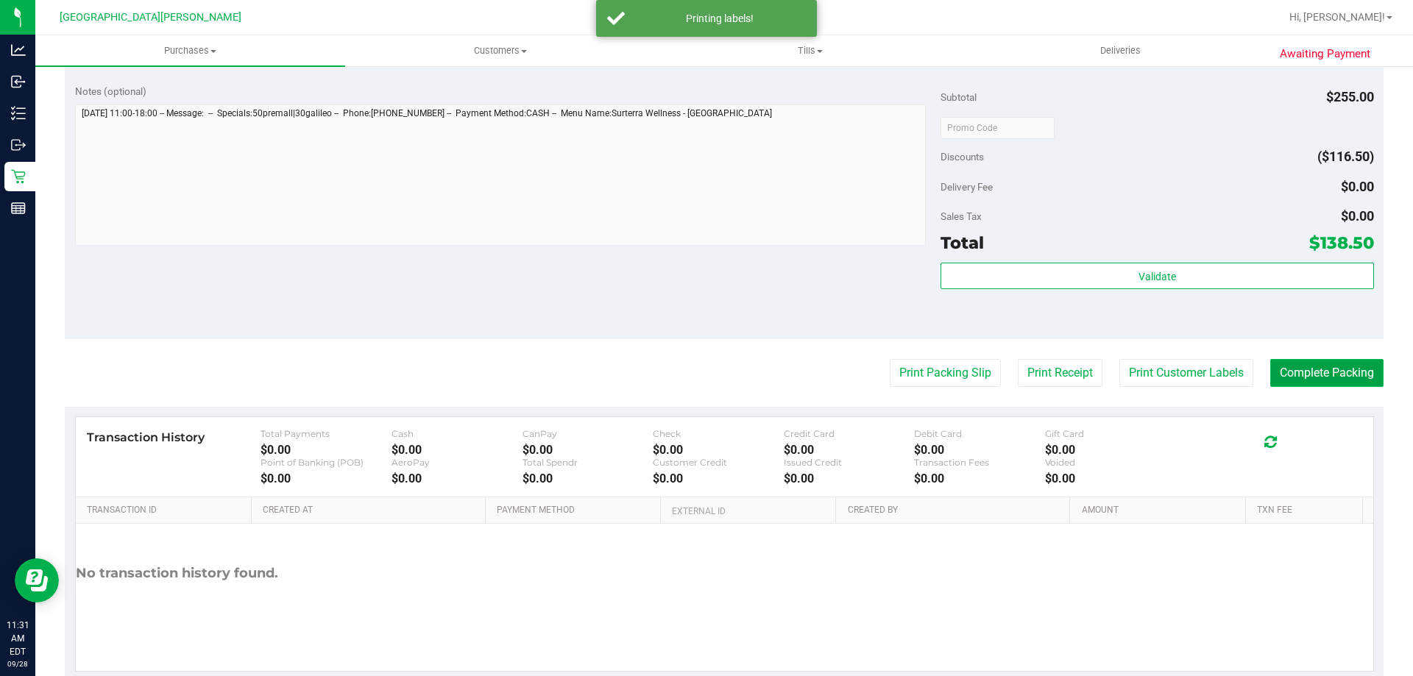
click at [1288, 366] on button "Complete Packing" at bounding box center [1326, 373] width 113 height 28
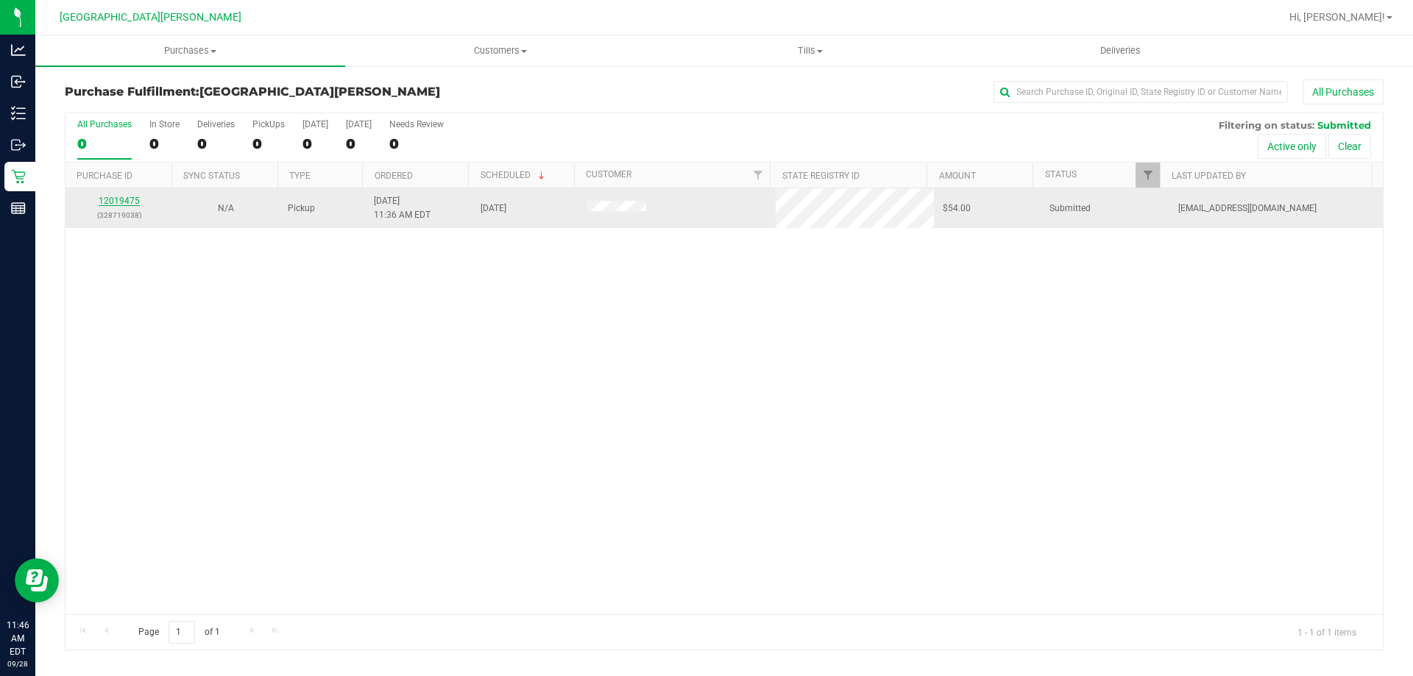
click at [129, 200] on link "12019475" at bounding box center [119, 201] width 41 height 10
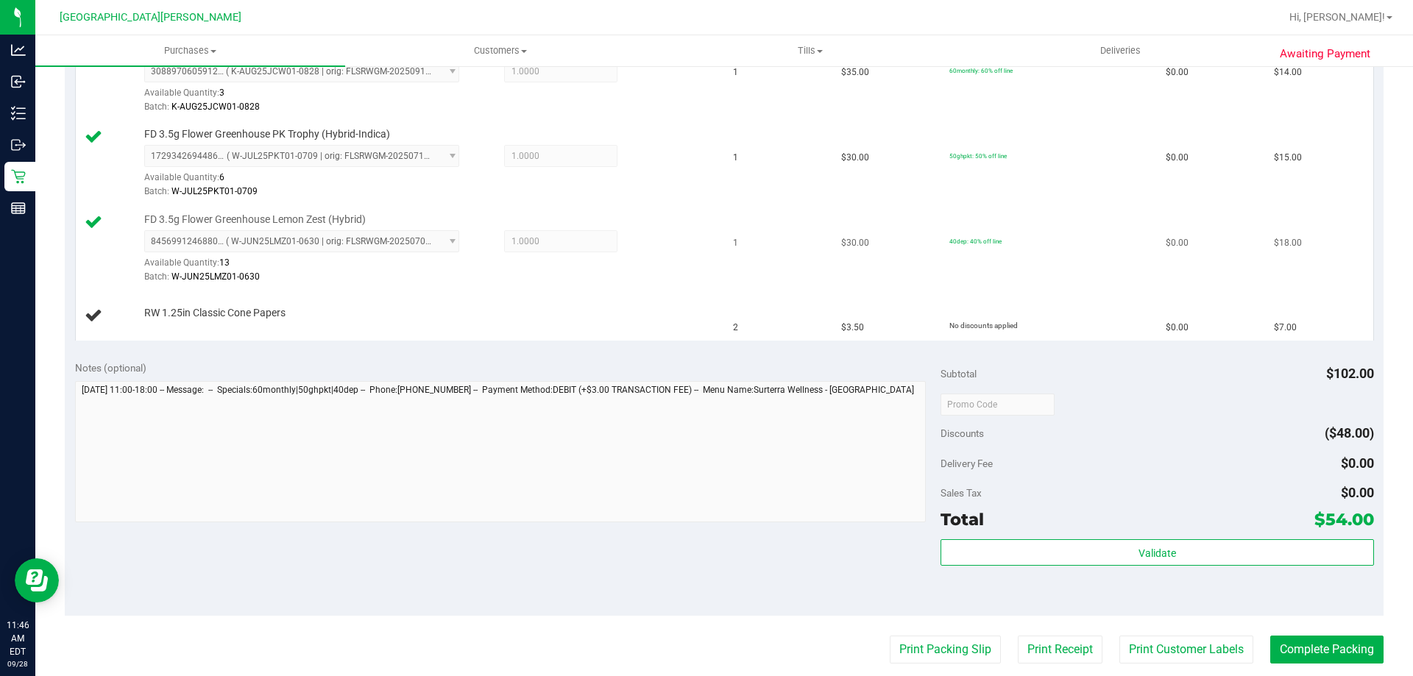
scroll to position [441, 0]
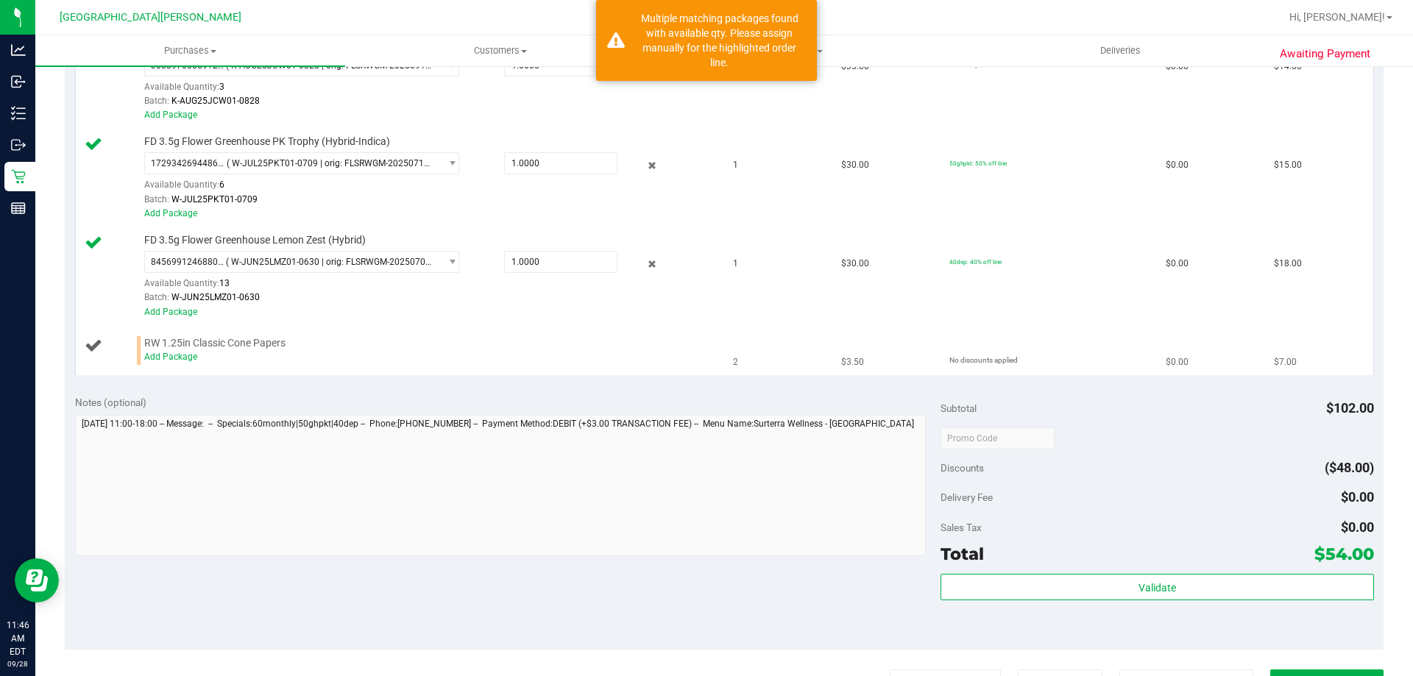
click at [163, 366] on td "RW 1.25in Classic Cone Papers Add Package" at bounding box center [400, 350] width 649 height 49
click at [165, 361] on link "Add Package" at bounding box center [170, 357] width 53 height 10
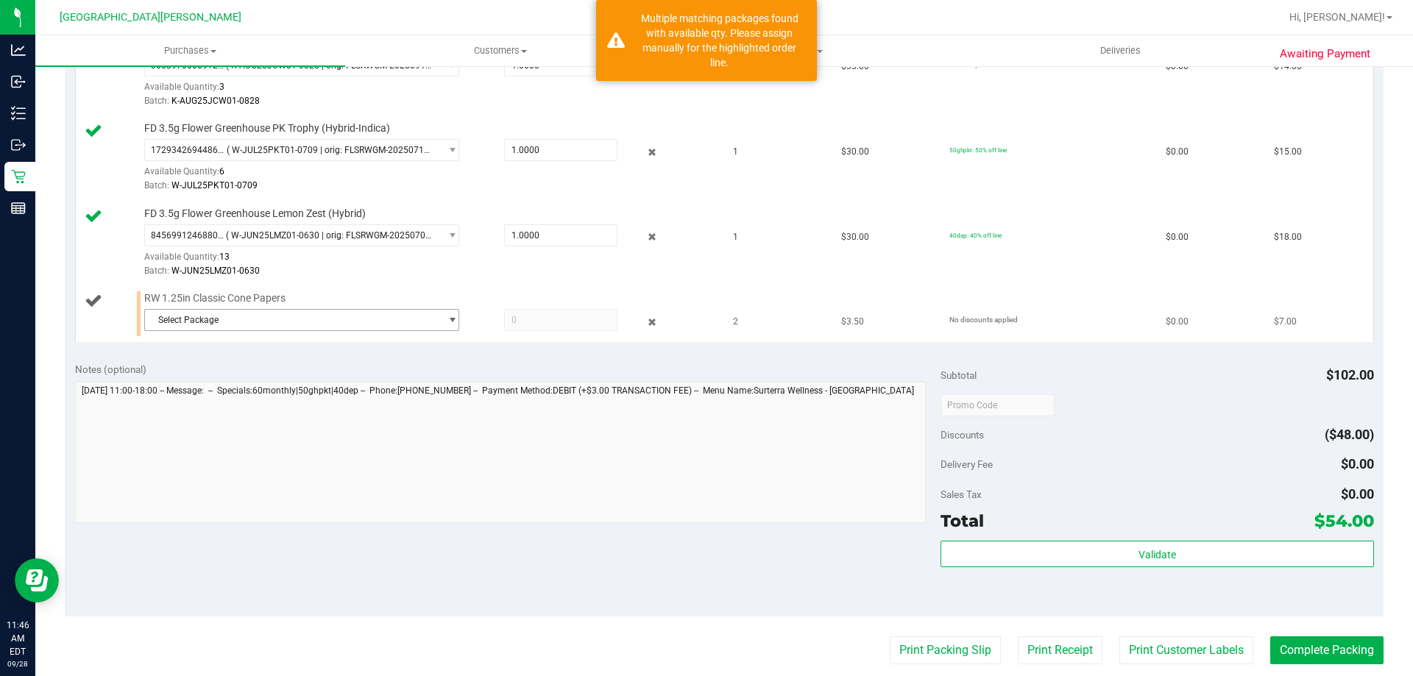
click at [209, 318] on span "Select Package" at bounding box center [292, 320] width 295 height 21
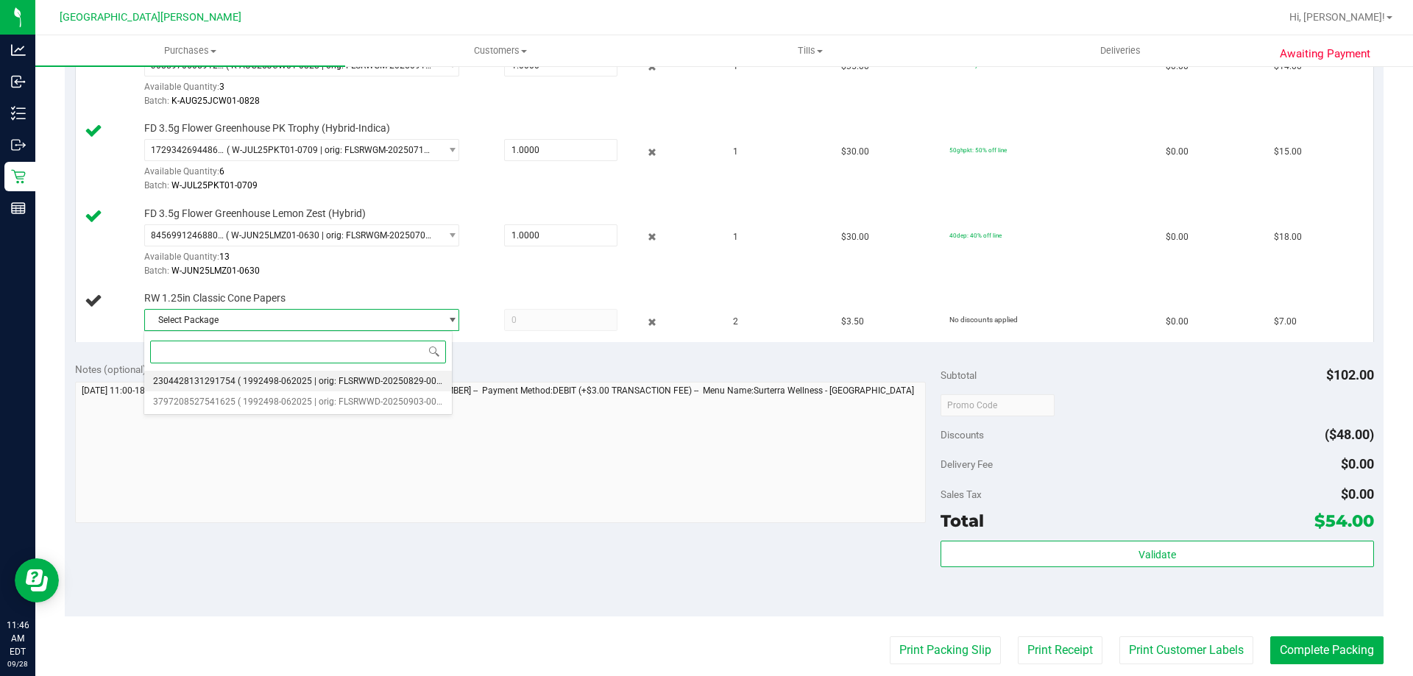
click at [207, 381] on span "2304428131291754" at bounding box center [194, 381] width 82 height 10
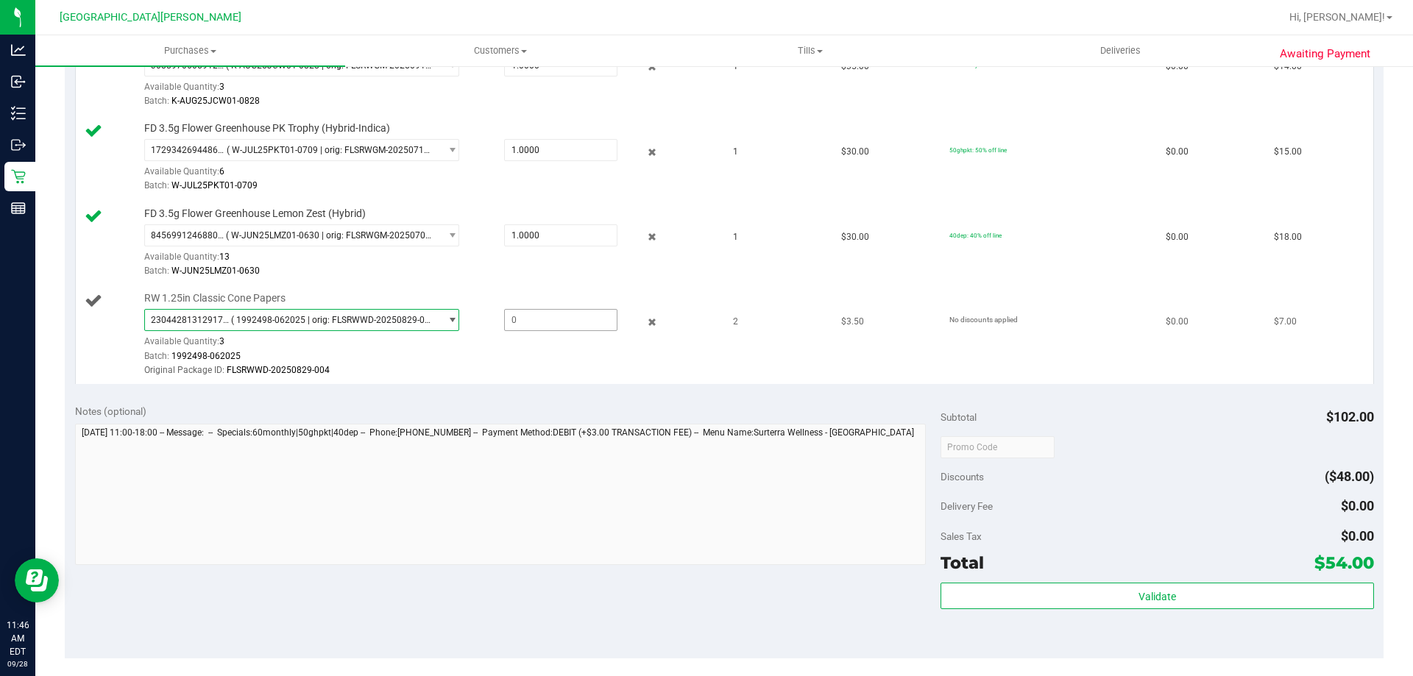
click at [518, 321] on span at bounding box center [560, 320] width 113 height 22
type input "2"
type input "2.0000"
click at [515, 402] on div "Notes (optional) Subtotal $102.00 Discounts ($48.00) Delivery Fee $0.00 Sales T…" at bounding box center [724, 526] width 1318 height 265
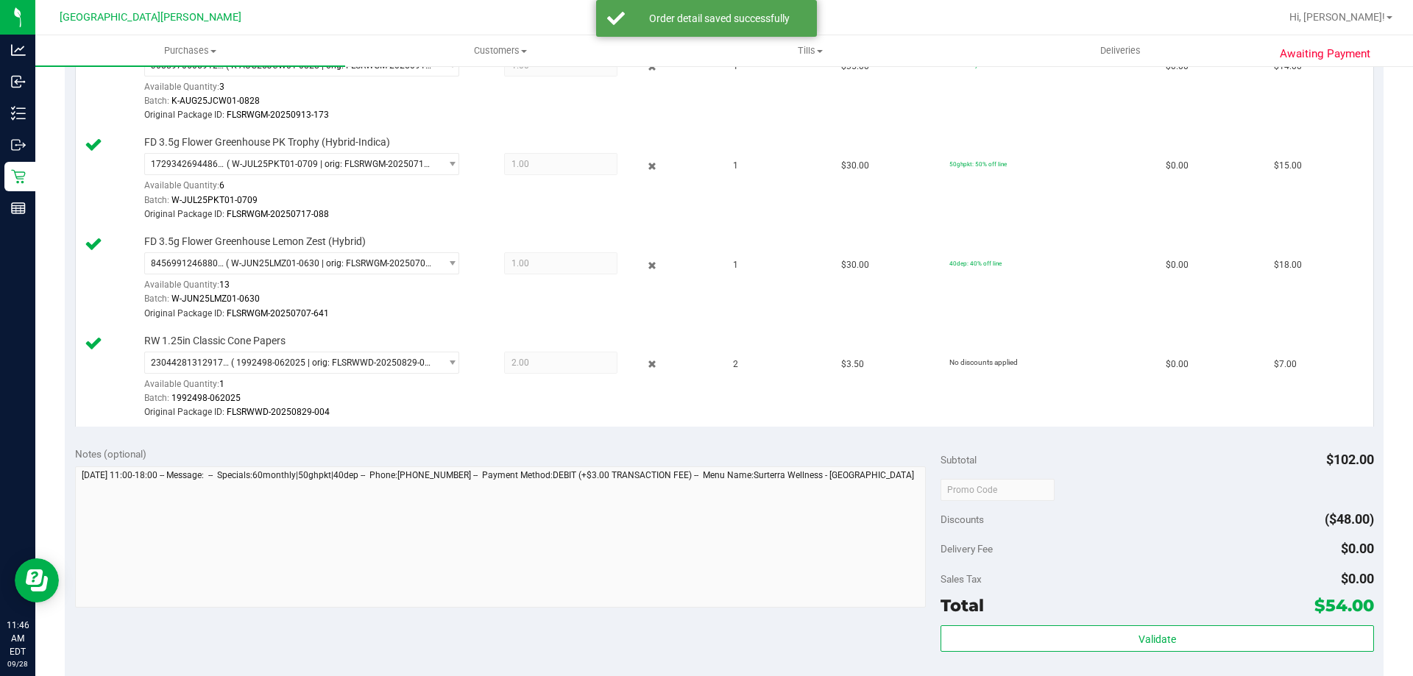
click at [1096, 588] on div "Sales Tax $0.00" at bounding box center [1156, 579] width 433 height 26
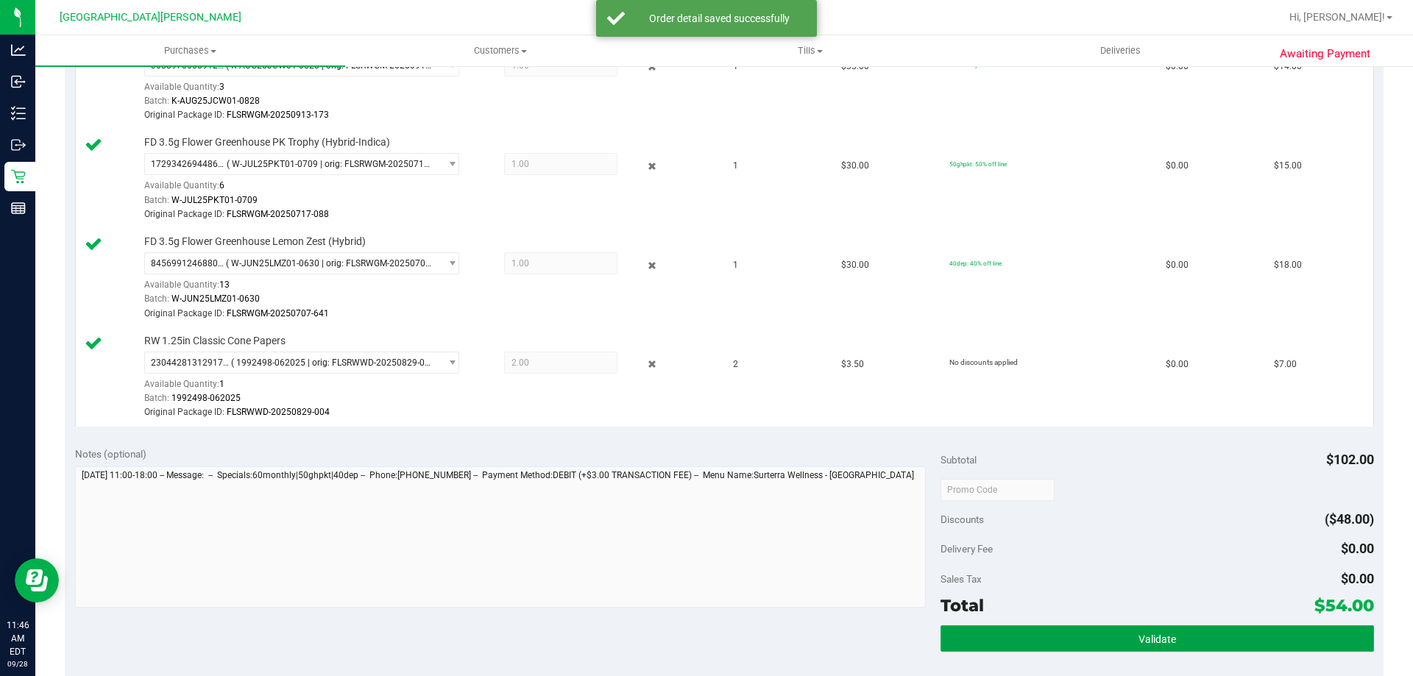
click at [1053, 649] on button "Validate" at bounding box center [1156, 638] width 433 height 26
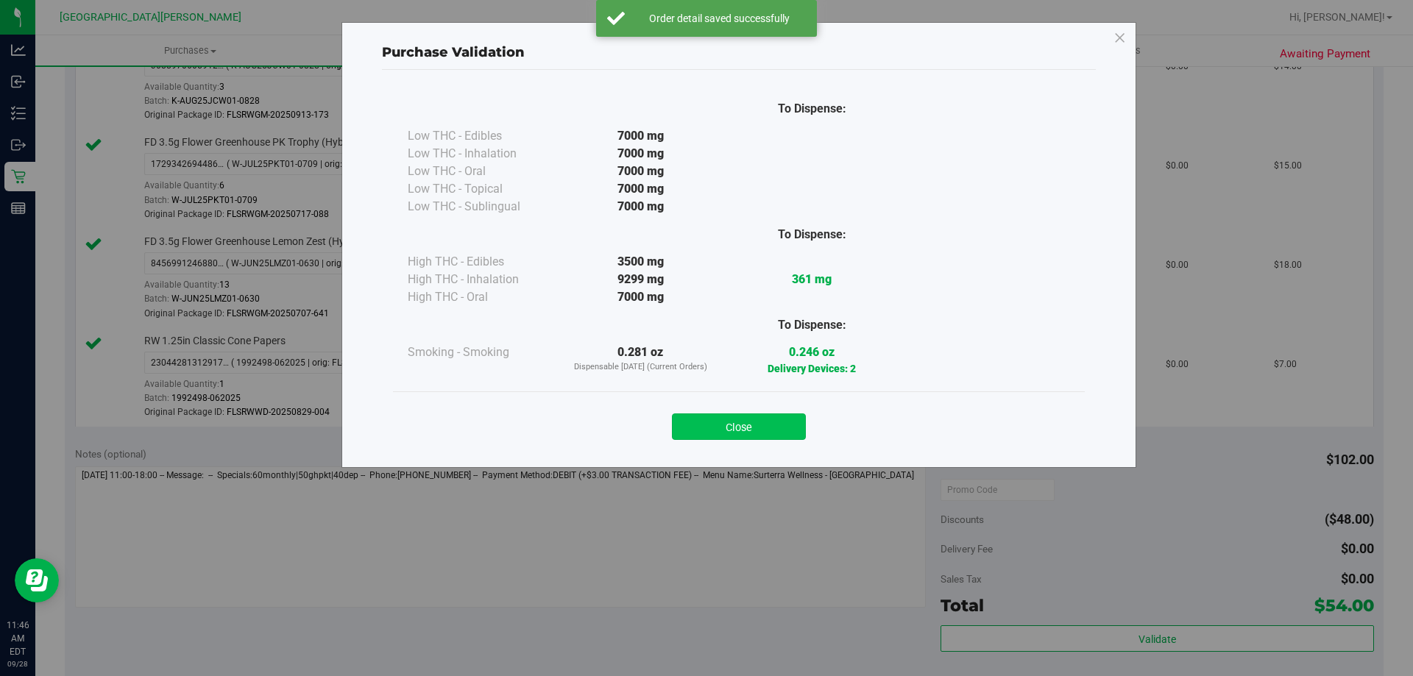
click at [749, 425] on button "Close" at bounding box center [739, 426] width 134 height 26
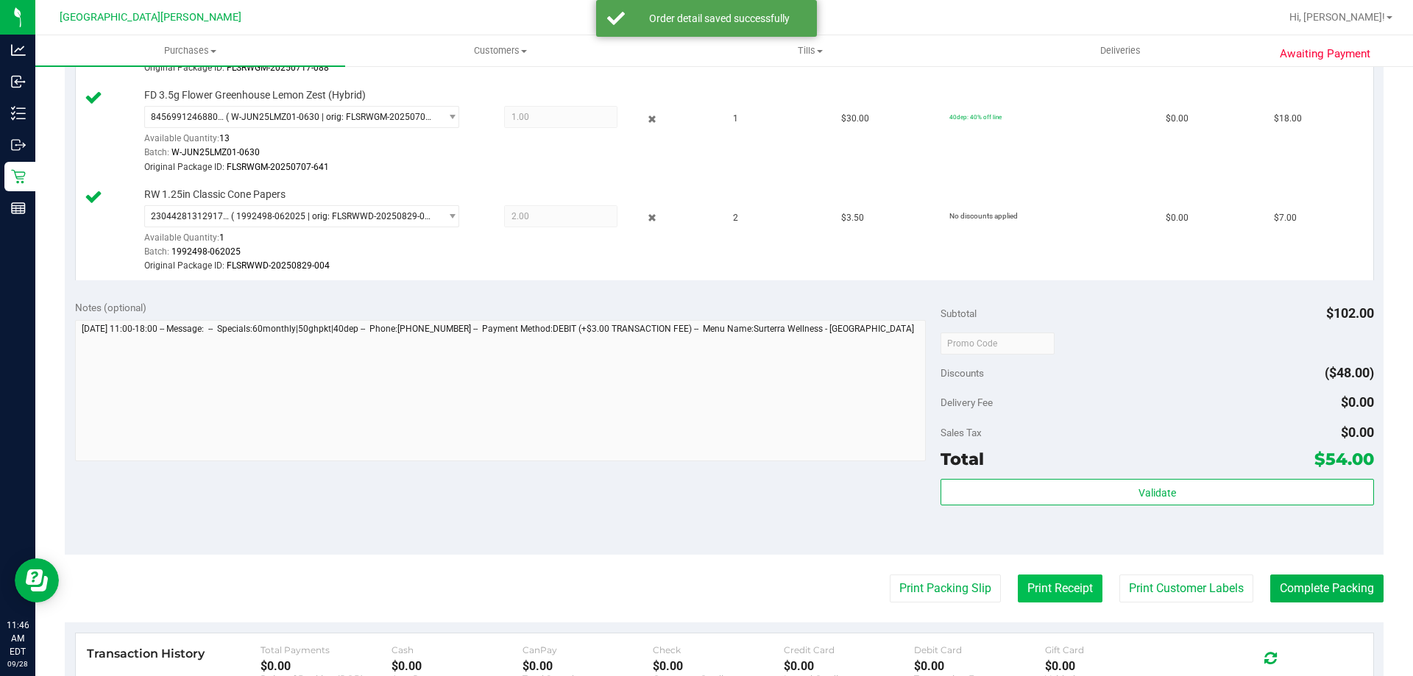
scroll to position [736, 0]
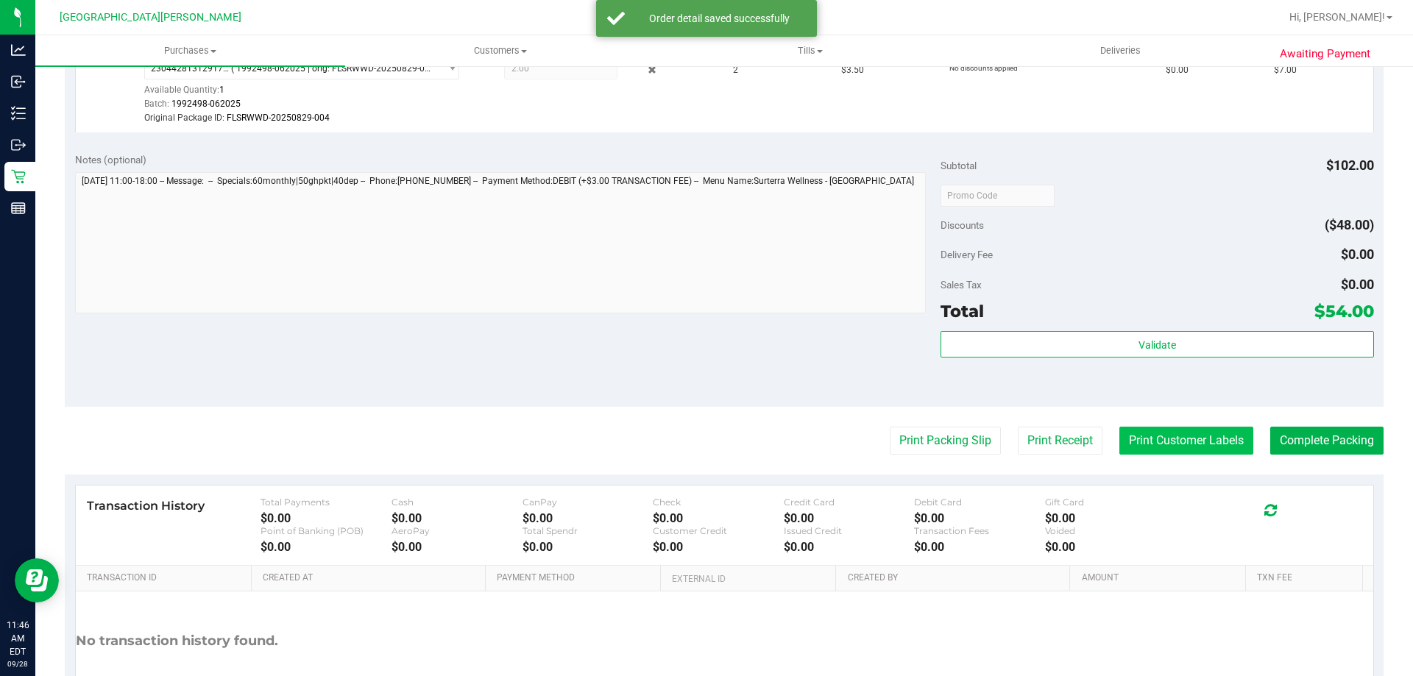
click at [1132, 443] on button "Print Customer Labels" at bounding box center [1186, 441] width 134 height 28
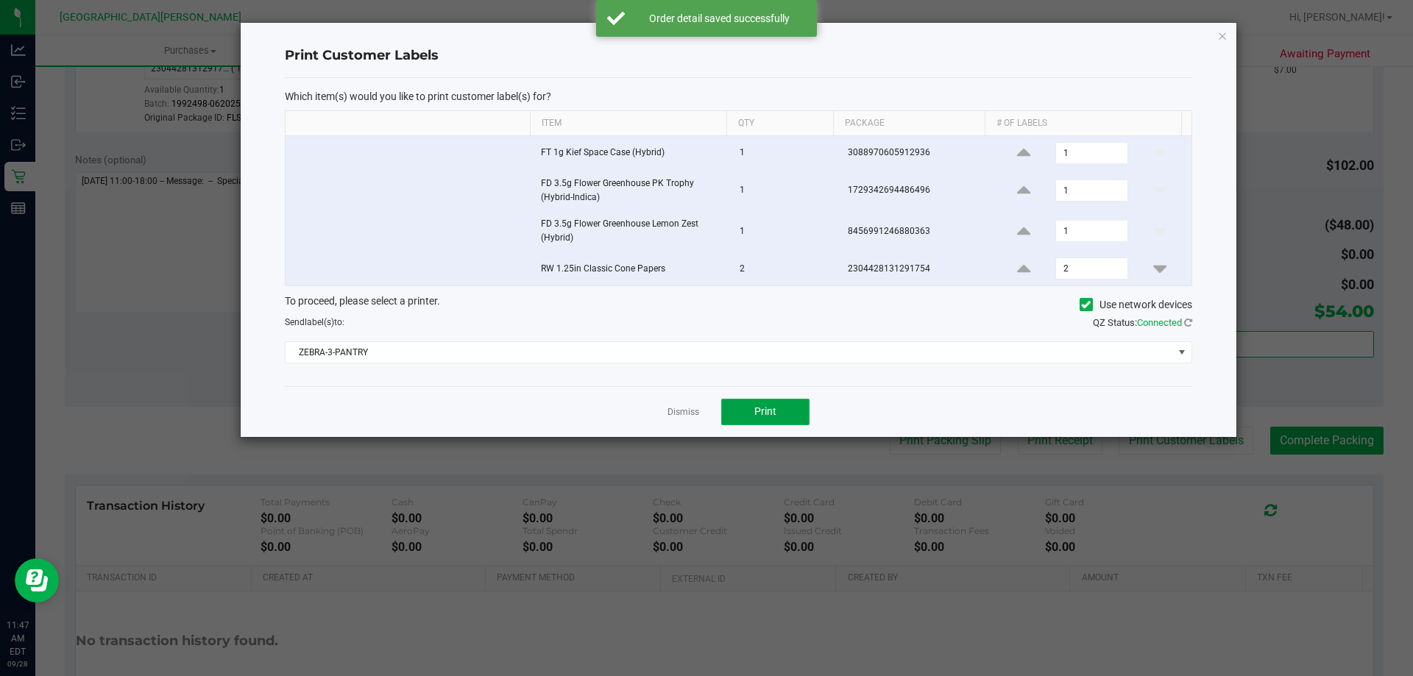
click at [789, 402] on button "Print" at bounding box center [765, 412] width 88 height 26
click at [675, 409] on link "Dismiss" at bounding box center [683, 412] width 32 height 13
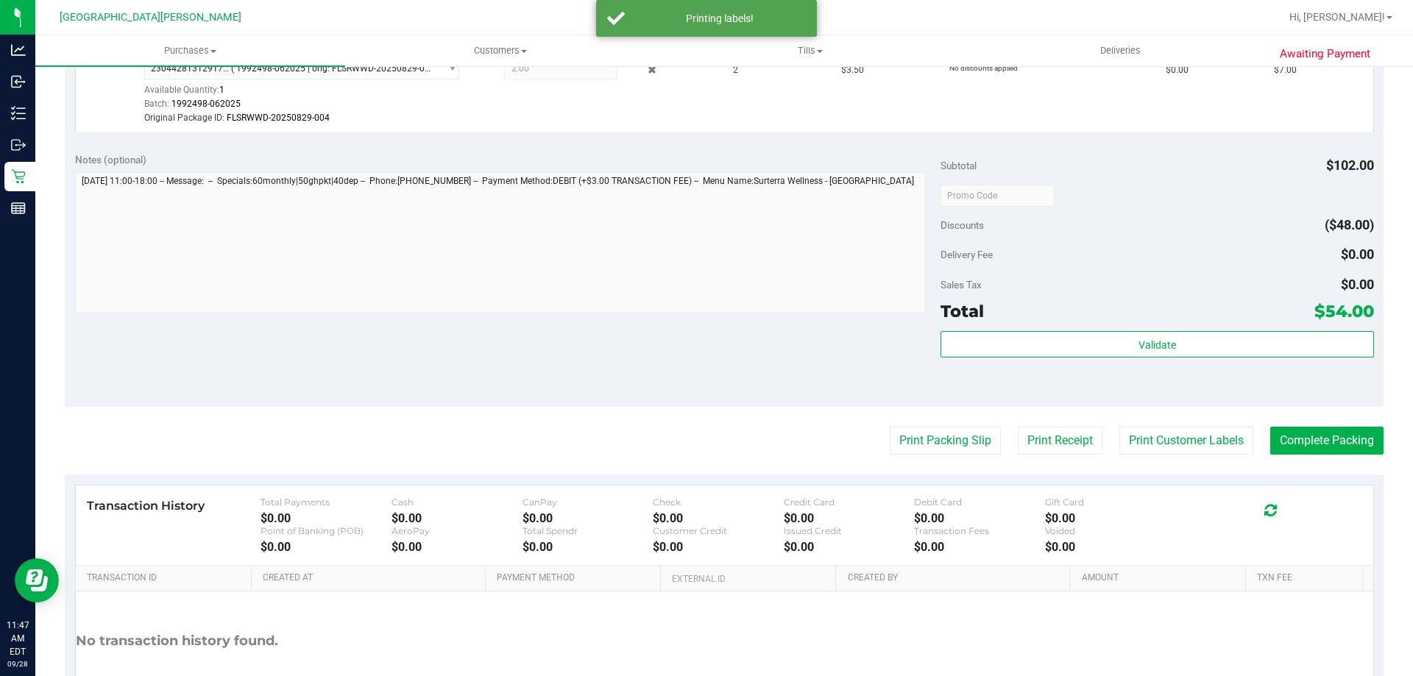
click at [1254, 438] on div "Print Packing Slip Print Receipt Print Customer Labels Complete Packing" at bounding box center [724, 441] width 1318 height 28
click at [1273, 440] on button "Complete Packing" at bounding box center [1326, 441] width 113 height 28
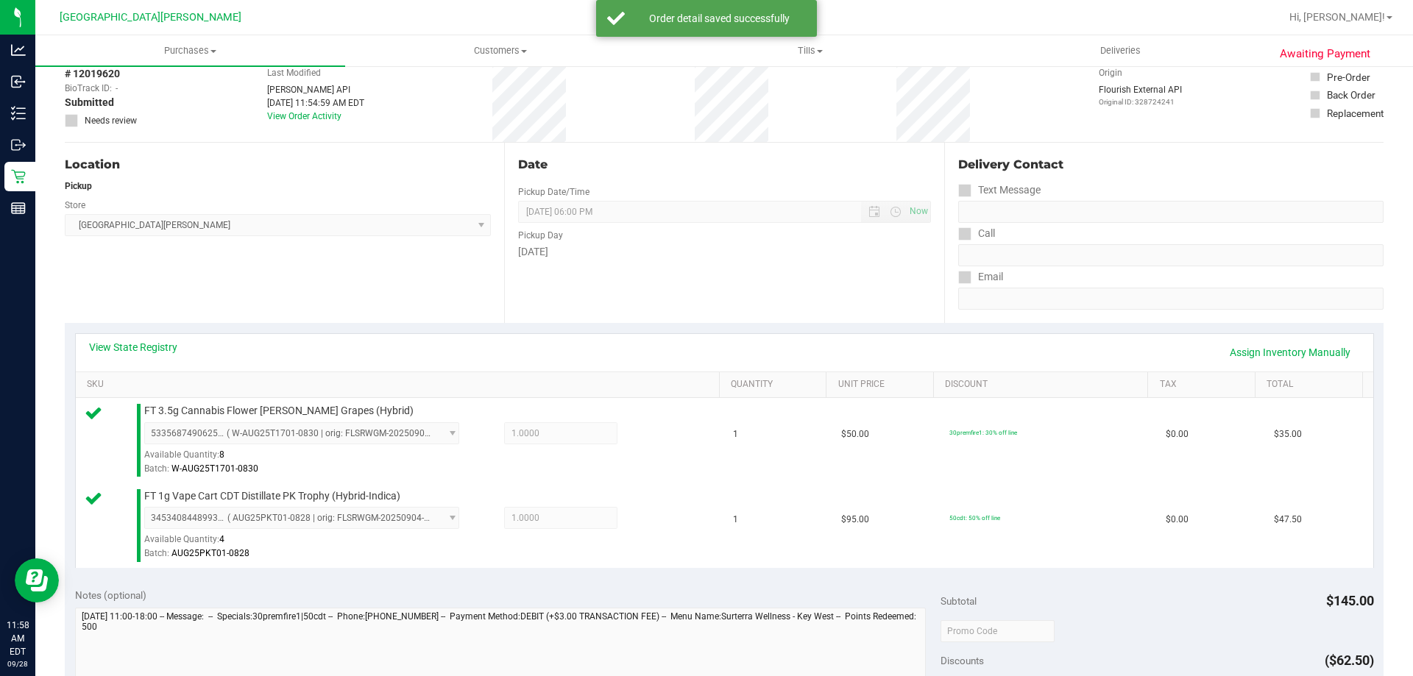
scroll to position [515, 0]
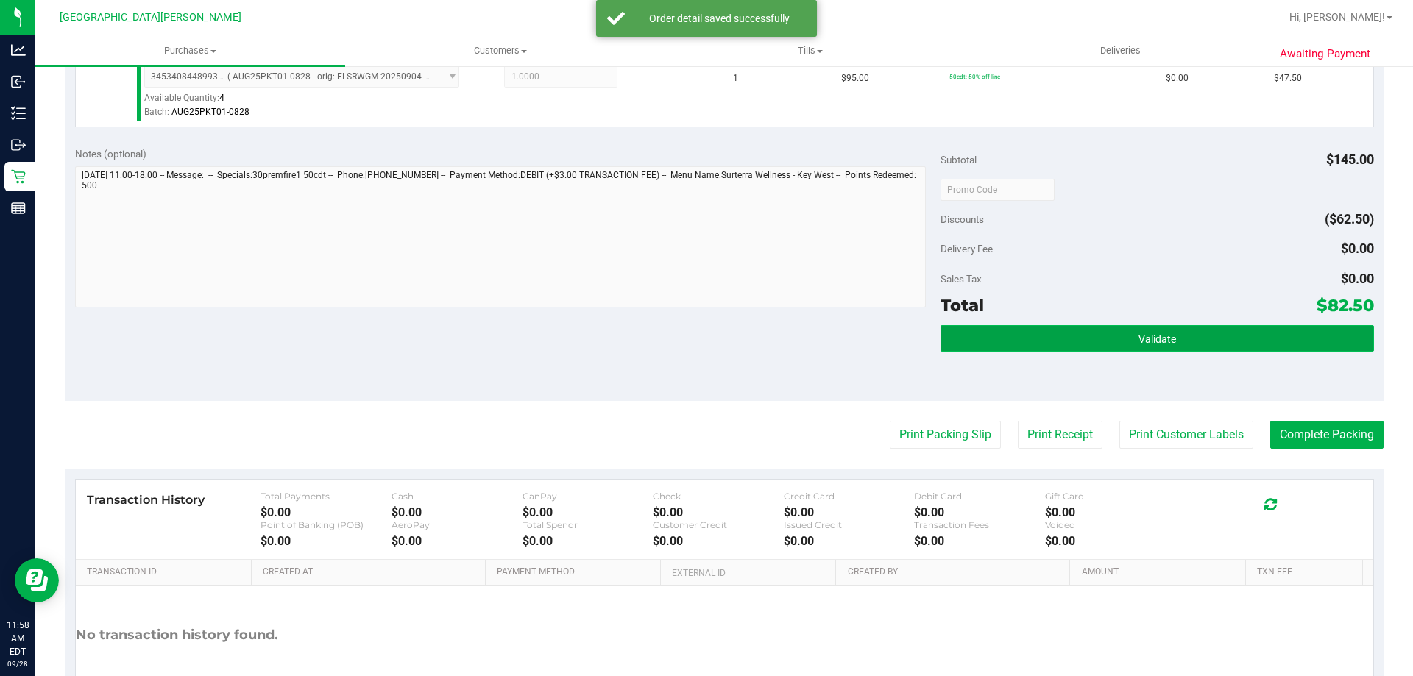
click at [1105, 347] on button "Validate" at bounding box center [1156, 338] width 433 height 26
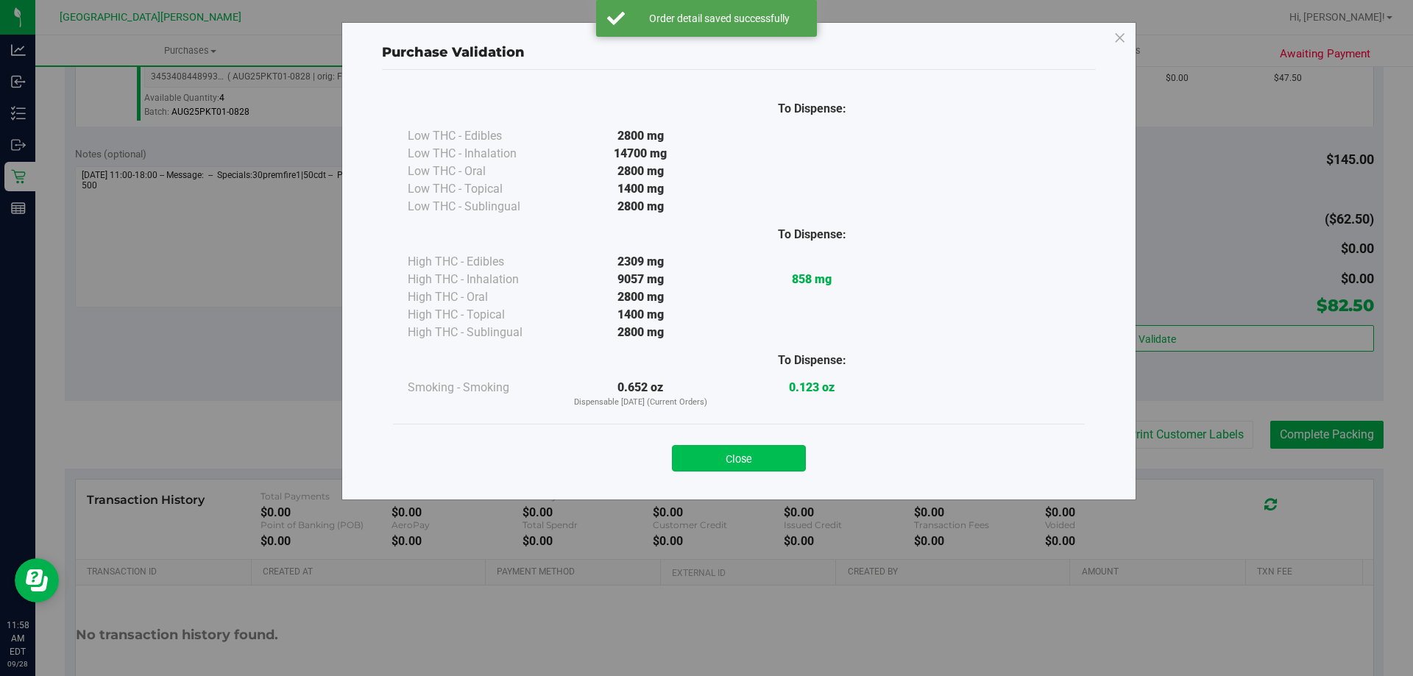
click at [786, 451] on button "Close" at bounding box center [739, 458] width 134 height 26
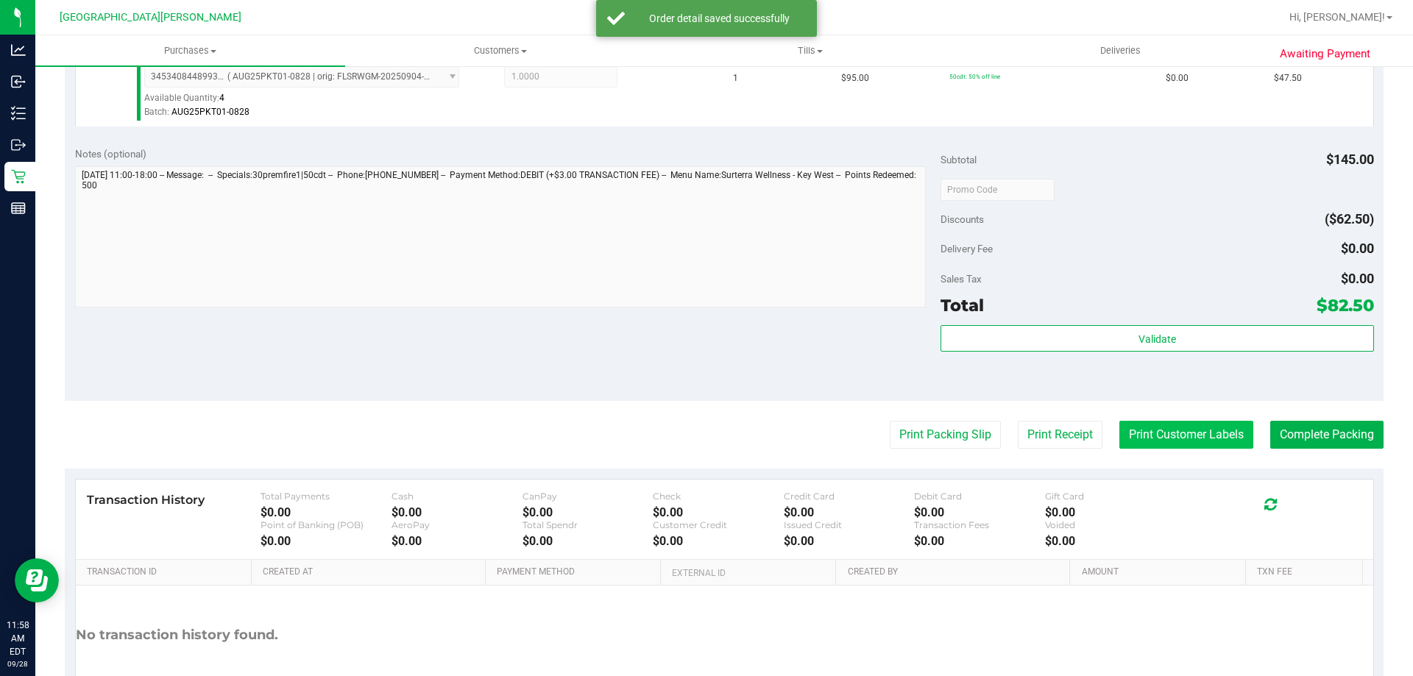
click at [1119, 431] on button "Print Customer Labels" at bounding box center [1186, 435] width 134 height 28
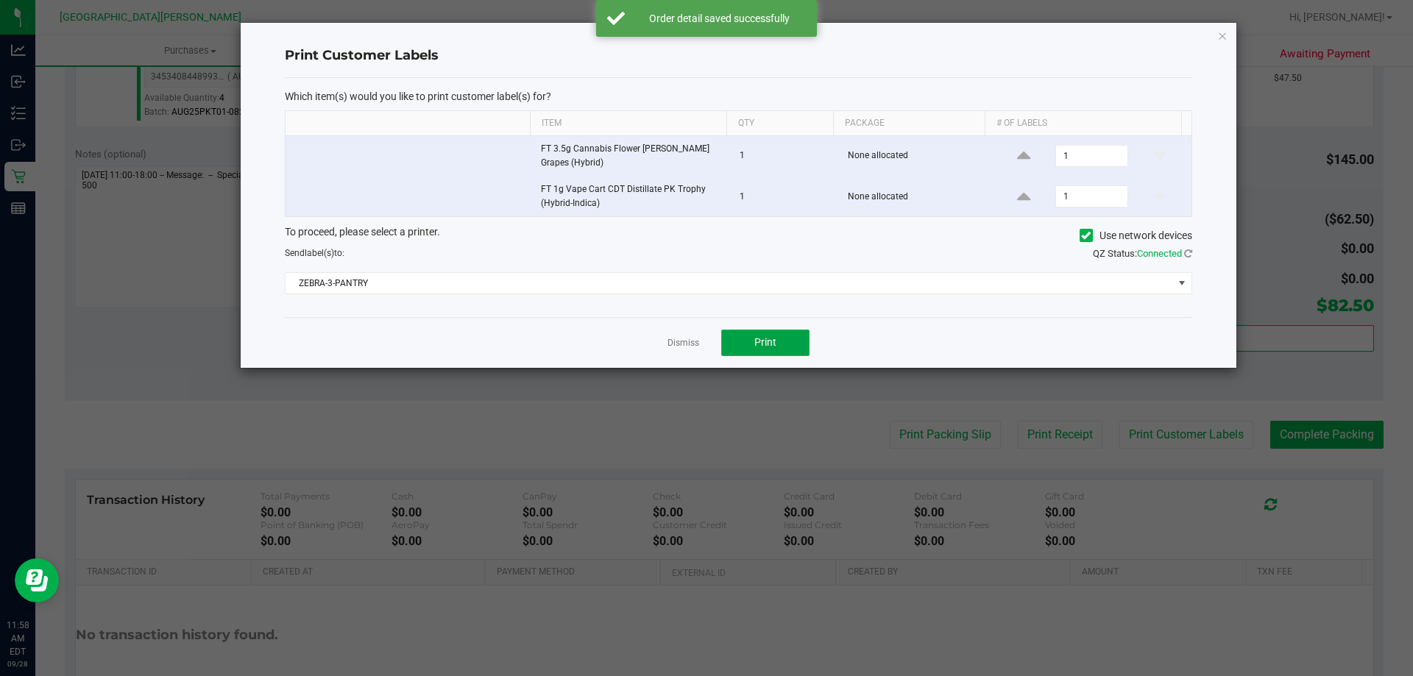
click at [773, 341] on span "Print" at bounding box center [765, 342] width 22 height 12
click at [689, 344] on link "Dismiss" at bounding box center [683, 343] width 32 height 13
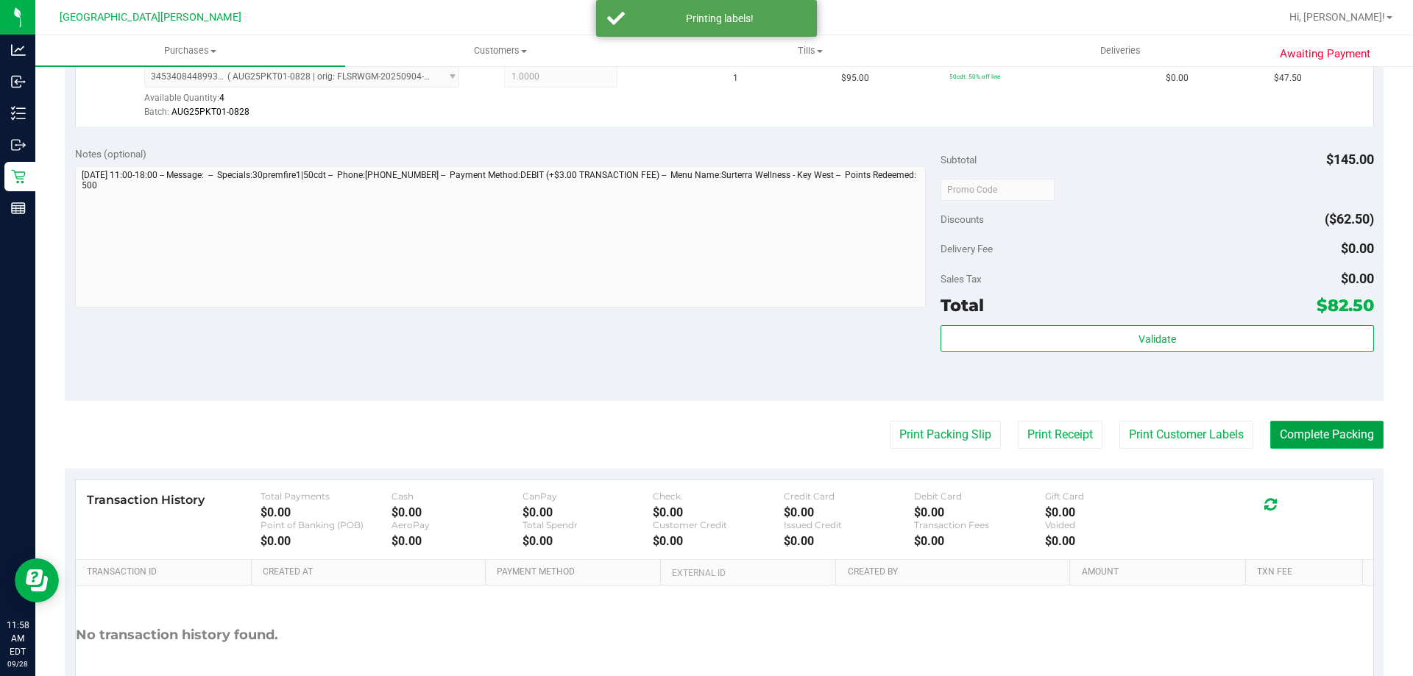
click at [1310, 424] on button "Complete Packing" at bounding box center [1326, 435] width 113 height 28
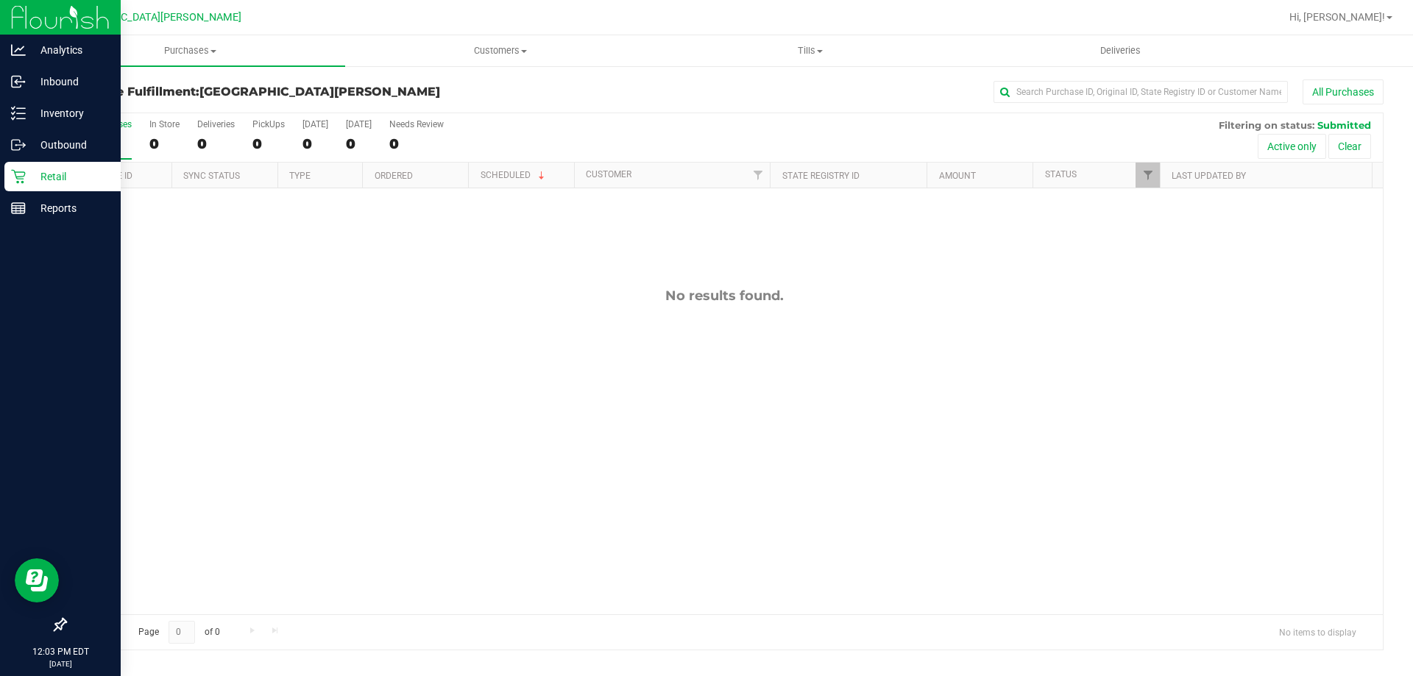
click at [57, 185] on p "Retail" at bounding box center [70, 177] width 88 height 18
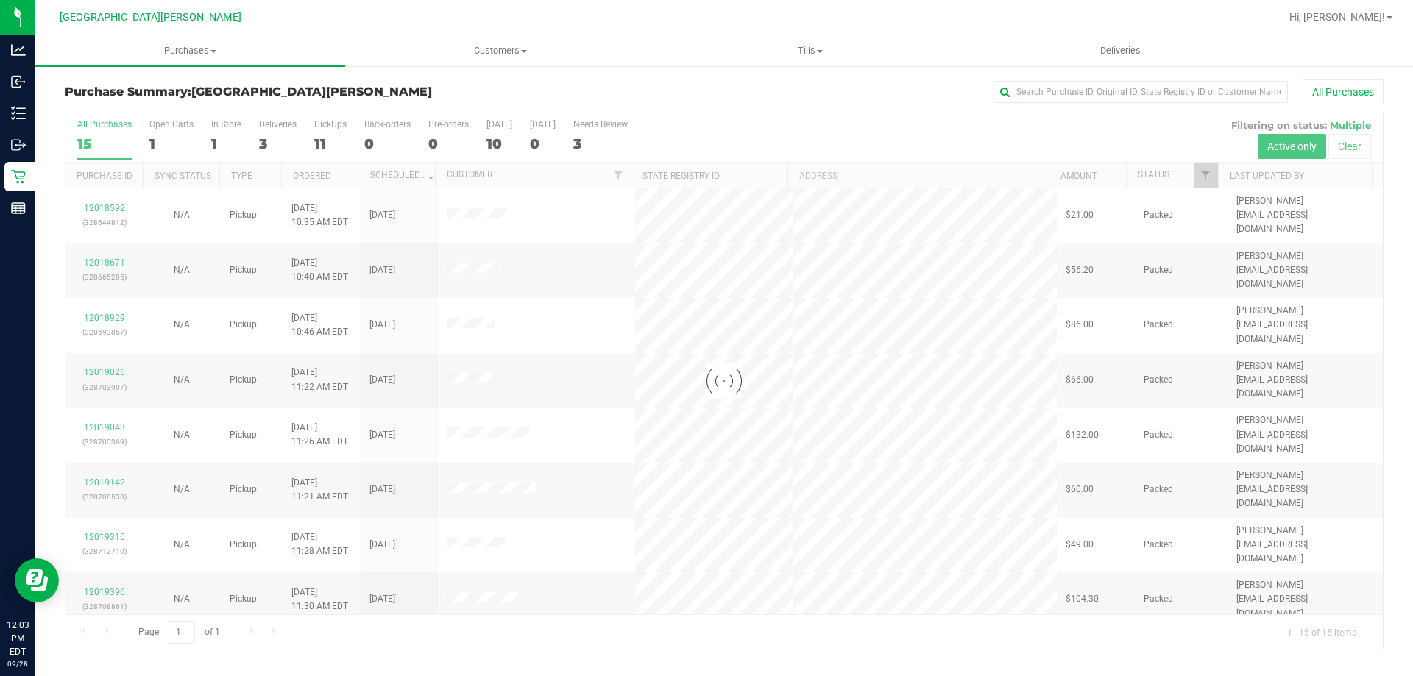
click at [218, 143] on div at bounding box center [723, 381] width 1317 height 536
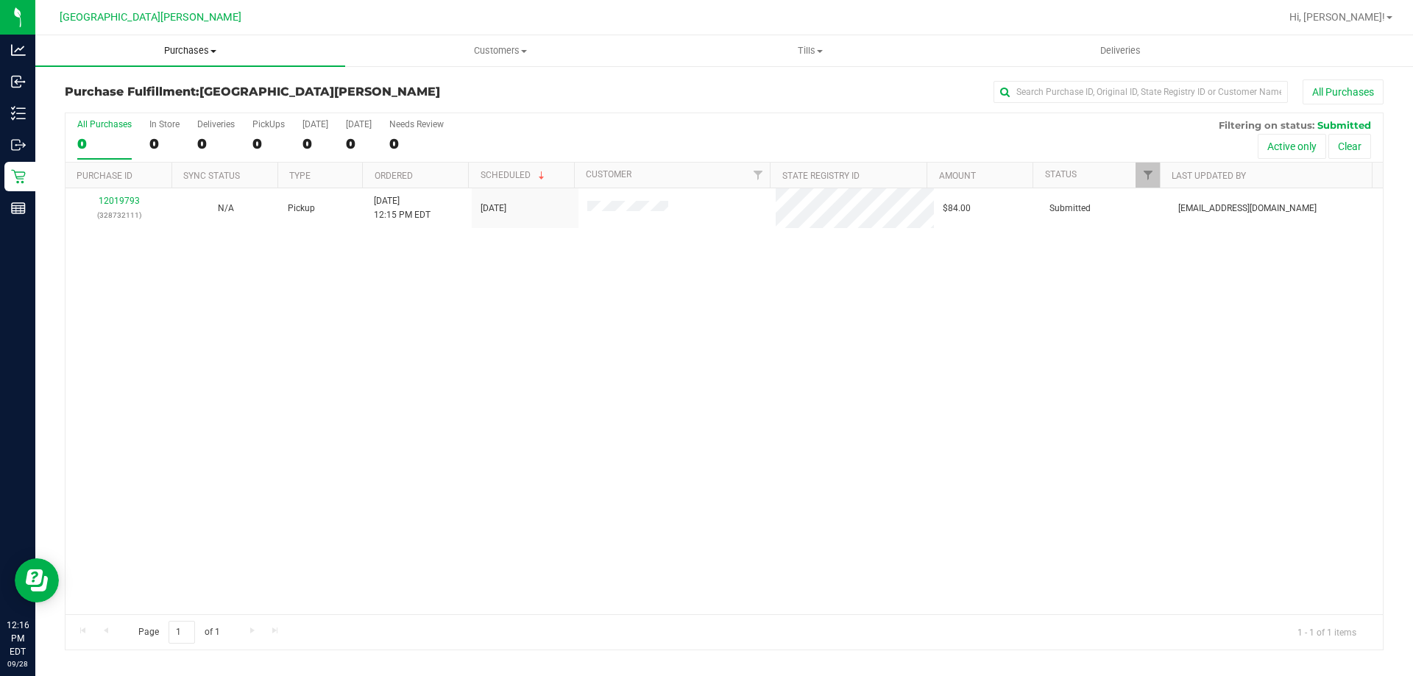
click at [180, 59] on uib-tab-heading "Purchases Summary of purchases Fulfillment All purchases" at bounding box center [190, 50] width 310 height 31
click at [154, 90] on span "Summary of purchases" at bounding box center [110, 88] width 151 height 13
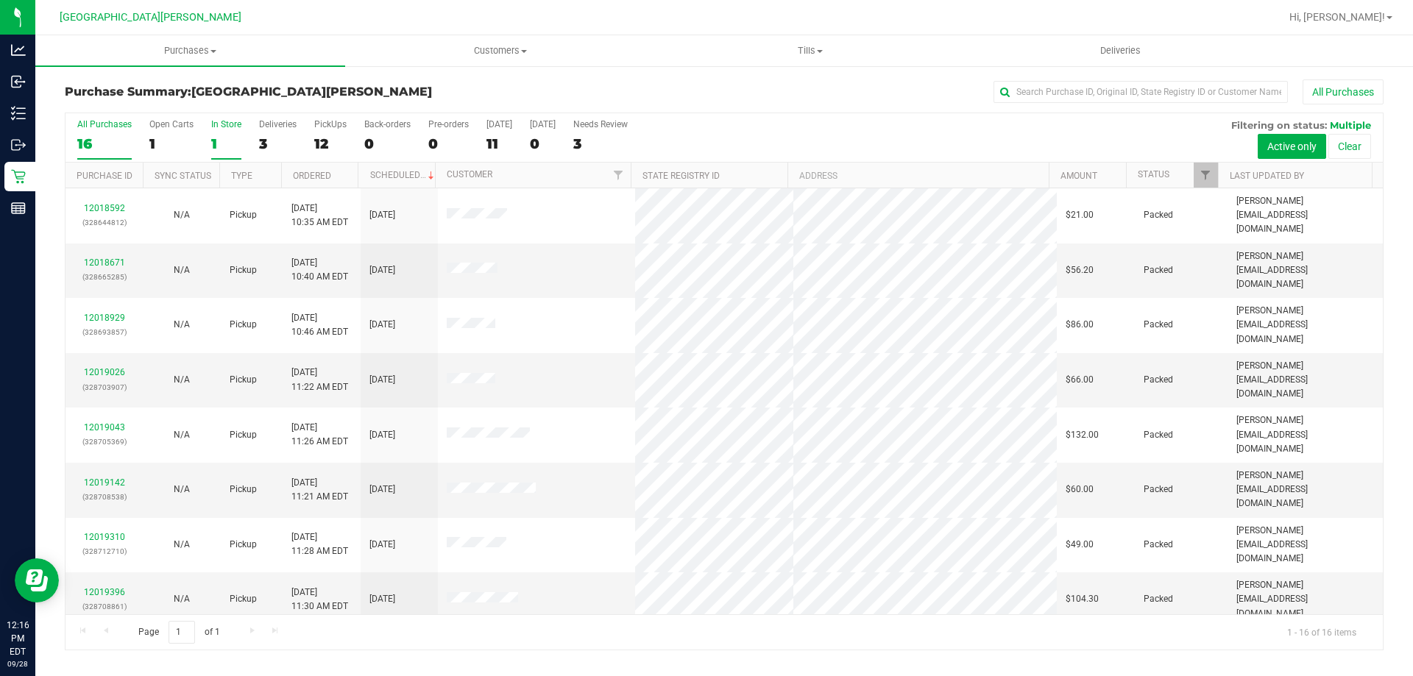
click at [218, 144] on div "1" at bounding box center [226, 143] width 30 height 17
click at [0, 0] on input "In Store 1" at bounding box center [0, 0] width 0 height 0
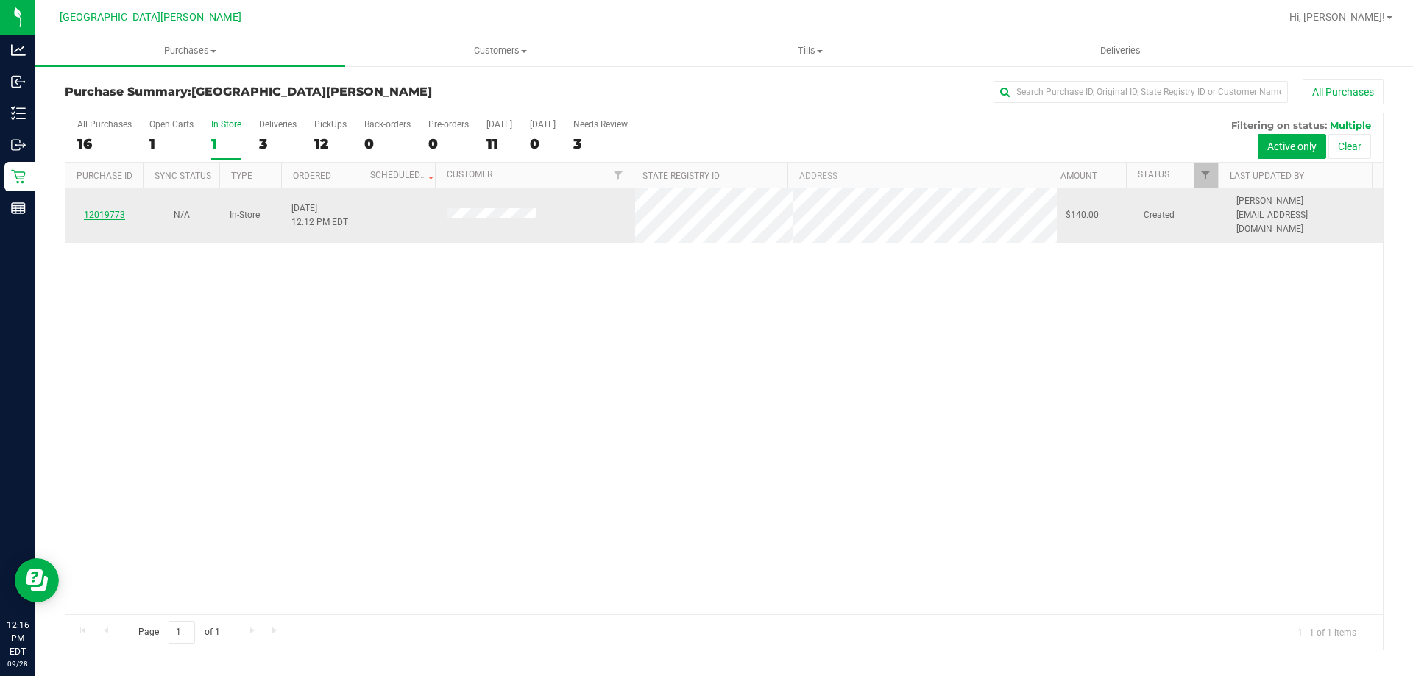
click at [115, 210] on link "12019773" at bounding box center [104, 215] width 41 height 10
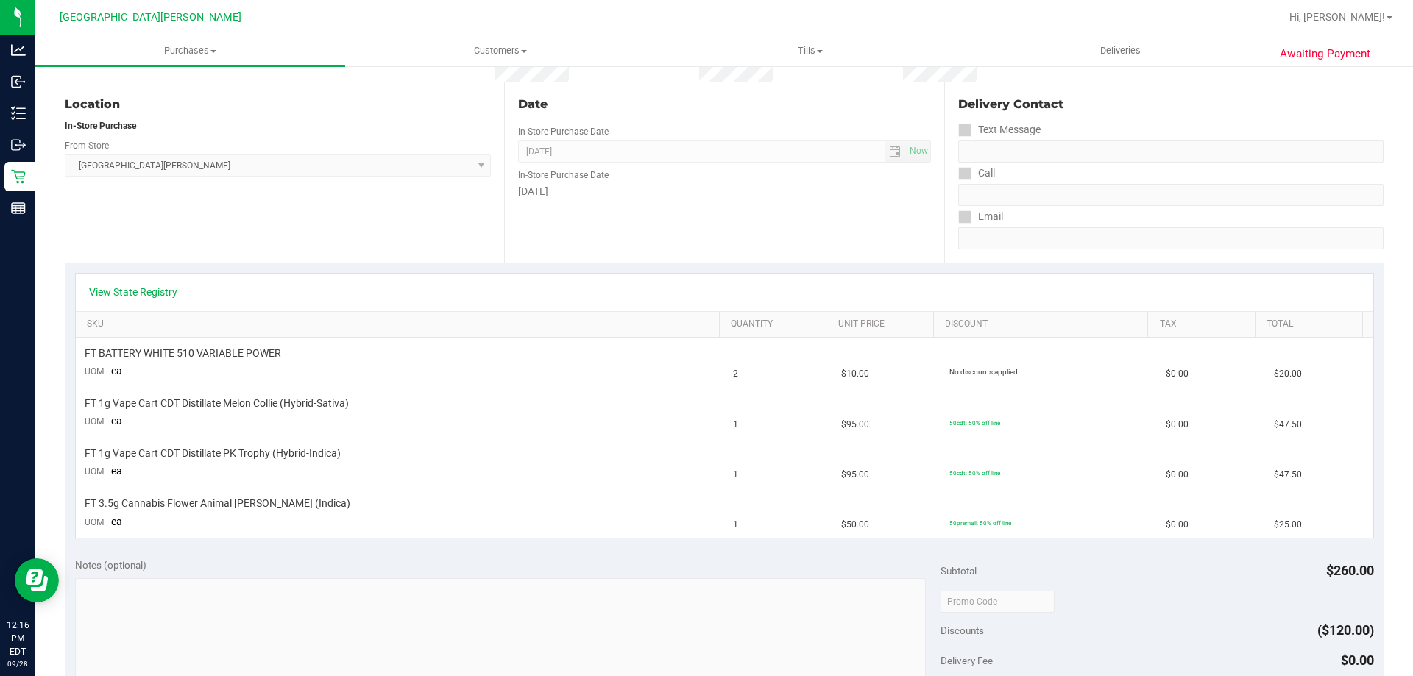
scroll to position [147, 0]
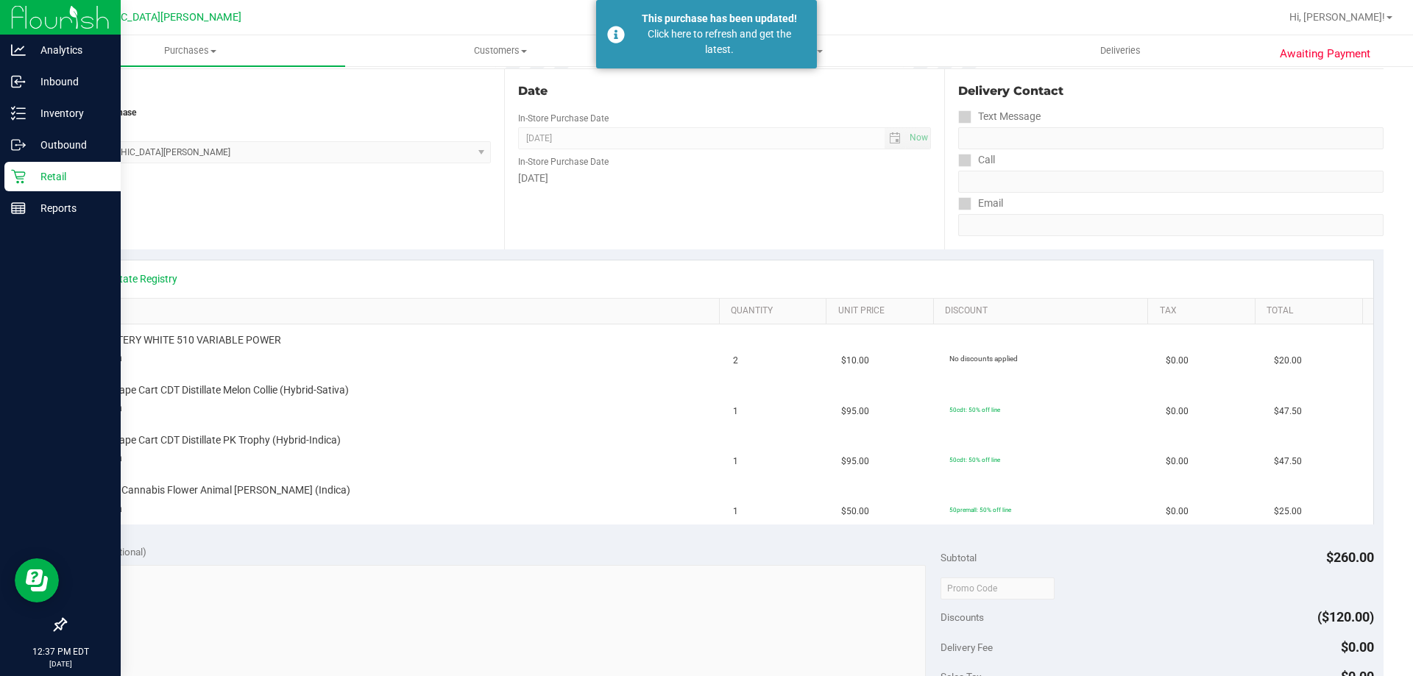
click at [14, 189] on div "Retail" at bounding box center [62, 176] width 116 height 29
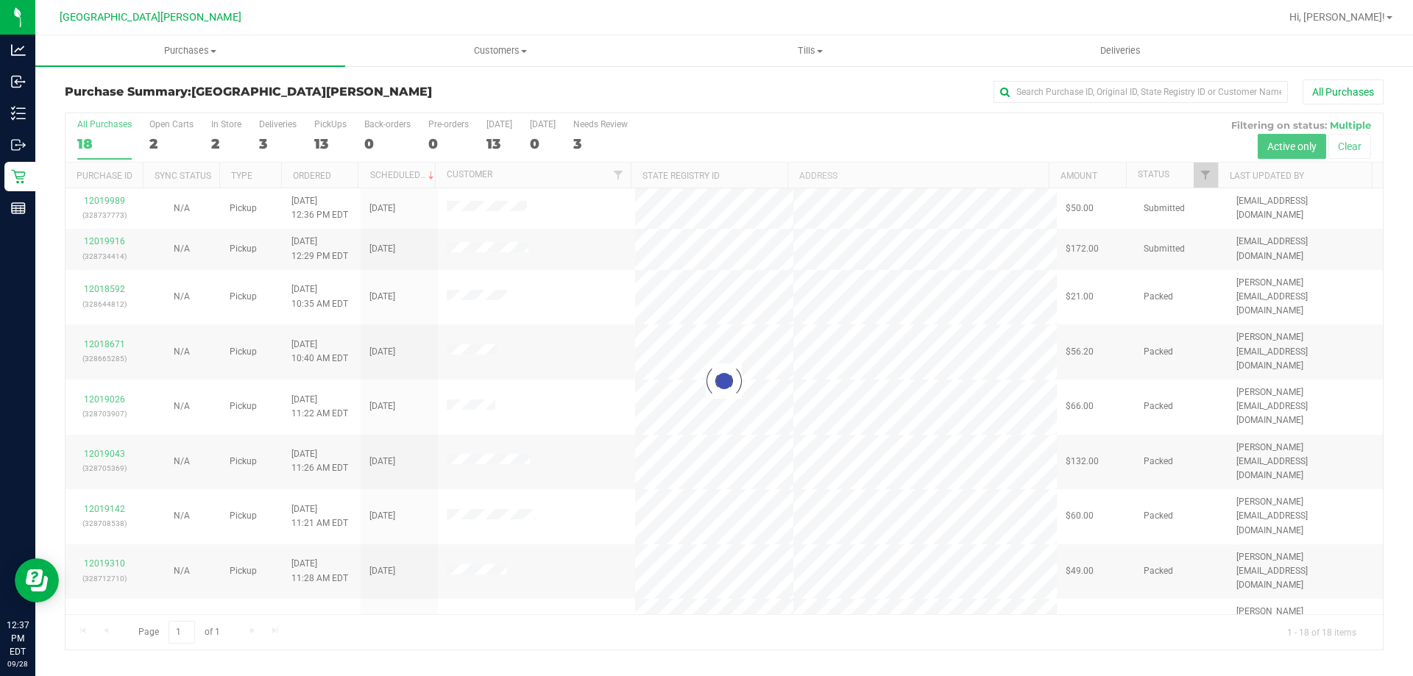
click at [166, 140] on div at bounding box center [723, 381] width 1317 height 536
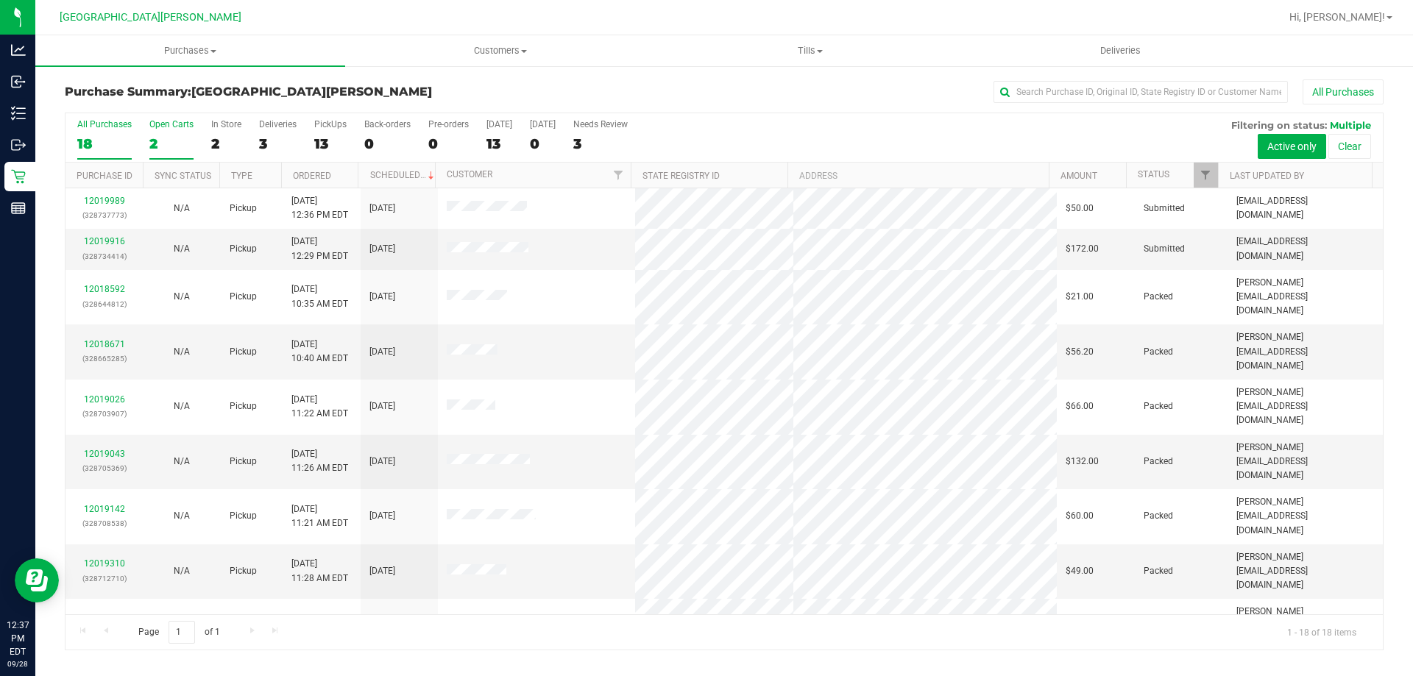
click at [170, 128] on div "Open Carts" at bounding box center [171, 124] width 44 height 10
click at [0, 0] on input "Open Carts 2" at bounding box center [0, 0] width 0 height 0
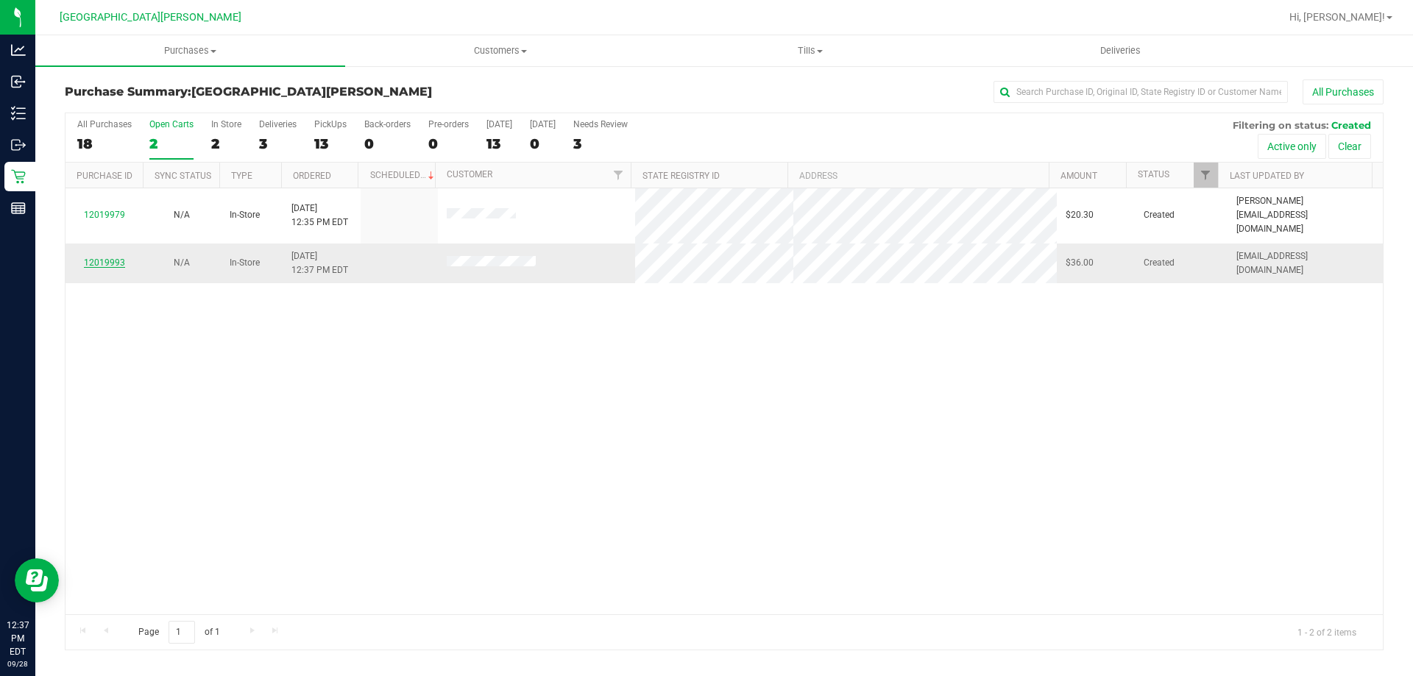
click at [92, 257] on link "12019993" at bounding box center [104, 262] width 41 height 10
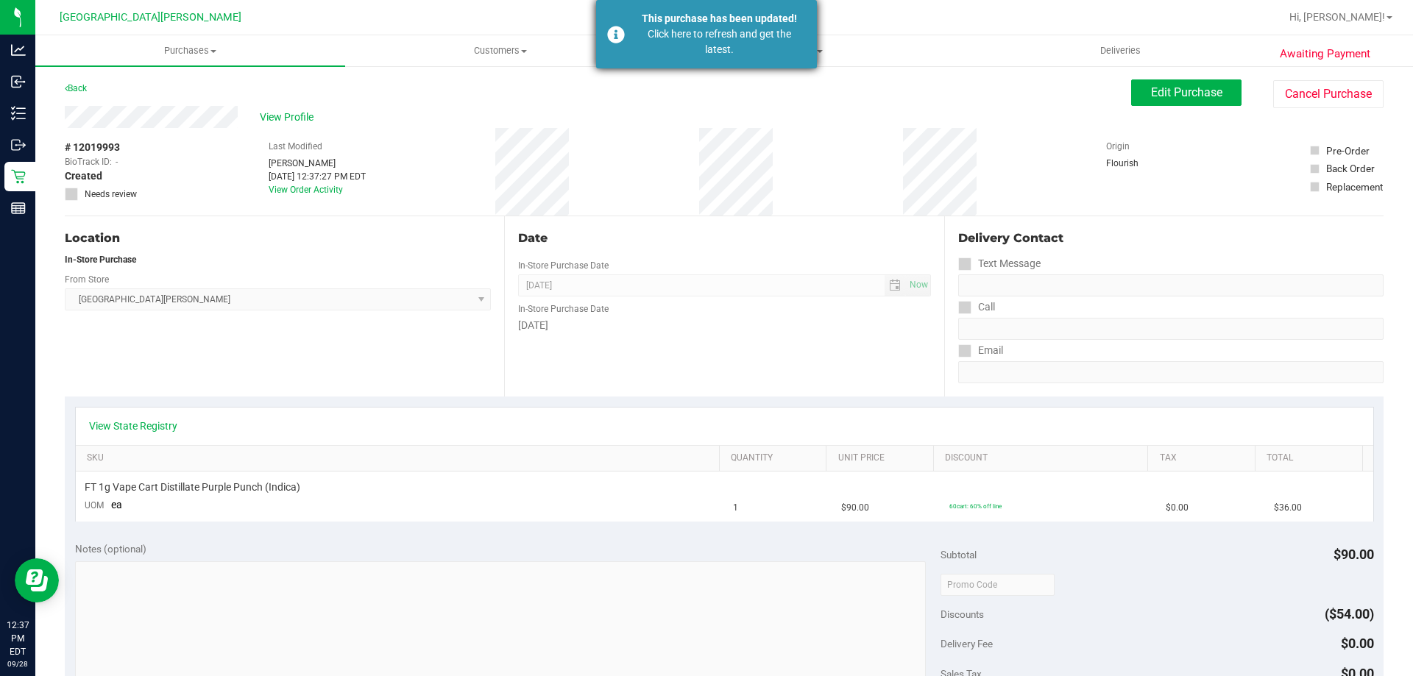
click at [669, 13] on div "This purchase has been updated!" at bounding box center [719, 18] width 173 height 15
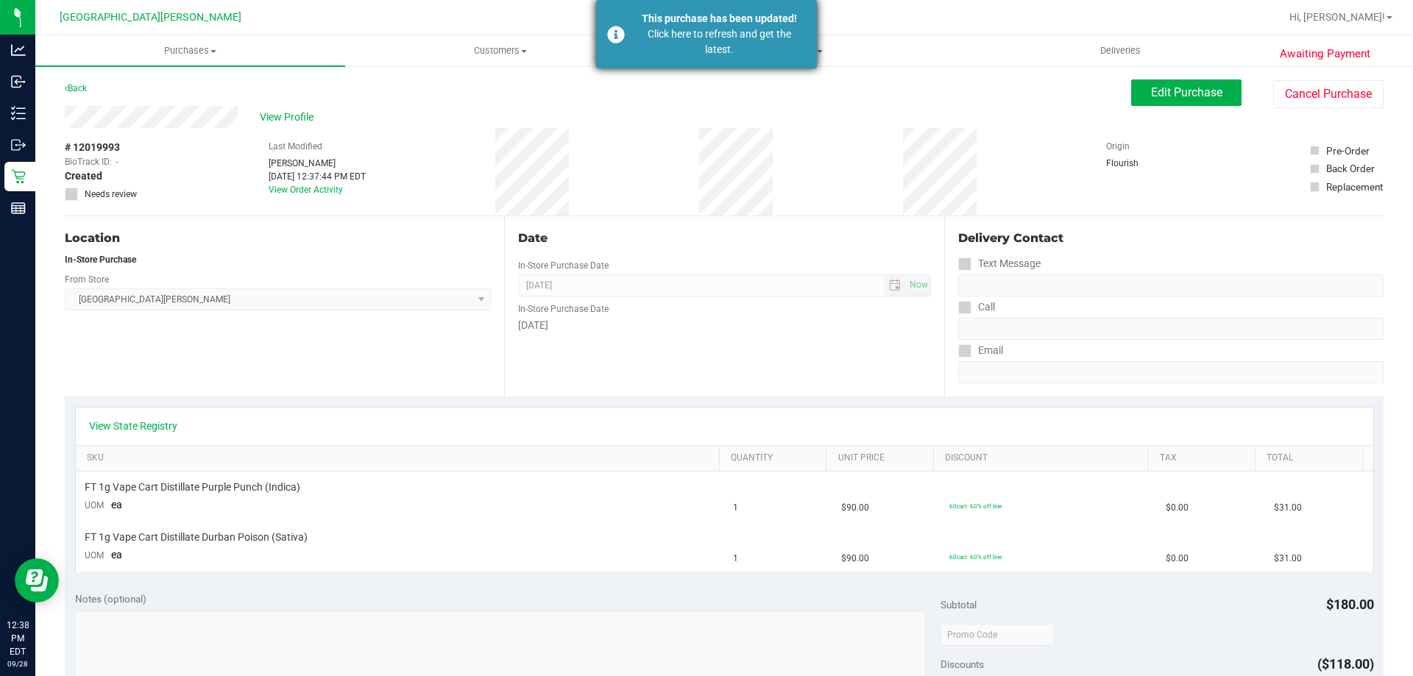
click at [642, 62] on div "This purchase has been updated! Click here to refresh and get the latest." at bounding box center [706, 34] width 221 height 68
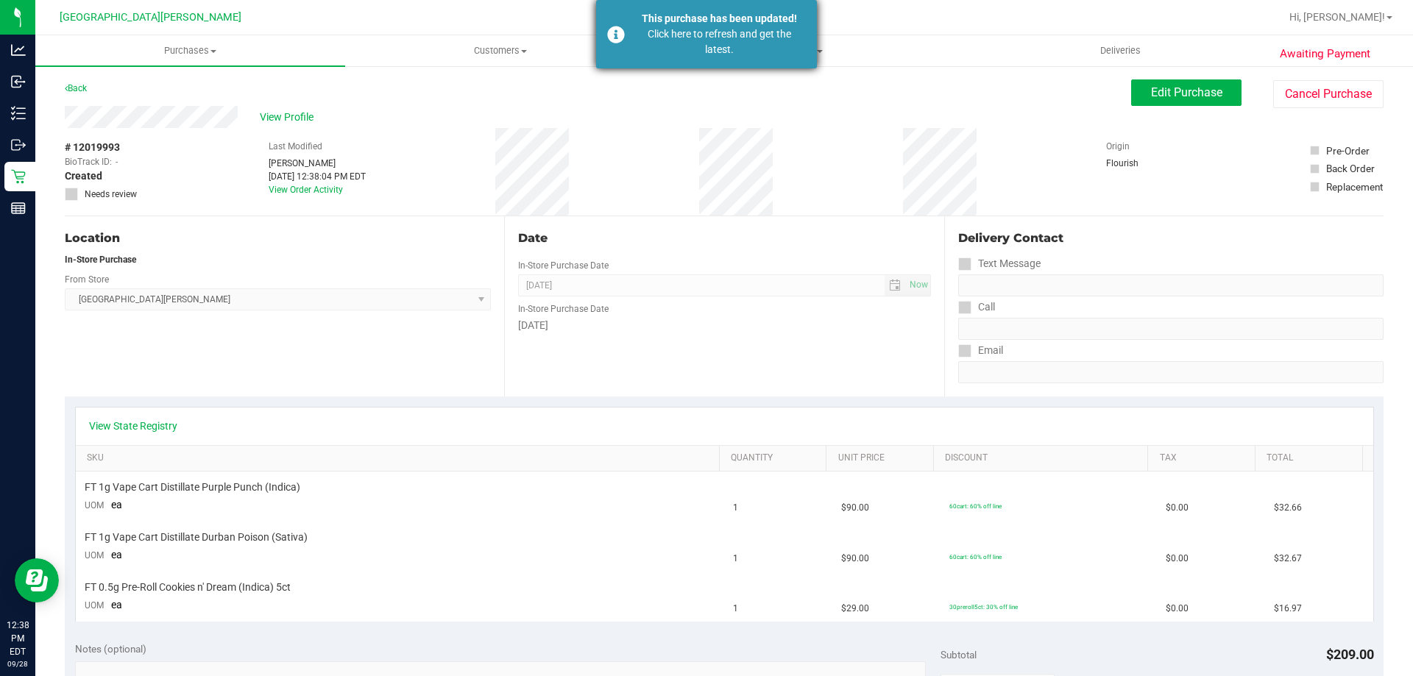
click at [716, 46] on div "Click here to refresh and get the latest." at bounding box center [719, 41] width 173 height 31
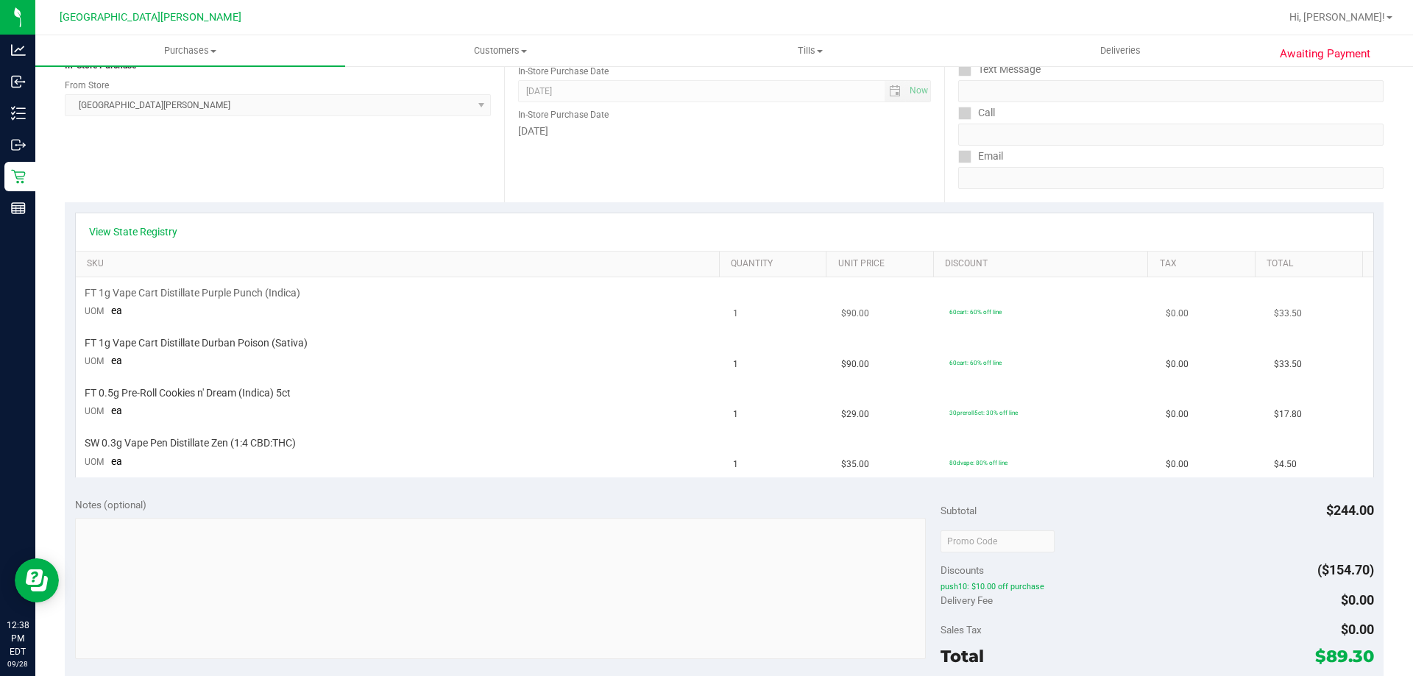
scroll to position [221, 0]
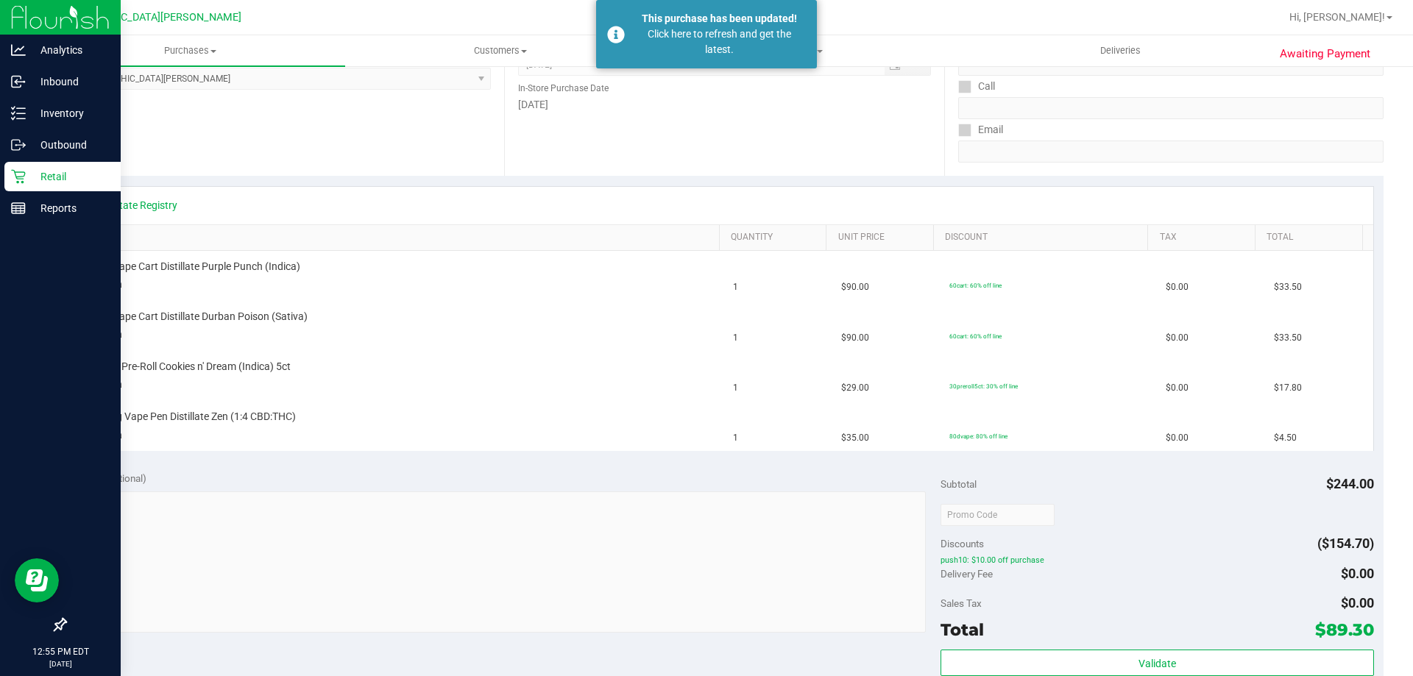
click at [53, 166] on div "Retail" at bounding box center [62, 176] width 116 height 29
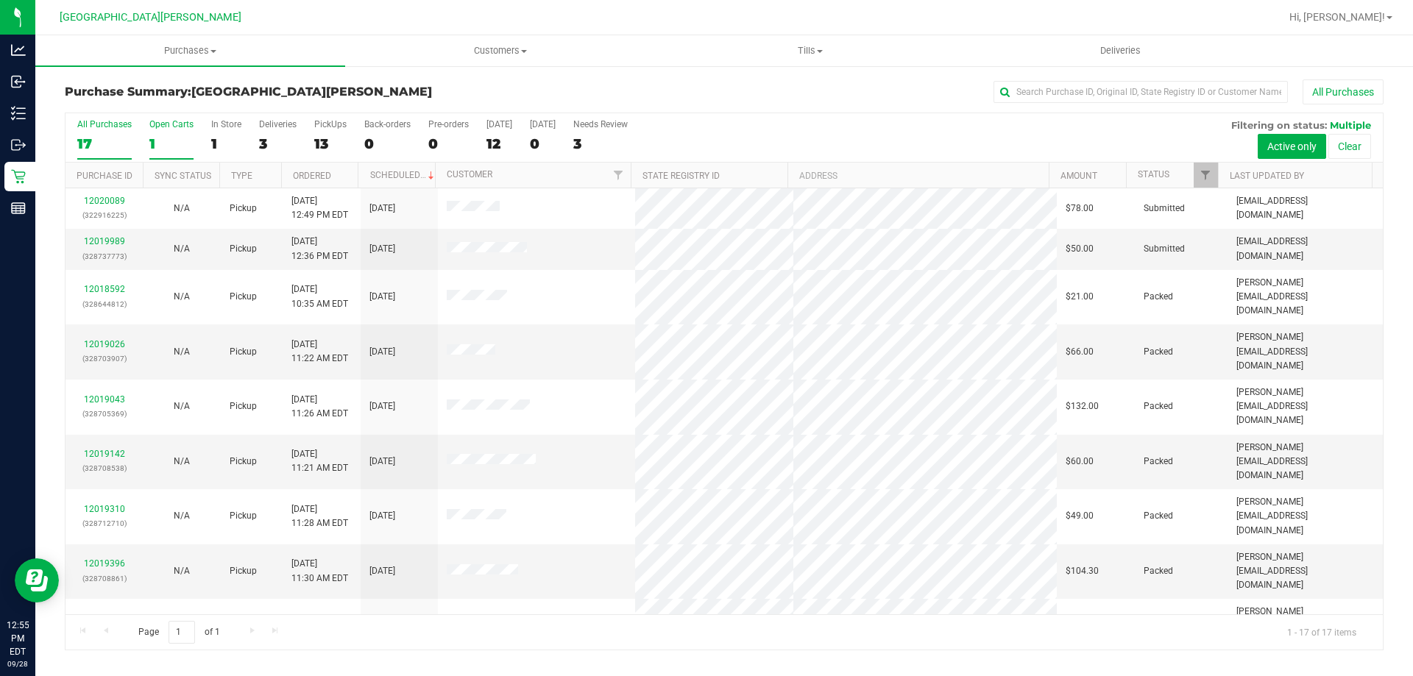
click at [175, 134] on label "Open Carts 1" at bounding box center [171, 139] width 44 height 40
click at [0, 0] on input "Open Carts 1" at bounding box center [0, 0] width 0 height 0
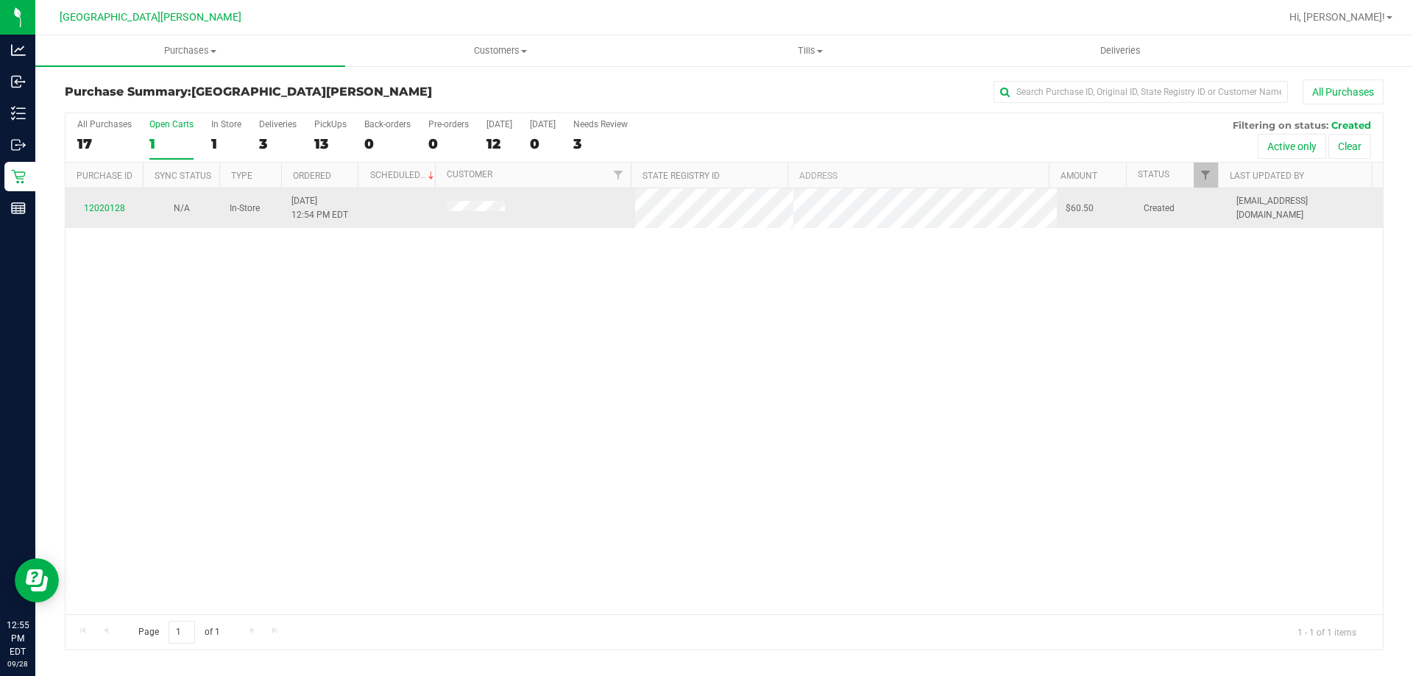
click at [105, 202] on div "12020128" at bounding box center [104, 209] width 60 height 14
click at [107, 207] on link "12020128" at bounding box center [104, 208] width 41 height 10
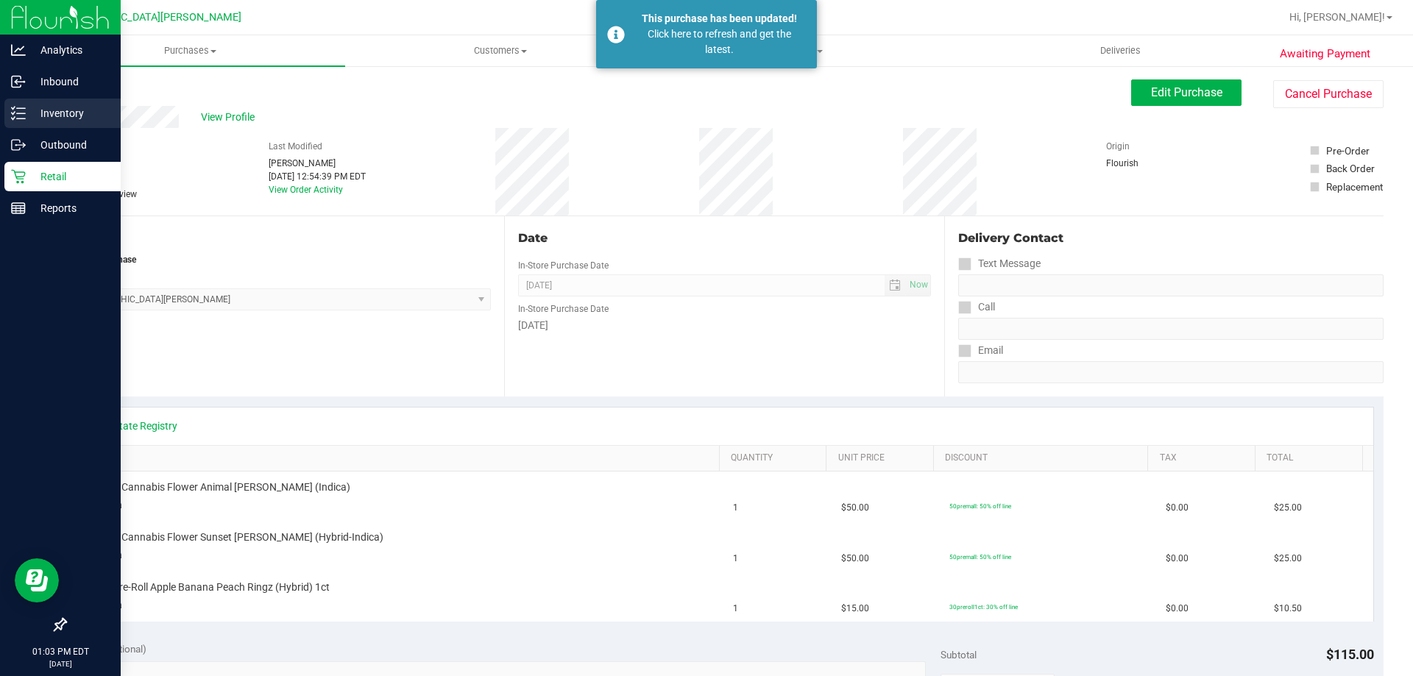
click at [65, 116] on p "Inventory" at bounding box center [70, 113] width 88 height 18
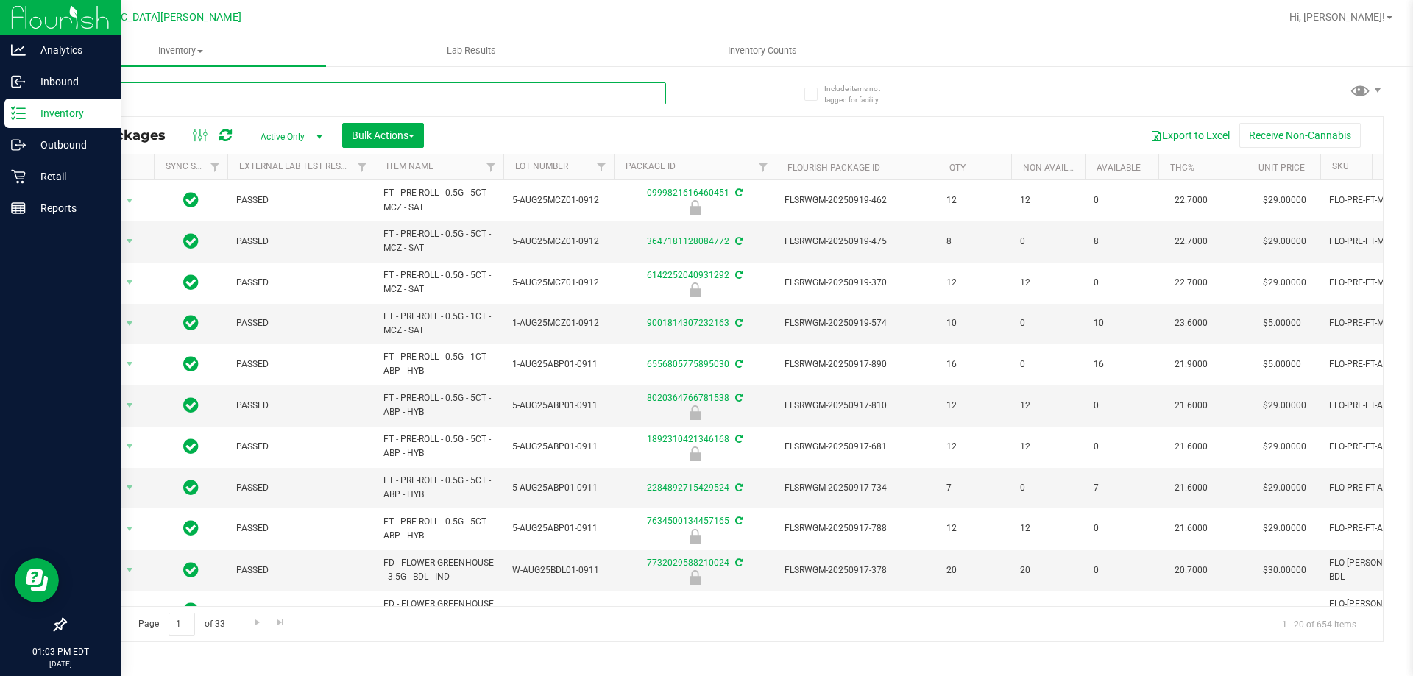
click at [217, 89] on input "text" at bounding box center [365, 93] width 601 height 22
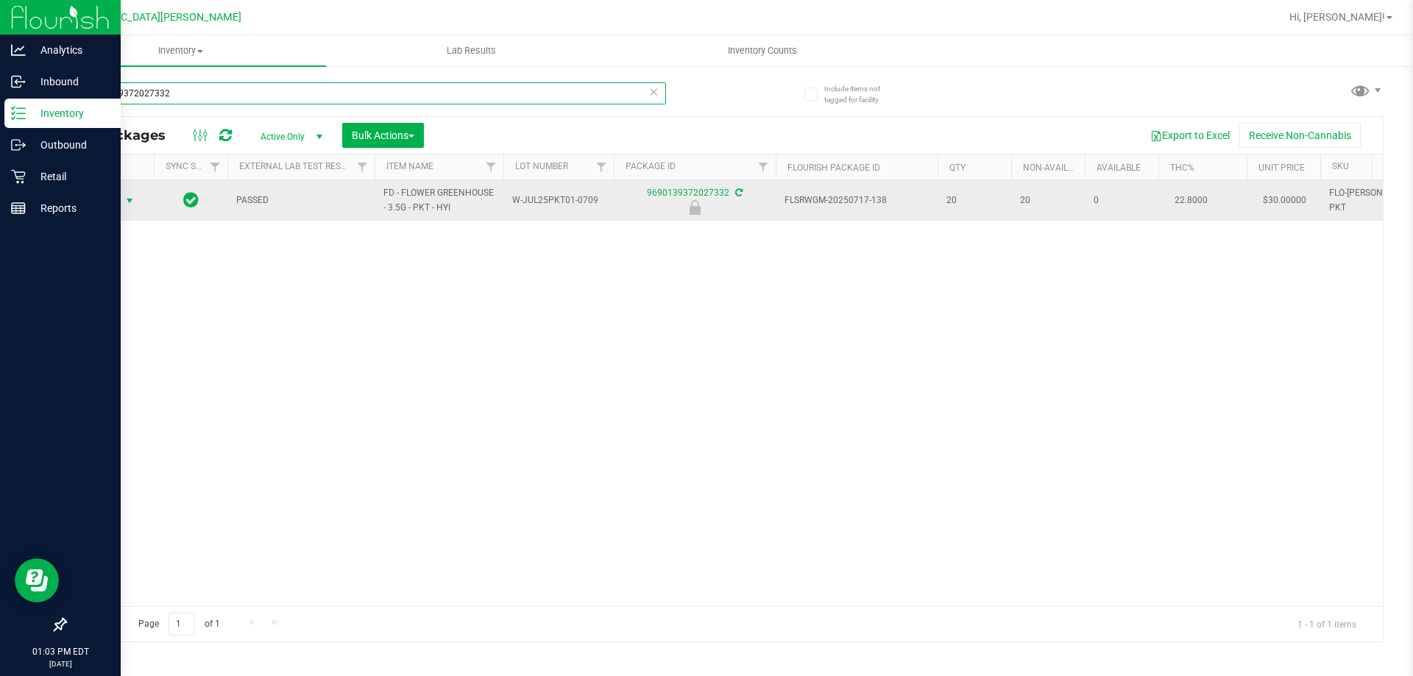
type input "9690139372027332"
click at [130, 206] on span "select" at bounding box center [130, 201] width 12 height 12
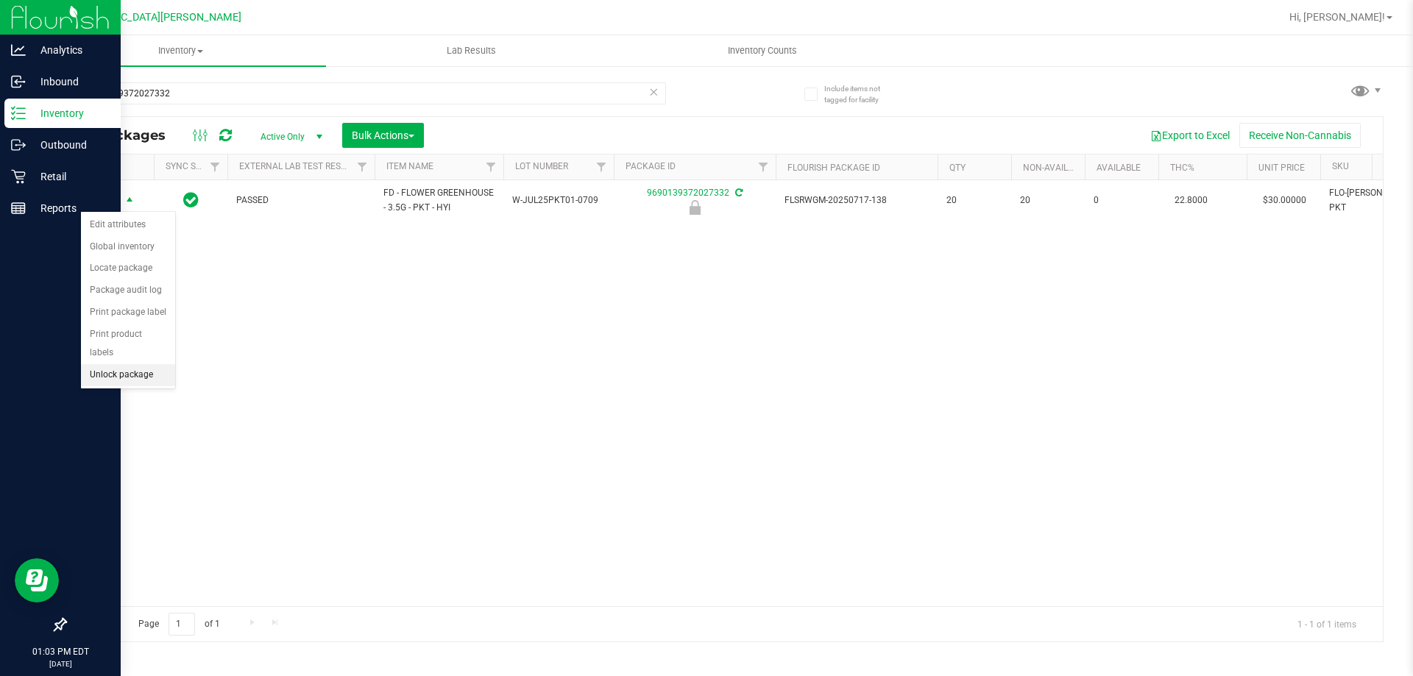
click at [129, 364] on li "Unlock package" at bounding box center [128, 375] width 94 height 22
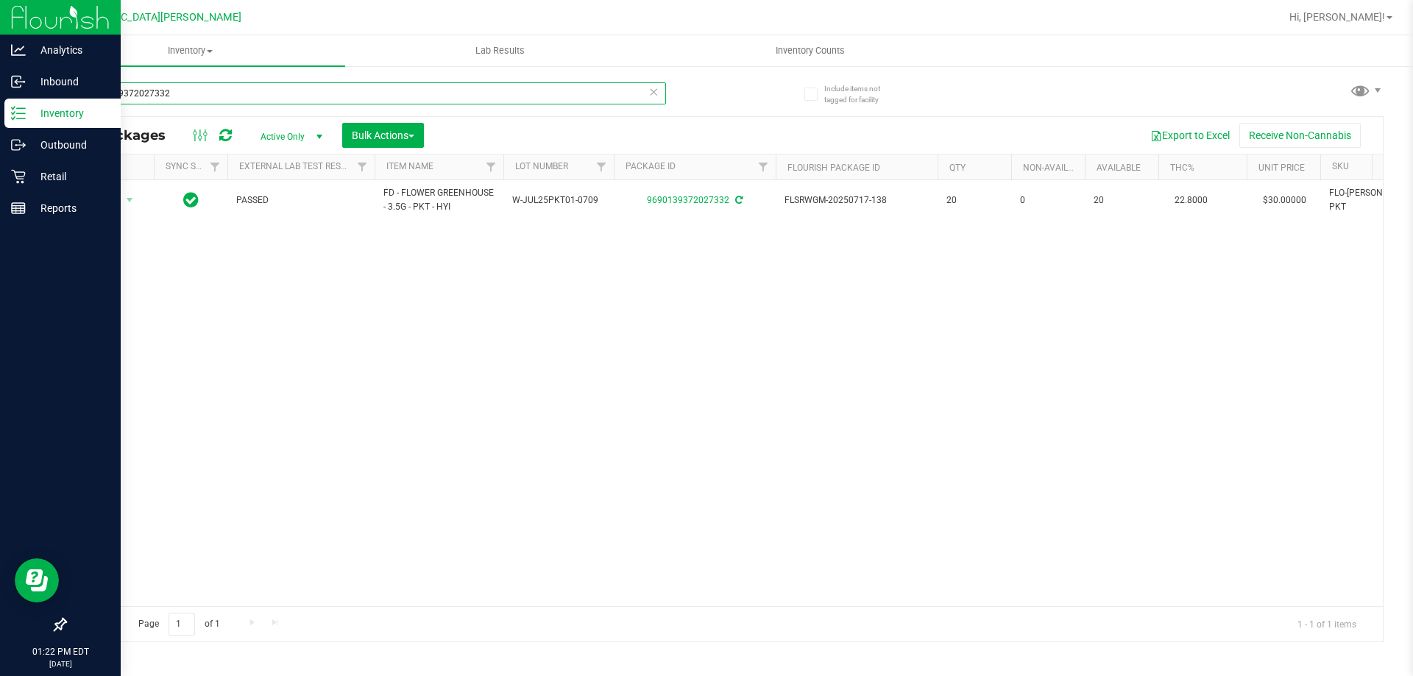
click at [173, 95] on input "9690139372027332" at bounding box center [365, 93] width 601 height 22
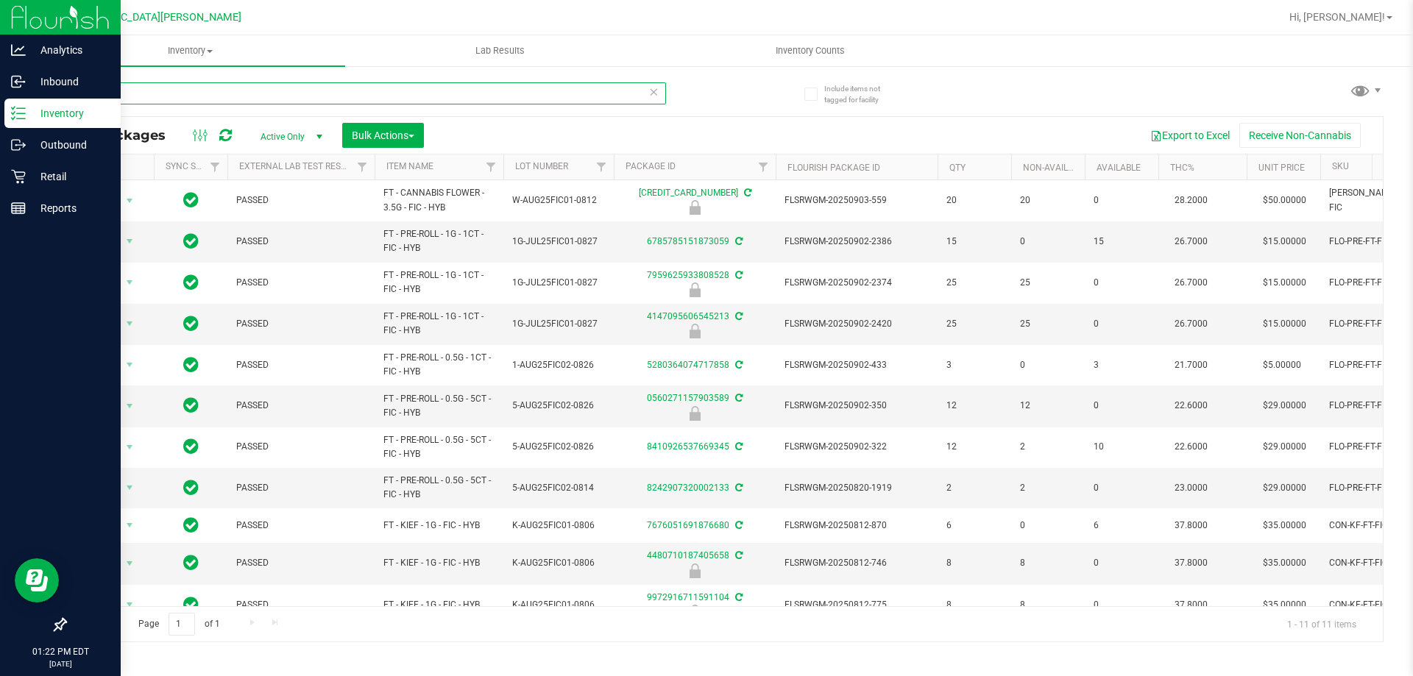
type input "F"
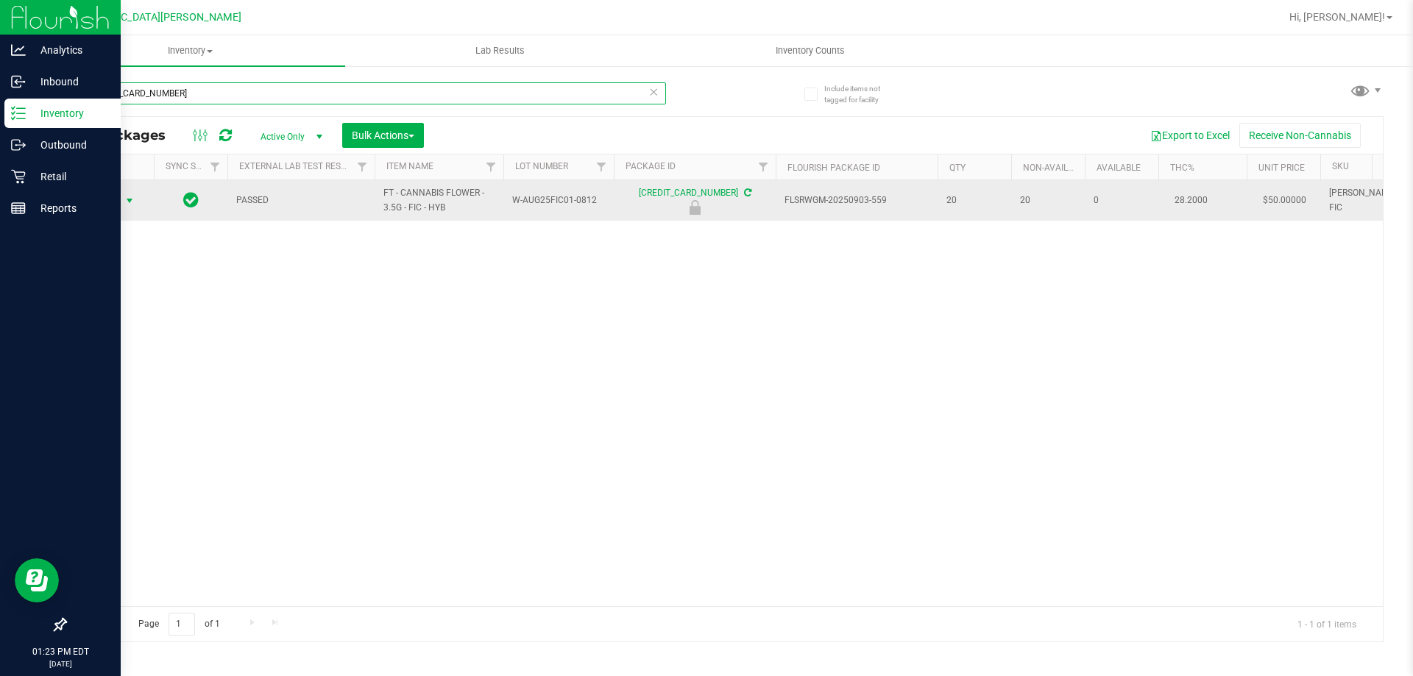
type input "[CREDIT_CARD_NUMBER]"
click at [100, 199] on span "Action" at bounding box center [100, 201] width 40 height 21
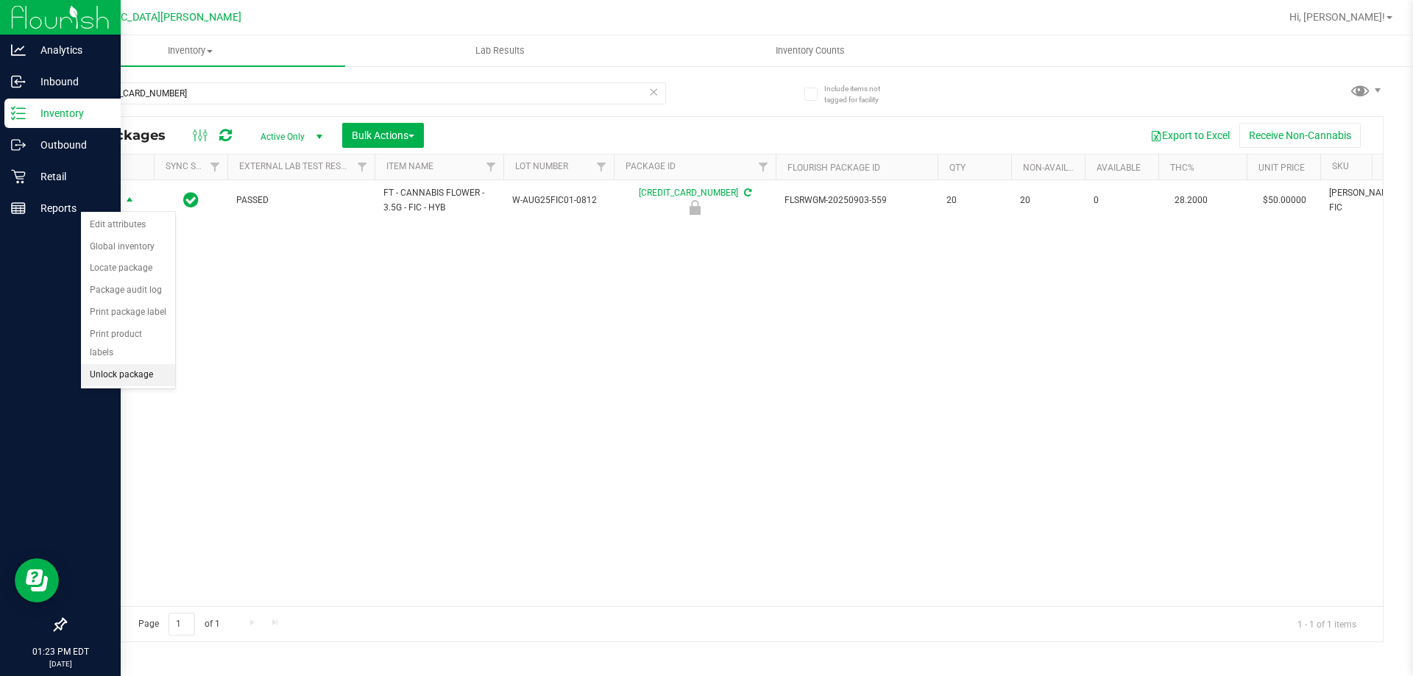
click at [132, 364] on li "Unlock package" at bounding box center [128, 375] width 94 height 22
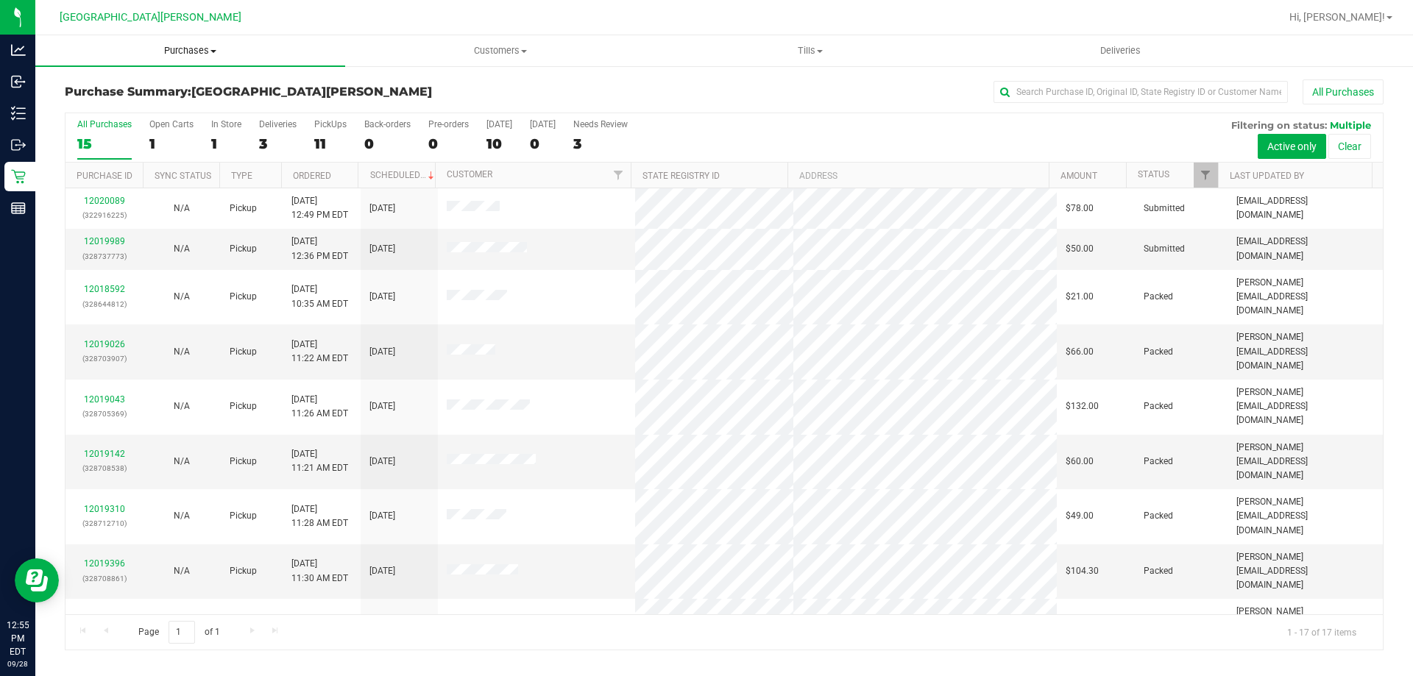
click at [195, 49] on span "Purchases" at bounding box center [190, 50] width 310 height 13
click at [185, 99] on li "Fulfillment" at bounding box center [190, 107] width 310 height 18
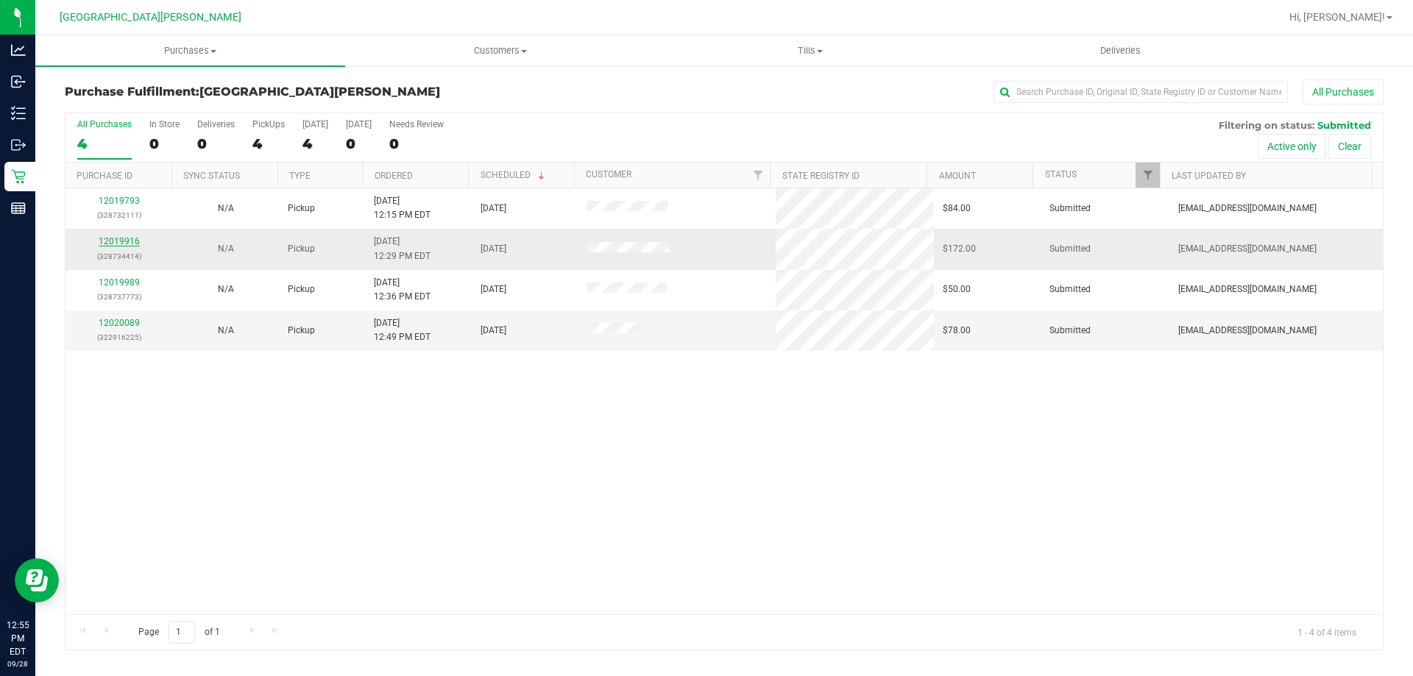
click at [124, 244] on link "12019916" at bounding box center [119, 241] width 41 height 10
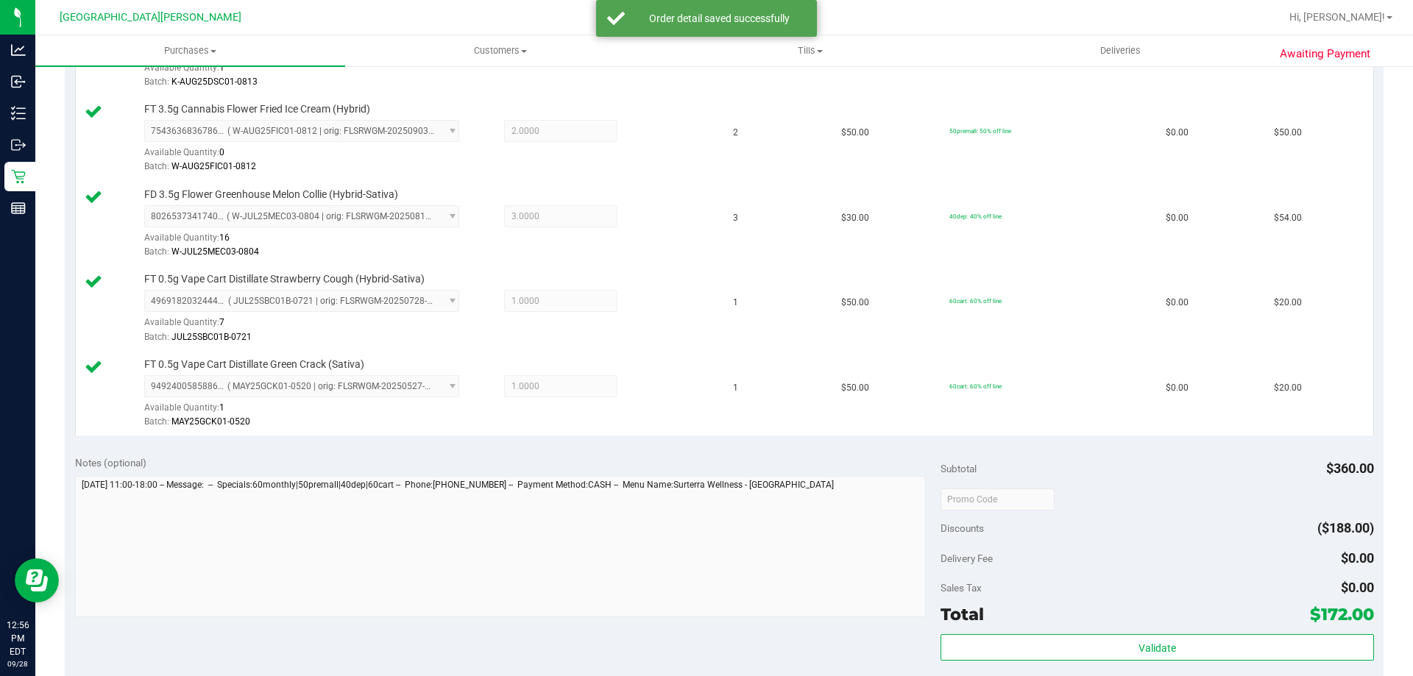
scroll to position [515, 0]
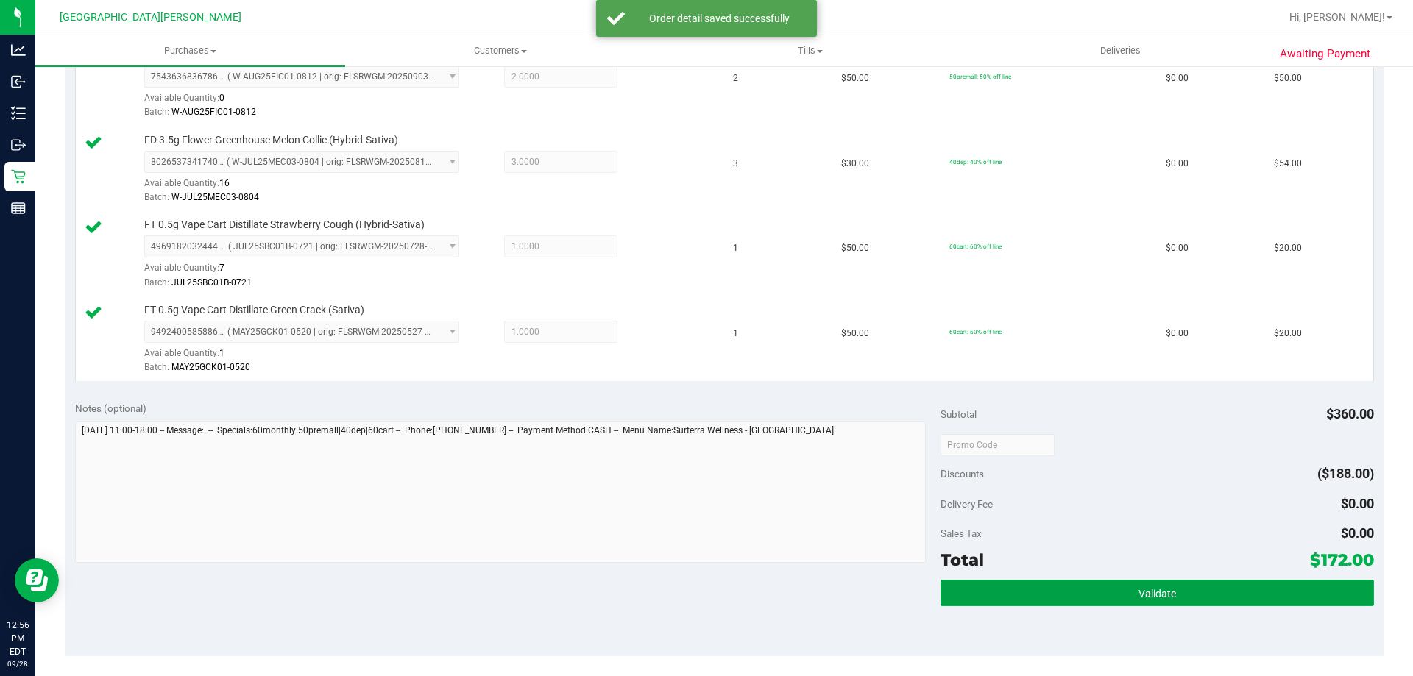
click at [1048, 583] on button "Validate" at bounding box center [1156, 593] width 433 height 26
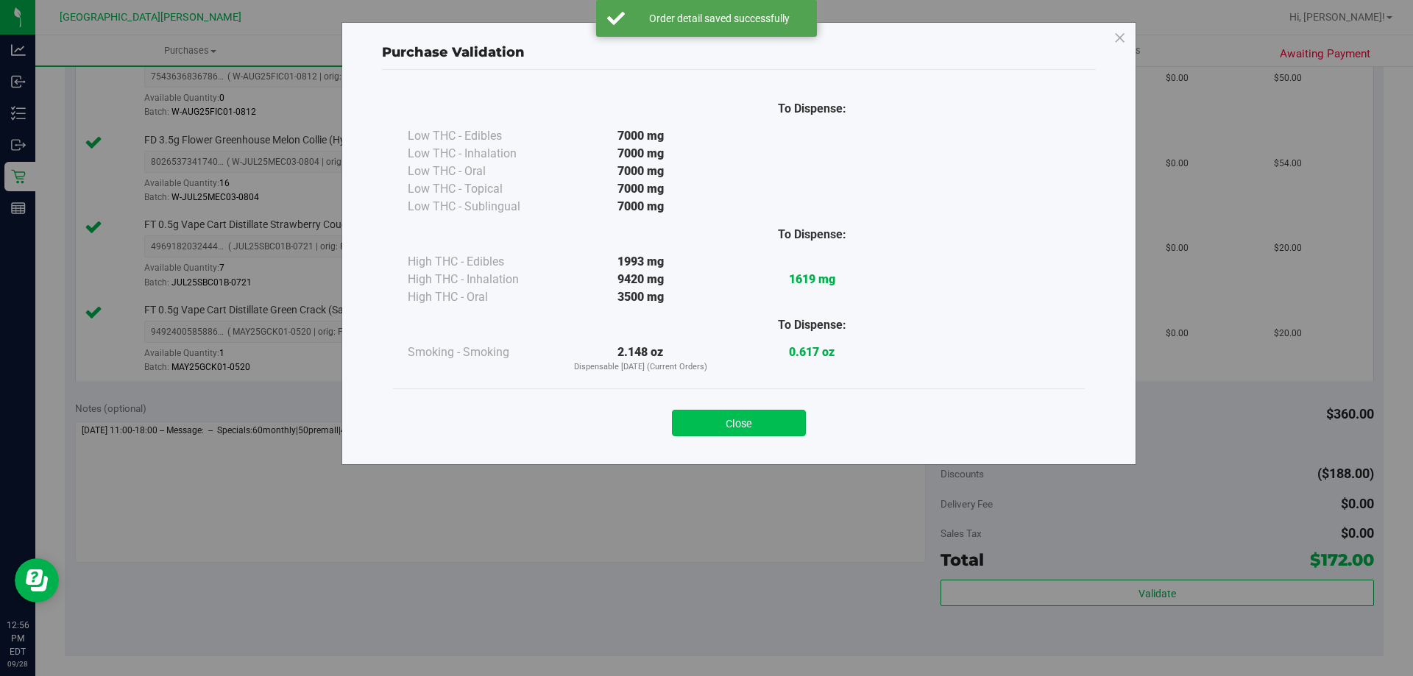
click at [749, 419] on button "Close" at bounding box center [739, 423] width 134 height 26
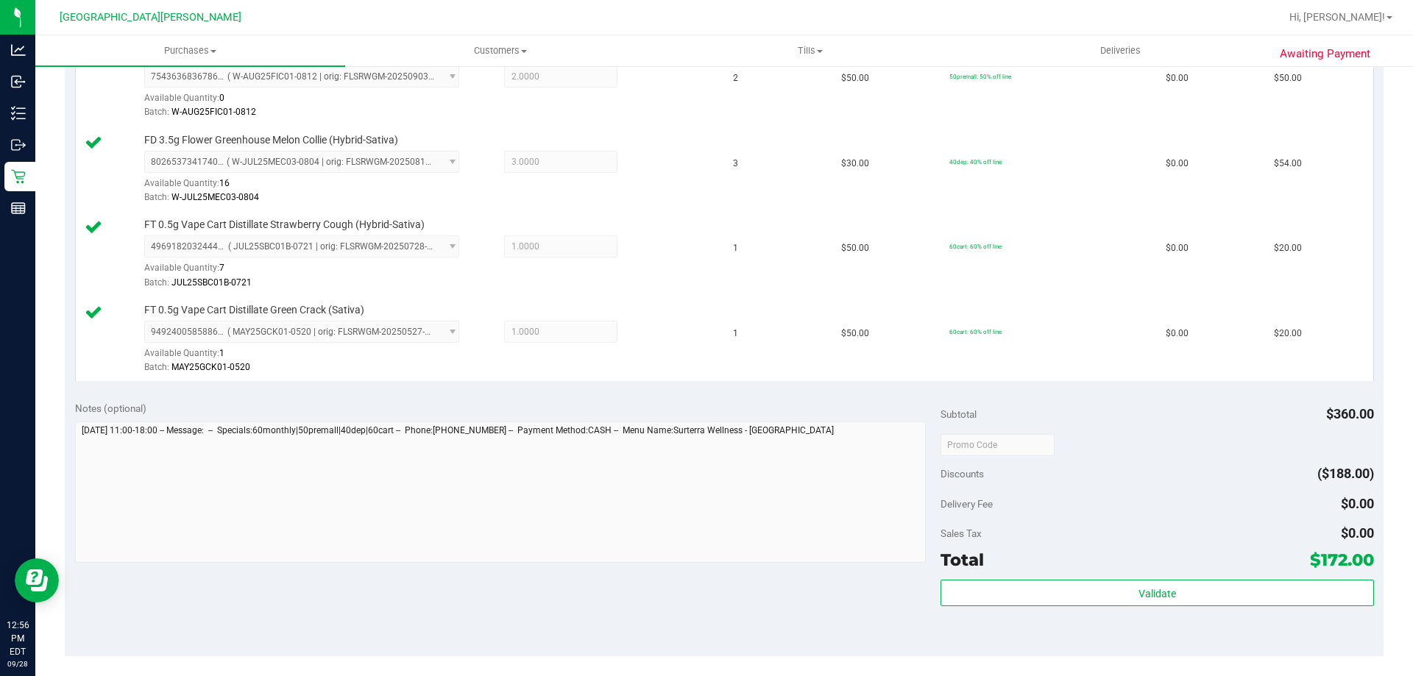
scroll to position [662, 0]
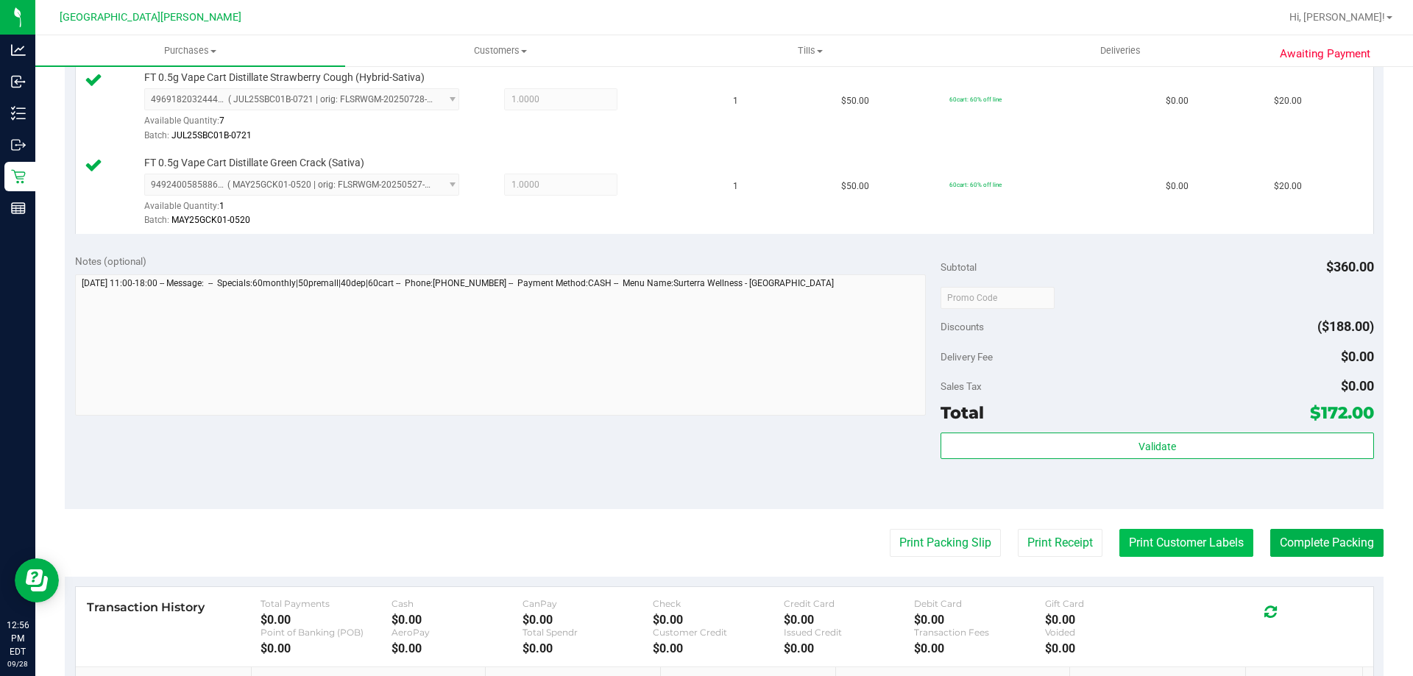
click at [1154, 539] on button "Print Customer Labels" at bounding box center [1186, 543] width 134 height 28
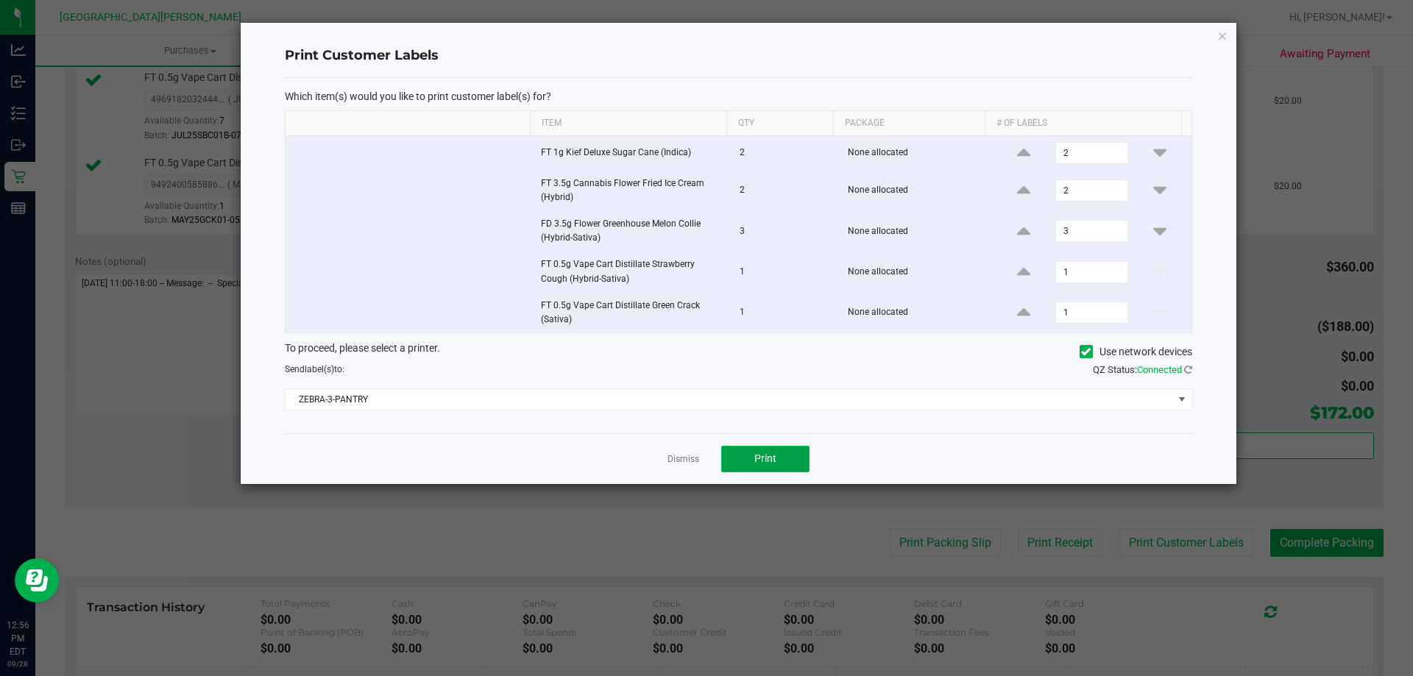
click at [773, 452] on button "Print" at bounding box center [765, 459] width 88 height 26
click at [683, 458] on link "Dismiss" at bounding box center [683, 459] width 32 height 13
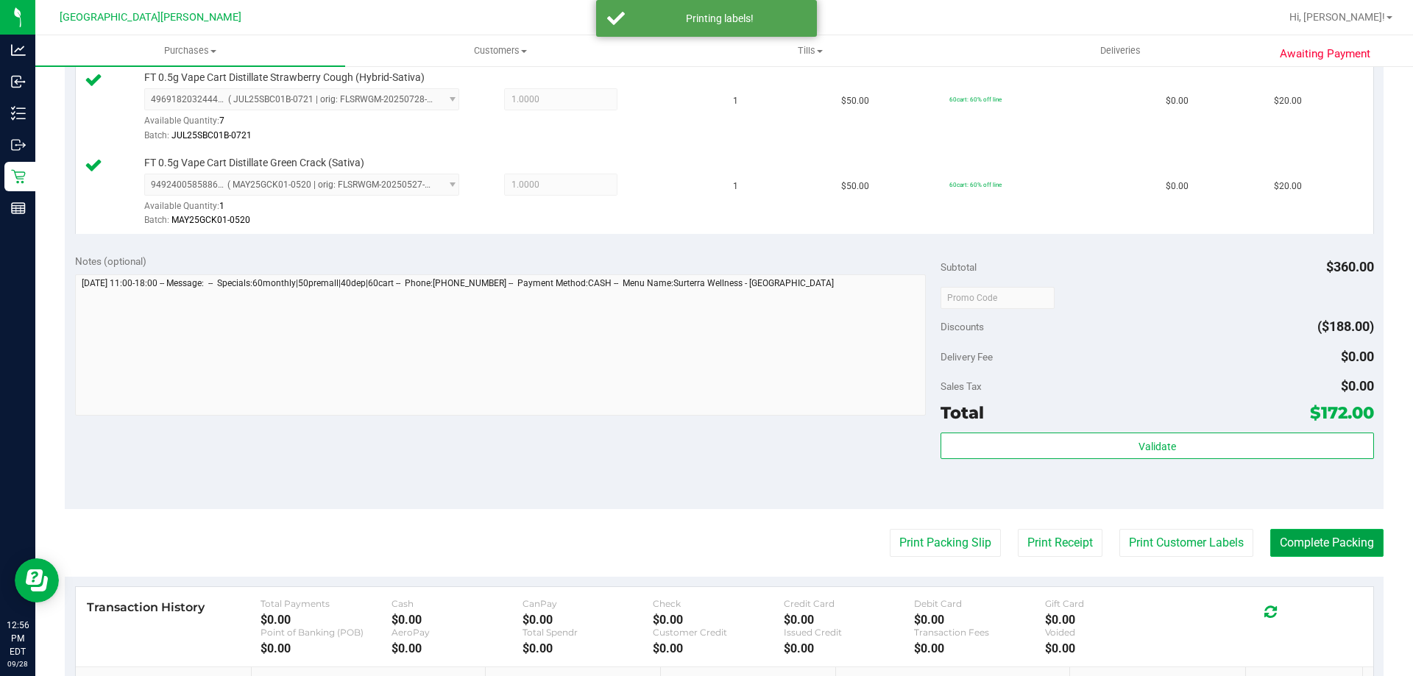
click at [1271, 544] on button "Complete Packing" at bounding box center [1326, 543] width 113 height 28
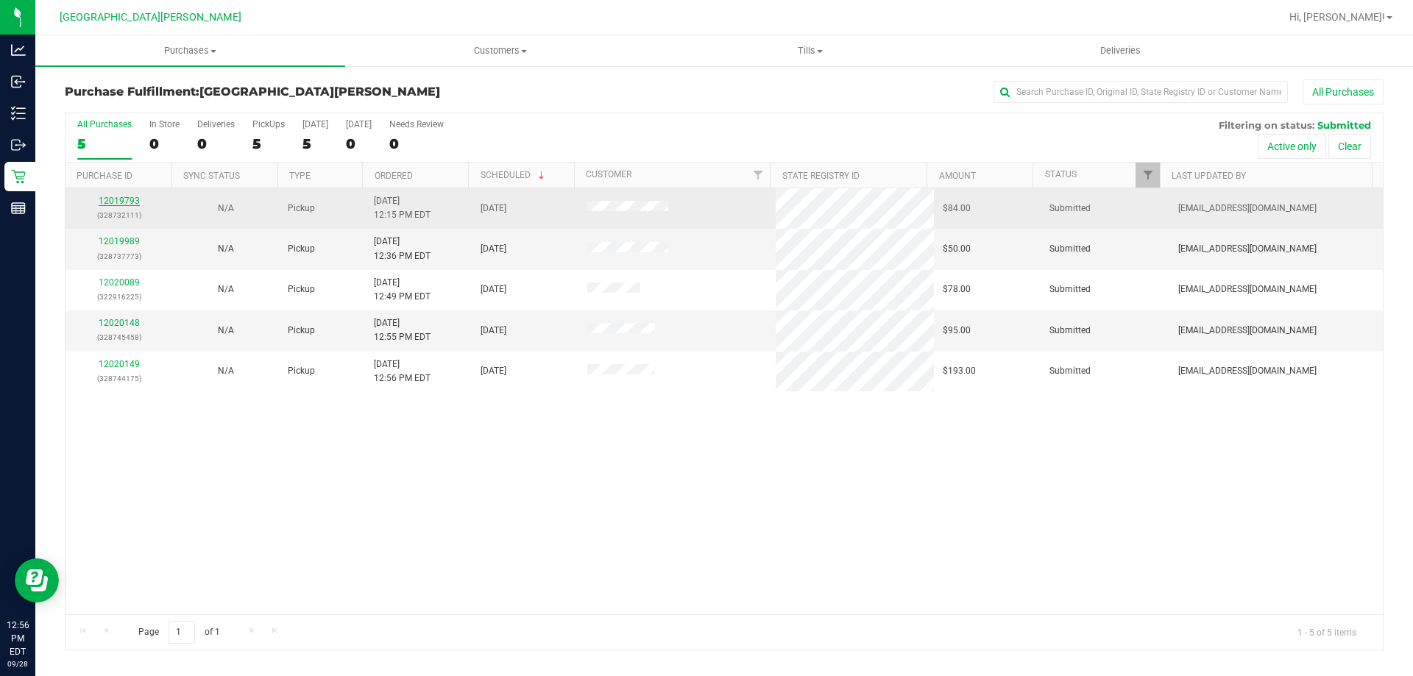
click at [117, 199] on link "12019793" at bounding box center [119, 201] width 41 height 10
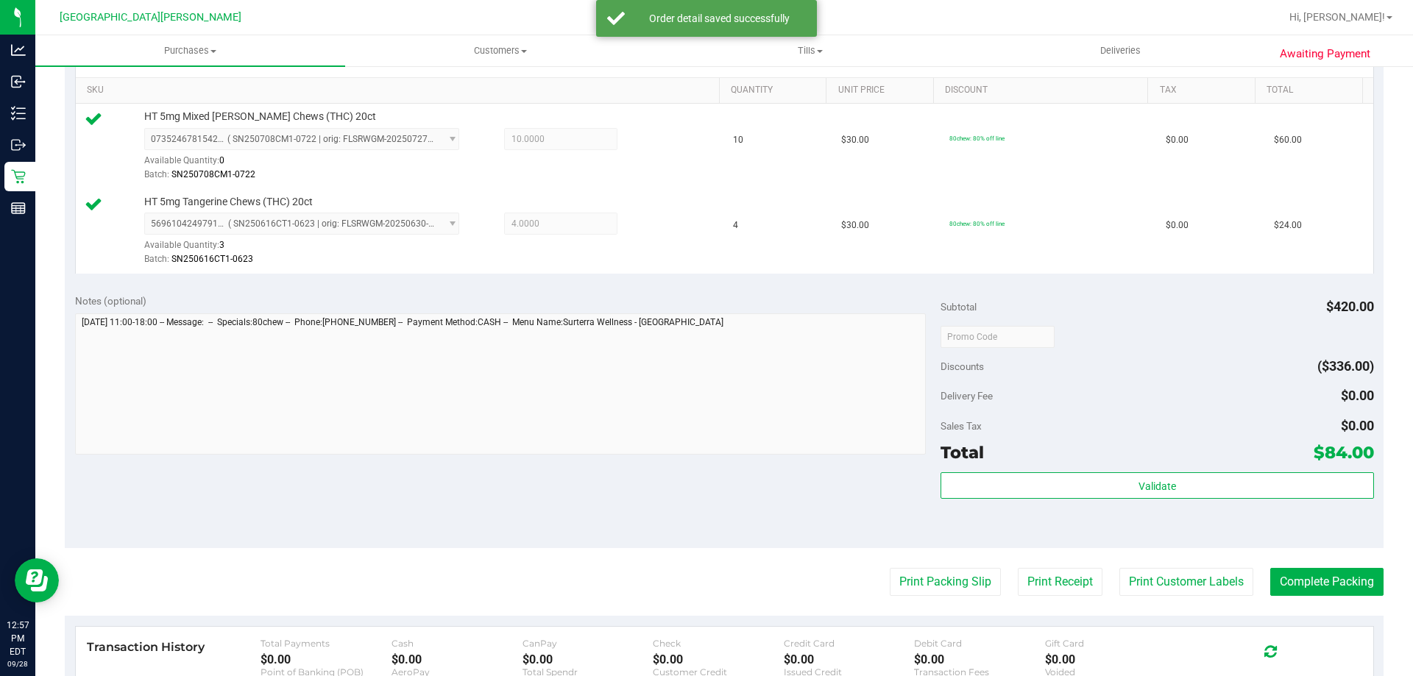
scroll to position [441, 0]
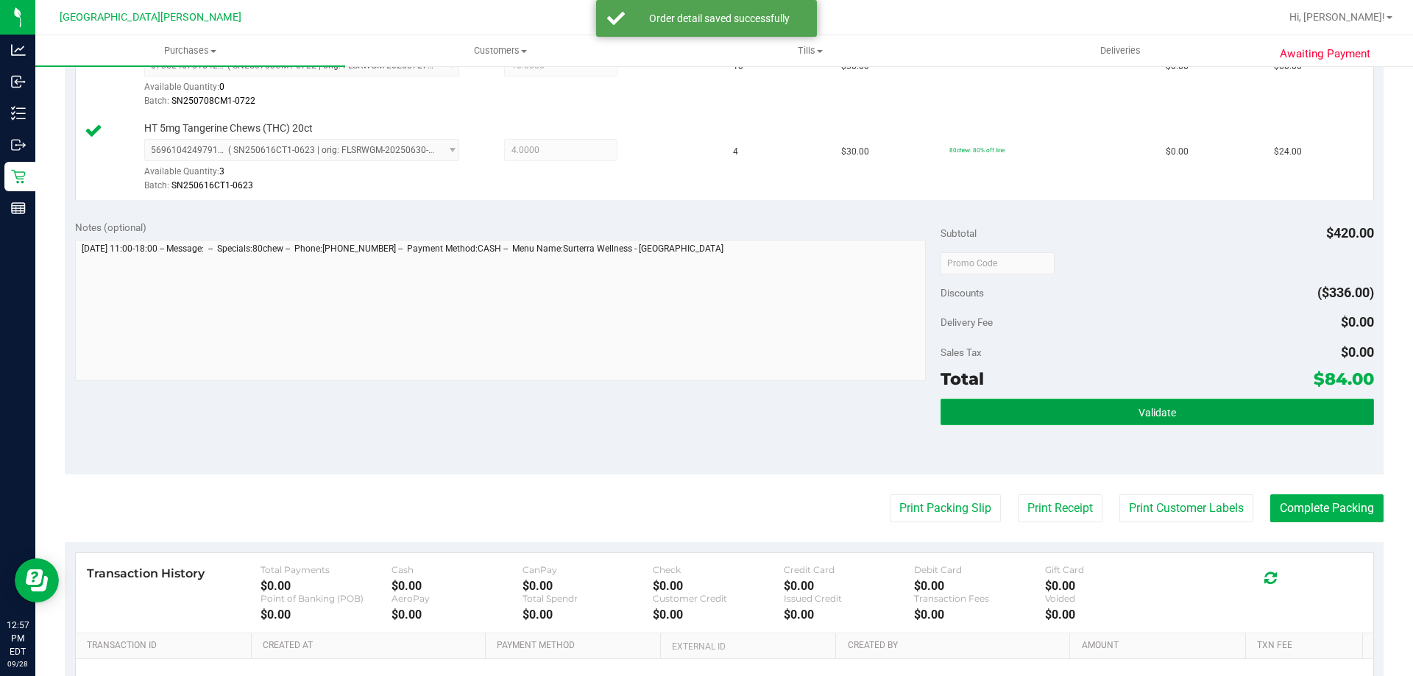
click at [957, 416] on button "Validate" at bounding box center [1156, 412] width 433 height 26
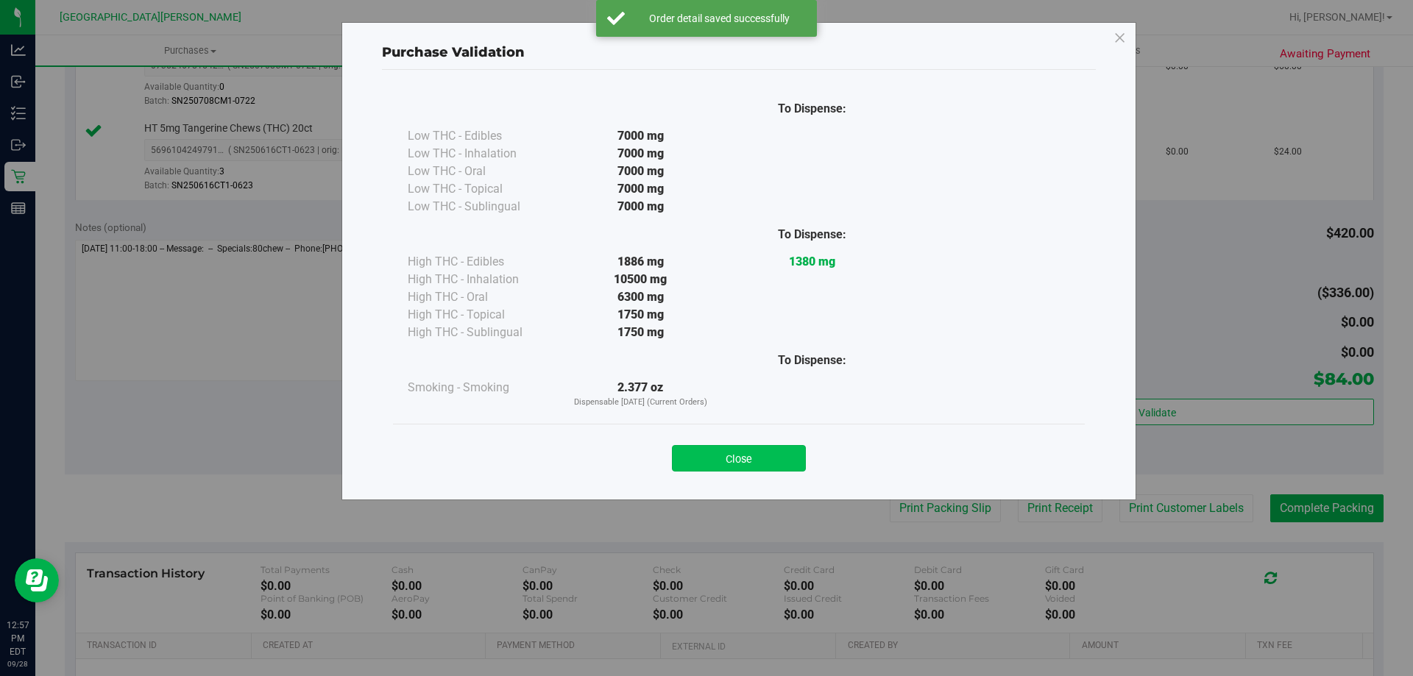
click at [743, 458] on button "Close" at bounding box center [739, 458] width 134 height 26
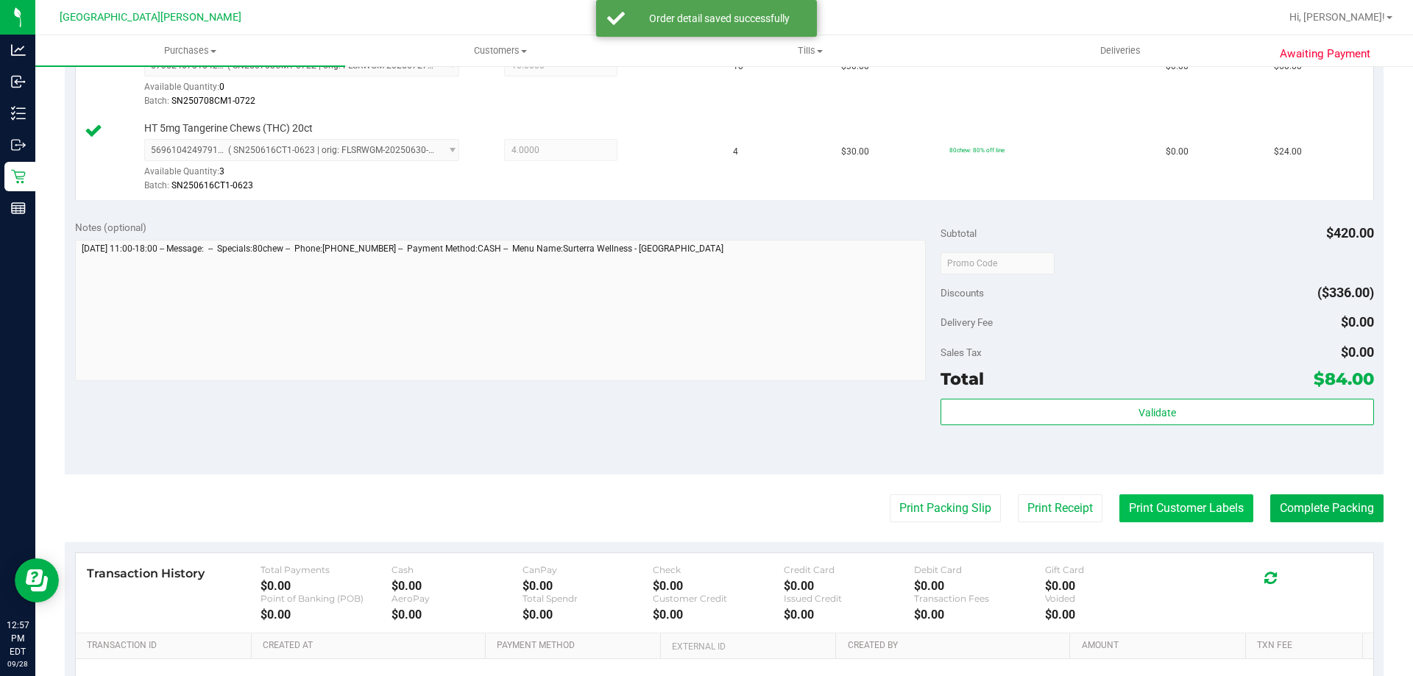
drag, startPoint x: 1115, startPoint y: 488, endPoint x: 1115, endPoint y: 506, distance: 18.4
click at [1115, 495] on purchase-details "Back Edit Purchase Cancel Purchase View Profile # 12019793 BioTrack ID: - Submi…" at bounding box center [724, 227] width 1318 height 1179
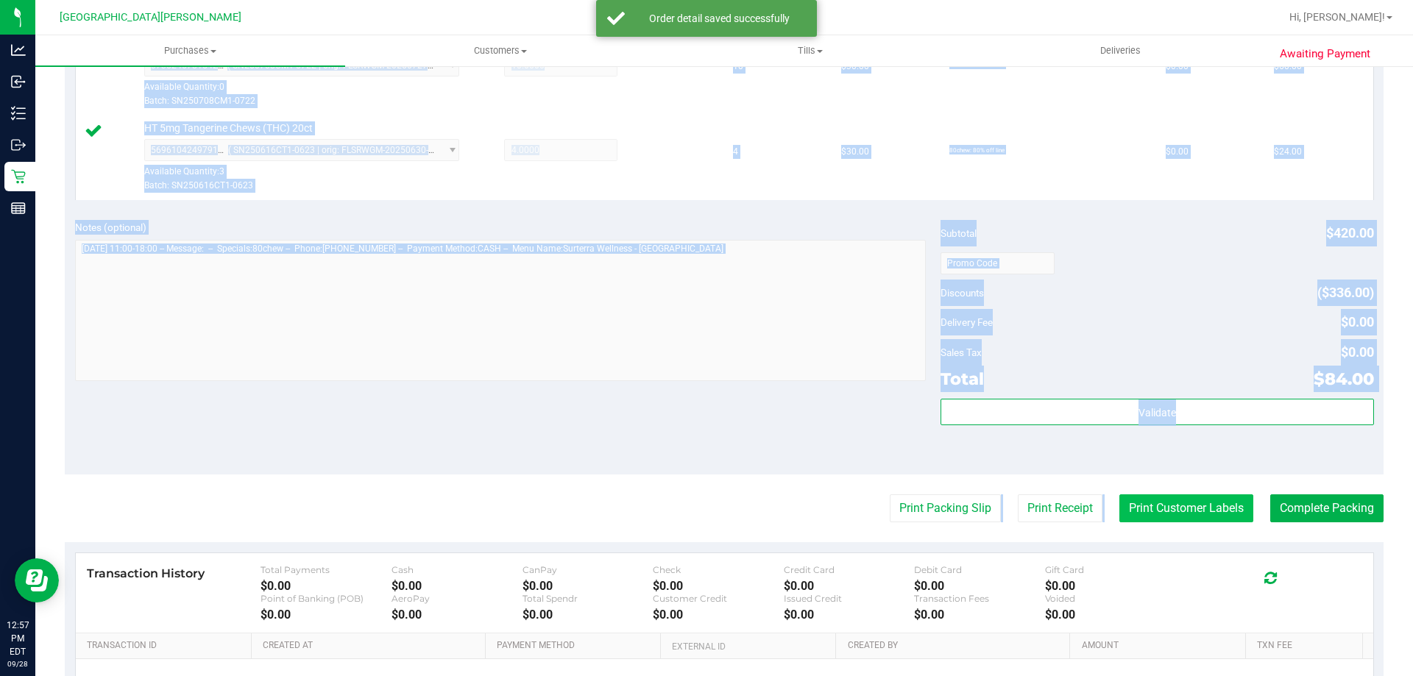
click at [1119, 506] on button "Print Customer Labels" at bounding box center [1186, 508] width 134 height 28
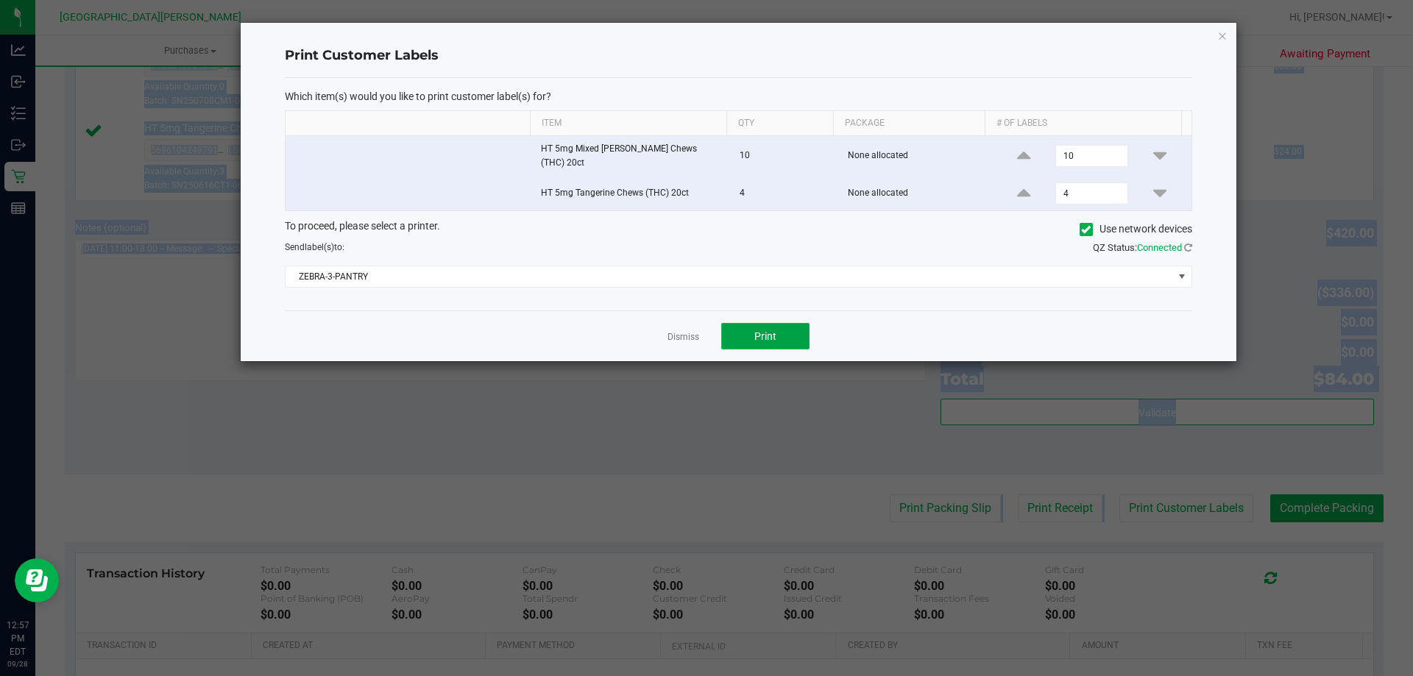
click at [796, 336] on button "Print" at bounding box center [765, 336] width 88 height 26
click at [678, 331] on link "Dismiss" at bounding box center [683, 337] width 32 height 13
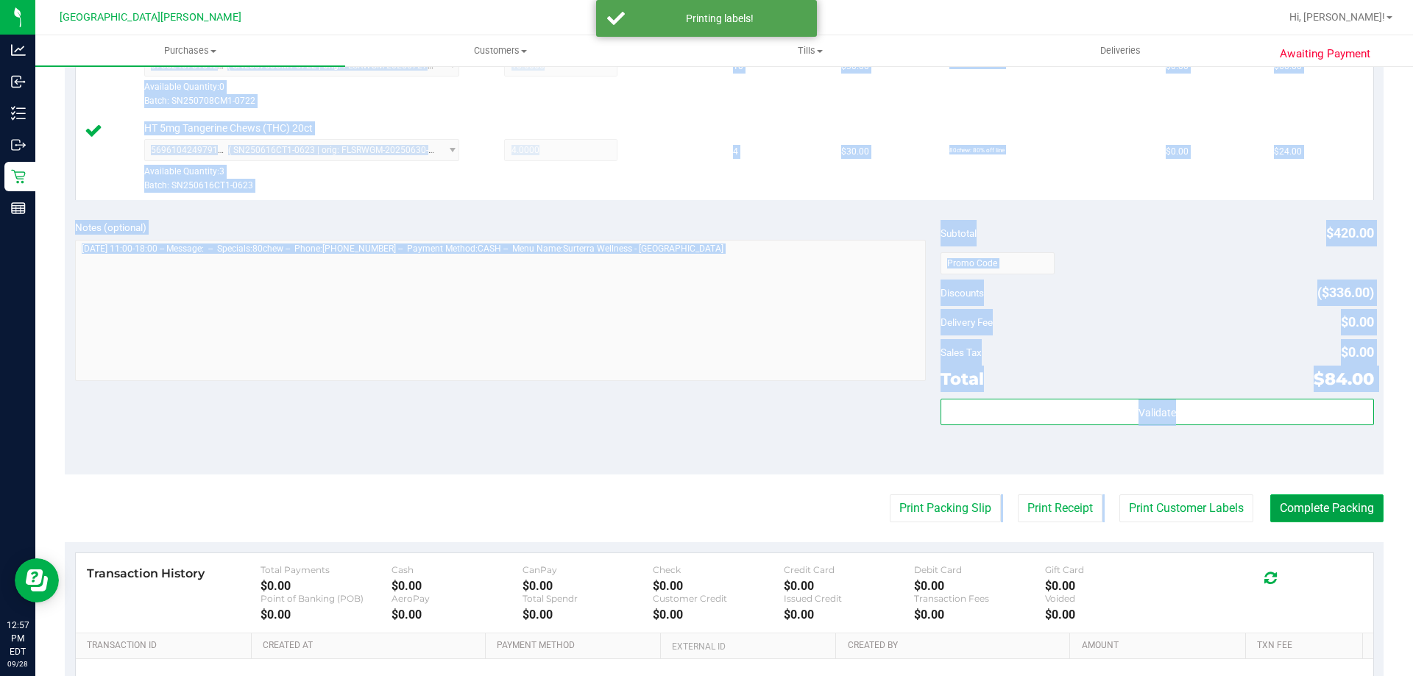
click at [1279, 503] on button "Complete Packing" at bounding box center [1326, 508] width 113 height 28
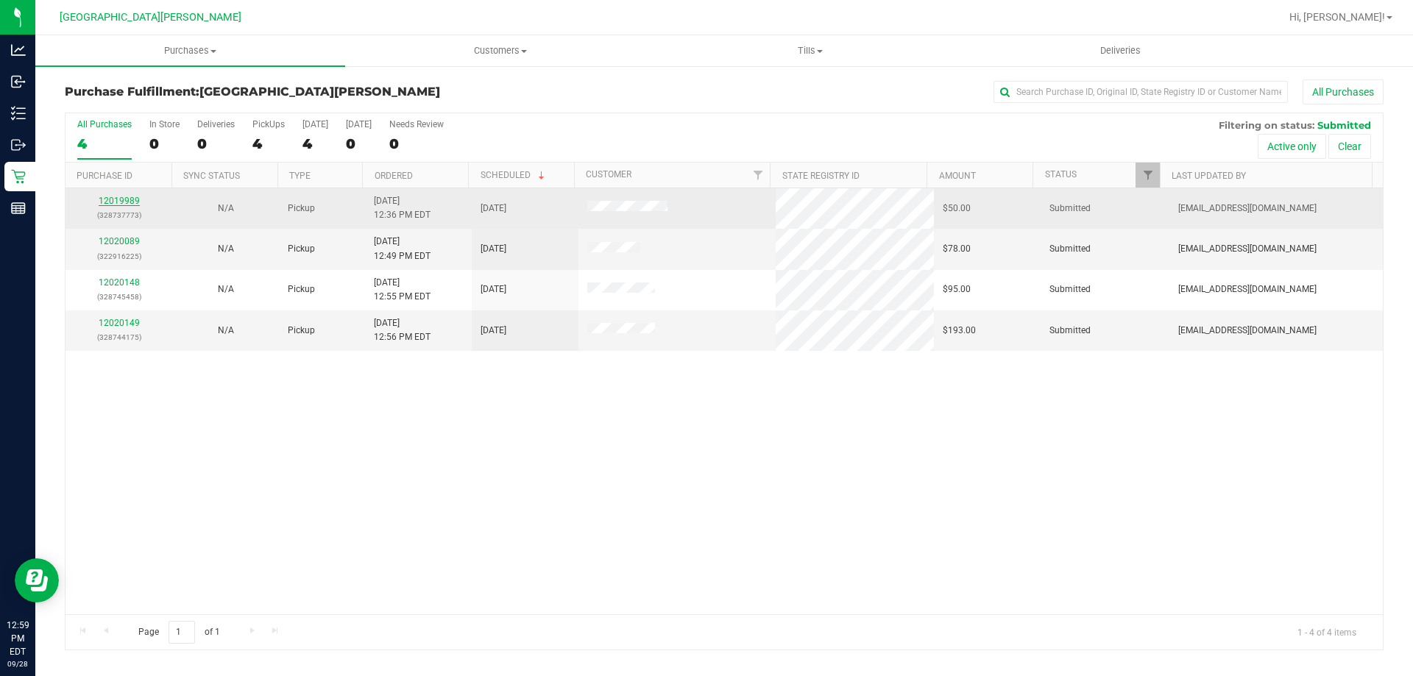
click at [129, 199] on link "12019989" at bounding box center [119, 201] width 41 height 10
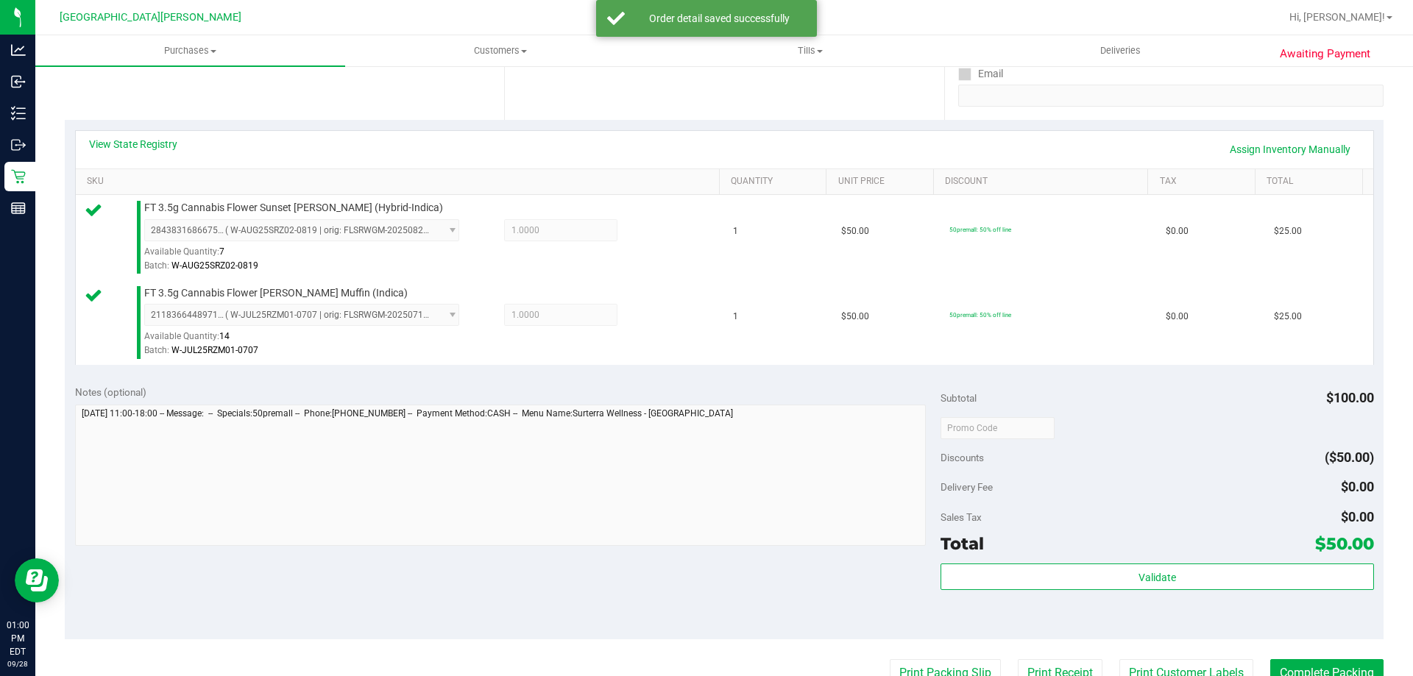
scroll to position [441, 0]
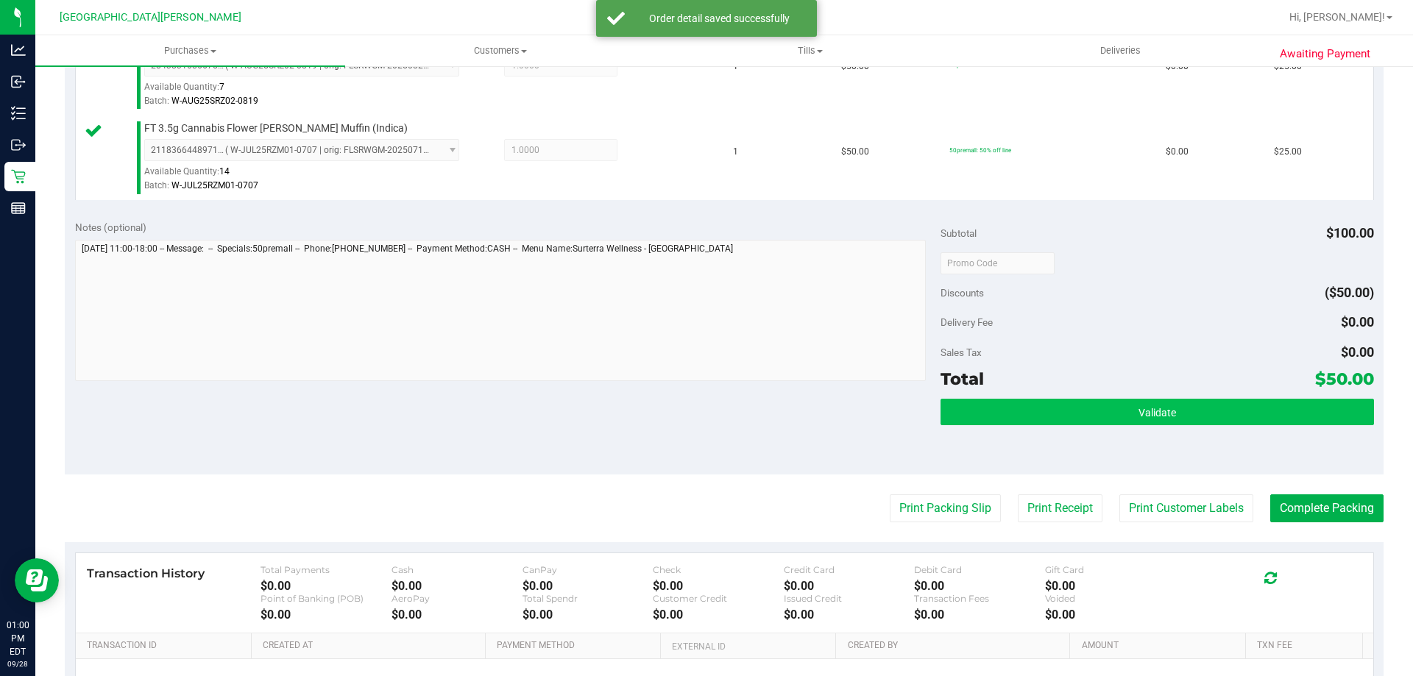
drag, startPoint x: 1006, startPoint y: 394, endPoint x: 1001, endPoint y: 407, distance: 13.5
click at [1006, 396] on div "Subtotal $100.00 Discounts ($50.00) Delivery Fee $0.00 Sales Tax $0.00 Total $5…" at bounding box center [1156, 342] width 433 height 245
click at [1001, 407] on button "Validate" at bounding box center [1156, 412] width 433 height 26
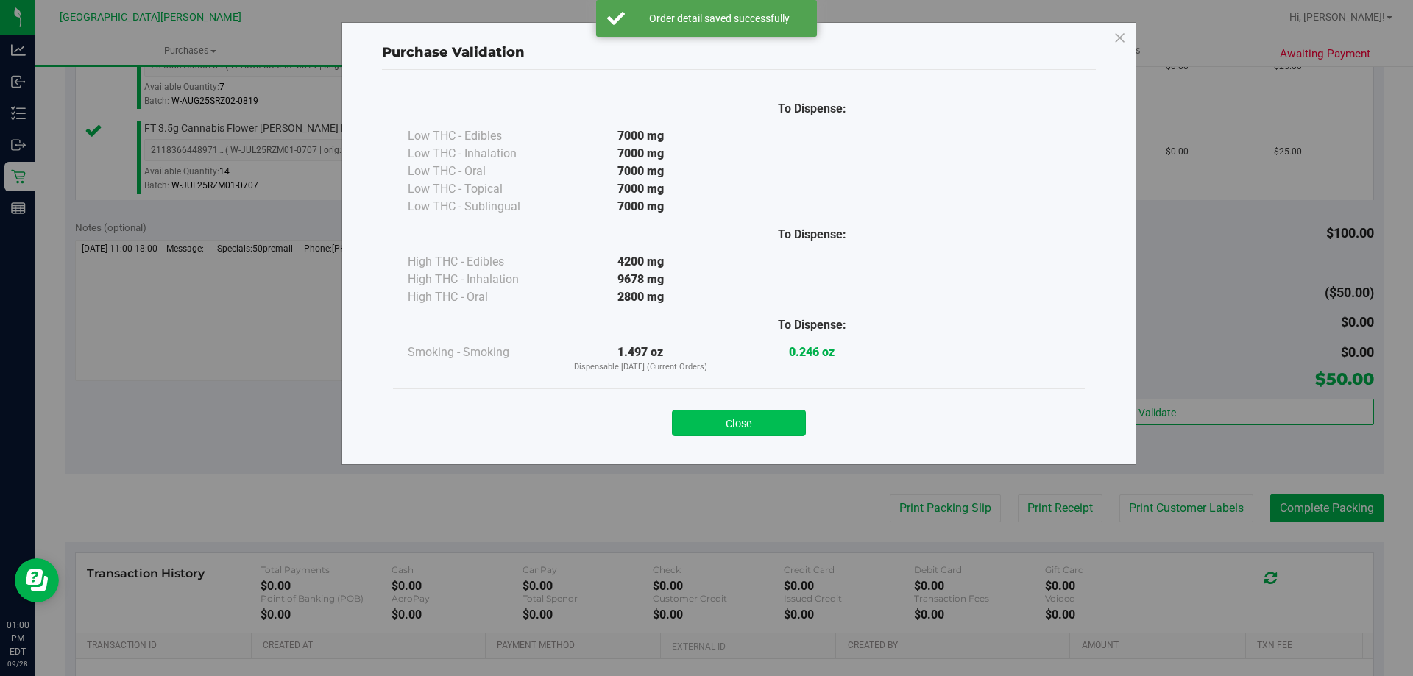
click at [779, 410] on button "Close" at bounding box center [739, 423] width 134 height 26
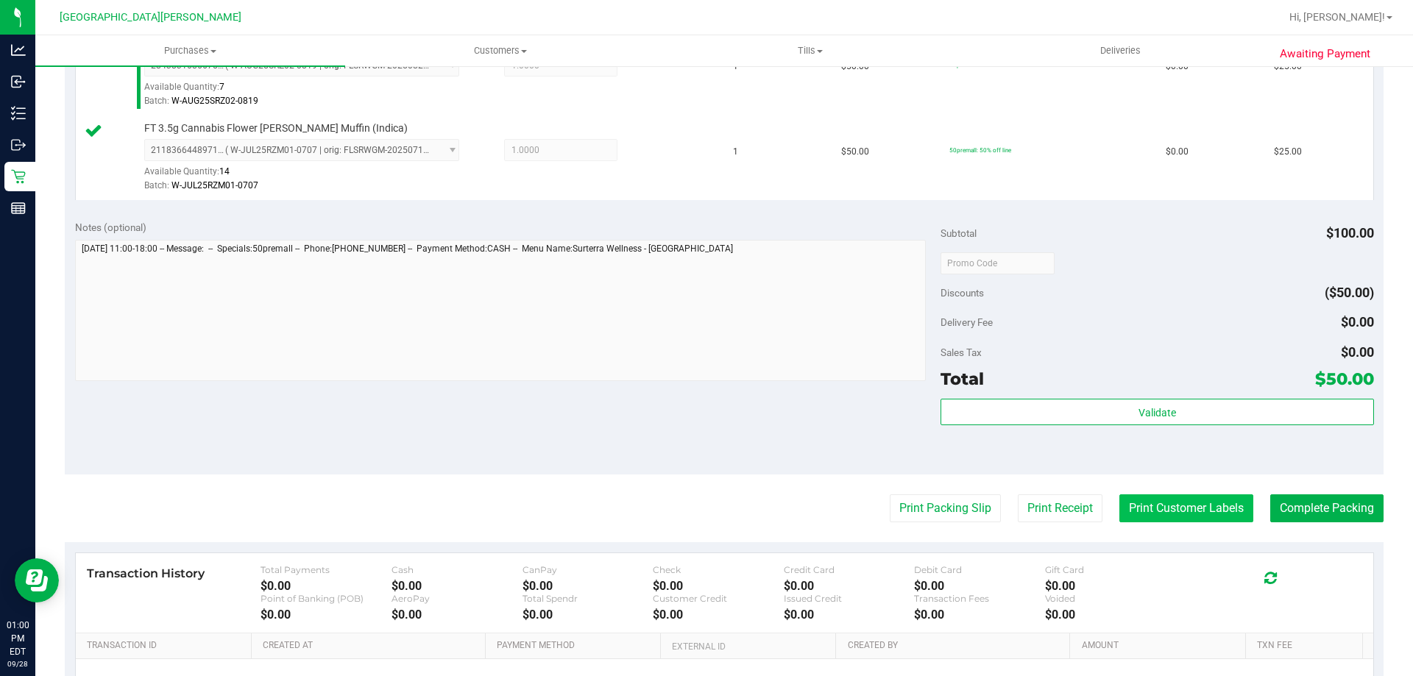
click at [1164, 516] on button "Print Customer Labels" at bounding box center [1186, 508] width 134 height 28
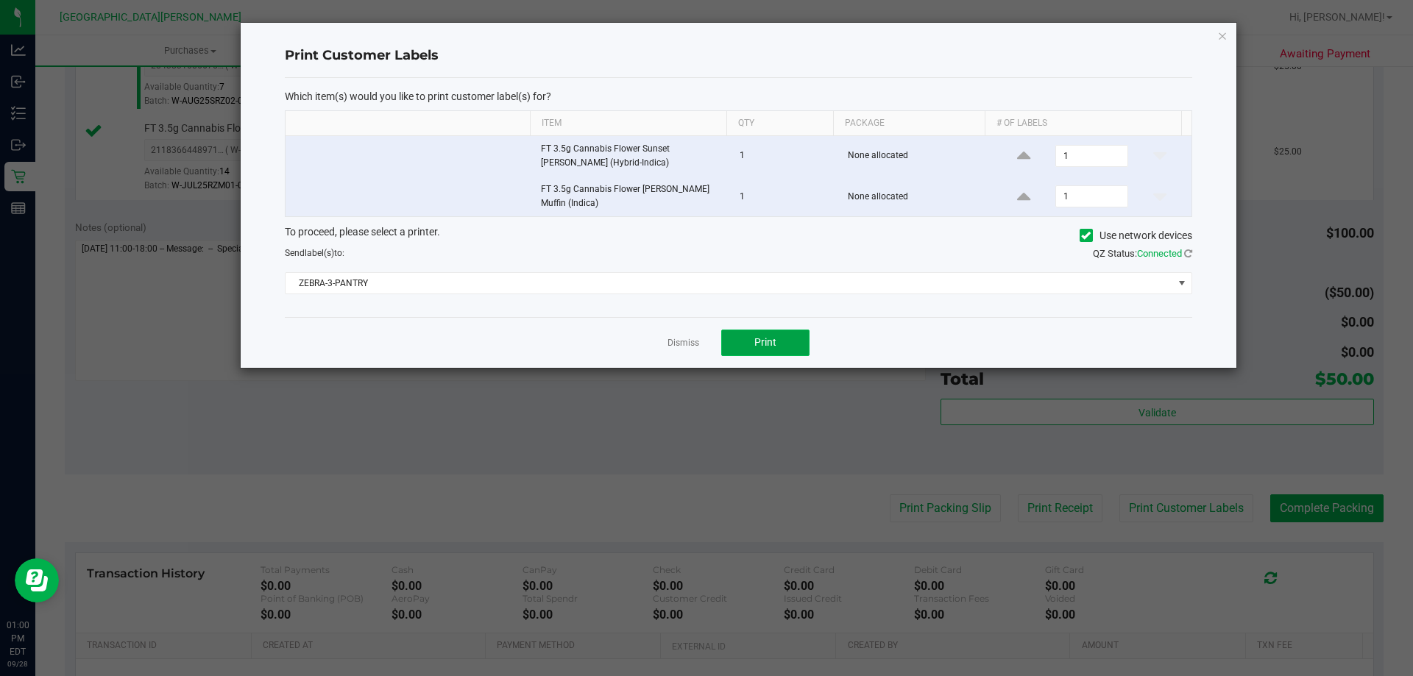
click at [800, 347] on button "Print" at bounding box center [765, 343] width 88 height 26
click at [694, 338] on link "Dismiss" at bounding box center [683, 343] width 32 height 13
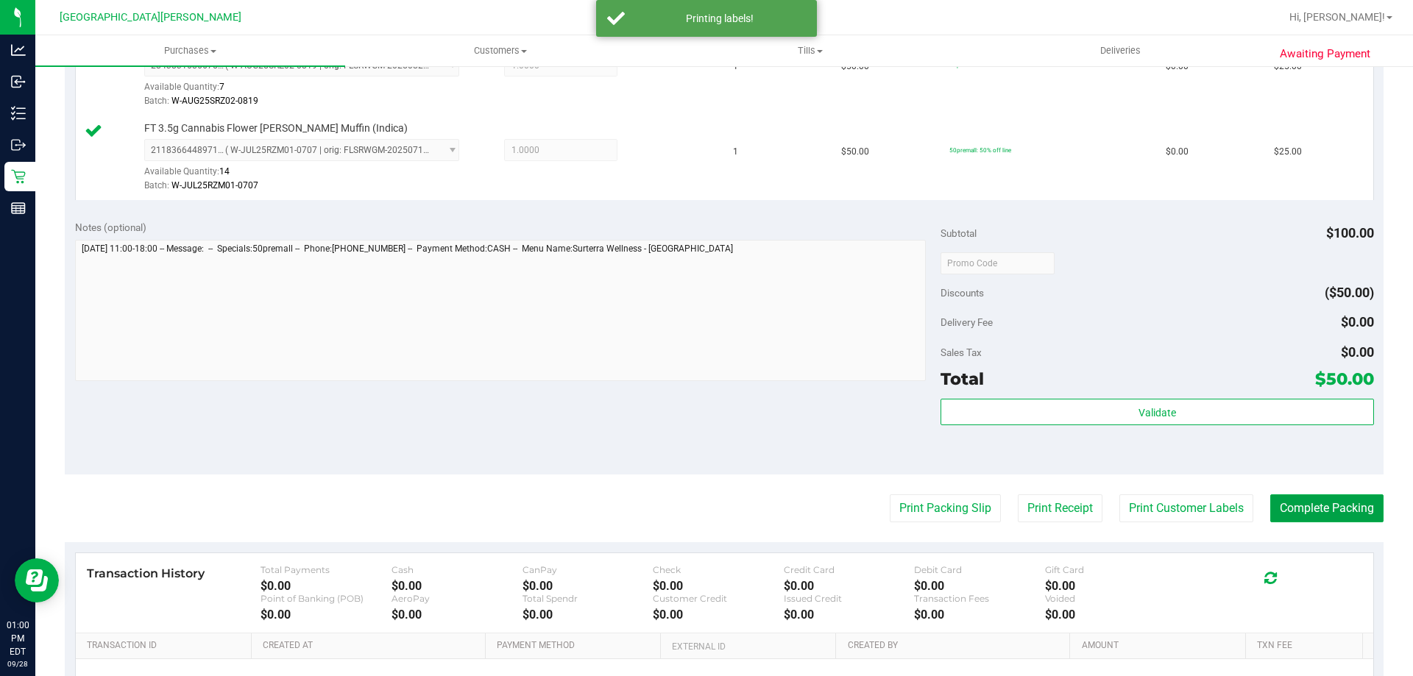
drag, startPoint x: 1261, startPoint y: 514, endPoint x: 1222, endPoint y: 491, distance: 45.2
click at [1270, 513] on button "Complete Packing" at bounding box center [1326, 508] width 113 height 28
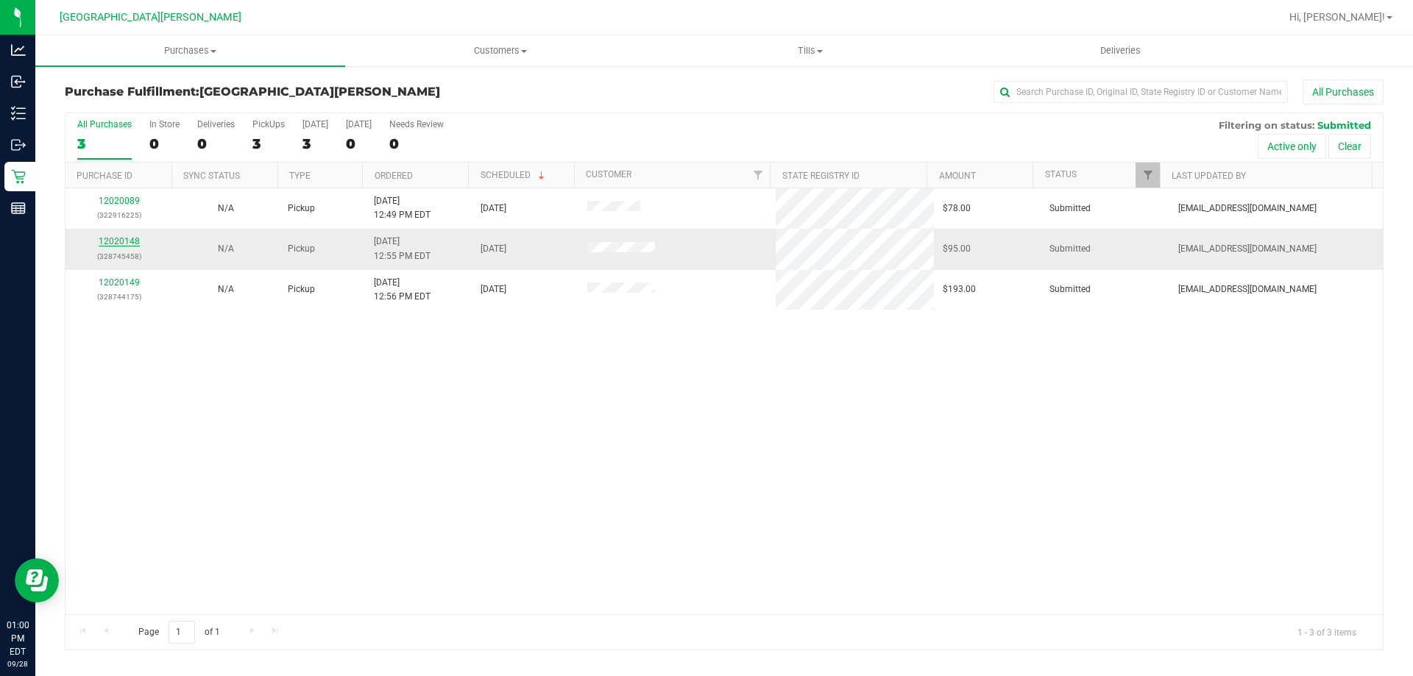
click at [122, 238] on link "12020148" at bounding box center [119, 241] width 41 height 10
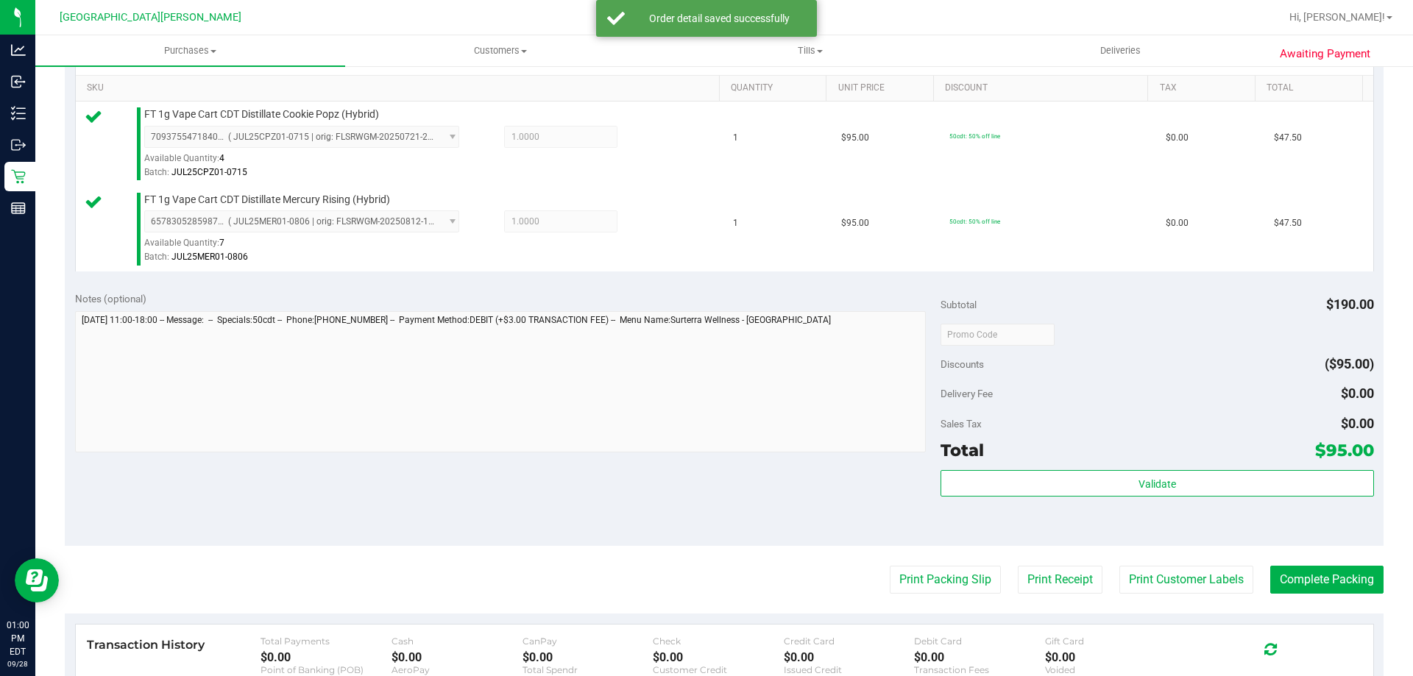
scroll to position [441, 0]
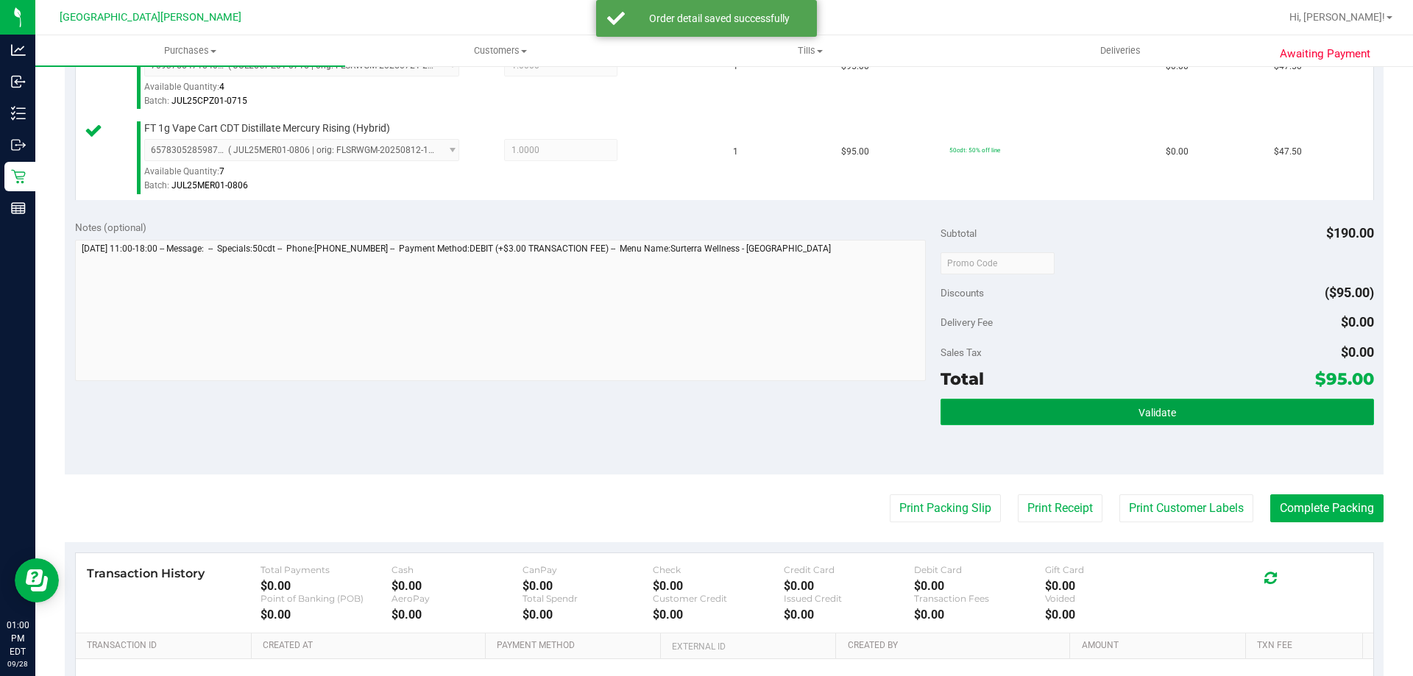
click at [1142, 415] on span "Validate" at bounding box center [1157, 413] width 38 height 12
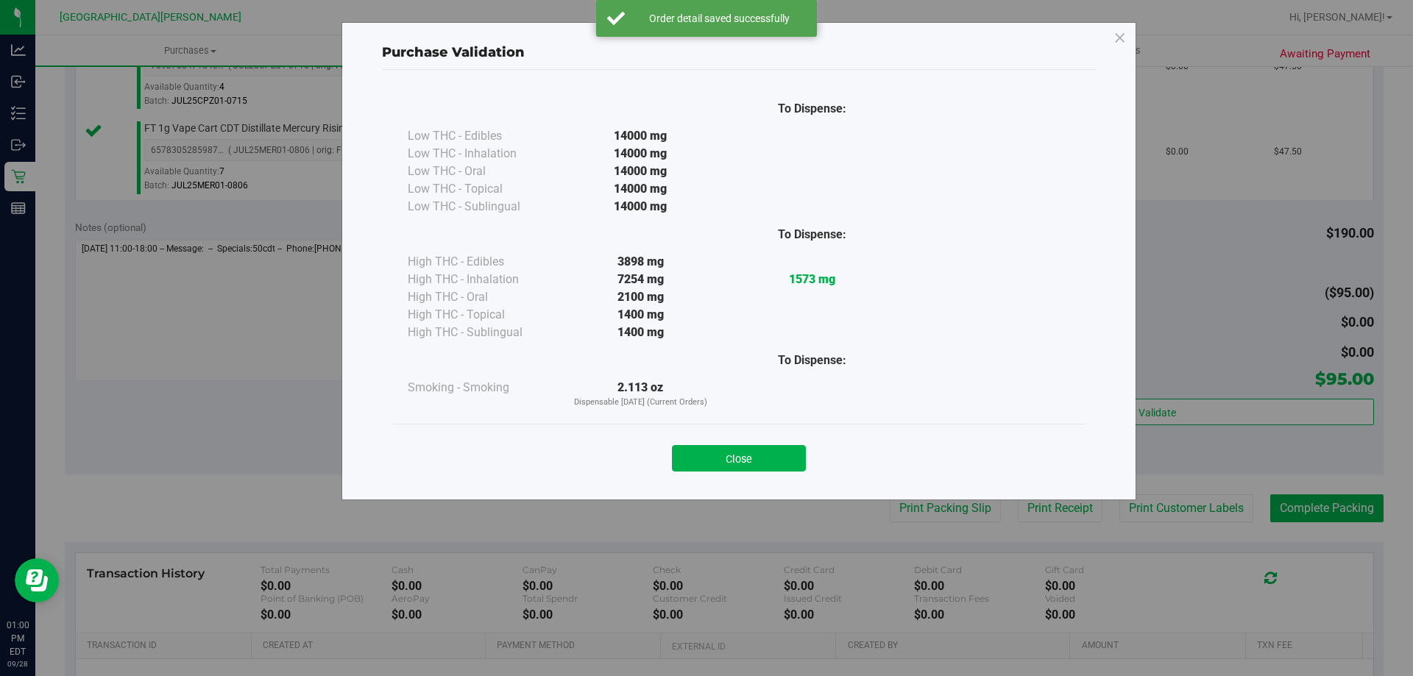
click at [717, 474] on div "Close" at bounding box center [739, 454] width 692 height 60
click at [728, 464] on button "Close" at bounding box center [739, 458] width 134 height 26
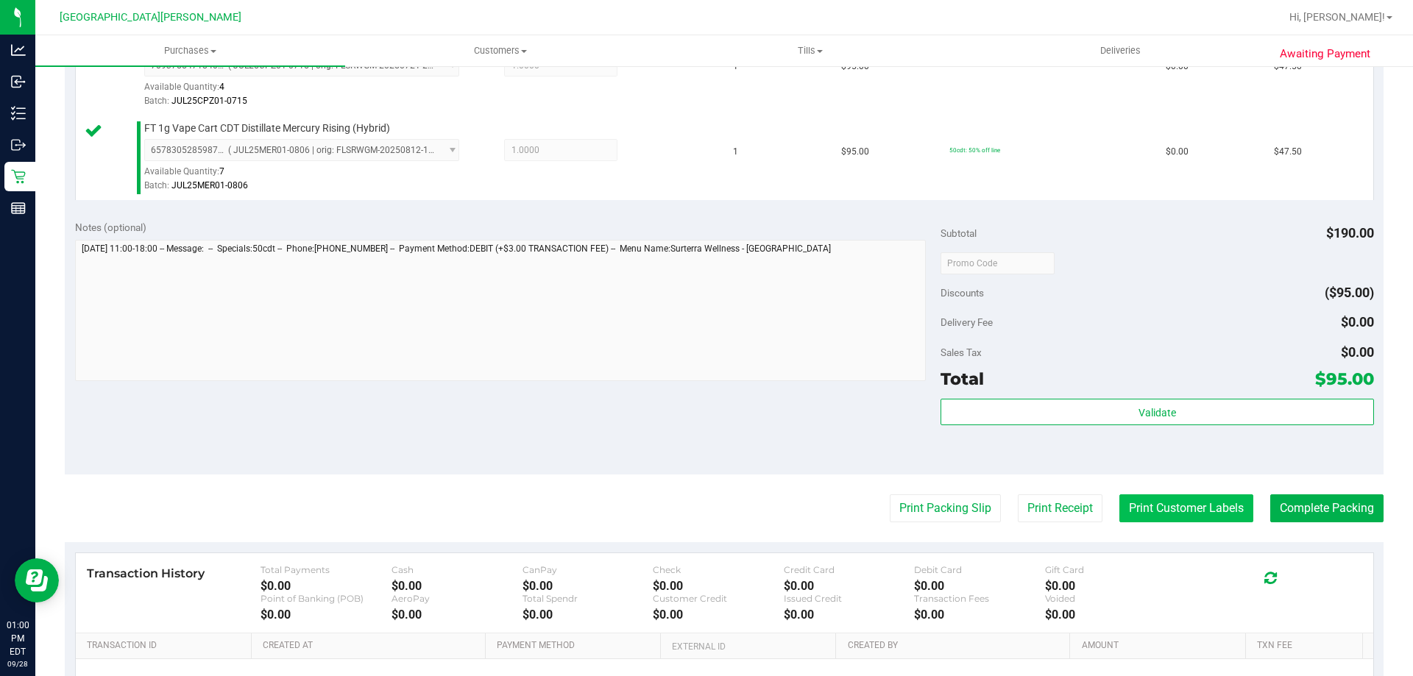
click at [1158, 512] on button "Print Customer Labels" at bounding box center [1186, 508] width 134 height 28
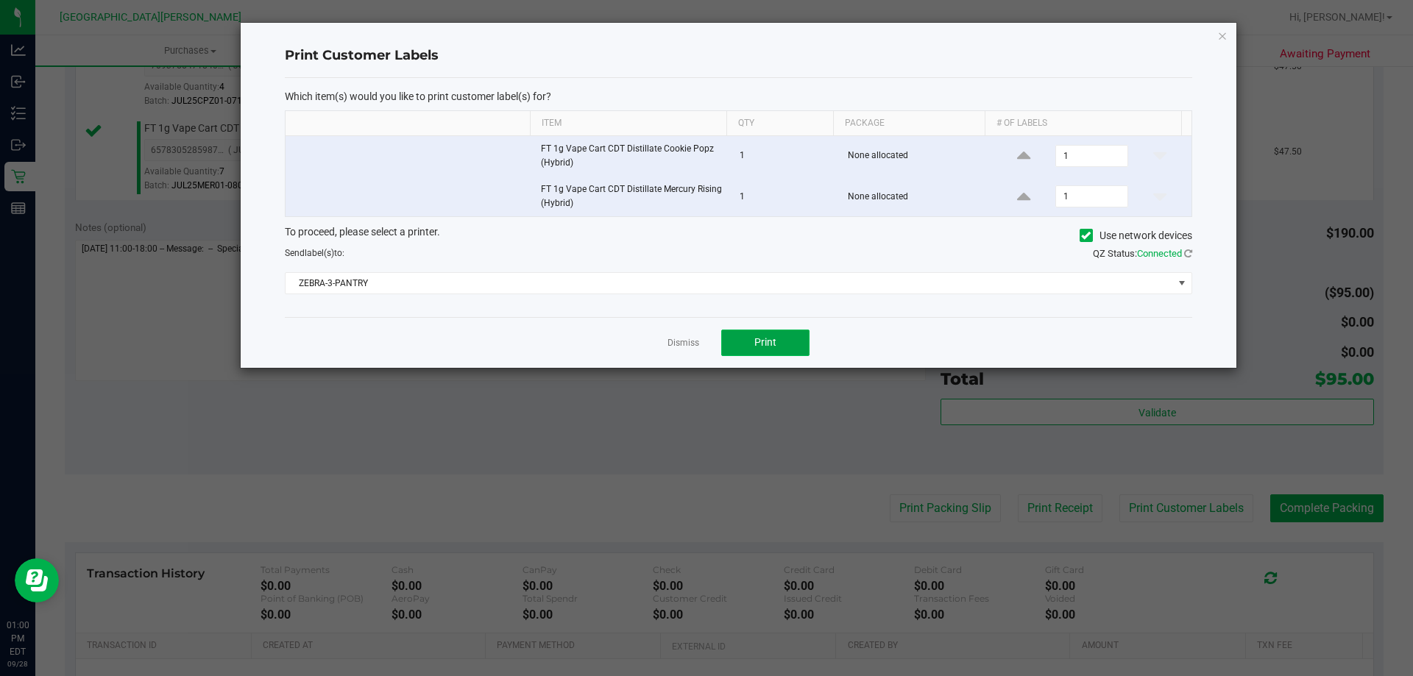
click at [772, 347] on span "Print" at bounding box center [765, 342] width 22 height 12
drag, startPoint x: 694, startPoint y: 344, endPoint x: 1136, endPoint y: 427, distance: 449.9
click at [694, 344] on link "Dismiss" at bounding box center [683, 343] width 32 height 13
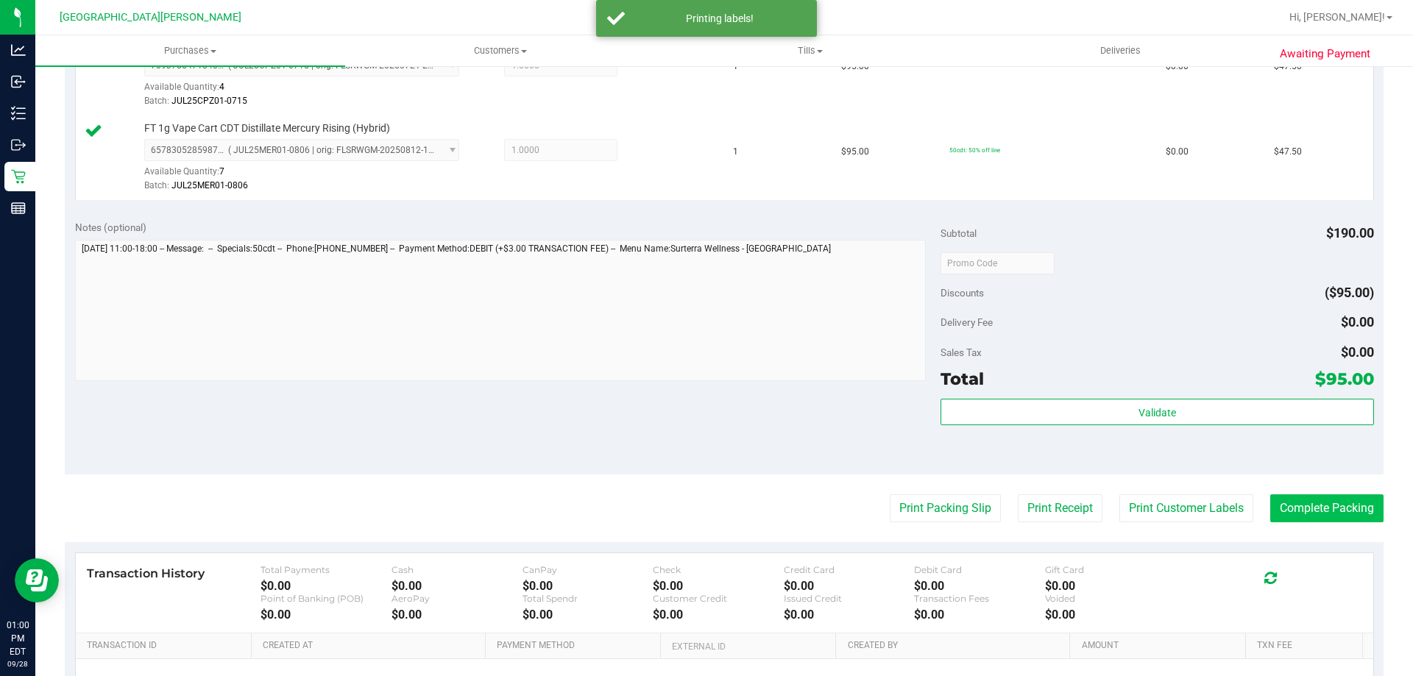
drag, startPoint x: 1376, startPoint y: 504, endPoint x: 1360, endPoint y: 504, distance: 16.2
click at [1372, 504] on div "Awaiting Payment Back Edit Purchase Cancel Purchase View Profile # 12020148 Bio…" at bounding box center [723, 234] width 1377 height 1223
click at [1354, 502] on button "Complete Packing" at bounding box center [1326, 508] width 113 height 28
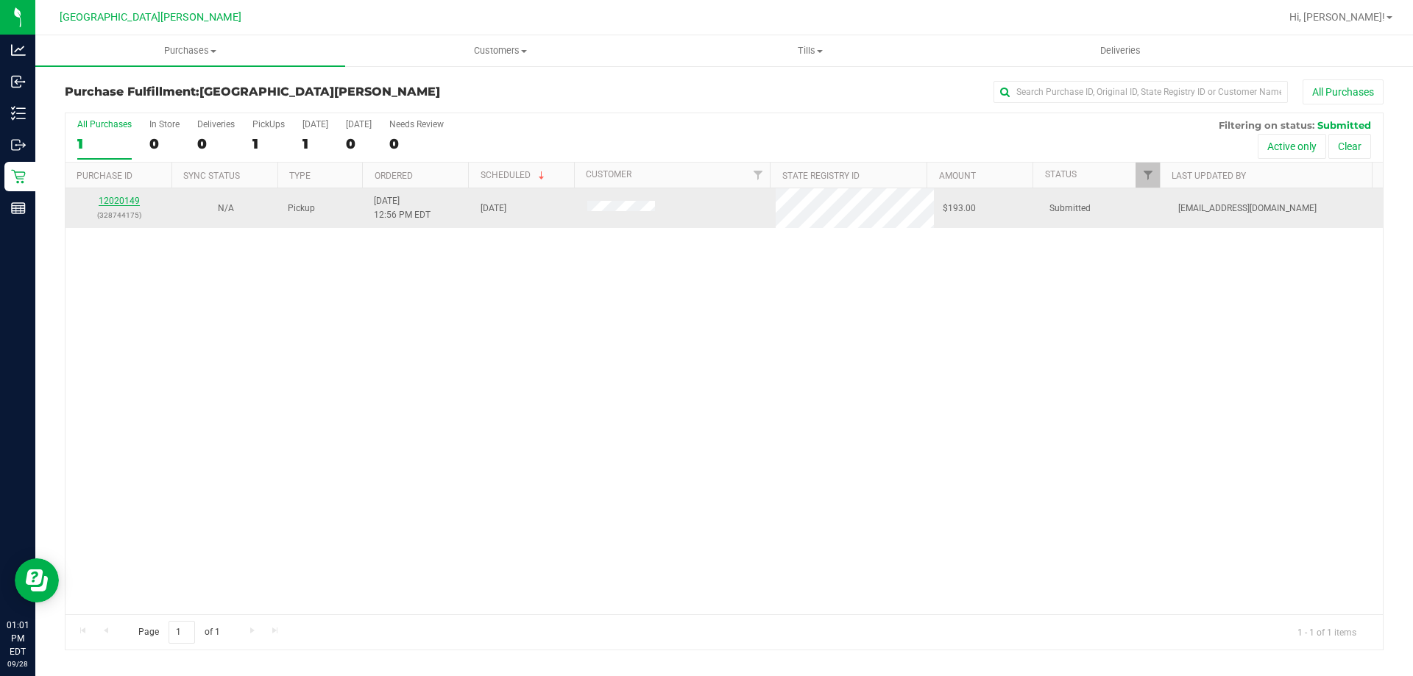
click at [119, 205] on link "12020149" at bounding box center [119, 201] width 41 height 10
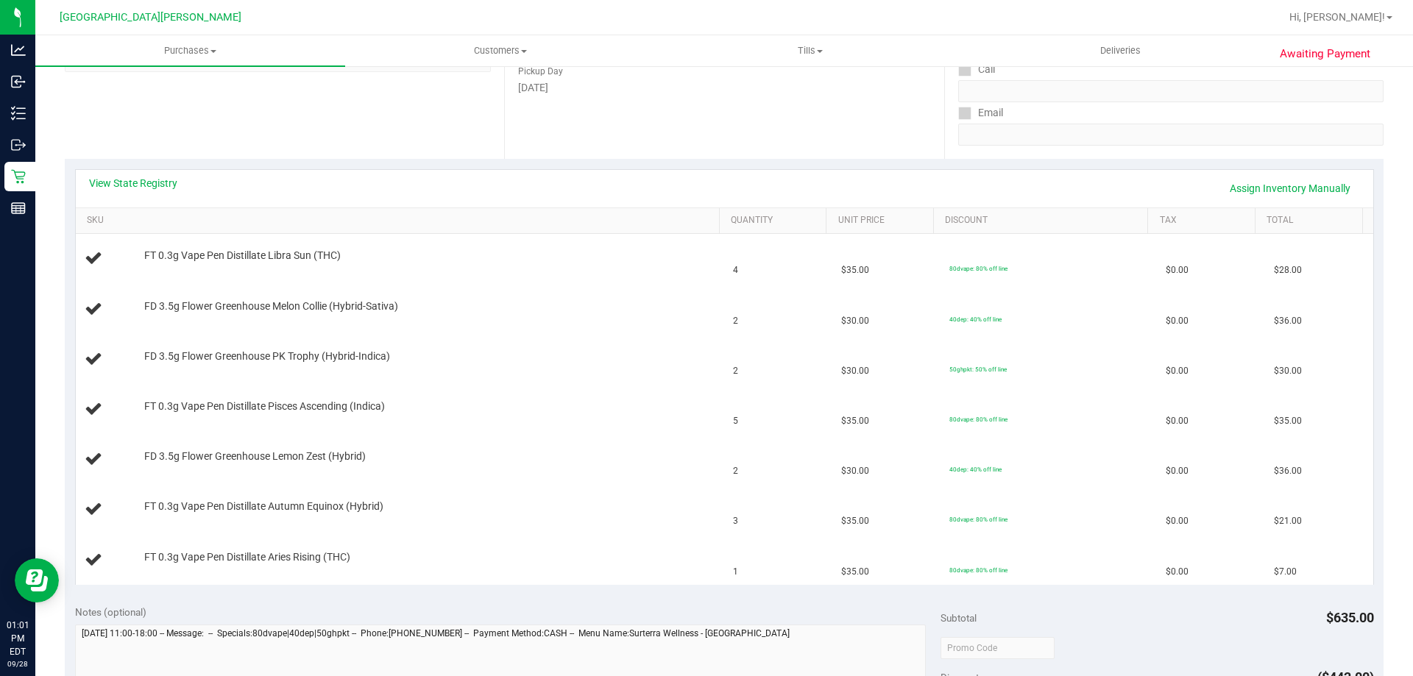
scroll to position [221, 0]
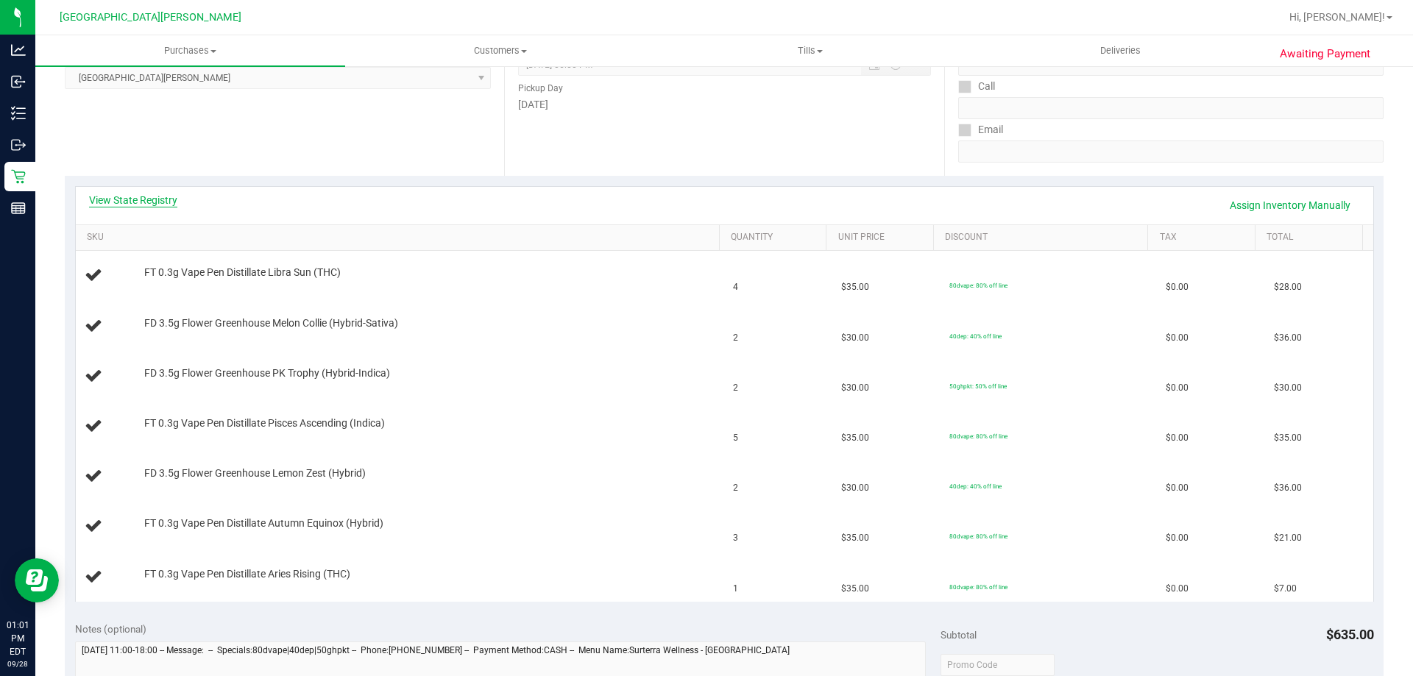
click at [160, 193] on link "View State Registry" at bounding box center [133, 200] width 88 height 15
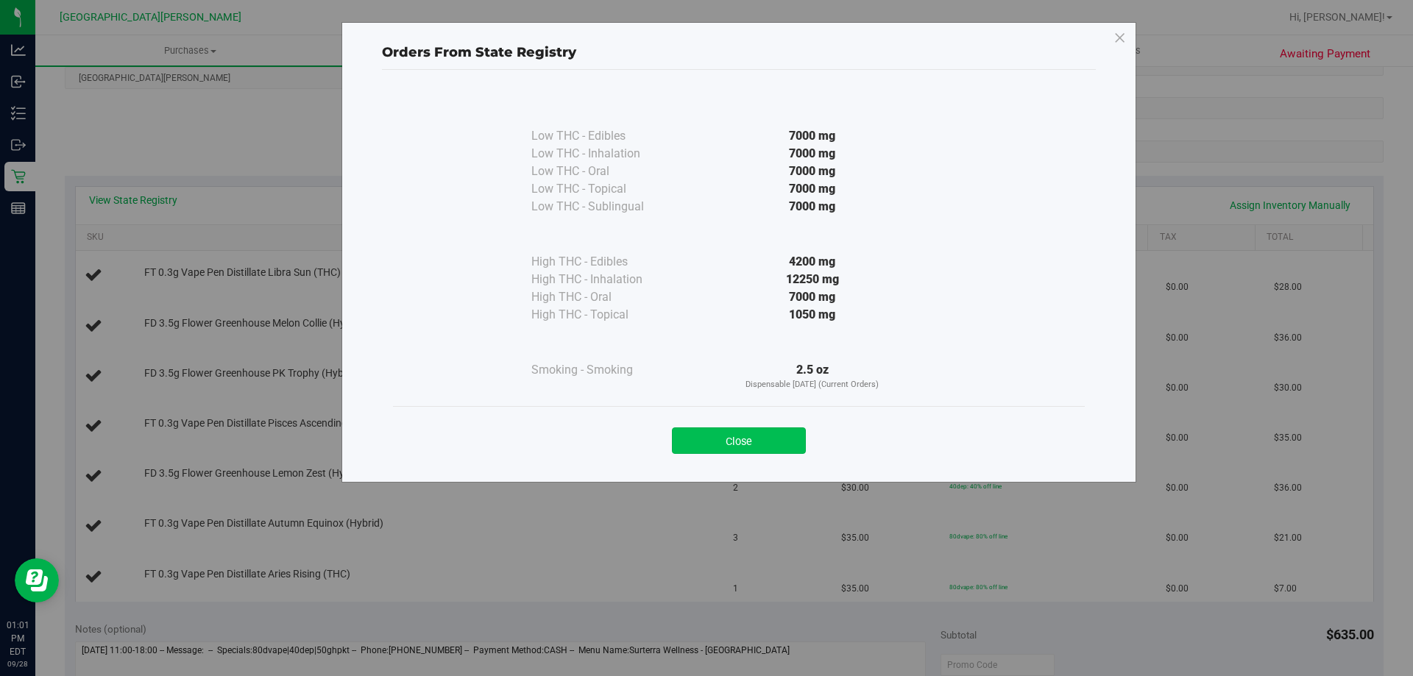
click at [762, 438] on button "Close" at bounding box center [739, 440] width 134 height 26
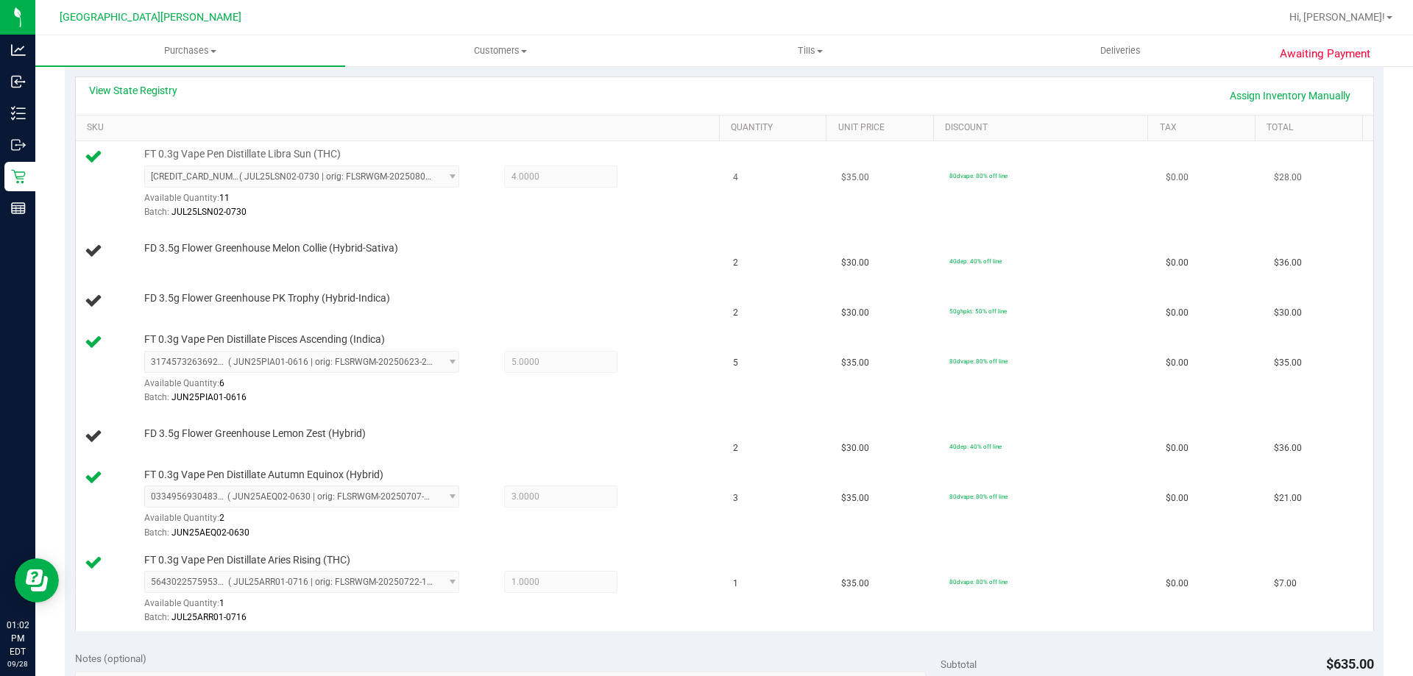
scroll to position [294, 0]
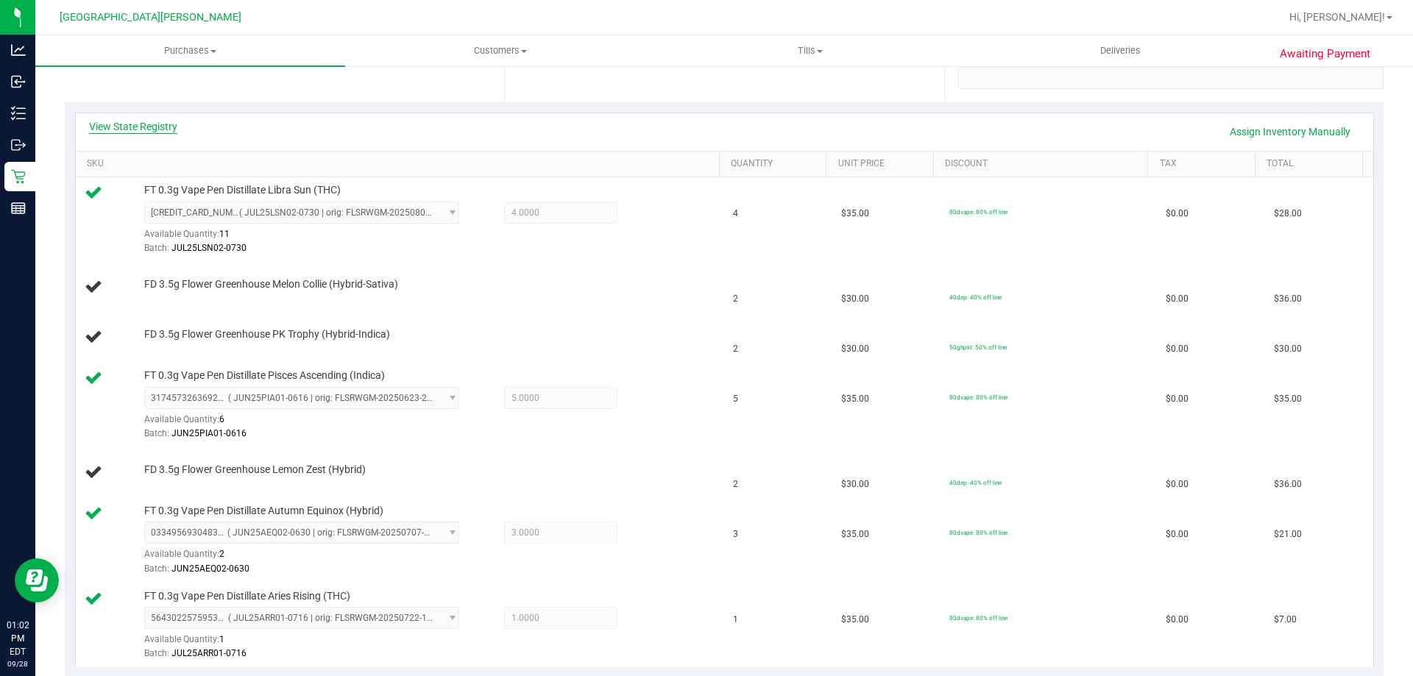
click at [103, 128] on link "View State Registry" at bounding box center [133, 126] width 88 height 15
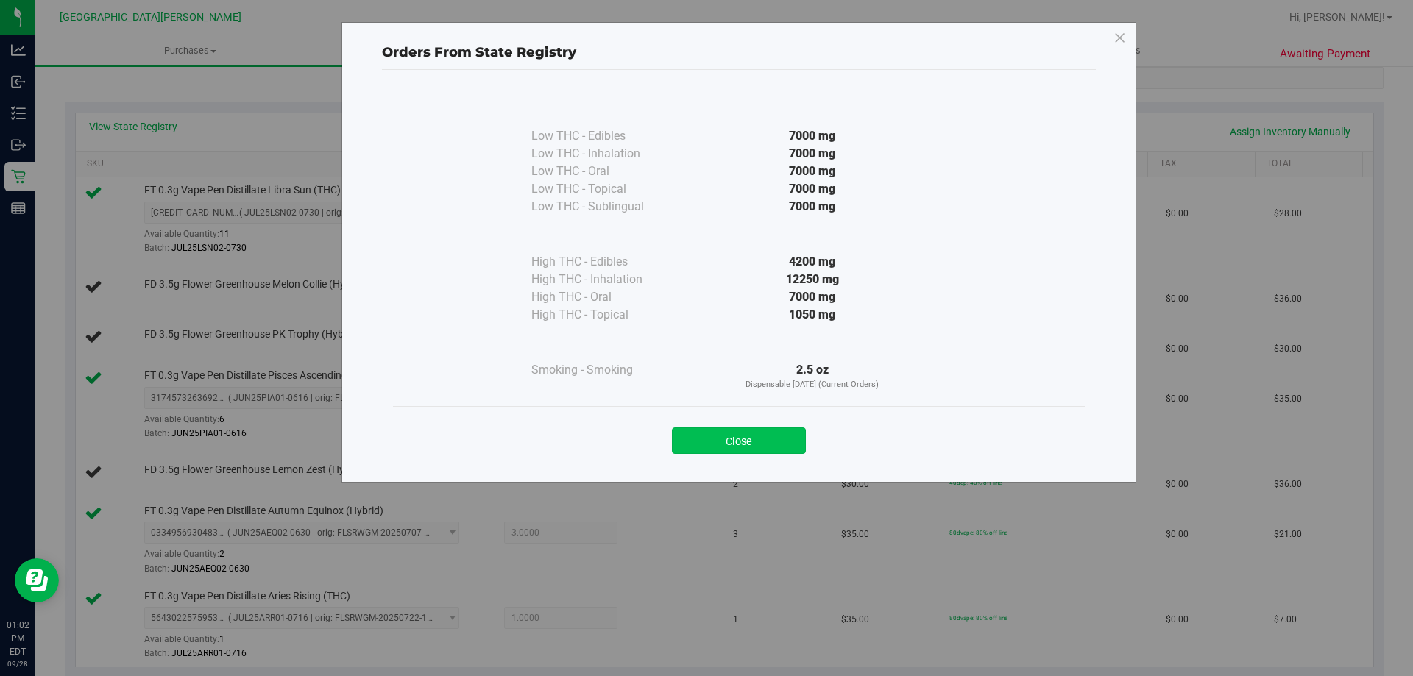
drag, startPoint x: 730, startPoint y: 459, endPoint x: 734, endPoint y: 449, distance: 11.2
click at [733, 458] on div "Close" at bounding box center [739, 436] width 692 height 60
click at [694, 447] on div "Low THC - Edibles 7000 mg Low THC - Inhalation" at bounding box center [739, 269] width 714 height 399
click at [749, 454] on div "Close" at bounding box center [739, 436] width 692 height 60
click at [746, 429] on button "Close" at bounding box center [739, 440] width 134 height 26
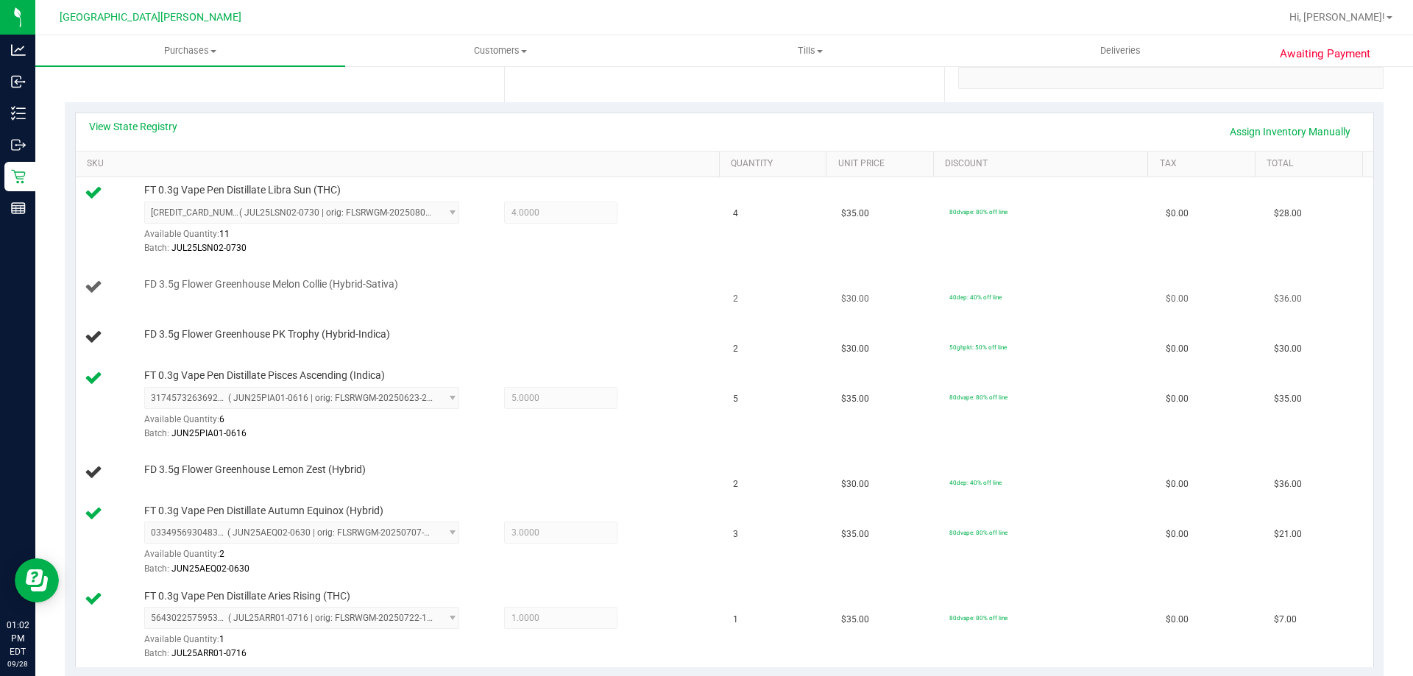
click at [549, 277] on div "FD 3.5g Flower Greenhouse Melon Collie (Hybrid-Sativa)" at bounding box center [424, 284] width 575 height 15
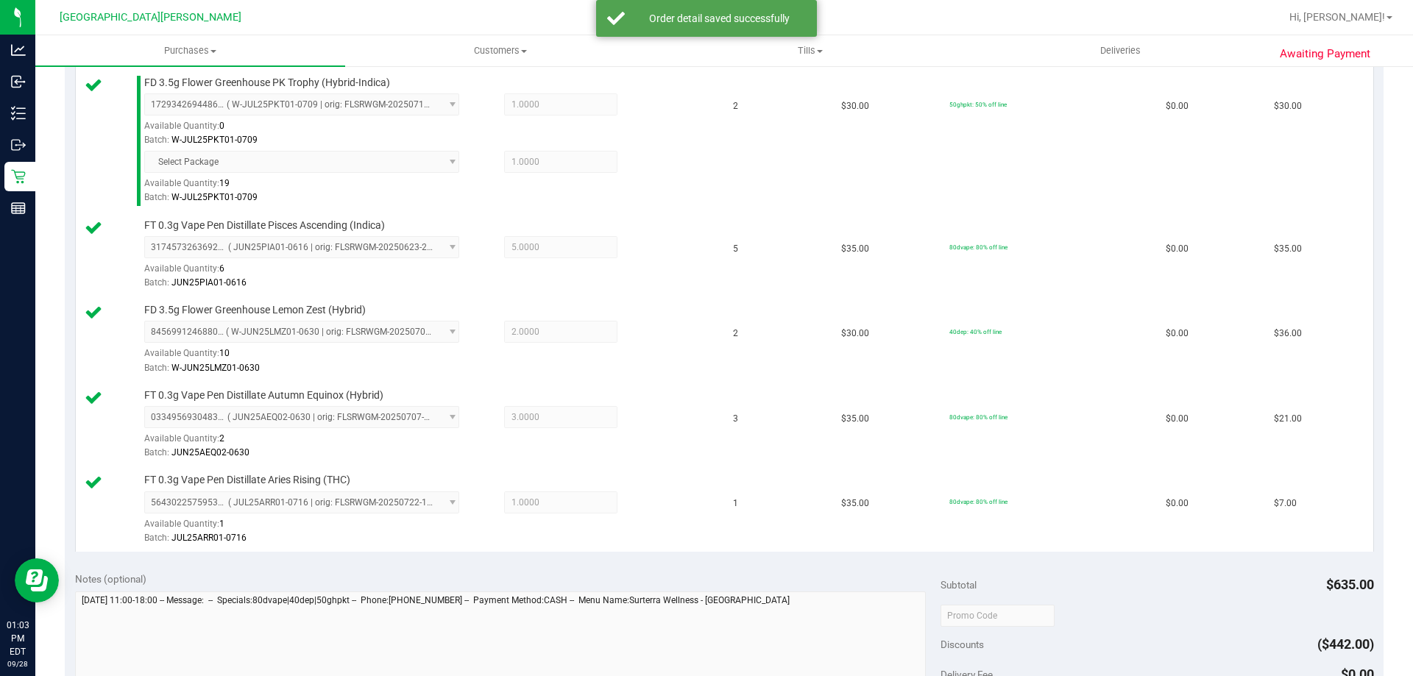
scroll to position [809, 0]
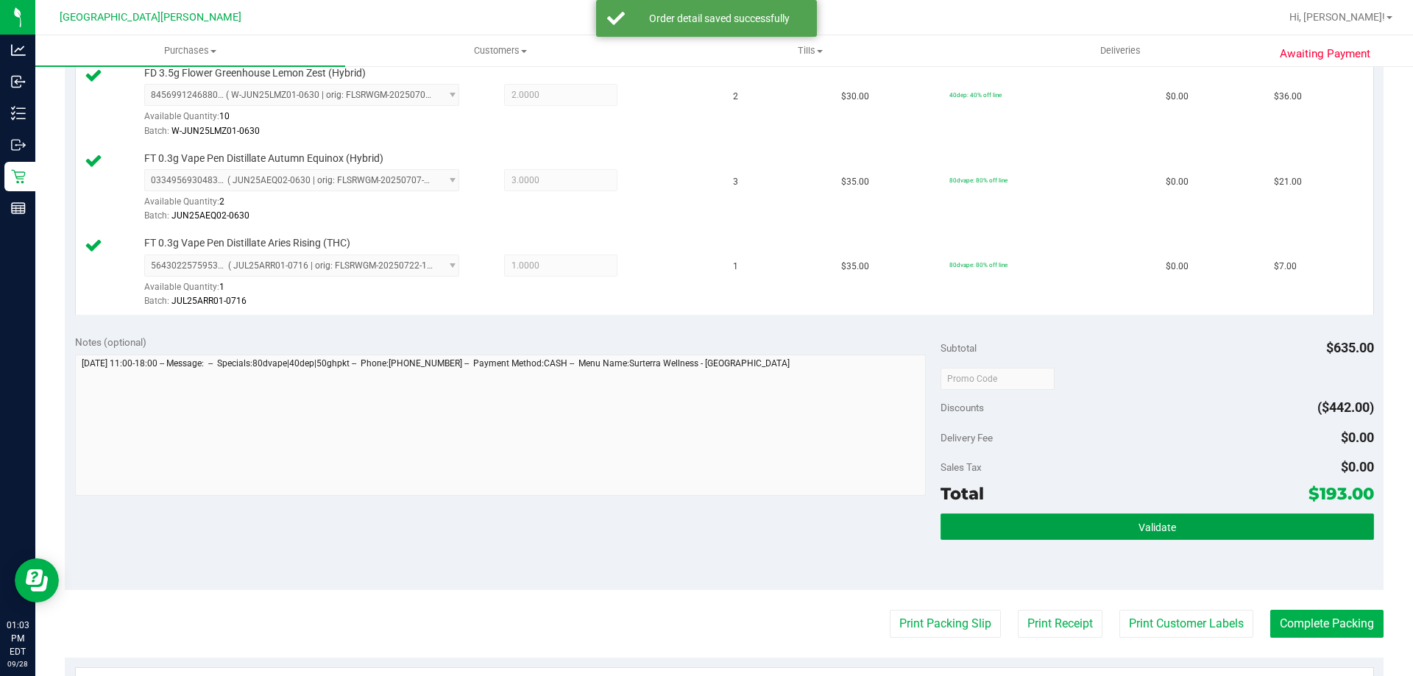
click at [1016, 525] on button "Validate" at bounding box center [1156, 527] width 433 height 26
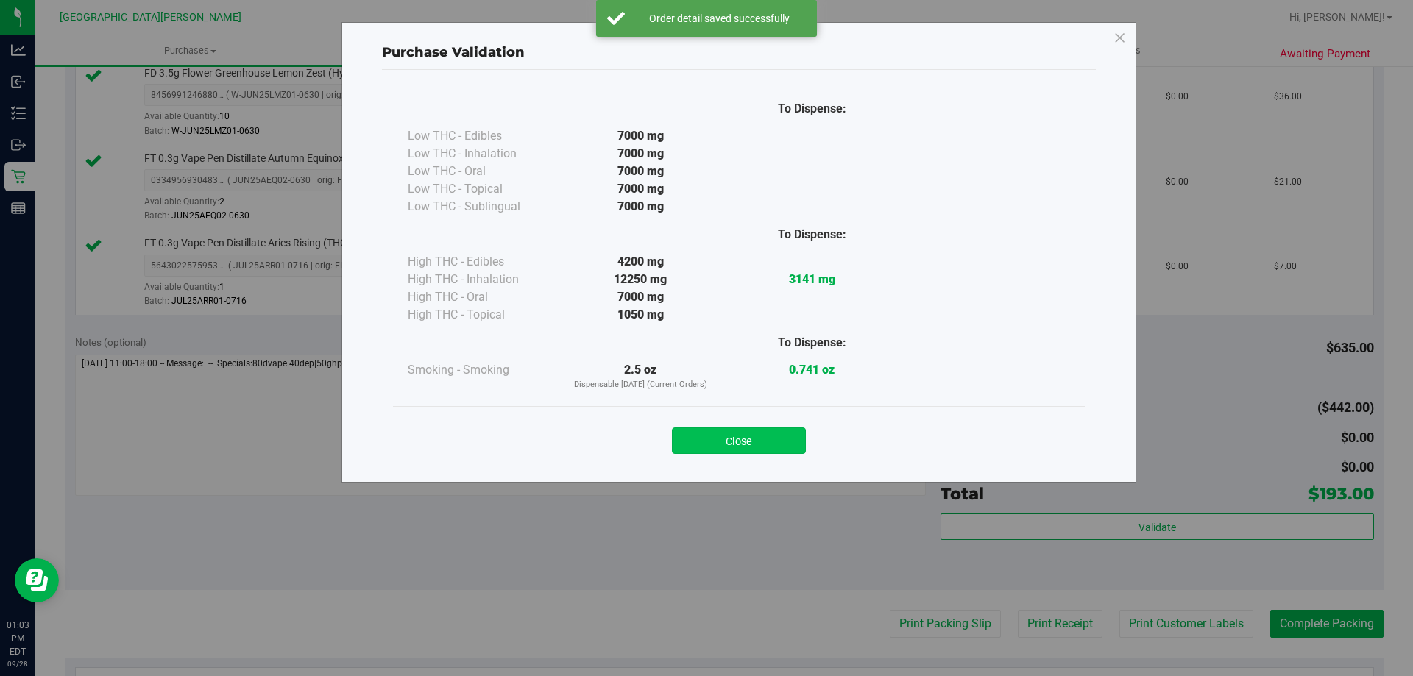
click at [789, 437] on button "Close" at bounding box center [739, 440] width 134 height 26
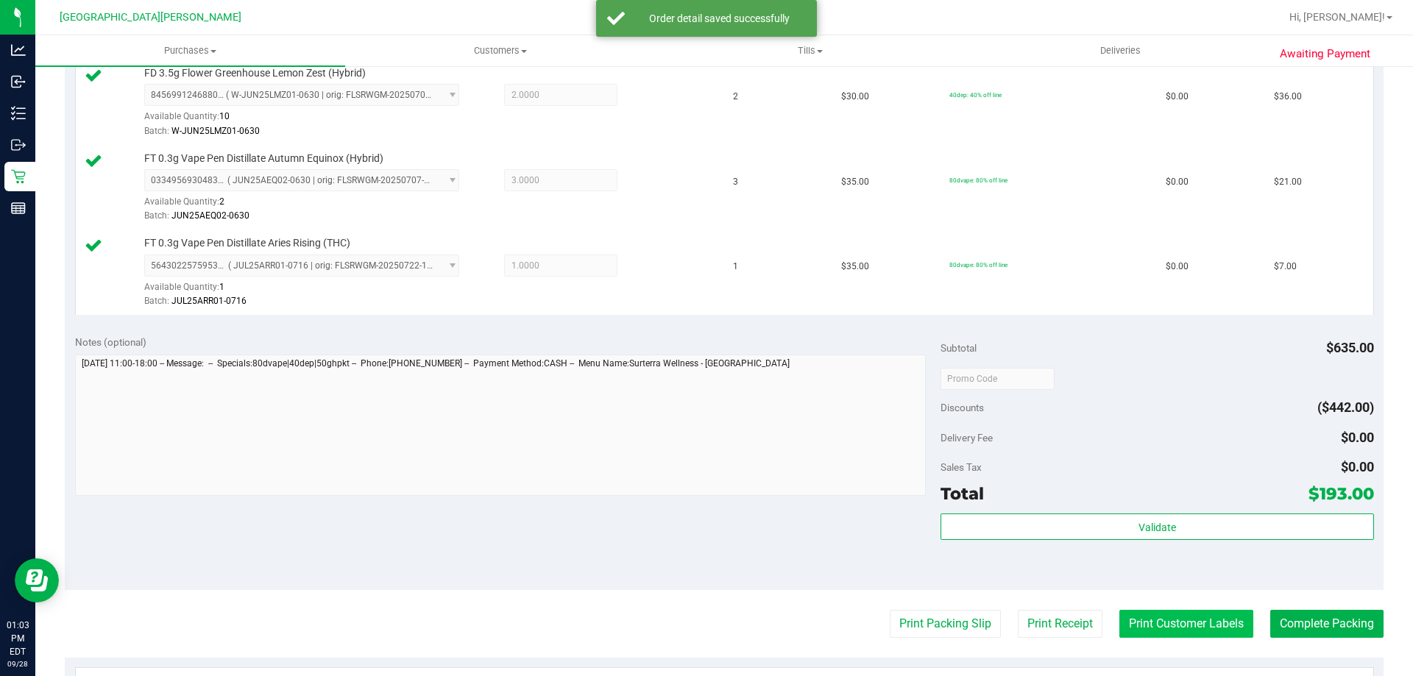
click at [1146, 625] on button "Print Customer Labels" at bounding box center [1186, 624] width 134 height 28
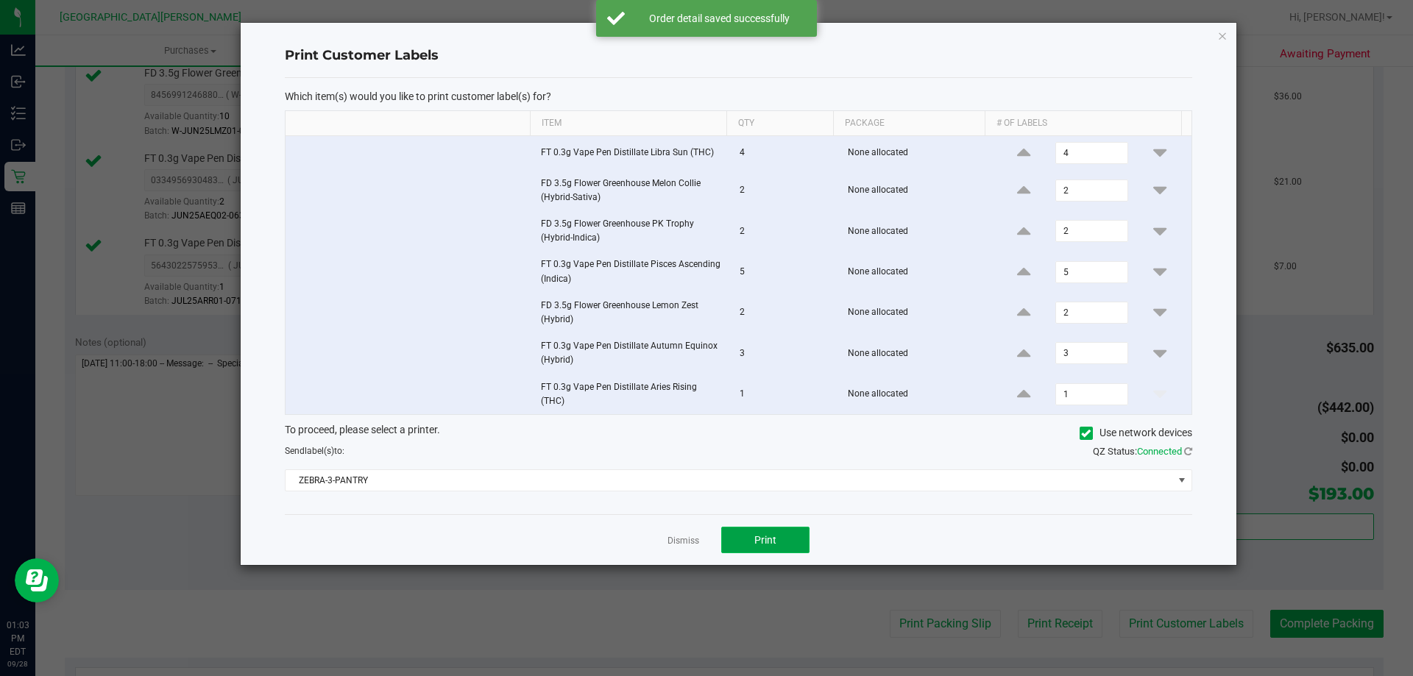
click at [780, 540] on button "Print" at bounding box center [765, 540] width 88 height 26
click at [681, 535] on link "Dismiss" at bounding box center [683, 541] width 32 height 13
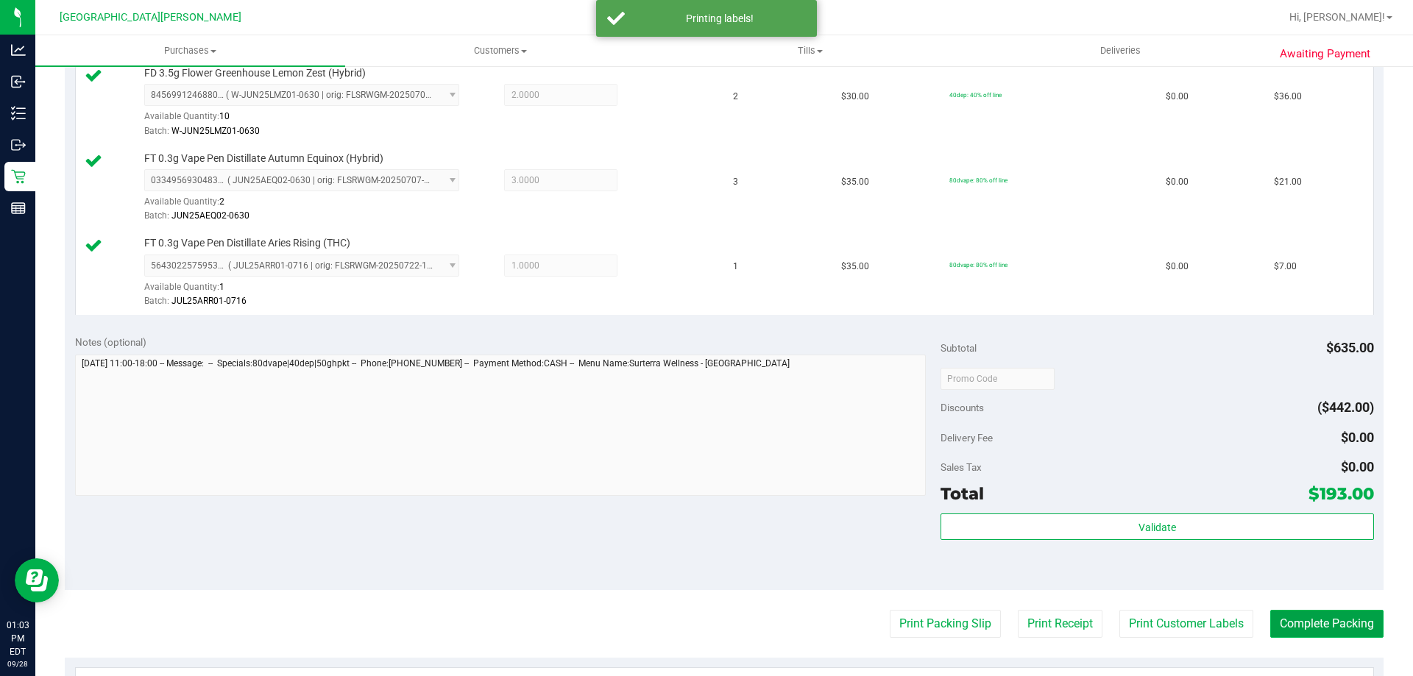
click at [1346, 622] on button "Complete Packing" at bounding box center [1326, 624] width 113 height 28
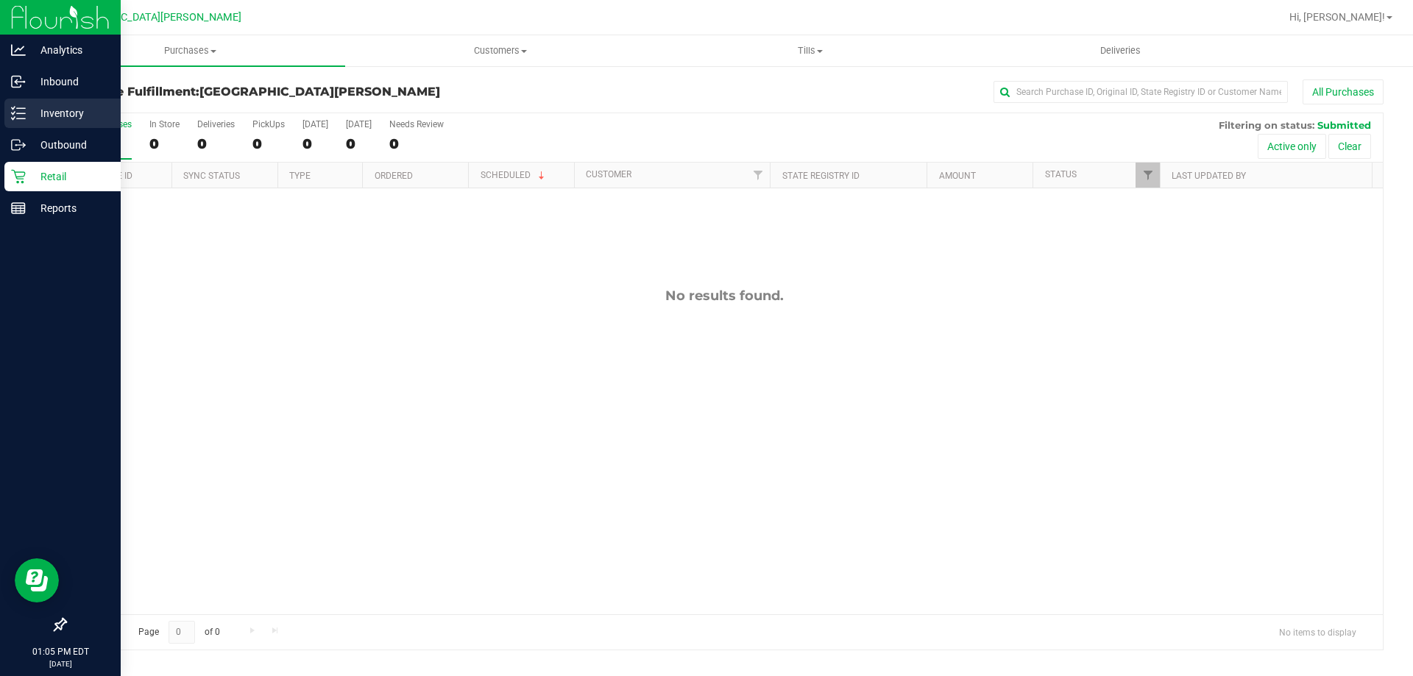
click at [36, 113] on p "Inventory" at bounding box center [70, 113] width 88 height 18
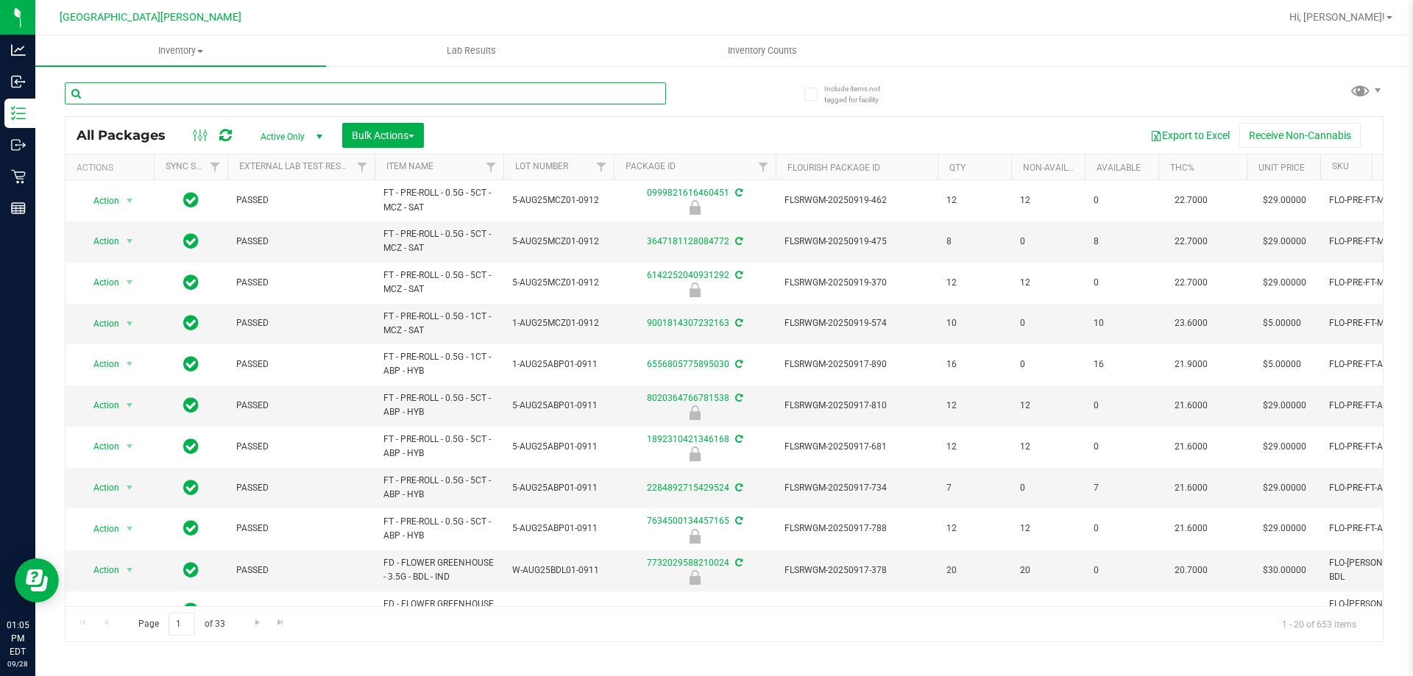
click at [163, 102] on input "text" at bounding box center [365, 93] width 601 height 22
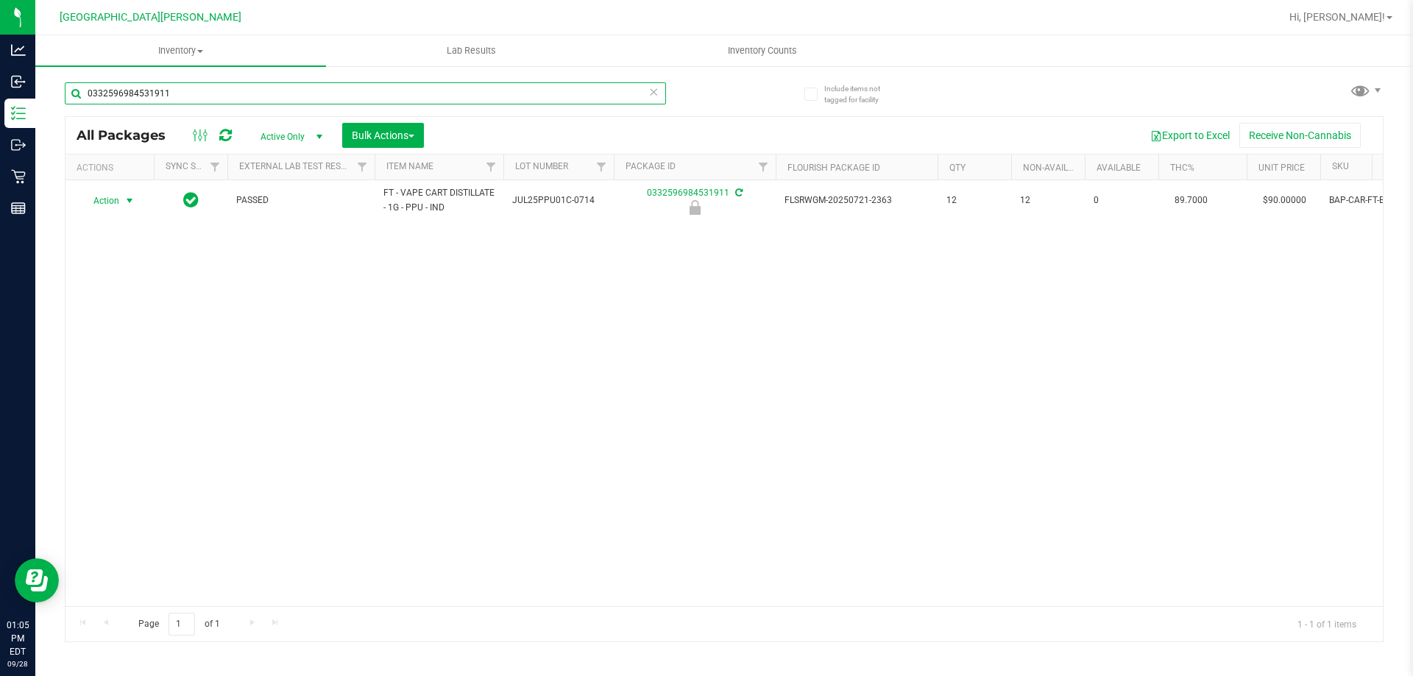
type input "0332596984531911"
click at [124, 198] on span "select" at bounding box center [130, 201] width 12 height 12
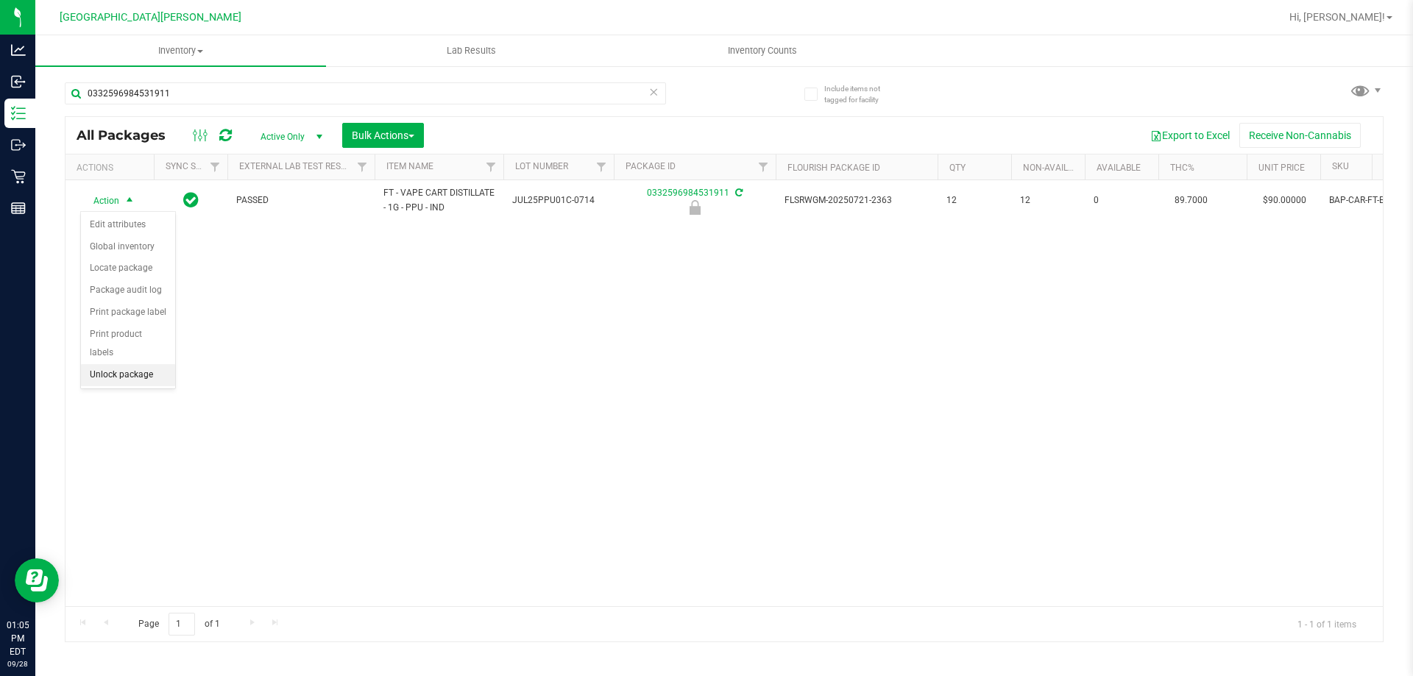
click at [151, 364] on li "Unlock package" at bounding box center [128, 375] width 94 height 22
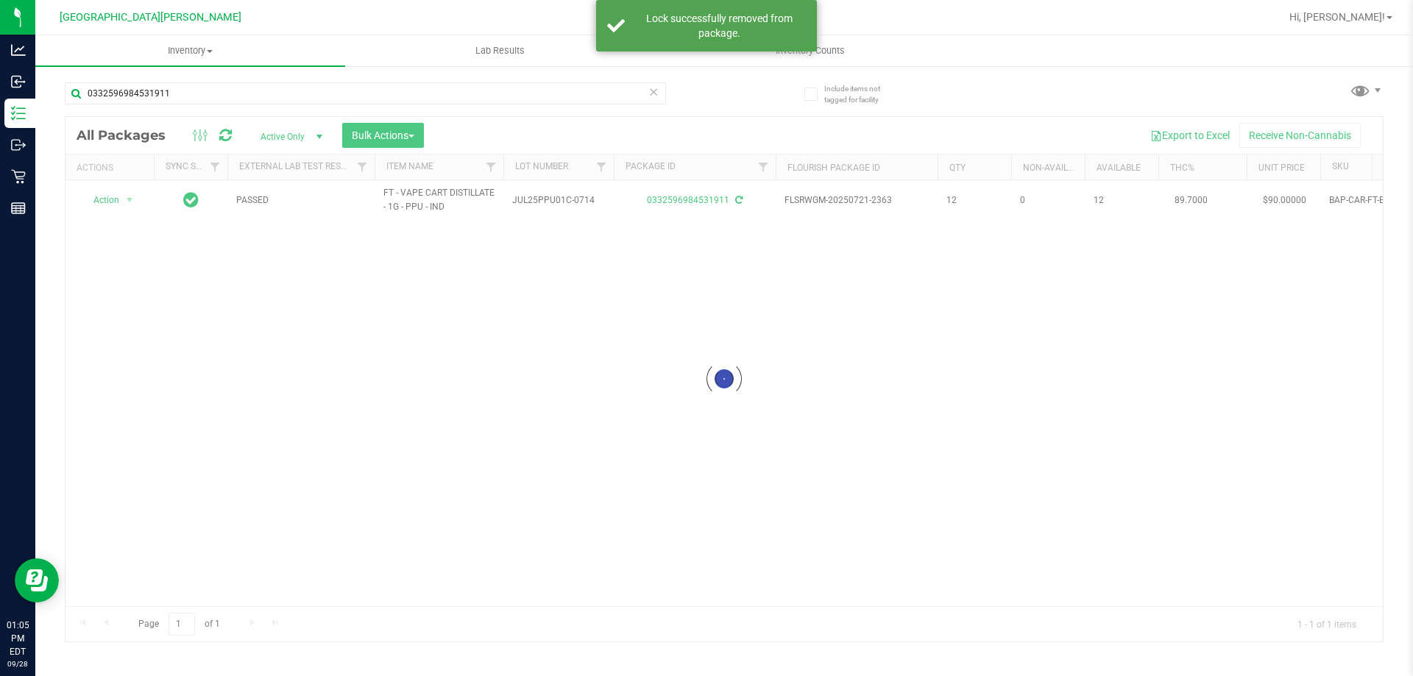
click at [654, 93] on icon at bounding box center [653, 91] width 10 height 18
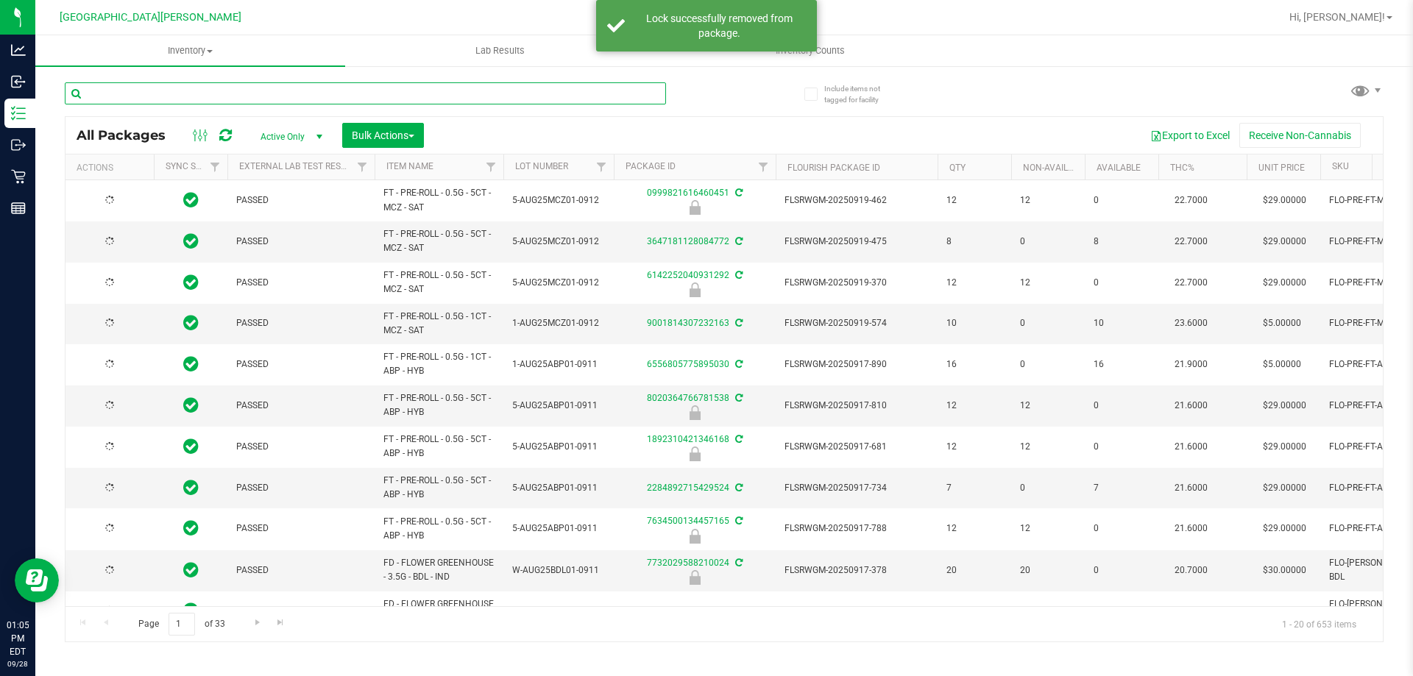
click at [300, 95] on input "text" at bounding box center [365, 93] width 601 height 22
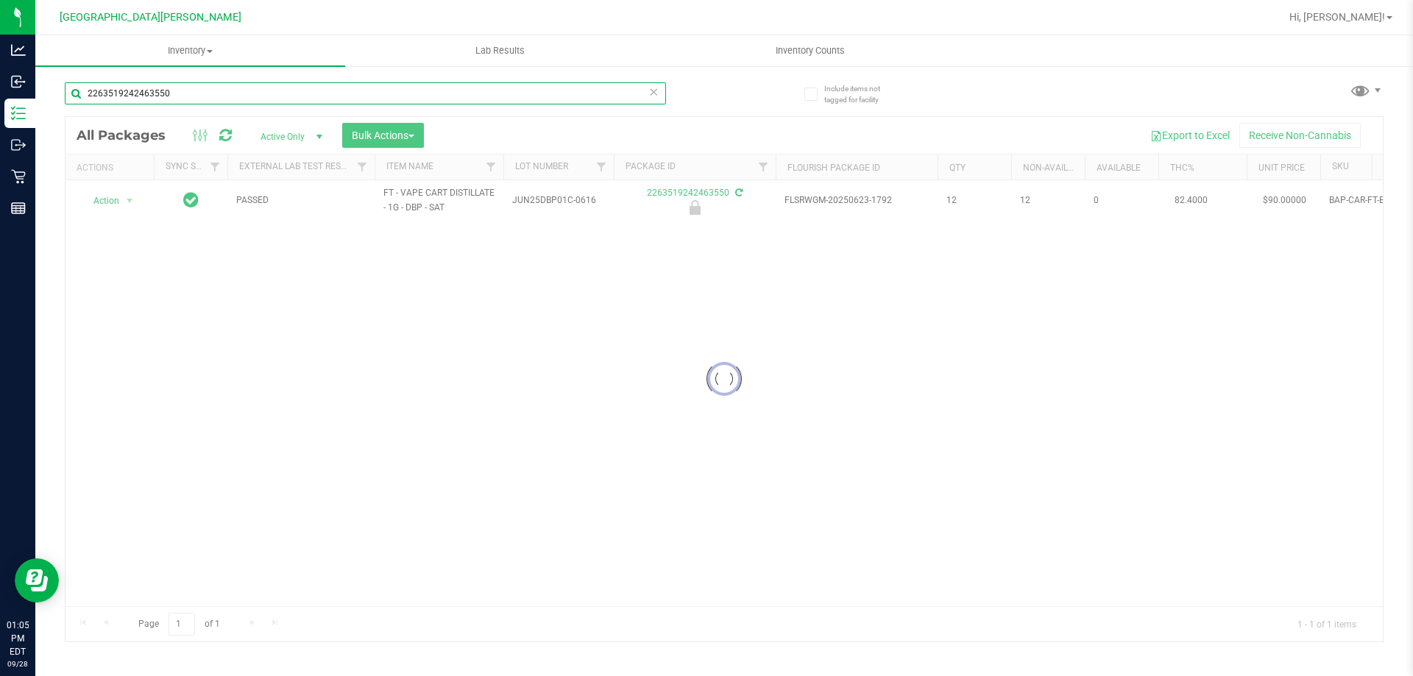
type input "2263519242463550"
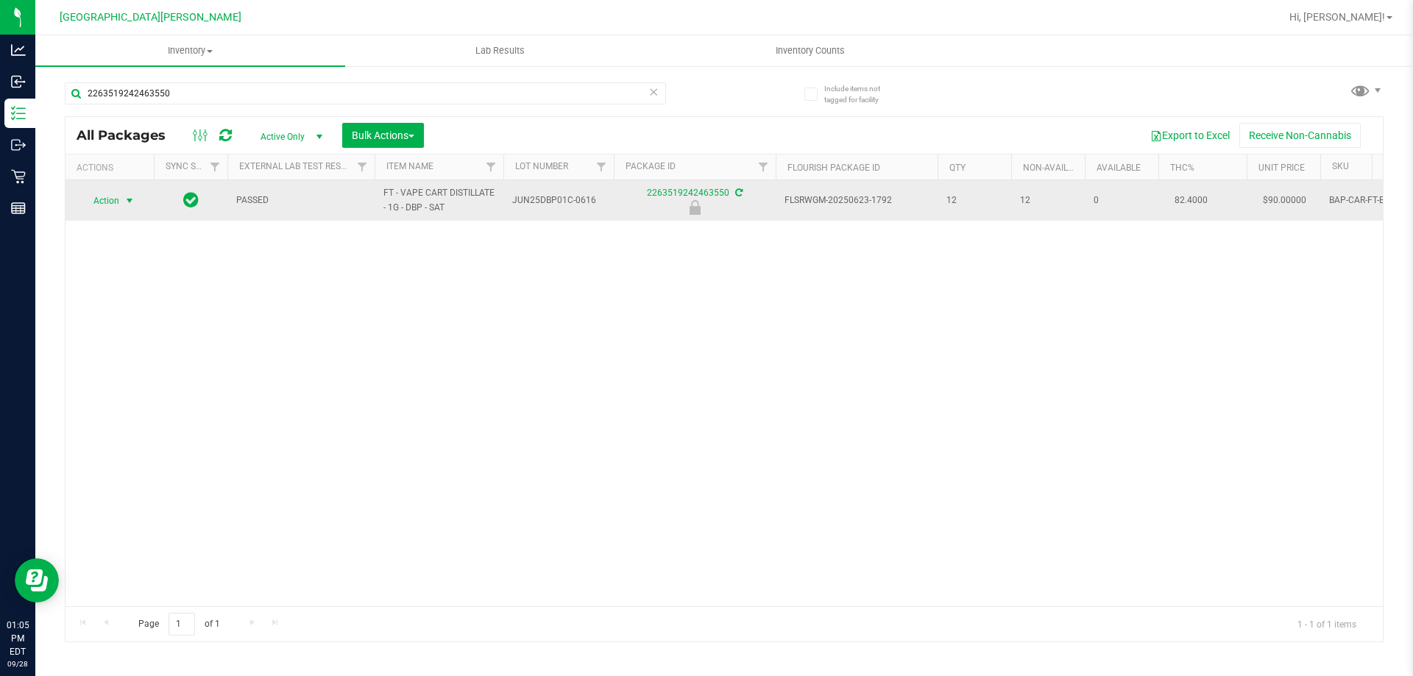
click at [104, 196] on span "Action" at bounding box center [100, 201] width 40 height 21
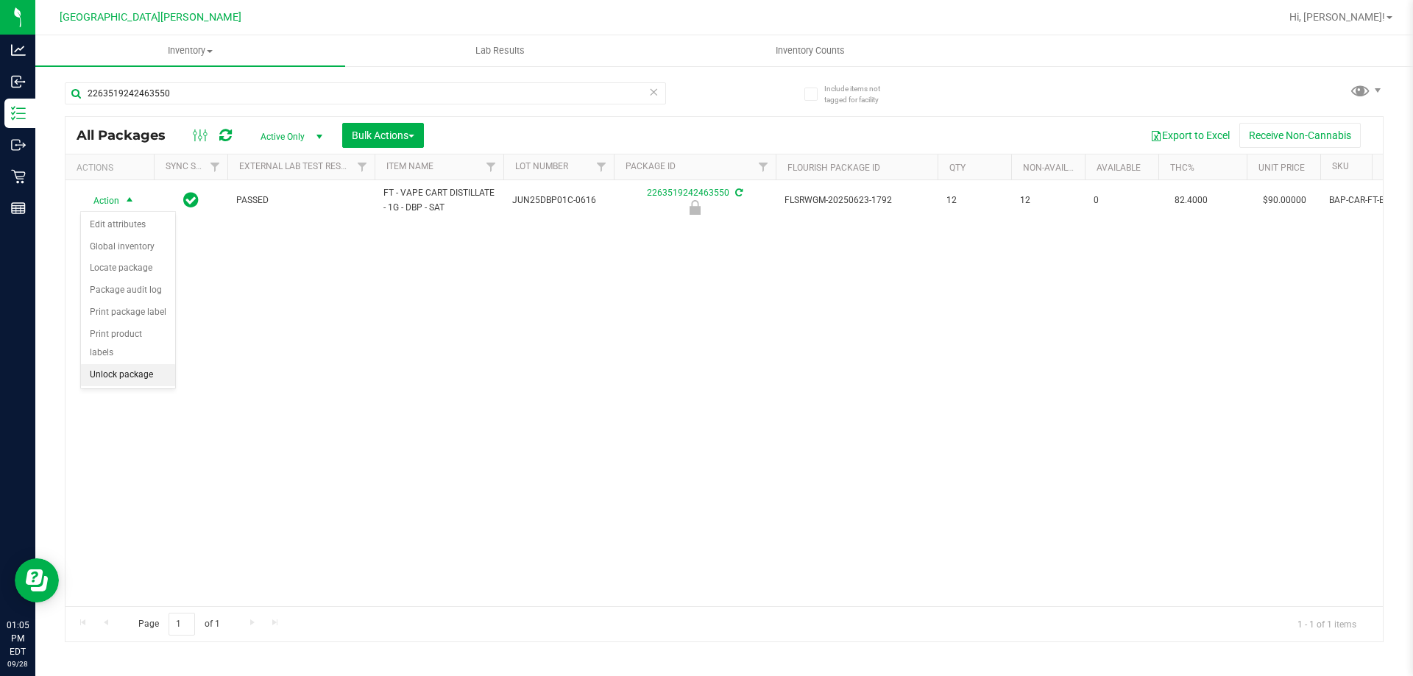
click at [124, 364] on li "Unlock package" at bounding box center [128, 375] width 94 height 22
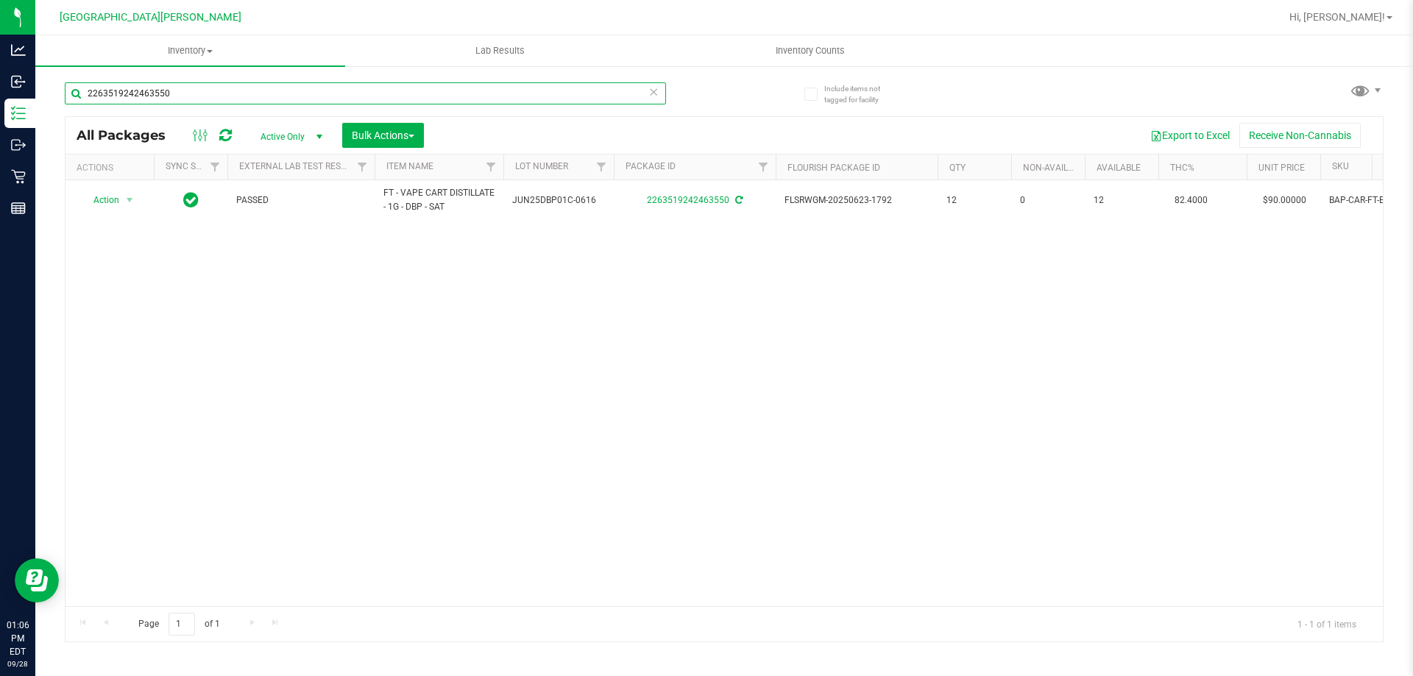
click at [162, 89] on input "2263519242463550" at bounding box center [365, 93] width 601 height 22
click at [161, 90] on input "2263519242463550" at bounding box center [365, 93] width 601 height 22
click at [160, 90] on input "2263519242463550" at bounding box center [365, 93] width 601 height 22
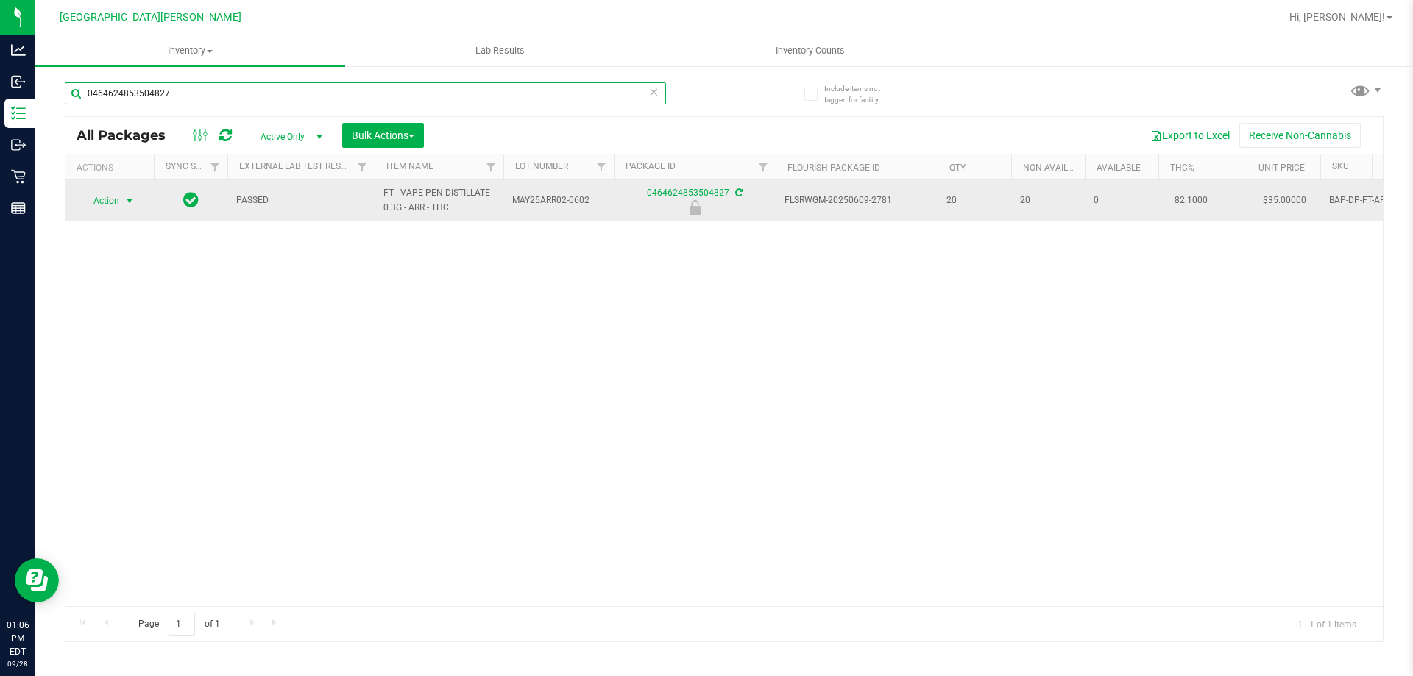
type input "0464624853504827"
click at [121, 196] on span "select" at bounding box center [130, 201] width 18 height 21
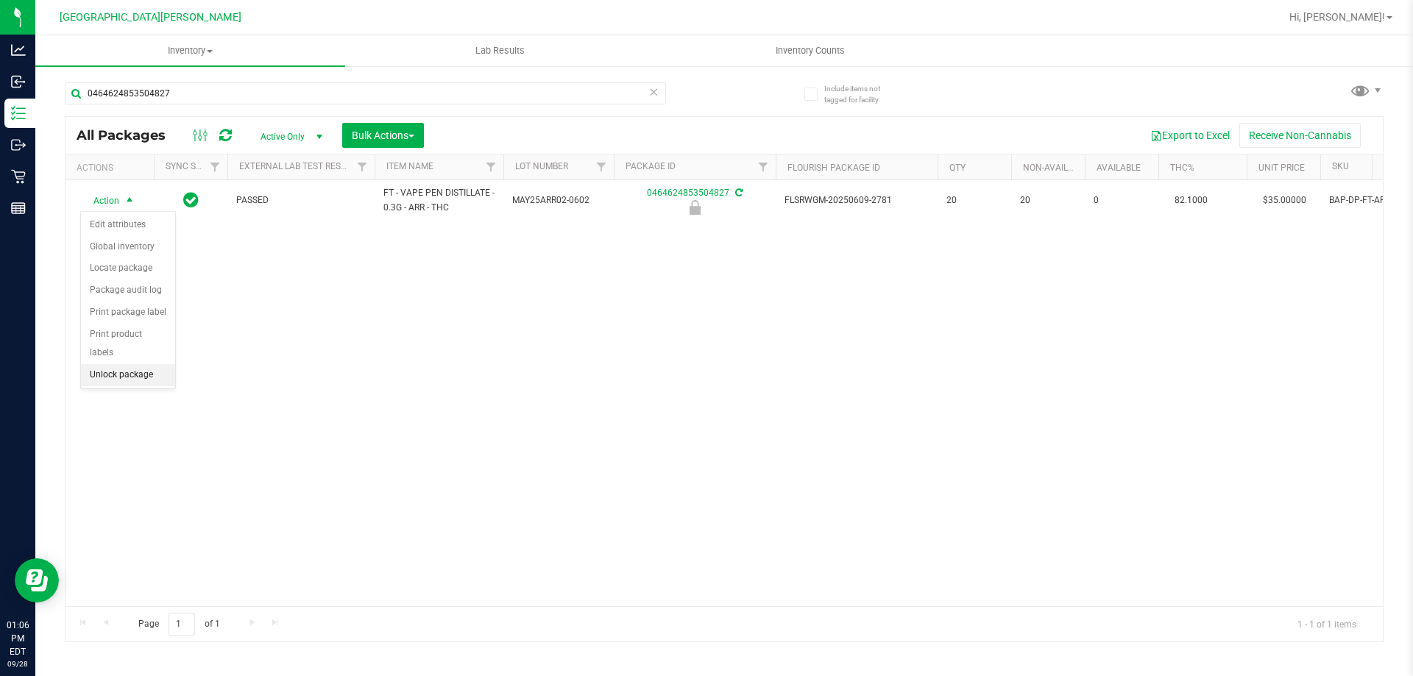
click at [143, 364] on li "Unlock package" at bounding box center [128, 375] width 94 height 22
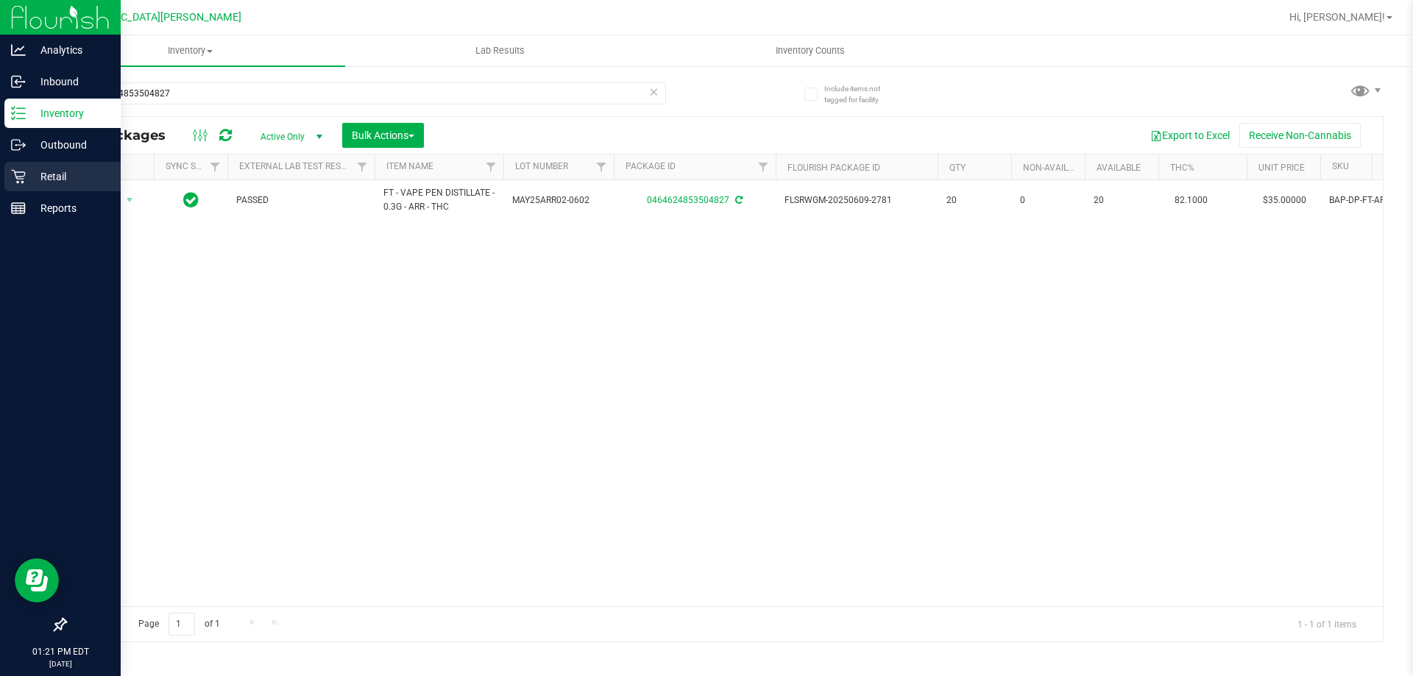
click at [41, 180] on p "Retail" at bounding box center [70, 177] width 88 height 18
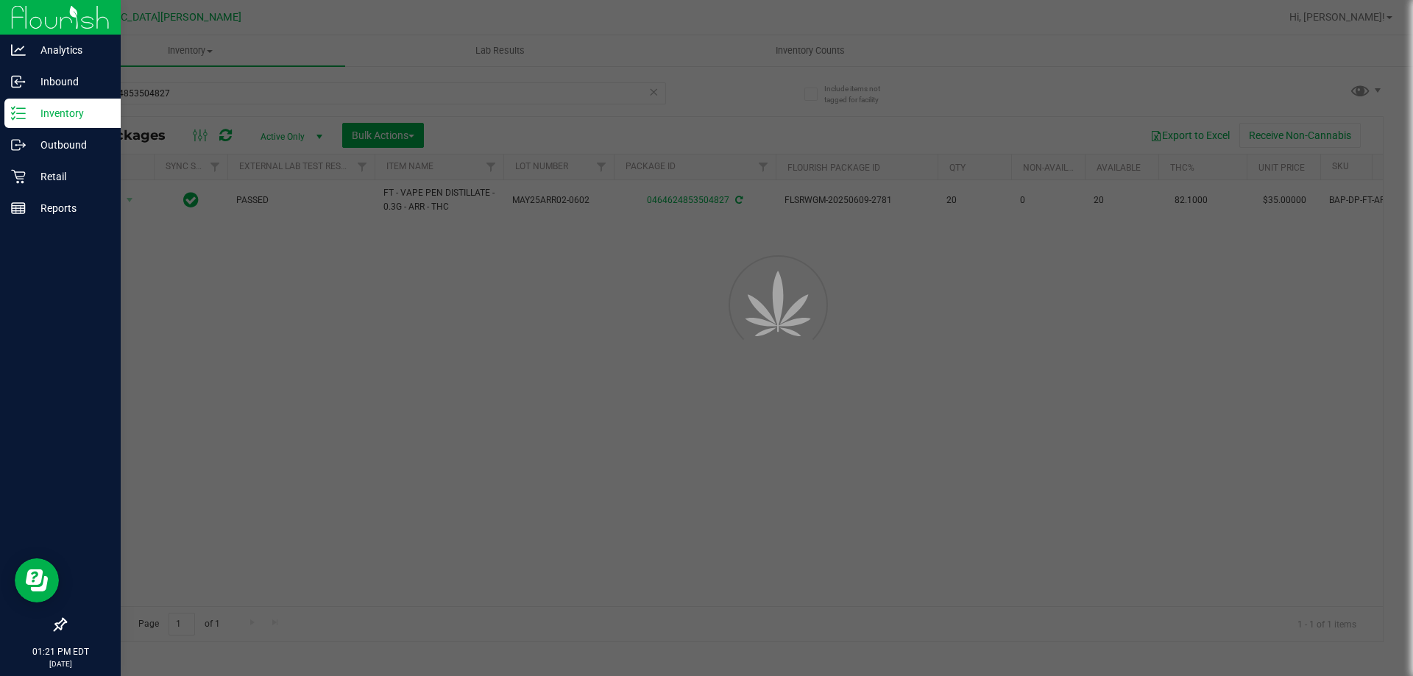
click at [207, 55] on div at bounding box center [706, 338] width 1413 height 676
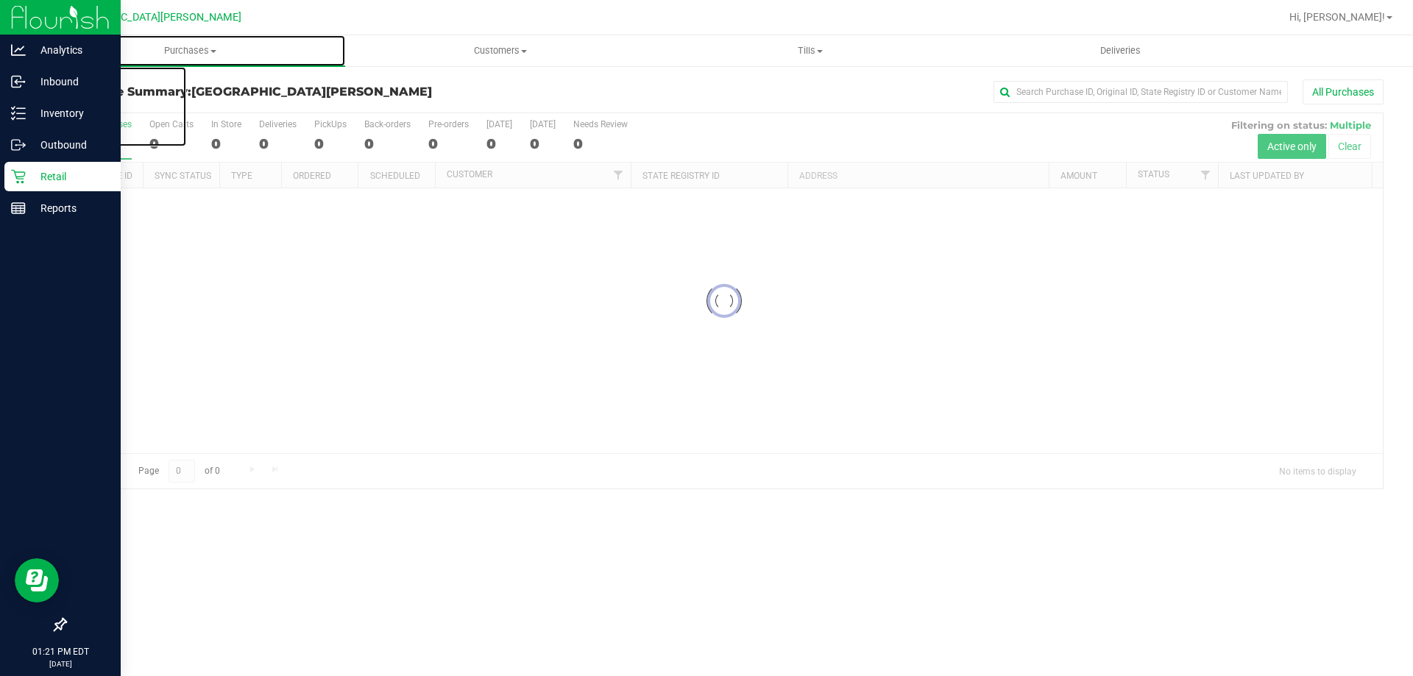
click at [207, 55] on span "Purchases" at bounding box center [190, 50] width 310 height 13
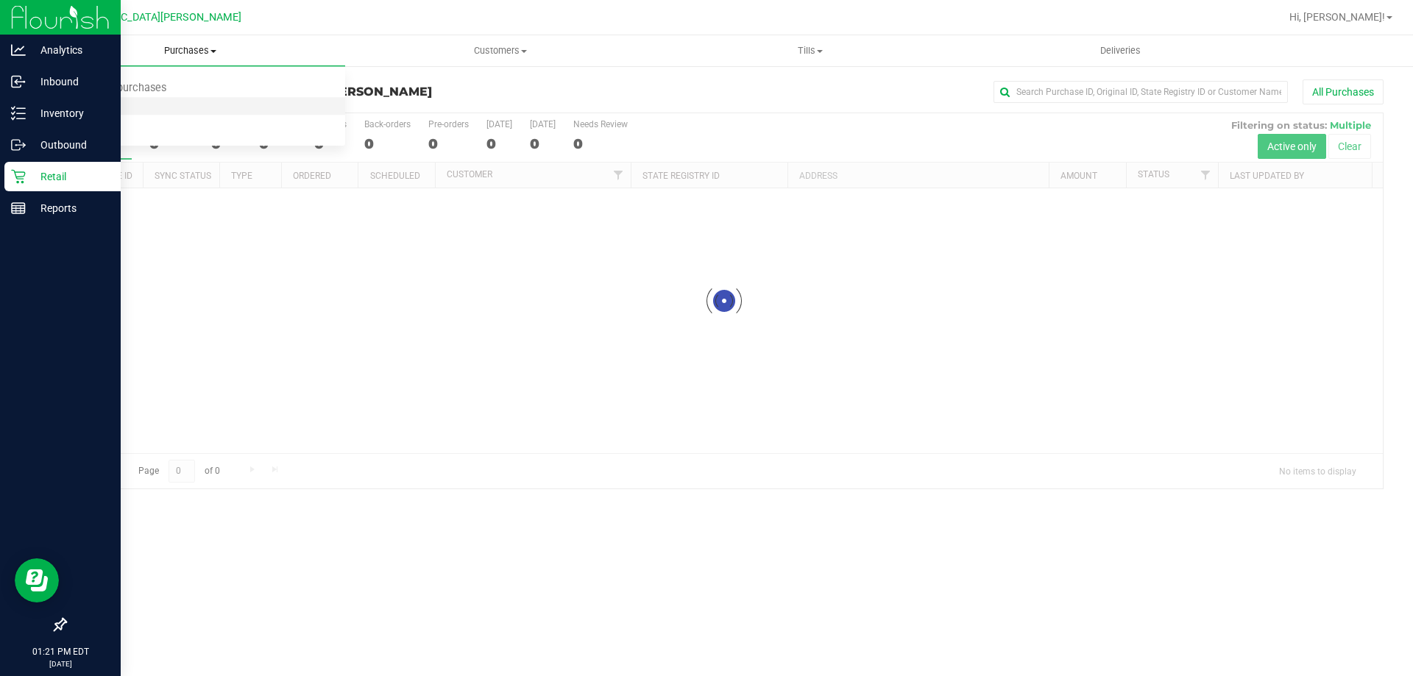
click at [181, 111] on li "Fulfillment" at bounding box center [190, 107] width 310 height 18
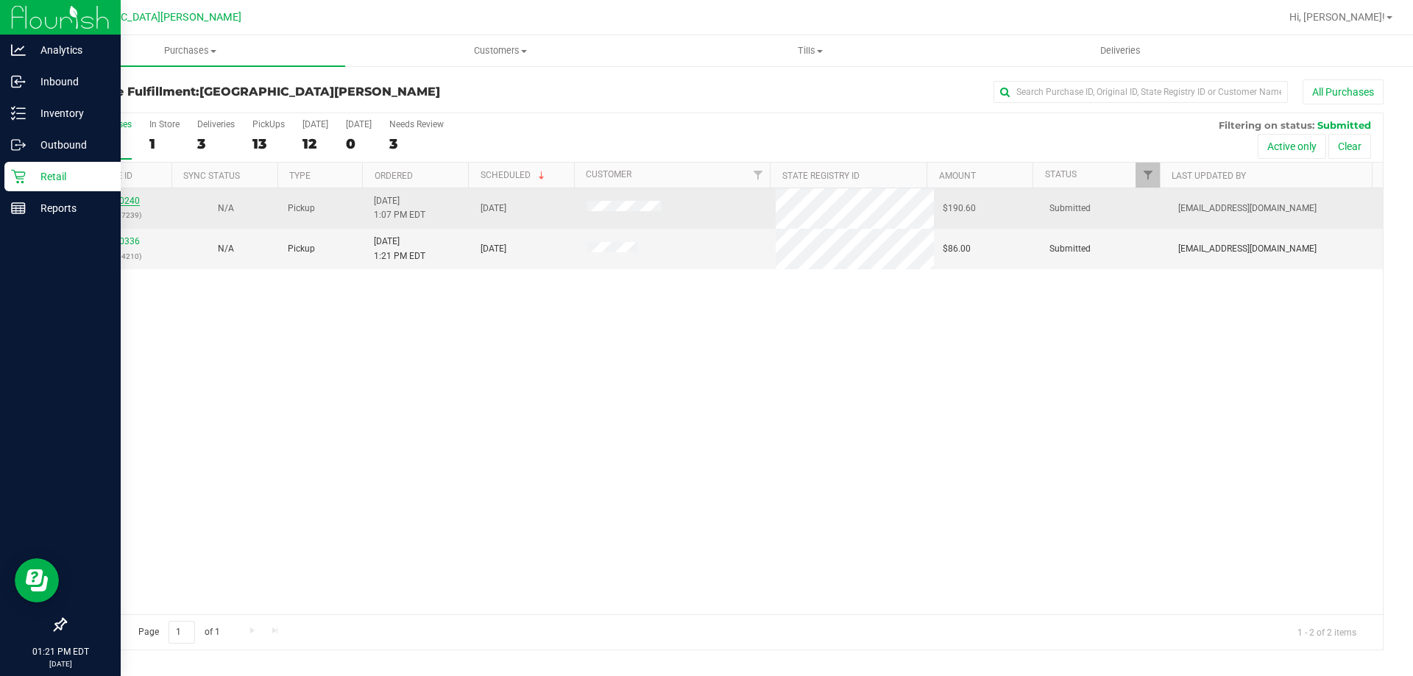
click at [116, 198] on link "12020240" at bounding box center [119, 201] width 41 height 10
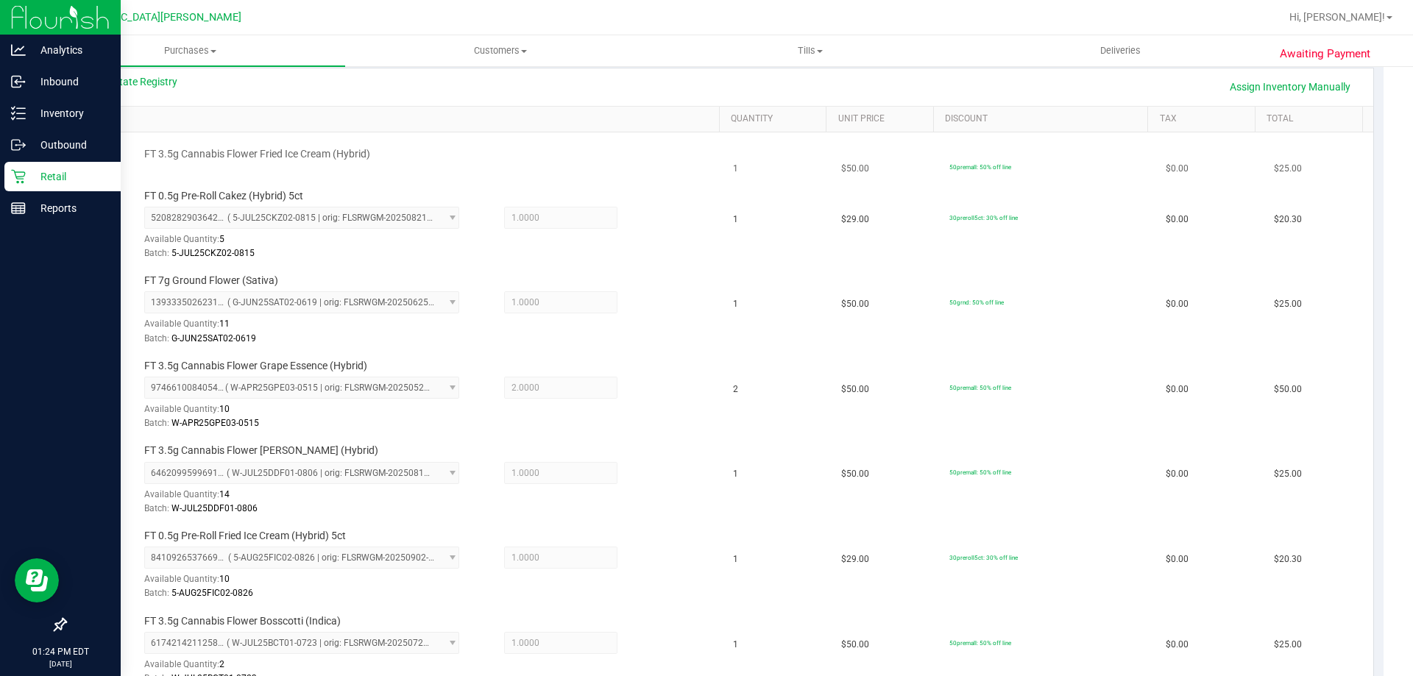
scroll to position [74, 0]
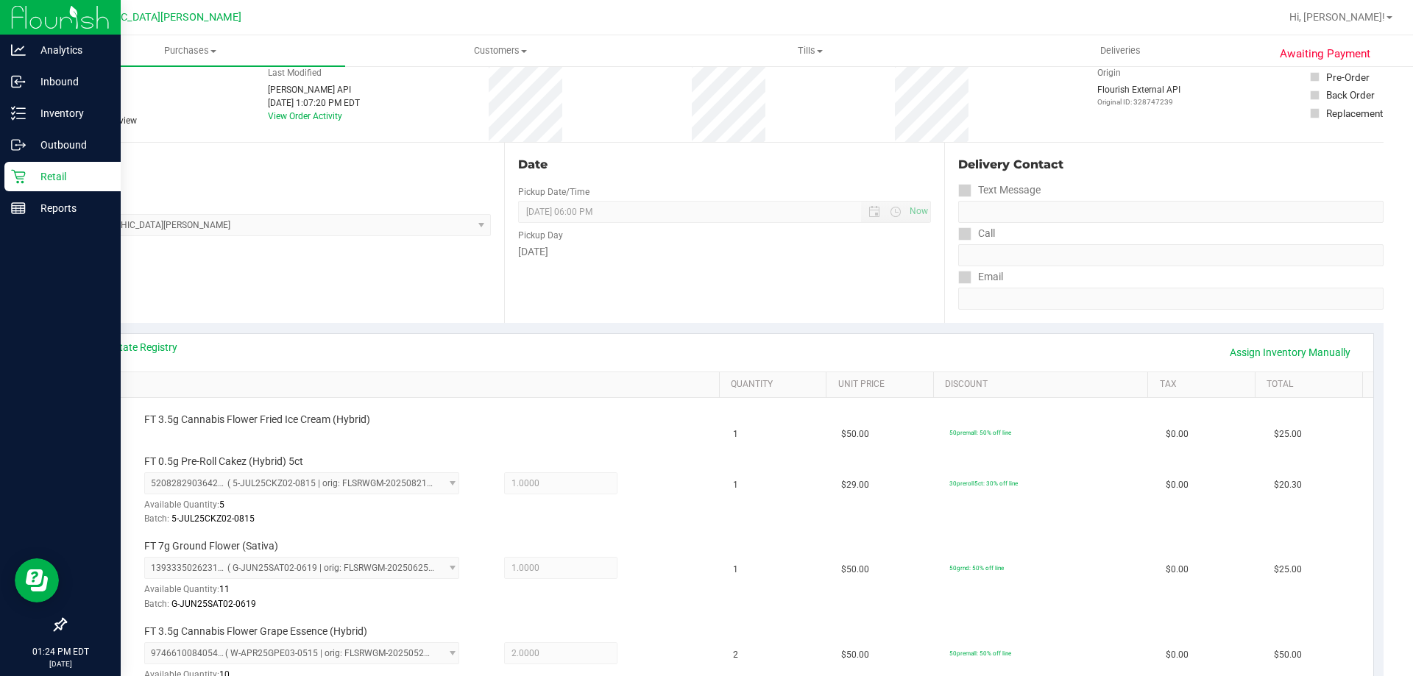
click at [301, 321] on div "Location Pickup Store Key West WC Select Store Bonita Springs WC Boynton Beach …" at bounding box center [284, 233] width 439 height 180
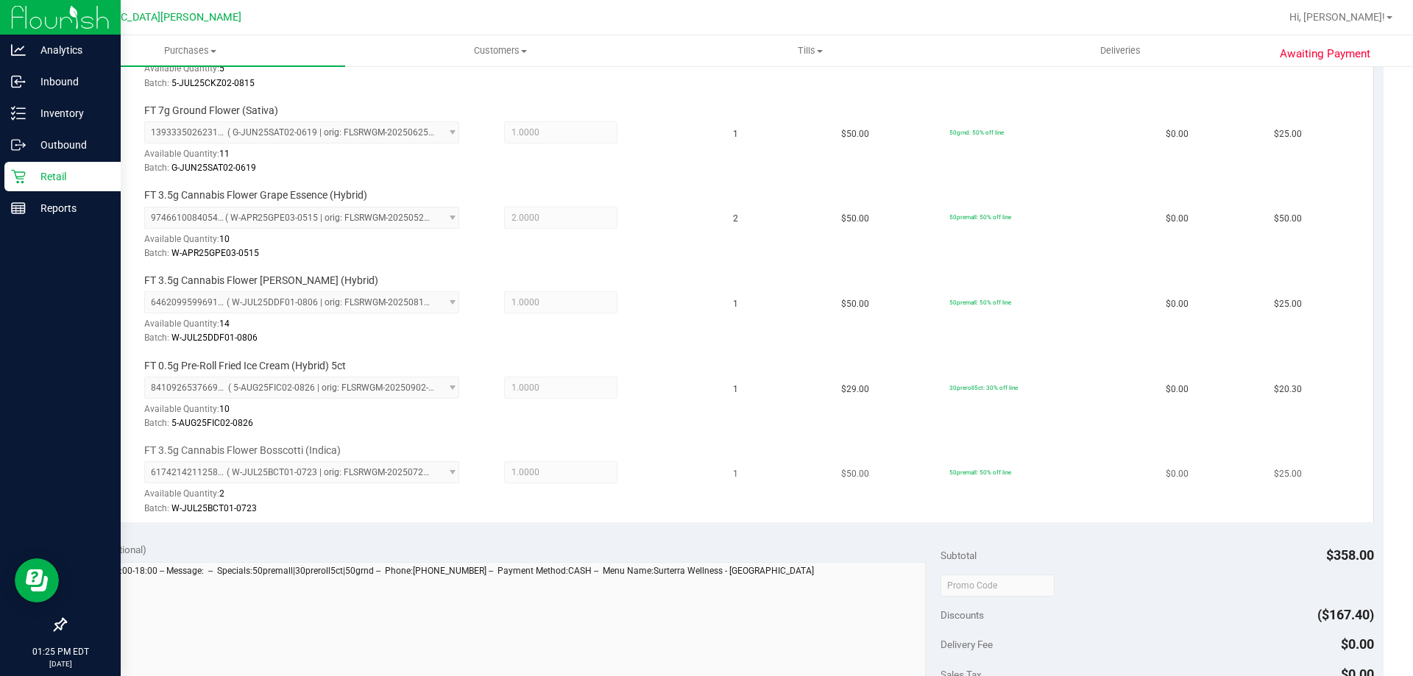
scroll to position [736, 0]
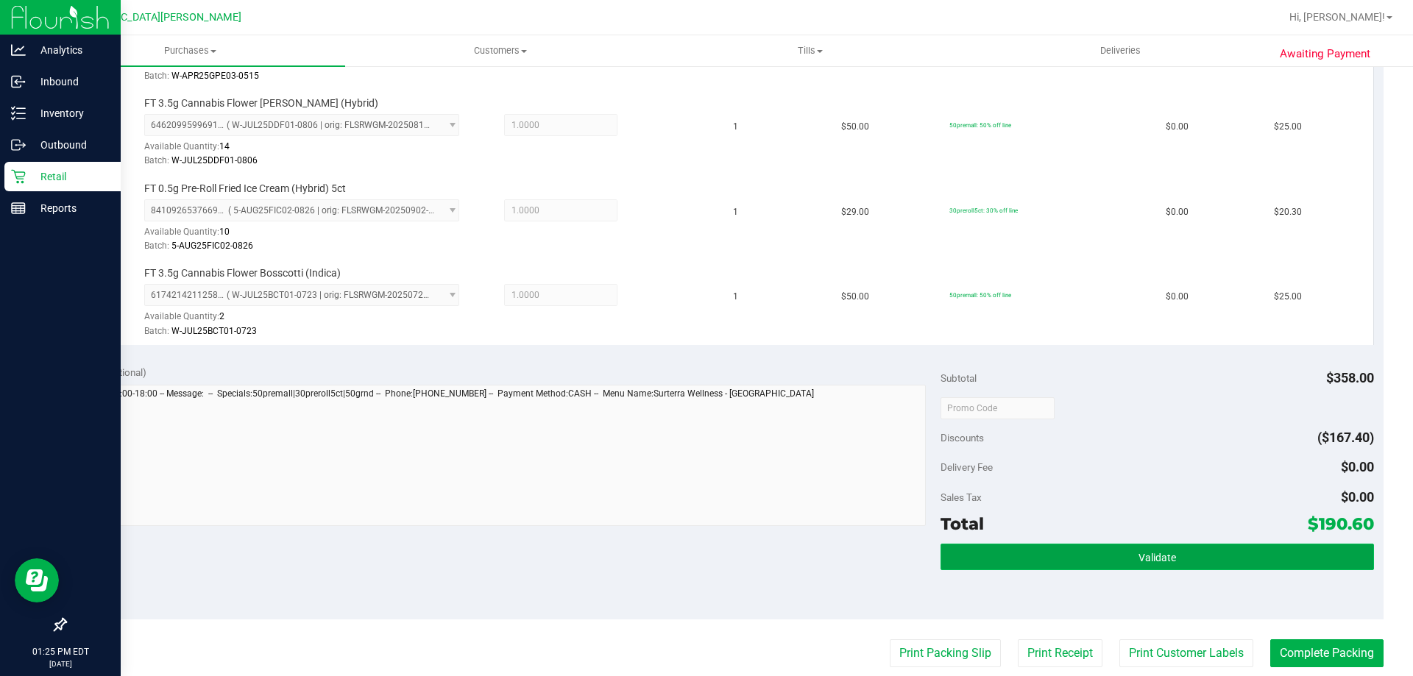
click at [1065, 550] on button "Validate" at bounding box center [1156, 557] width 433 height 26
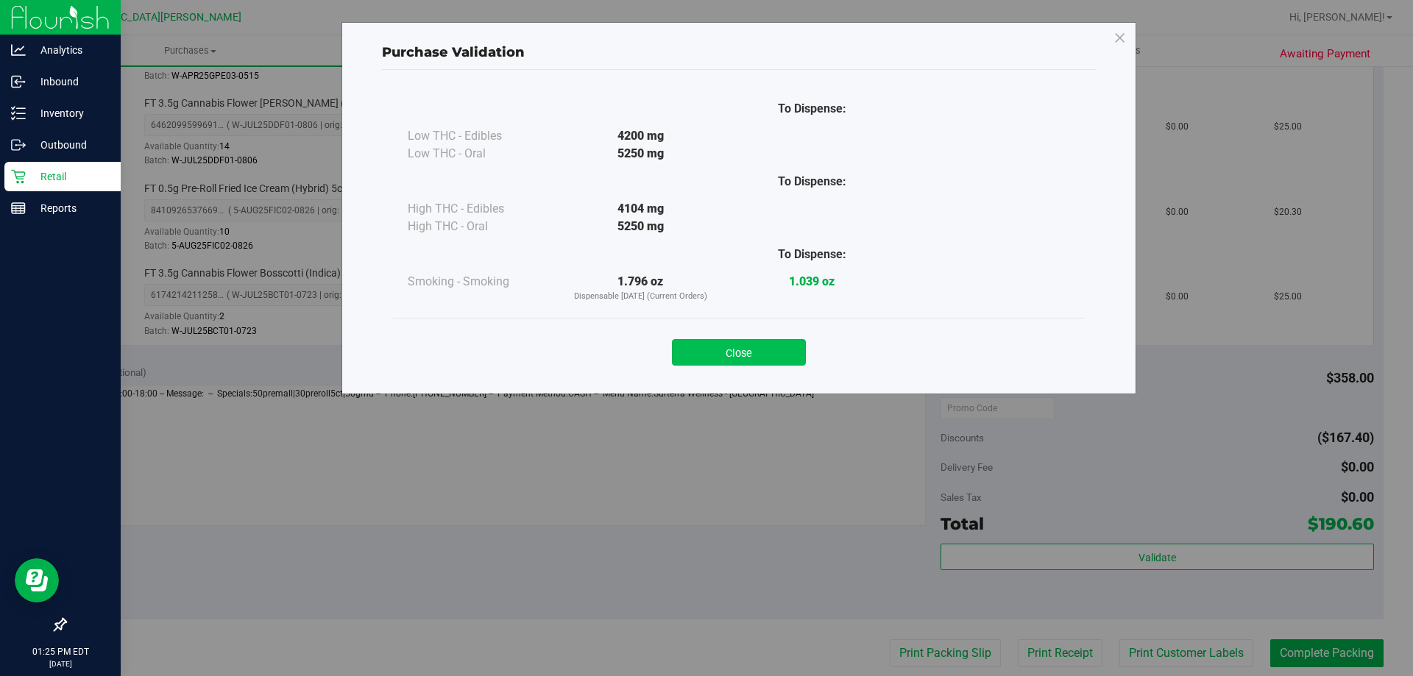
click at [765, 356] on button "Close" at bounding box center [739, 352] width 134 height 26
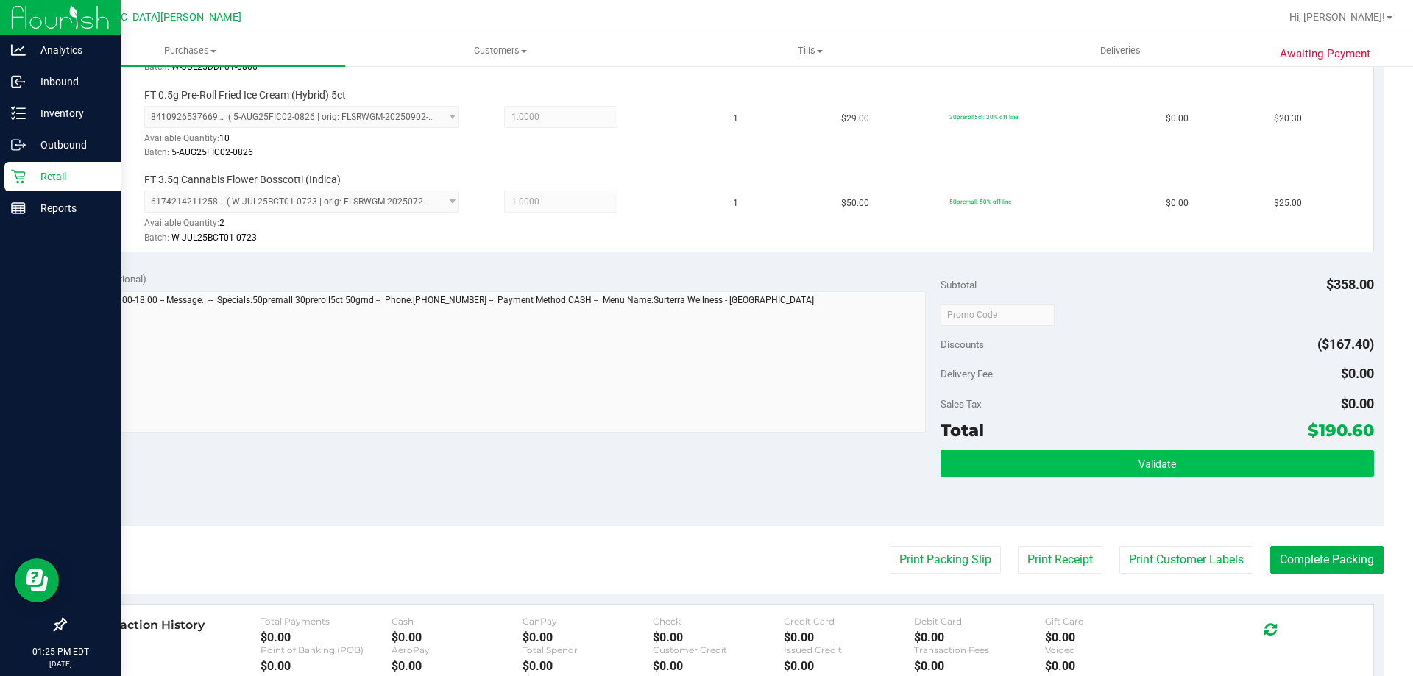
scroll to position [883, 0]
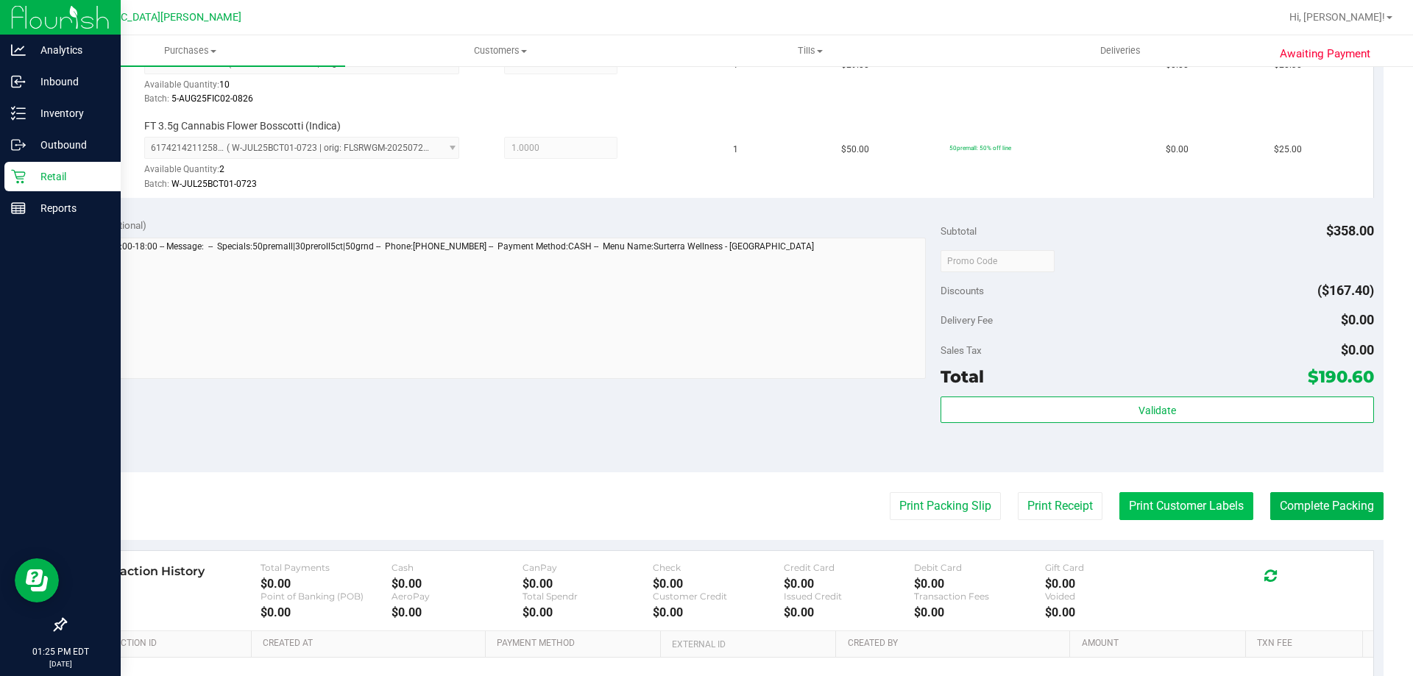
drag, startPoint x: 1188, startPoint y: 491, endPoint x: 1187, endPoint y: 499, distance: 7.4
click at [1187, 497] on purchase-details "Back Edit Purchase Cancel Purchase View Profile # 12020240 BioTrack ID: - Submi…" at bounding box center [724, 6] width 1318 height 1619
click at [1187, 499] on button "Print Customer Labels" at bounding box center [1186, 506] width 134 height 28
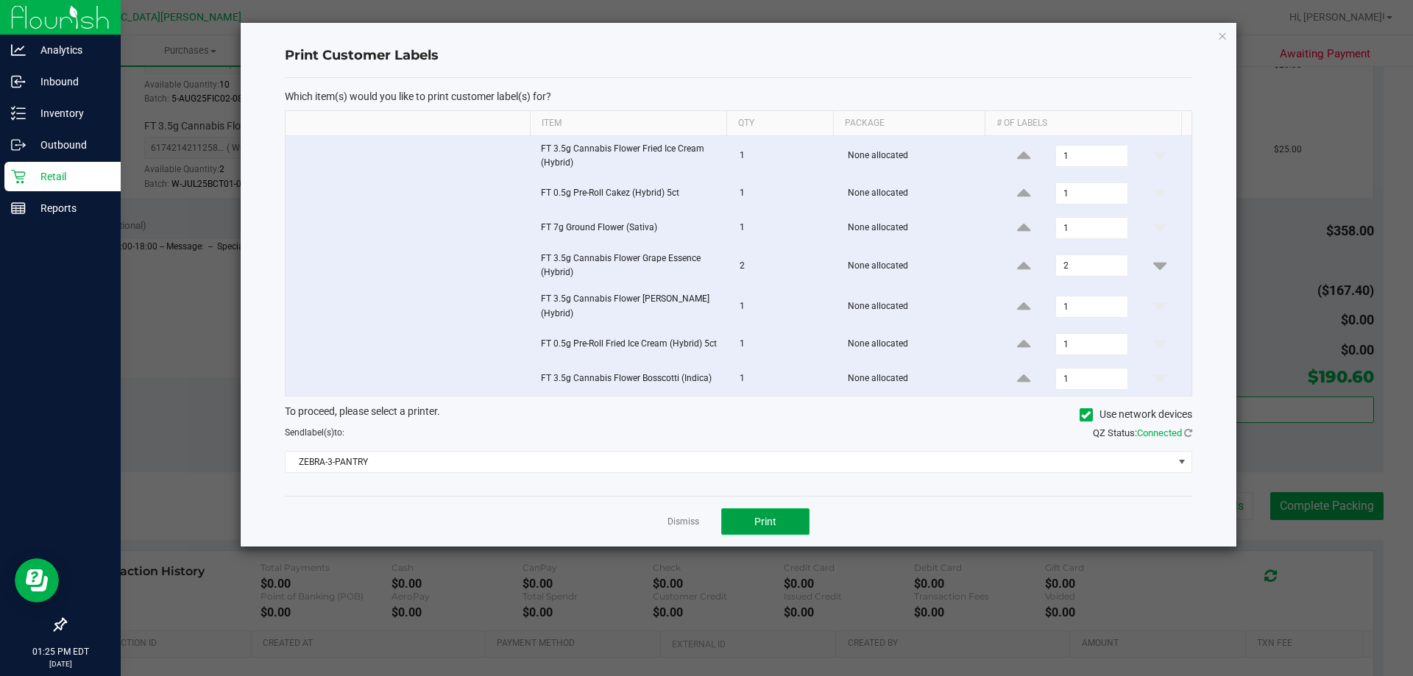
click at [788, 518] on button "Print" at bounding box center [765, 521] width 88 height 26
click at [677, 516] on link "Dismiss" at bounding box center [683, 522] width 32 height 13
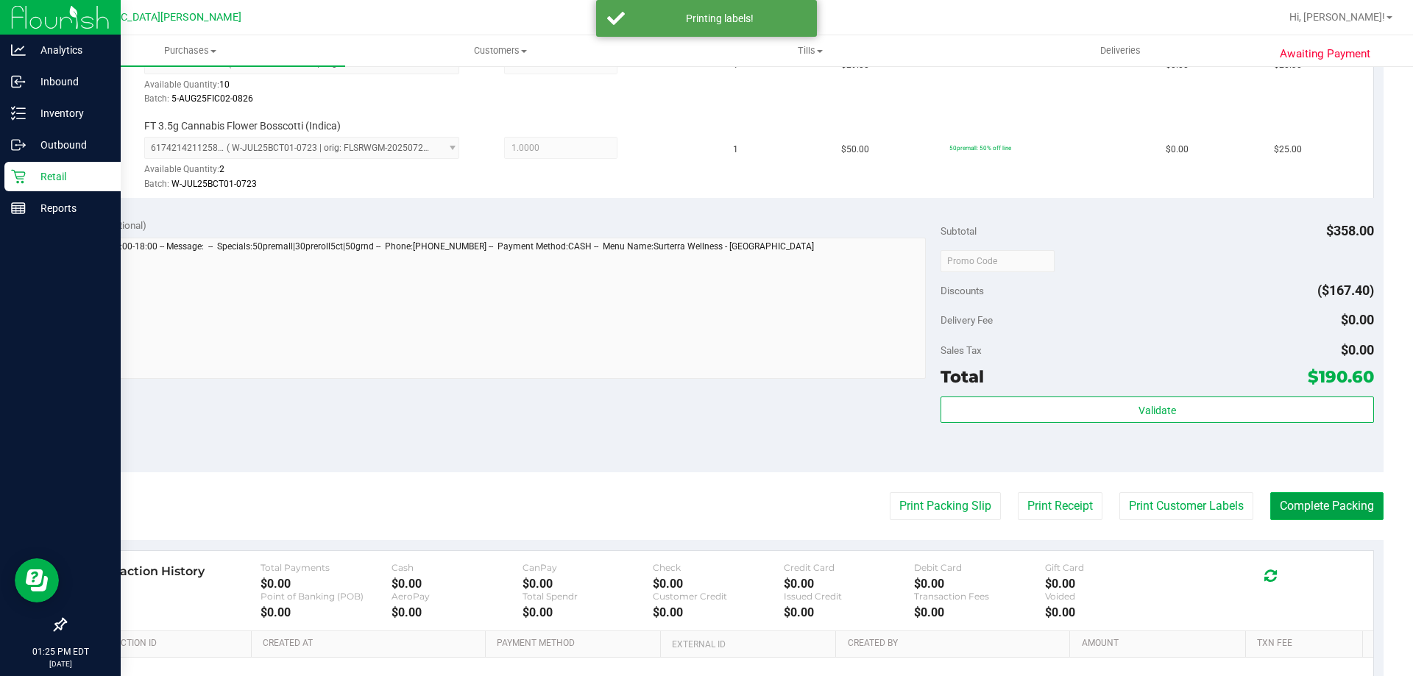
click at [1313, 511] on button "Complete Packing" at bounding box center [1326, 506] width 113 height 28
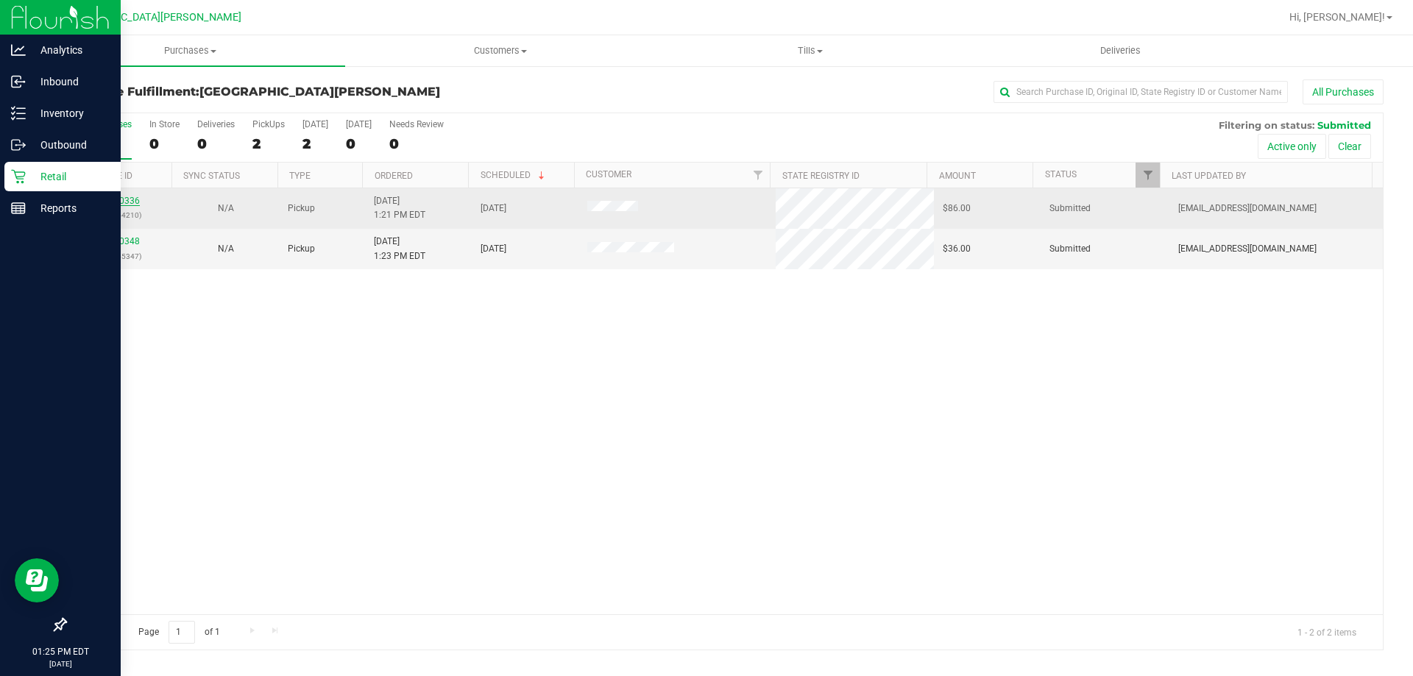
click at [100, 199] on link "12020336" at bounding box center [119, 201] width 41 height 10
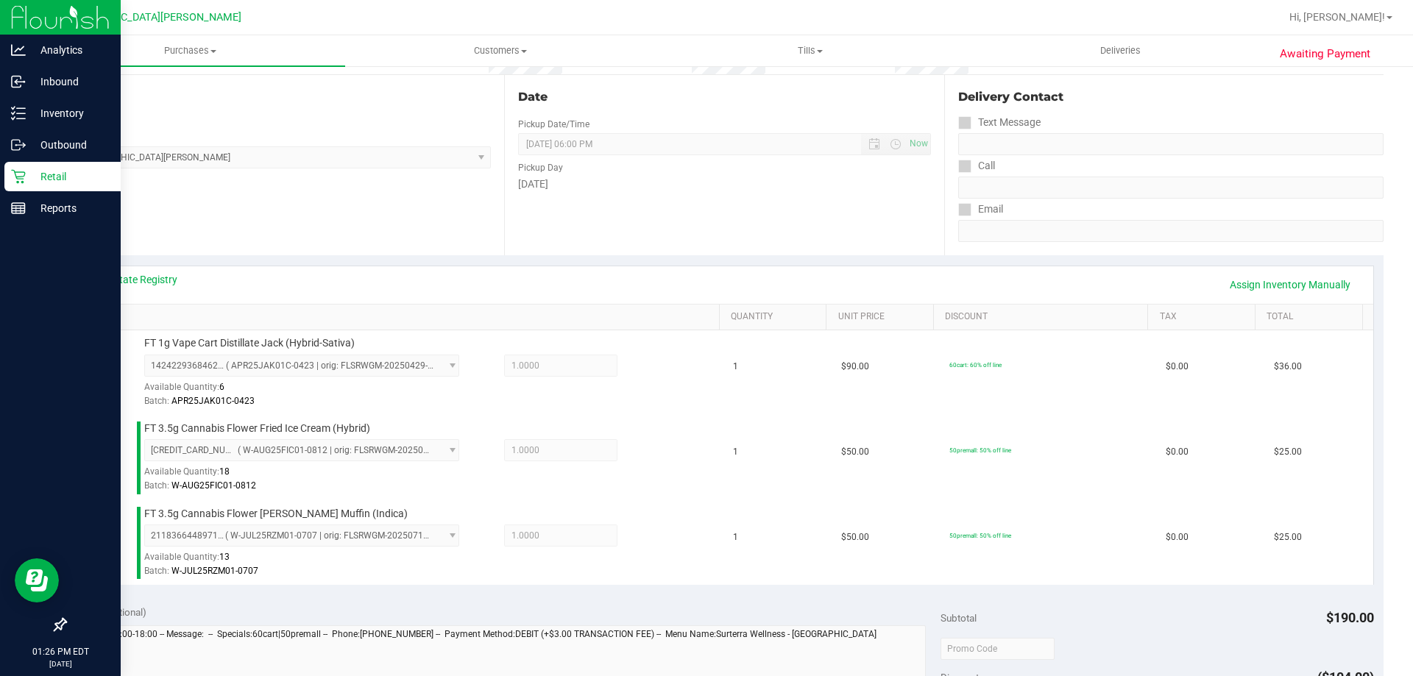
scroll to position [441, 0]
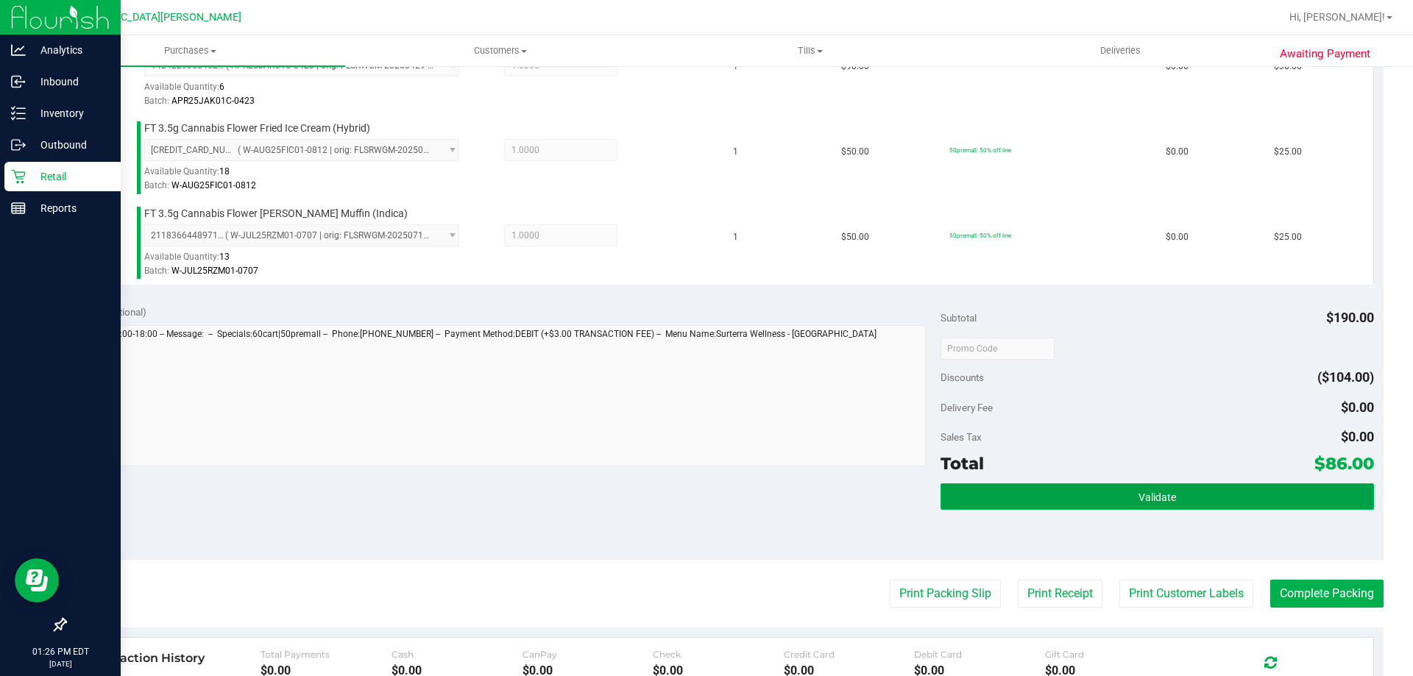
click at [1165, 499] on span "Validate" at bounding box center [1157, 497] width 38 height 12
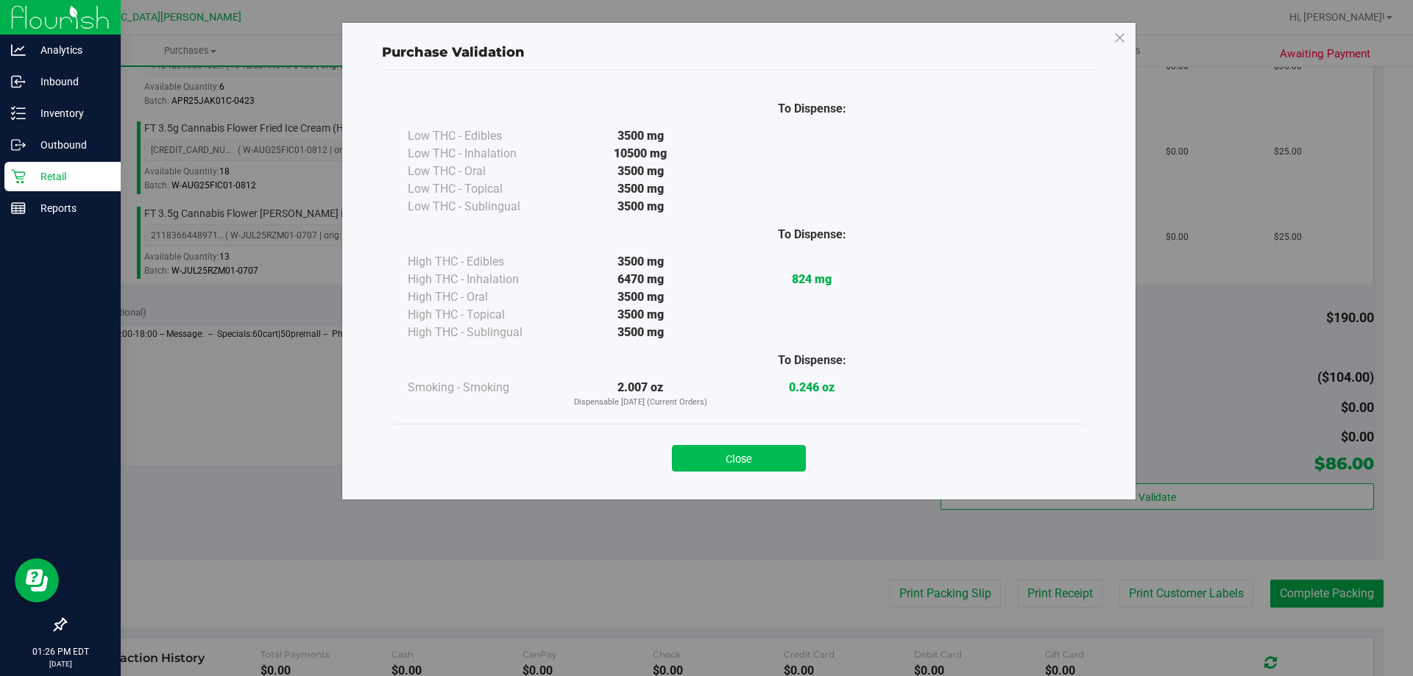
click at [777, 463] on button "Close" at bounding box center [739, 458] width 134 height 26
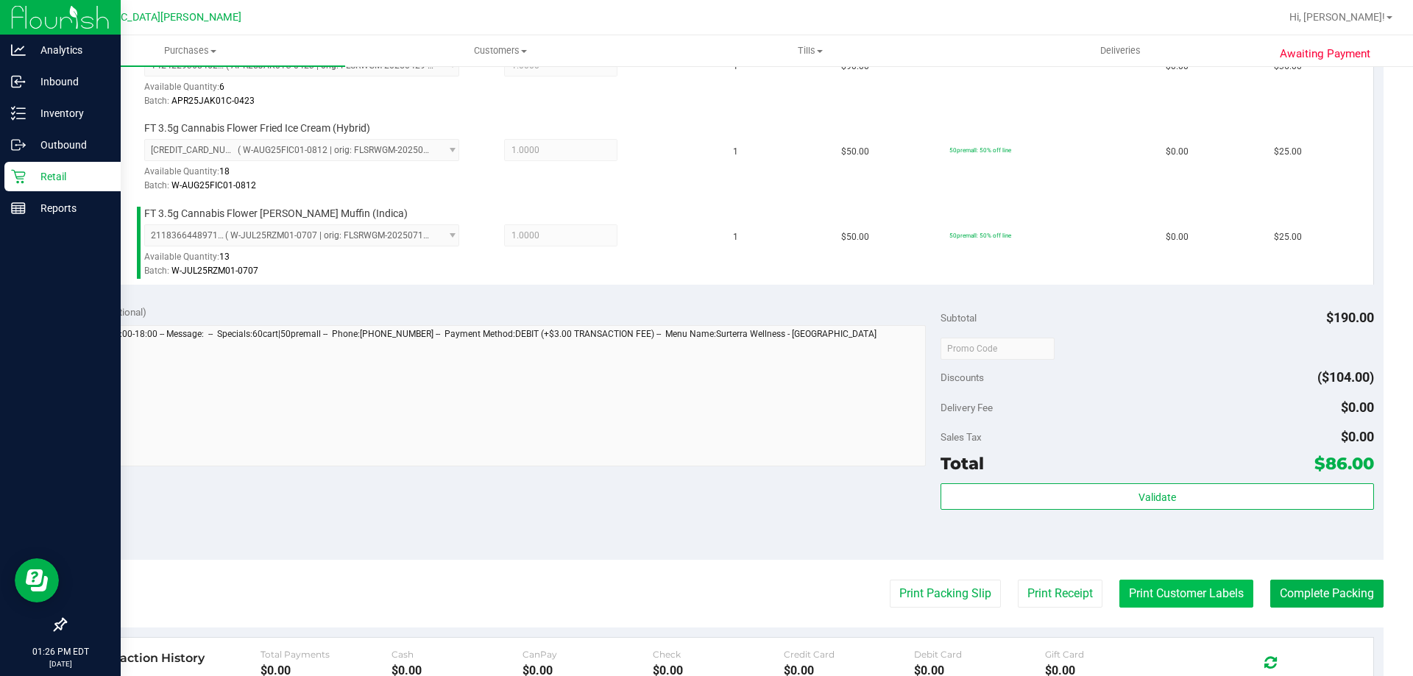
click at [1165, 603] on button "Print Customer Labels" at bounding box center [1186, 594] width 134 height 28
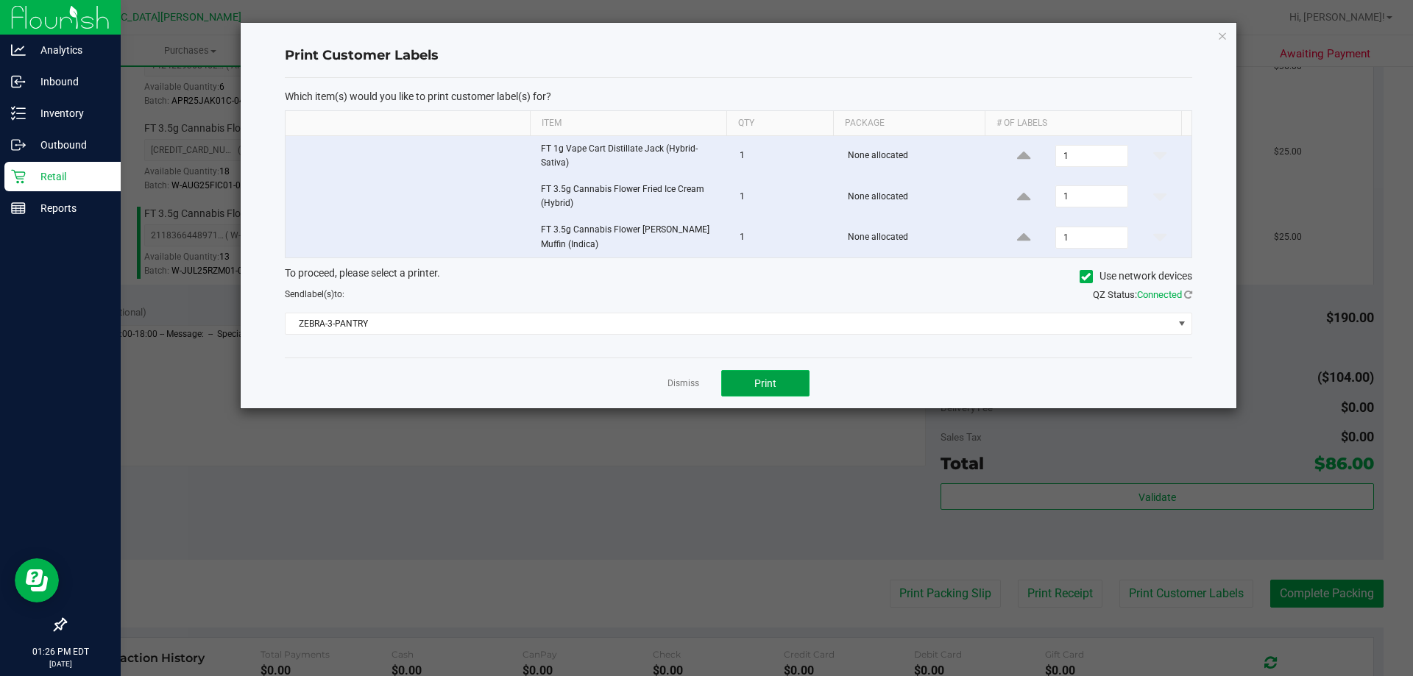
click at [746, 383] on button "Print" at bounding box center [765, 383] width 88 height 26
click at [681, 386] on link "Dismiss" at bounding box center [683, 383] width 32 height 13
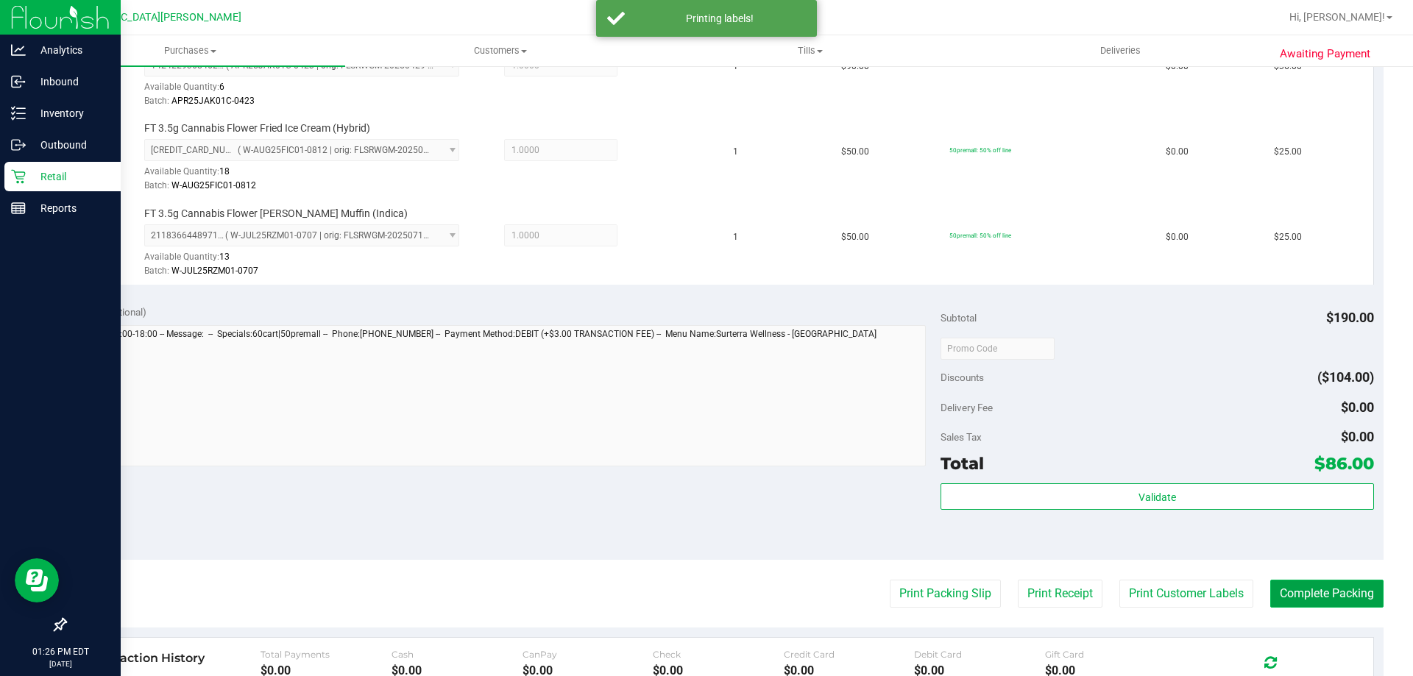
click at [1332, 593] on button "Complete Packing" at bounding box center [1326, 594] width 113 height 28
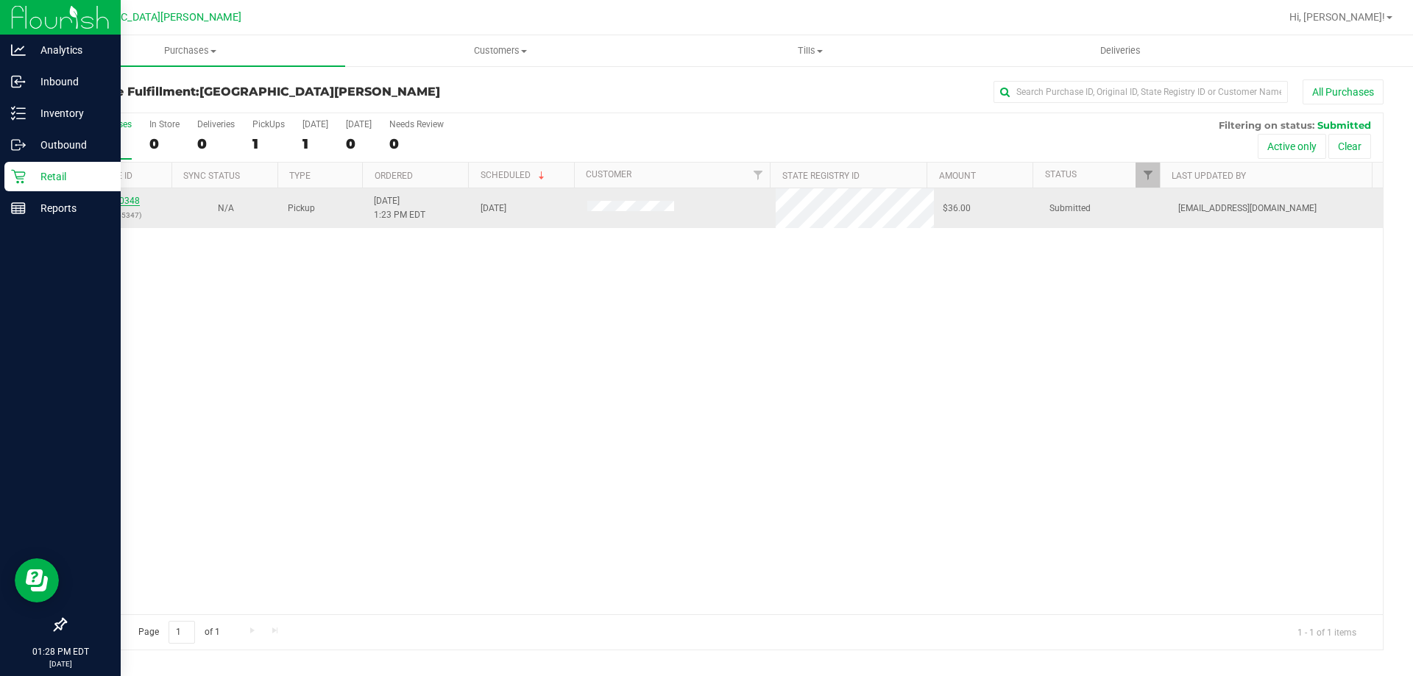
click at [108, 202] on link "12020348" at bounding box center [119, 201] width 41 height 10
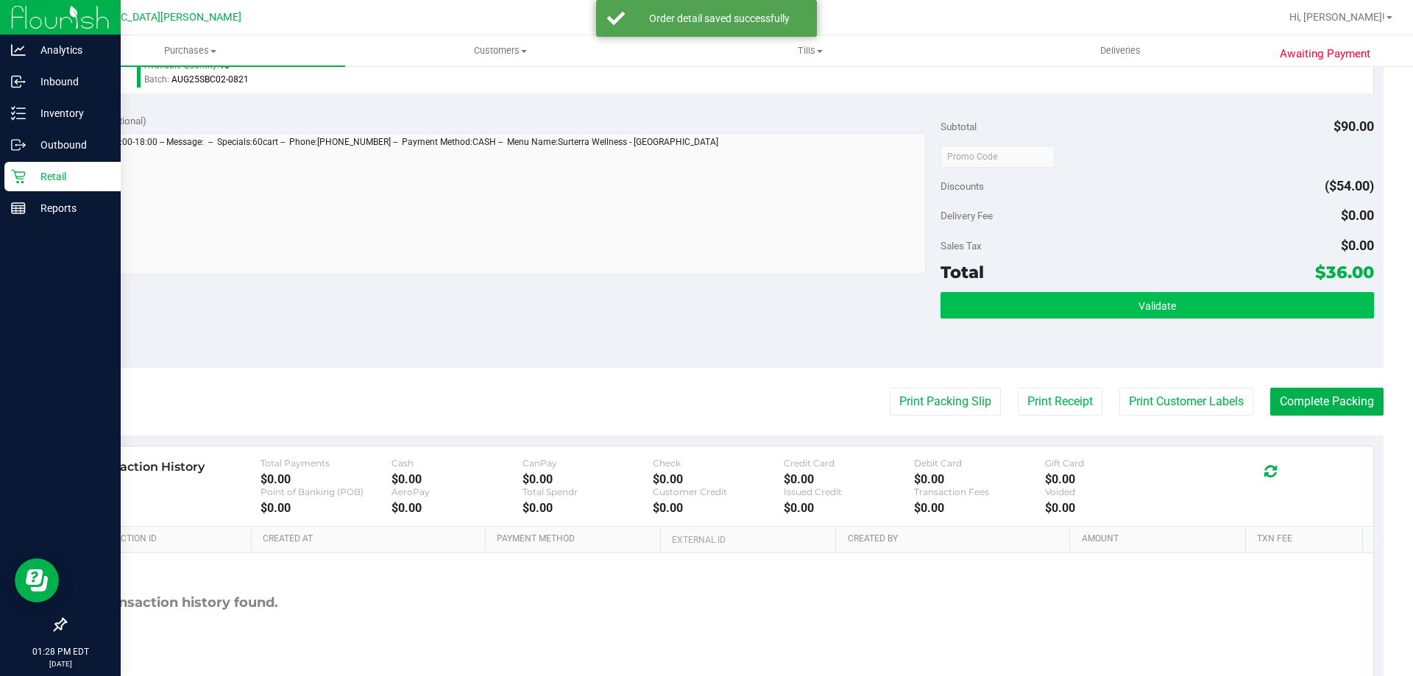
scroll to position [527, 0]
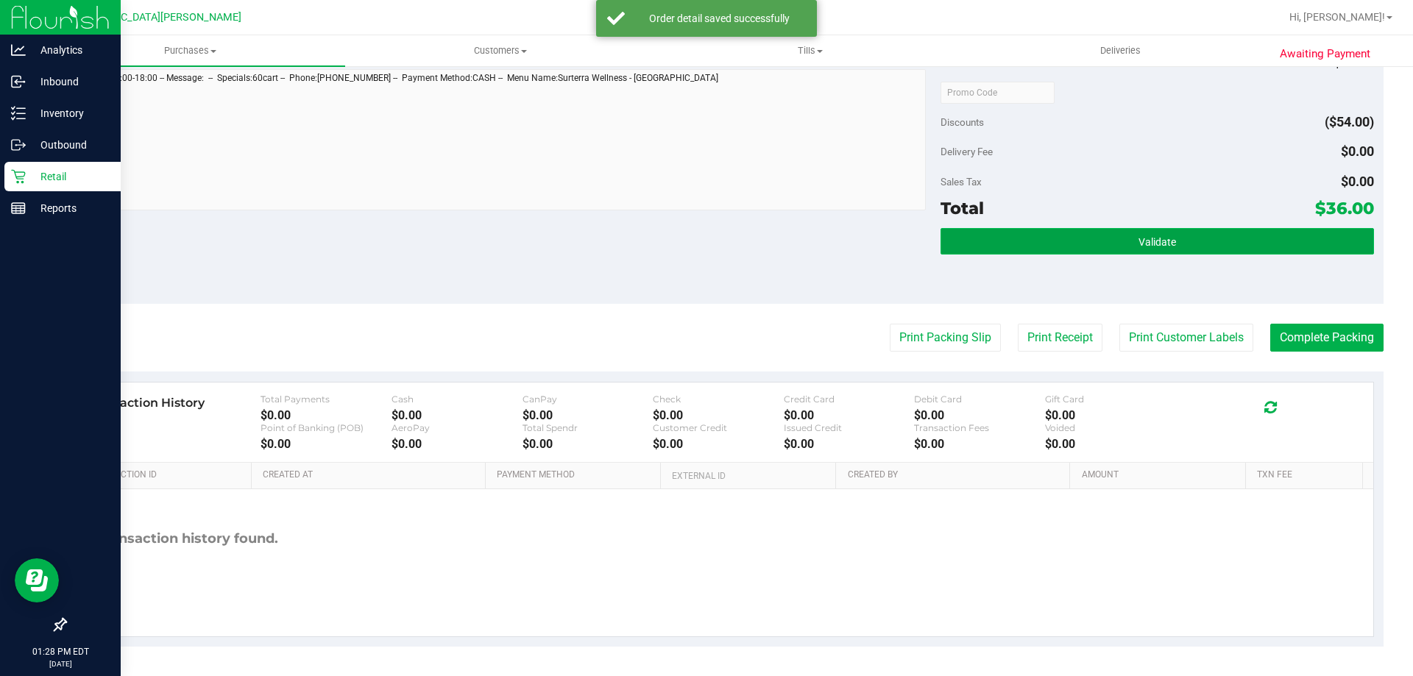
click at [1138, 236] on span "Validate" at bounding box center [1157, 242] width 38 height 12
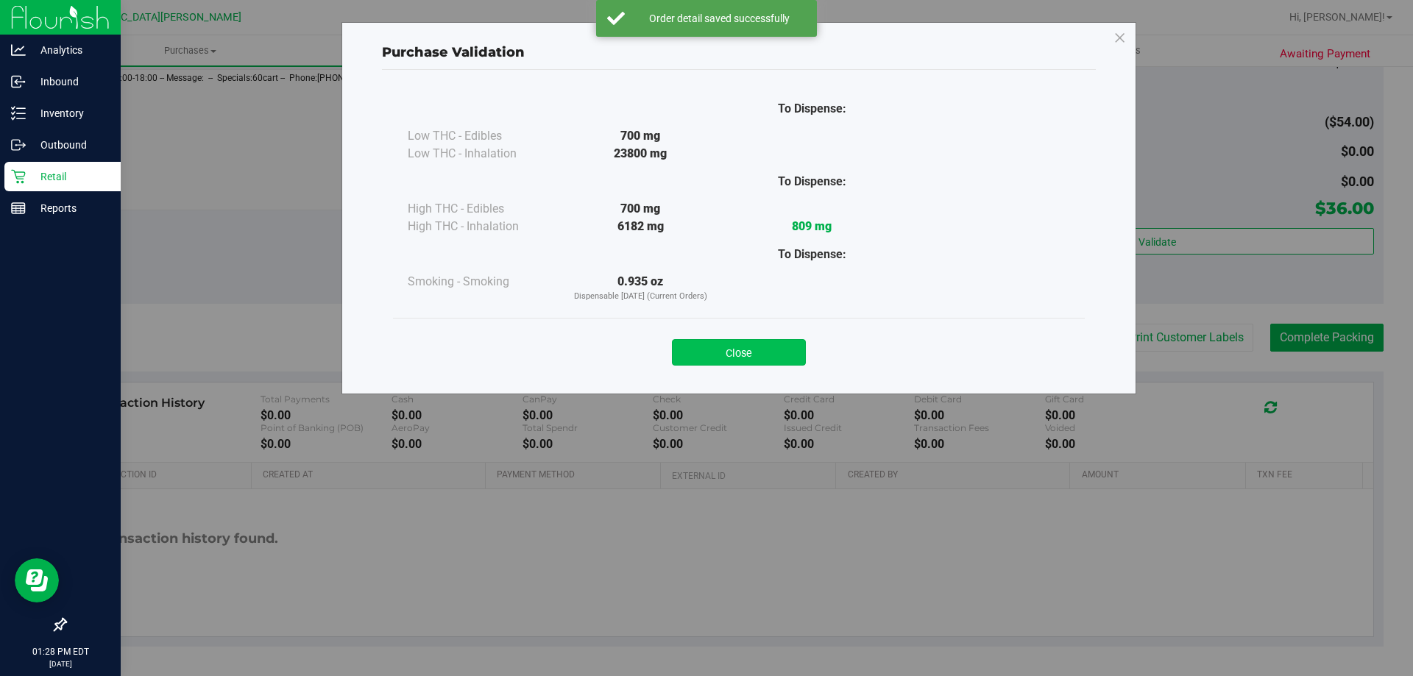
click at [760, 355] on button "Close" at bounding box center [739, 352] width 134 height 26
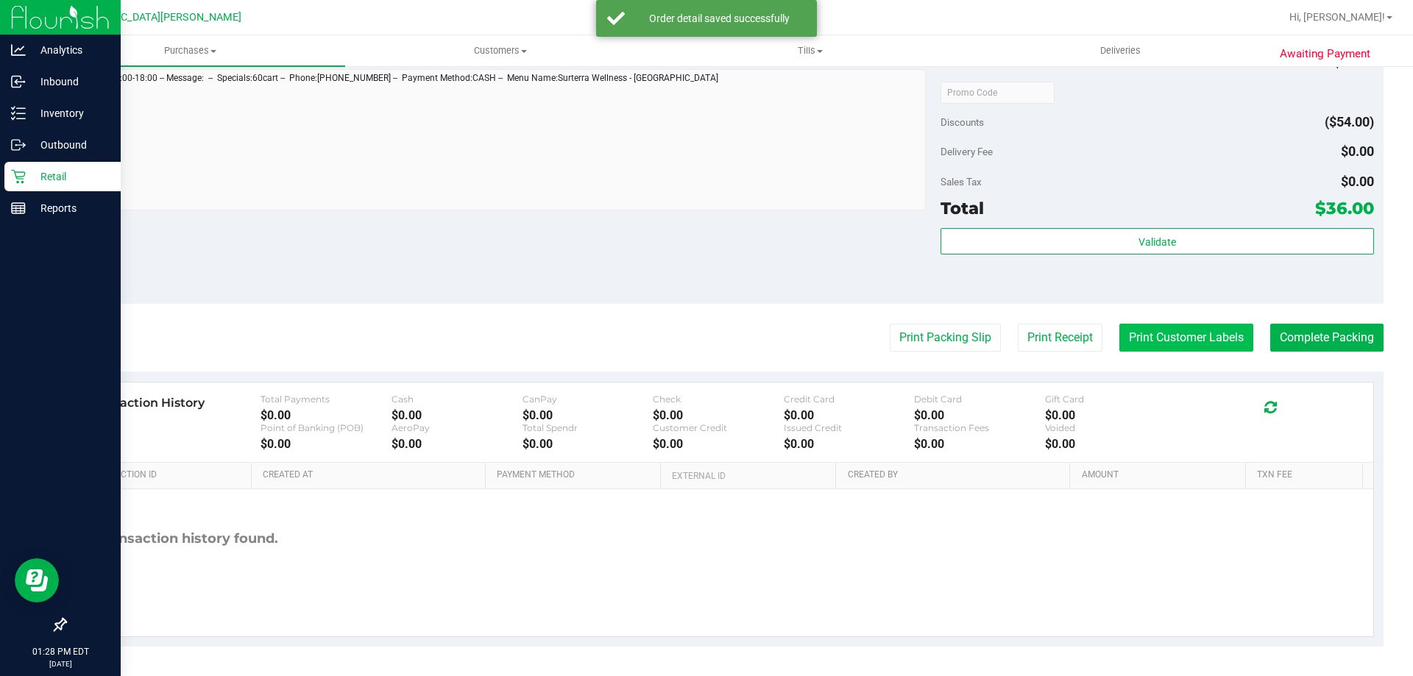
click at [1193, 345] on button "Print Customer Labels" at bounding box center [1186, 338] width 134 height 28
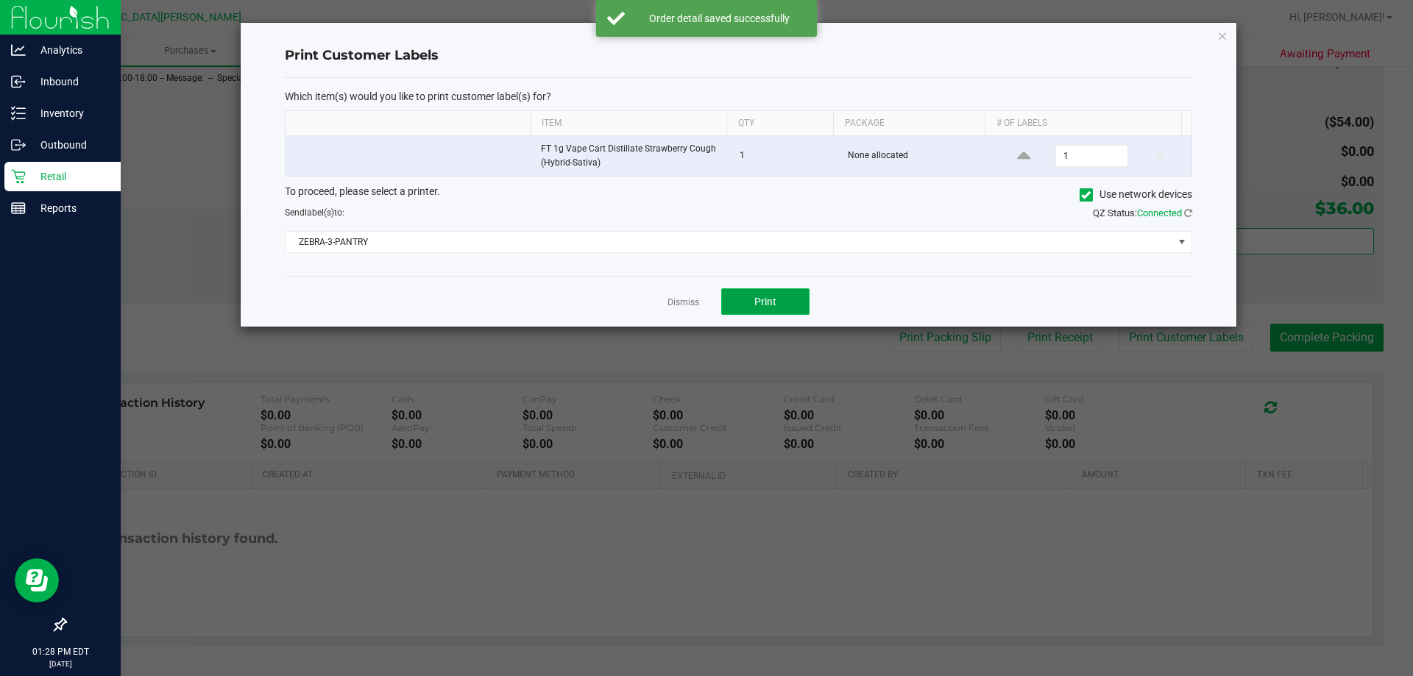
click at [773, 299] on span "Print" at bounding box center [765, 302] width 22 height 12
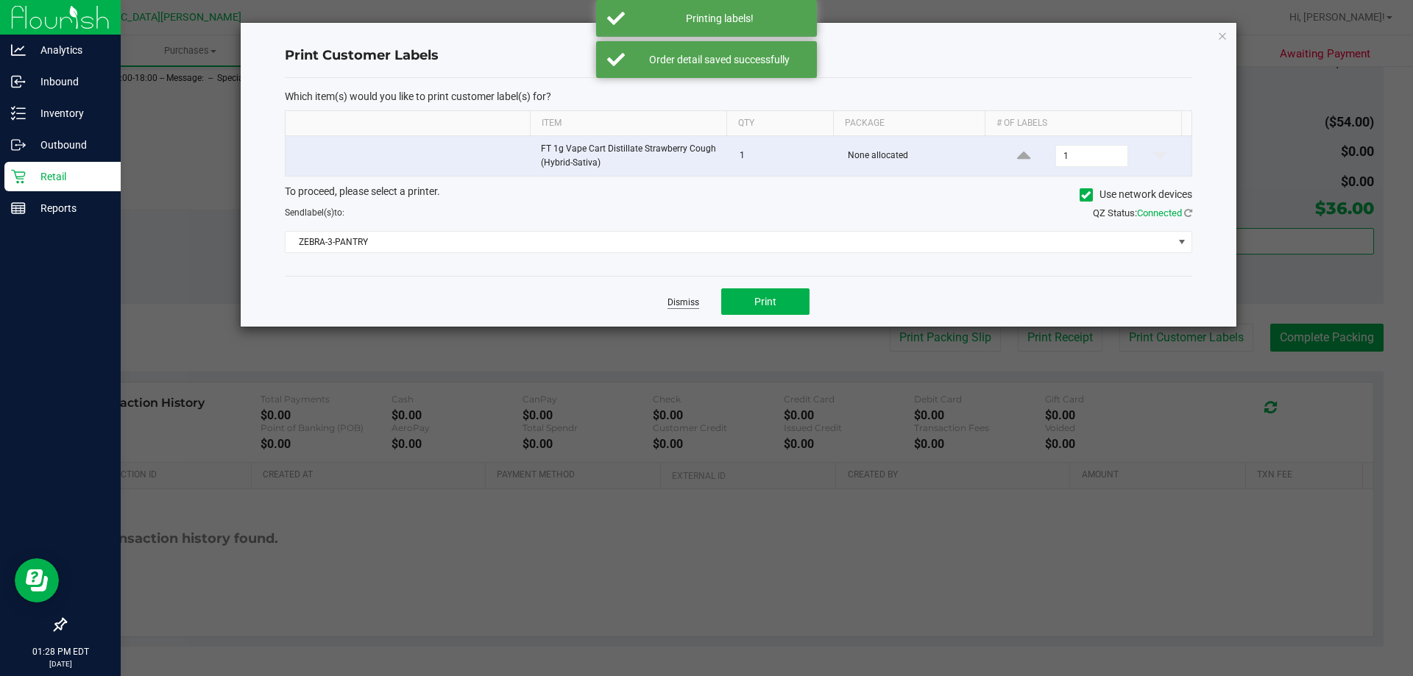
click at [689, 302] on link "Dismiss" at bounding box center [683, 302] width 32 height 13
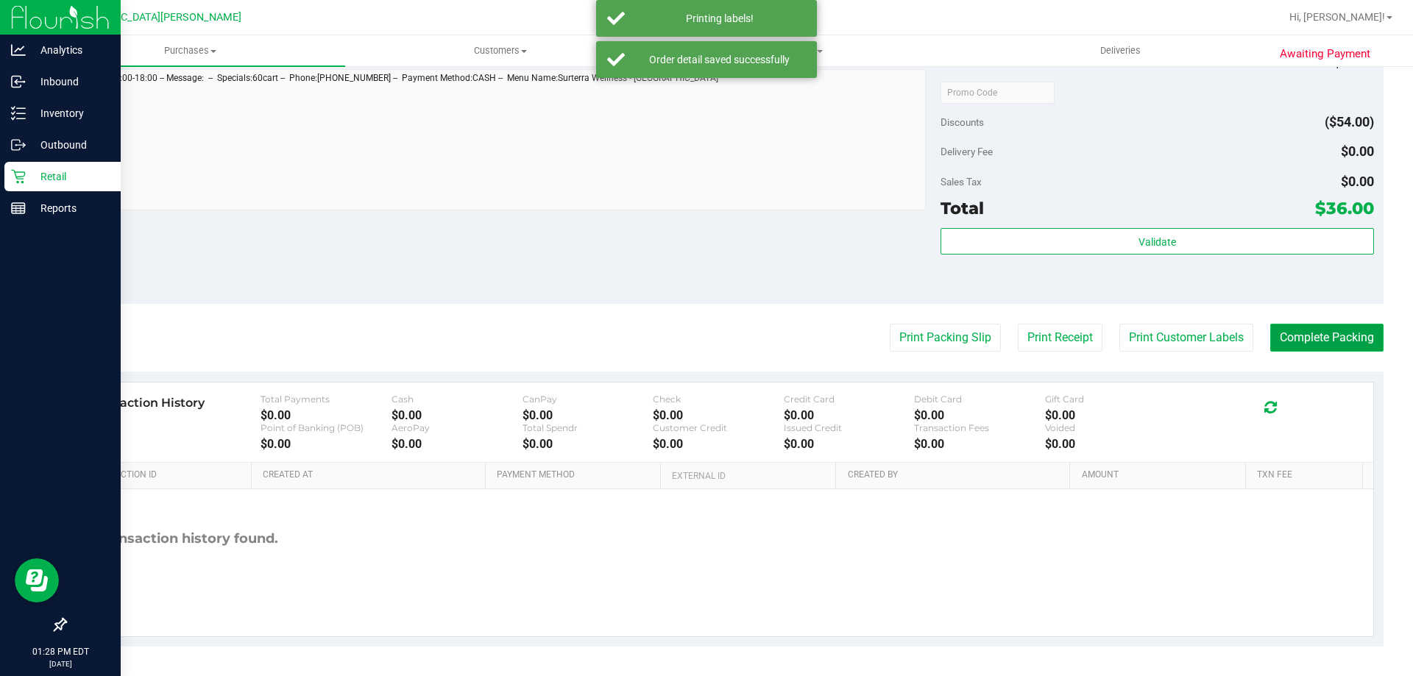
click at [1298, 343] on button "Complete Packing" at bounding box center [1326, 338] width 113 height 28
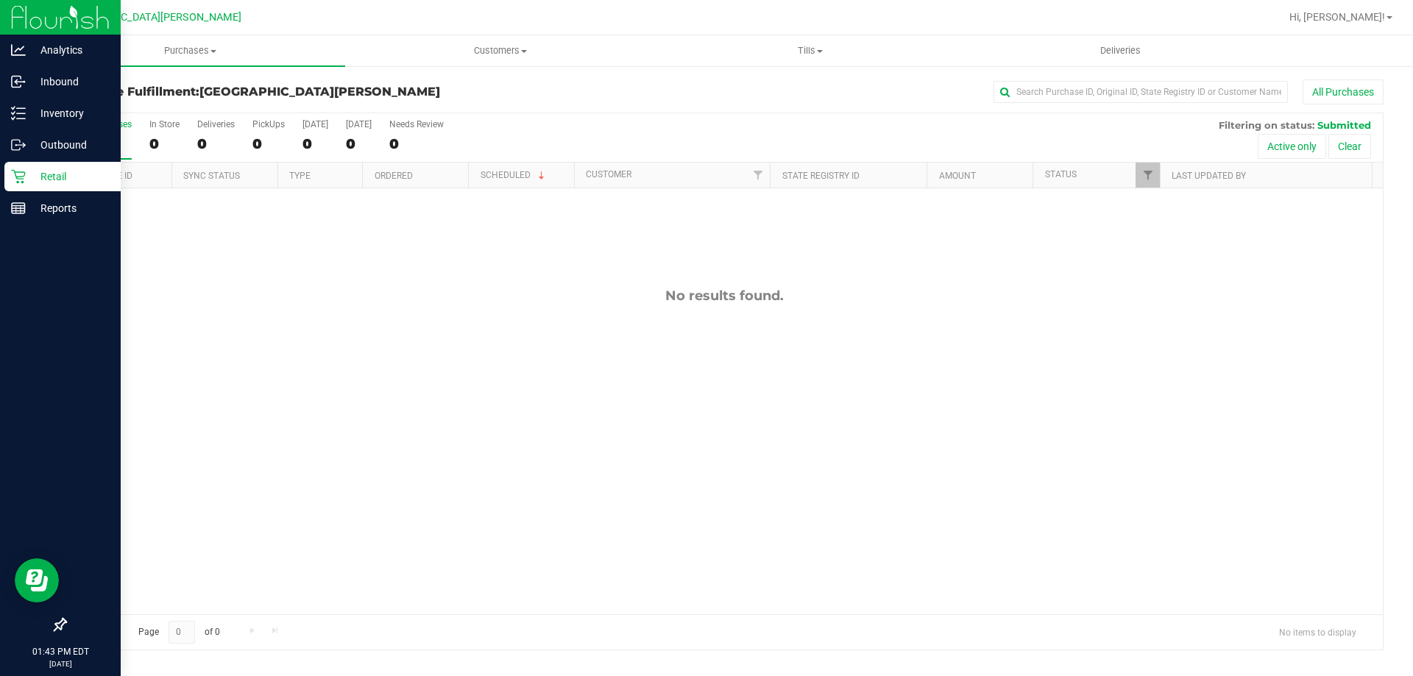
click at [88, 182] on p "Retail" at bounding box center [70, 177] width 88 height 18
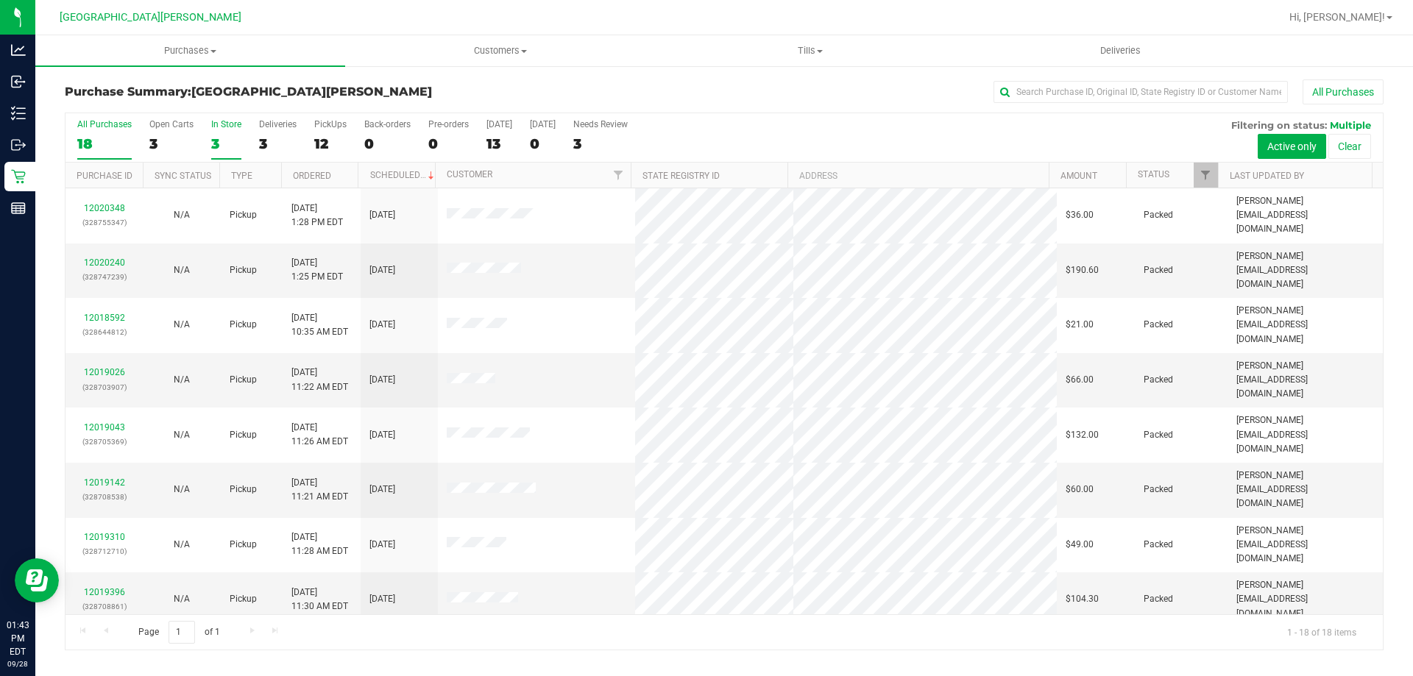
click at [211, 143] on div "3" at bounding box center [226, 143] width 30 height 17
click at [0, 0] on input "In Store 3" at bounding box center [0, 0] width 0 height 0
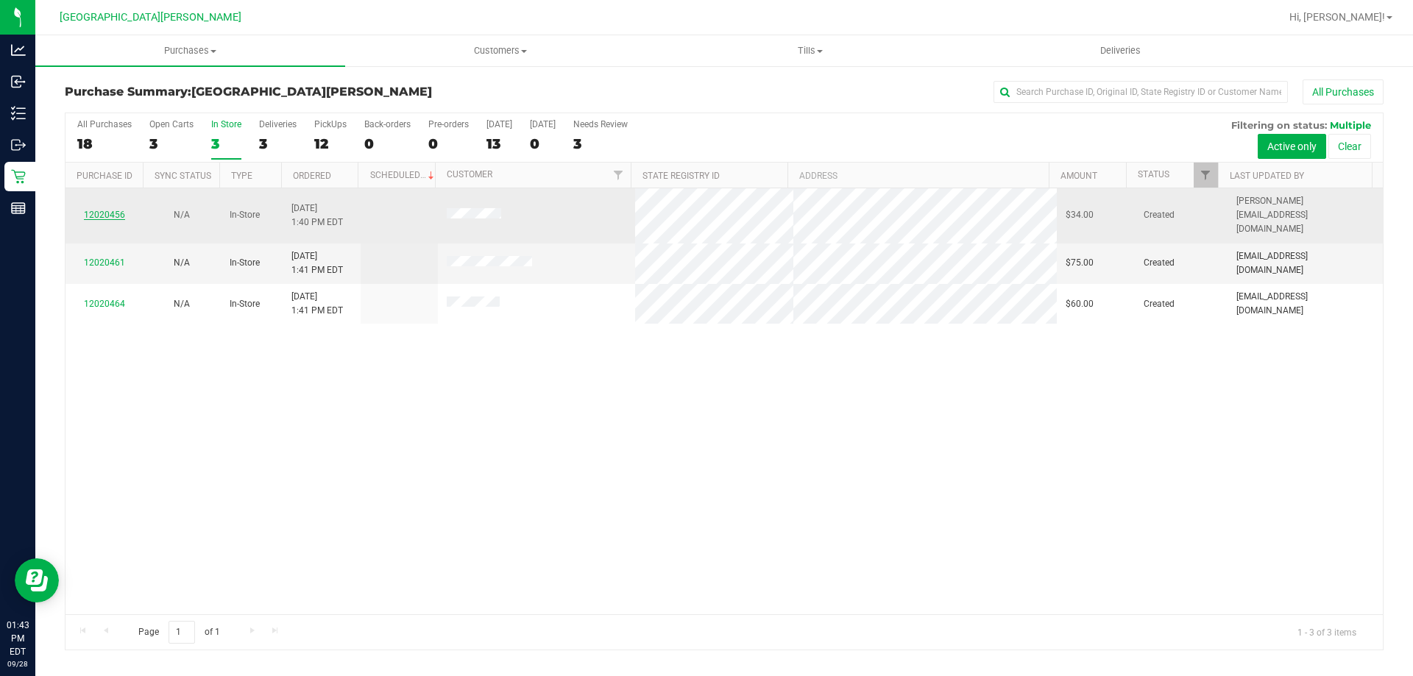
click at [107, 210] on link "12020456" at bounding box center [104, 215] width 41 height 10
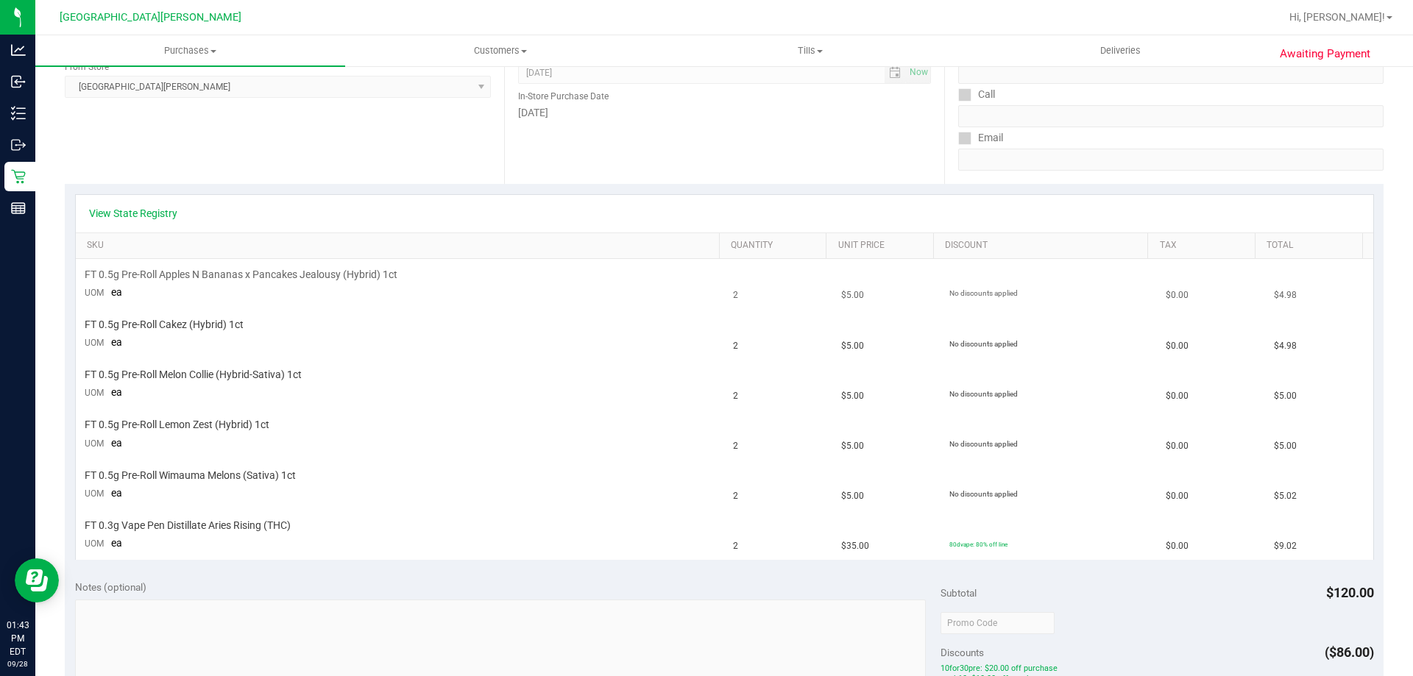
scroll to position [221, 0]
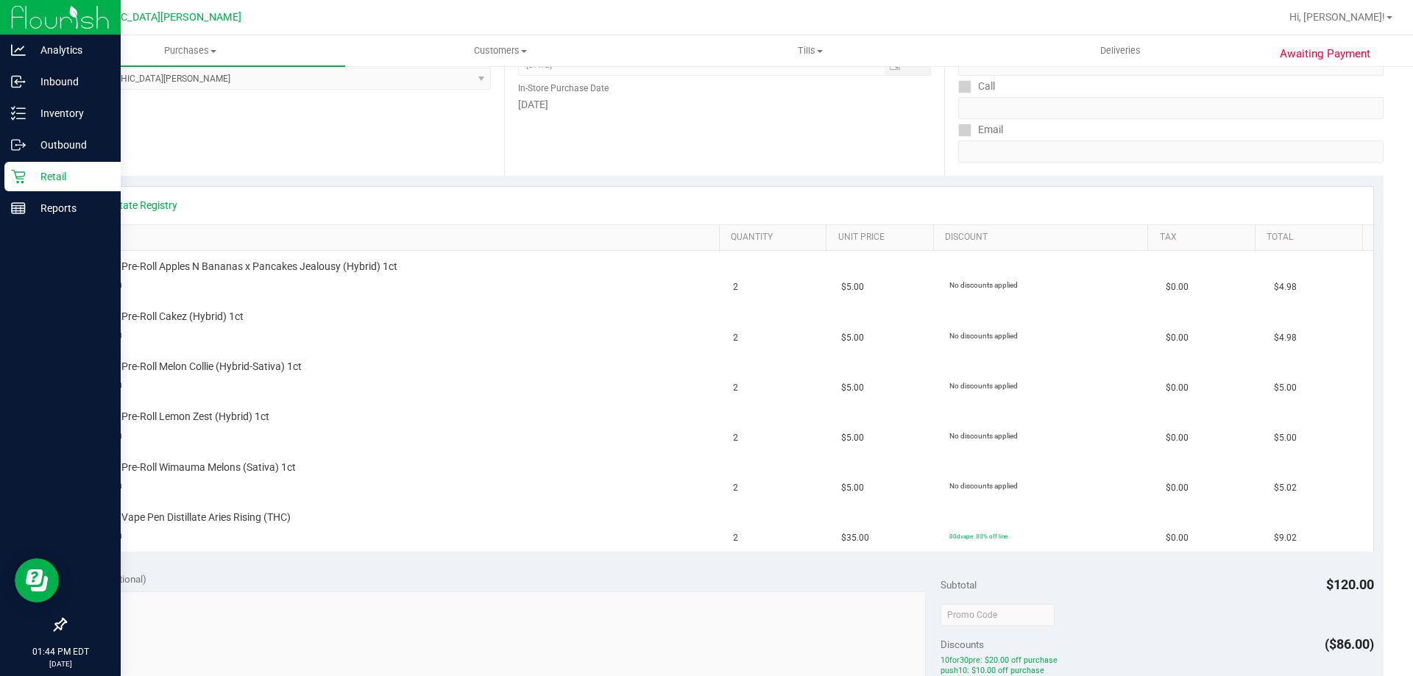
click at [16, 180] on icon at bounding box center [18, 176] width 15 height 15
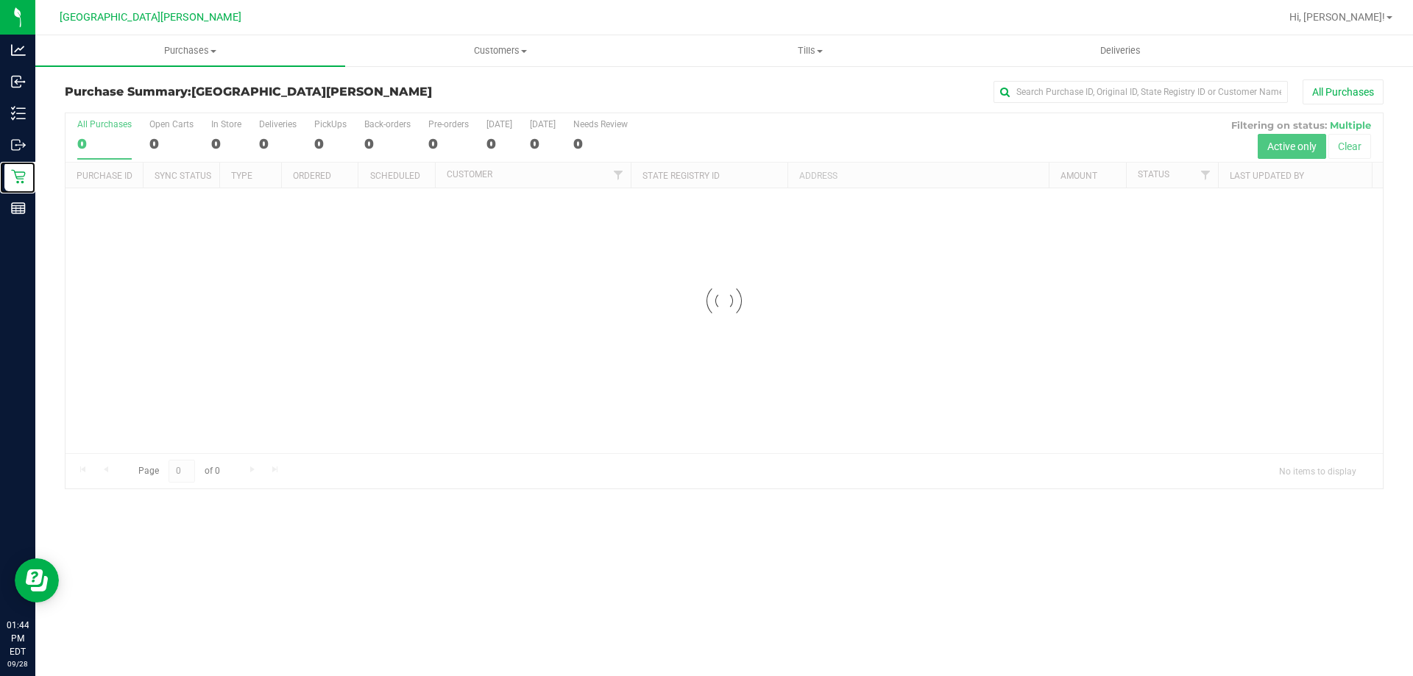
click at [172, 146] on div at bounding box center [723, 300] width 1317 height 375
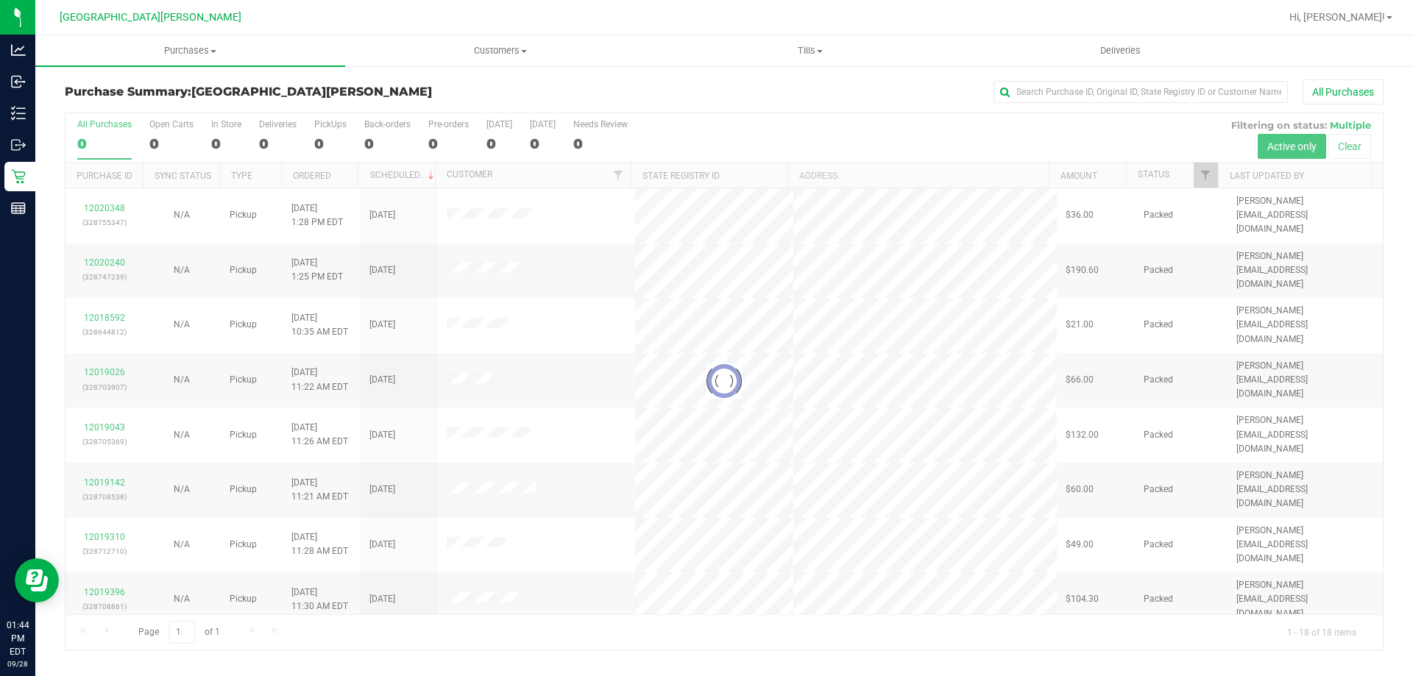
click at [167, 141] on div at bounding box center [723, 381] width 1317 height 536
click at [168, 142] on div at bounding box center [723, 381] width 1317 height 536
click at [157, 147] on div at bounding box center [723, 381] width 1317 height 536
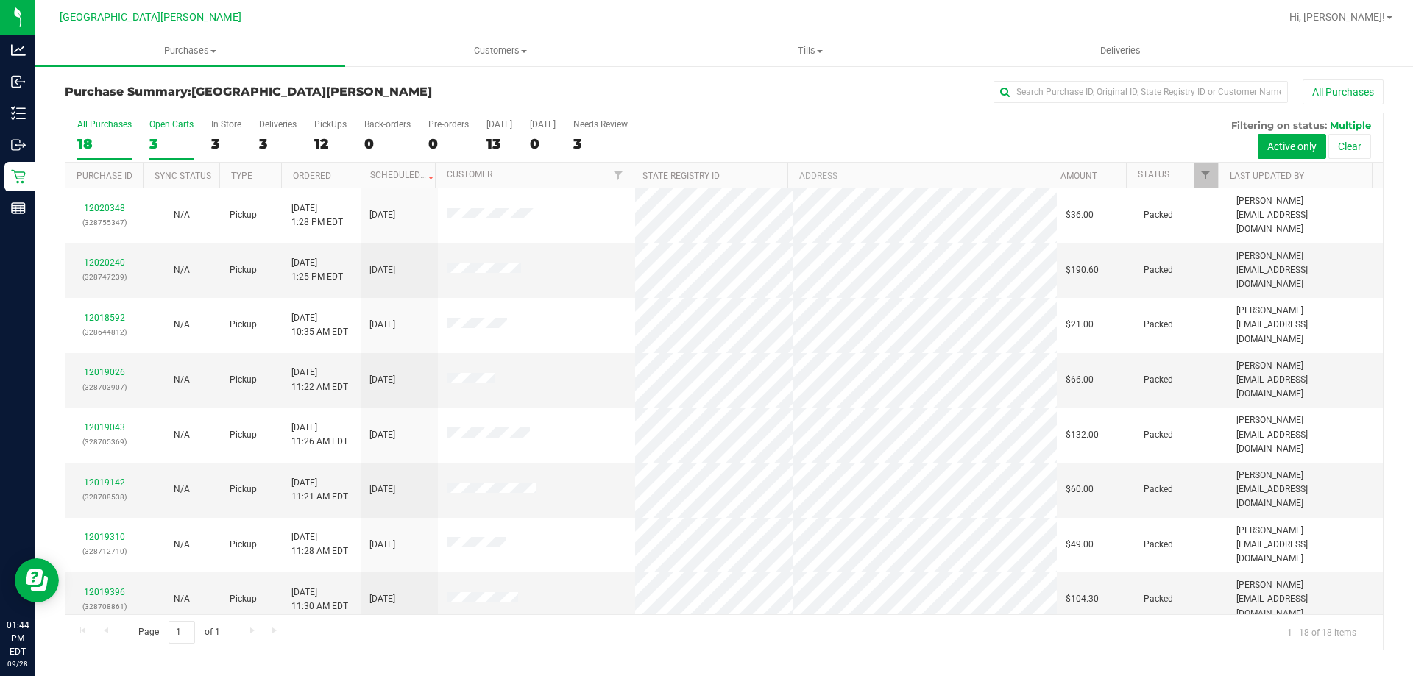
click at [154, 123] on div "Open Carts" at bounding box center [171, 124] width 44 height 10
click at [0, 0] on input "Open Carts 3" at bounding box center [0, 0] width 0 height 0
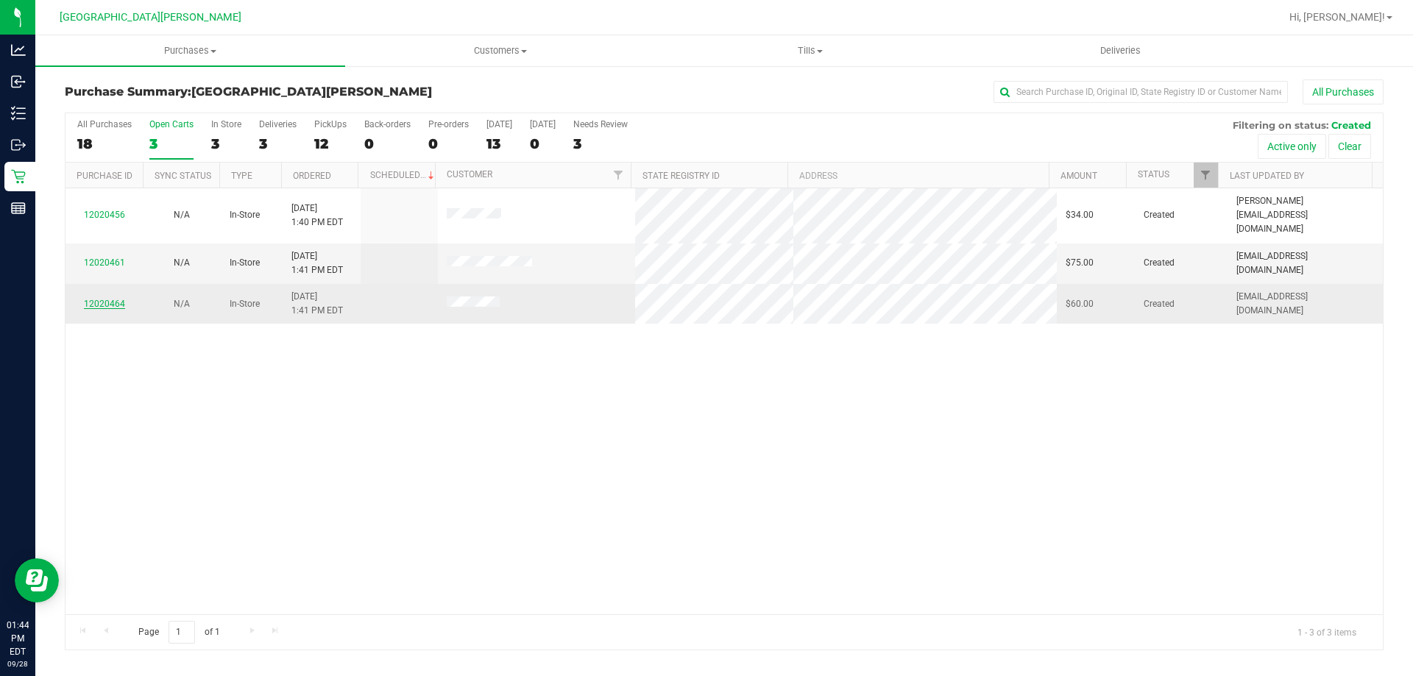
click at [105, 299] on link "12020464" at bounding box center [104, 304] width 41 height 10
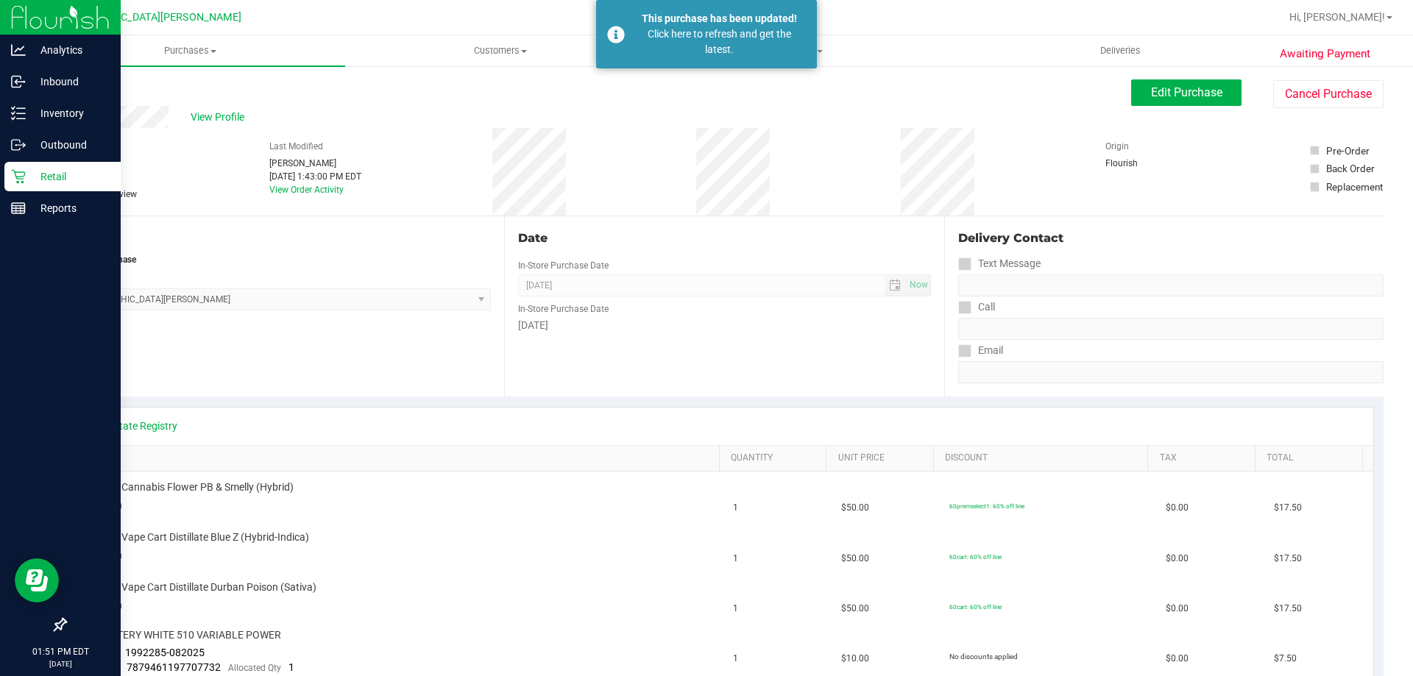
click at [45, 185] on p "Retail" at bounding box center [70, 177] width 88 height 18
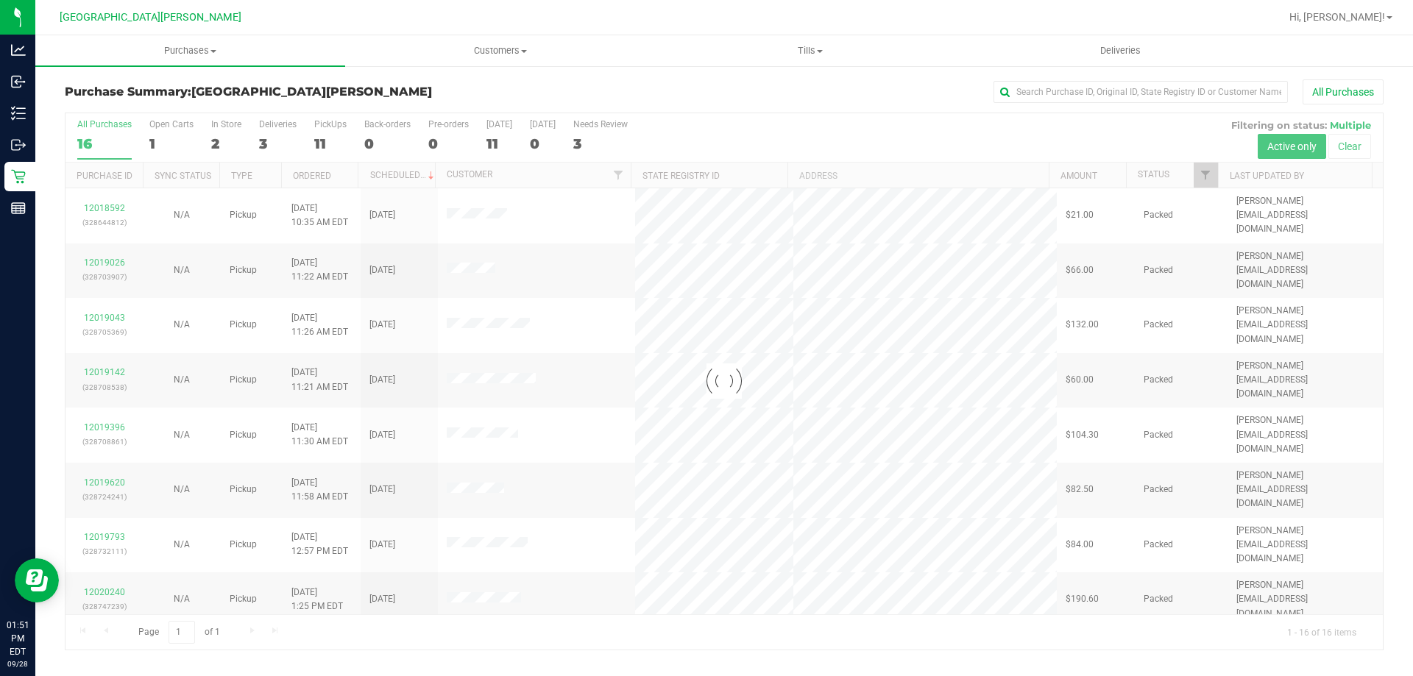
click at [157, 120] on div at bounding box center [723, 381] width 1317 height 536
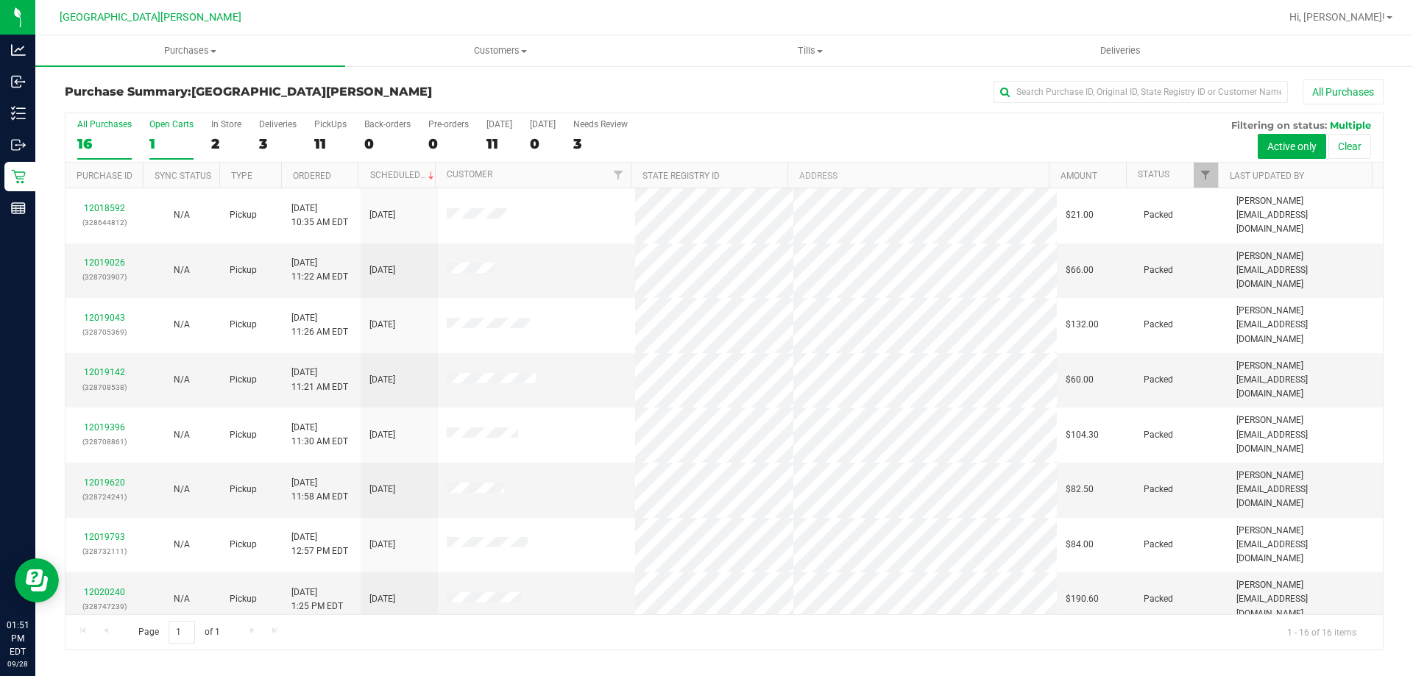
click at [163, 127] on div "Open Carts" at bounding box center [171, 124] width 44 height 10
click at [0, 0] on input "Open Carts 1" at bounding box center [0, 0] width 0 height 0
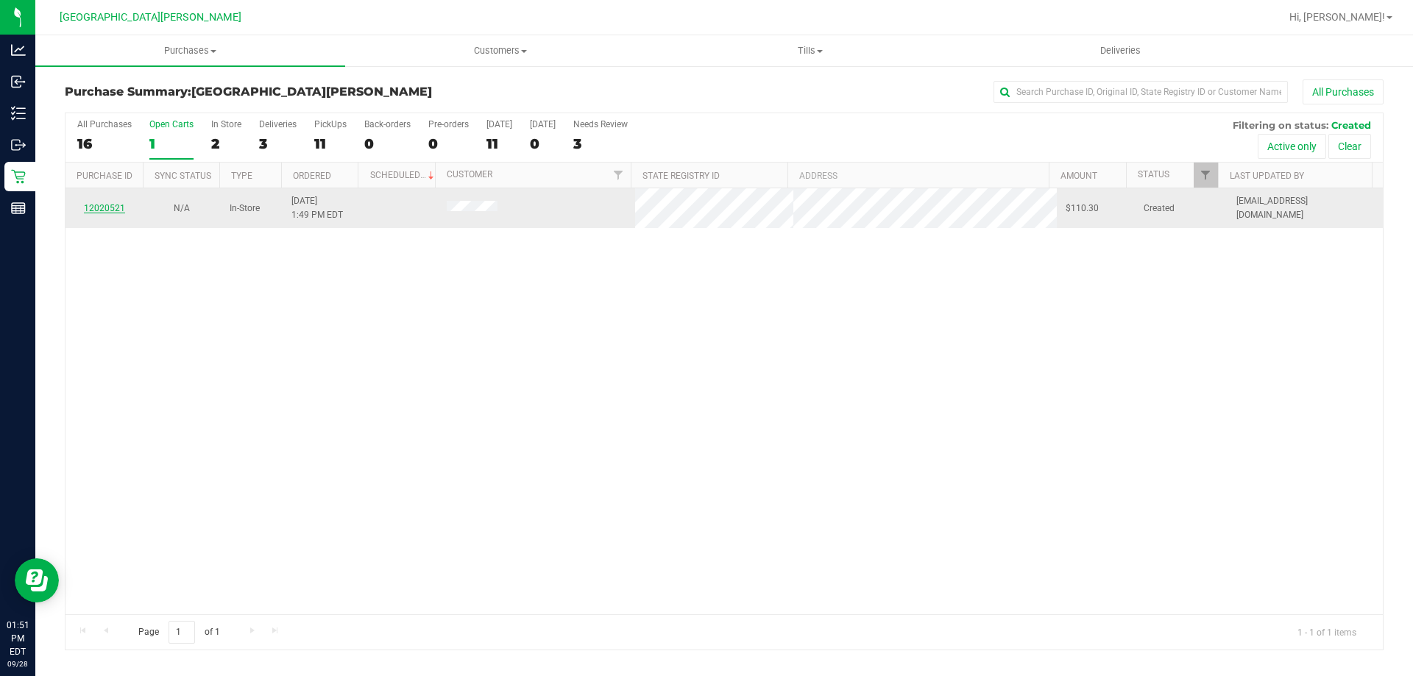
click at [97, 207] on link "12020521" at bounding box center [104, 208] width 41 height 10
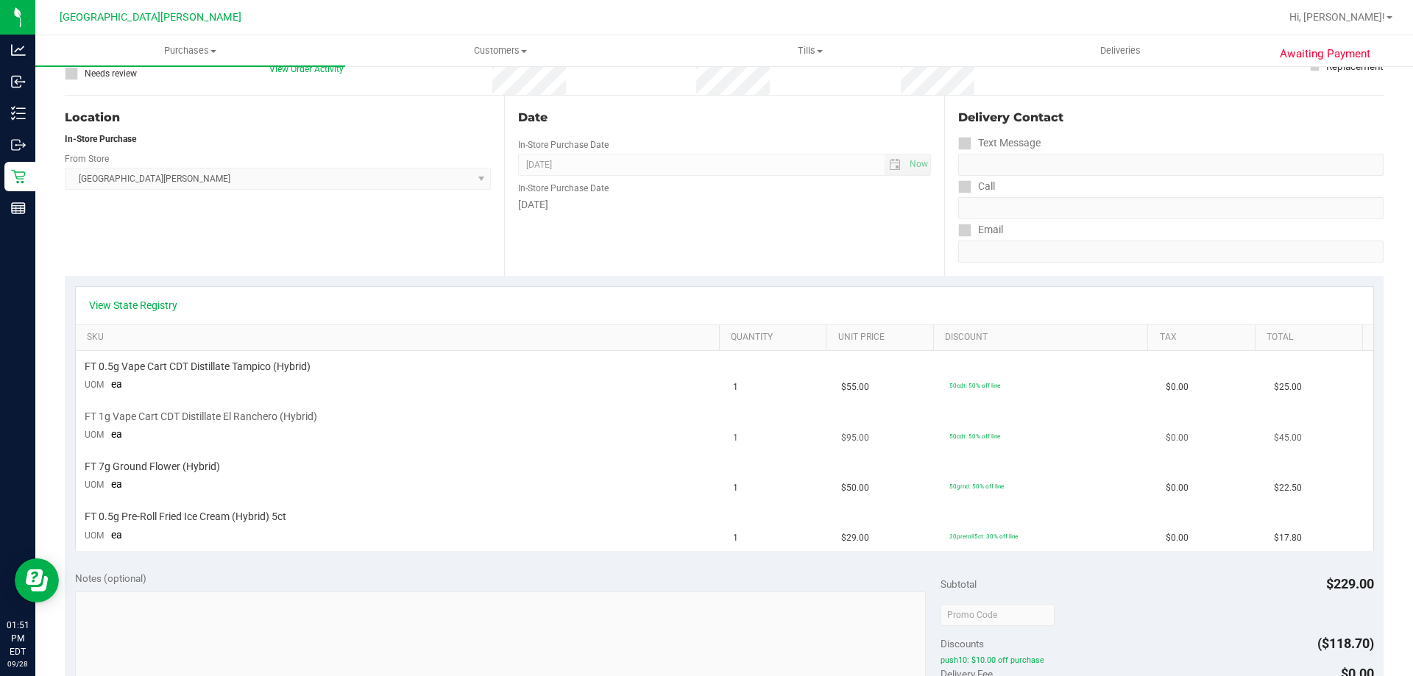
scroll to position [147, 0]
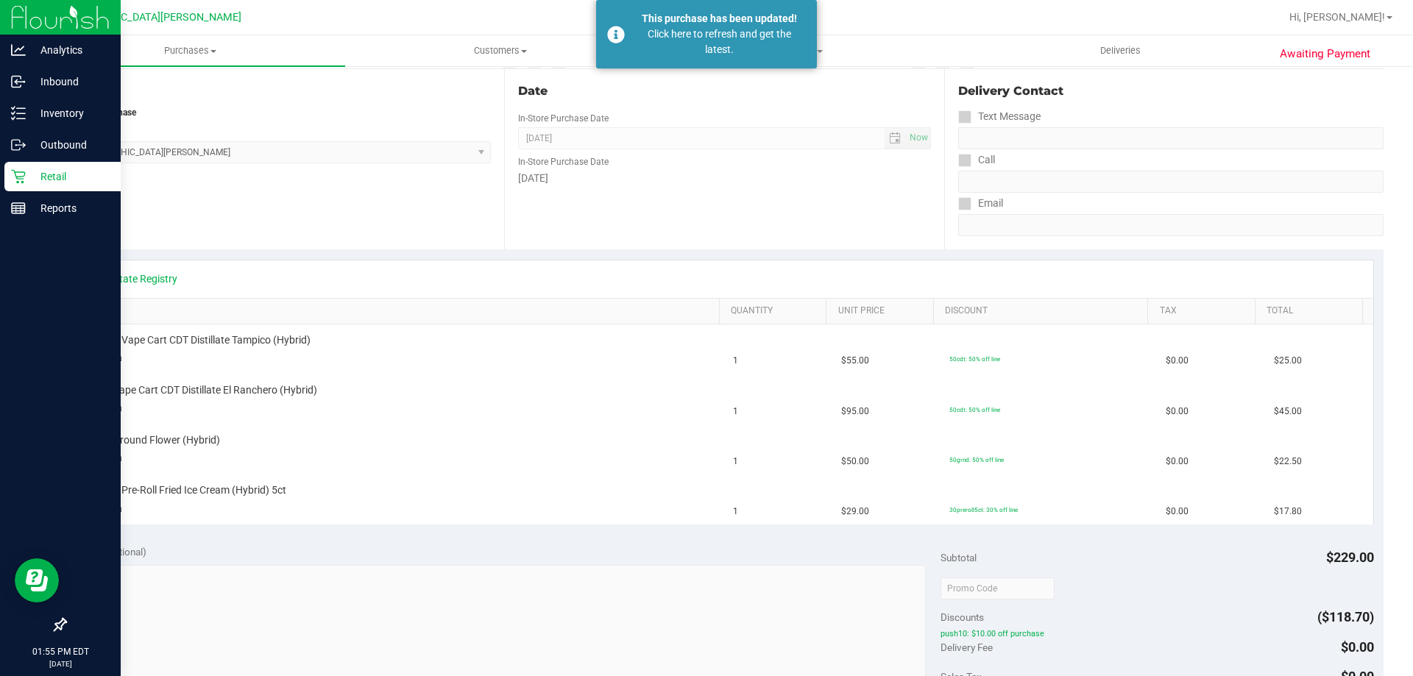
click at [59, 181] on p "Retail" at bounding box center [70, 177] width 88 height 18
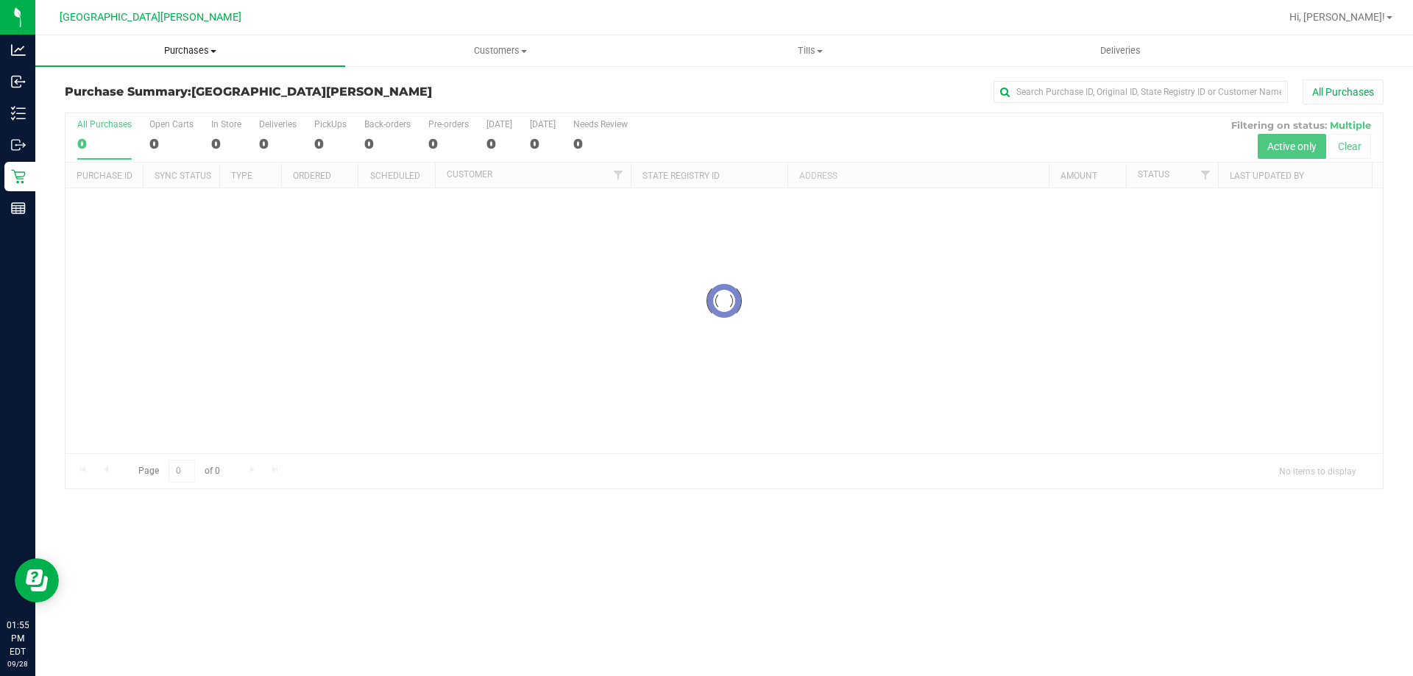
click at [206, 60] on uib-tab-heading "Purchases Summary of purchases Fulfillment All purchases" at bounding box center [190, 50] width 310 height 31
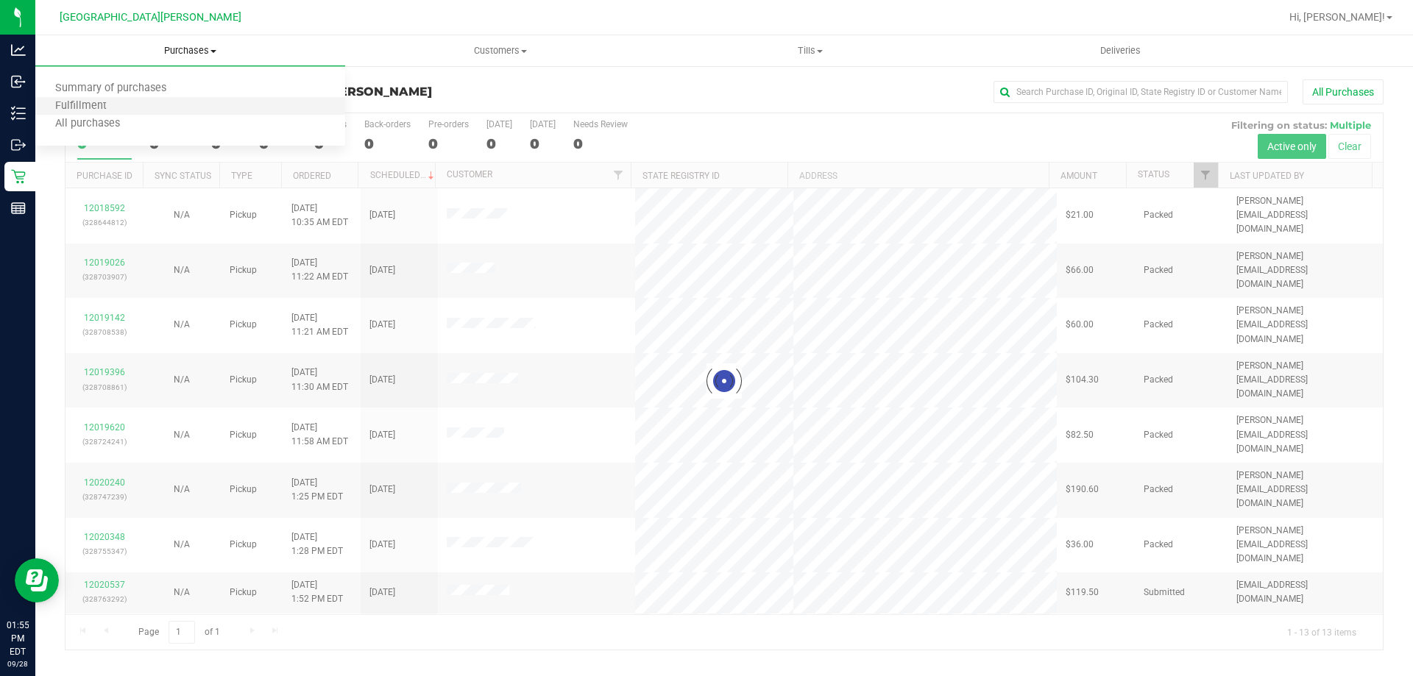
click at [196, 103] on li "Fulfillment" at bounding box center [190, 107] width 310 height 18
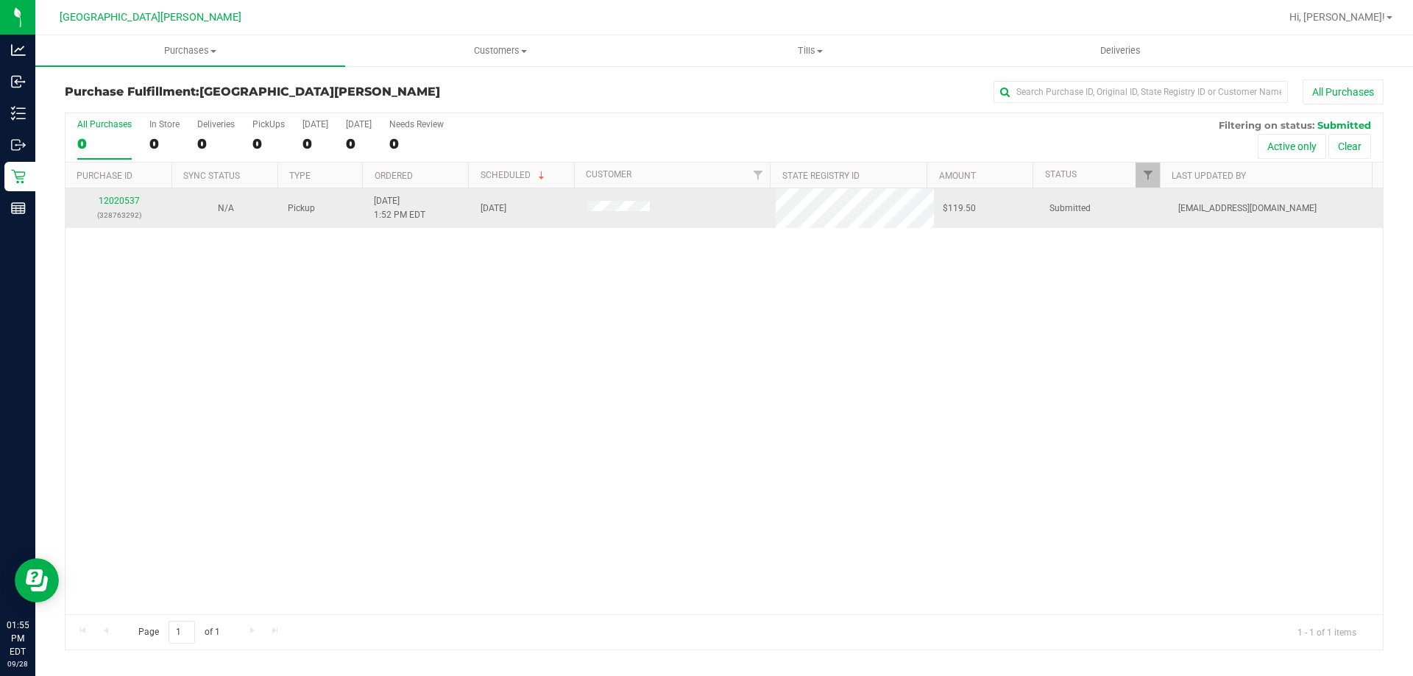
click at [127, 206] on div "12020537 (328763292)" at bounding box center [118, 208] width 89 height 28
click at [129, 198] on link "12020537" at bounding box center [119, 201] width 41 height 10
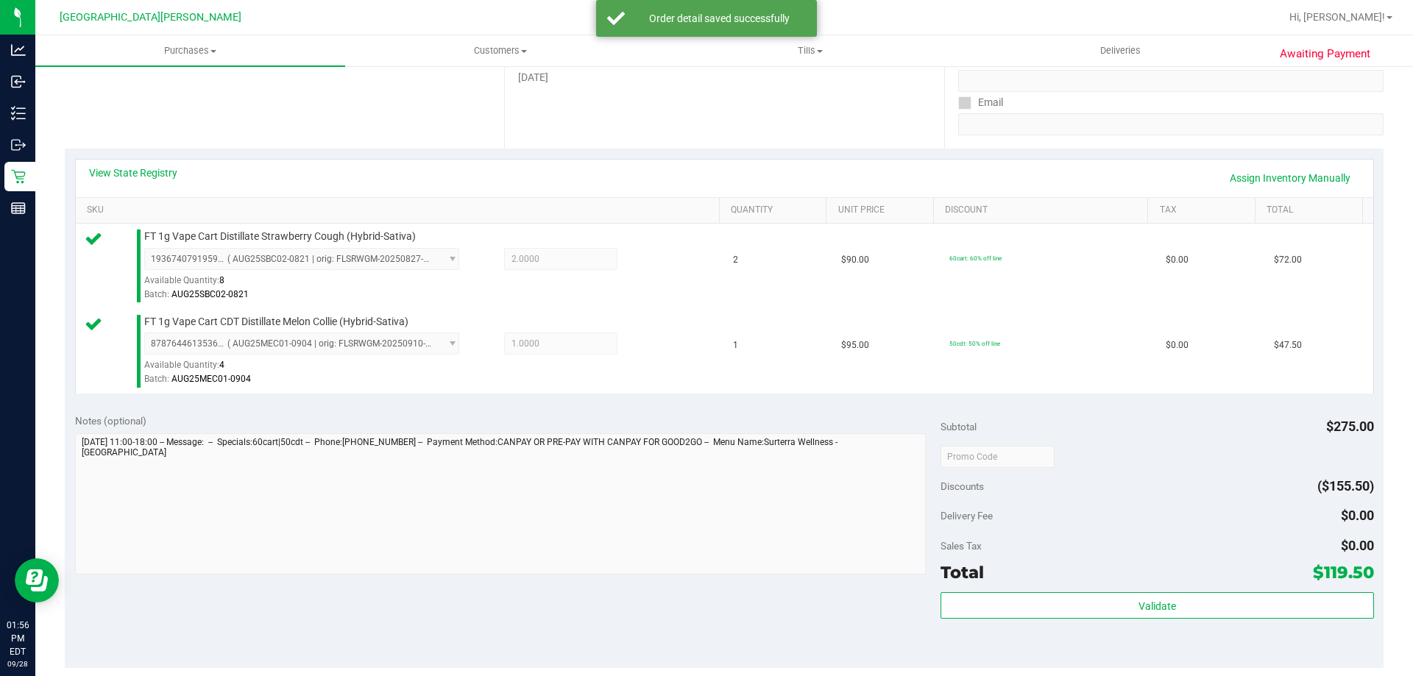
scroll to position [612, 0]
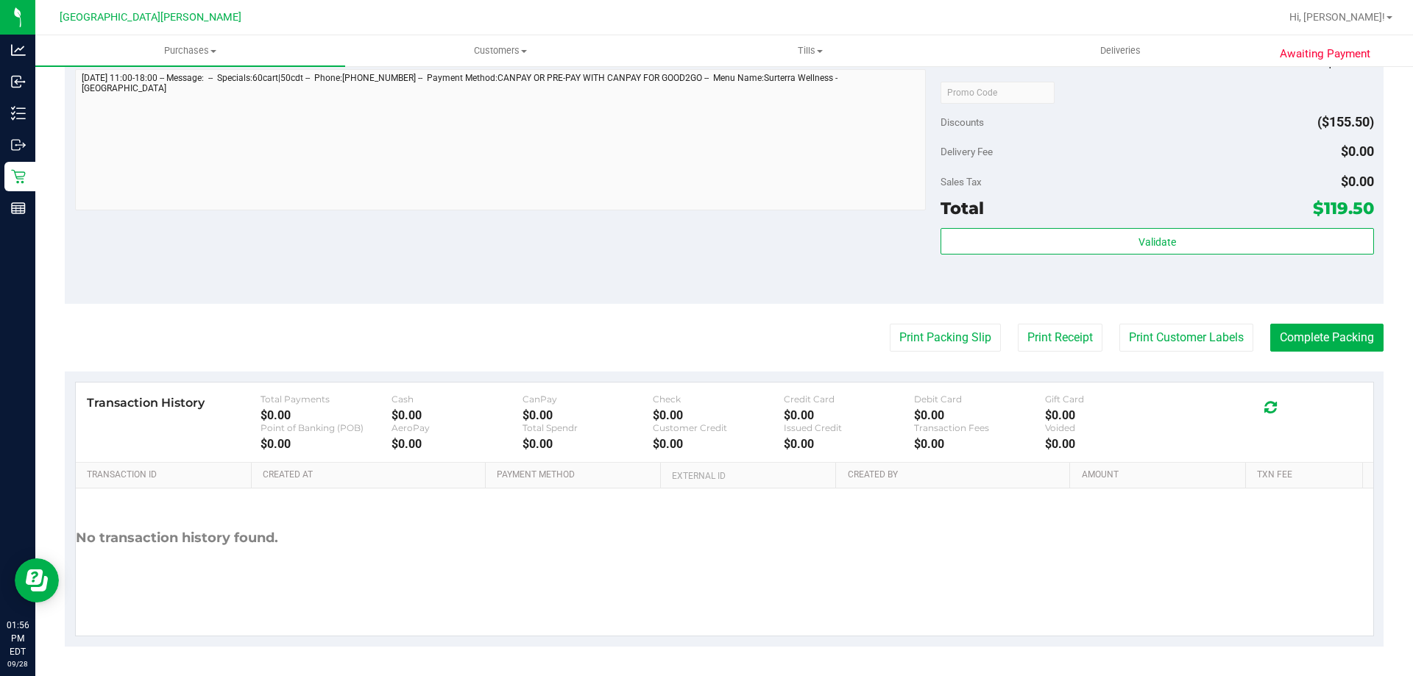
click at [1019, 260] on div "Validate" at bounding box center [1156, 261] width 433 height 66
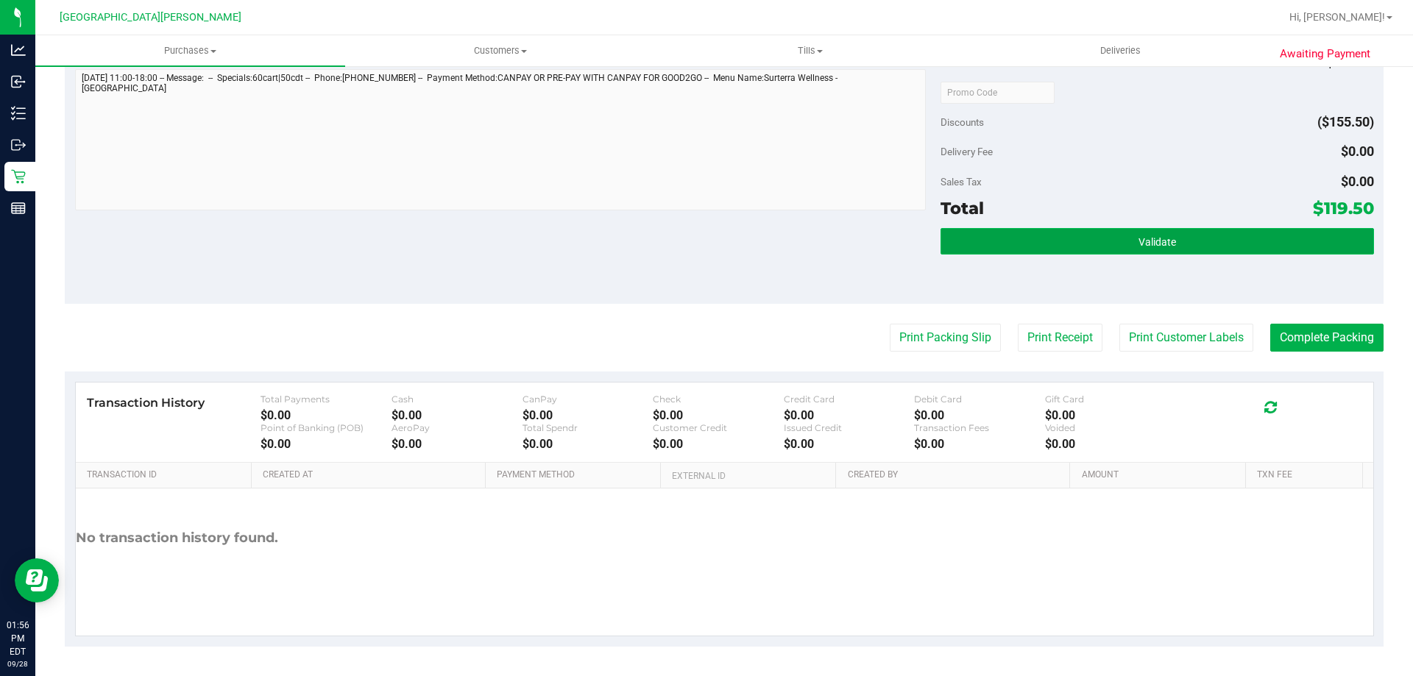
click at [1023, 250] on button "Validate" at bounding box center [1156, 241] width 433 height 26
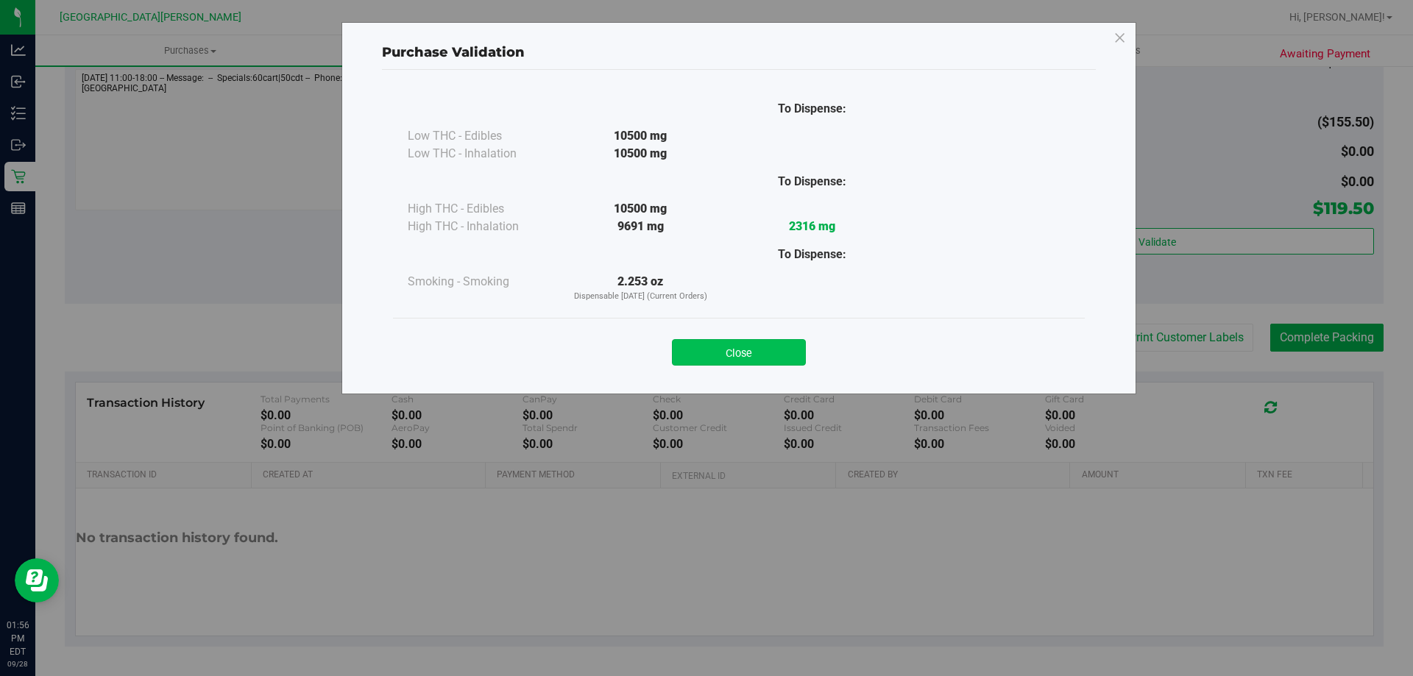
click at [775, 350] on button "Close" at bounding box center [739, 352] width 134 height 26
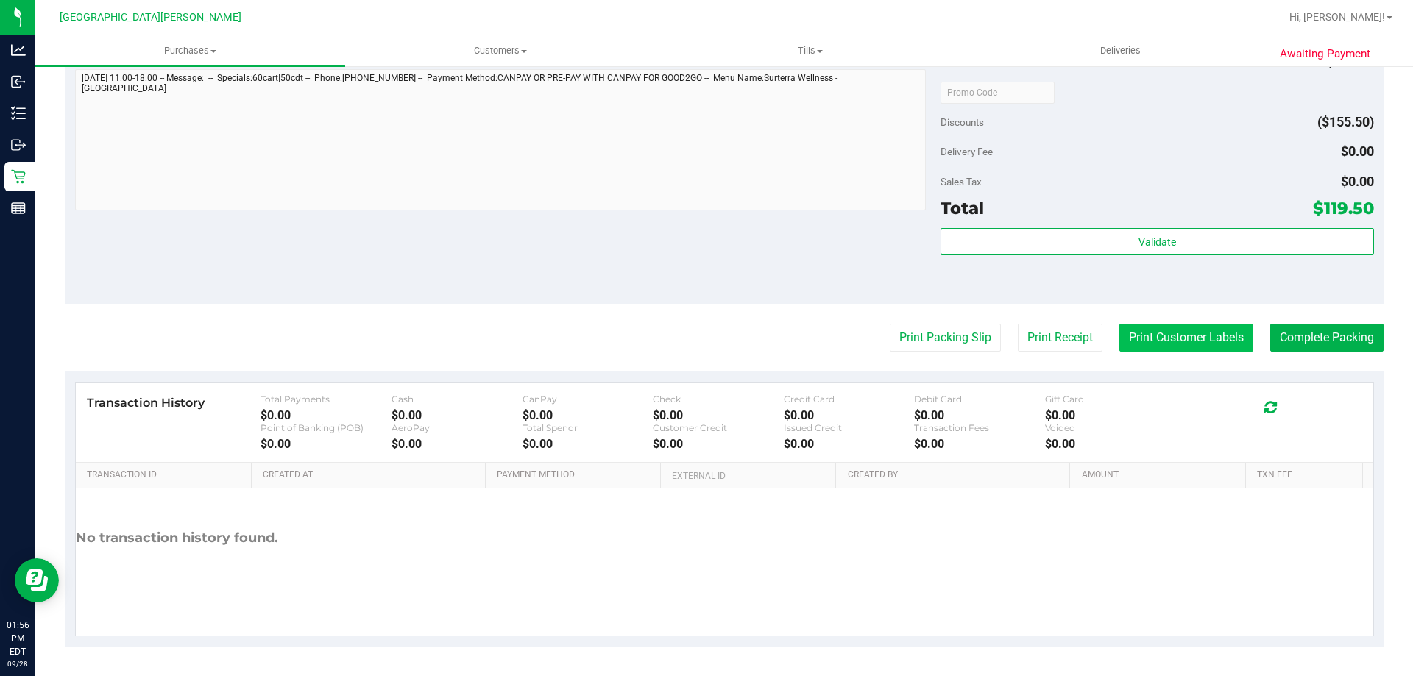
click at [1170, 329] on button "Print Customer Labels" at bounding box center [1186, 338] width 134 height 28
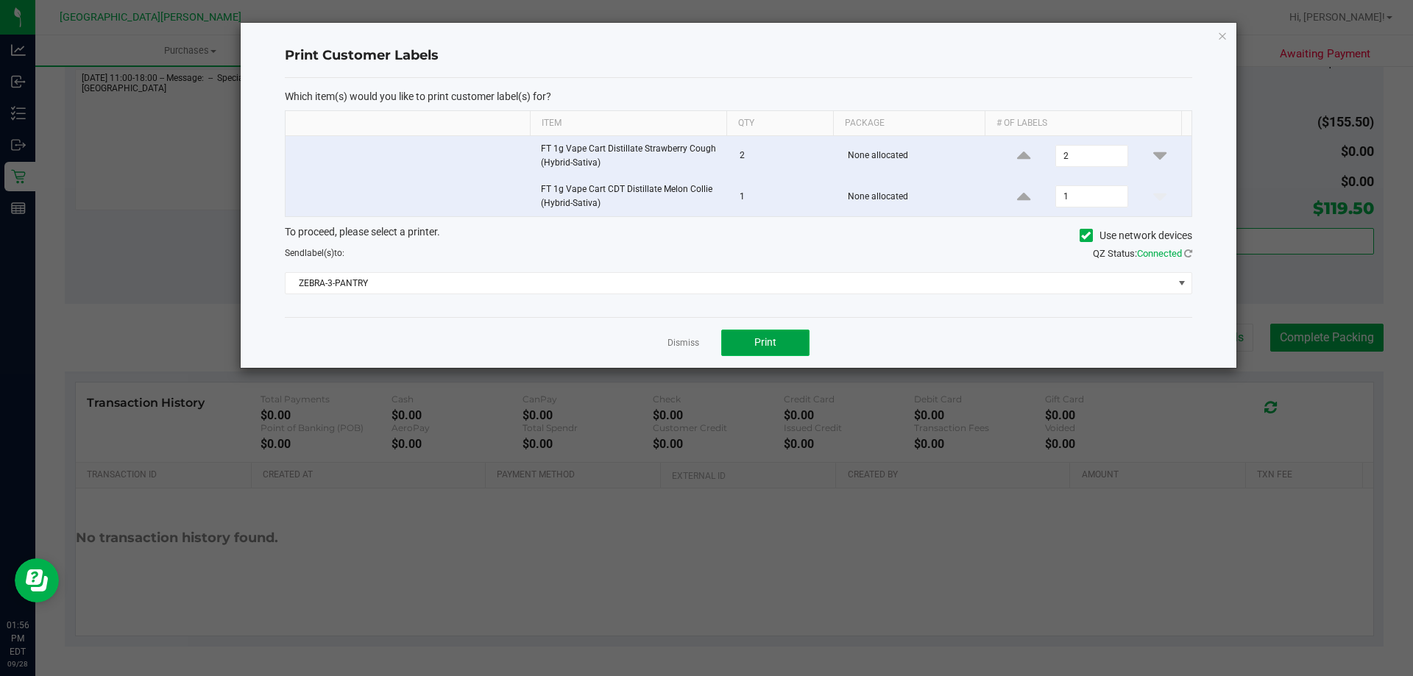
click at [767, 344] on span "Print" at bounding box center [765, 342] width 22 height 12
click at [678, 347] on link "Dismiss" at bounding box center [683, 343] width 32 height 13
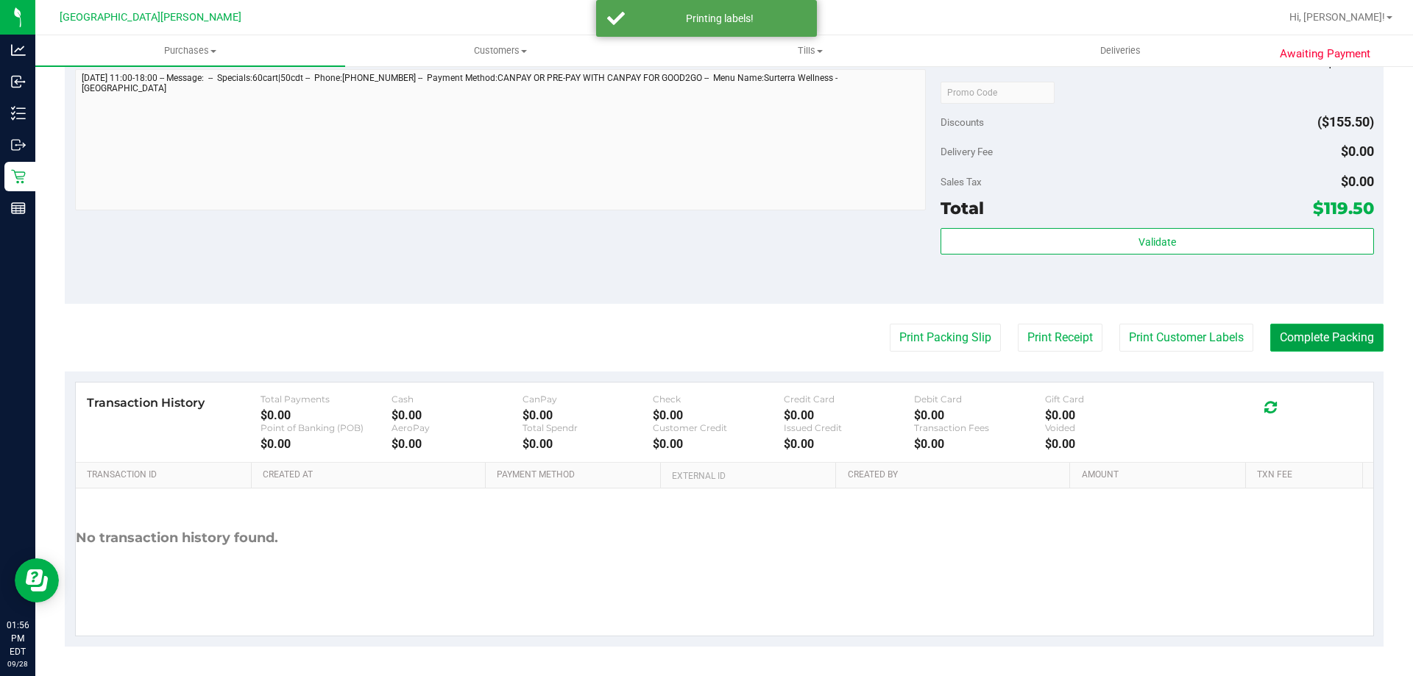
click at [1272, 330] on button "Complete Packing" at bounding box center [1326, 338] width 113 height 28
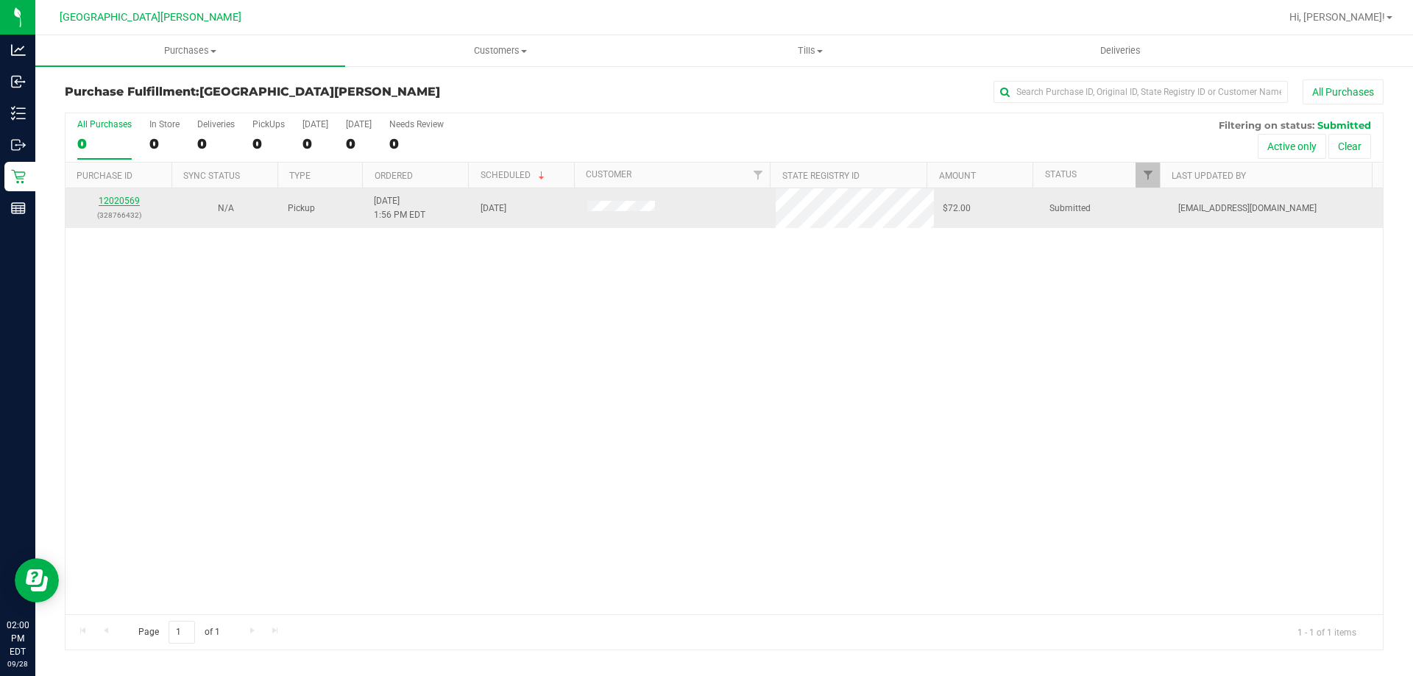
click at [119, 201] on link "12020569" at bounding box center [119, 201] width 41 height 10
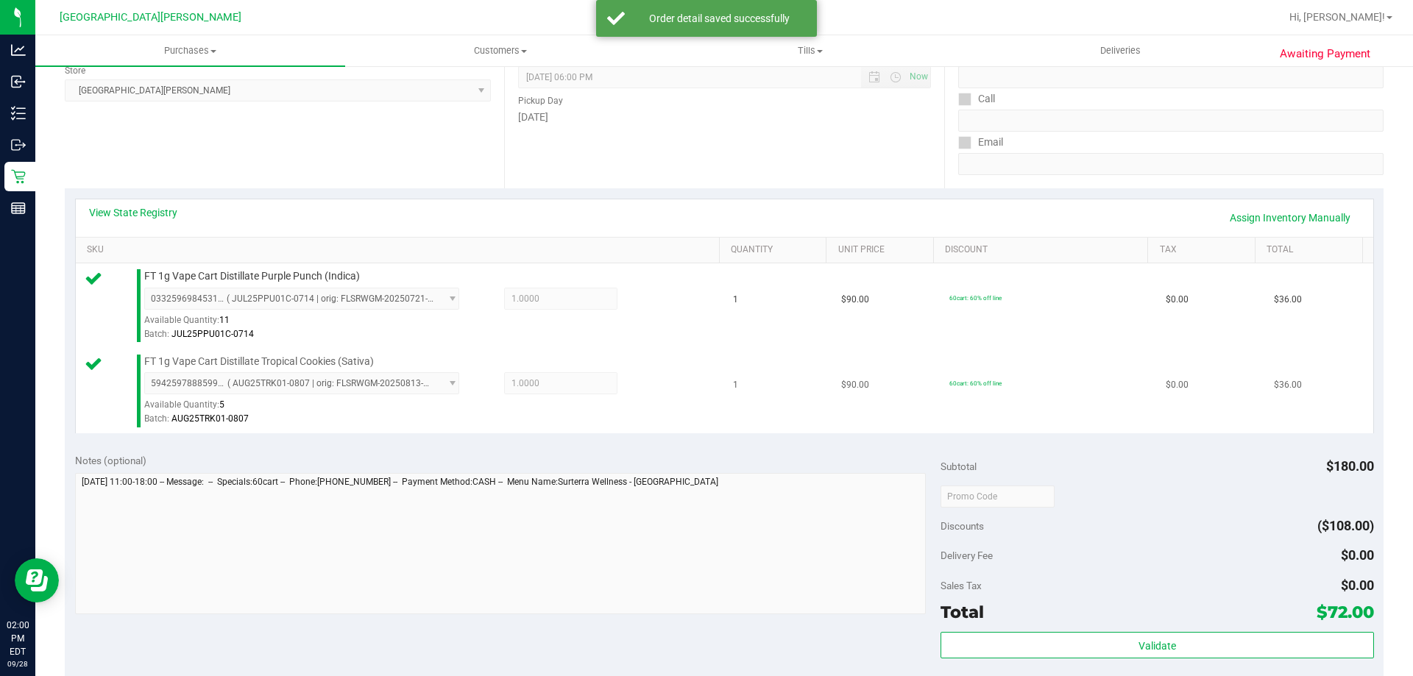
scroll to position [441, 0]
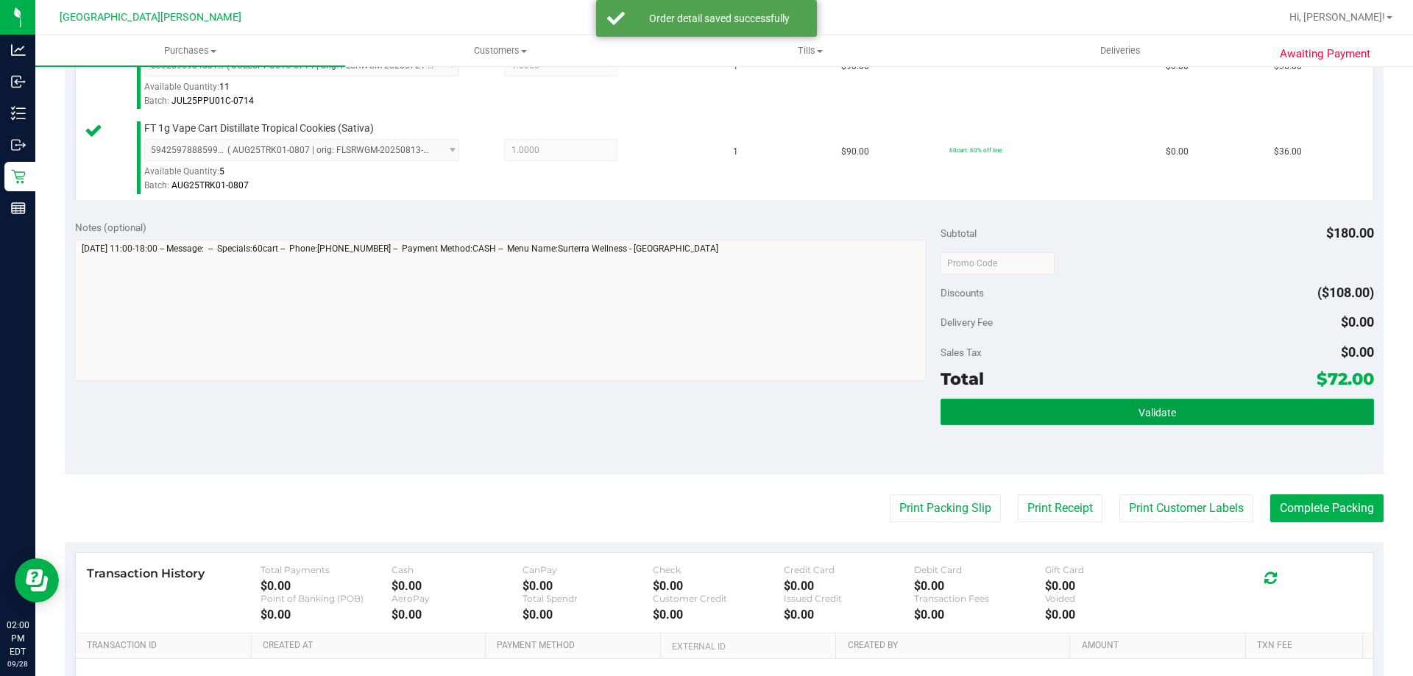
click at [1215, 415] on button "Validate" at bounding box center [1156, 412] width 433 height 26
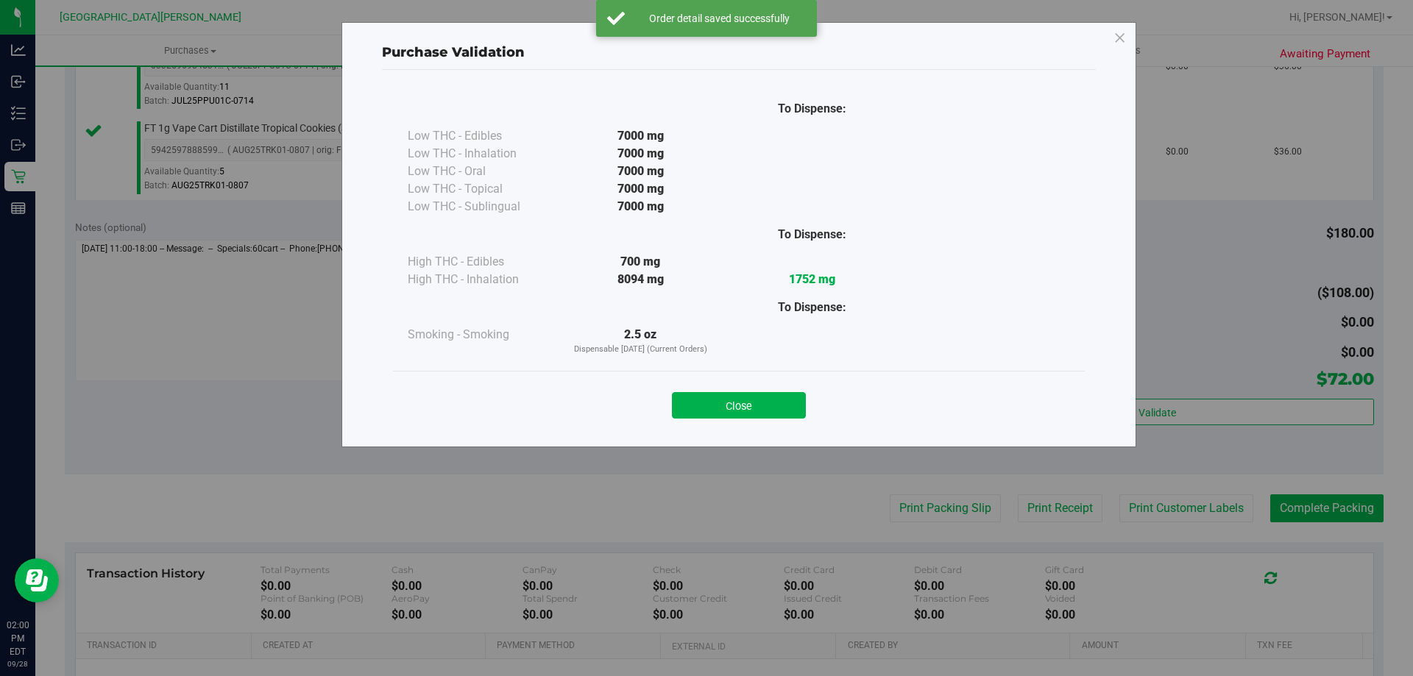
click at [763, 411] on button "Close" at bounding box center [739, 405] width 134 height 26
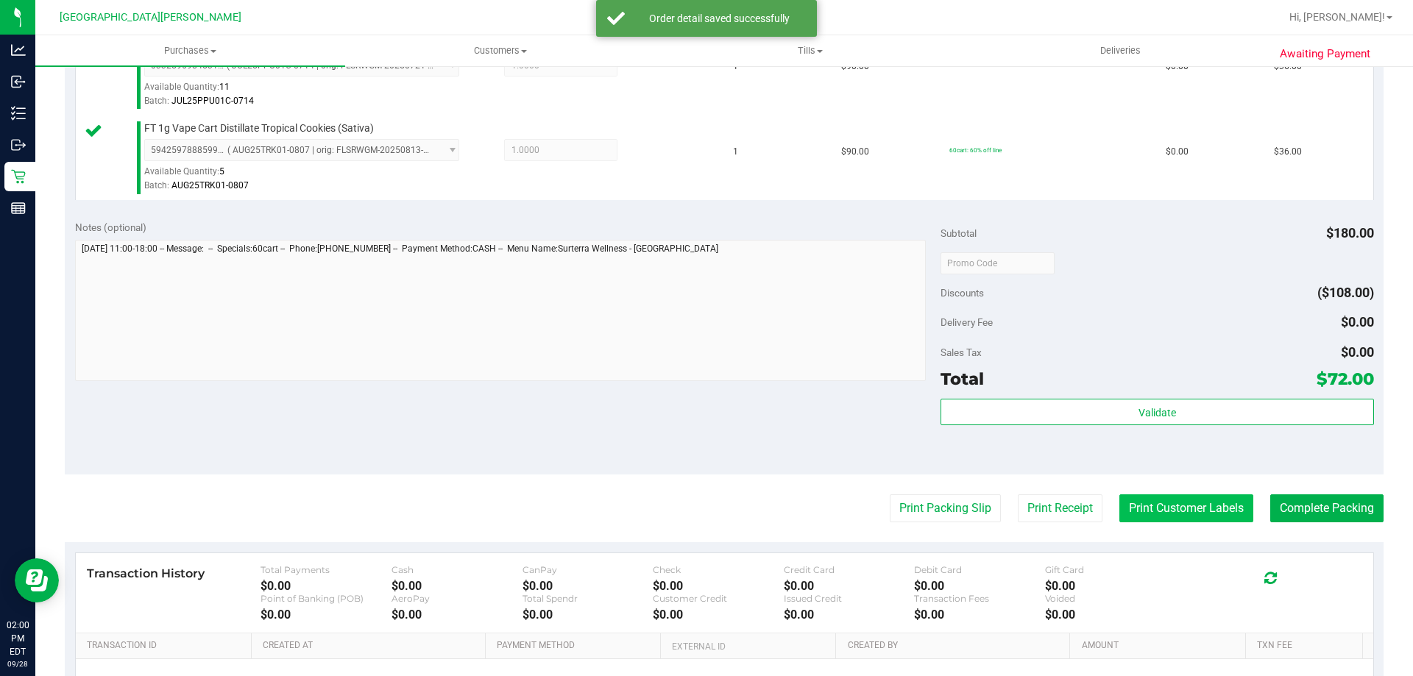
click at [1180, 513] on button "Print Customer Labels" at bounding box center [1186, 508] width 134 height 28
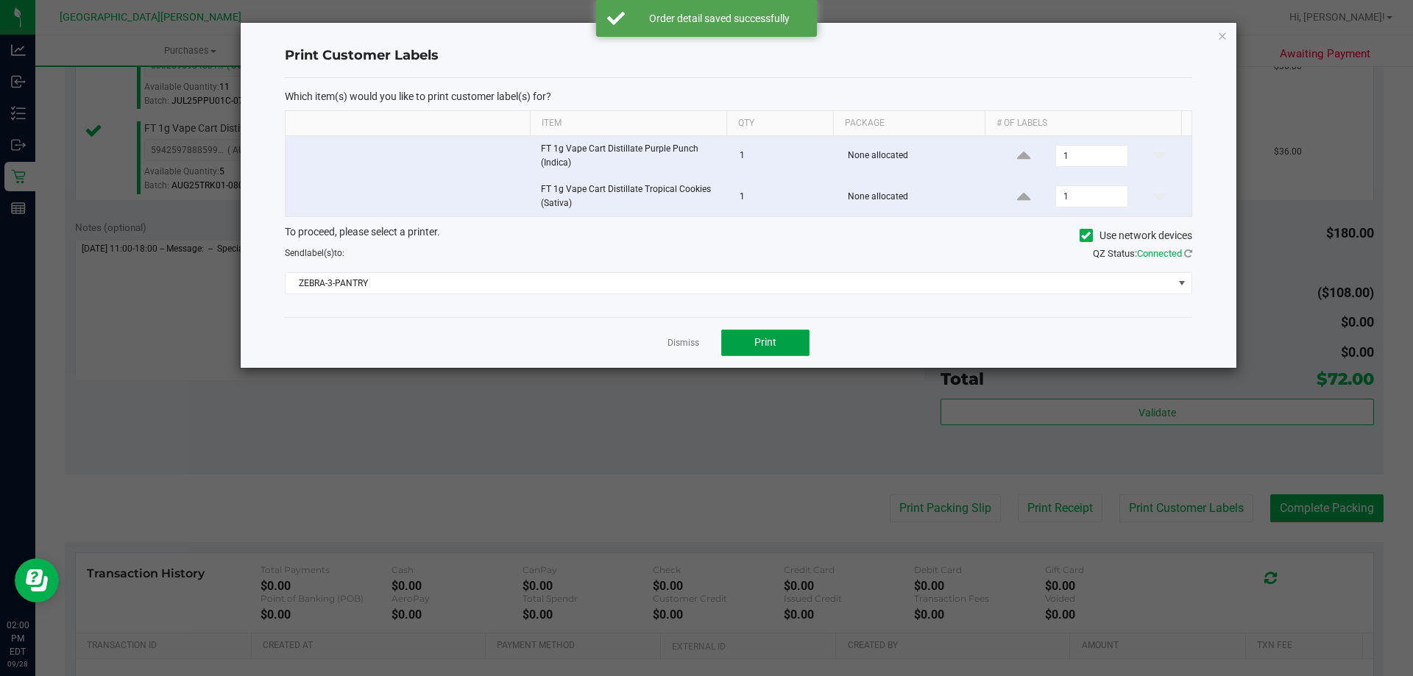
click at [769, 348] on span "Print" at bounding box center [765, 342] width 22 height 12
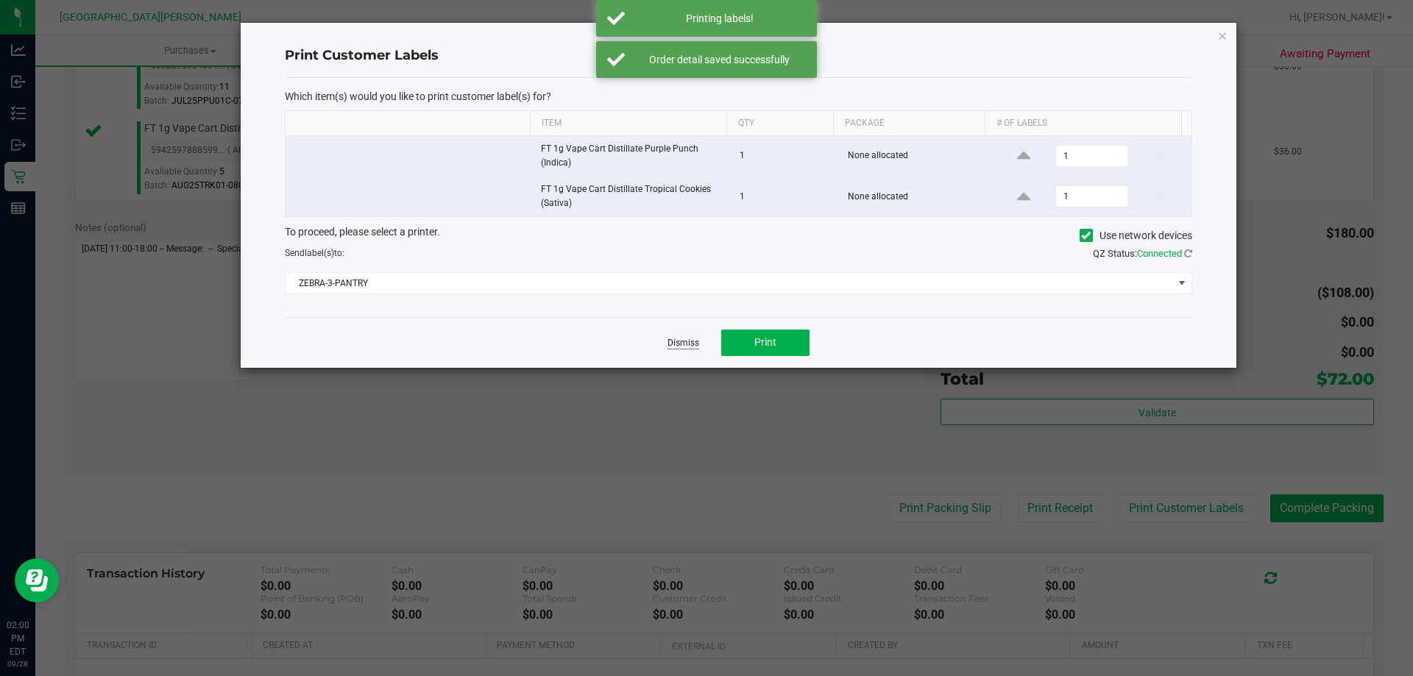
click at [681, 342] on link "Dismiss" at bounding box center [683, 343] width 32 height 13
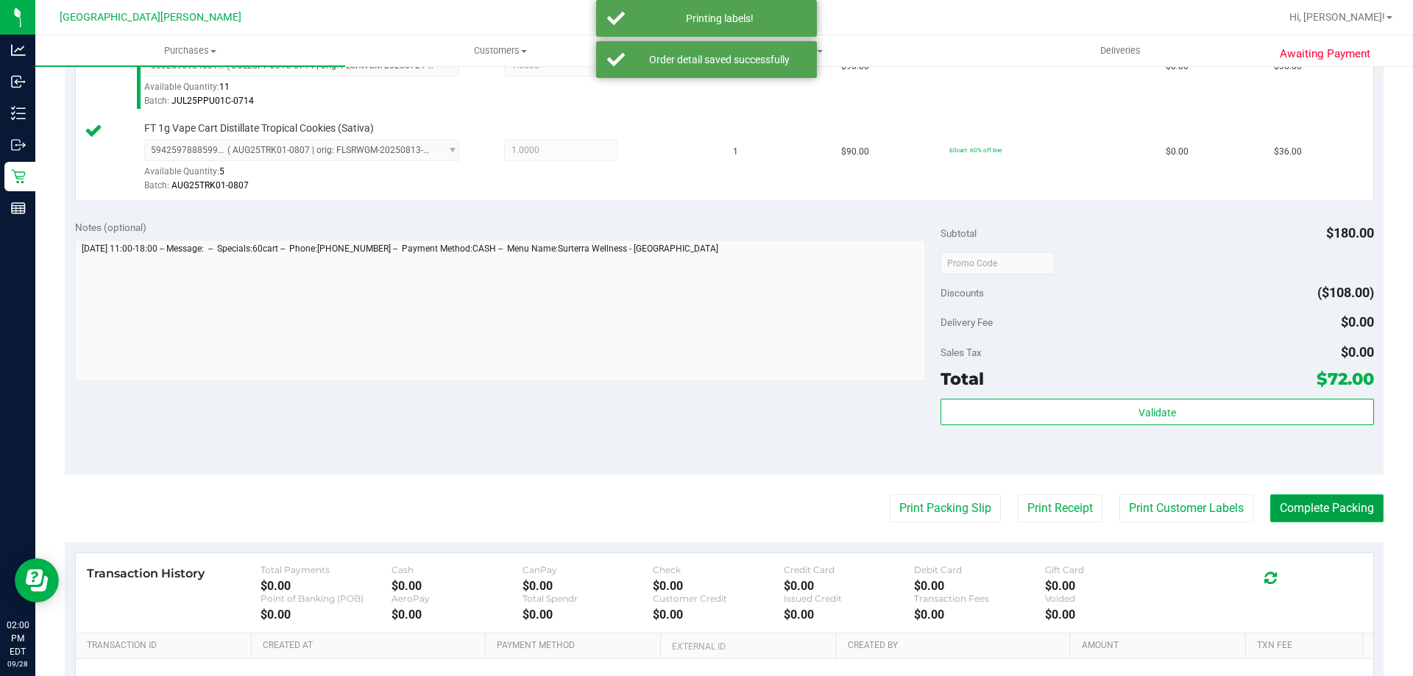
click at [1297, 496] on button "Complete Packing" at bounding box center [1326, 508] width 113 height 28
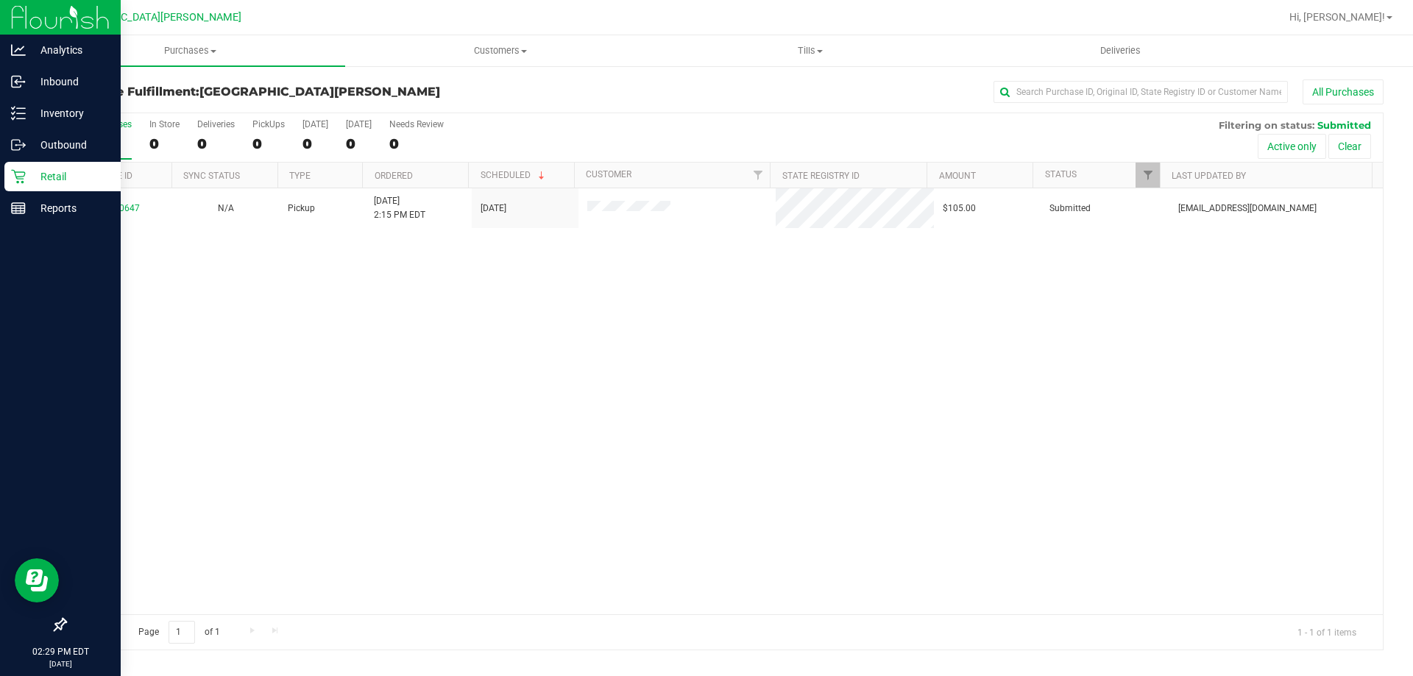
click at [13, 188] on div "Retail" at bounding box center [62, 176] width 116 height 29
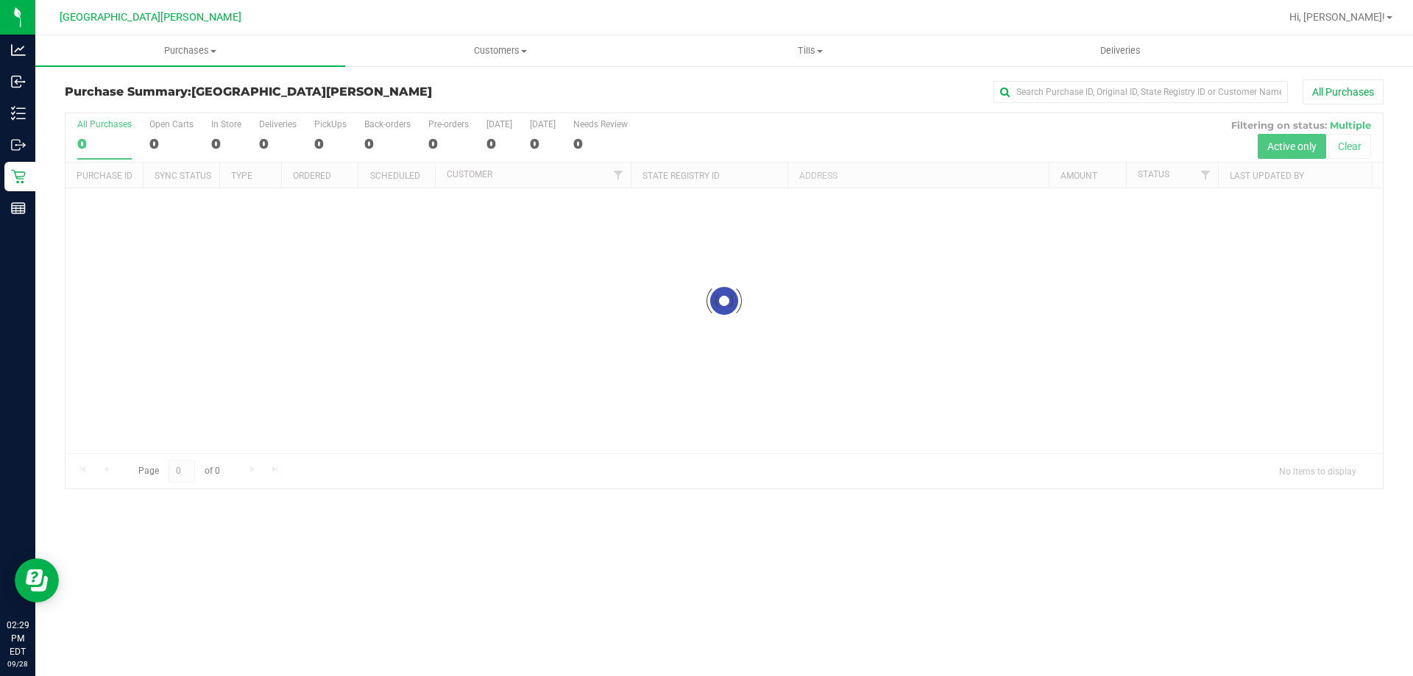
click at [163, 146] on div at bounding box center [723, 300] width 1317 height 375
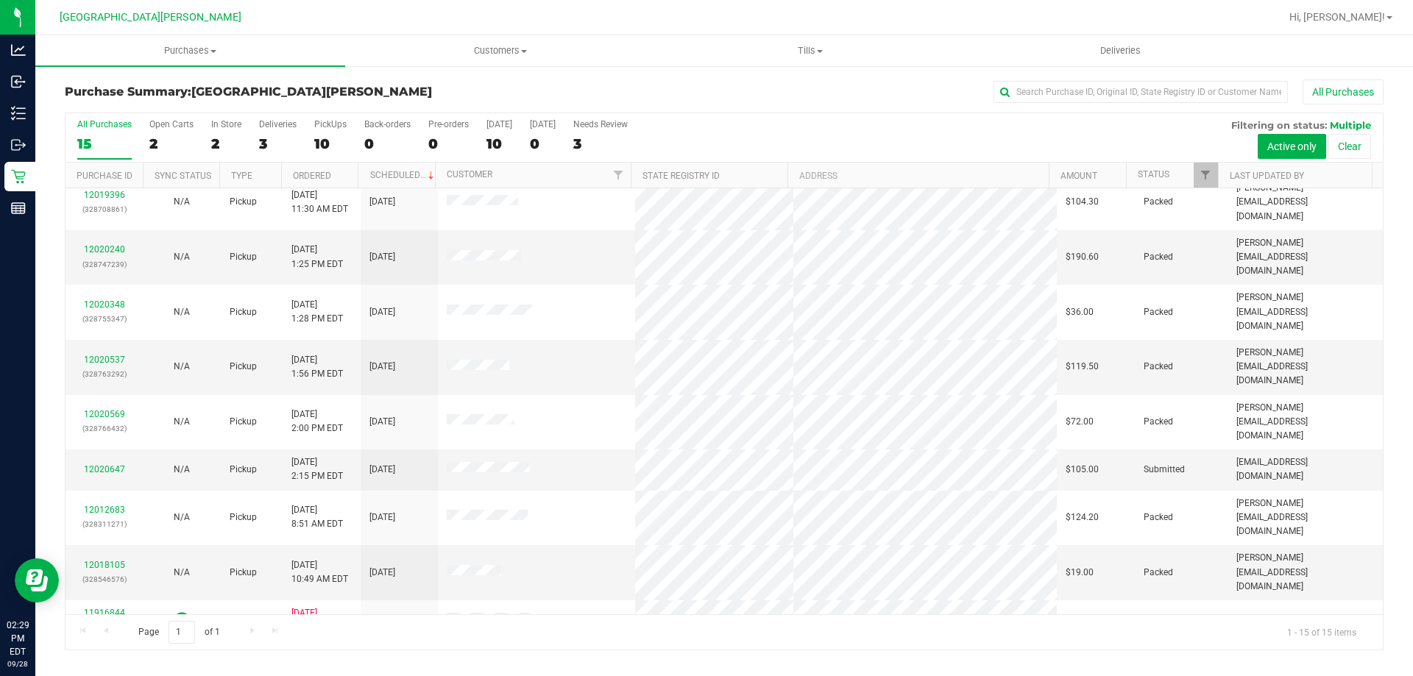
scroll to position [185, 0]
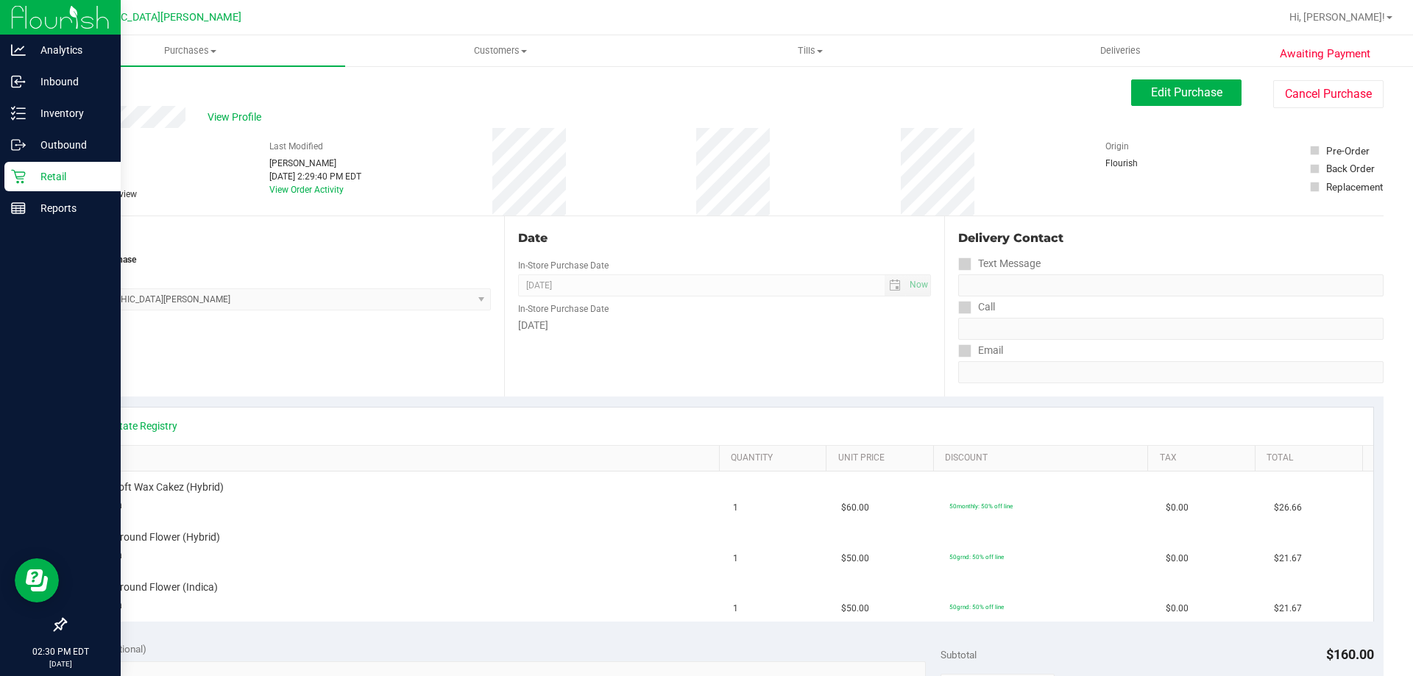
click at [10, 186] on div "Retail" at bounding box center [62, 176] width 116 height 29
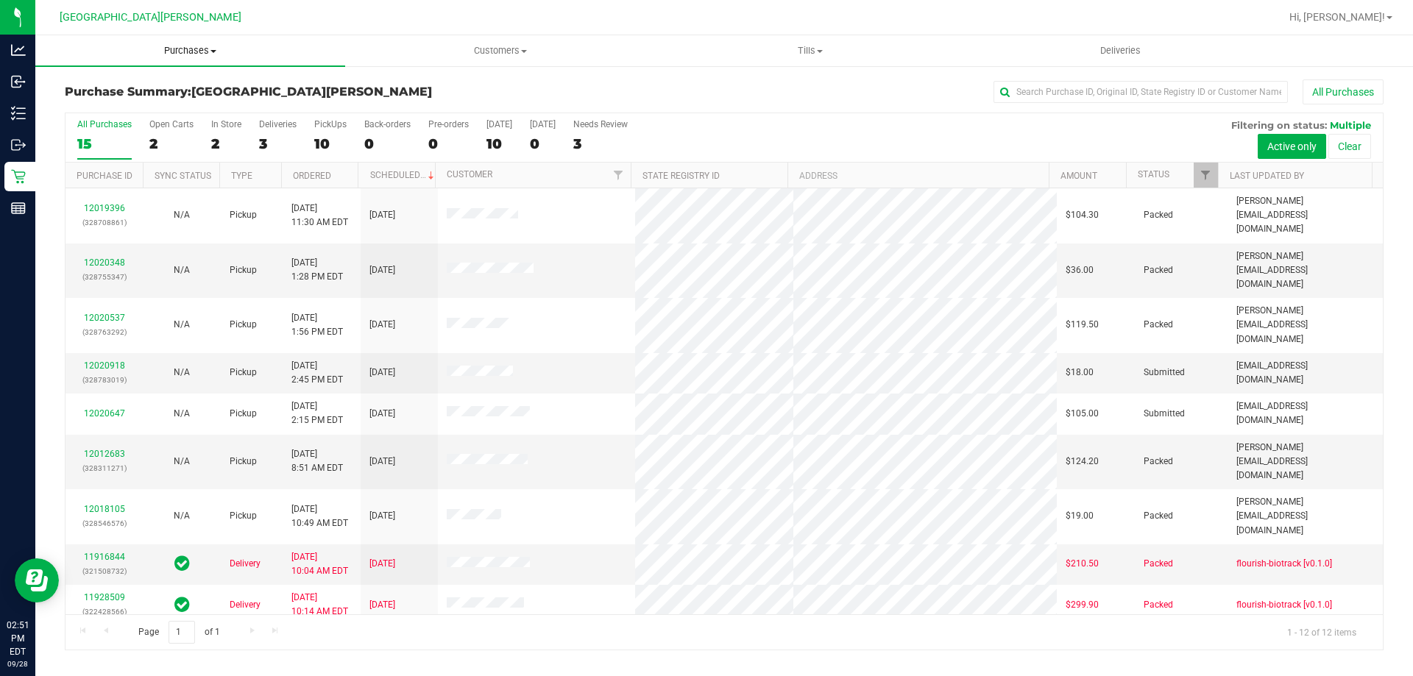
click at [188, 49] on span "Purchases" at bounding box center [190, 50] width 310 height 13
click at [194, 104] on li "Fulfillment" at bounding box center [190, 107] width 310 height 18
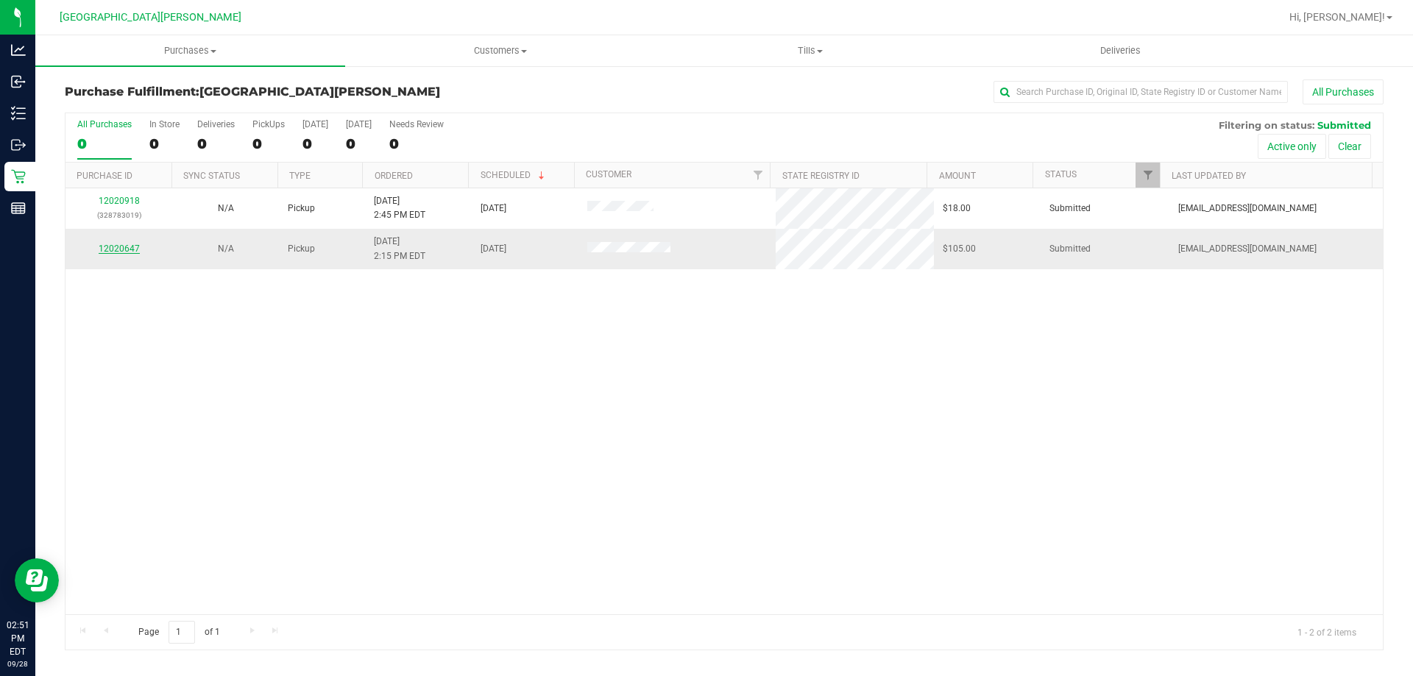
click at [127, 246] on link "12020647" at bounding box center [119, 249] width 41 height 10
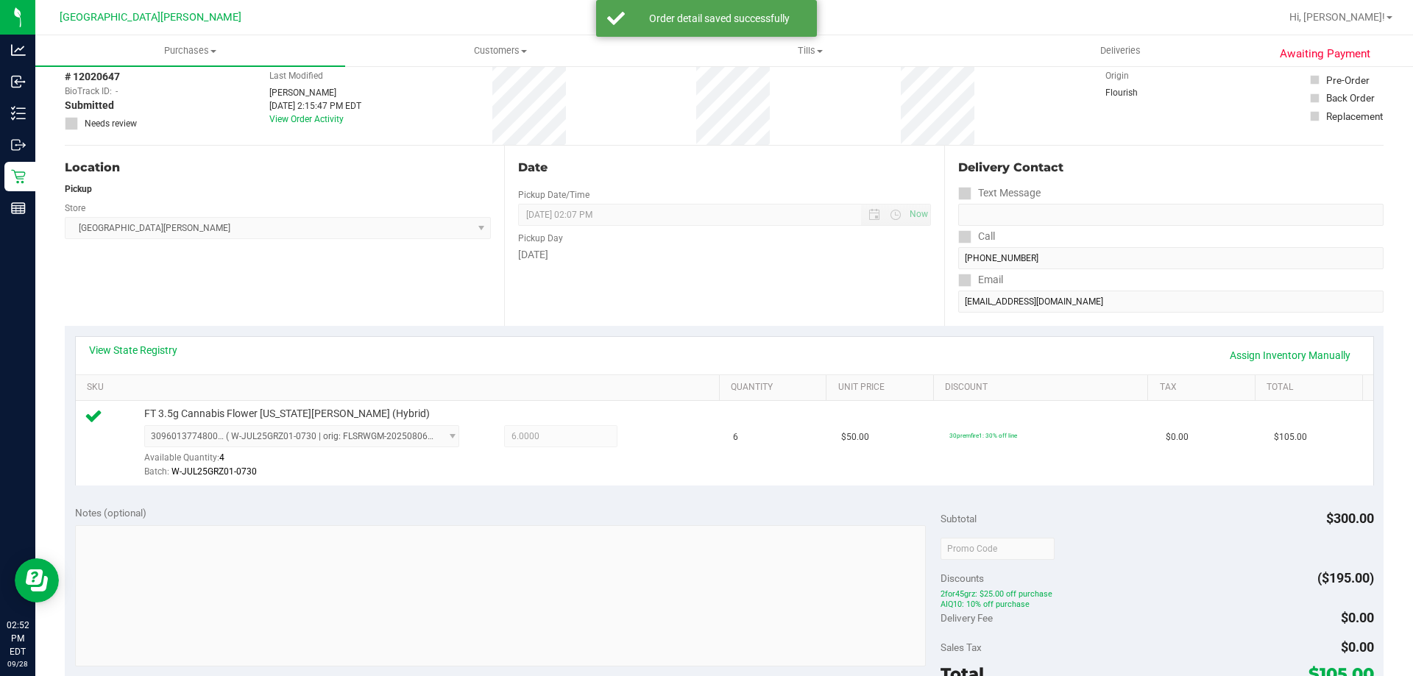
scroll to position [221, 0]
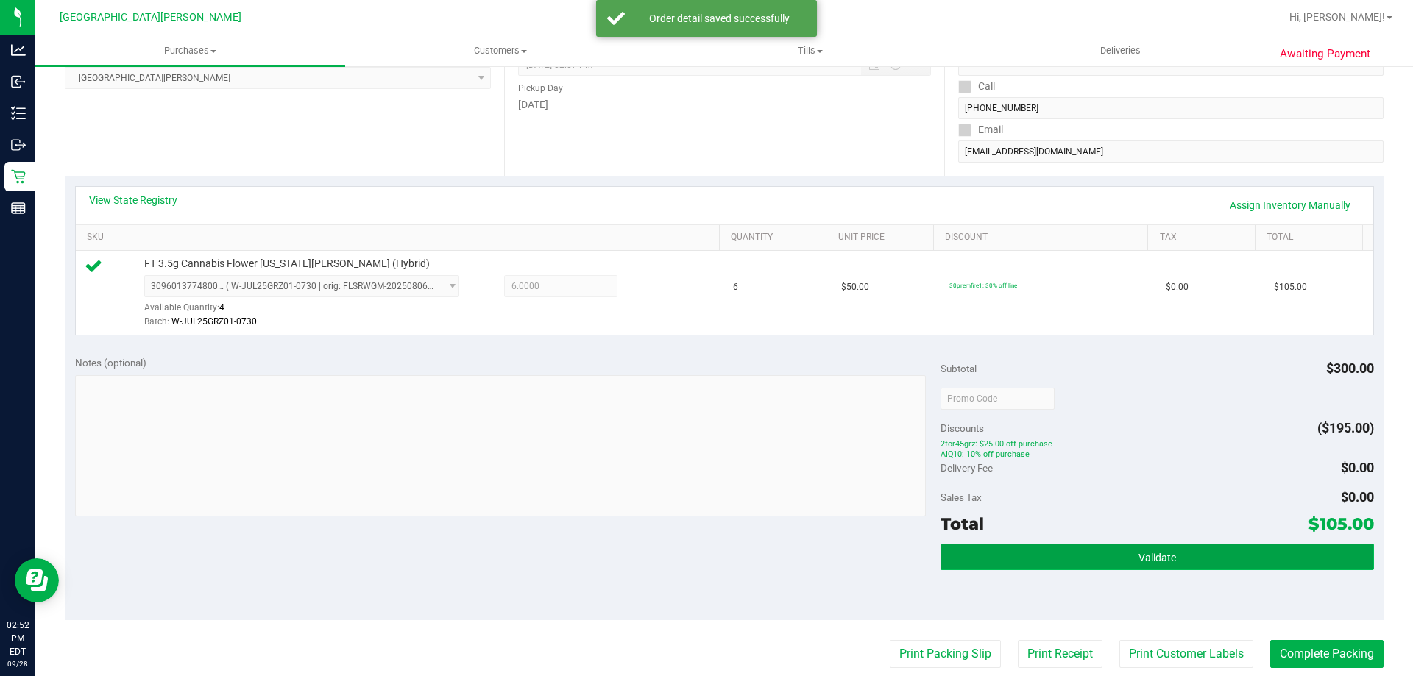
click at [1031, 557] on button "Validate" at bounding box center [1156, 557] width 433 height 26
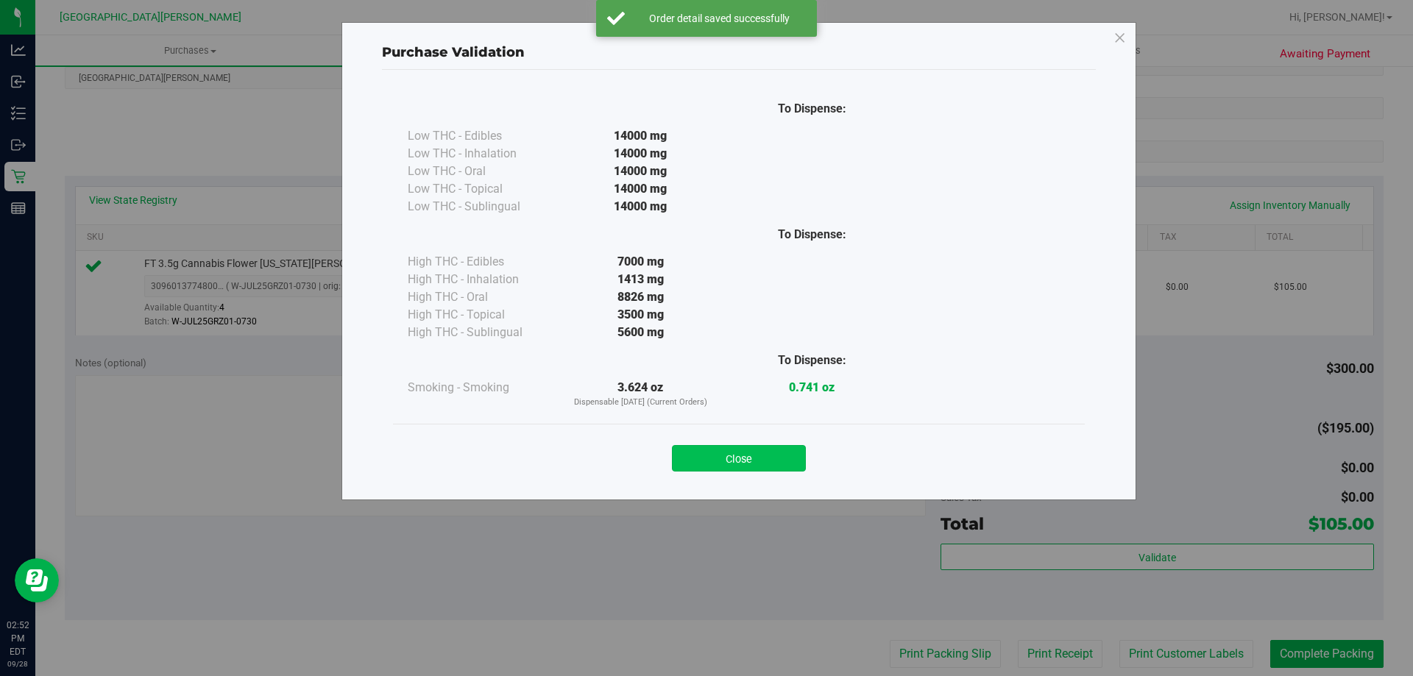
click at [759, 464] on button "Close" at bounding box center [739, 458] width 134 height 26
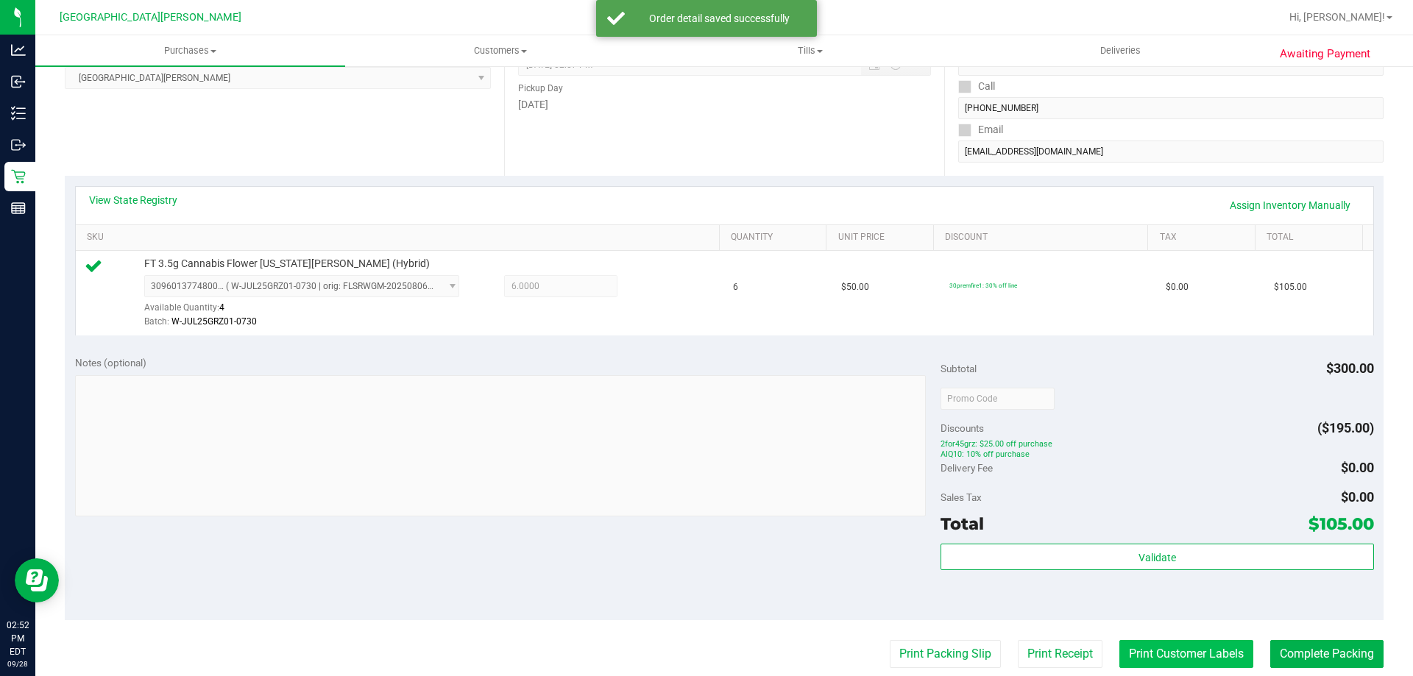
click at [1162, 646] on button "Print Customer Labels" at bounding box center [1186, 654] width 134 height 28
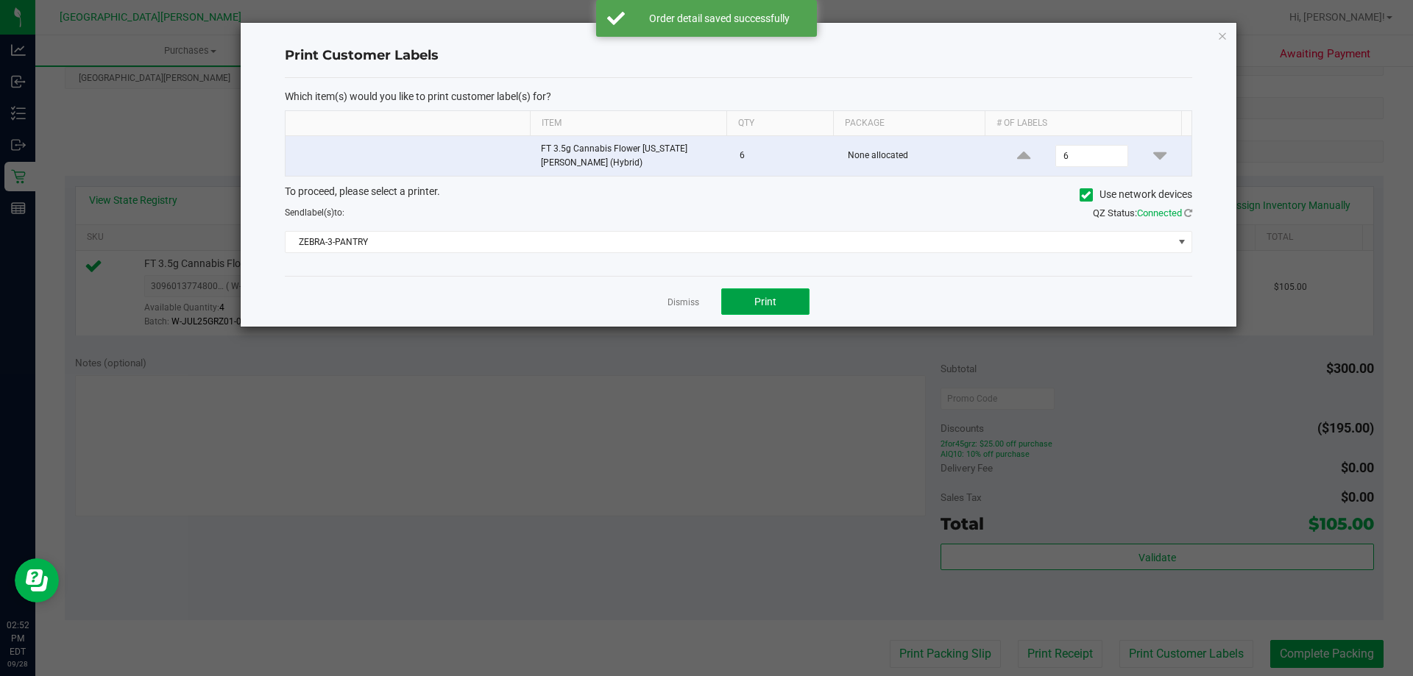
click at [754, 312] on button "Print" at bounding box center [765, 301] width 88 height 26
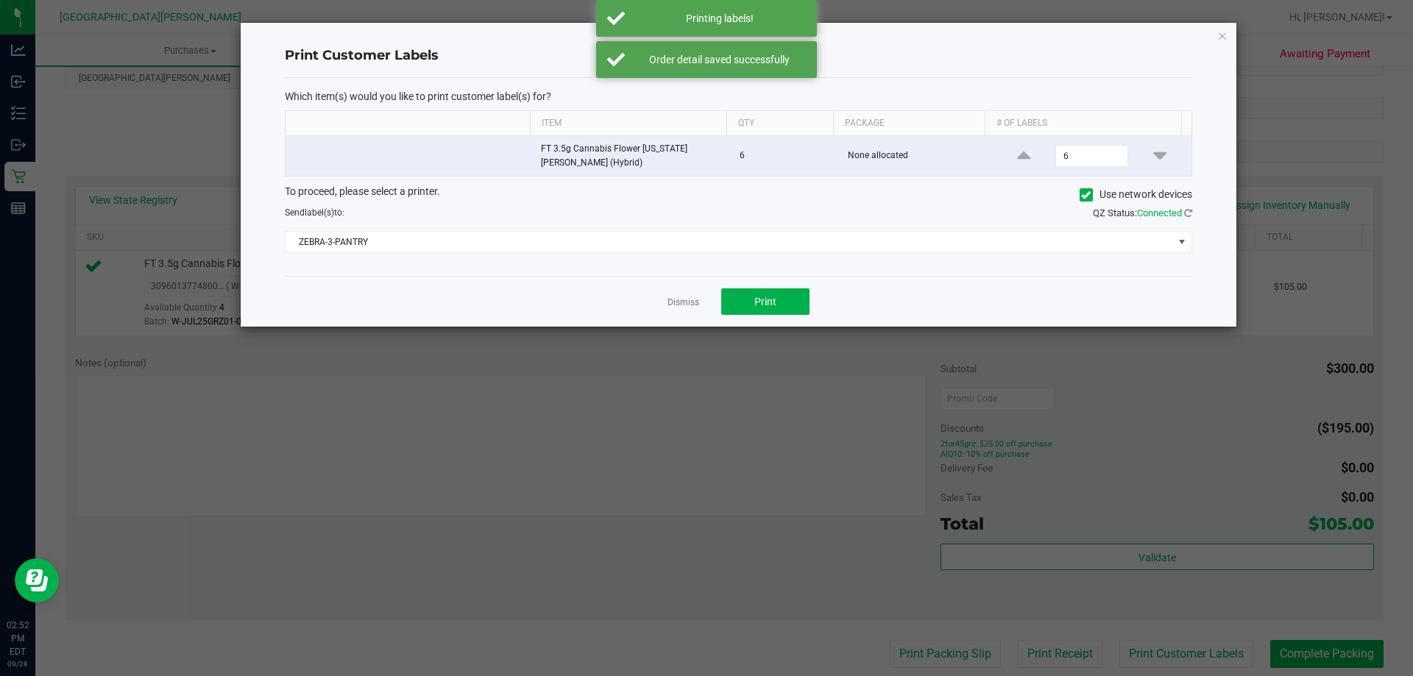
drag, startPoint x: 667, startPoint y: 303, endPoint x: 823, endPoint y: 356, distance: 164.7
click at [666, 303] on div "Dismiss Print" at bounding box center [738, 301] width 907 height 51
click at [689, 301] on link "Dismiss" at bounding box center [683, 302] width 32 height 13
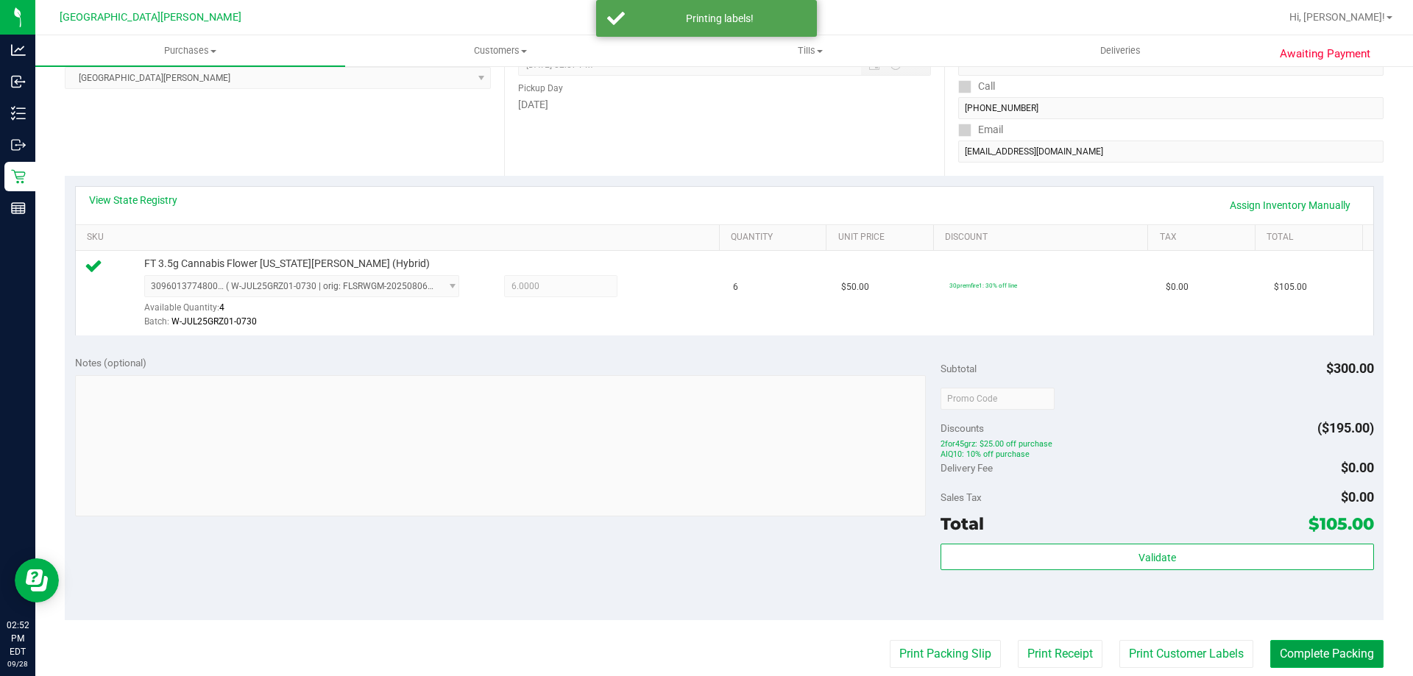
click at [1315, 657] on button "Complete Packing" at bounding box center [1326, 654] width 113 height 28
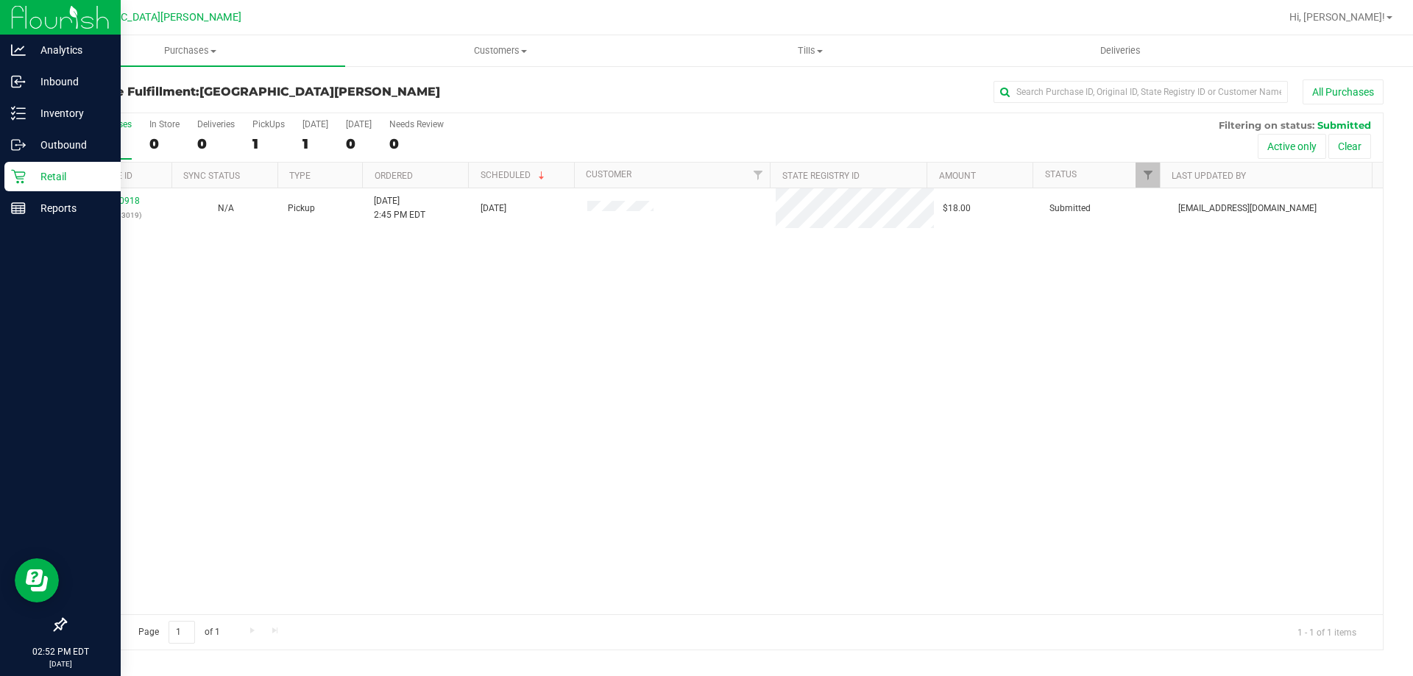
click at [13, 182] on icon at bounding box center [18, 176] width 15 height 15
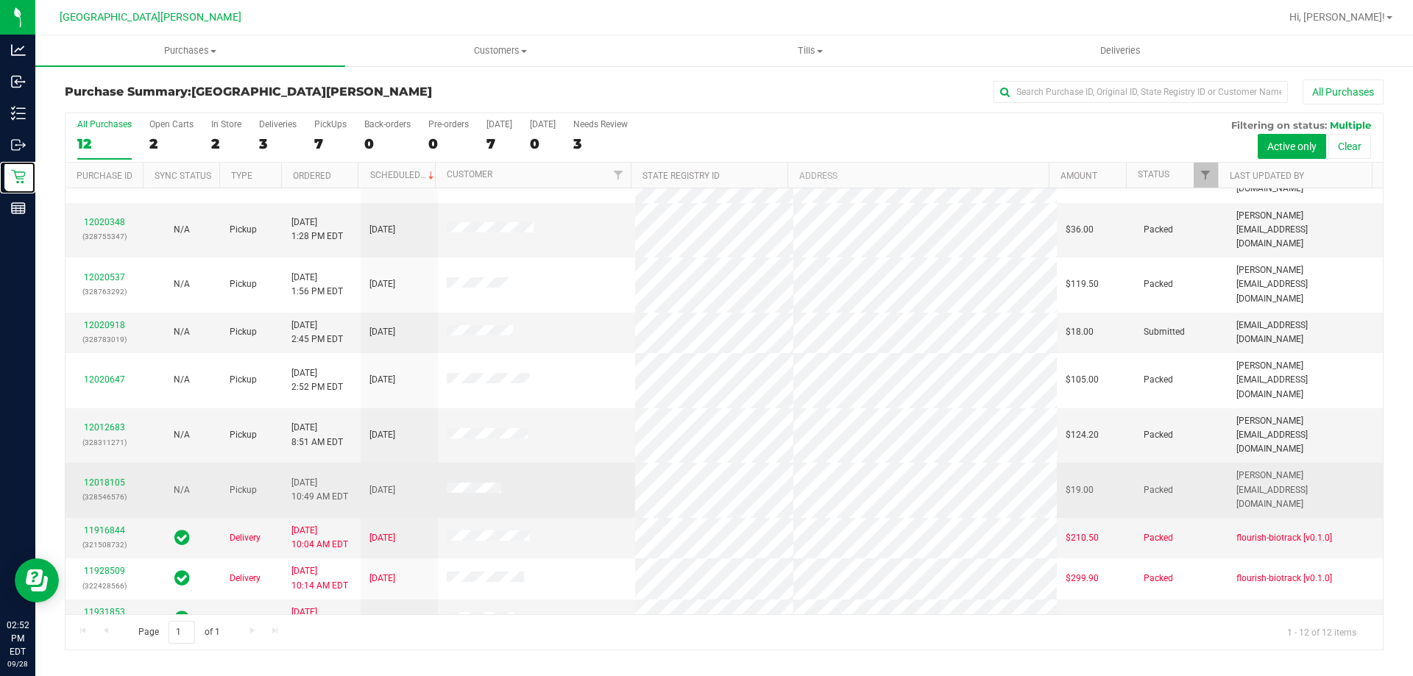
scroll to position [63, 0]
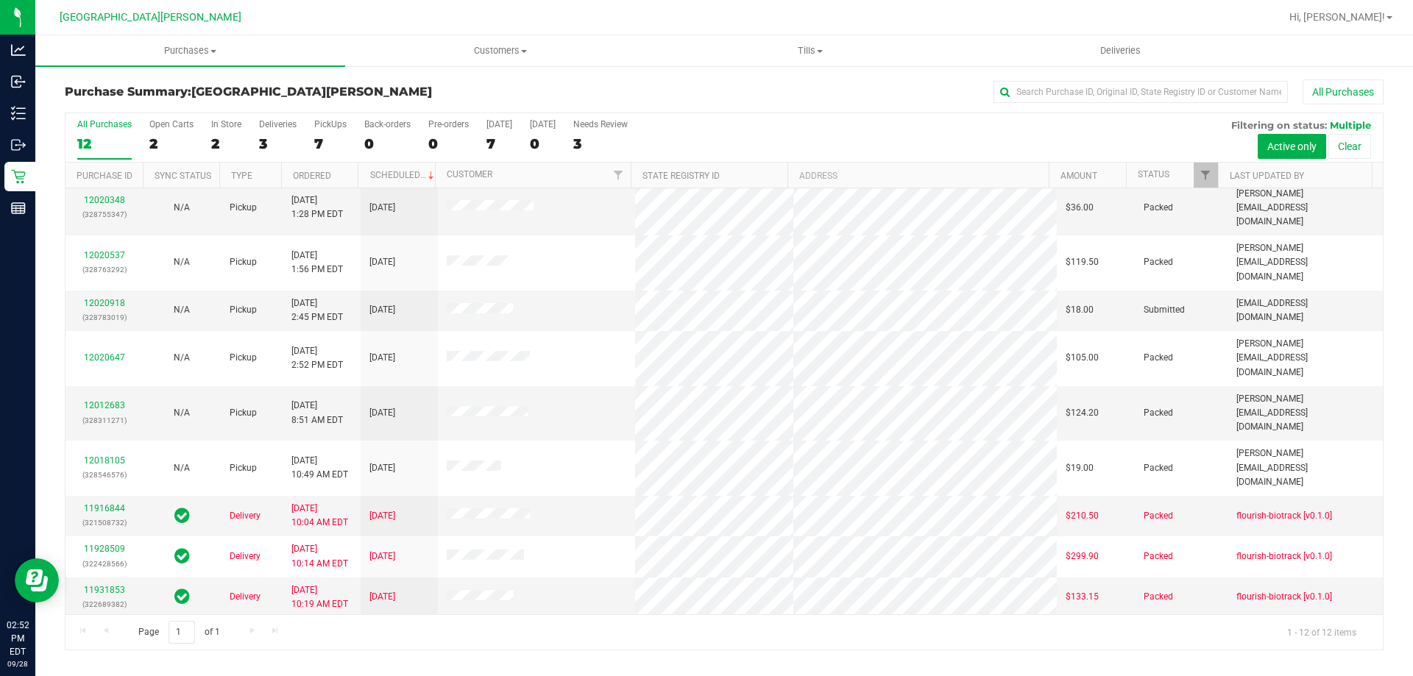
click at [104, 673] on link "12020964" at bounding box center [104, 678] width 41 height 10
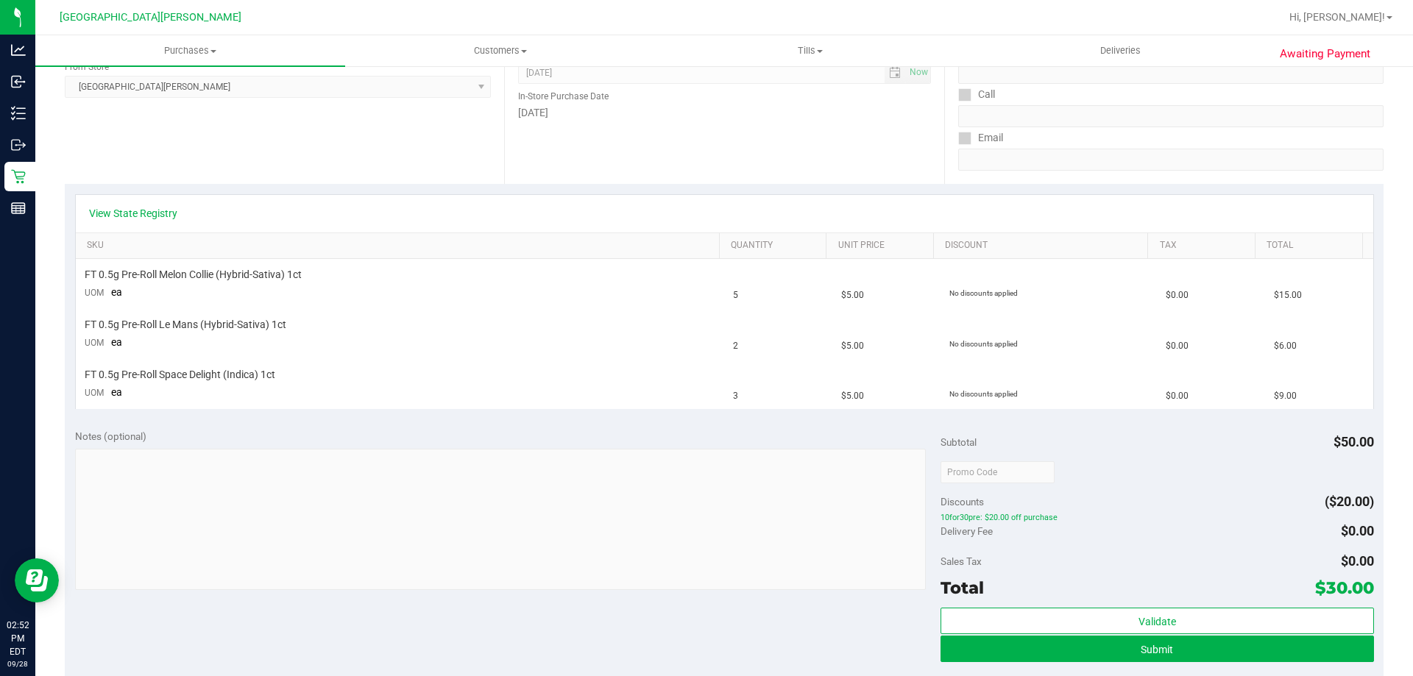
scroll to position [221, 0]
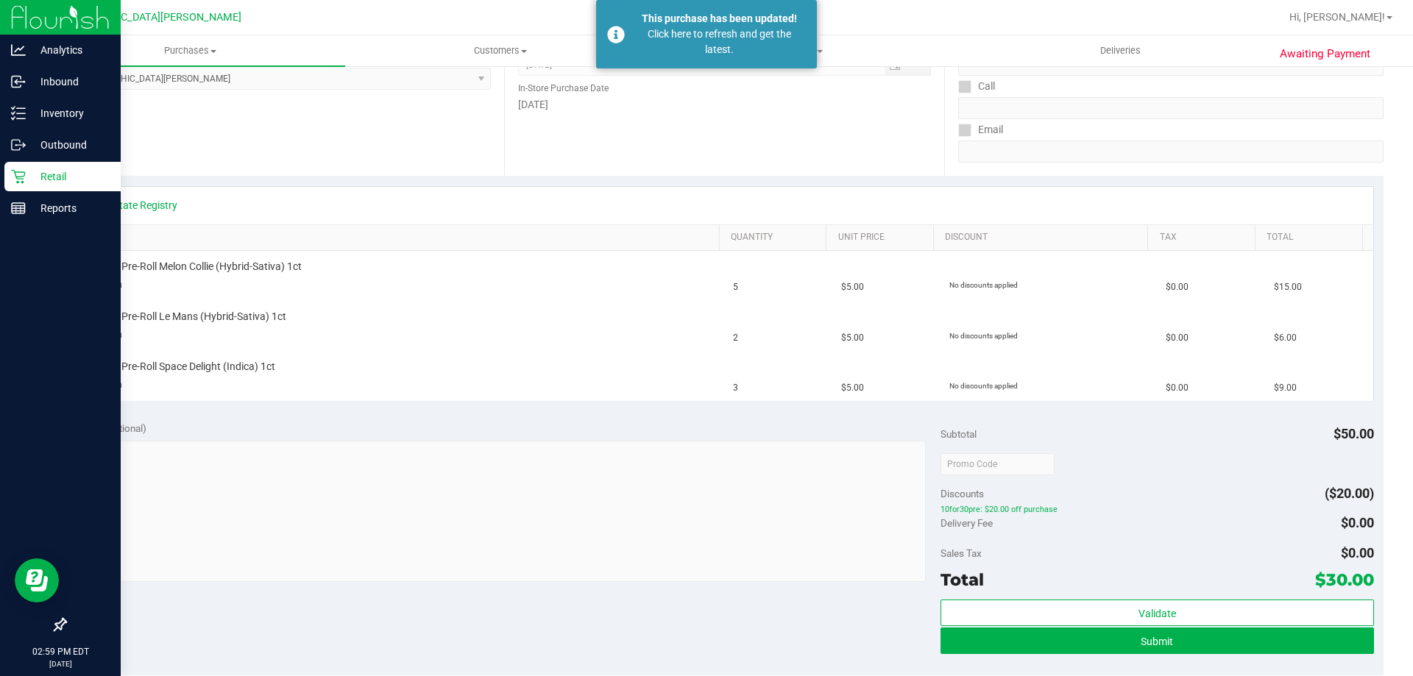
click at [14, 183] on icon at bounding box center [18, 176] width 15 height 15
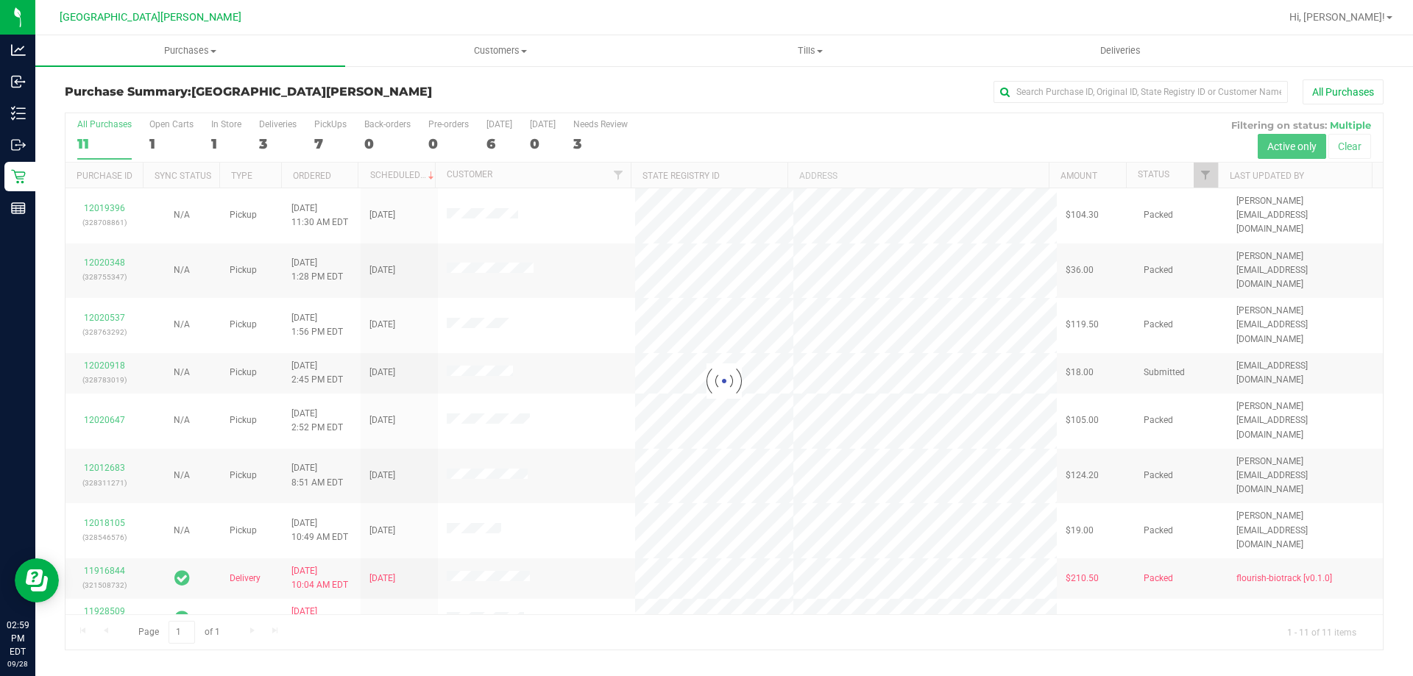
click at [105, 283] on div at bounding box center [723, 381] width 1317 height 536
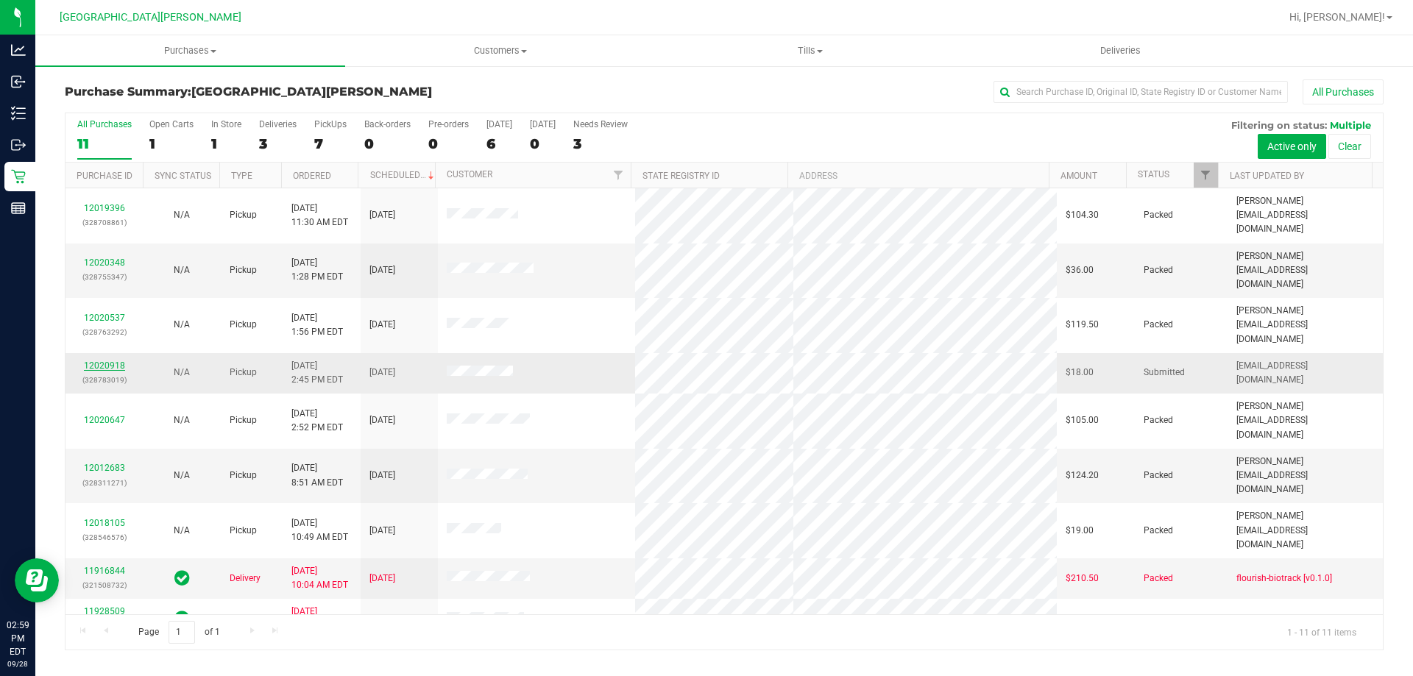
click at [112, 360] on link "12020918" at bounding box center [104, 365] width 41 height 10
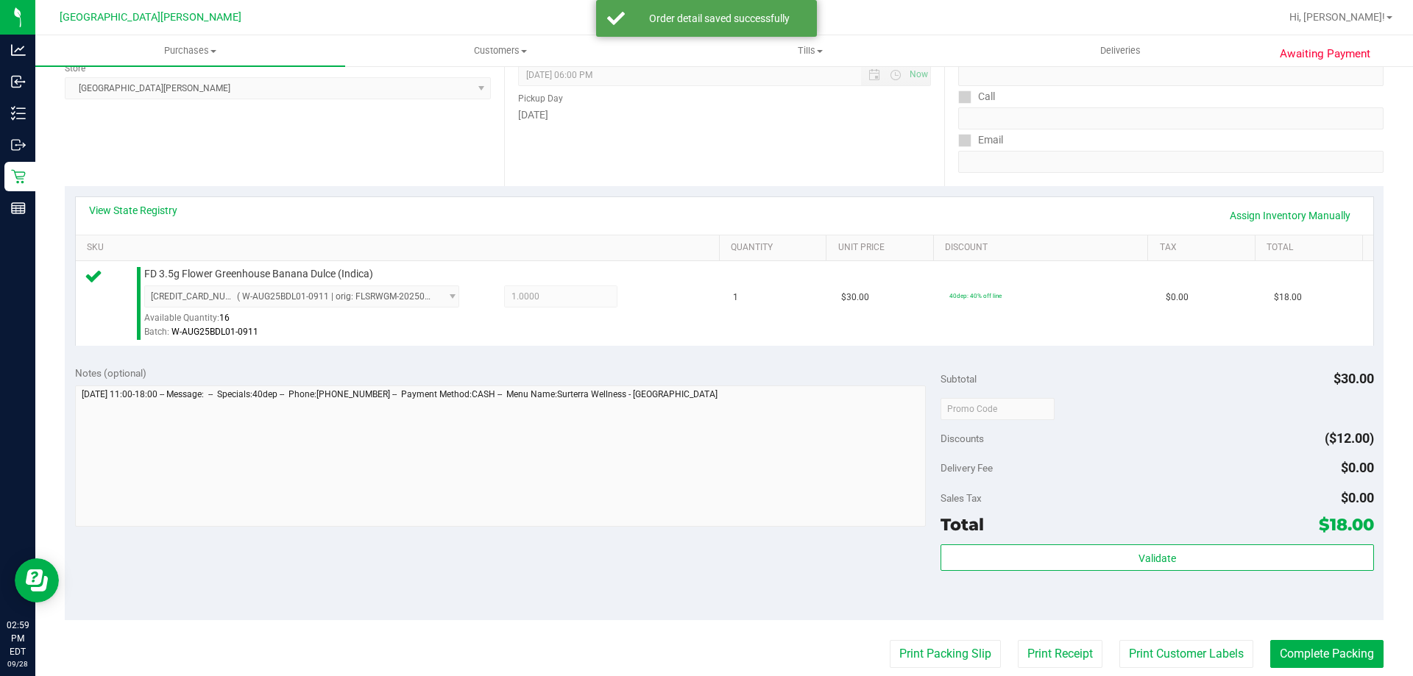
scroll to position [441, 0]
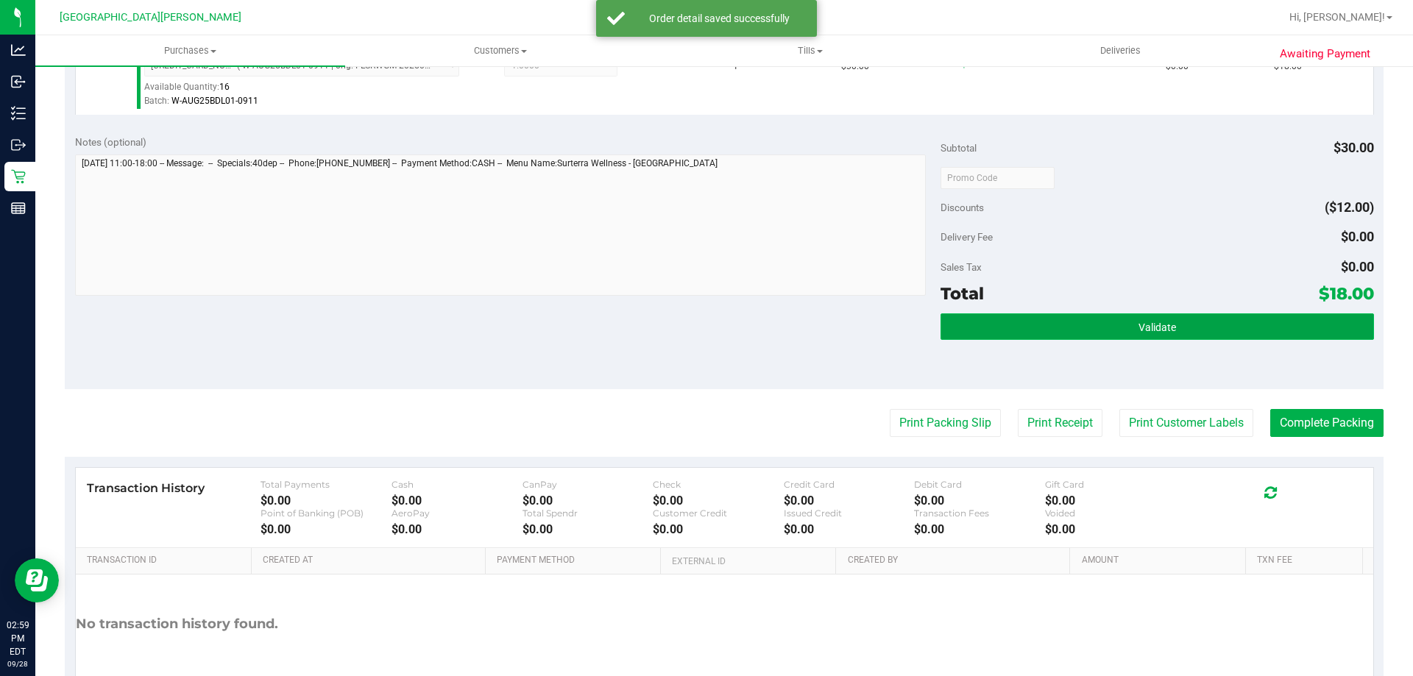
click at [1146, 321] on span "Validate" at bounding box center [1157, 327] width 38 height 12
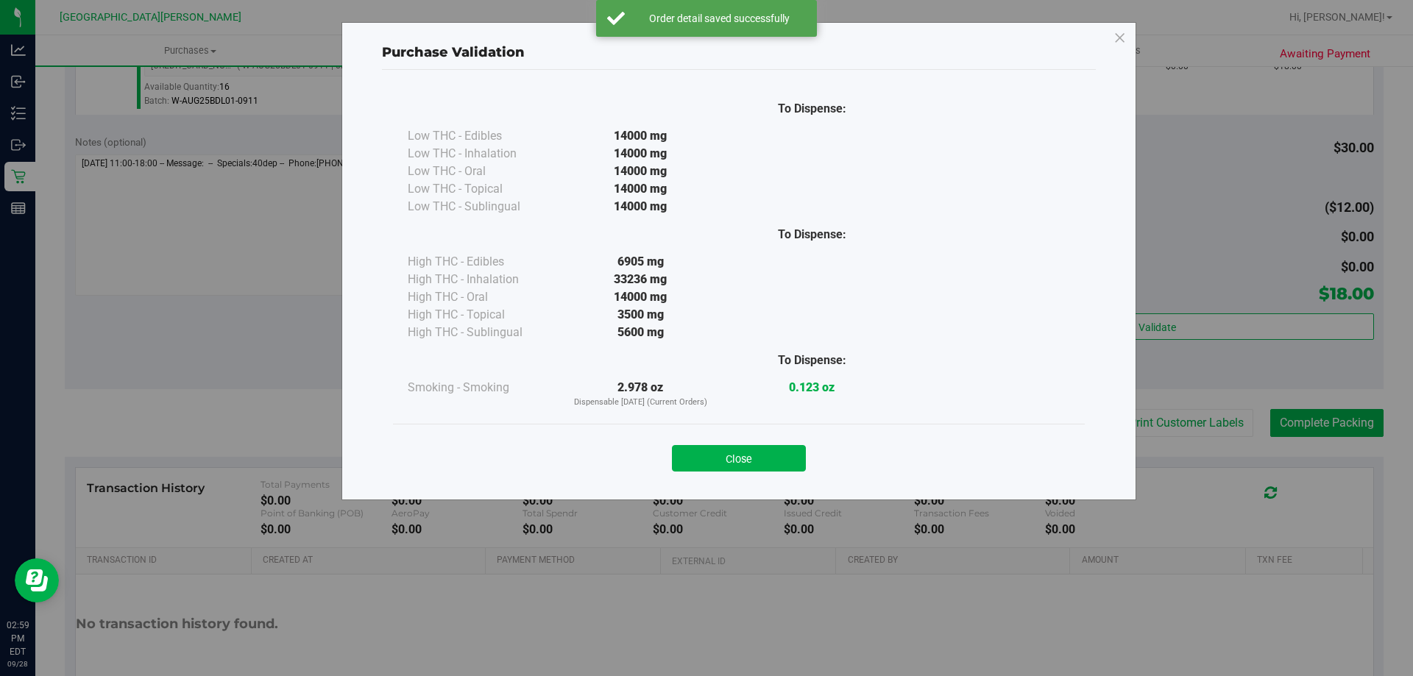
drag, startPoint x: 772, startPoint y: 463, endPoint x: 1170, endPoint y: 447, distance: 399.0
click at [777, 459] on button "Close" at bounding box center [739, 458] width 134 height 26
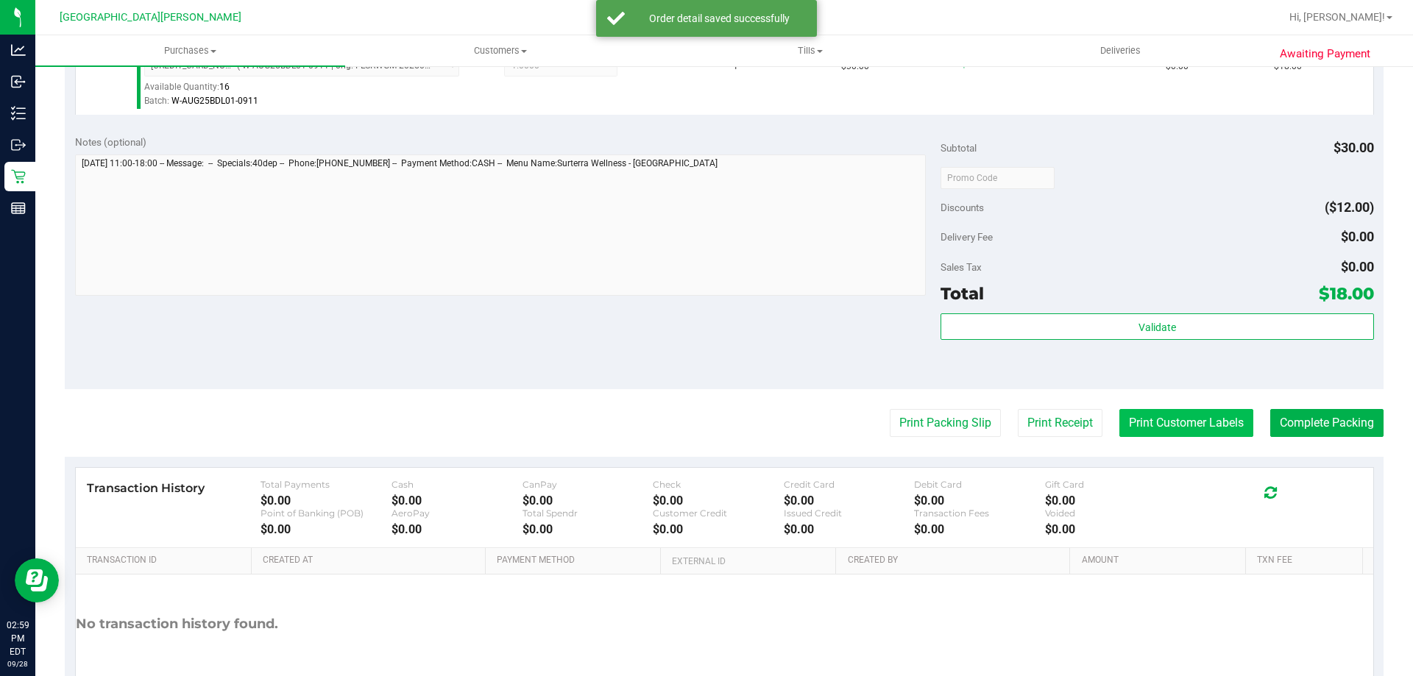
click at [1193, 423] on button "Print Customer Labels" at bounding box center [1186, 423] width 134 height 28
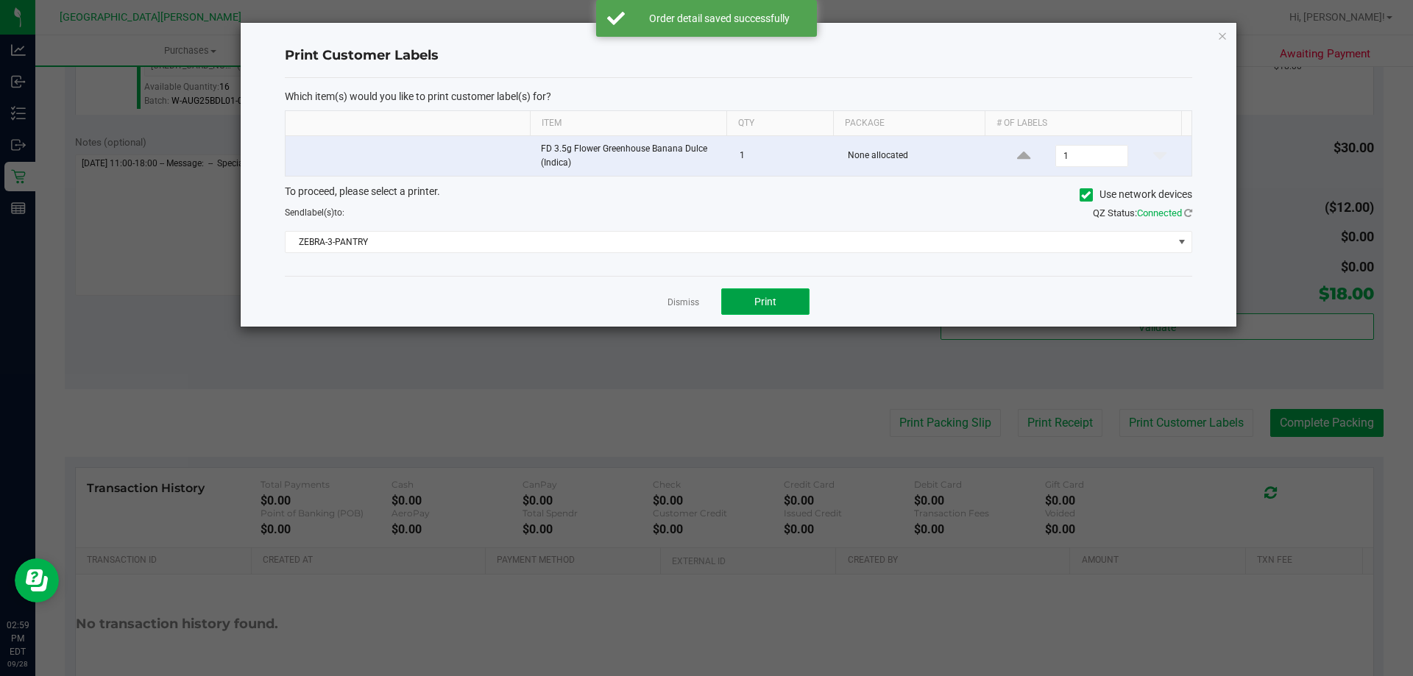
click at [787, 307] on button "Print" at bounding box center [765, 301] width 88 height 26
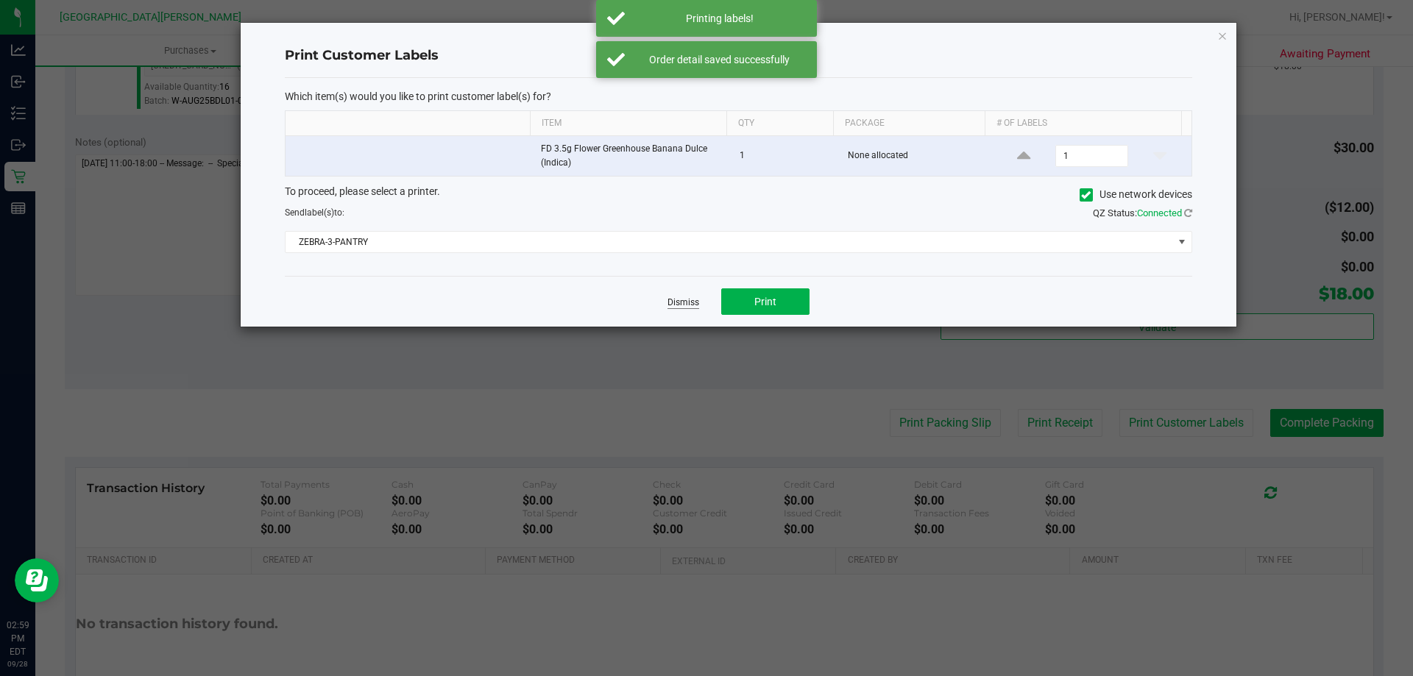
click at [696, 305] on link "Dismiss" at bounding box center [683, 302] width 32 height 13
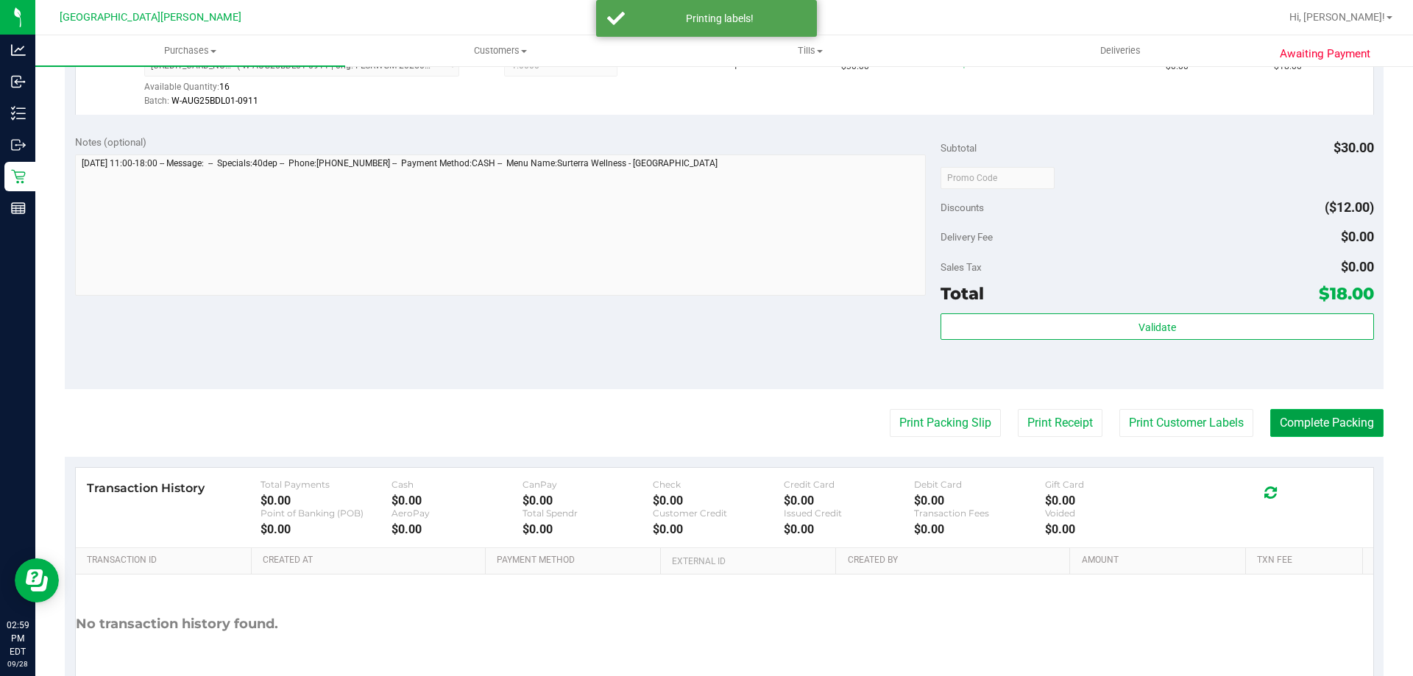
click at [1327, 427] on button "Complete Packing" at bounding box center [1326, 423] width 113 height 28
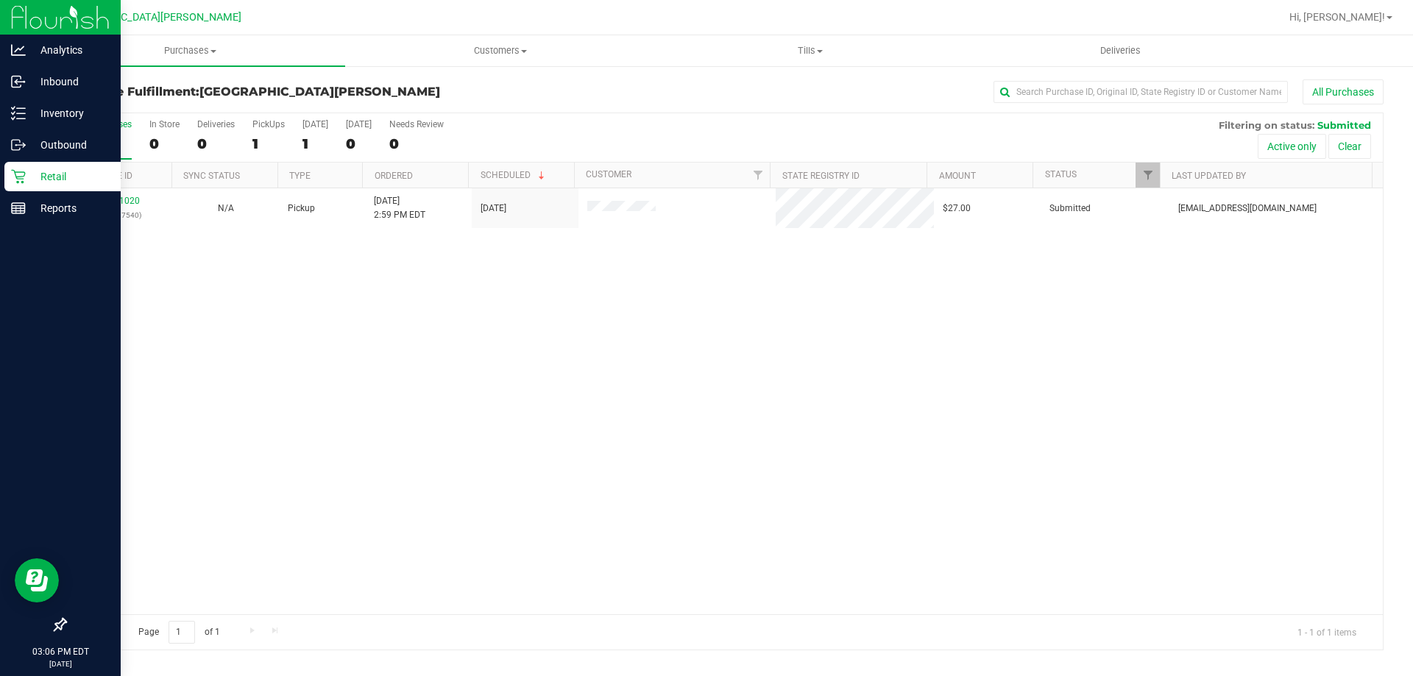
click at [29, 182] on p "Retail" at bounding box center [70, 177] width 88 height 18
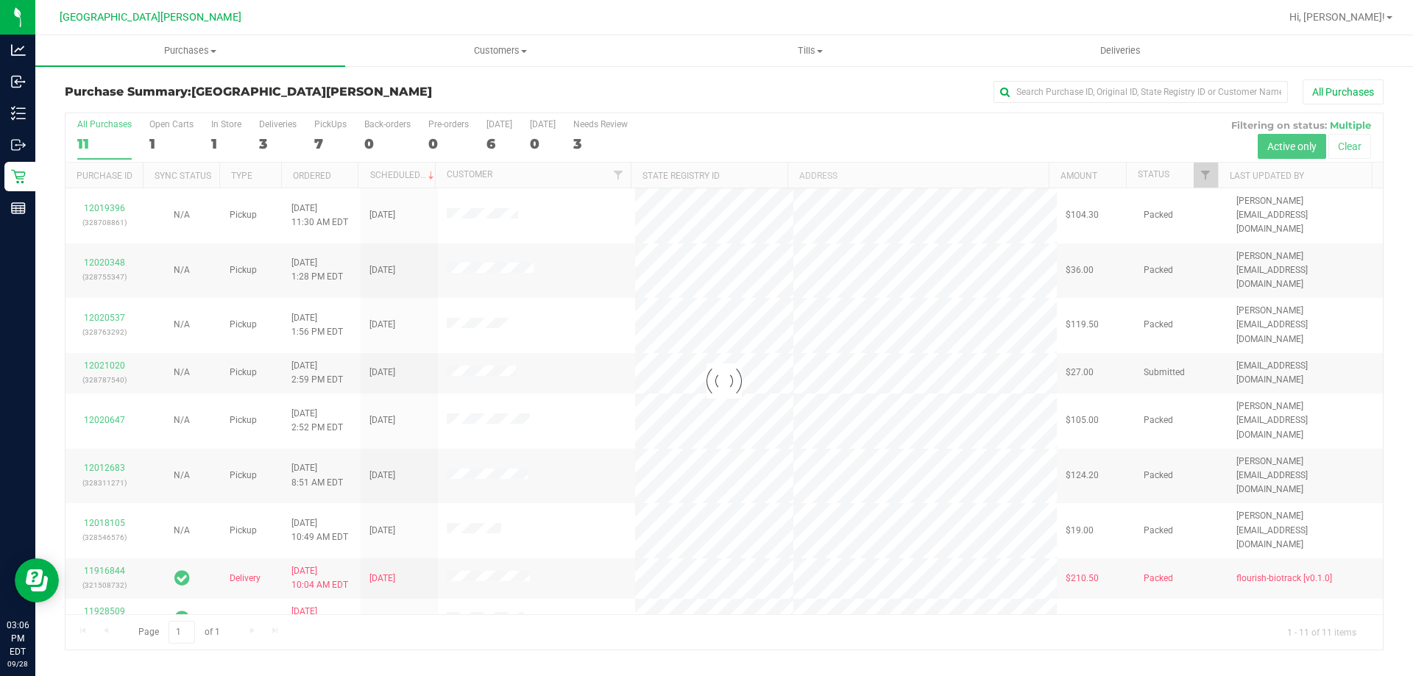
click at [180, 130] on div at bounding box center [723, 381] width 1317 height 536
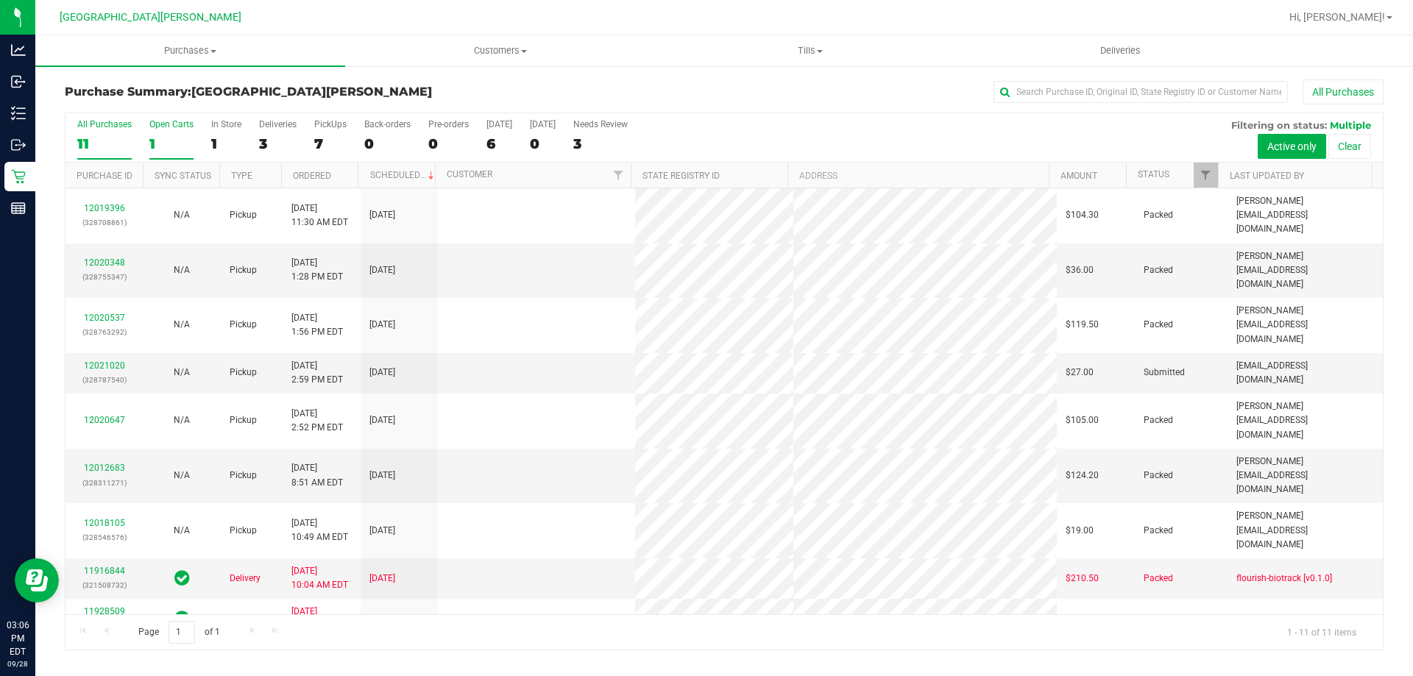
click at [163, 130] on label "Open Carts 1" at bounding box center [171, 139] width 44 height 40
click at [0, 0] on input "Open Carts 1" at bounding box center [0, 0] width 0 height 0
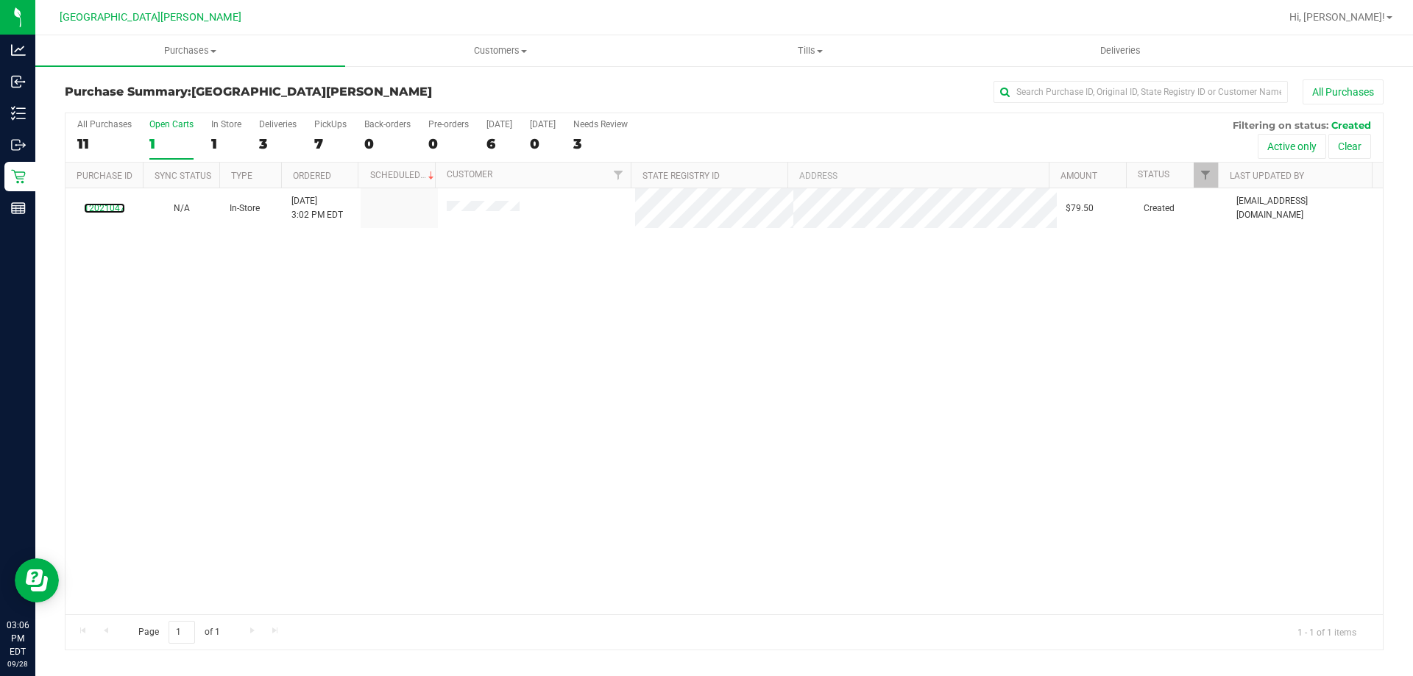
click at [101, 207] on link "12021047" at bounding box center [104, 208] width 41 height 10
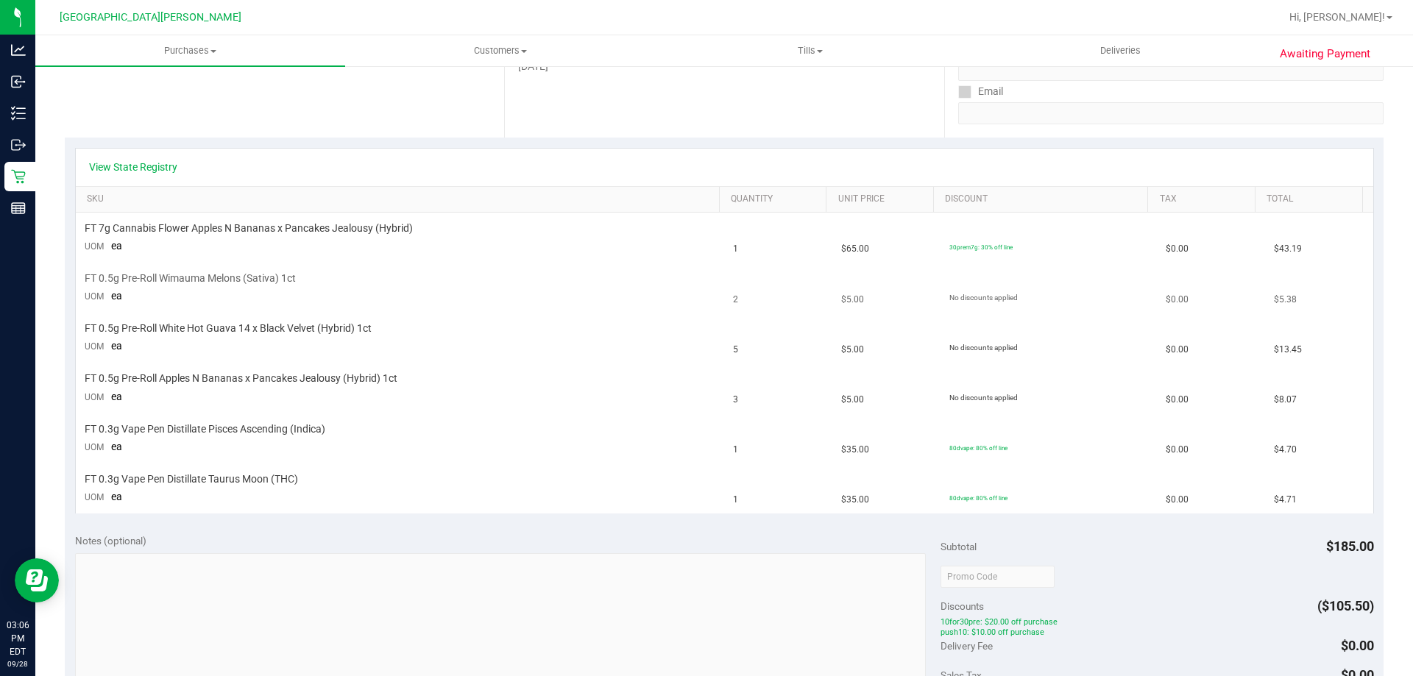
scroll to position [294, 0]
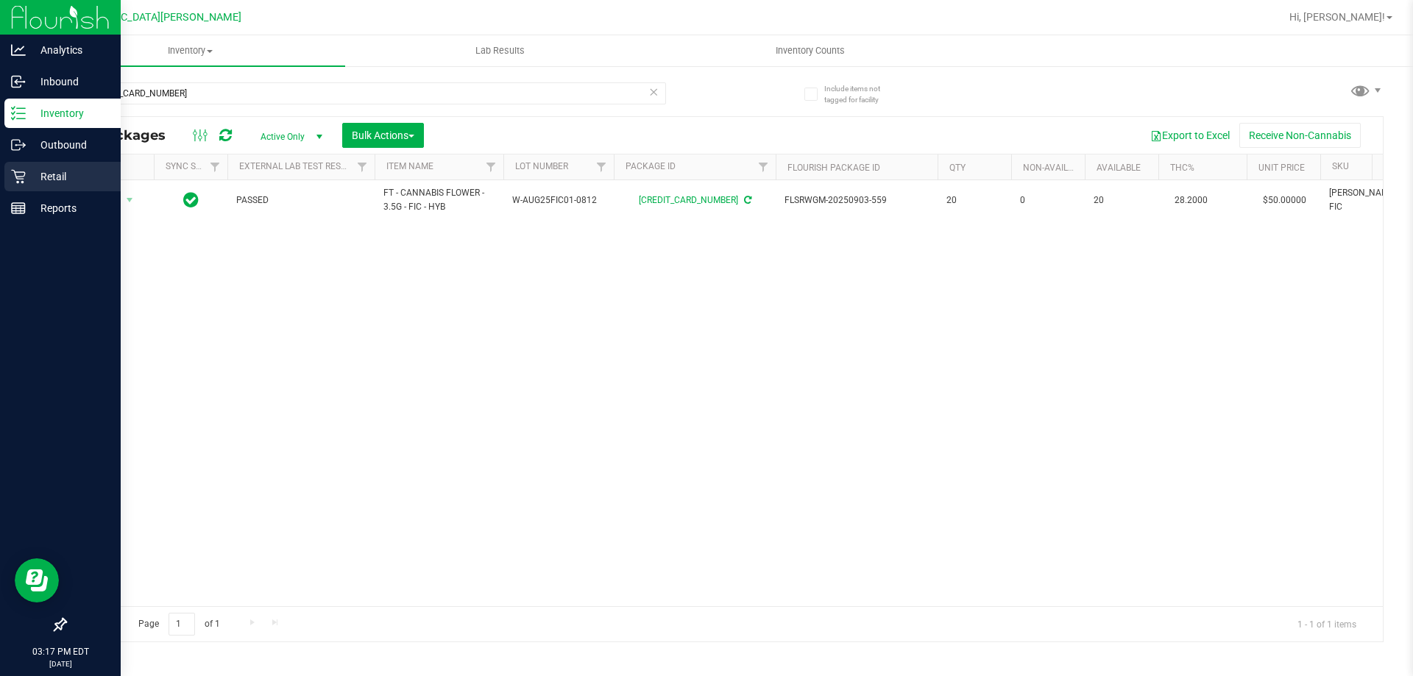
click at [38, 171] on p "Retail" at bounding box center [70, 177] width 88 height 18
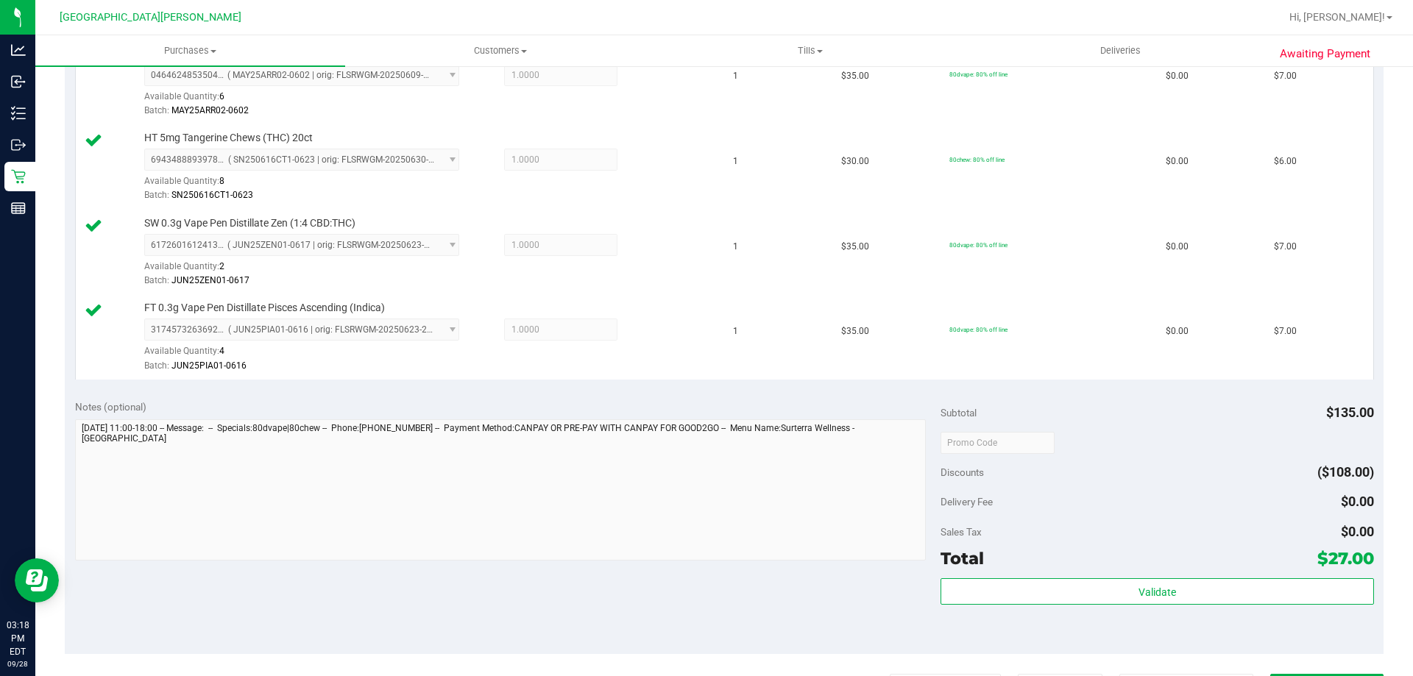
scroll to position [736, 0]
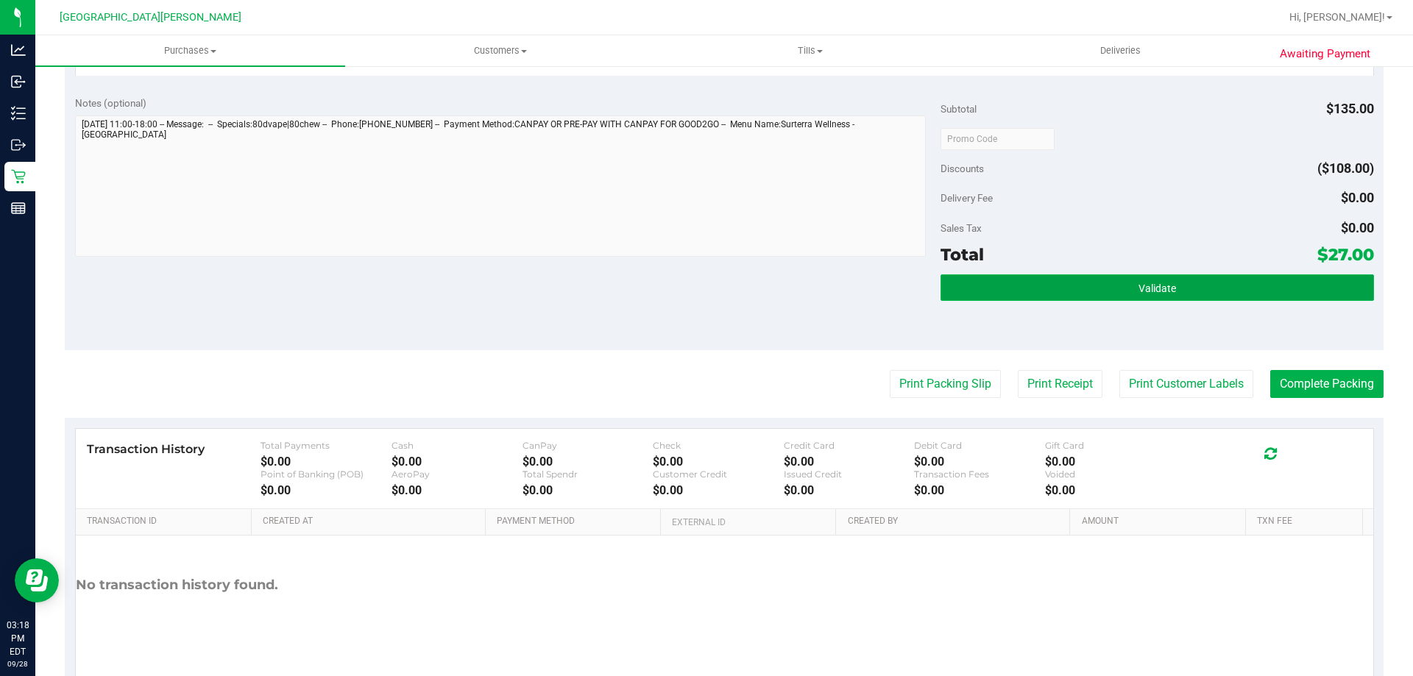
click at [1173, 277] on button "Validate" at bounding box center [1156, 287] width 433 height 26
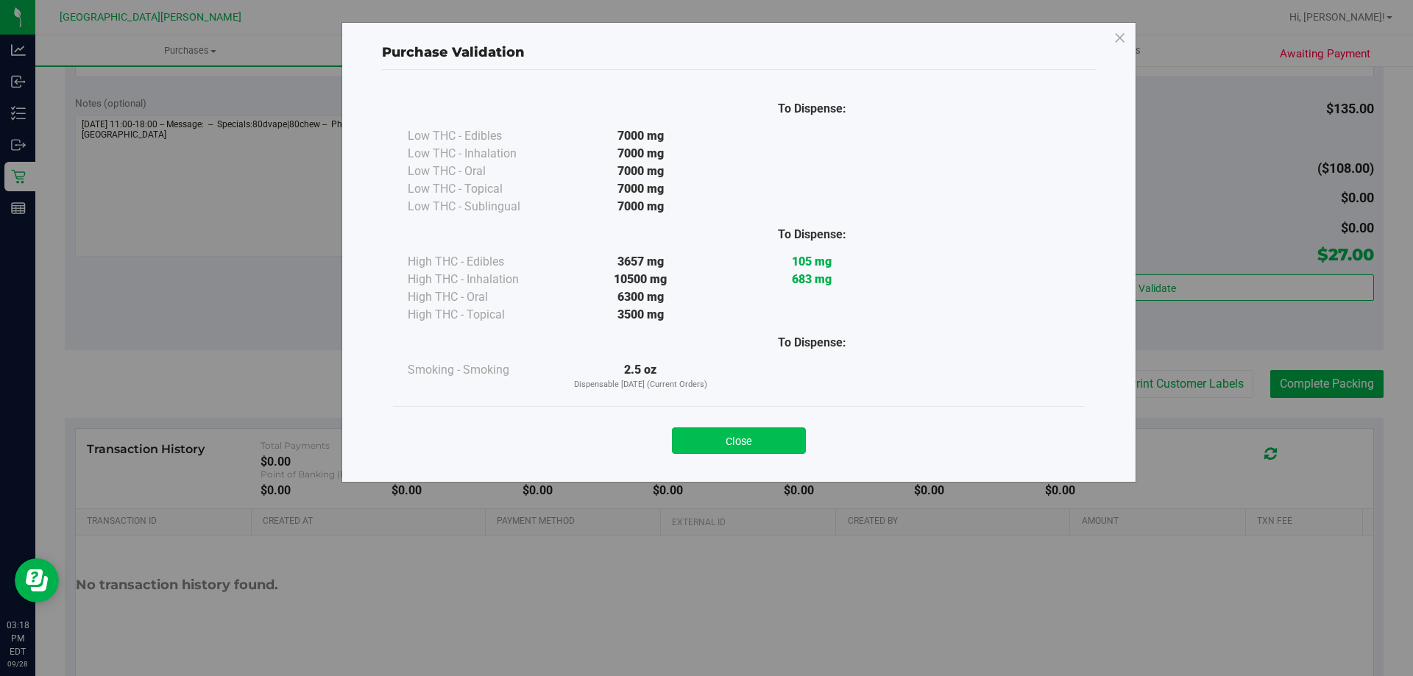
click at [772, 438] on button "Close" at bounding box center [739, 440] width 134 height 26
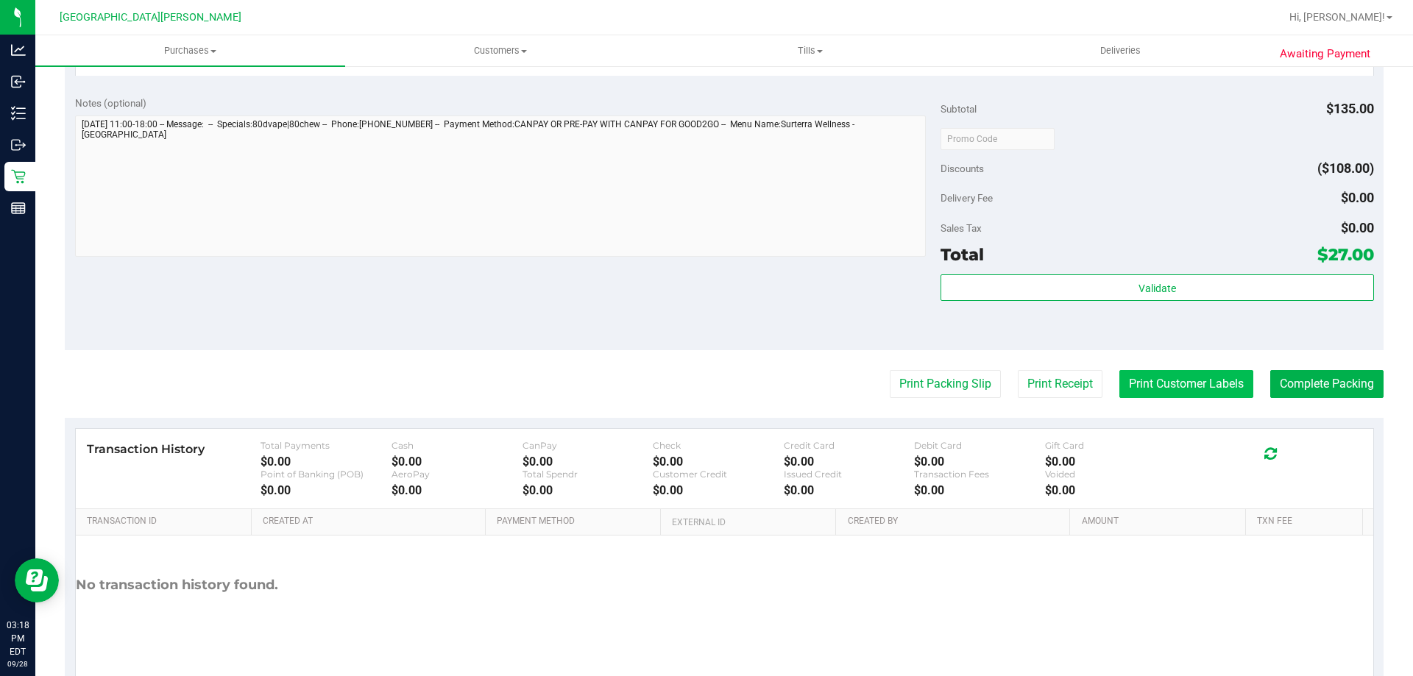
click at [1143, 381] on button "Print Customer Labels" at bounding box center [1186, 384] width 134 height 28
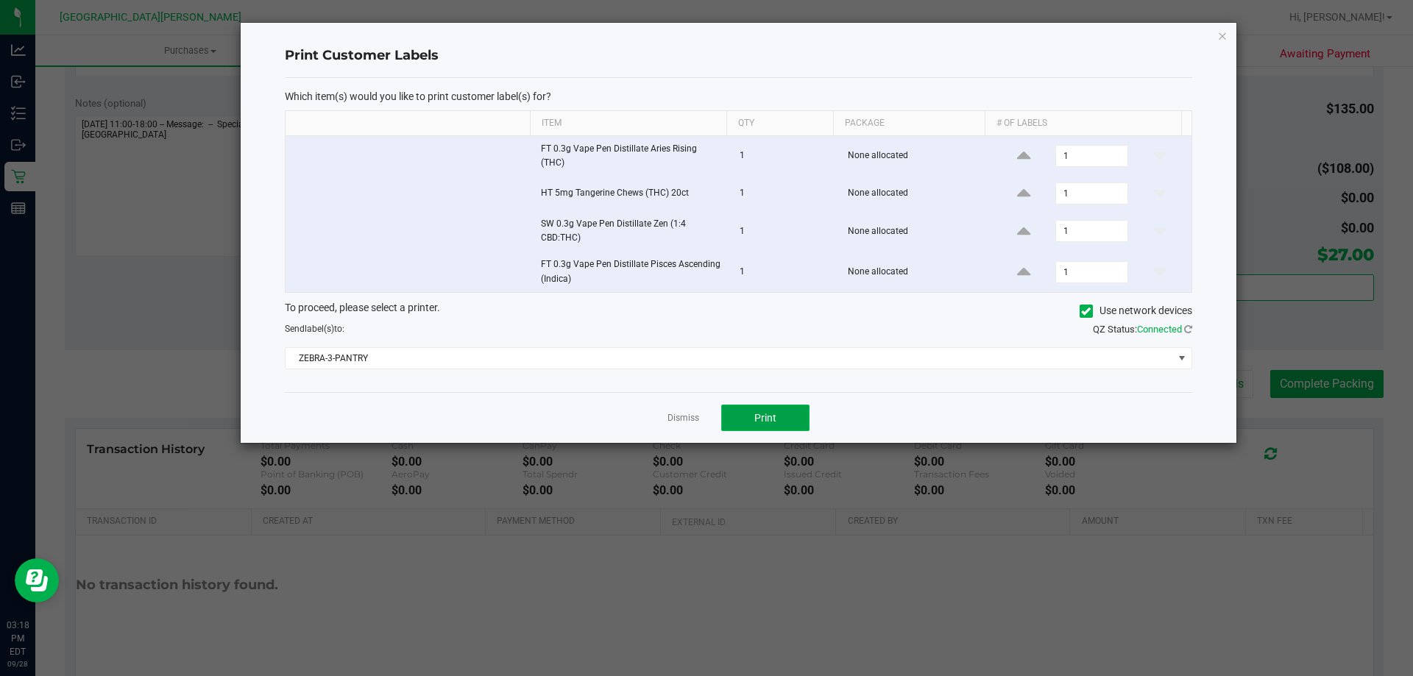
click at [749, 411] on button "Print" at bounding box center [765, 418] width 88 height 26
click at [672, 417] on link "Dismiss" at bounding box center [683, 418] width 32 height 13
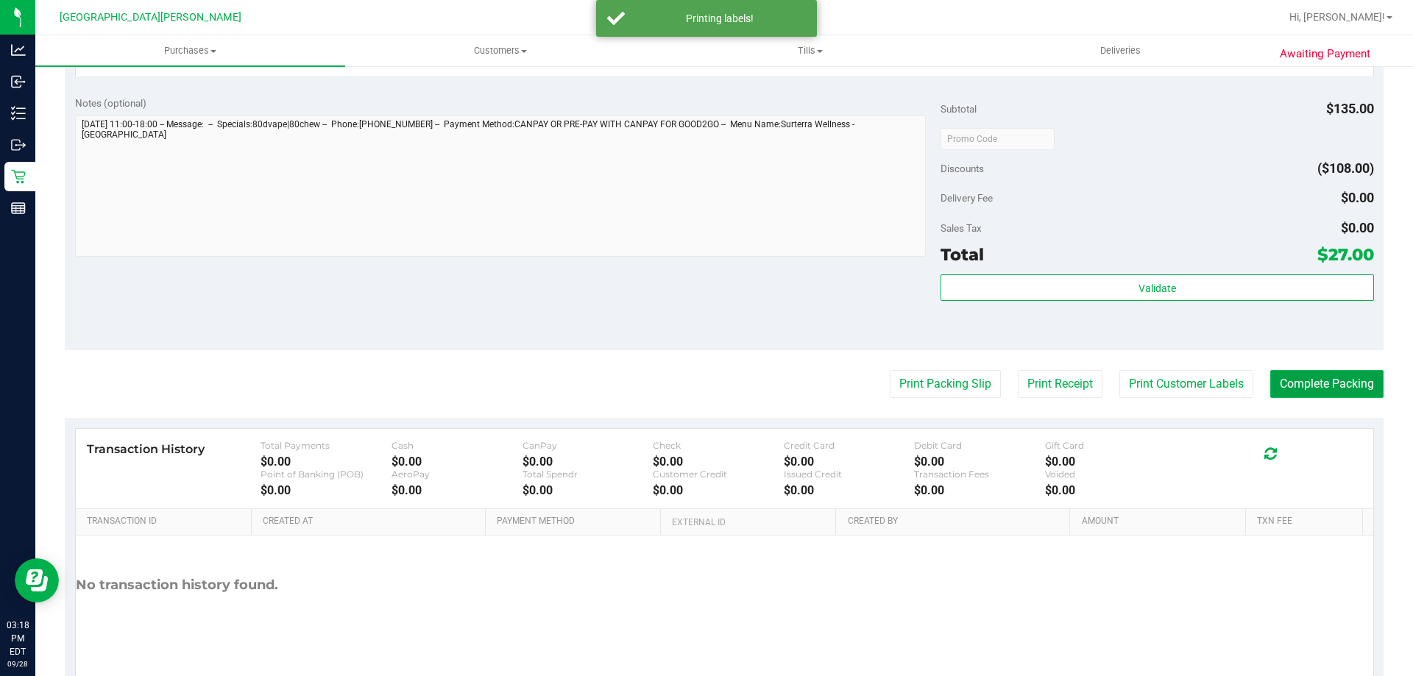
click at [1313, 375] on button "Complete Packing" at bounding box center [1326, 384] width 113 height 28
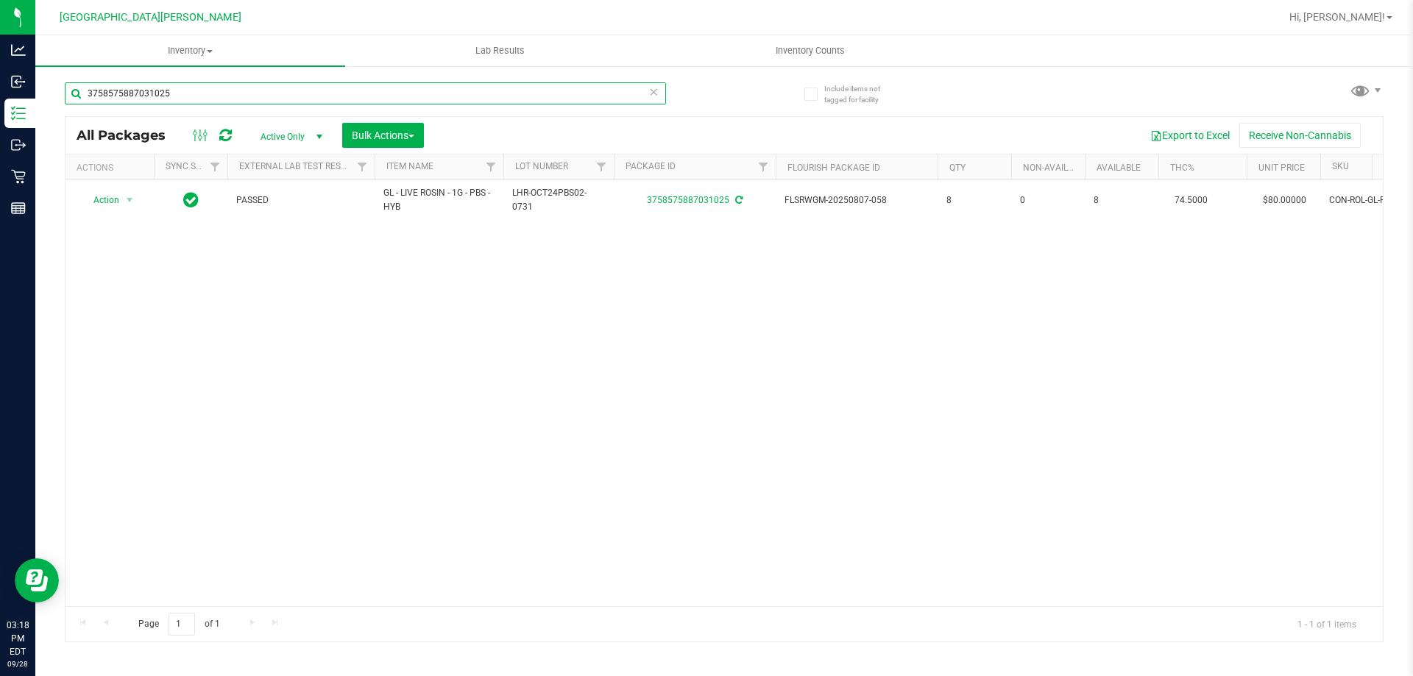
click at [266, 99] on input "3758575887031025" at bounding box center [365, 93] width 601 height 22
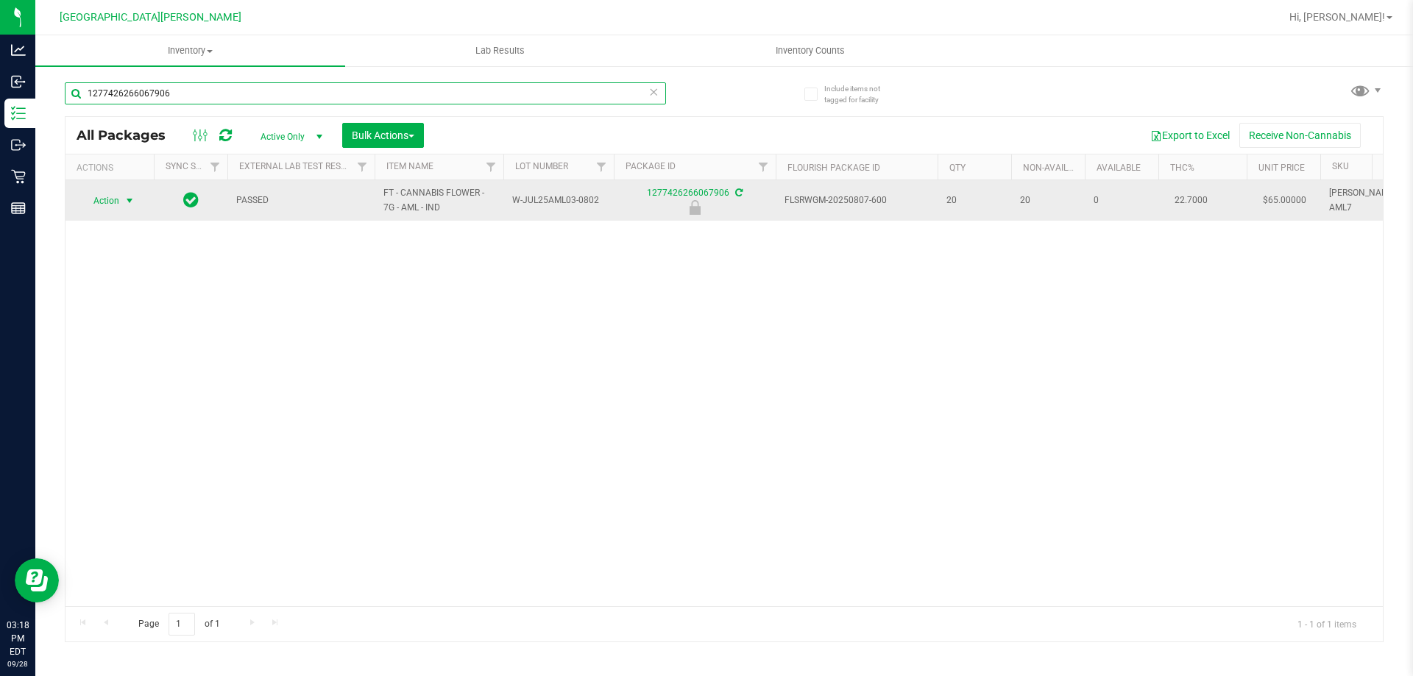
type input "1277426266067906"
click at [121, 201] on span "select" at bounding box center [130, 201] width 18 height 21
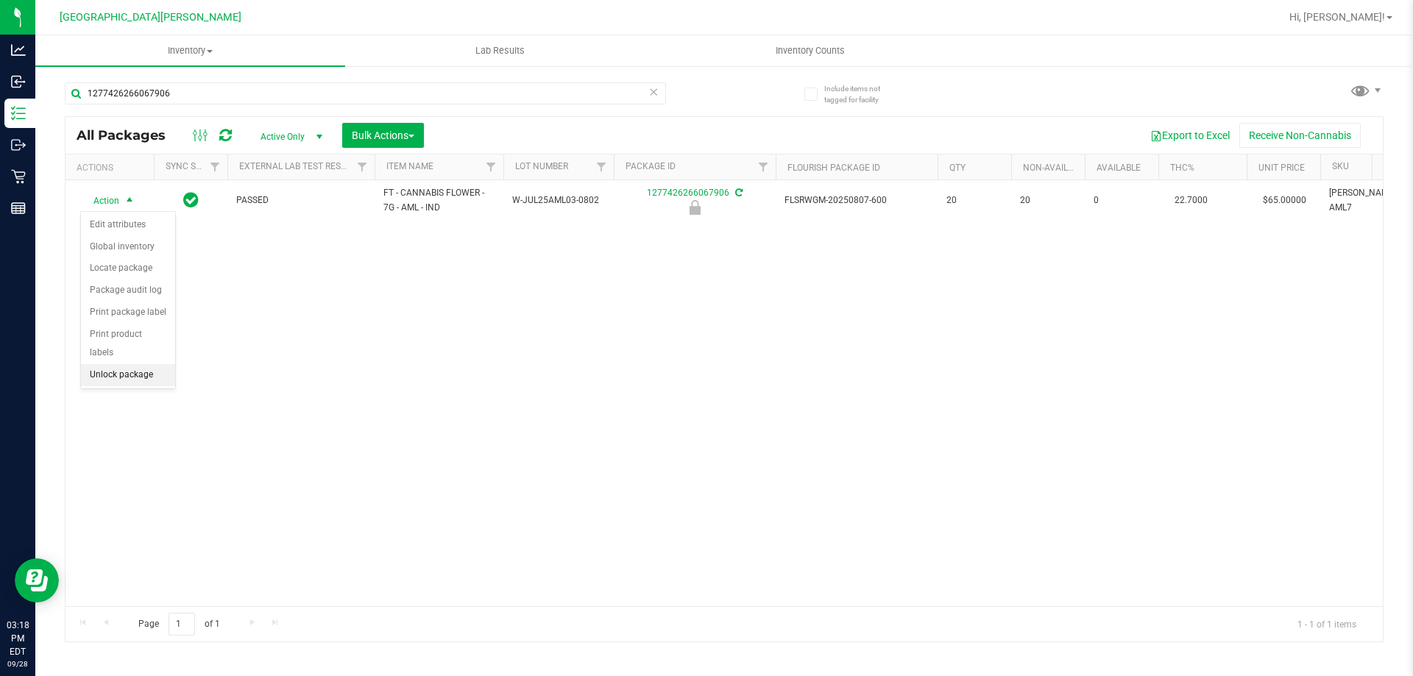
drag, startPoint x: 110, startPoint y: 357, endPoint x: 110, endPoint y: 349, distance: 7.4
click at [110, 364] on li "Unlock package" at bounding box center [128, 375] width 94 height 22
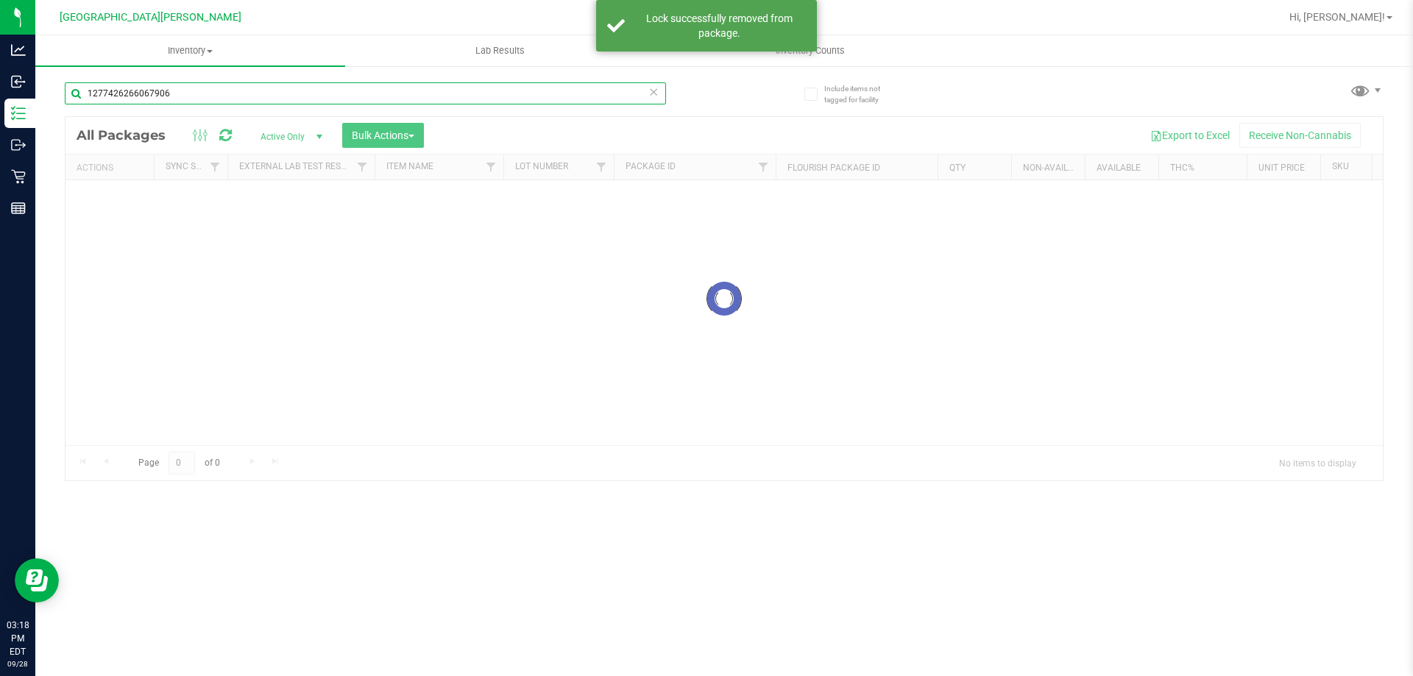
click at [201, 98] on input "1277426266067906" at bounding box center [365, 93] width 601 height 22
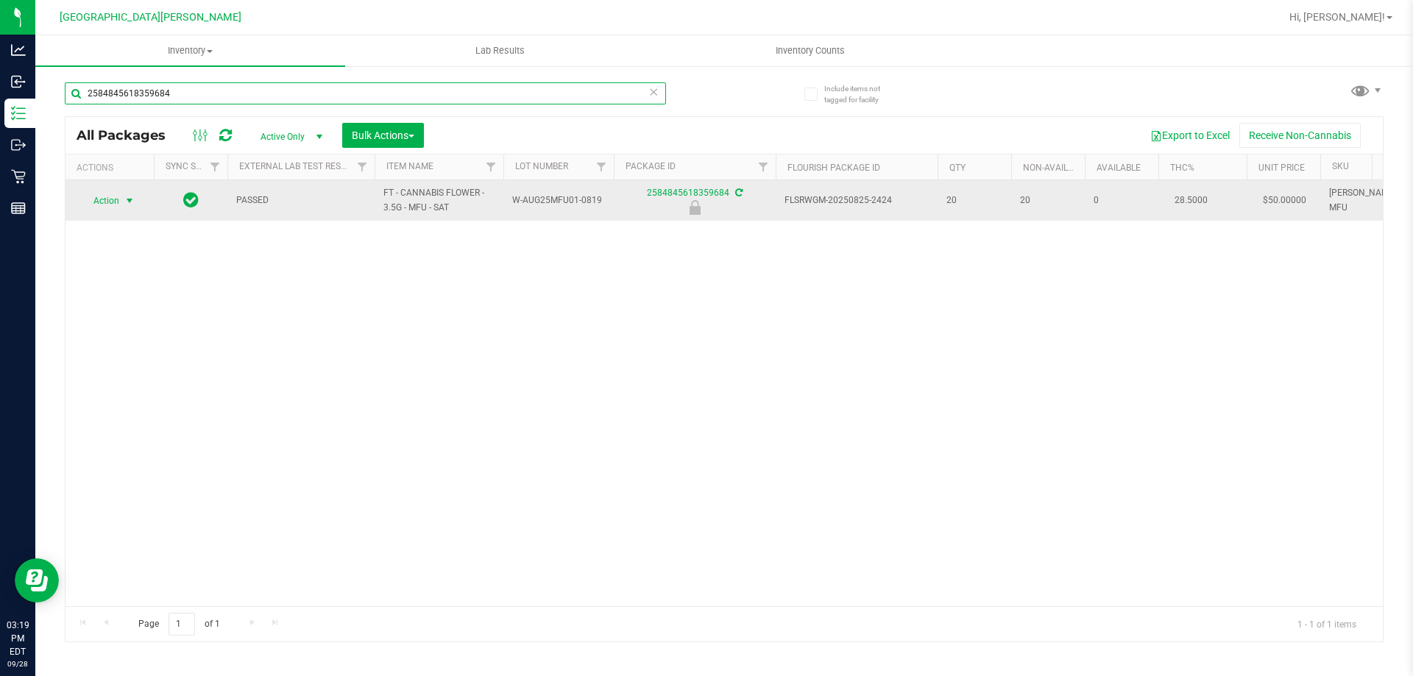
type input "2584845618359684"
click at [130, 202] on span "select" at bounding box center [130, 201] width 12 height 12
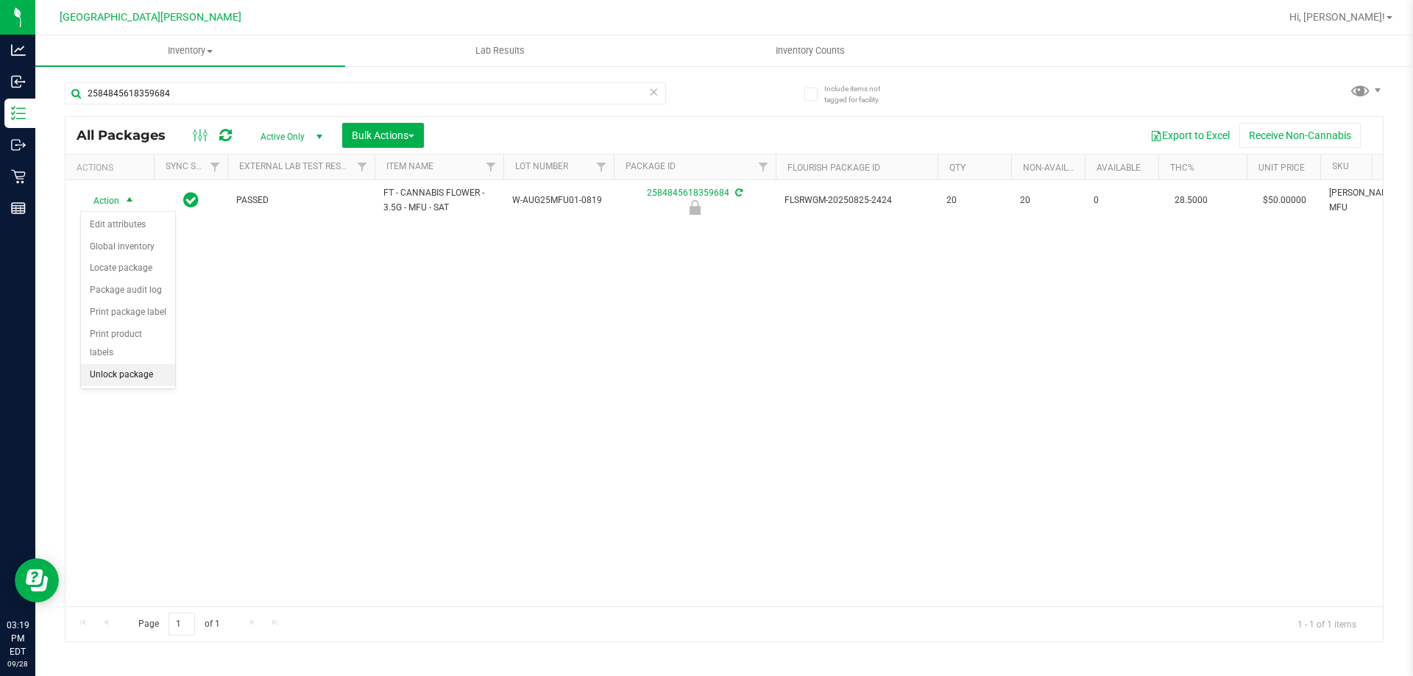
click at [121, 364] on li "Unlock package" at bounding box center [128, 375] width 94 height 22
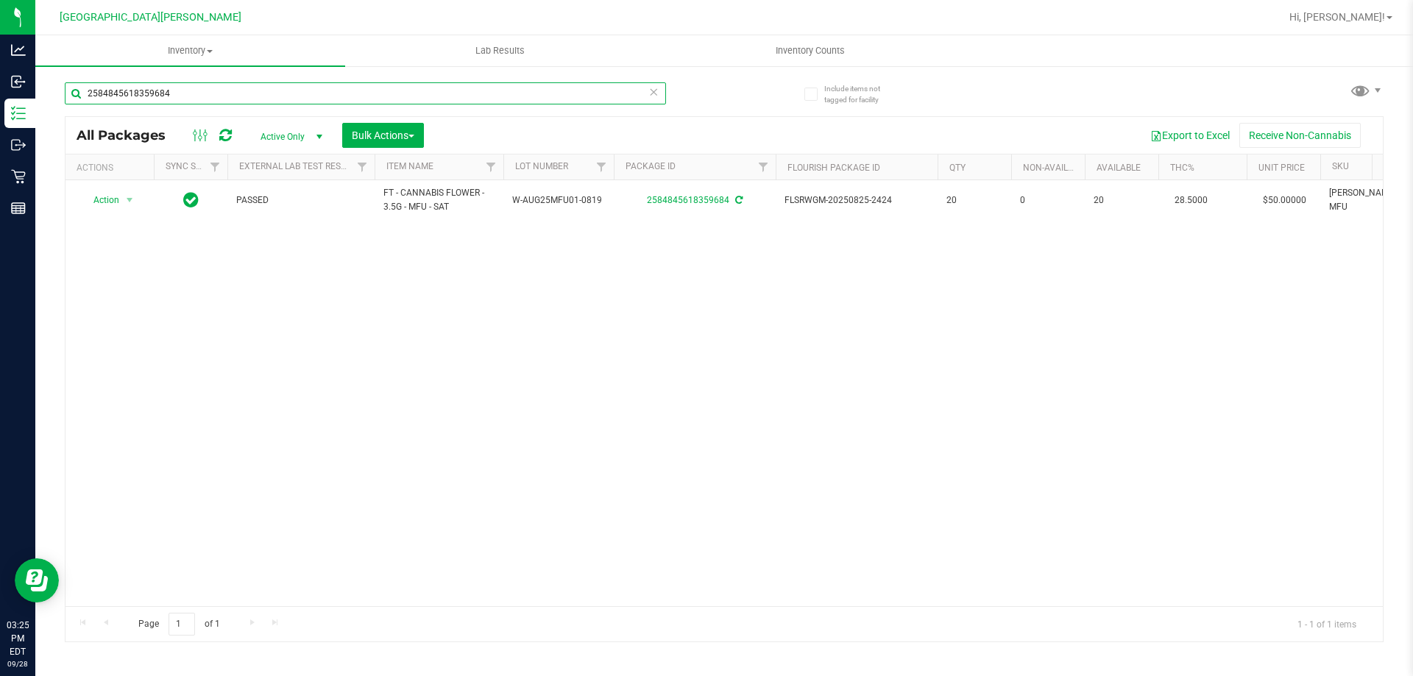
click at [244, 87] on input "2584845618359684" at bounding box center [365, 93] width 601 height 22
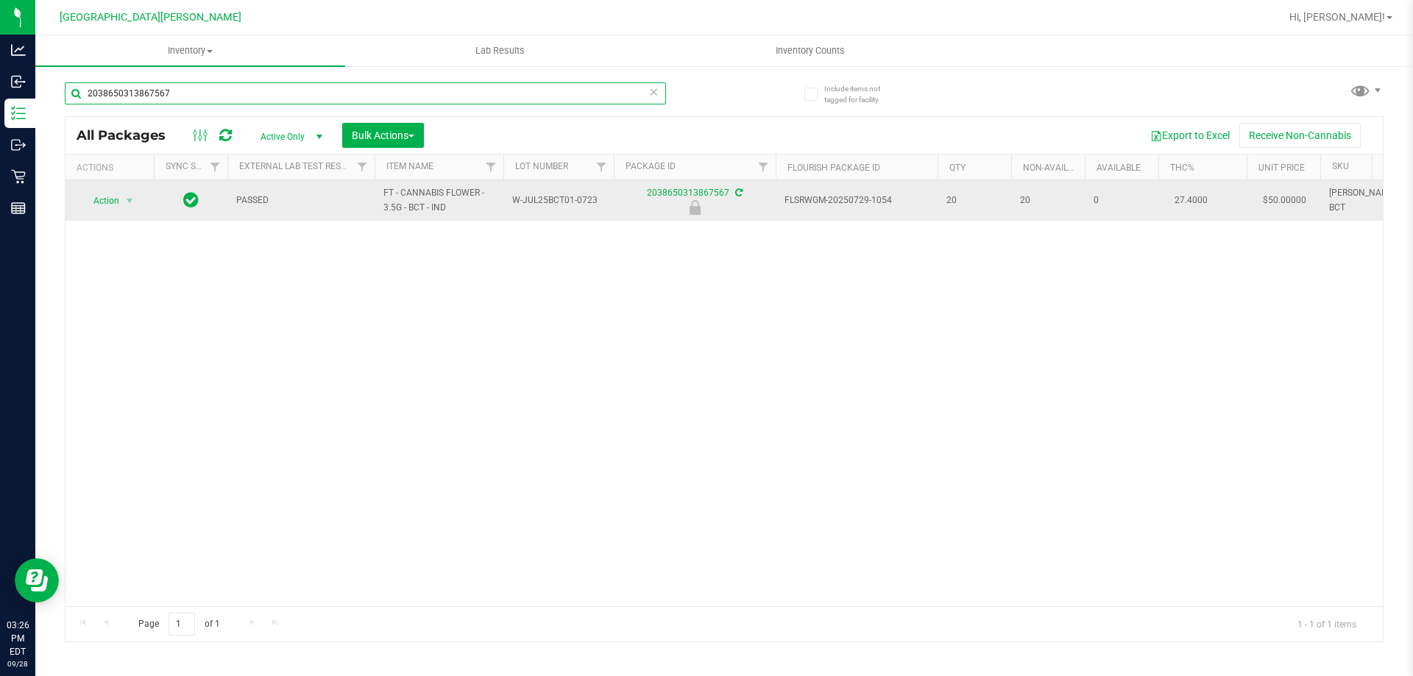
type input "2038650313867567"
click at [118, 215] on td "Action Action Edit attributes Global inventory Locate package Package audit log…" at bounding box center [109, 200] width 88 height 40
click at [126, 205] on span "select" at bounding box center [130, 201] width 12 height 12
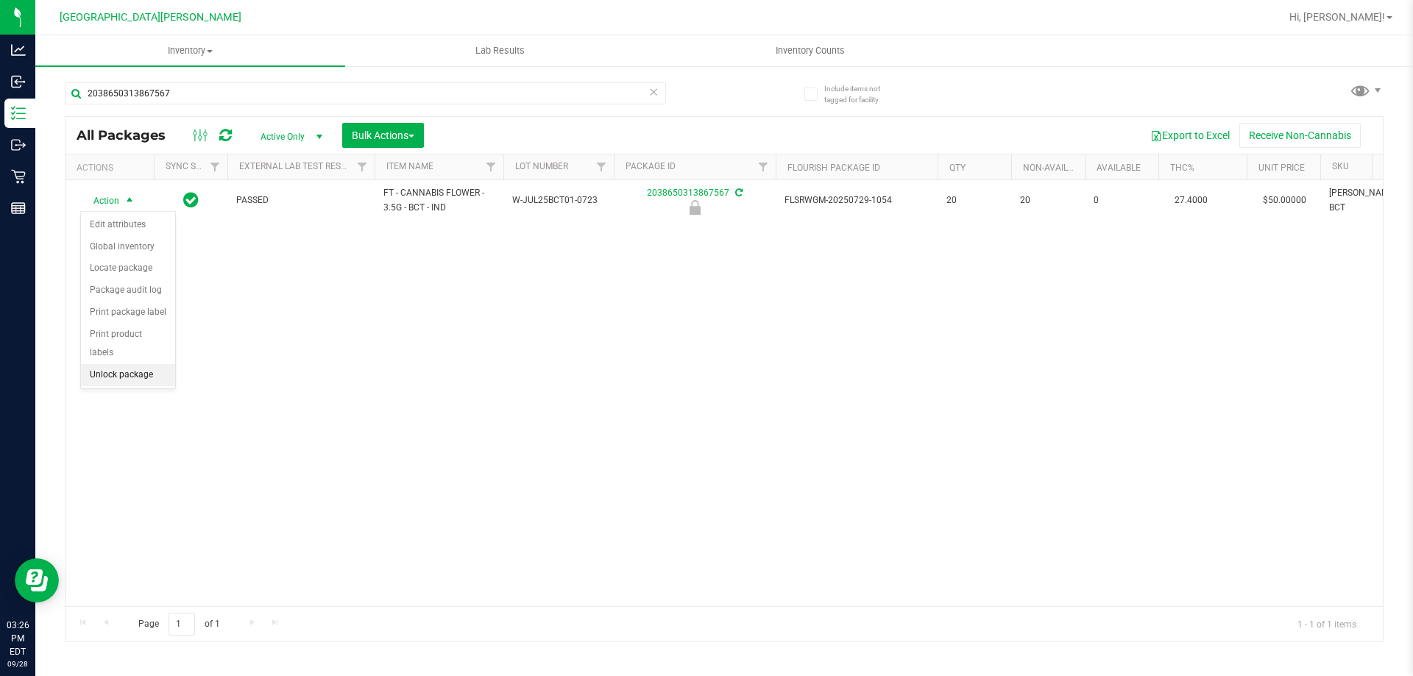
click at [139, 364] on li "Unlock package" at bounding box center [128, 375] width 94 height 22
click at [409, 397] on div "Action Action Adjust qty Create package Edit attributes Global inventory Locate…" at bounding box center [723, 393] width 1317 height 426
